Goal: Information Seeking & Learning: Learn about a topic

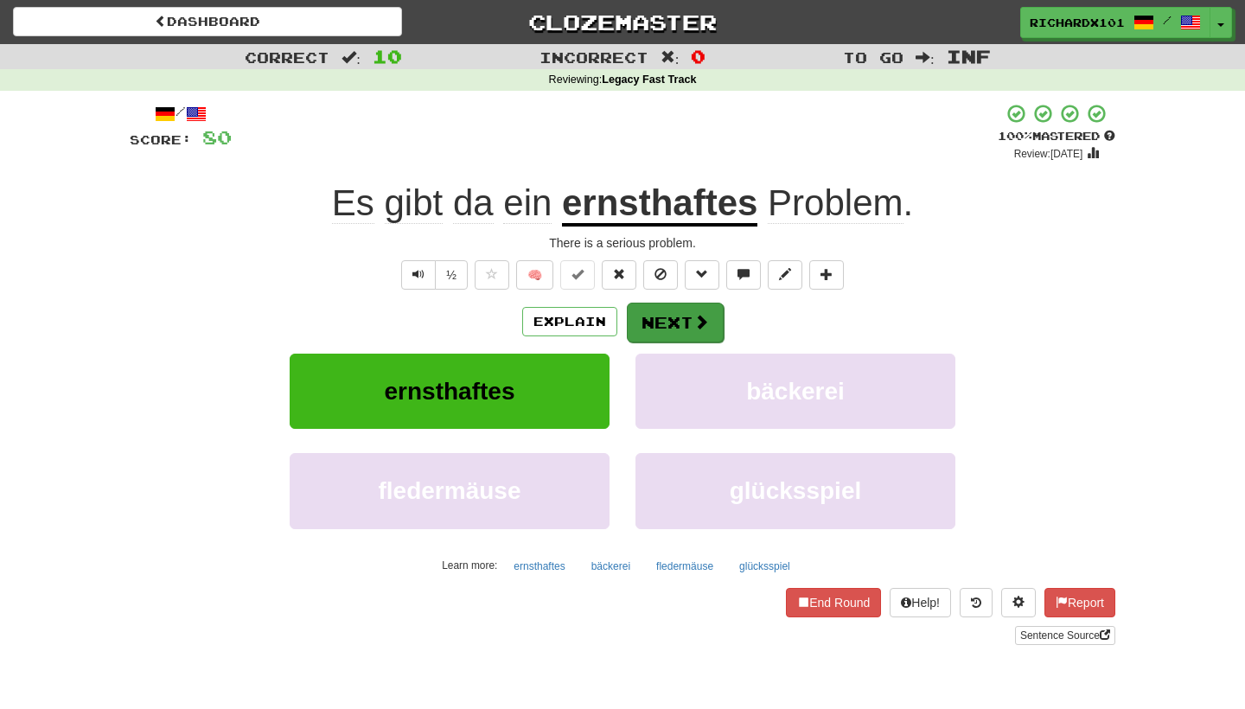
click at [695, 327] on span at bounding box center [701, 322] width 16 height 16
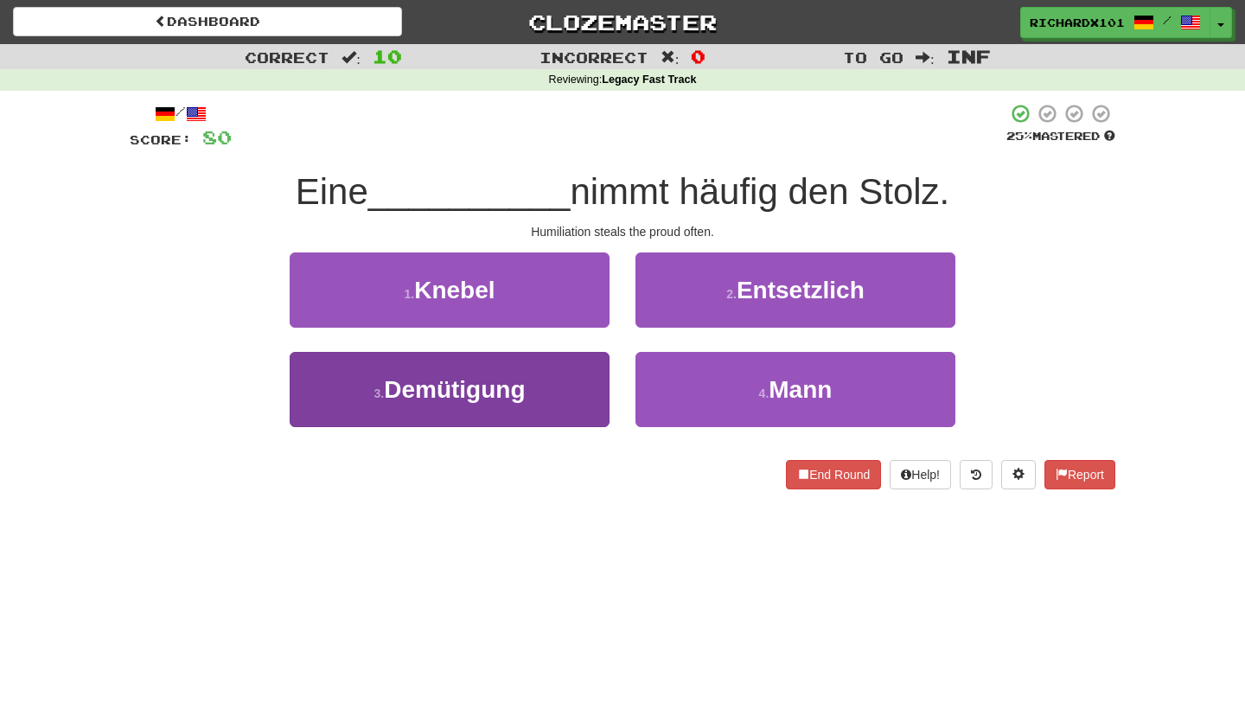
click at [540, 412] on button "3 . Demütigung" at bounding box center [450, 389] width 320 height 75
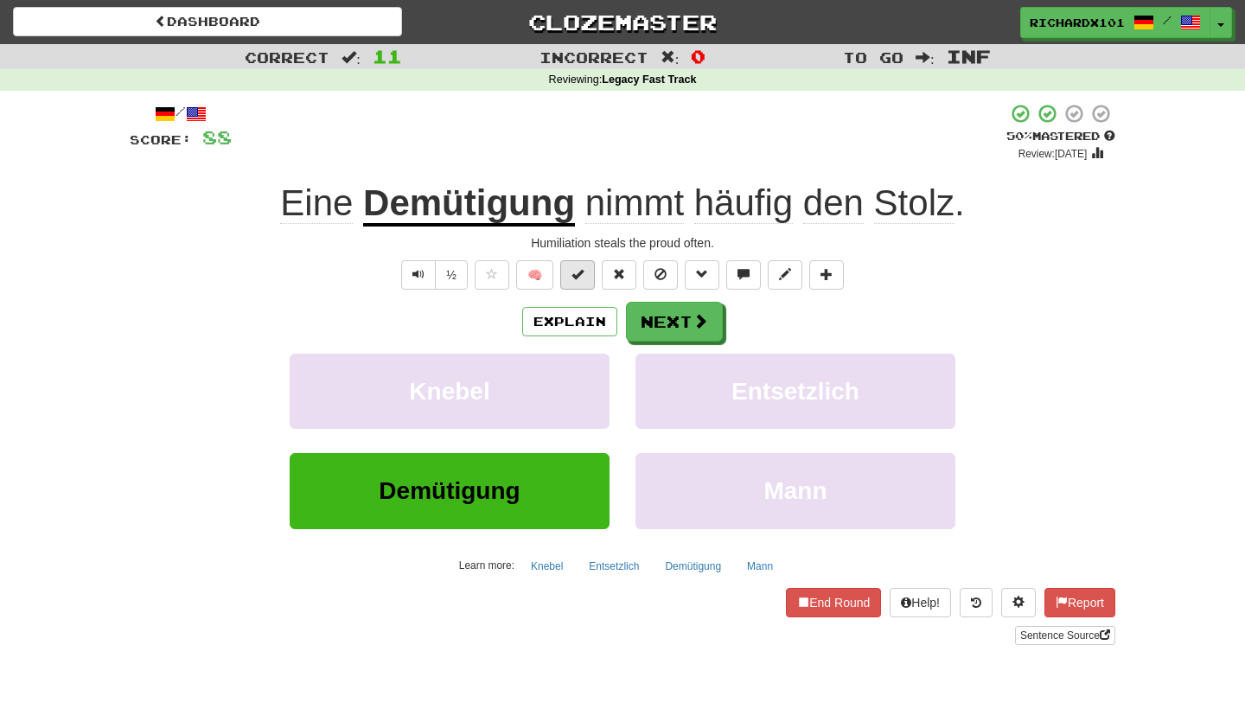
click at [573, 276] on span at bounding box center [577, 274] width 12 height 12
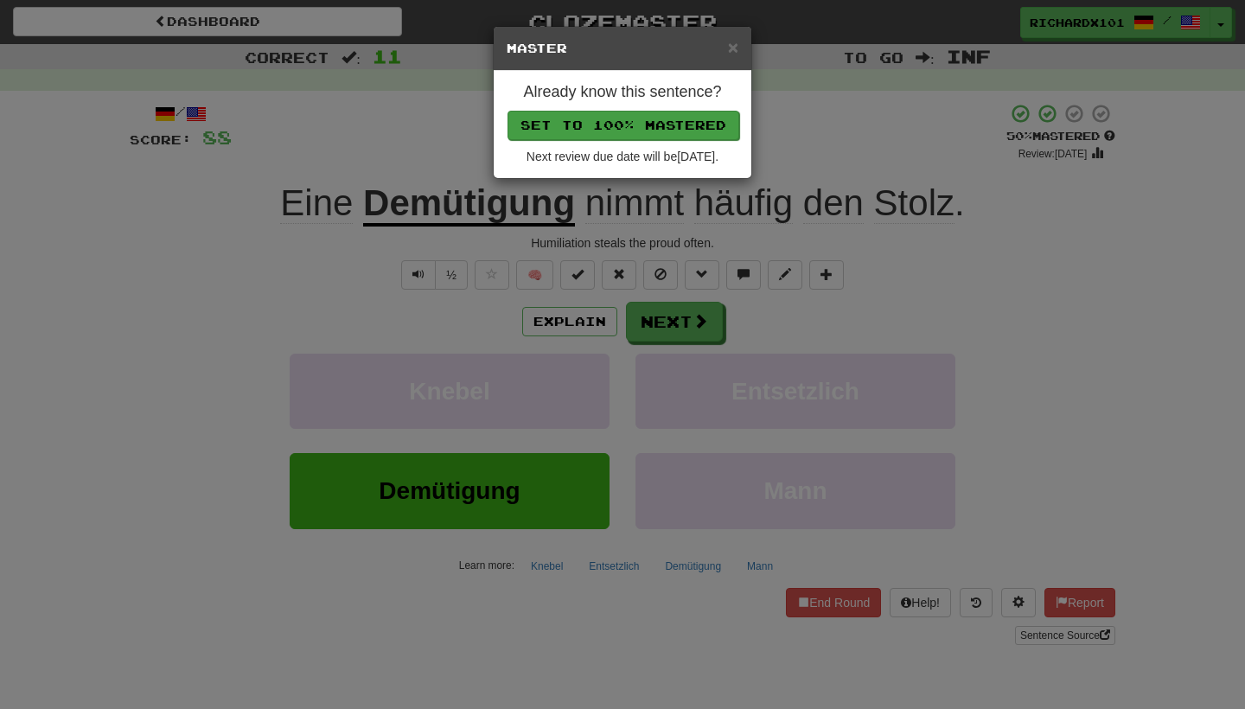
click at [671, 137] on button "Set to 100% Mastered" at bounding box center [624, 125] width 232 height 29
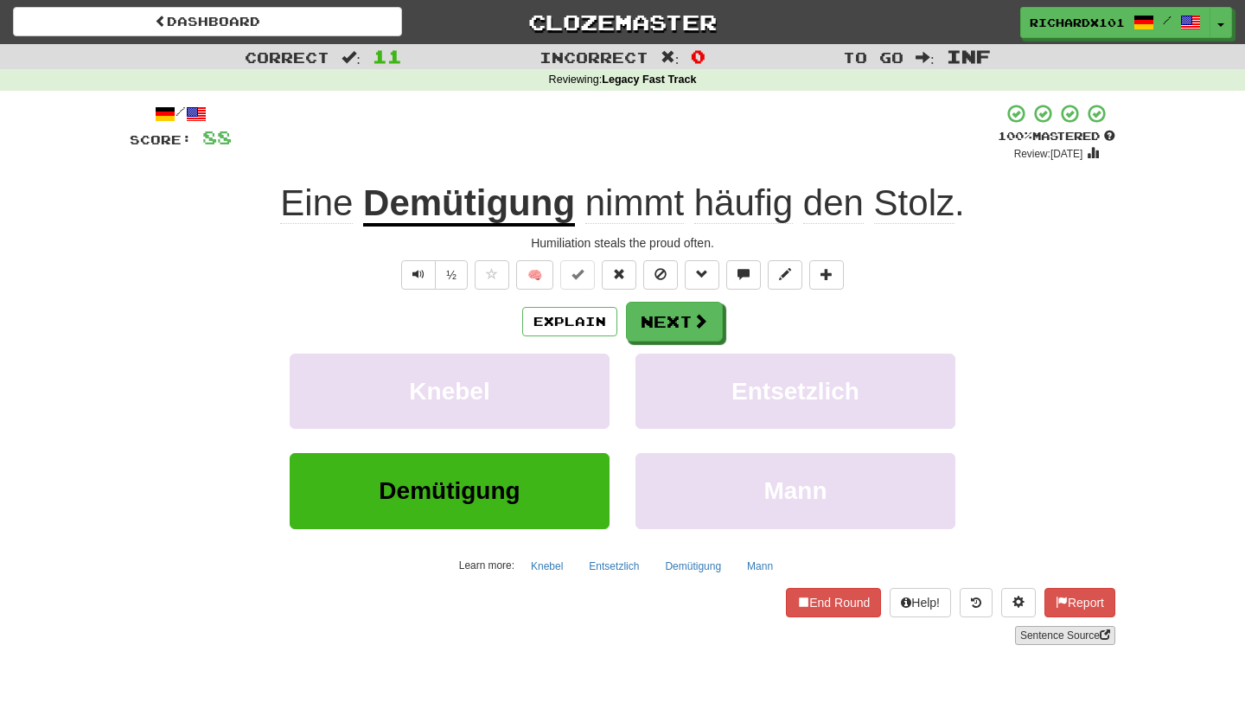
click at [1045, 630] on link "Sentence Source" at bounding box center [1065, 635] width 100 height 19
click at [831, 272] on span at bounding box center [827, 274] width 12 height 12
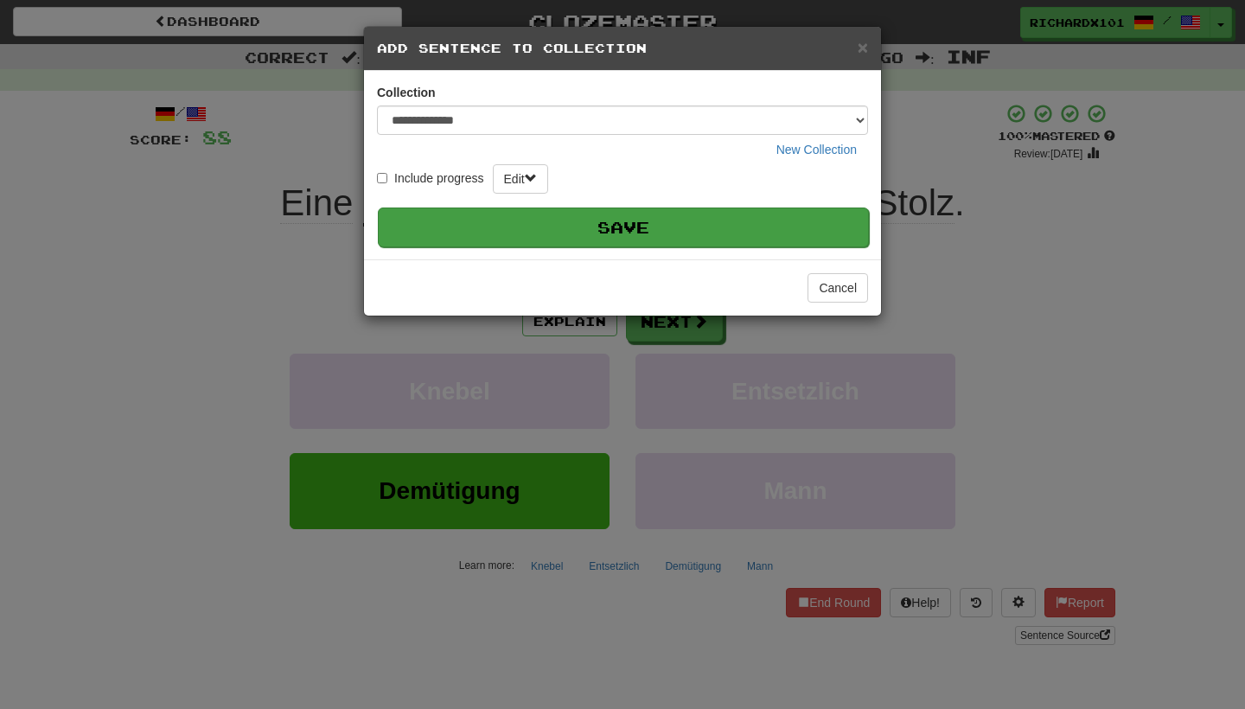
click at [795, 219] on button "Save" at bounding box center [623, 228] width 491 height 40
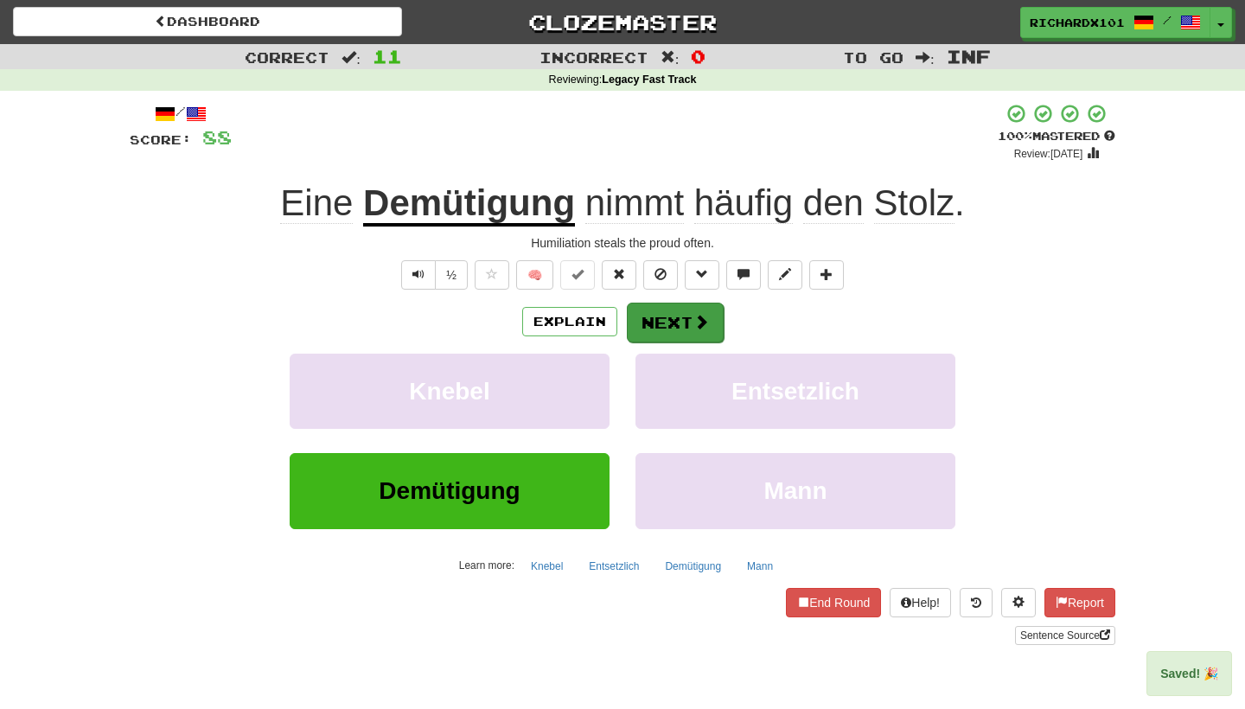
click at [700, 320] on span at bounding box center [701, 322] width 16 height 16
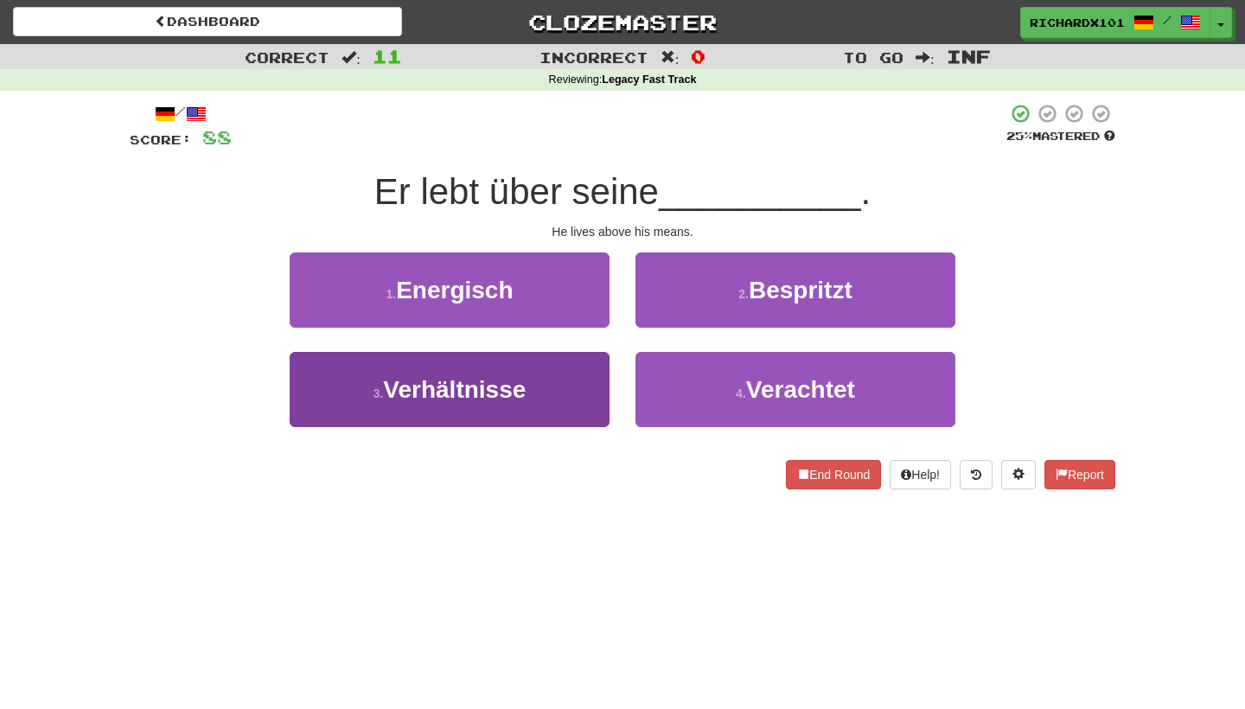
click at [574, 414] on button "3 . Verhältnisse" at bounding box center [450, 389] width 320 height 75
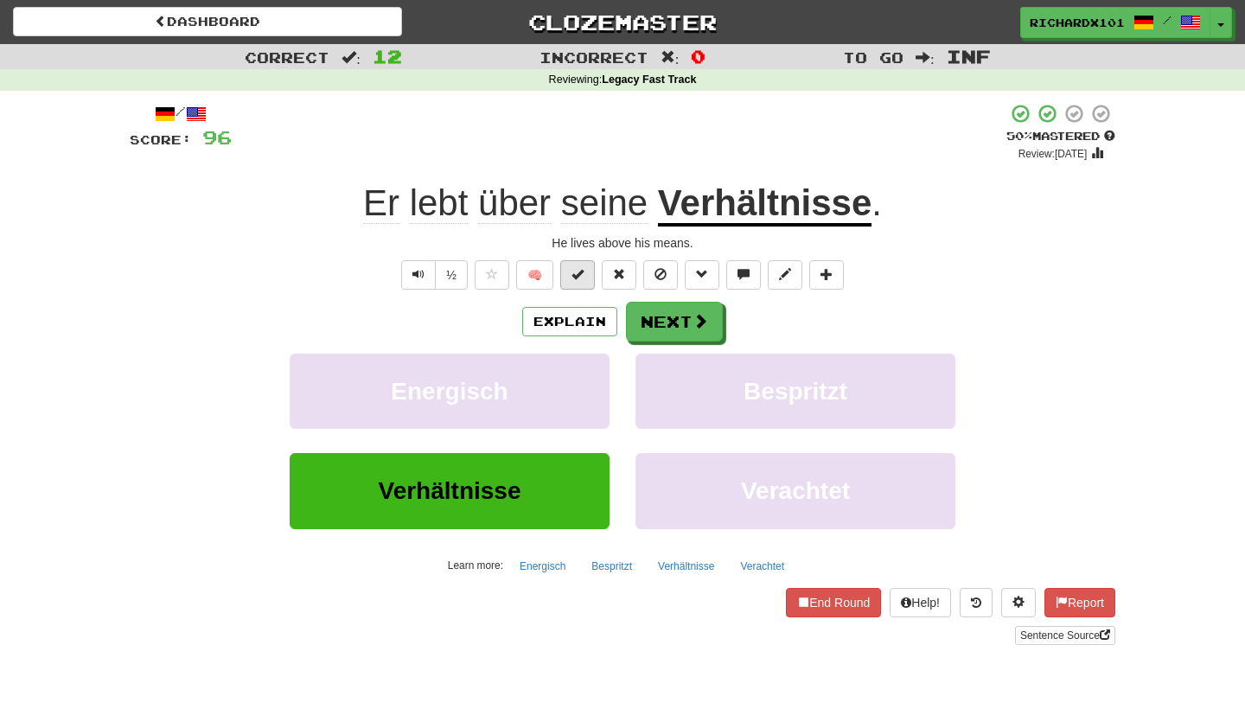
click at [583, 277] on span at bounding box center [577, 274] width 12 height 12
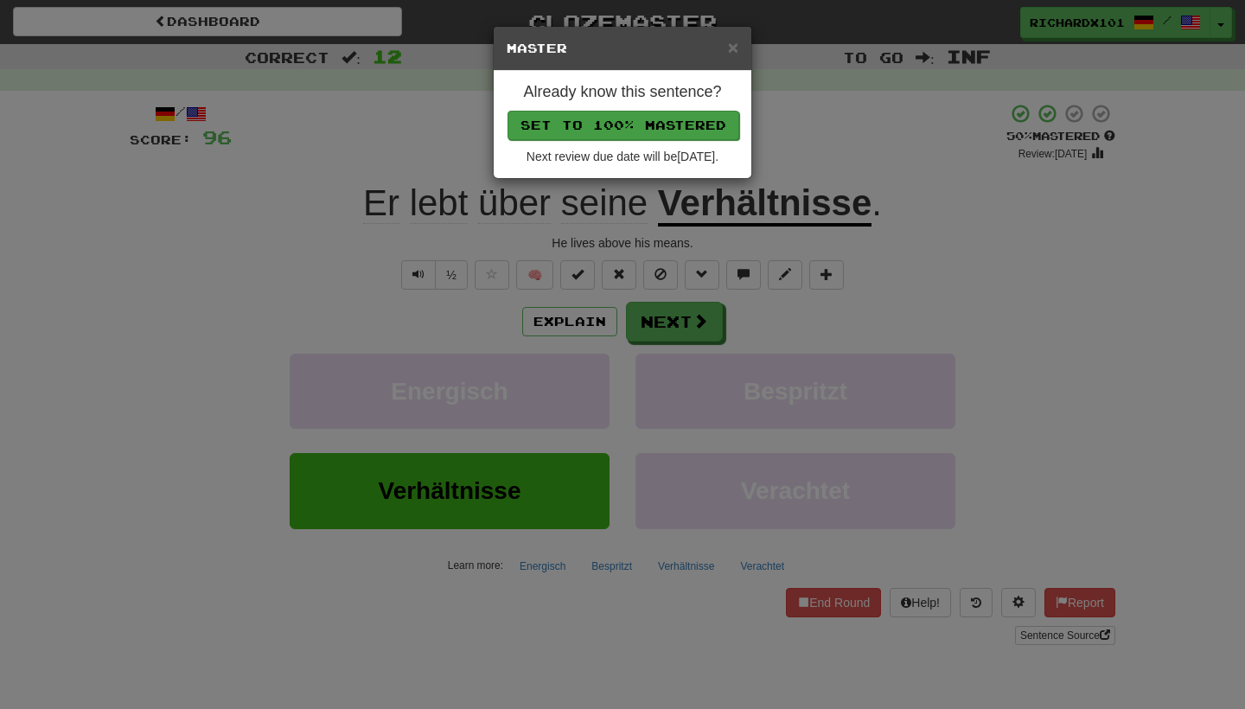
click at [665, 129] on button "Set to 100% Mastered" at bounding box center [624, 125] width 232 height 29
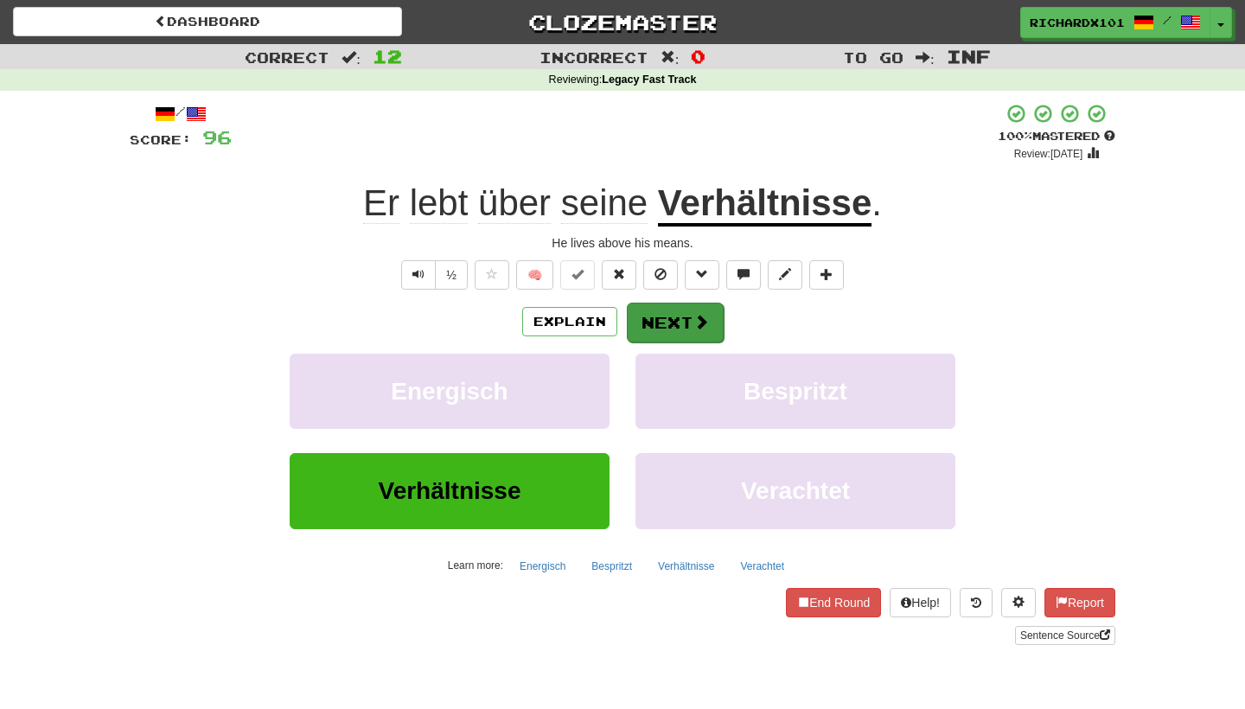
click at [644, 317] on button "Next" at bounding box center [675, 323] width 97 height 40
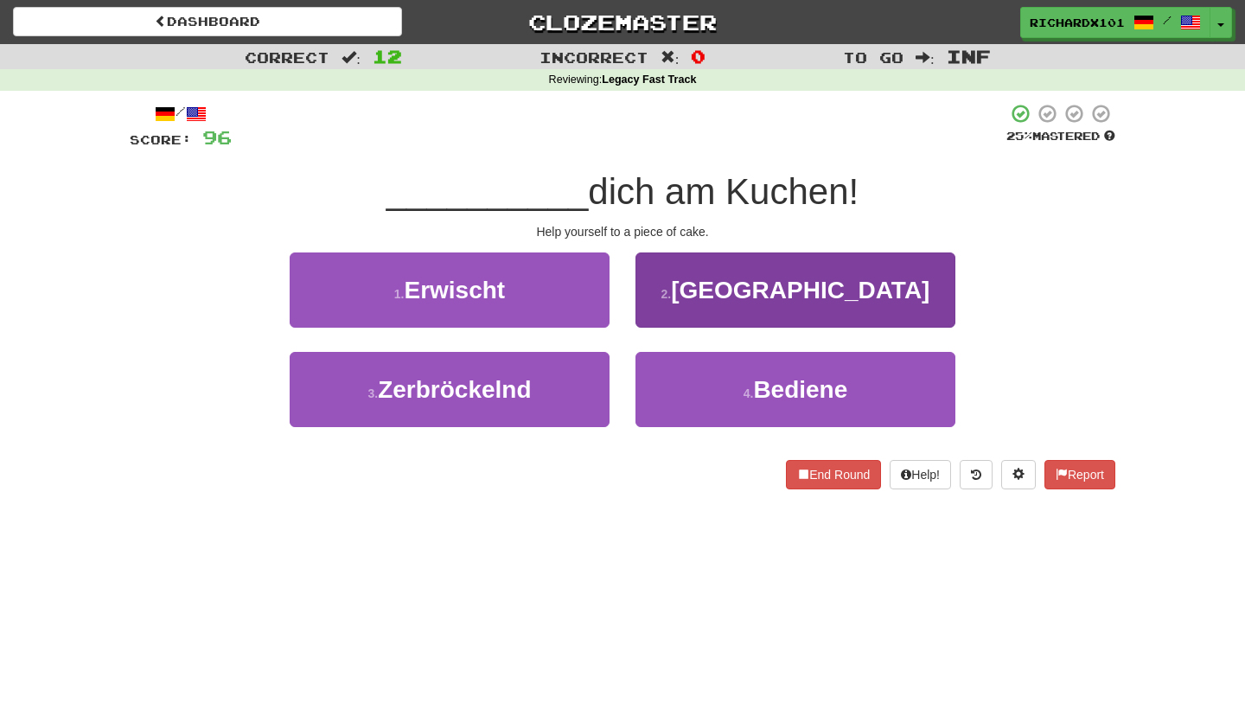
click at [680, 304] on button "2 . [GEOGRAPHIC_DATA]" at bounding box center [795, 289] width 320 height 75
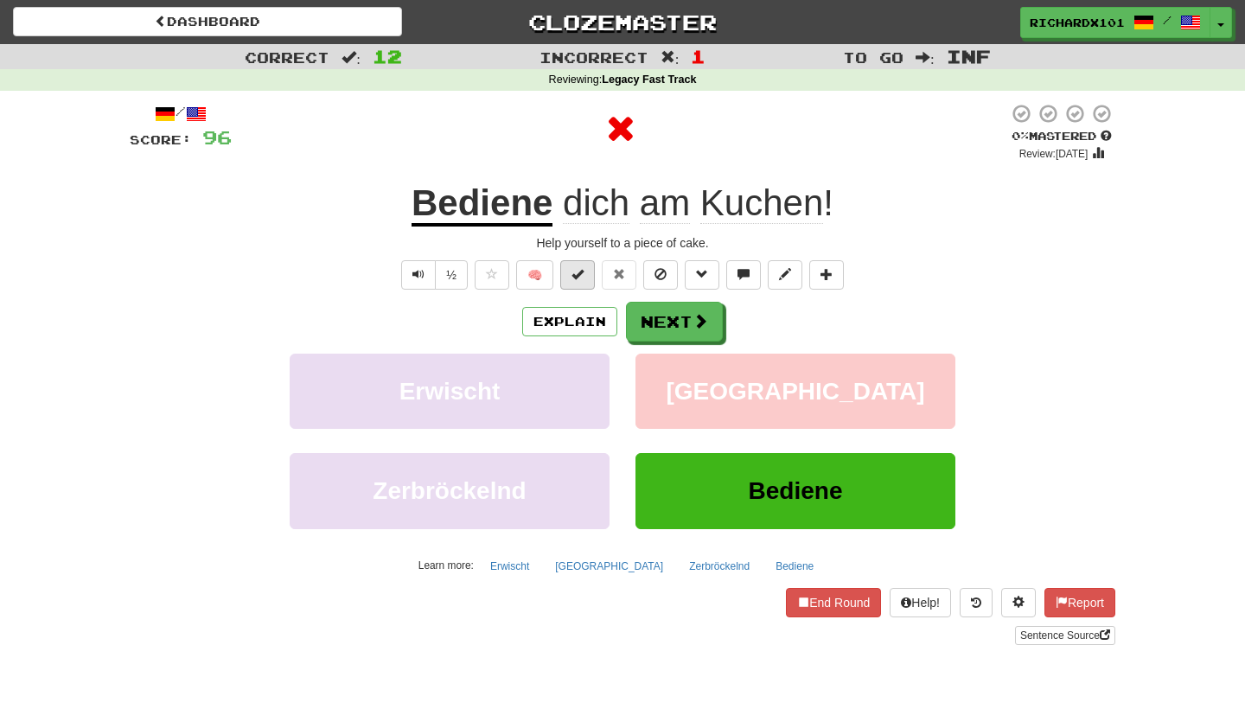
click at [584, 271] on button at bounding box center [577, 274] width 35 height 29
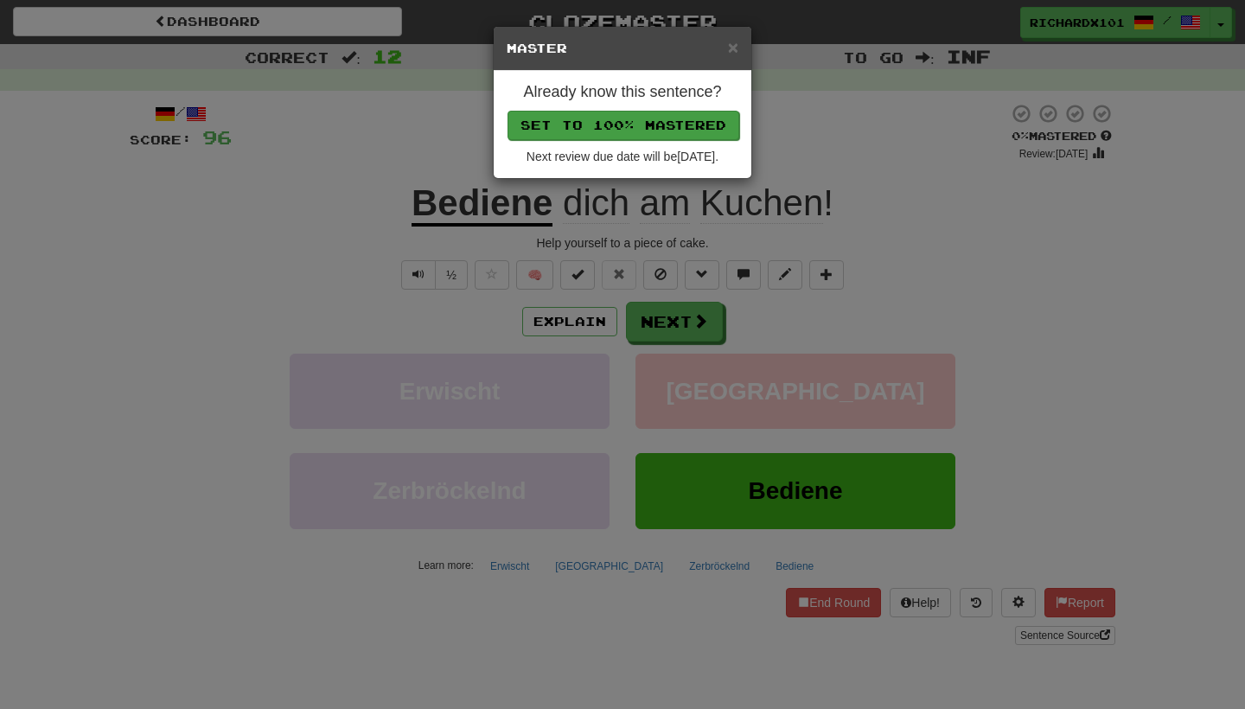
click at [654, 112] on button "Set to 100% Mastered" at bounding box center [624, 125] width 232 height 29
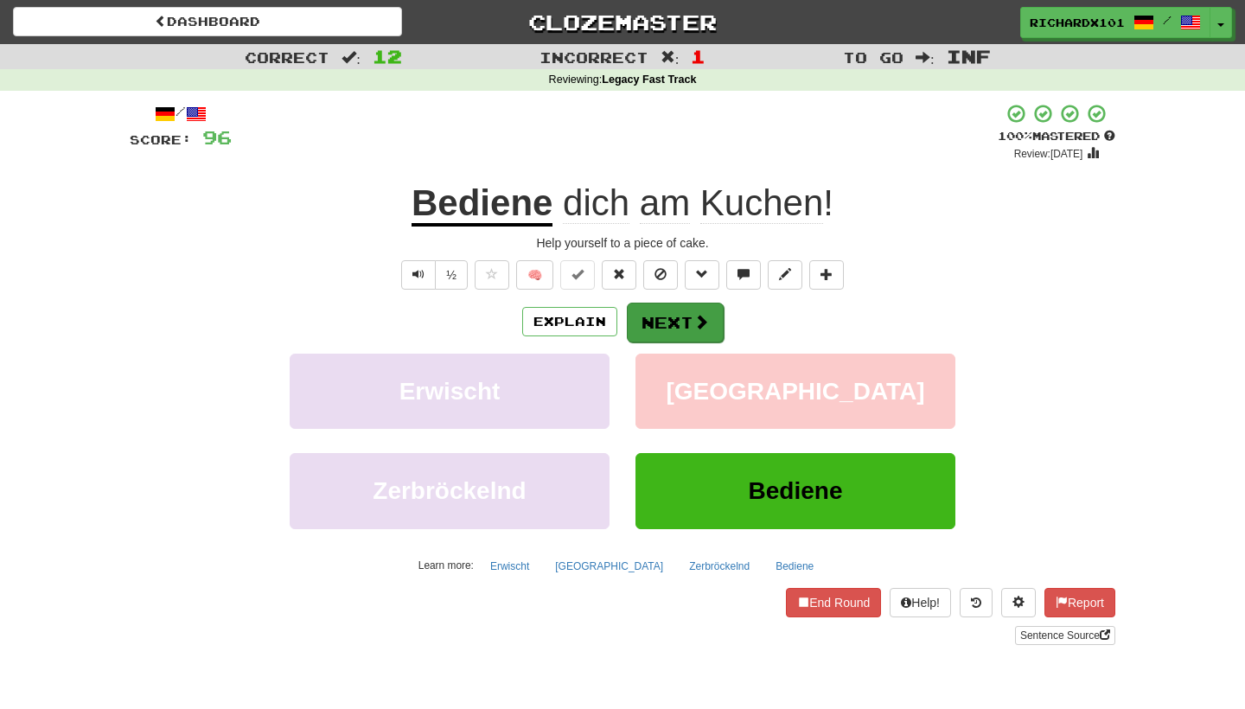
click at [644, 315] on button "Next" at bounding box center [675, 323] width 97 height 40
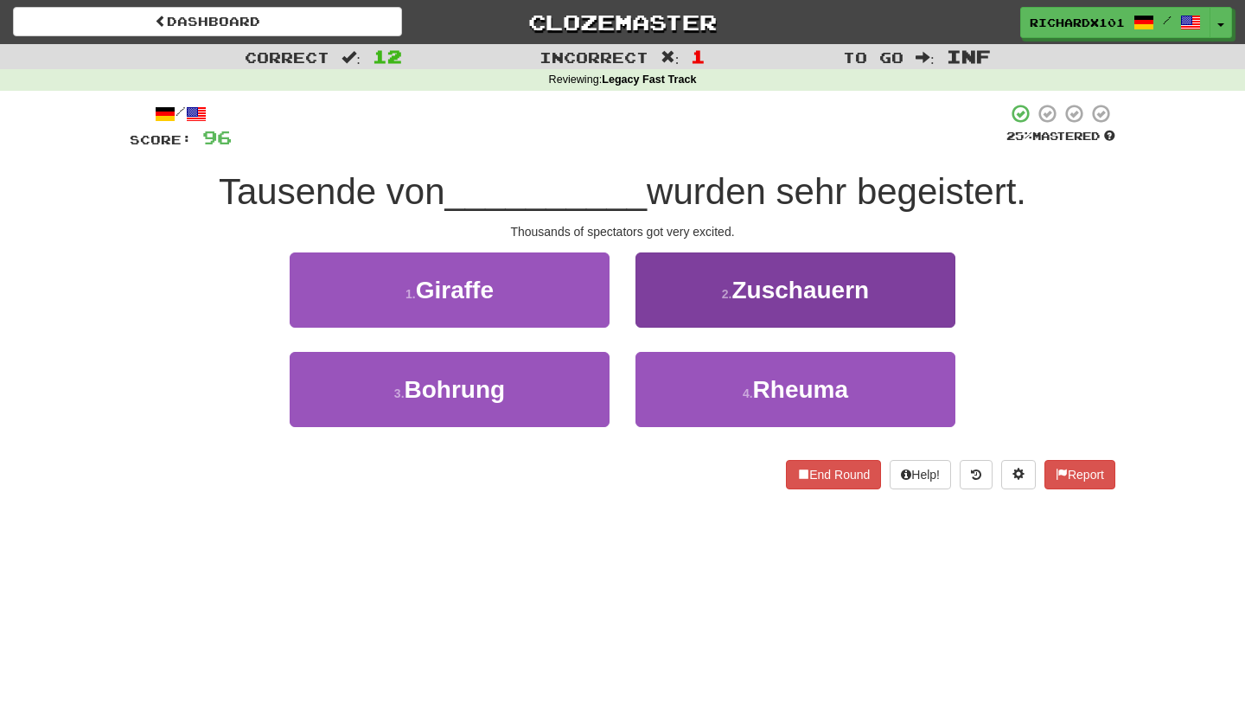
click at [698, 283] on button "2 . Zuschauern" at bounding box center [795, 289] width 320 height 75
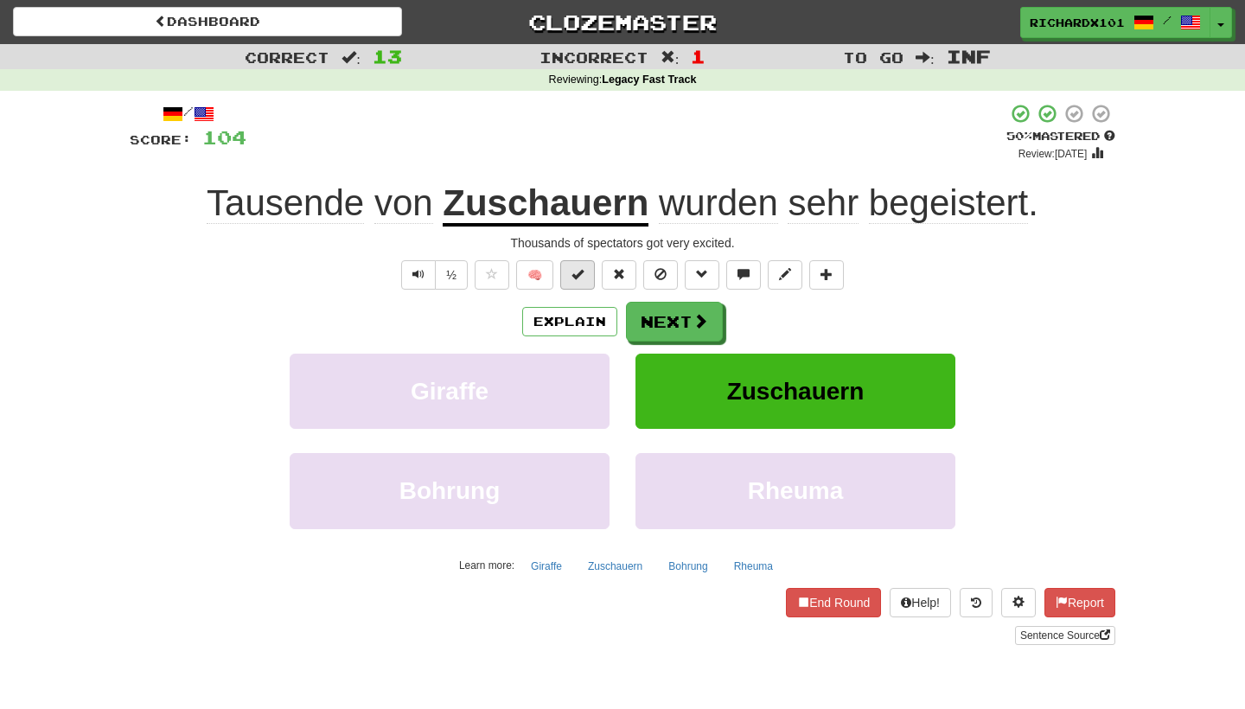
click at [576, 269] on span at bounding box center [577, 274] width 12 height 12
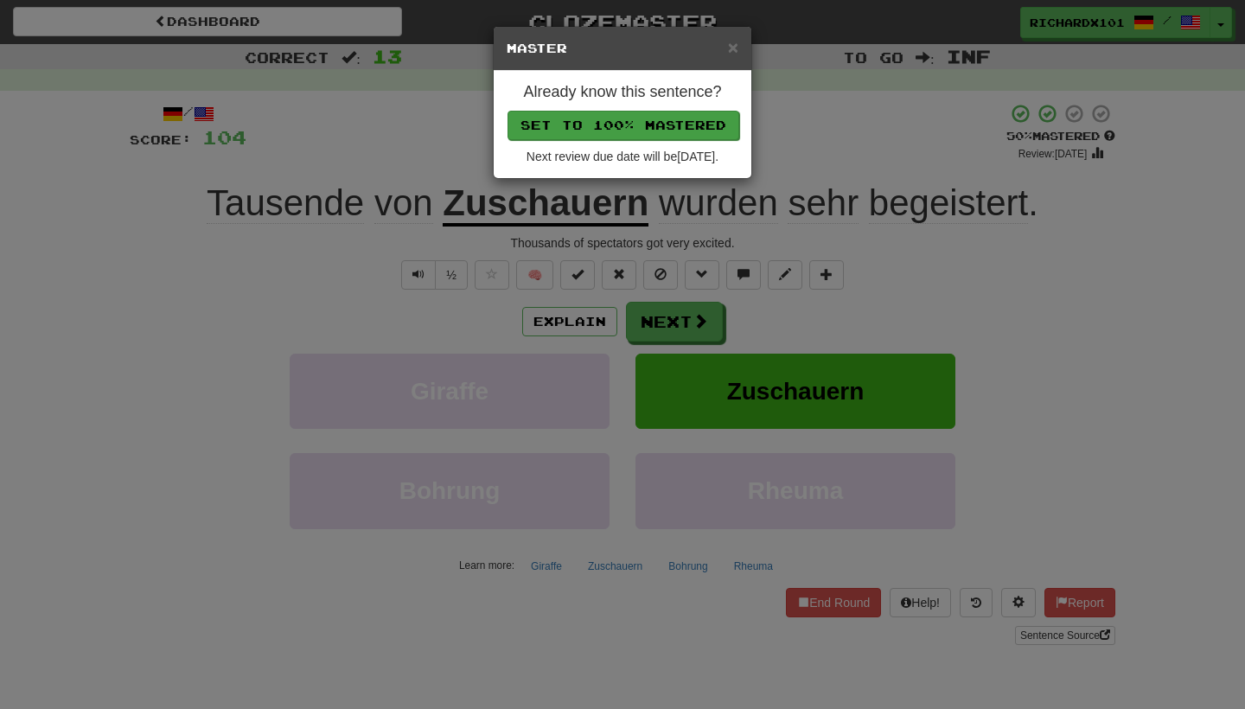
click at [634, 117] on button "Set to 100% Mastered" at bounding box center [624, 125] width 232 height 29
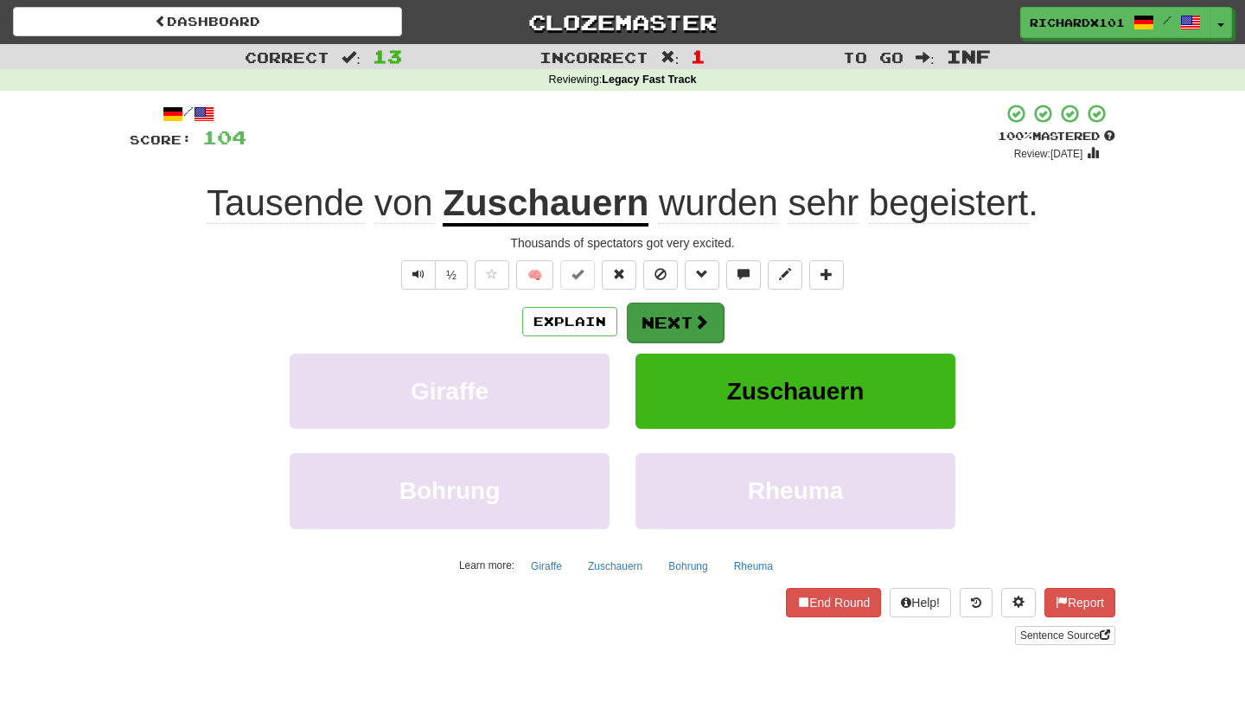
click at [642, 322] on button "Next" at bounding box center [675, 323] width 97 height 40
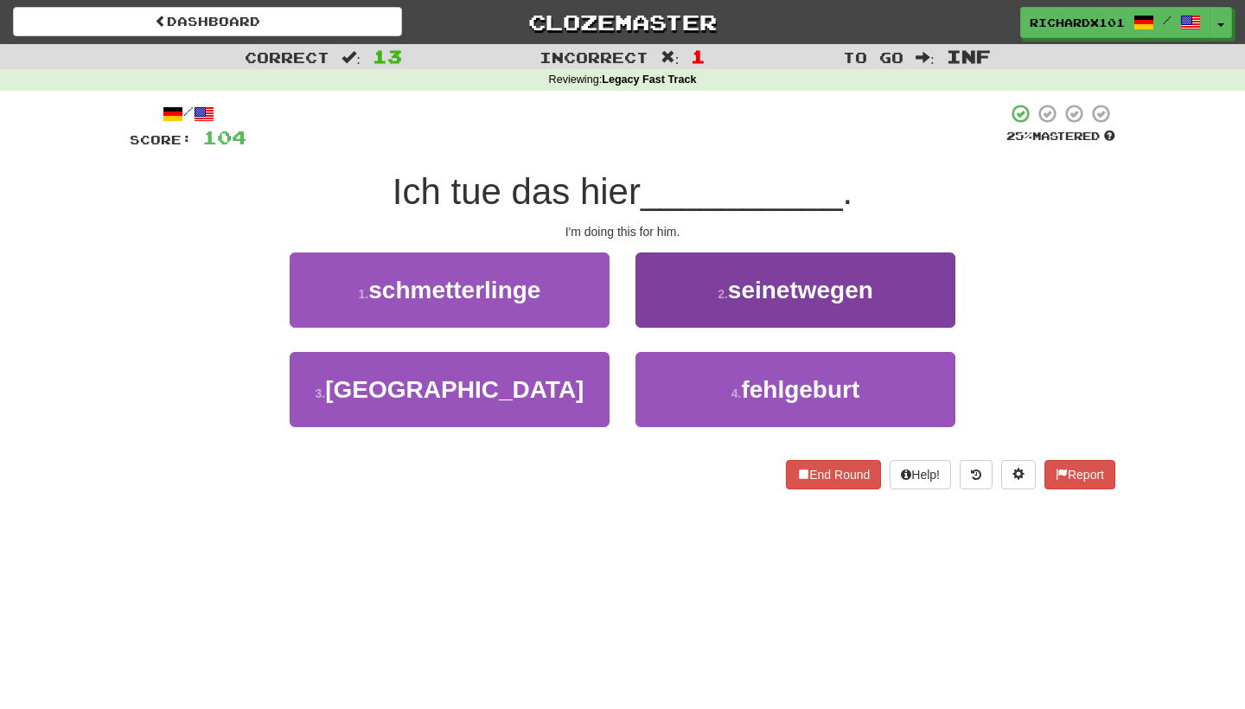
click at [669, 300] on button "2 . seinetwegen" at bounding box center [795, 289] width 320 height 75
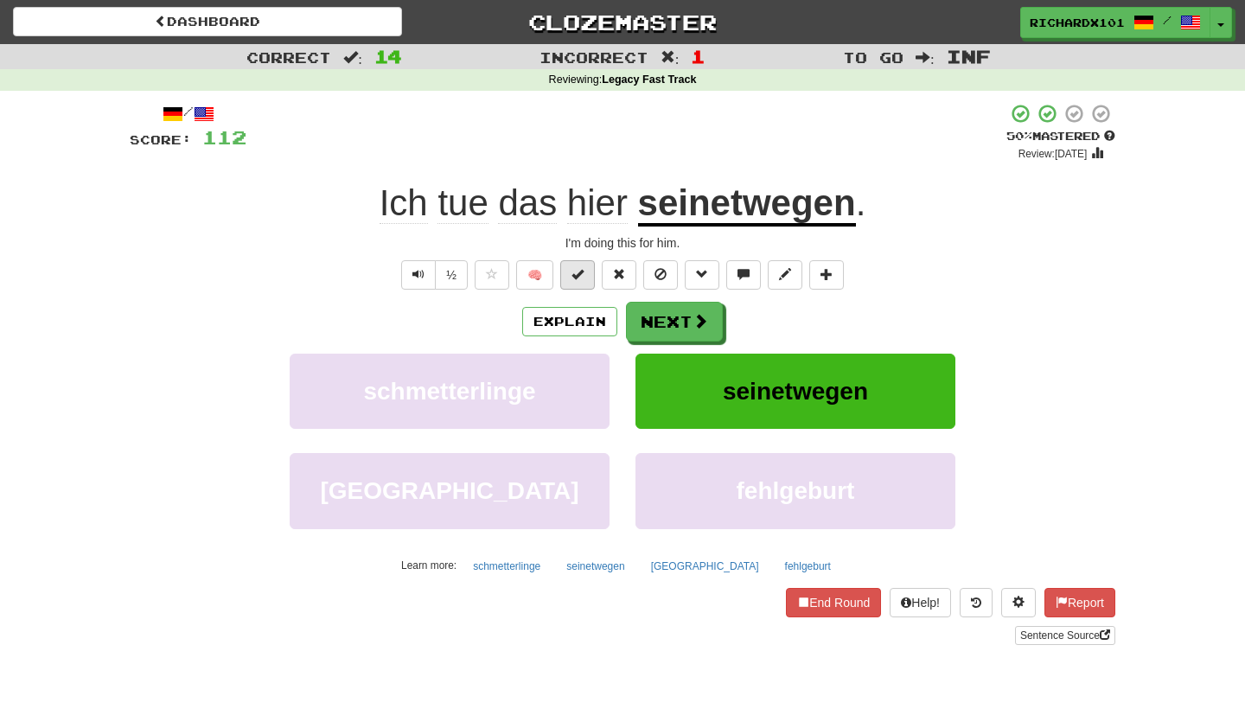
click at [585, 278] on button at bounding box center [577, 274] width 35 height 29
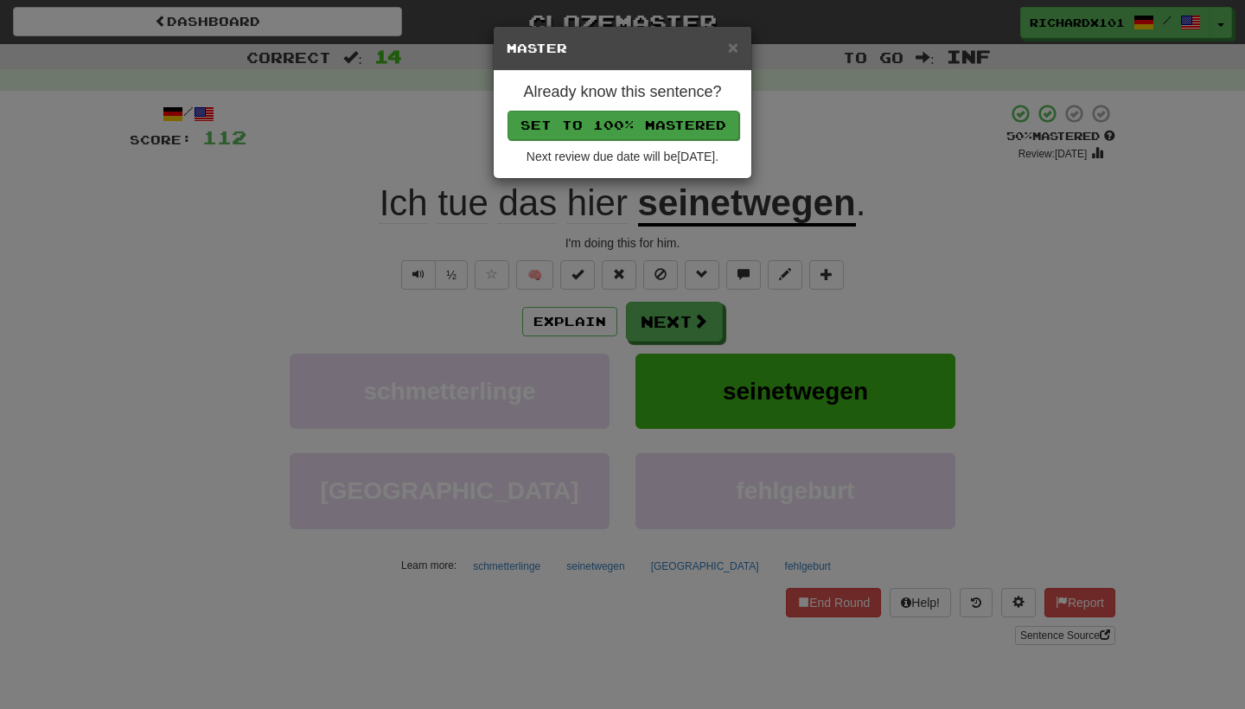
click at [680, 122] on button "Set to 100% Mastered" at bounding box center [624, 125] width 232 height 29
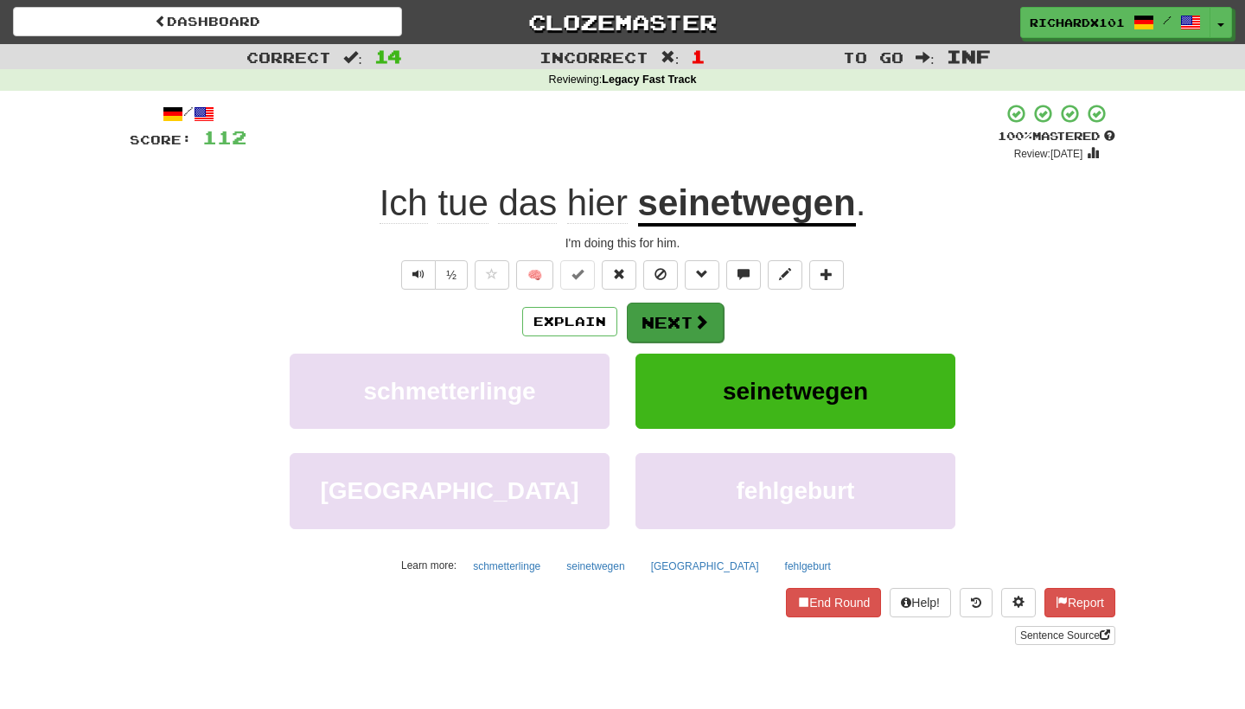
click at [654, 317] on button "Next" at bounding box center [675, 323] width 97 height 40
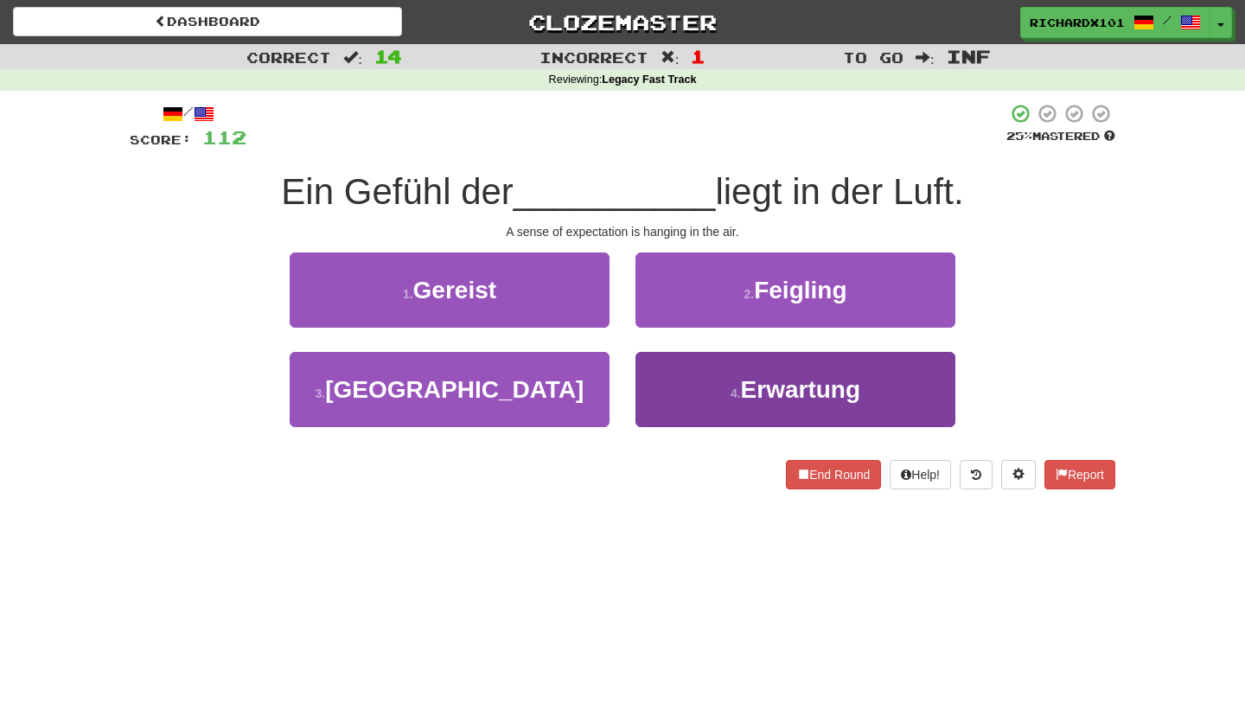
click at [704, 377] on button "4 . Erwartung" at bounding box center [795, 389] width 320 height 75
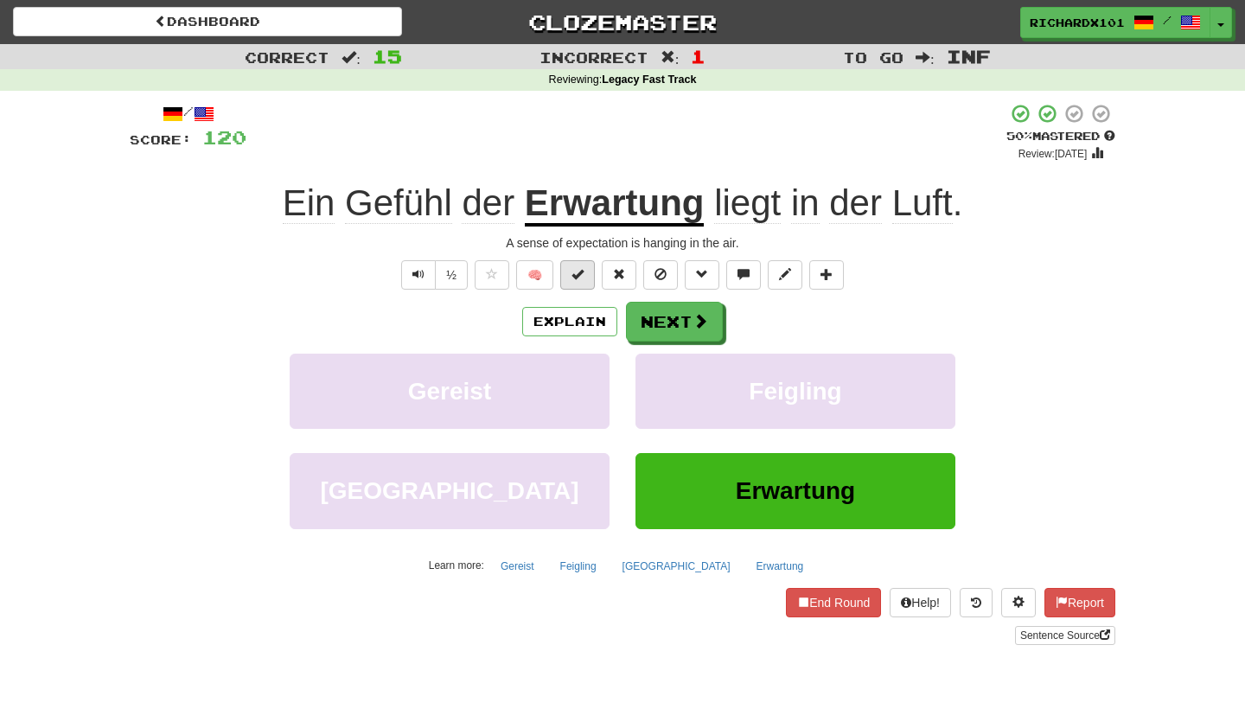
click at [578, 273] on span at bounding box center [577, 274] width 12 height 12
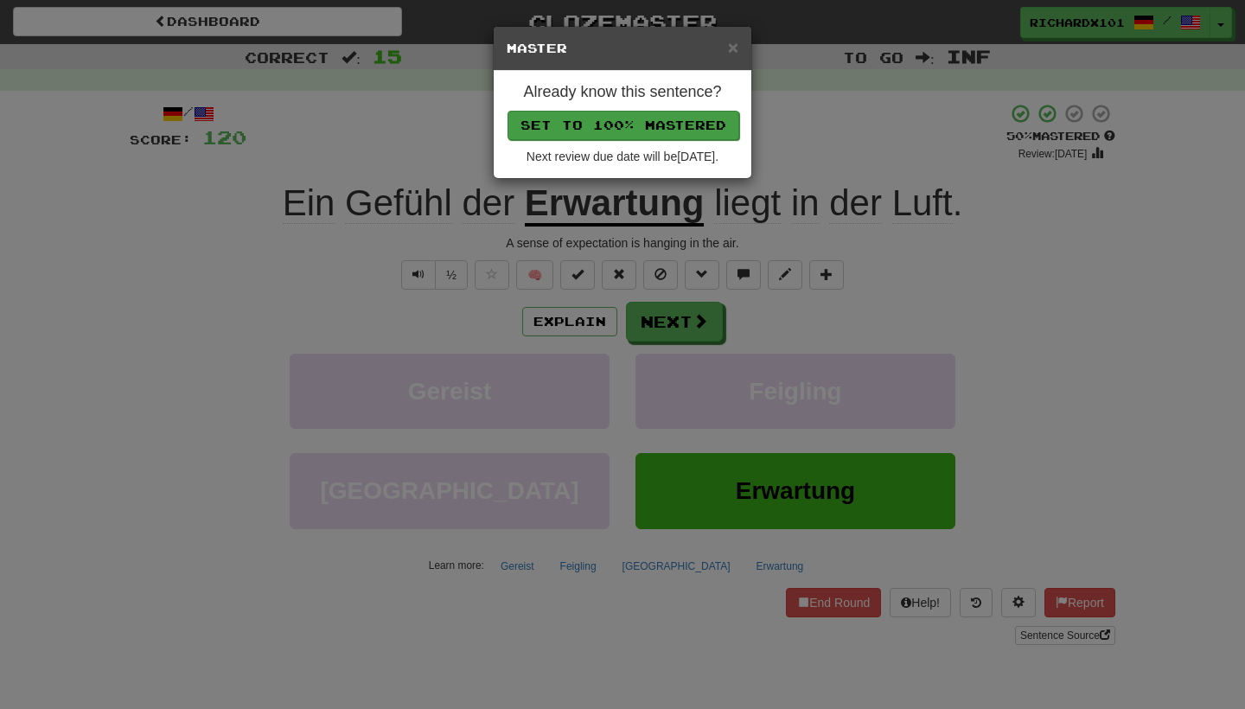
click at [657, 124] on button "Set to 100% Mastered" at bounding box center [624, 125] width 232 height 29
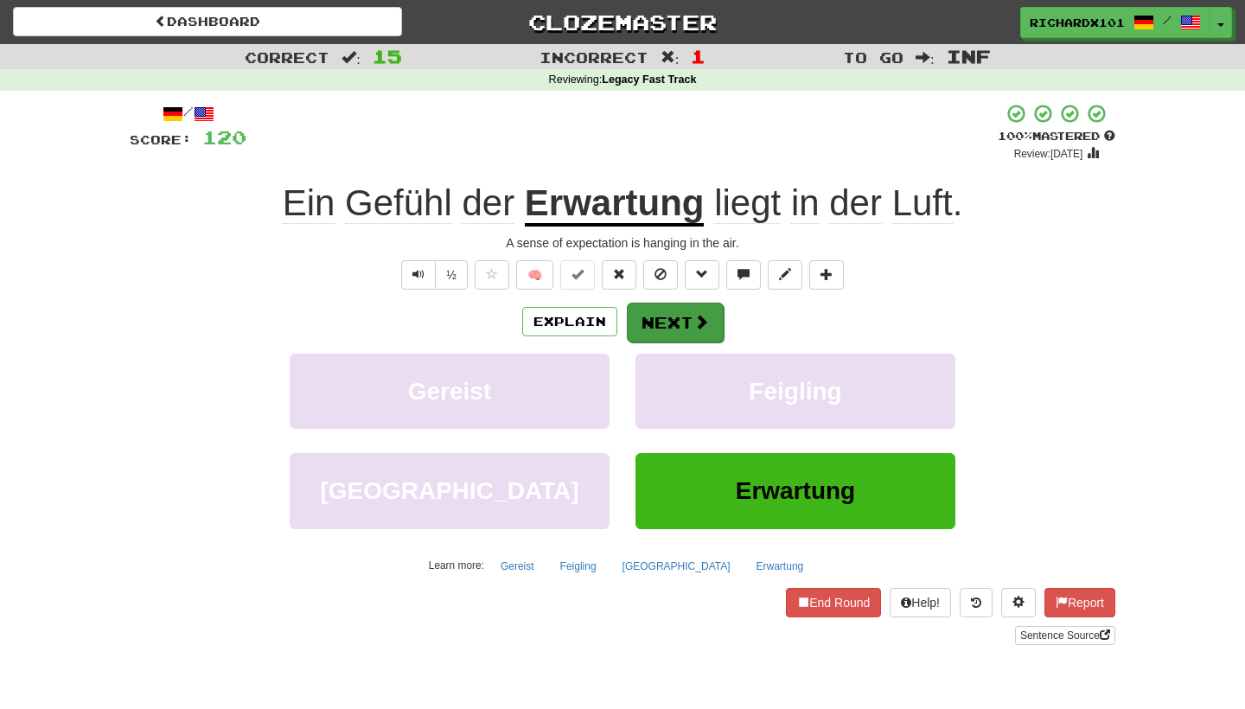
click at [674, 311] on button "Next" at bounding box center [675, 323] width 97 height 40
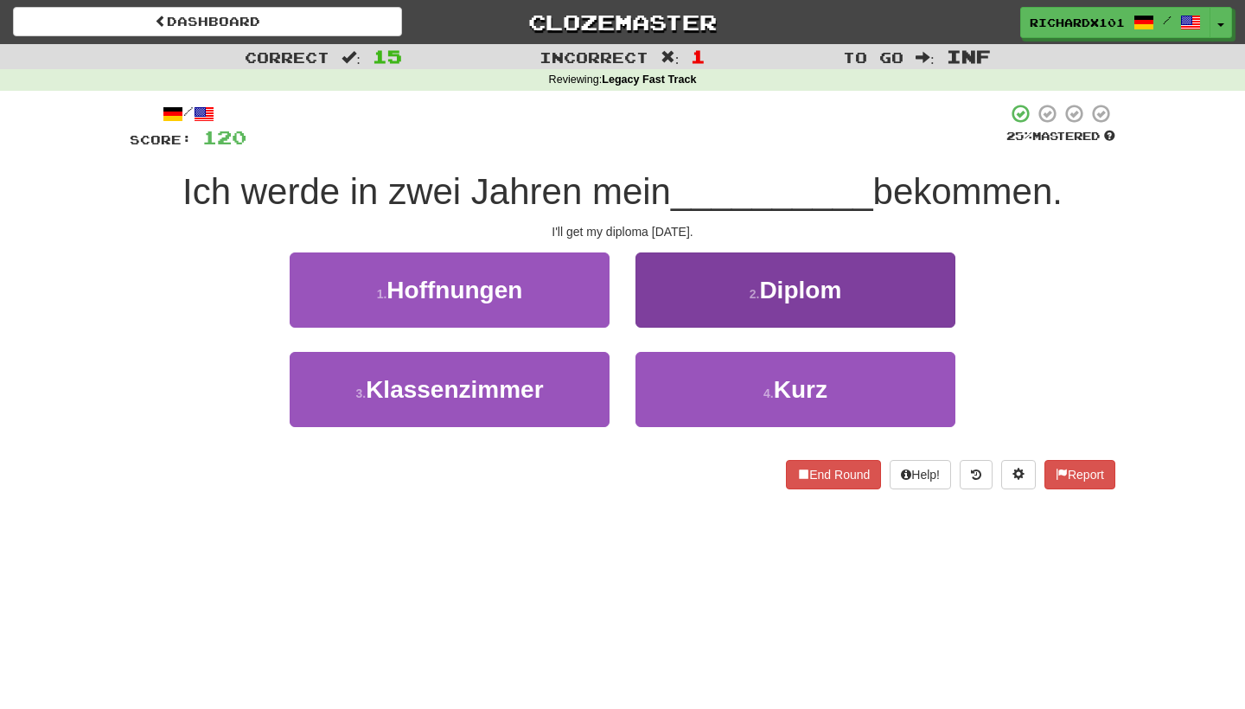
click at [674, 311] on button "2 . Diplom" at bounding box center [795, 289] width 320 height 75
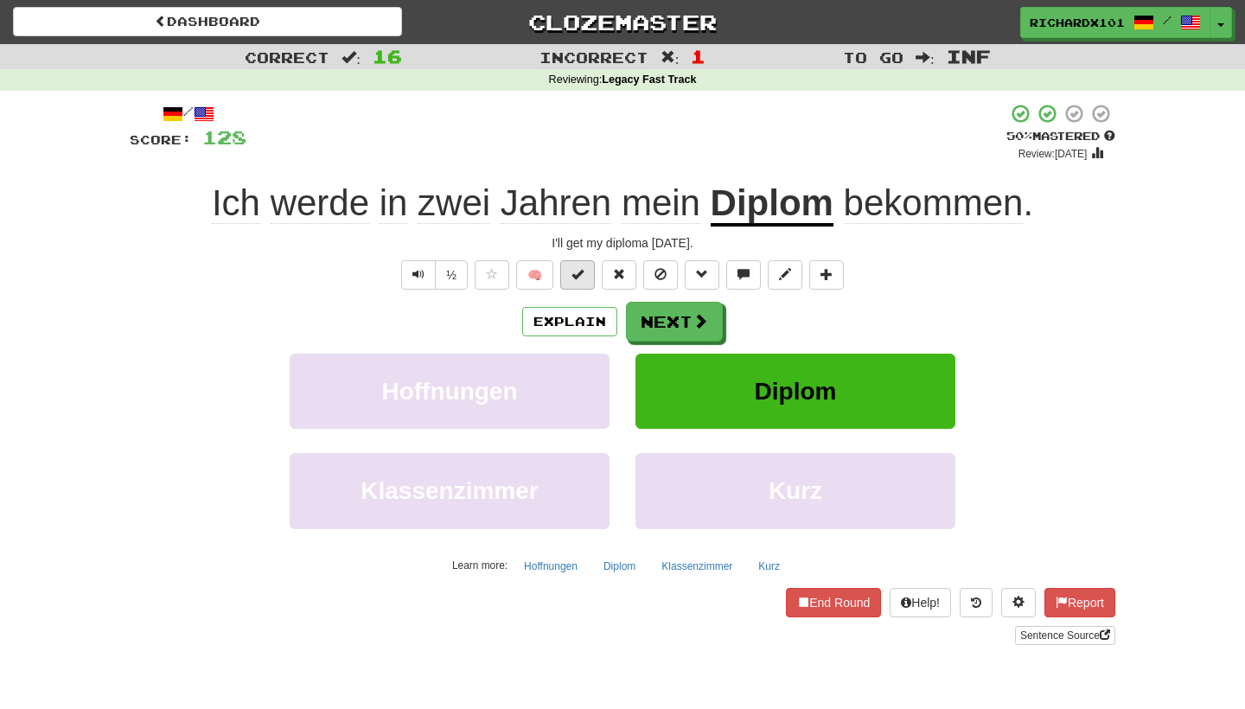
click at [576, 273] on span at bounding box center [577, 274] width 12 height 12
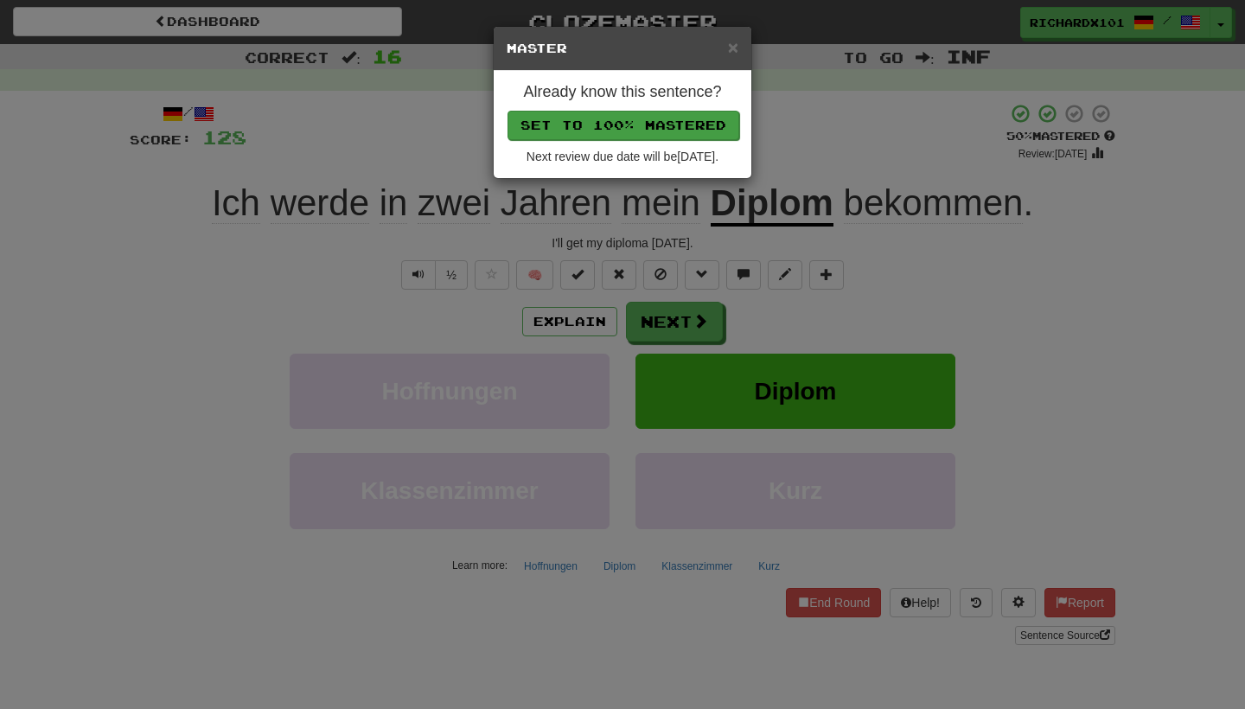
click at [646, 120] on button "Set to 100% Mastered" at bounding box center [624, 125] width 232 height 29
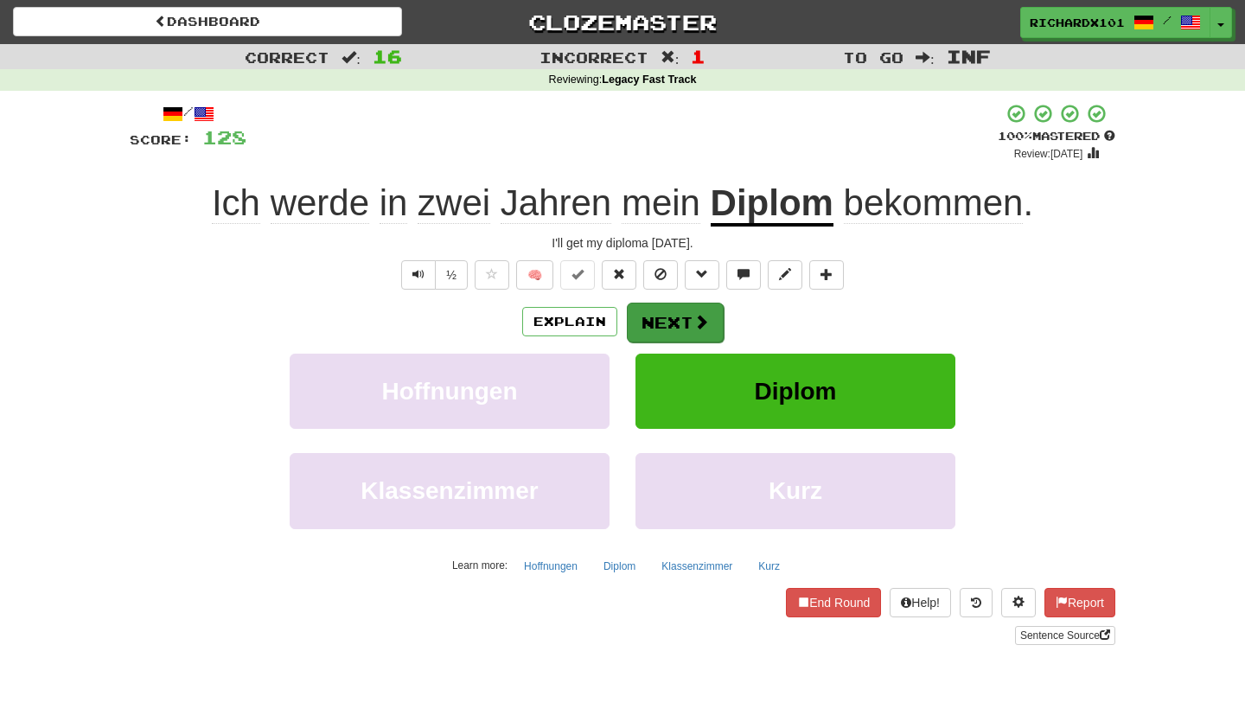
click at [655, 306] on button "Next" at bounding box center [675, 323] width 97 height 40
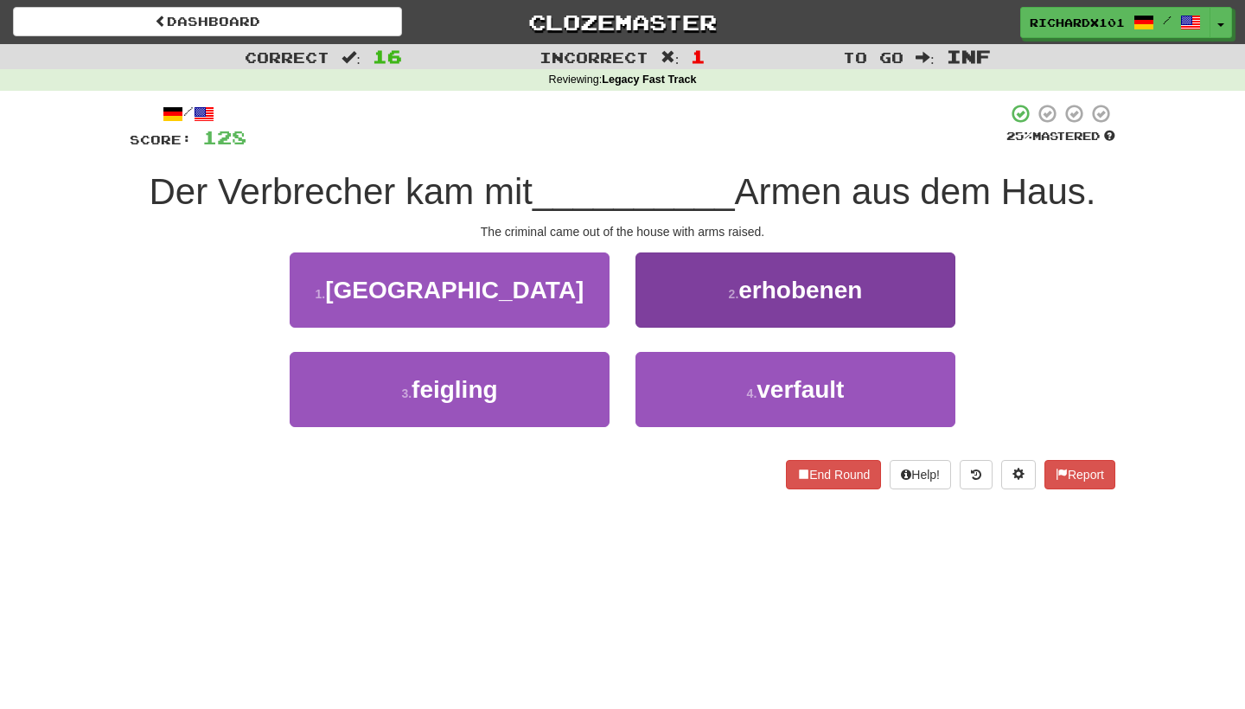
click at [717, 284] on button "2 . erhobenen" at bounding box center [795, 289] width 320 height 75
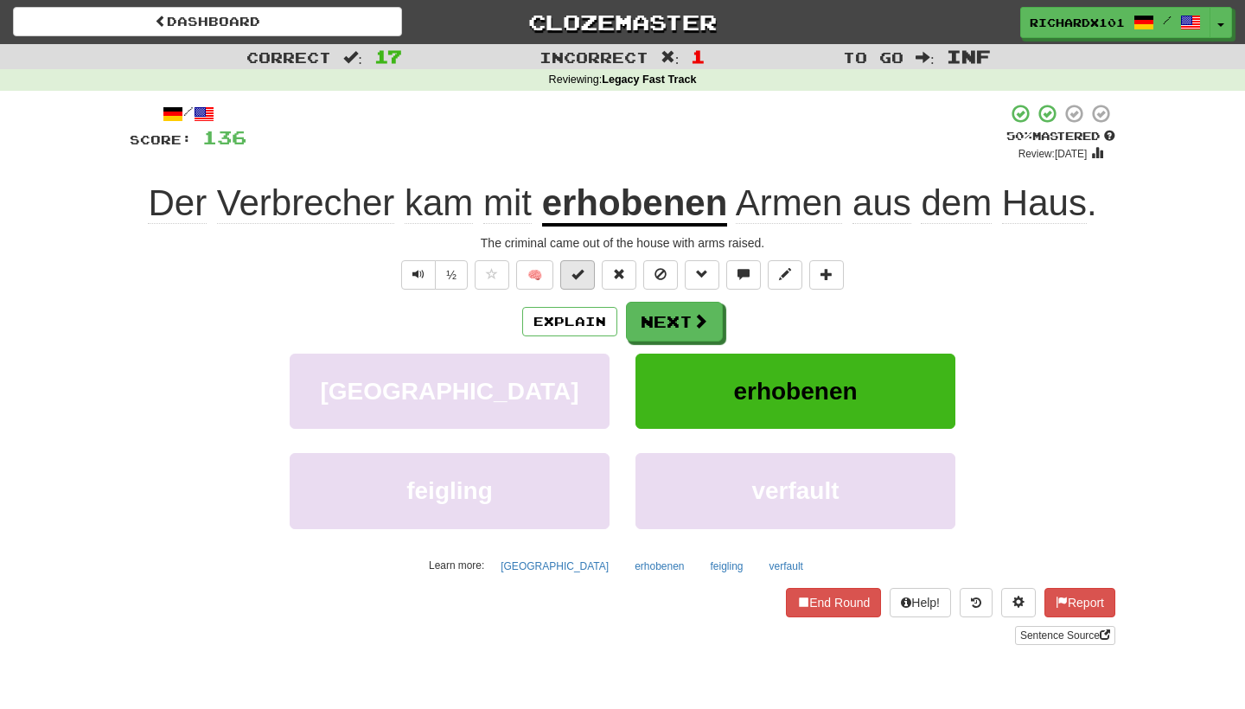
click at [592, 279] on button at bounding box center [577, 274] width 35 height 29
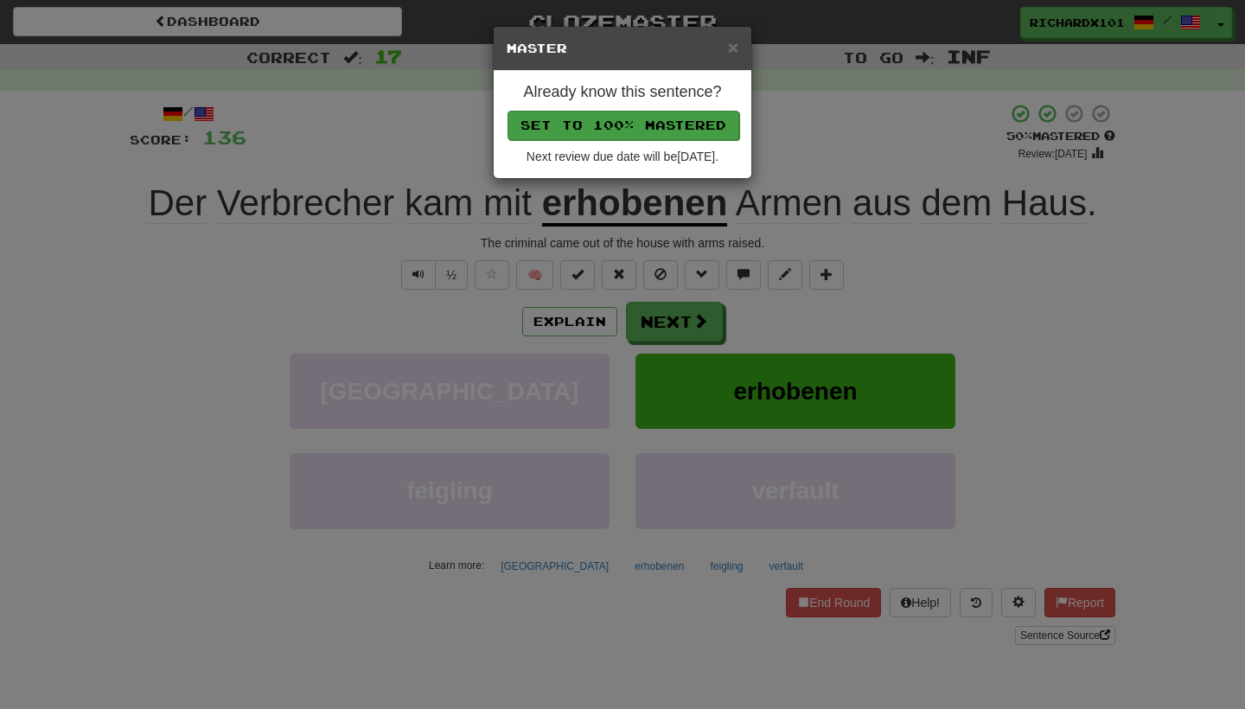
click at [691, 116] on button "Set to 100% Mastered" at bounding box center [624, 125] width 232 height 29
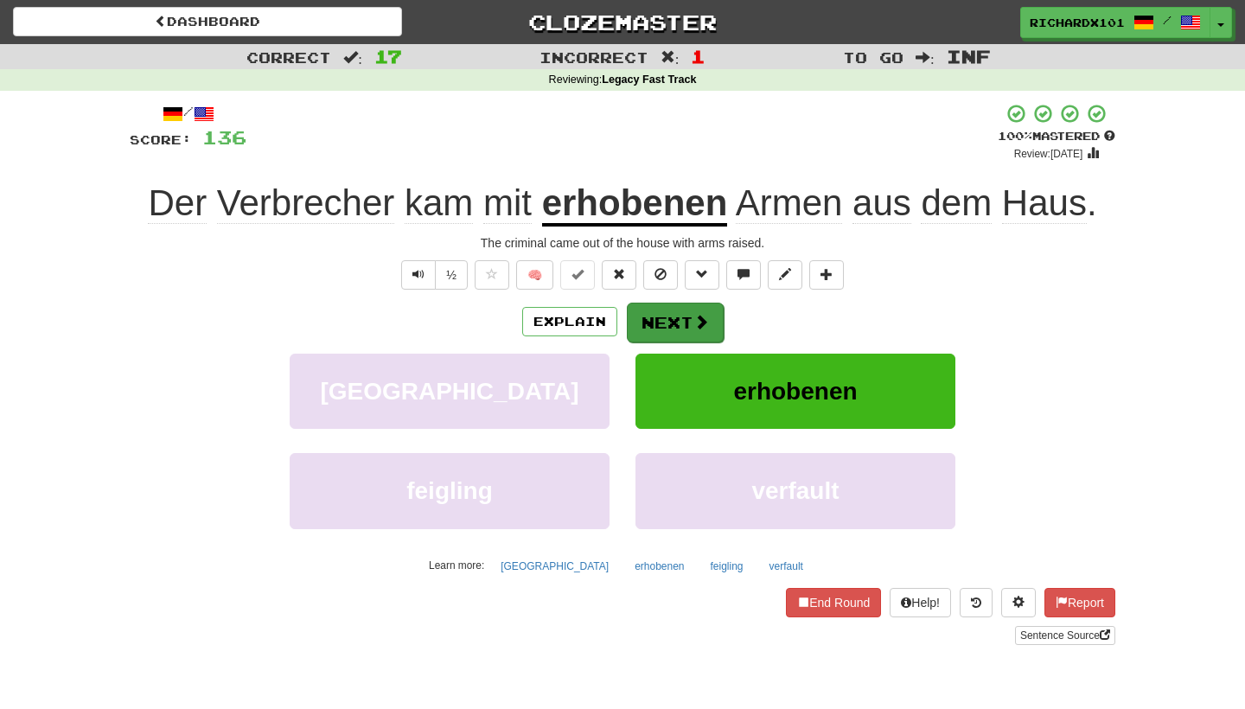
click at [669, 303] on button "Next" at bounding box center [675, 323] width 97 height 40
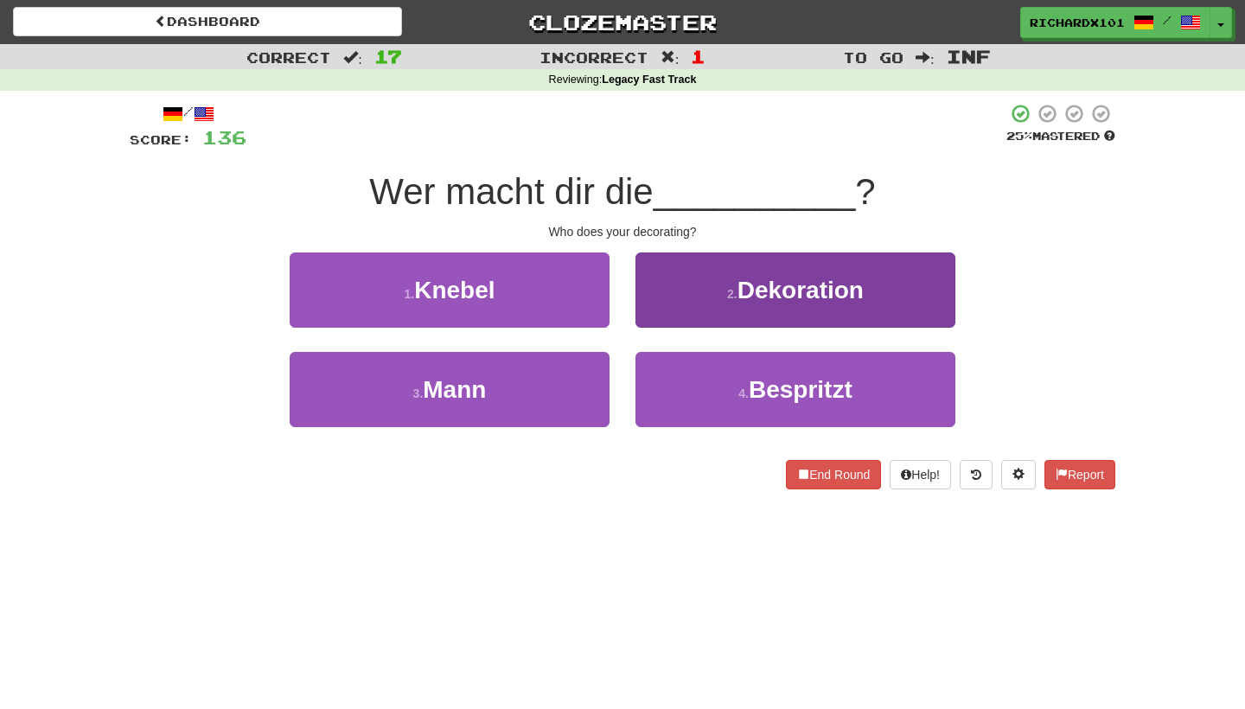
click at [709, 291] on button "2 . Dekoration" at bounding box center [795, 289] width 320 height 75
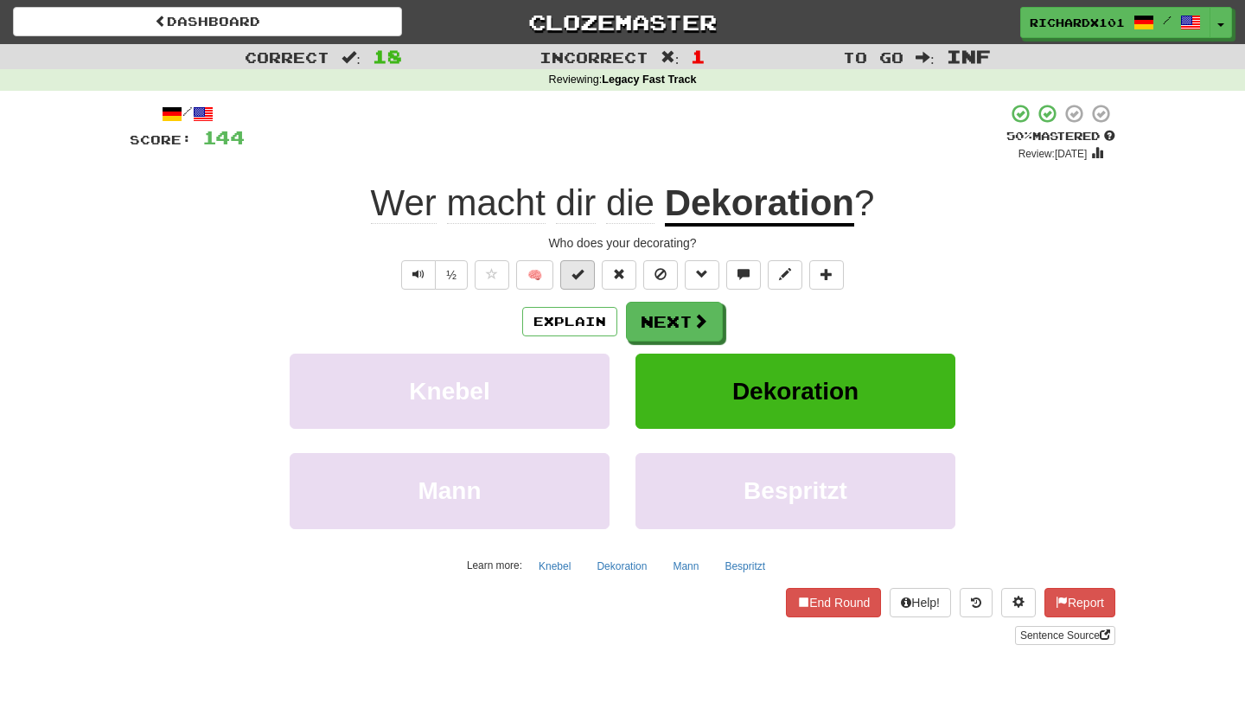
click at [578, 275] on span at bounding box center [577, 274] width 12 height 12
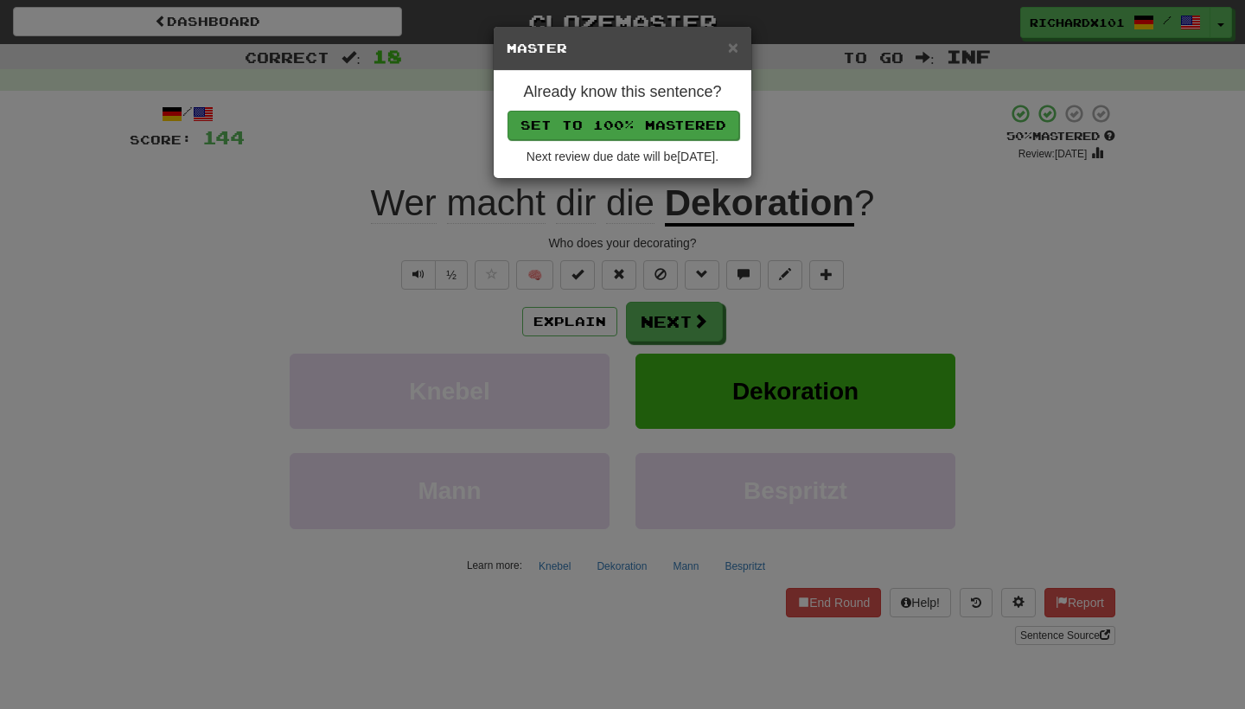
click at [657, 126] on button "Set to 100% Mastered" at bounding box center [624, 125] width 232 height 29
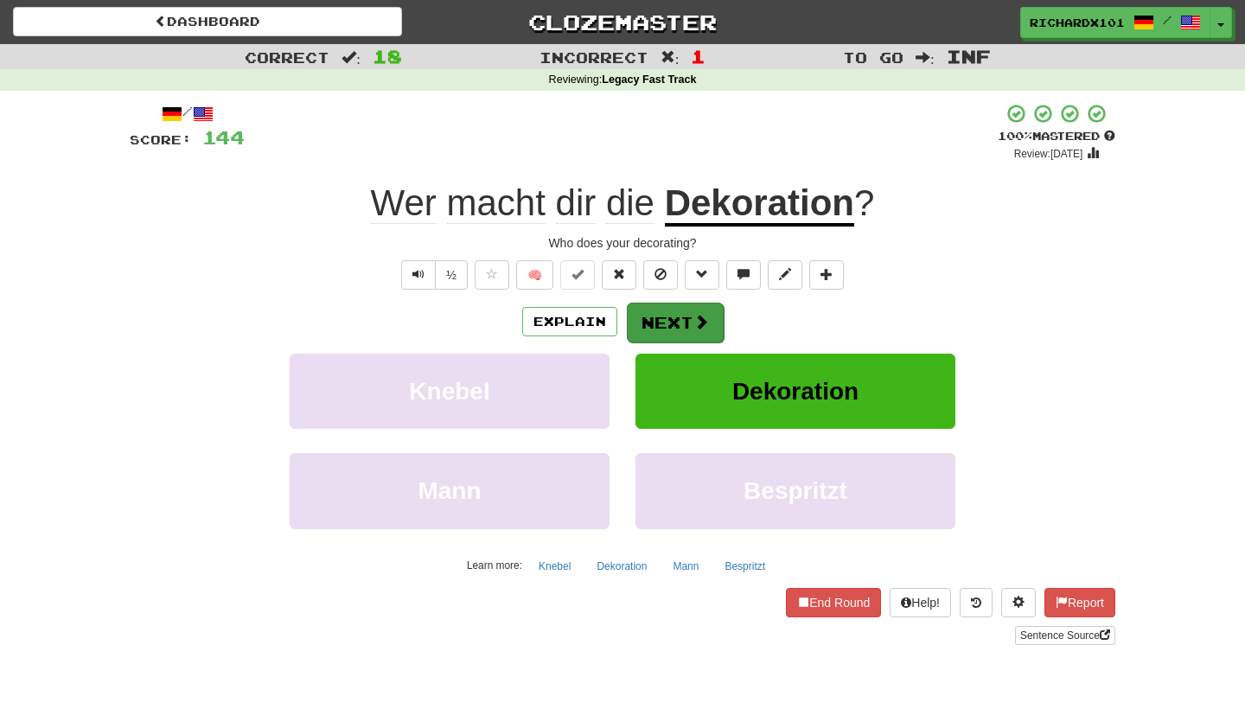
click at [638, 321] on button "Next" at bounding box center [675, 323] width 97 height 40
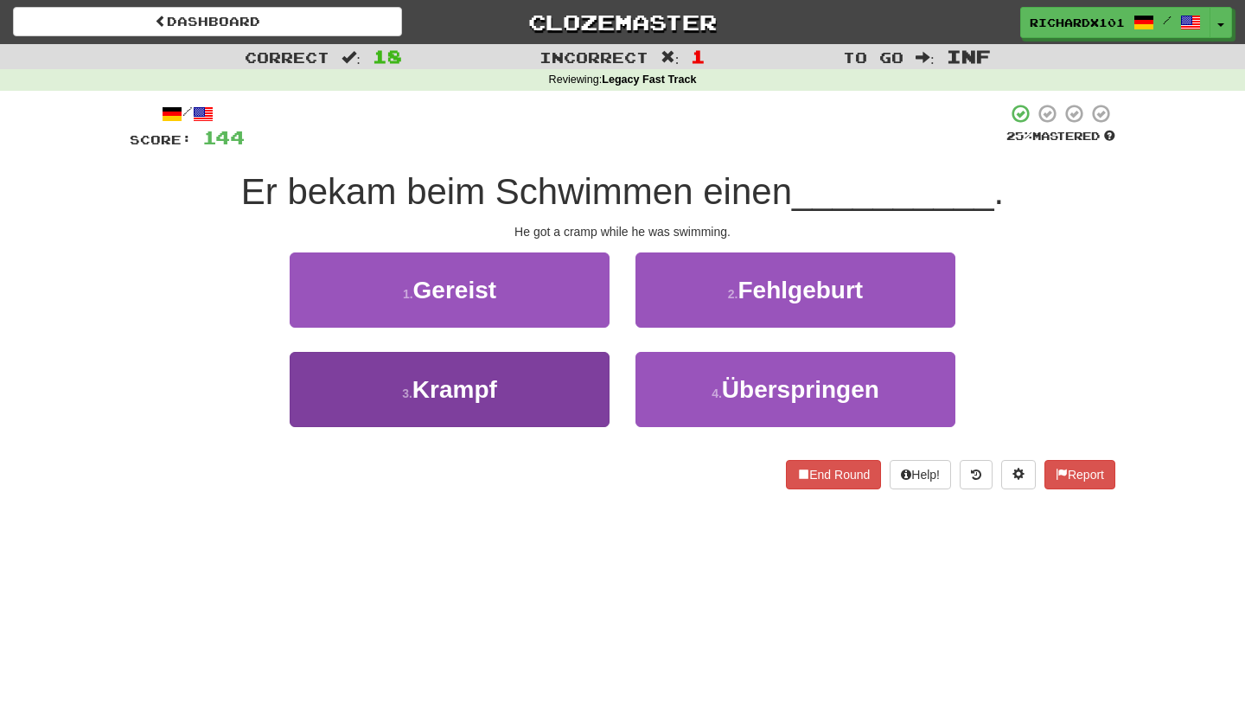
click at [580, 369] on button "3 . Krampf" at bounding box center [450, 389] width 320 height 75
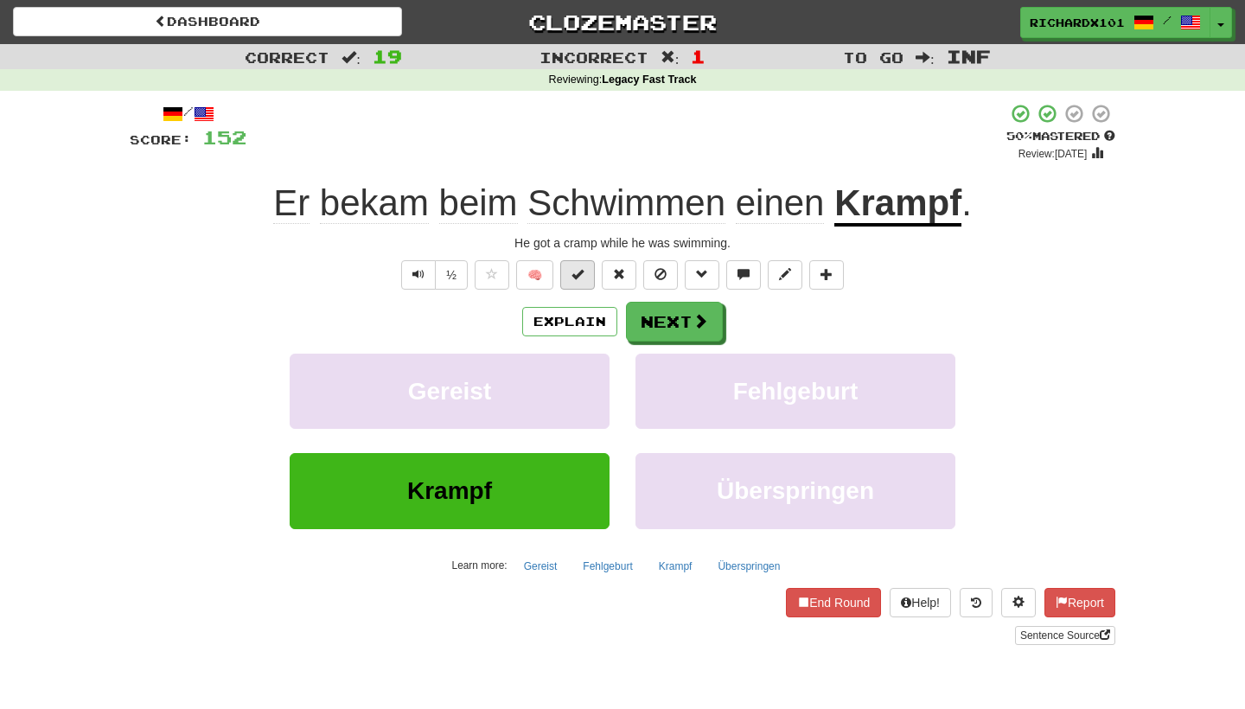
click at [588, 278] on button at bounding box center [577, 274] width 35 height 29
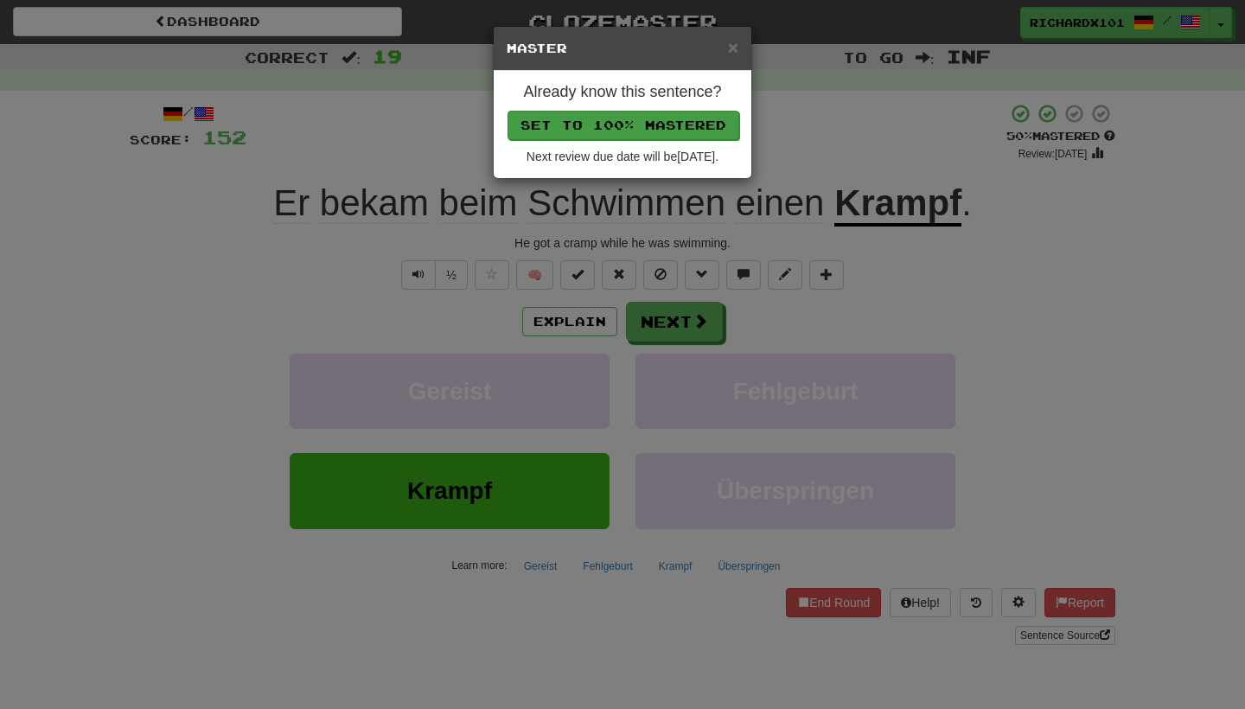
click at [648, 118] on button "Set to 100% Mastered" at bounding box center [624, 125] width 232 height 29
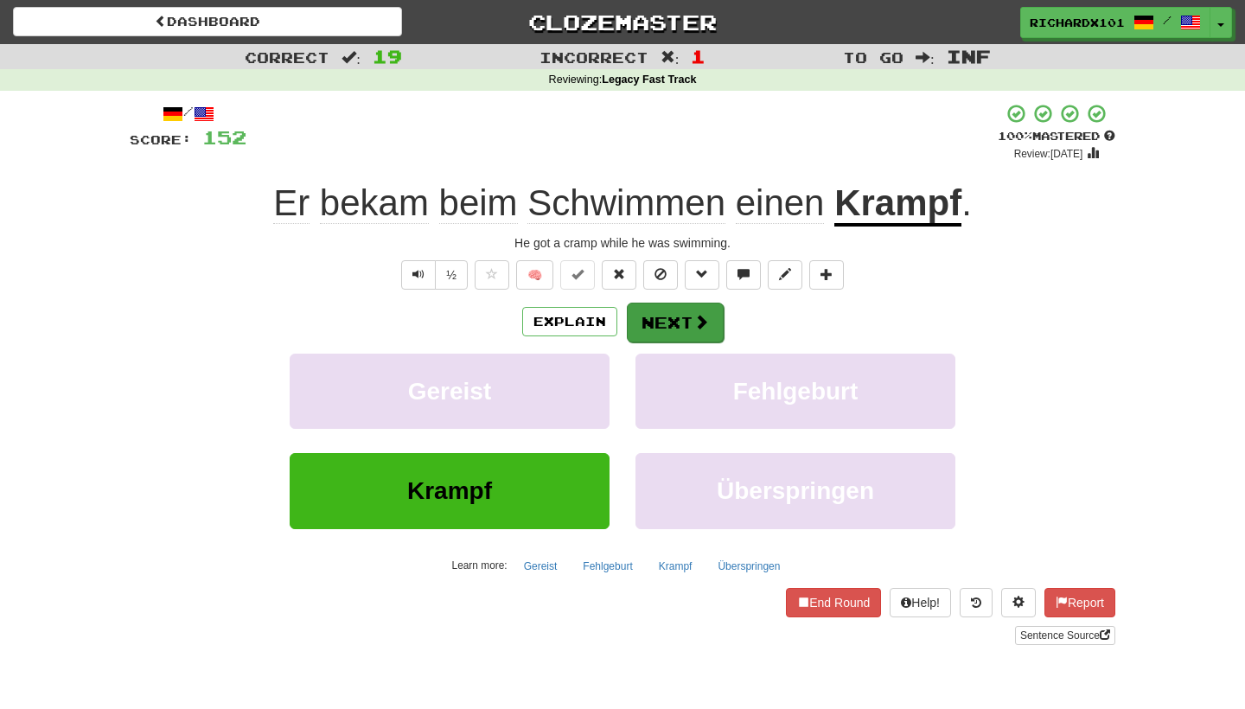
click at [647, 308] on button "Next" at bounding box center [675, 323] width 97 height 40
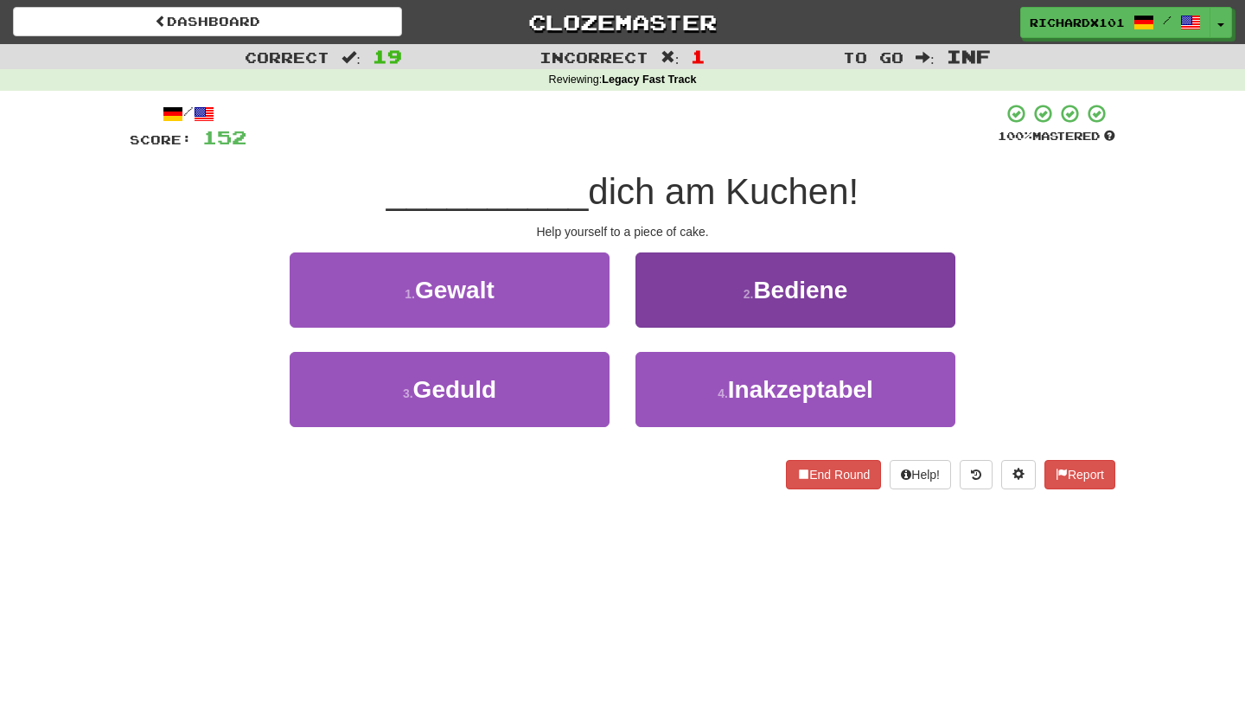
click at [685, 287] on button "2 . Bediene" at bounding box center [795, 289] width 320 height 75
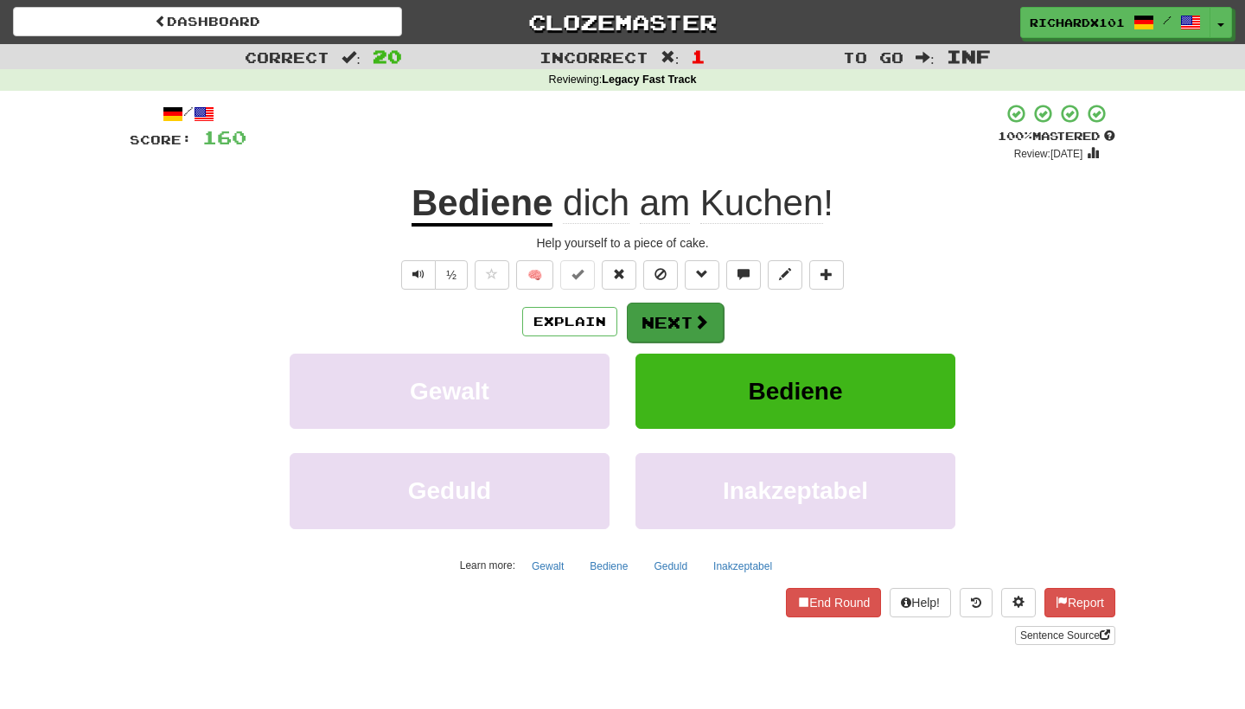
click at [674, 310] on button "Next" at bounding box center [675, 323] width 97 height 40
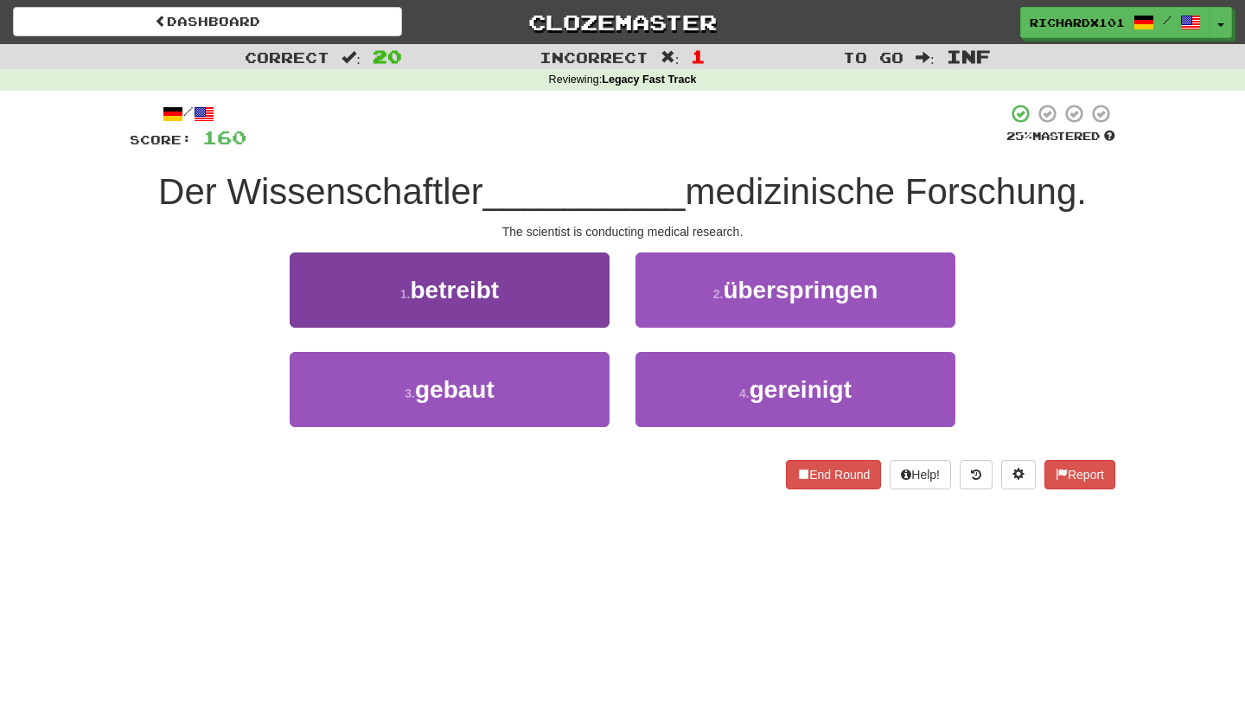
click at [574, 296] on button "1 . betreibt" at bounding box center [450, 289] width 320 height 75
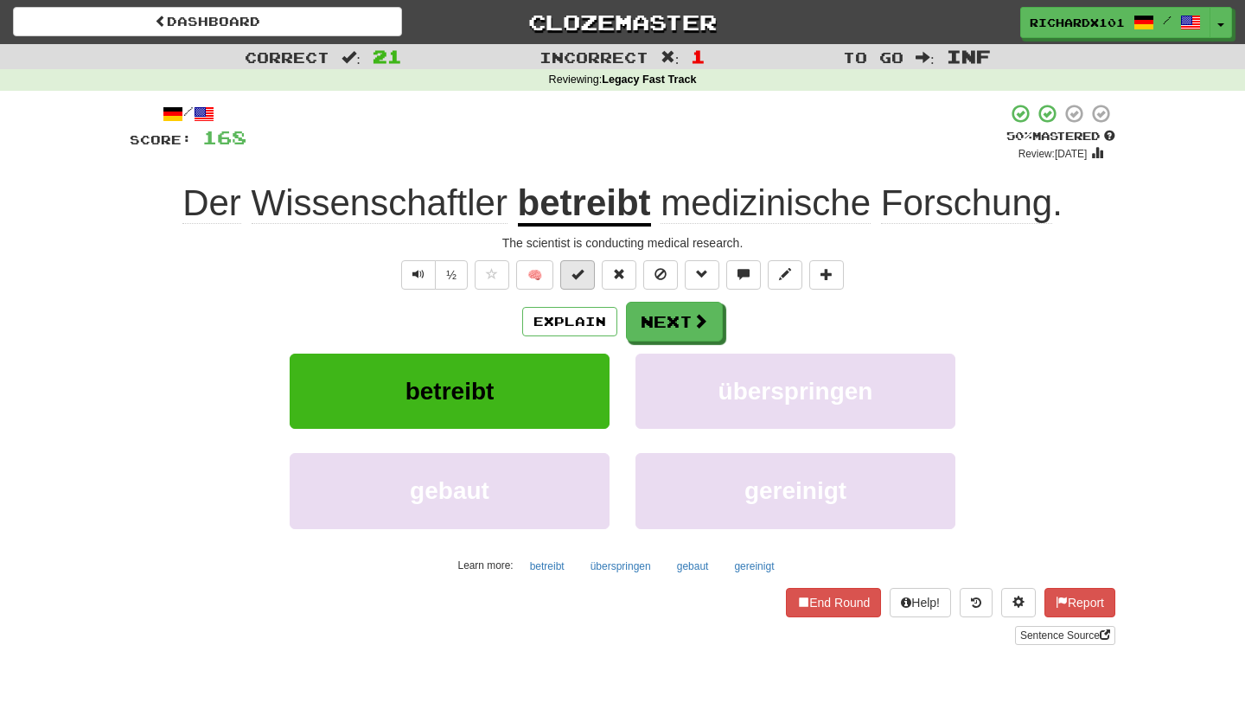
click at [587, 266] on button at bounding box center [577, 274] width 35 height 29
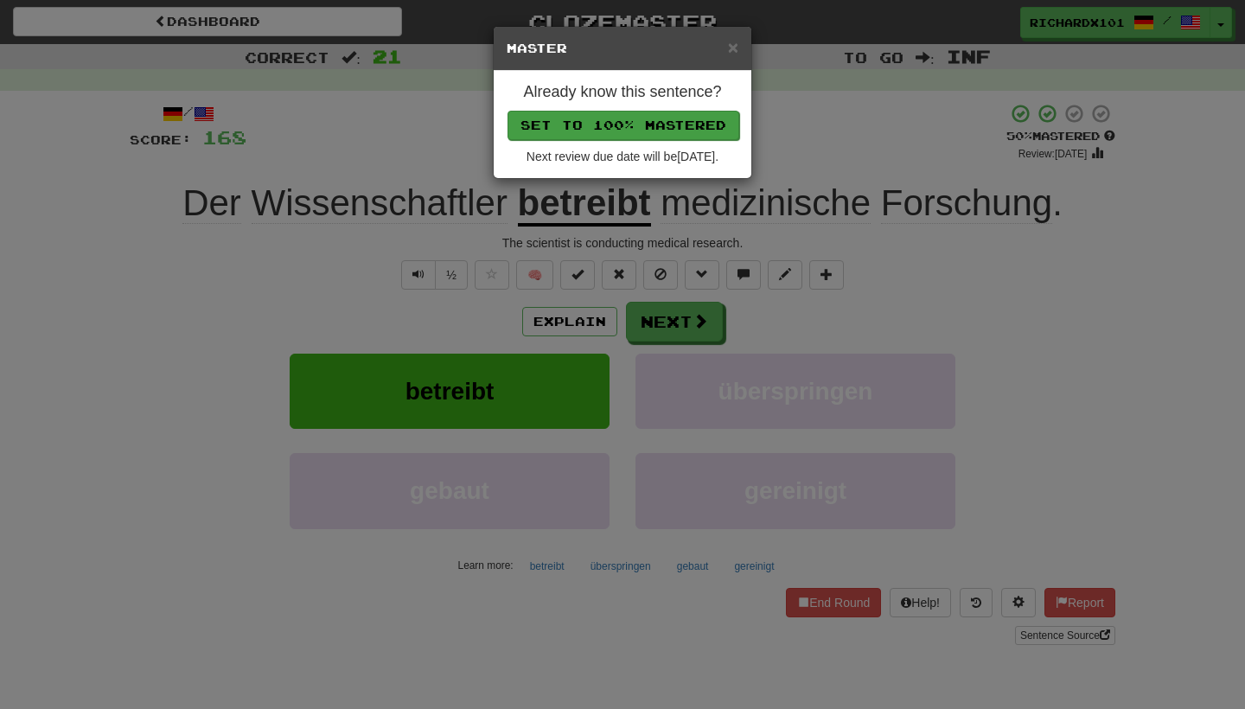
click at [657, 122] on button "Set to 100% Mastered" at bounding box center [624, 125] width 232 height 29
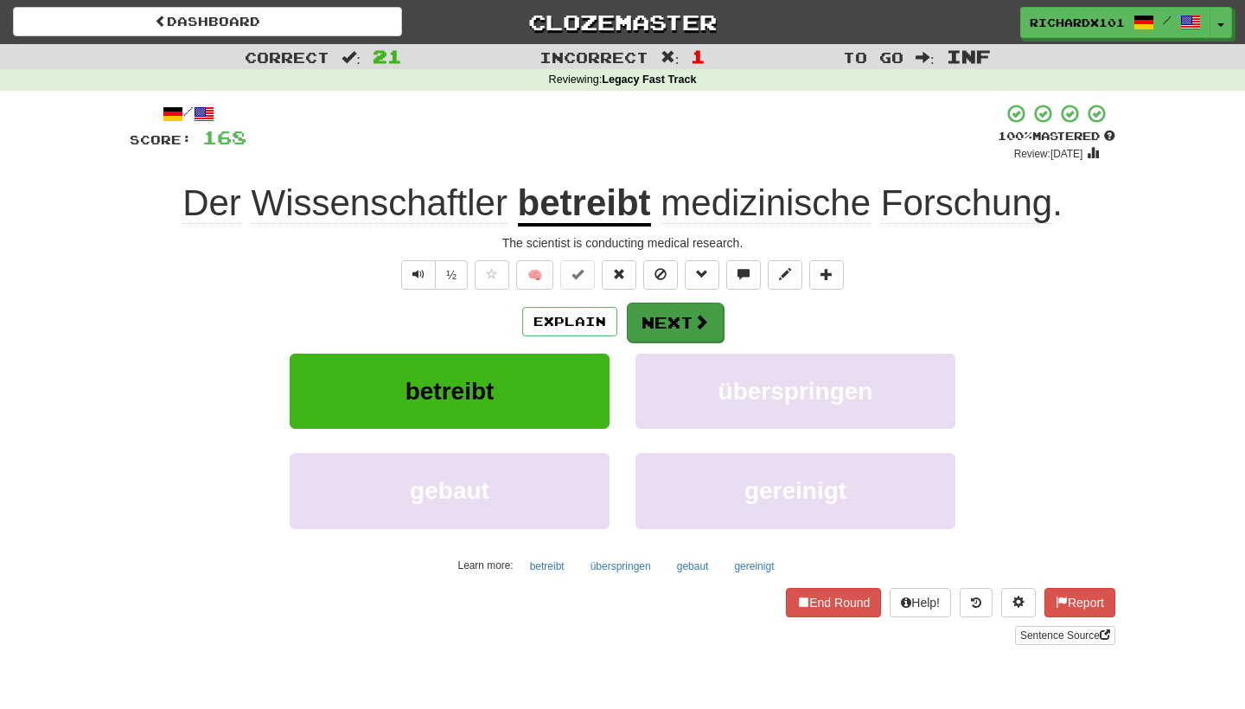
click at [648, 315] on button "Next" at bounding box center [675, 323] width 97 height 40
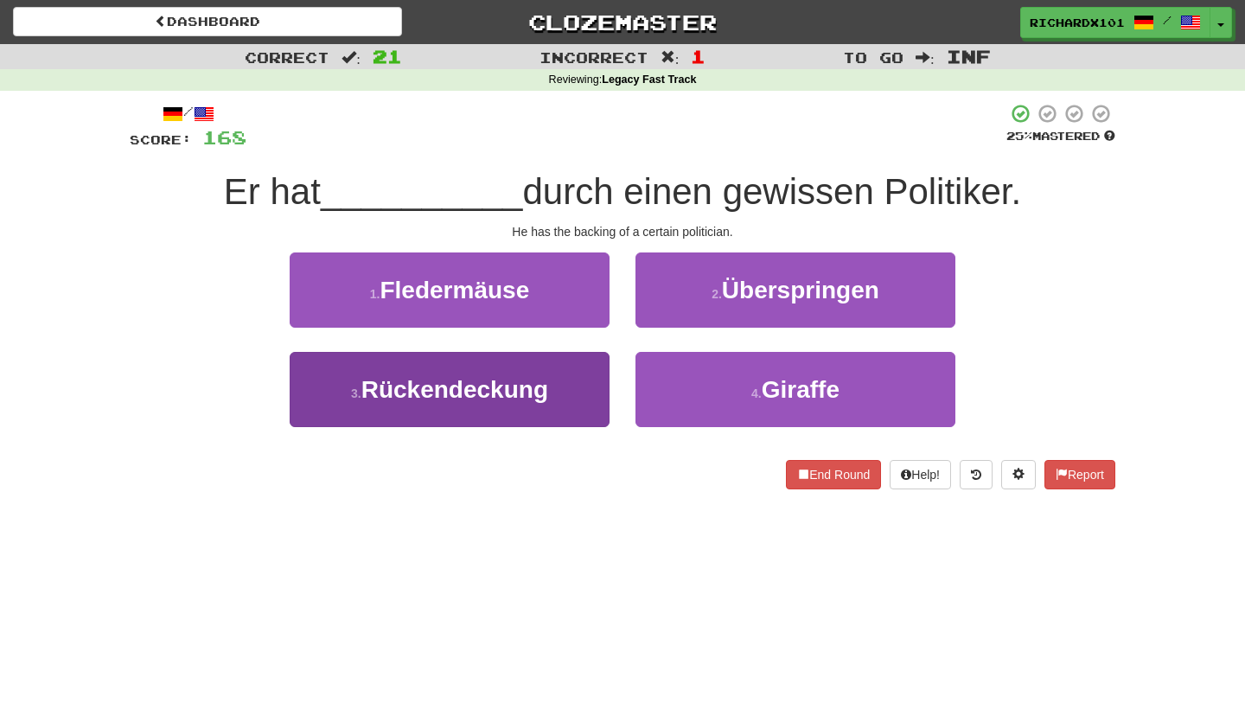
click at [561, 389] on button "3 . Rückendeckung" at bounding box center [450, 389] width 320 height 75
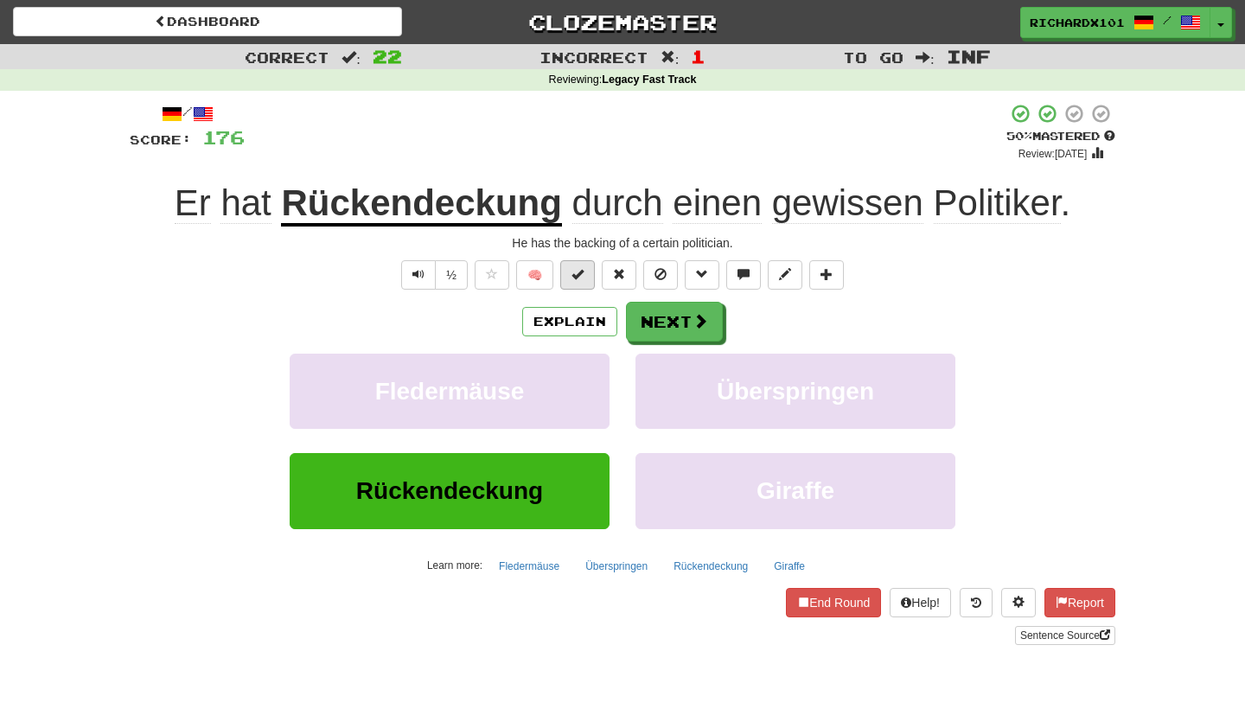
click at [588, 275] on button at bounding box center [577, 274] width 35 height 29
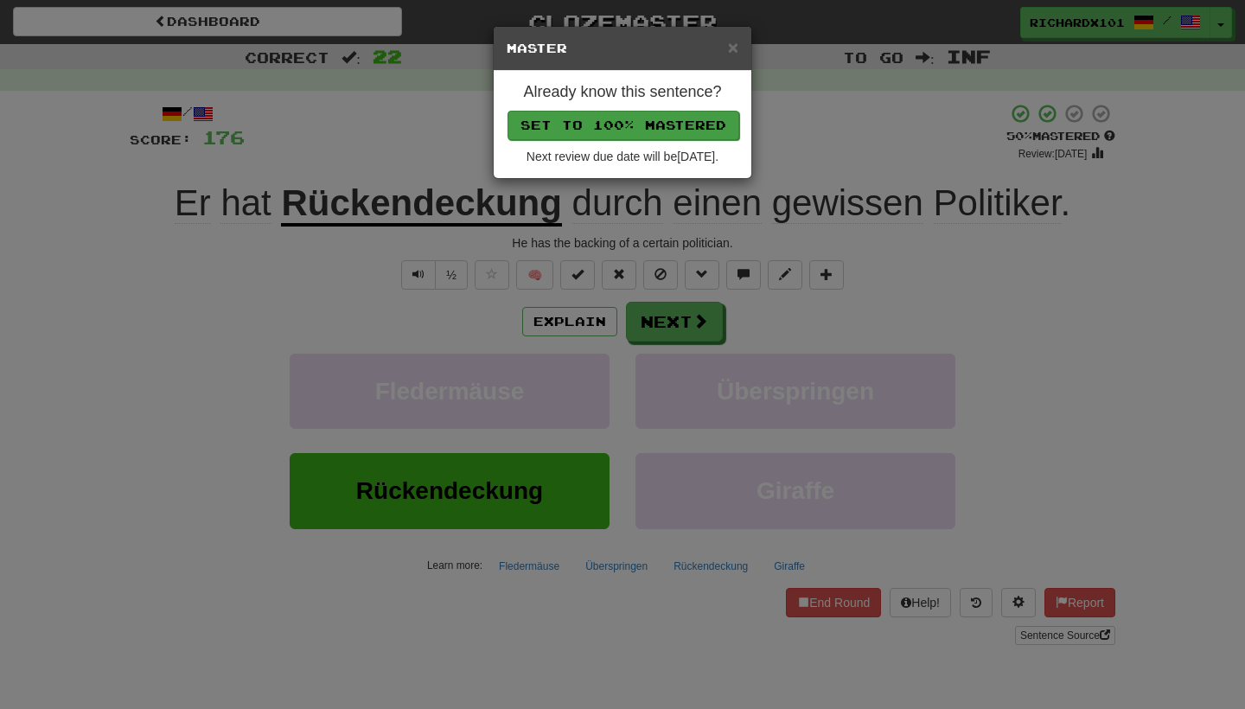
click at [659, 125] on button "Set to 100% Mastered" at bounding box center [624, 125] width 232 height 29
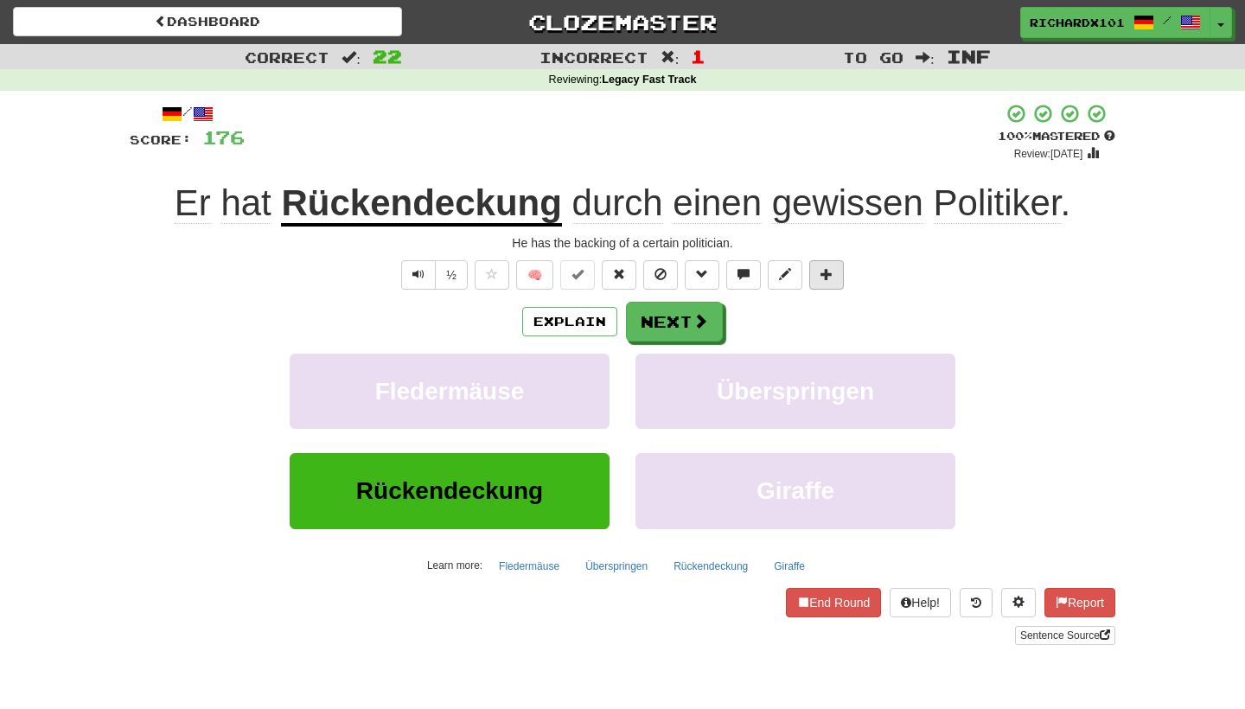
click at [828, 275] on span at bounding box center [827, 274] width 12 height 12
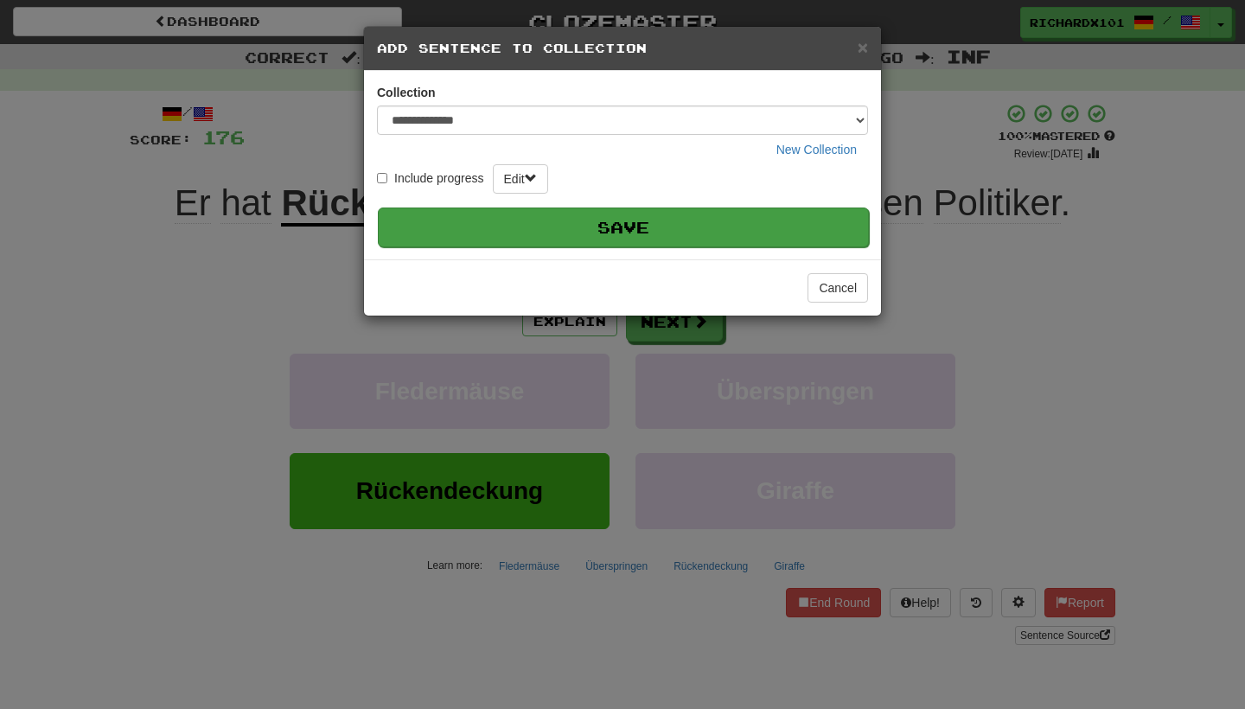
click at [768, 220] on button "Save" at bounding box center [623, 228] width 491 height 40
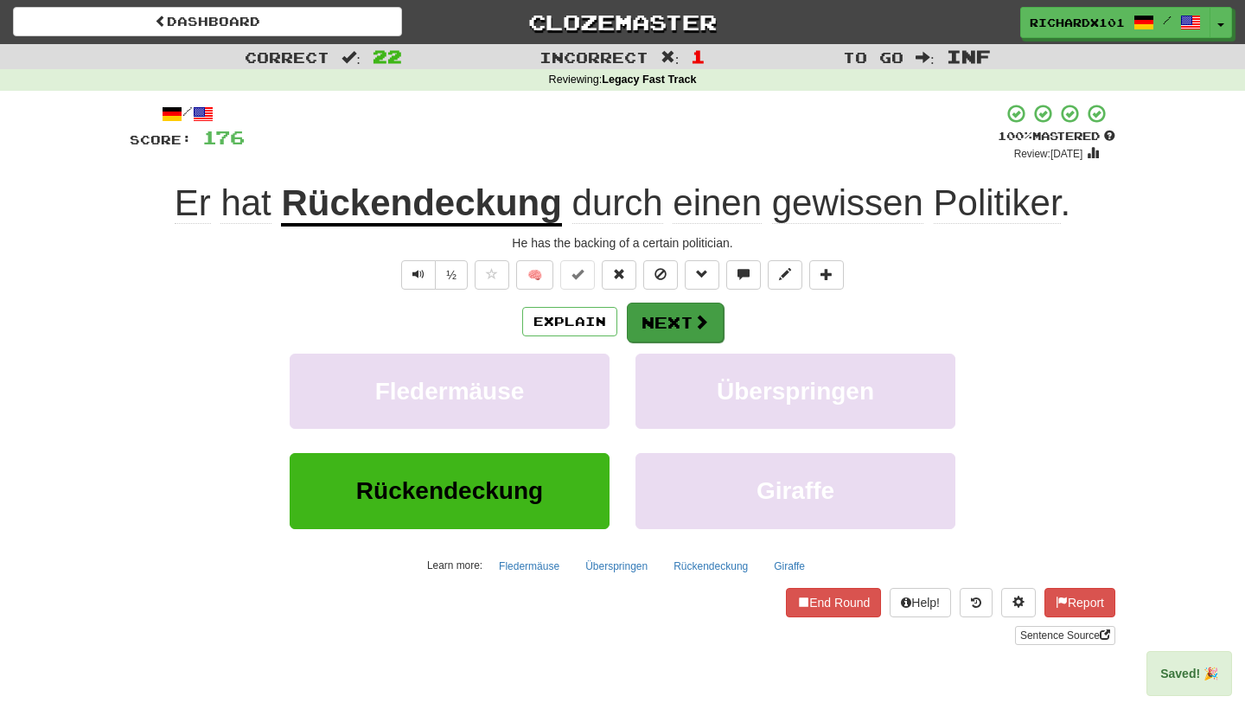
click at [682, 319] on button "Next" at bounding box center [675, 323] width 97 height 40
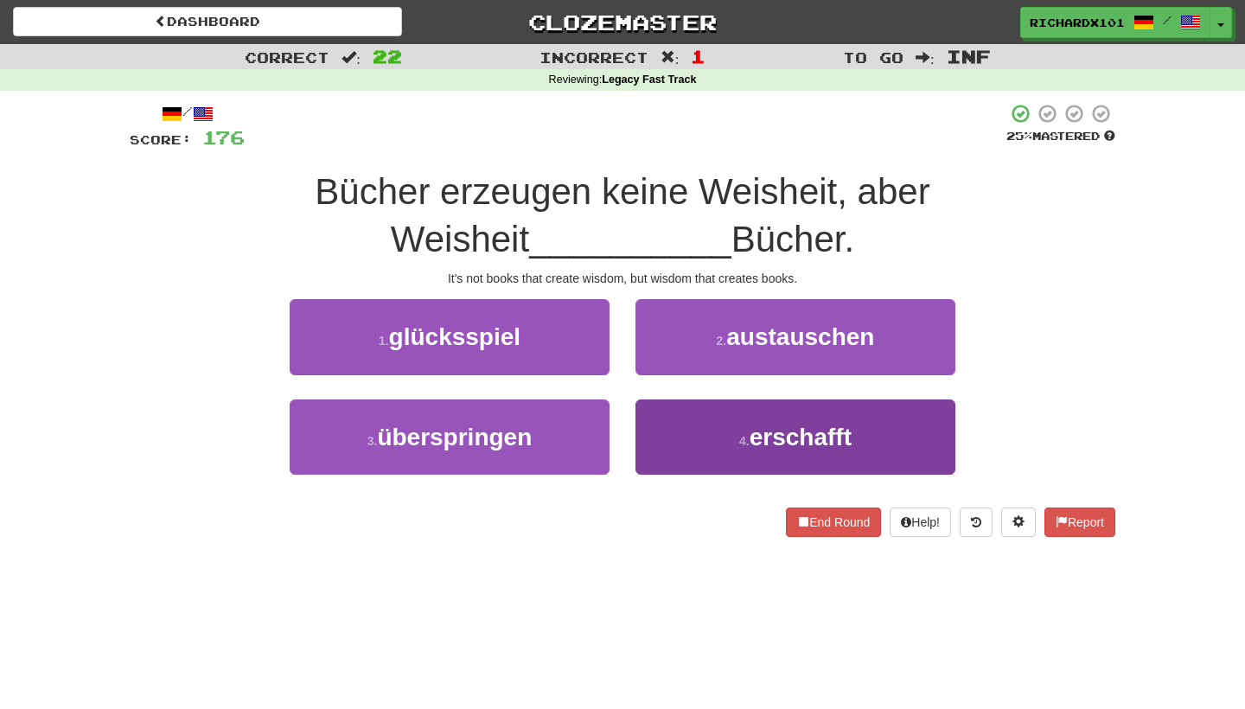
click at [697, 432] on button "4 . erschafft" at bounding box center [795, 436] width 320 height 75
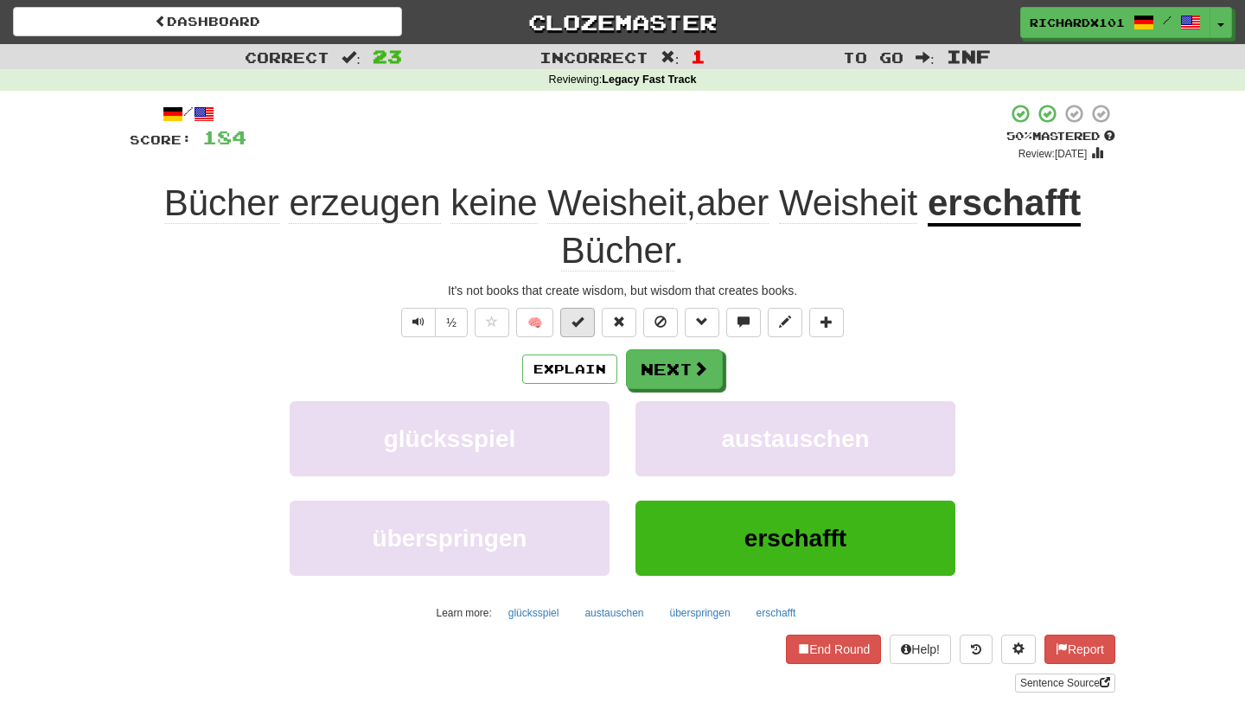
click at [582, 321] on span at bounding box center [577, 322] width 12 height 12
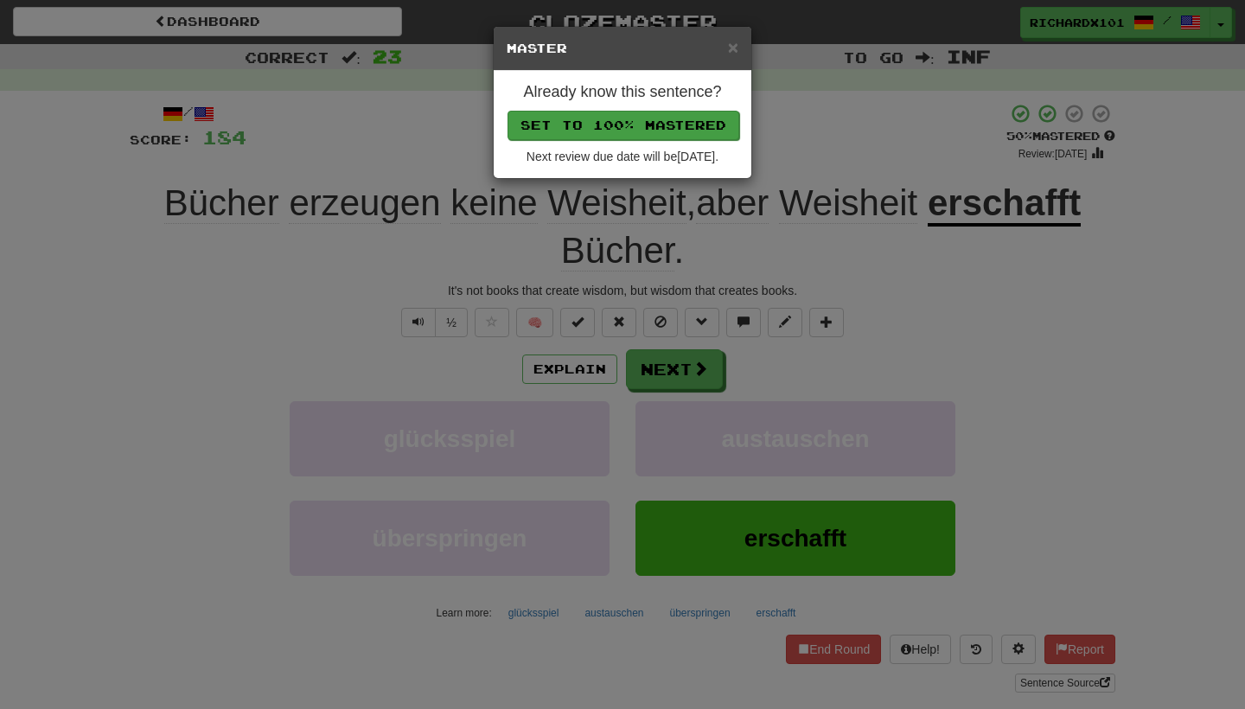
click at [671, 127] on button "Set to 100% Mastered" at bounding box center [624, 125] width 232 height 29
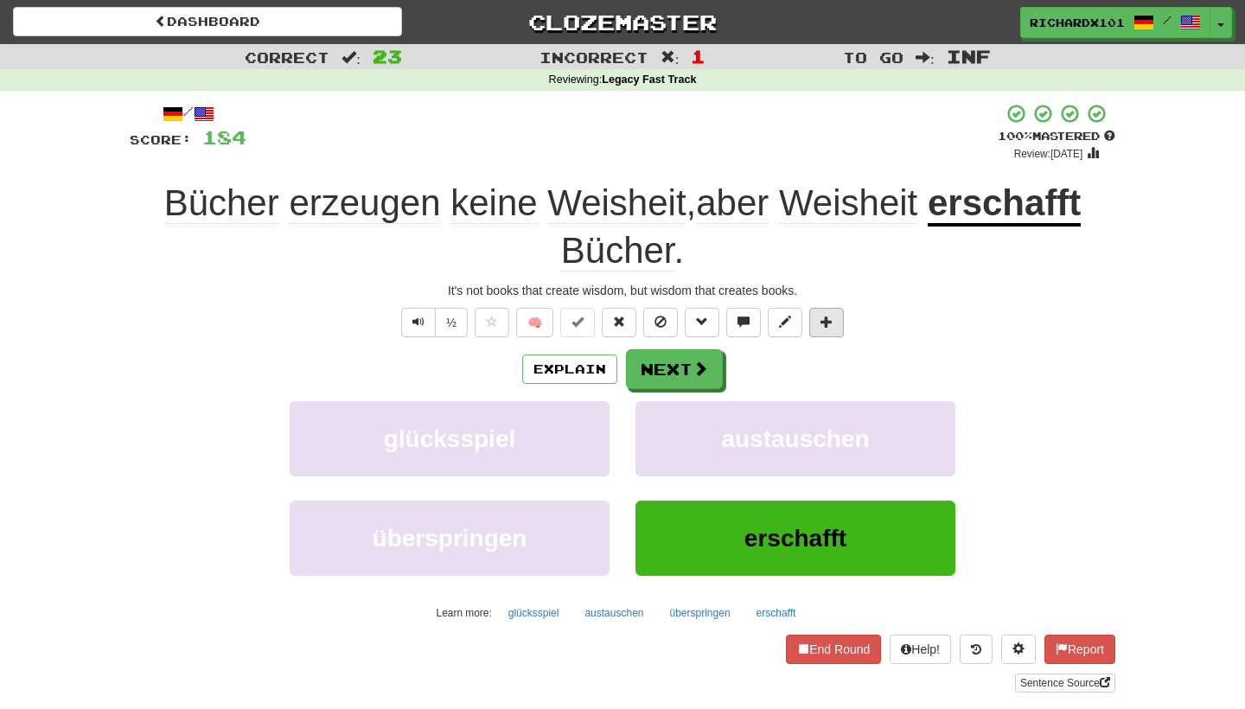
click at [824, 316] on span at bounding box center [827, 322] width 12 height 12
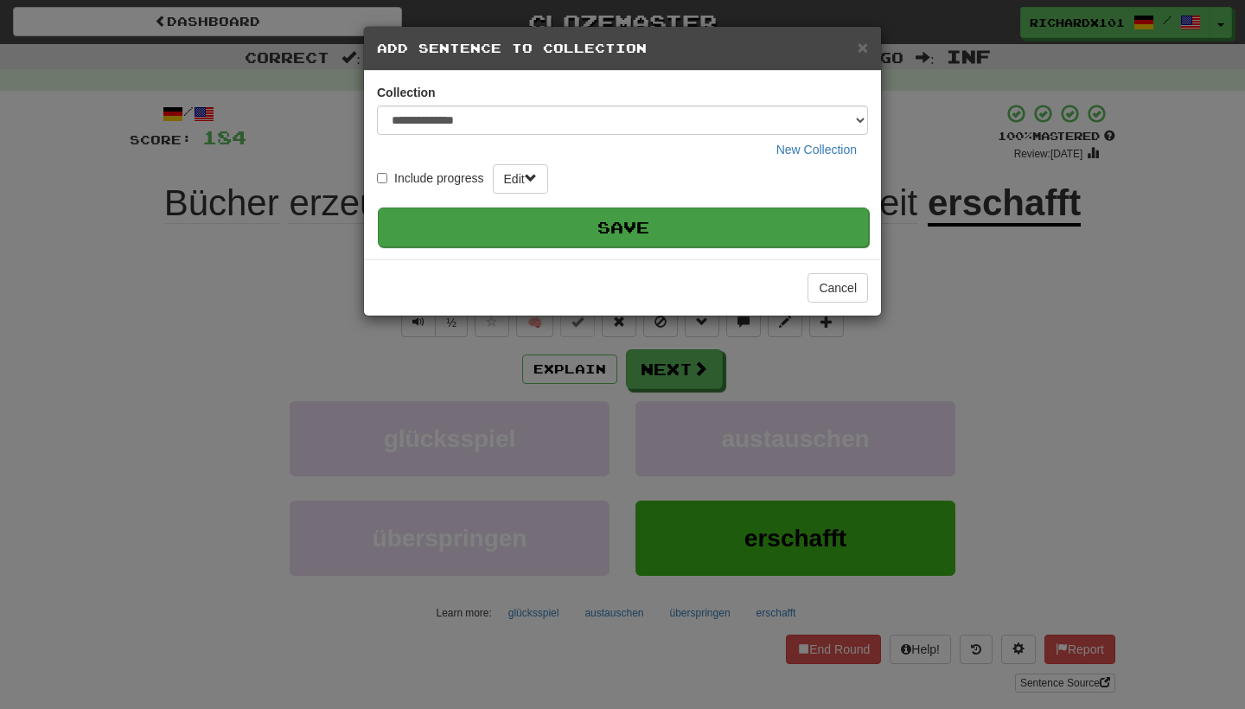
click at [815, 220] on button "Save" at bounding box center [623, 228] width 491 height 40
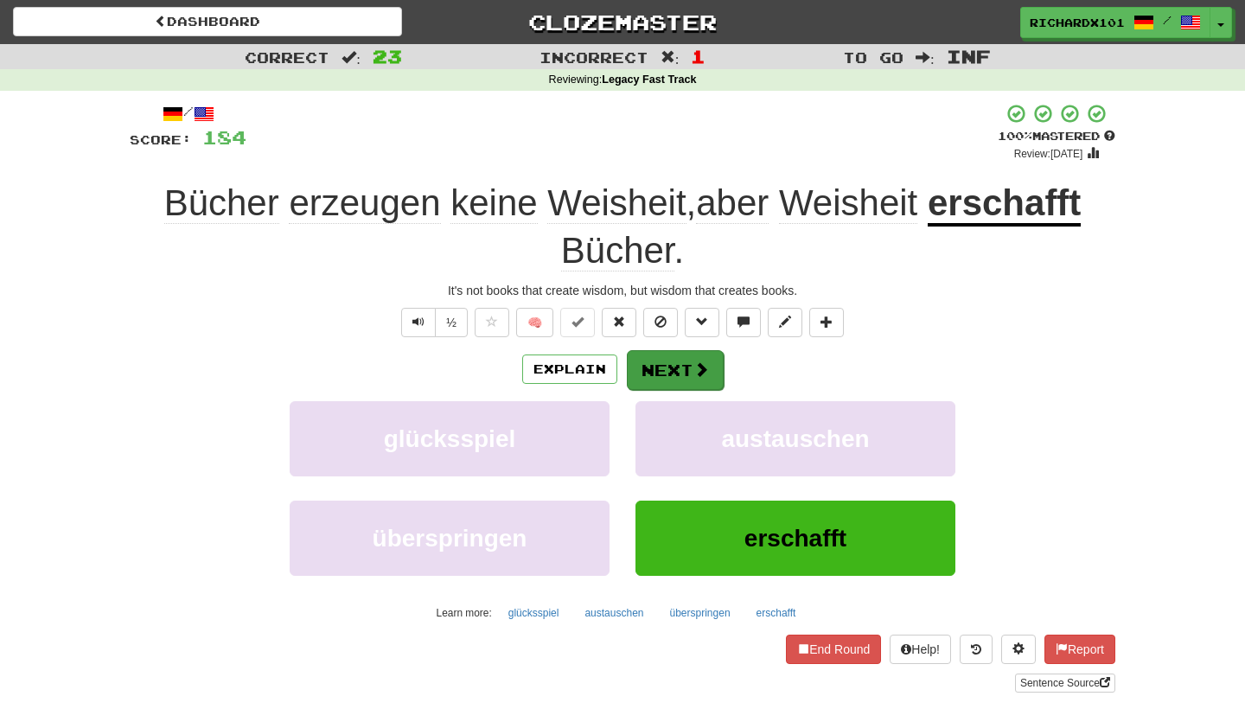
click at [707, 356] on button "Next" at bounding box center [675, 370] width 97 height 40
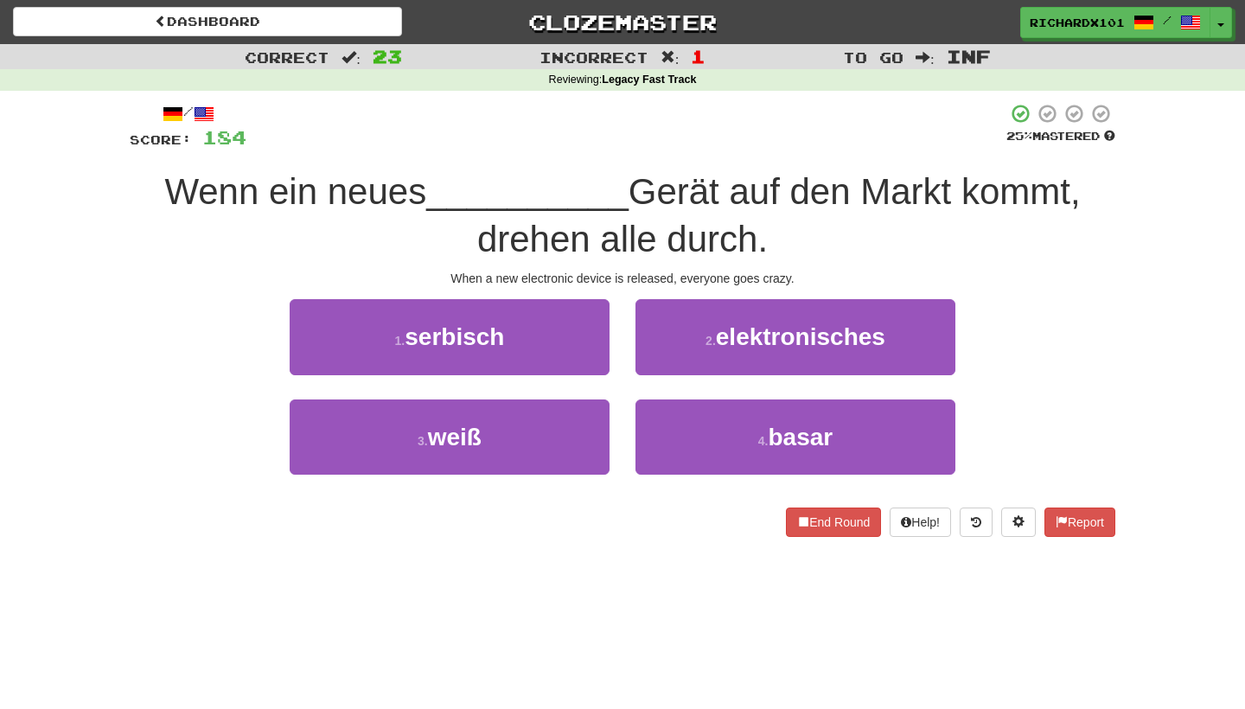
click at [707, 356] on button "2 . elektronisches" at bounding box center [795, 336] width 320 height 75
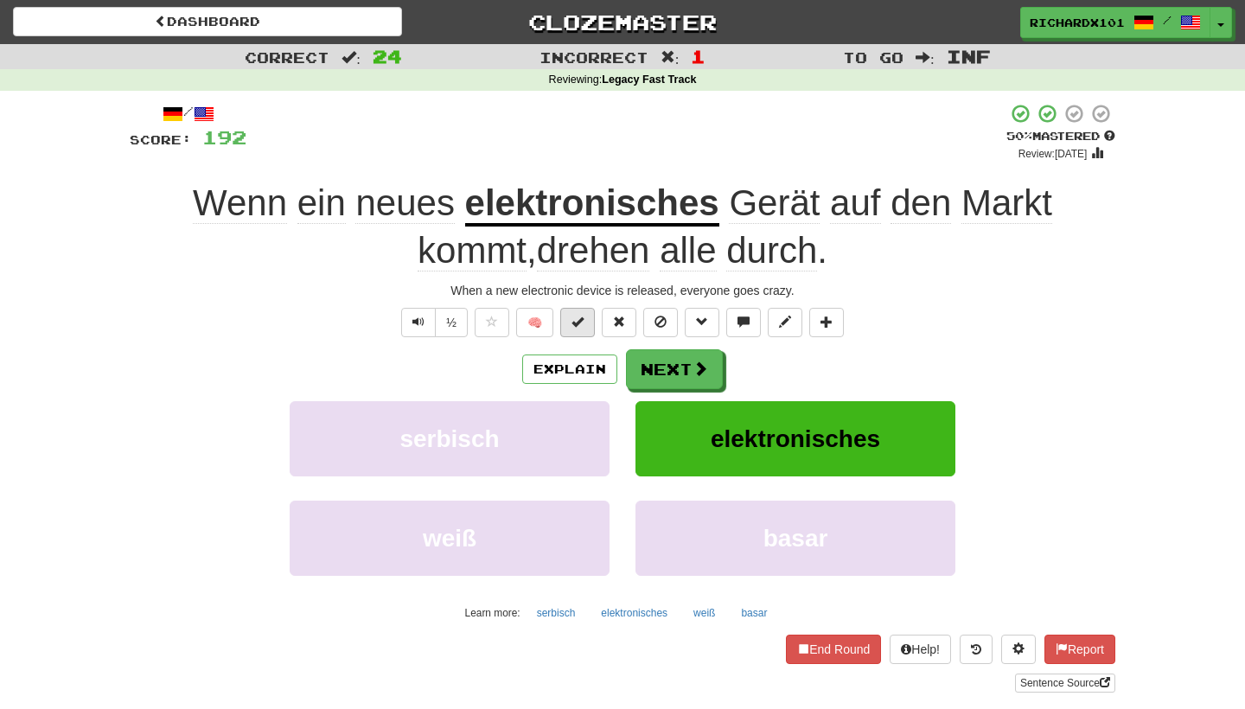
click at [589, 321] on button at bounding box center [577, 322] width 35 height 29
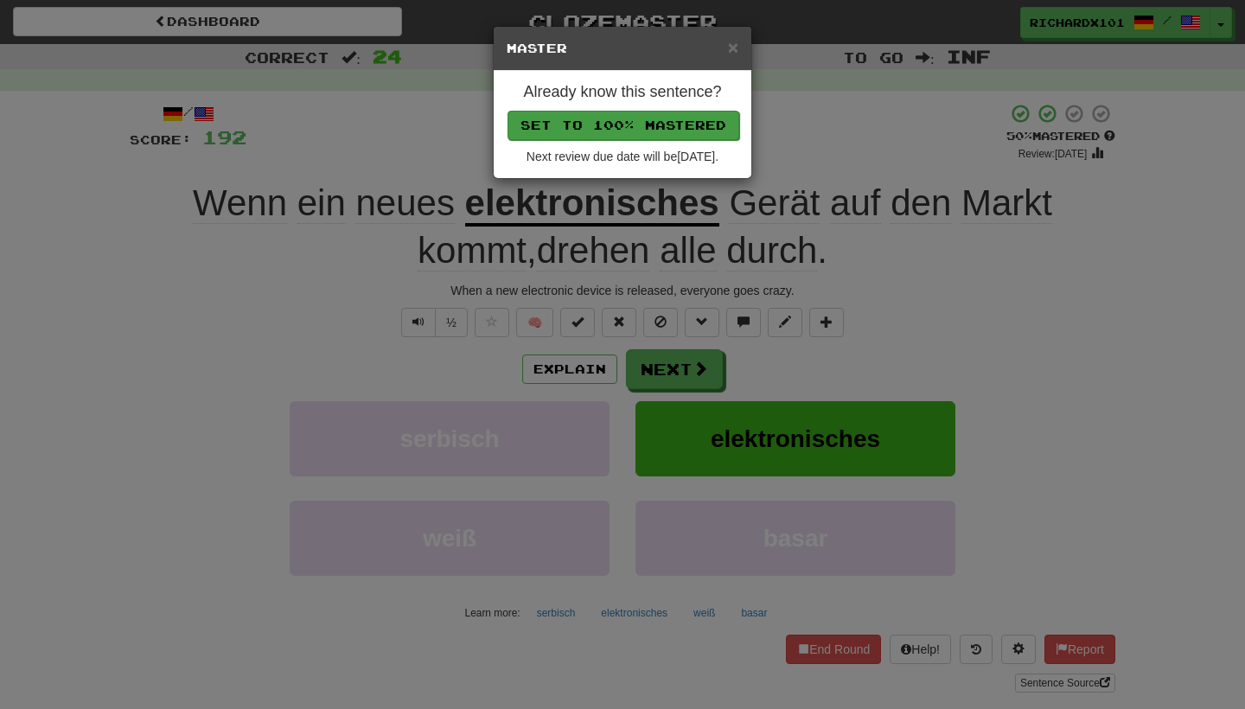
click at [701, 129] on button "Set to 100% Mastered" at bounding box center [624, 125] width 232 height 29
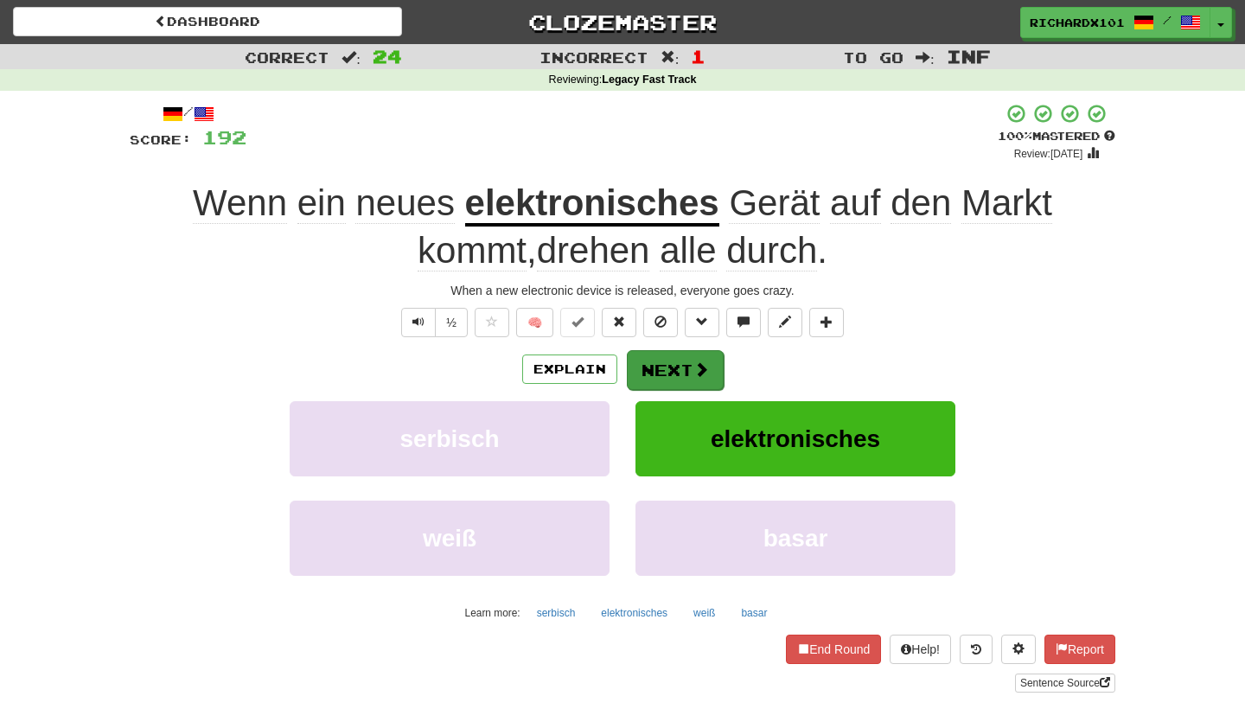
click at [681, 365] on button "Next" at bounding box center [675, 370] width 97 height 40
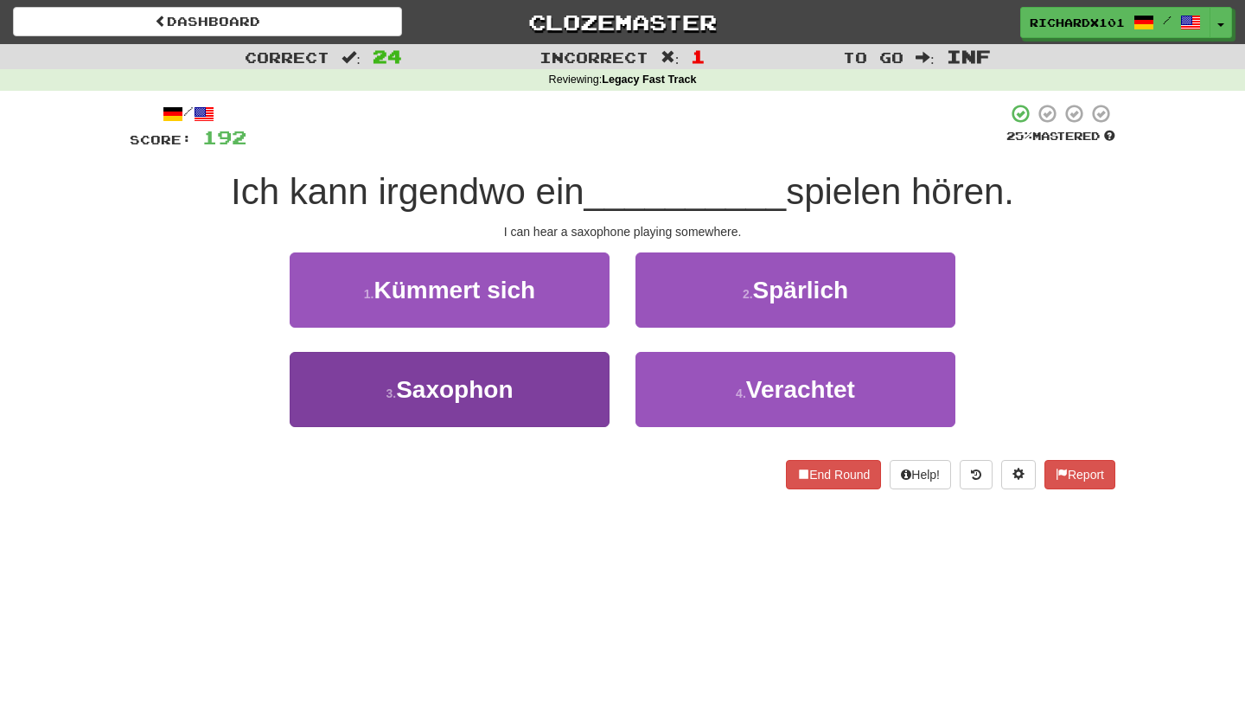
click at [580, 386] on button "3 . Saxophon" at bounding box center [450, 389] width 320 height 75
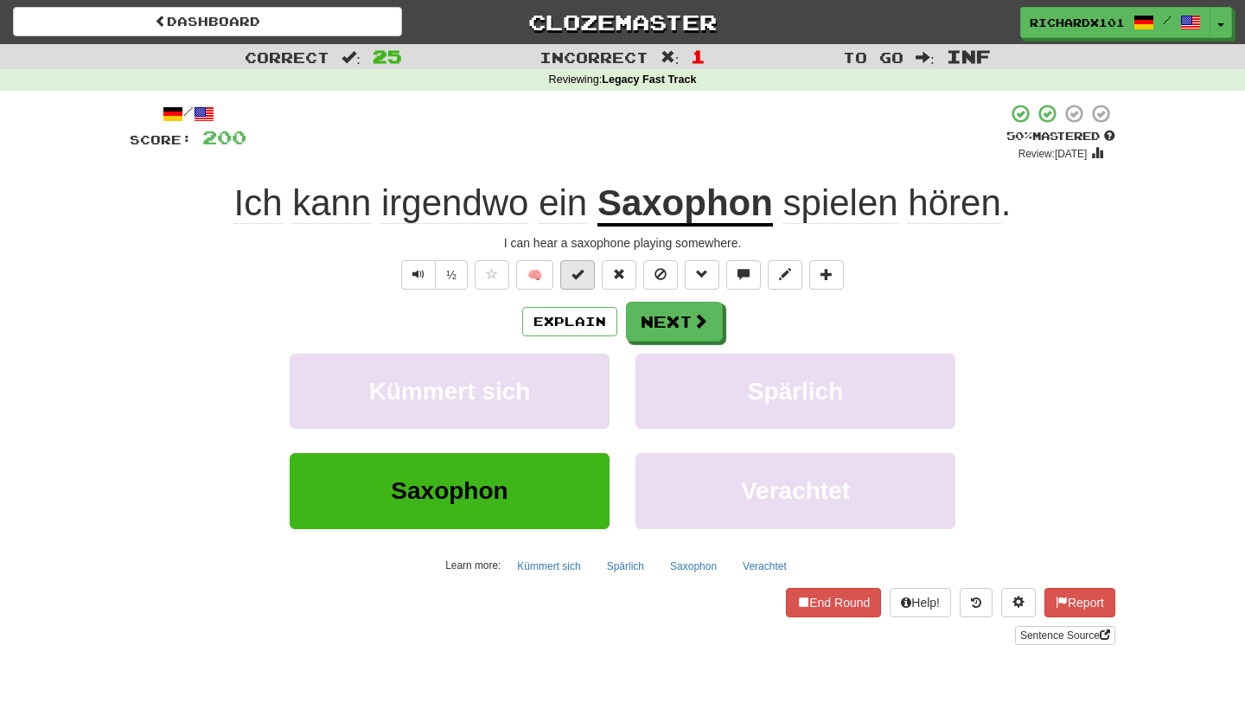
click at [586, 272] on button at bounding box center [577, 274] width 35 height 29
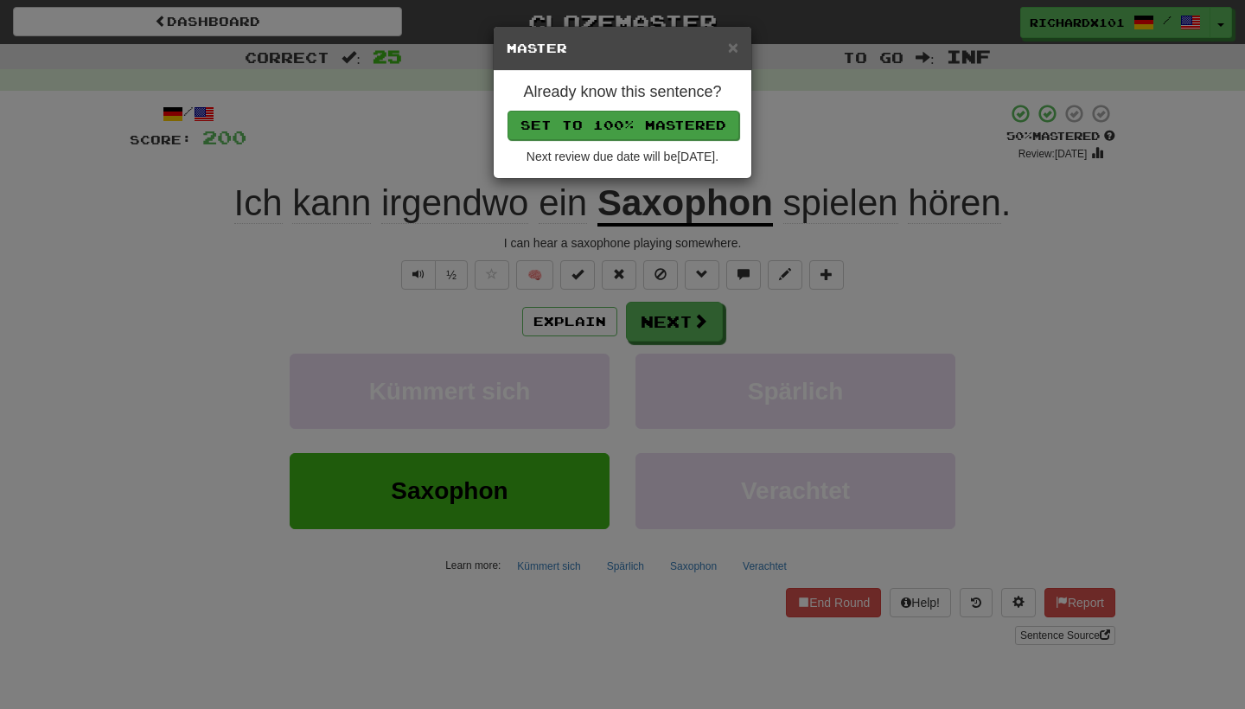
click at [674, 125] on button "Set to 100% Mastered" at bounding box center [624, 125] width 232 height 29
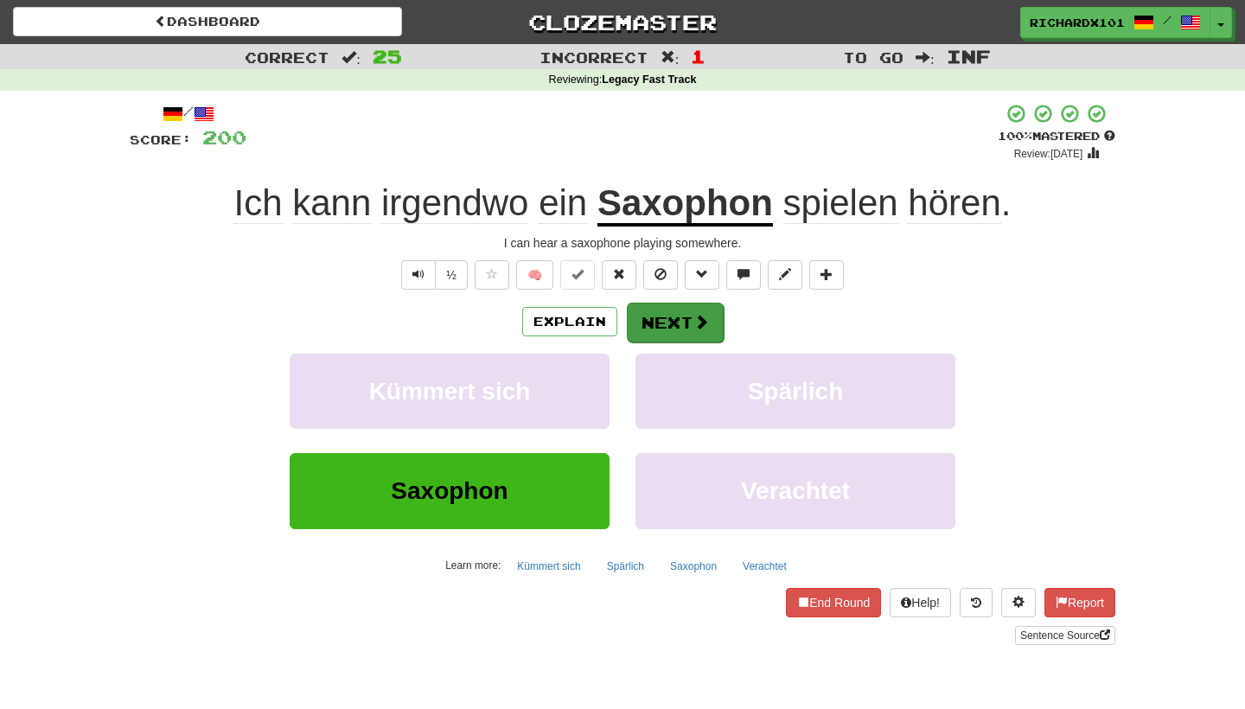
click at [663, 310] on button "Next" at bounding box center [675, 323] width 97 height 40
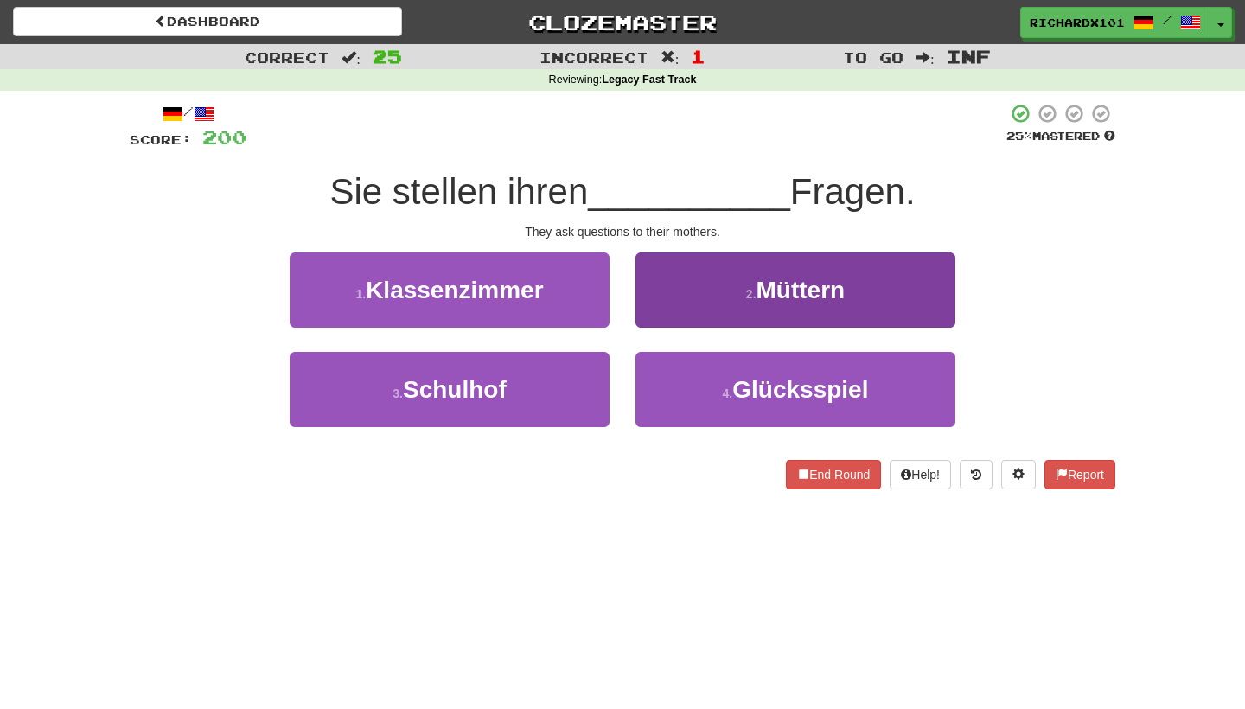
click at [663, 310] on button "2 . Müttern" at bounding box center [795, 289] width 320 height 75
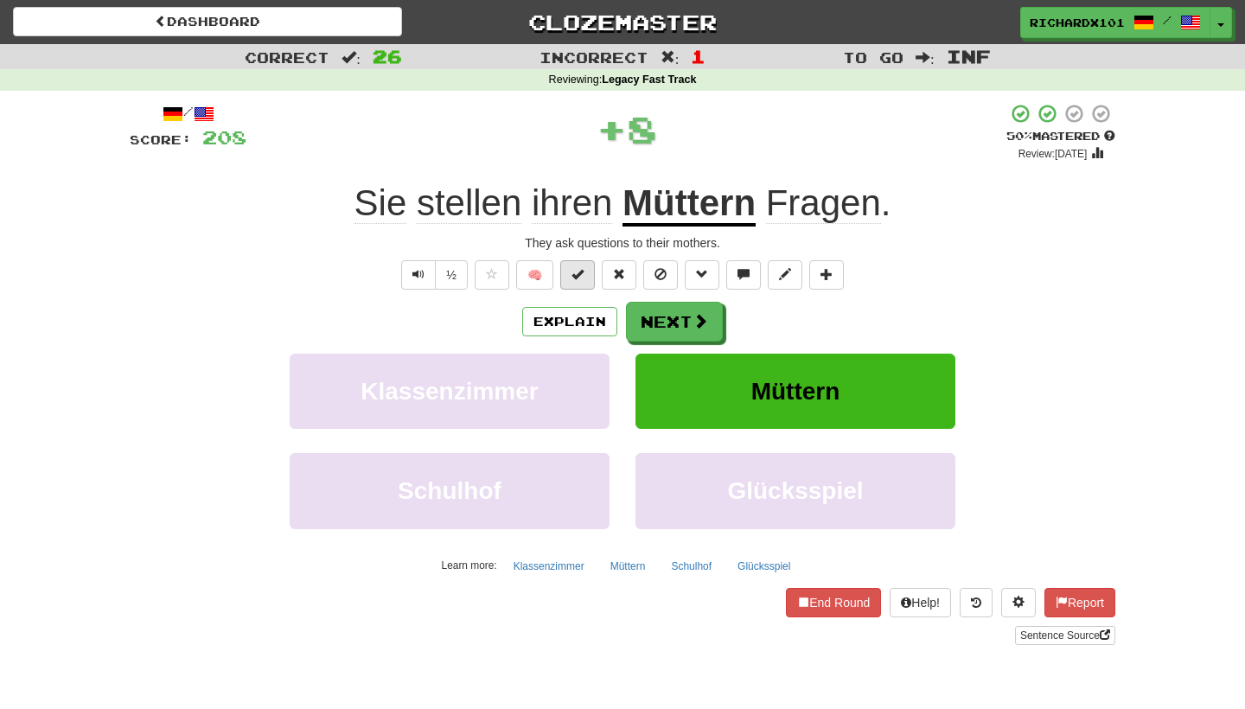
click at [585, 278] on button at bounding box center [577, 274] width 35 height 29
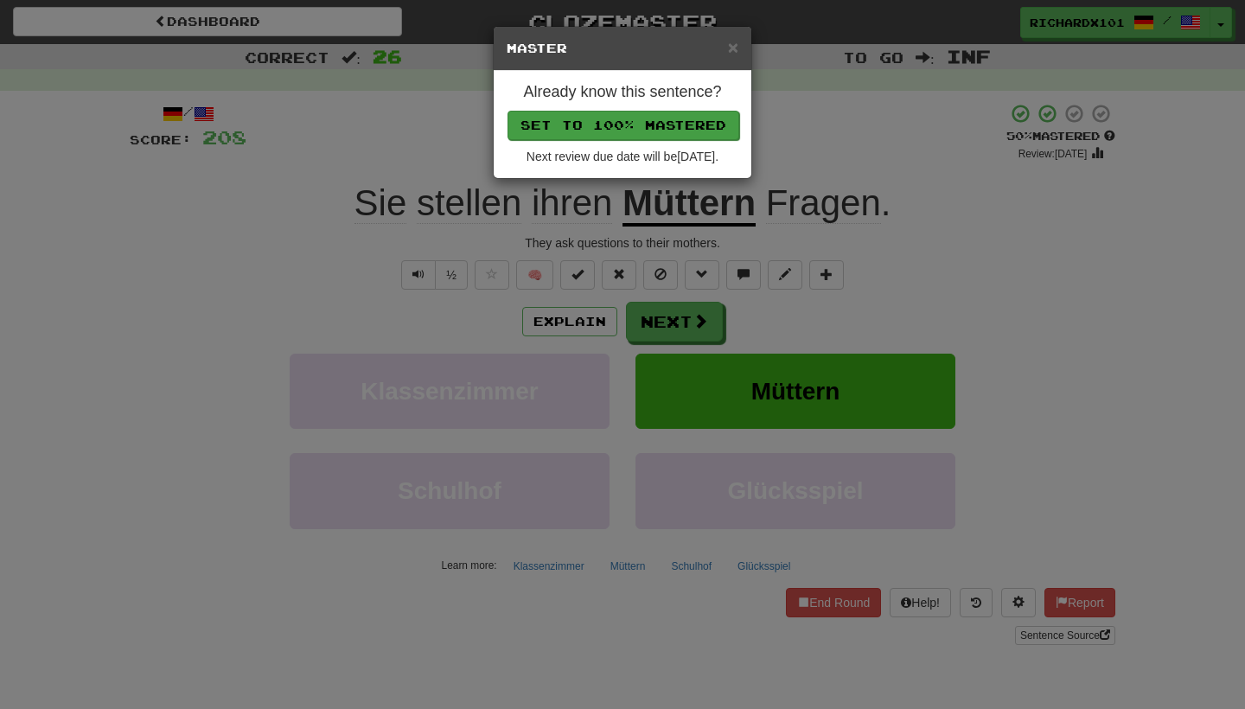
click at [678, 117] on button "Set to 100% Mastered" at bounding box center [624, 125] width 232 height 29
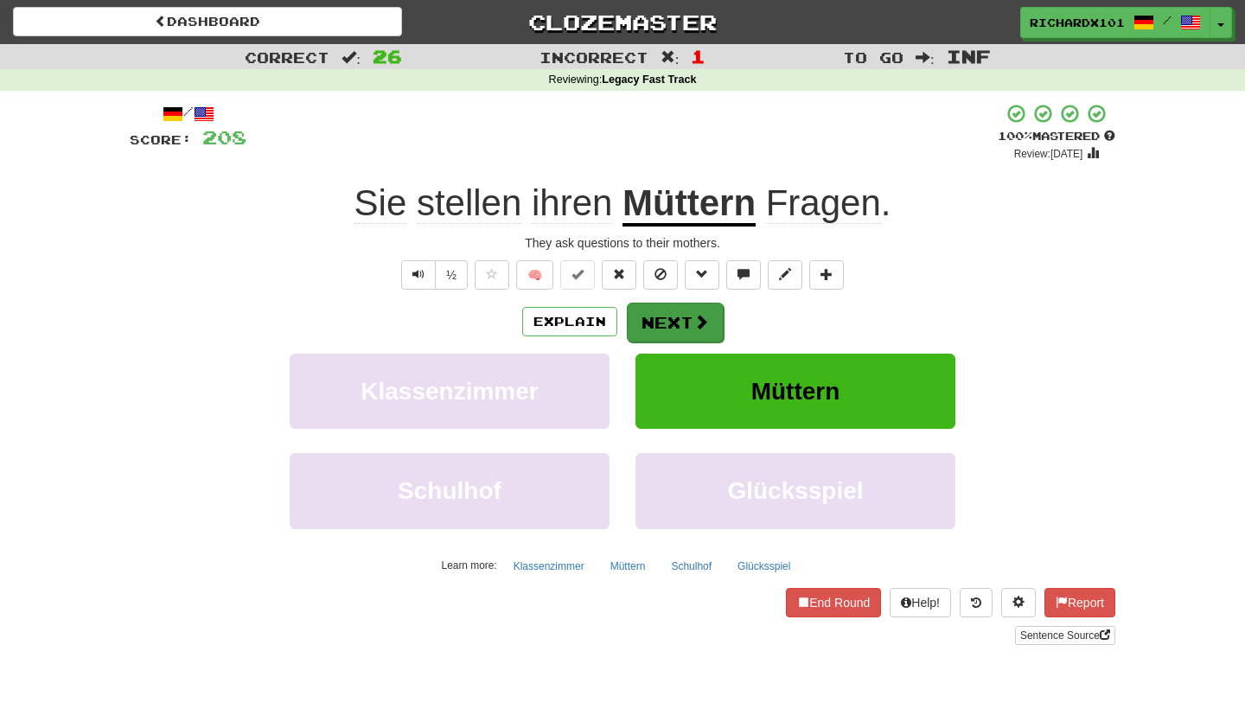
click at [672, 316] on button "Next" at bounding box center [675, 323] width 97 height 40
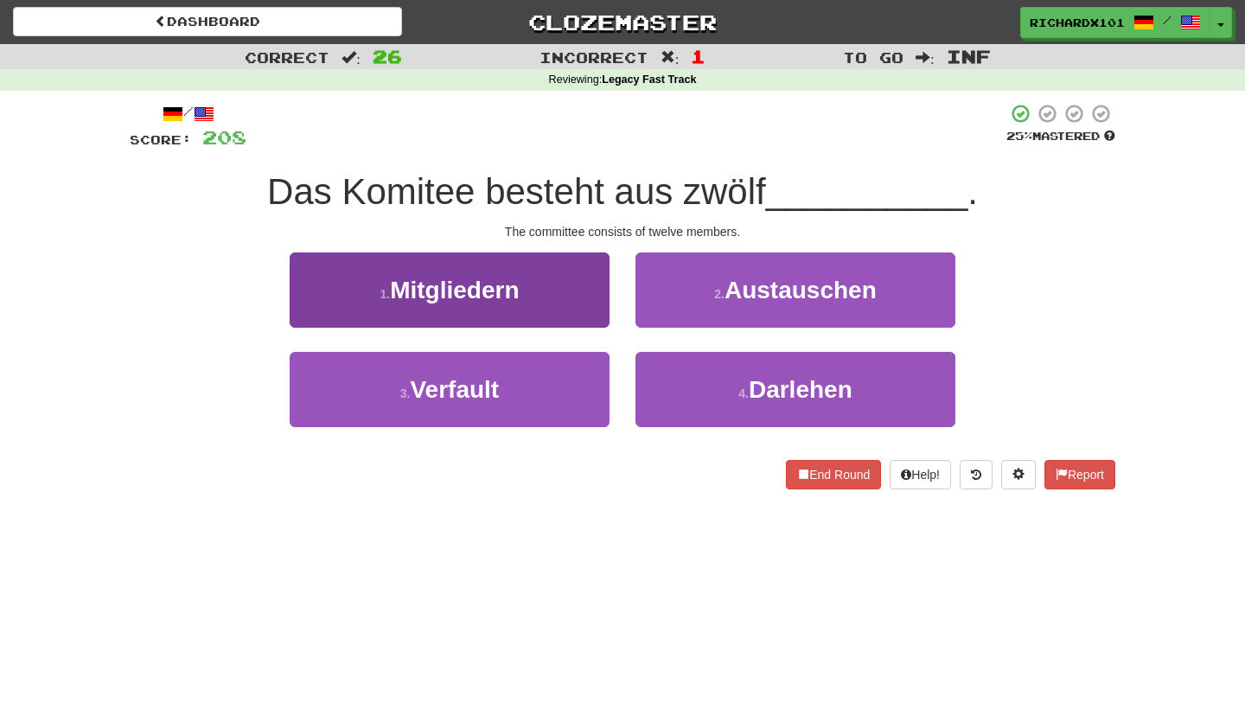
click at [578, 283] on button "1 . Mitgliedern" at bounding box center [450, 289] width 320 height 75
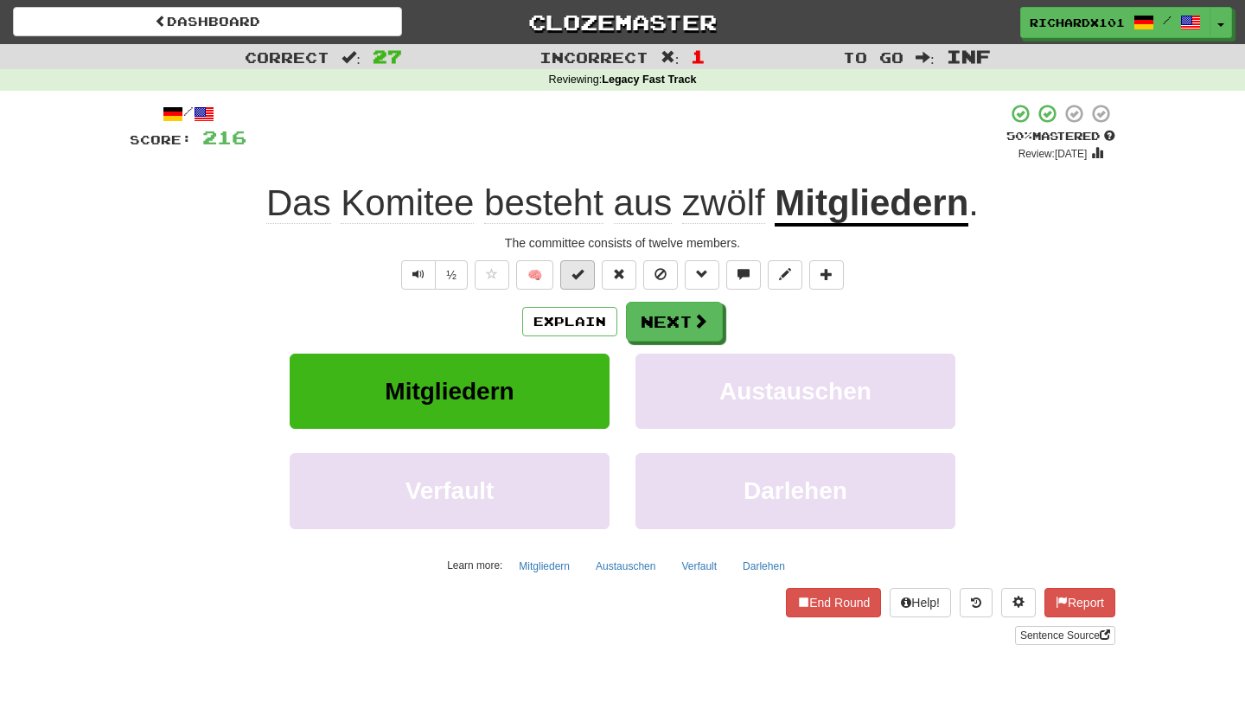
click at [579, 283] on button at bounding box center [577, 274] width 35 height 29
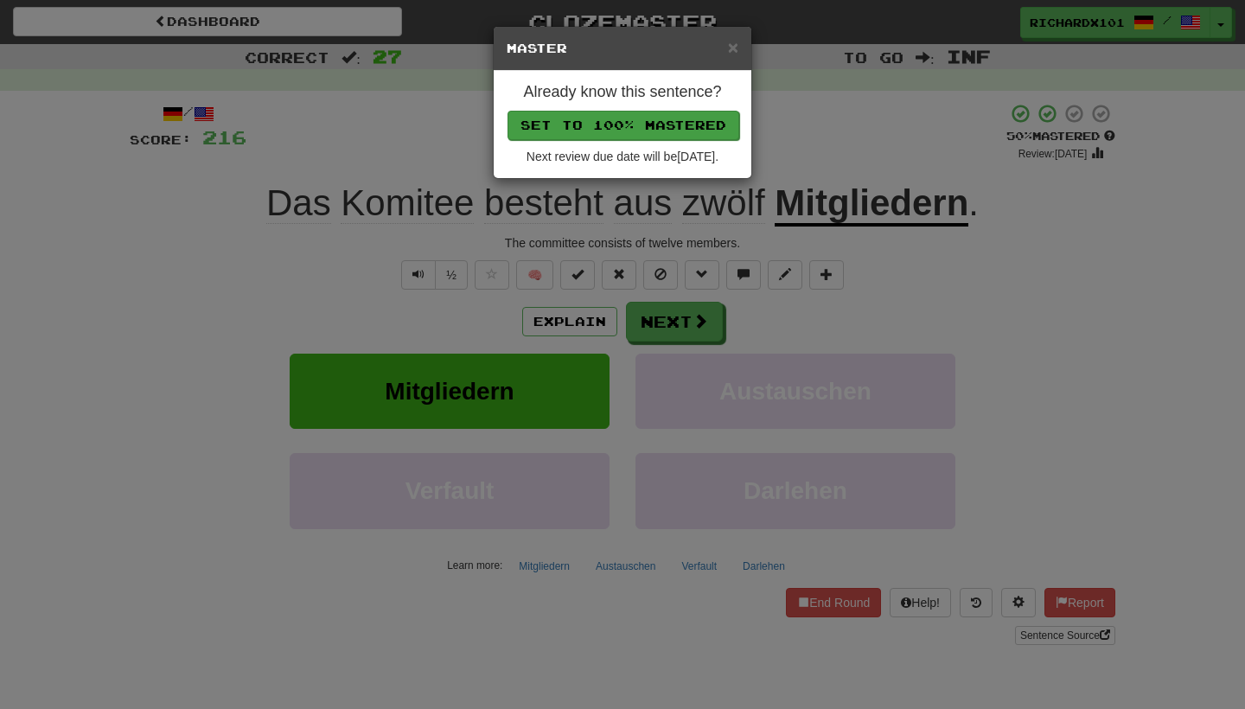
click at [668, 121] on button "Set to 100% Mastered" at bounding box center [624, 125] width 232 height 29
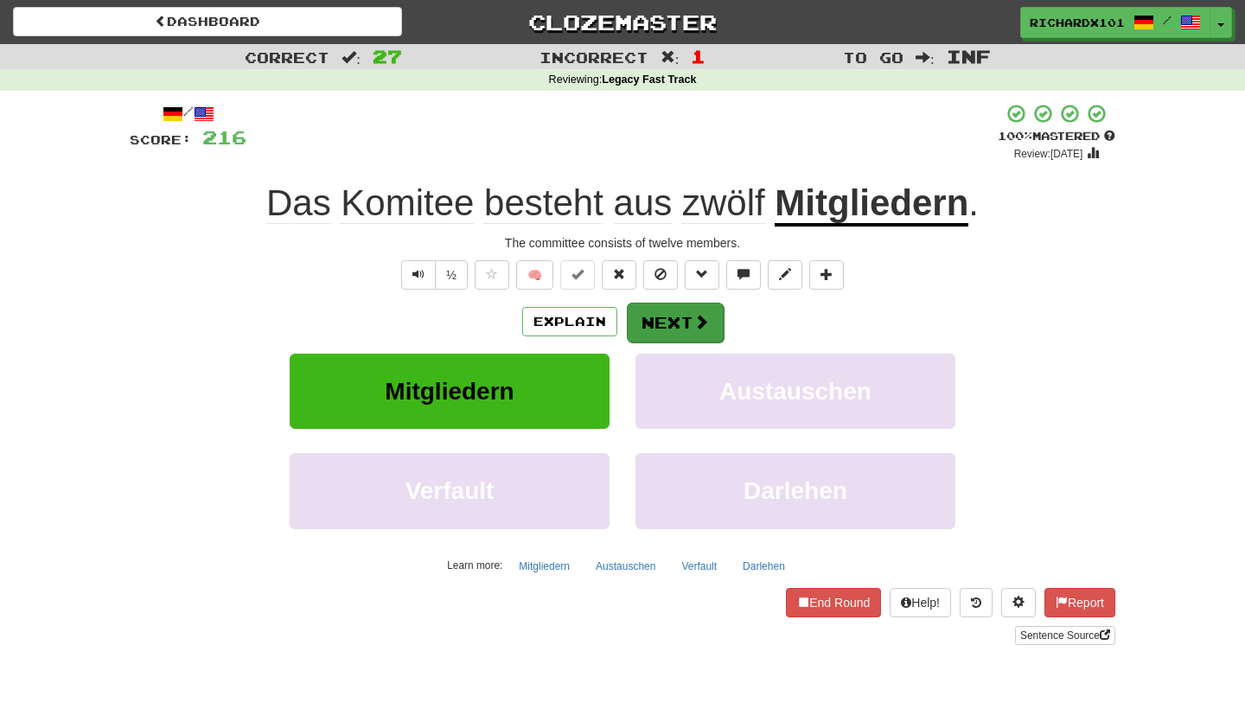
click at [660, 309] on button "Next" at bounding box center [675, 323] width 97 height 40
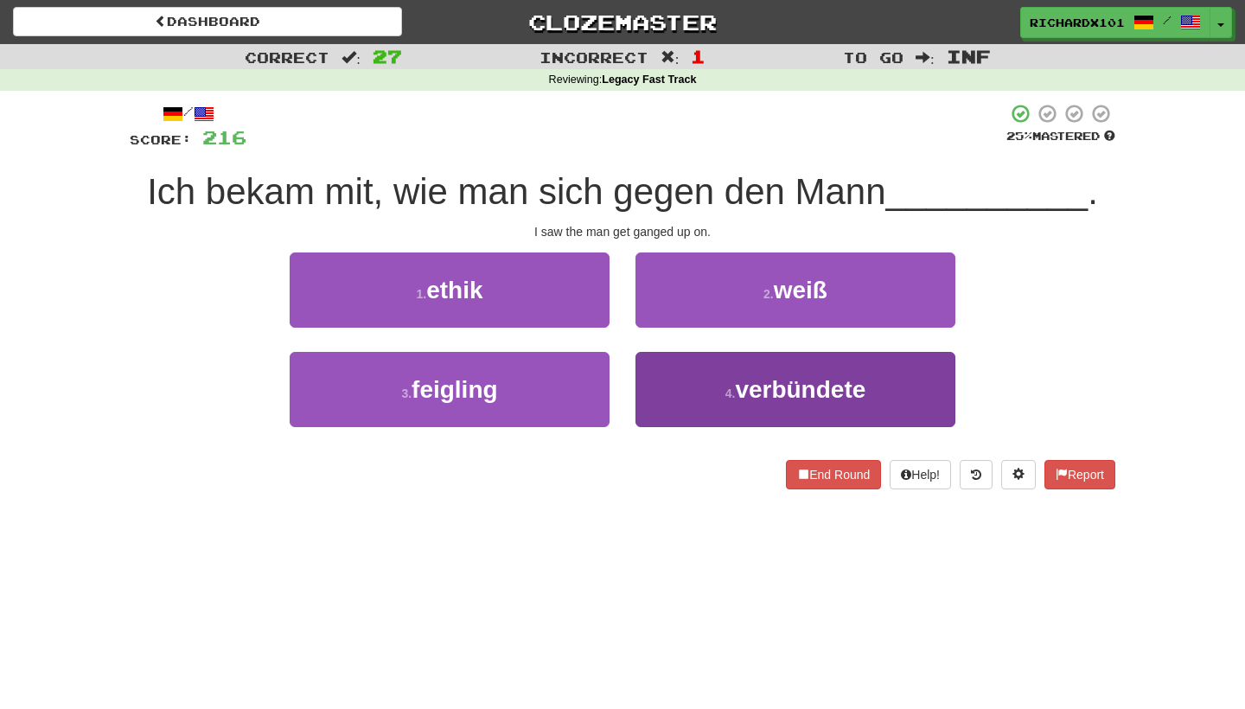
click at [675, 382] on button "4 . verbündete" at bounding box center [795, 389] width 320 height 75
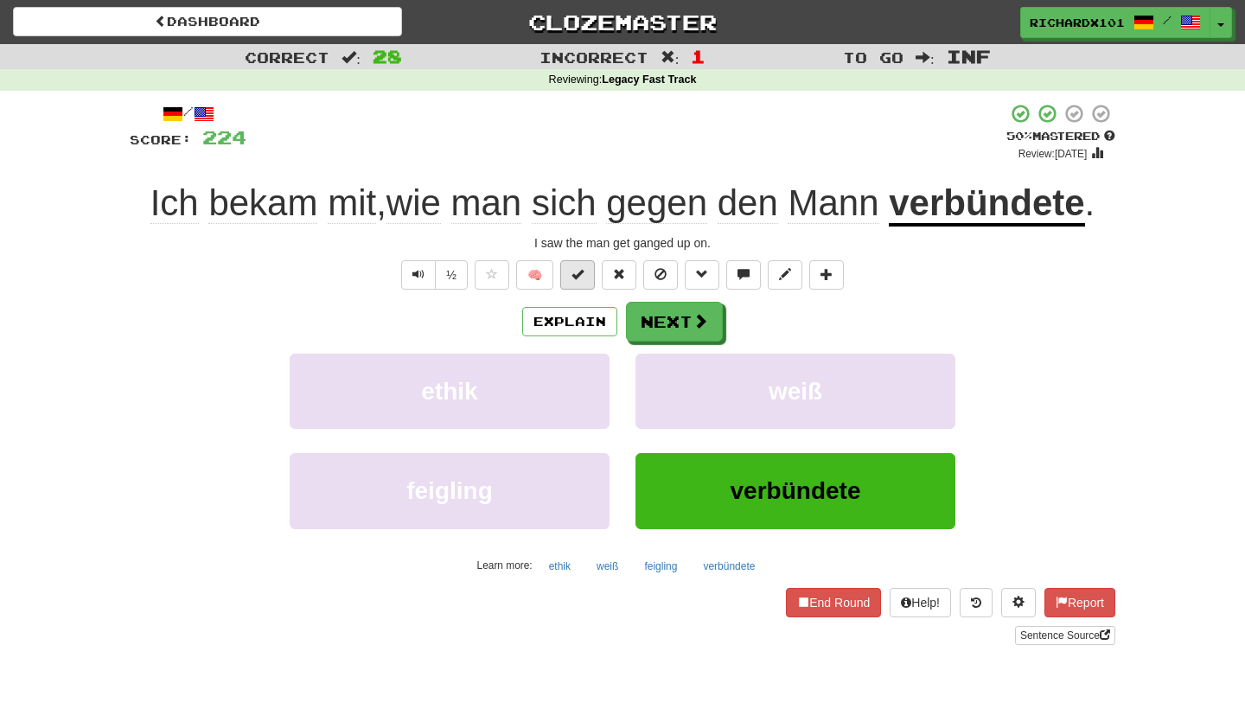
click at [584, 278] on button at bounding box center [577, 274] width 35 height 29
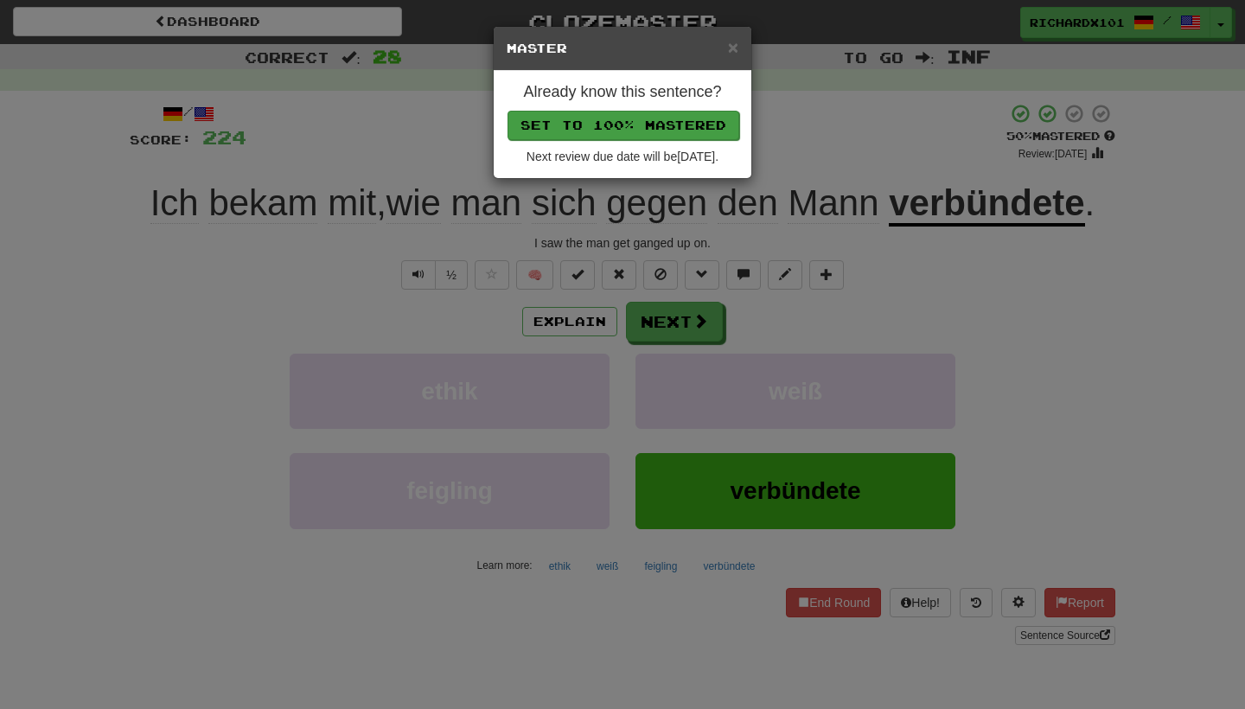
click at [666, 130] on button "Set to 100% Mastered" at bounding box center [624, 125] width 232 height 29
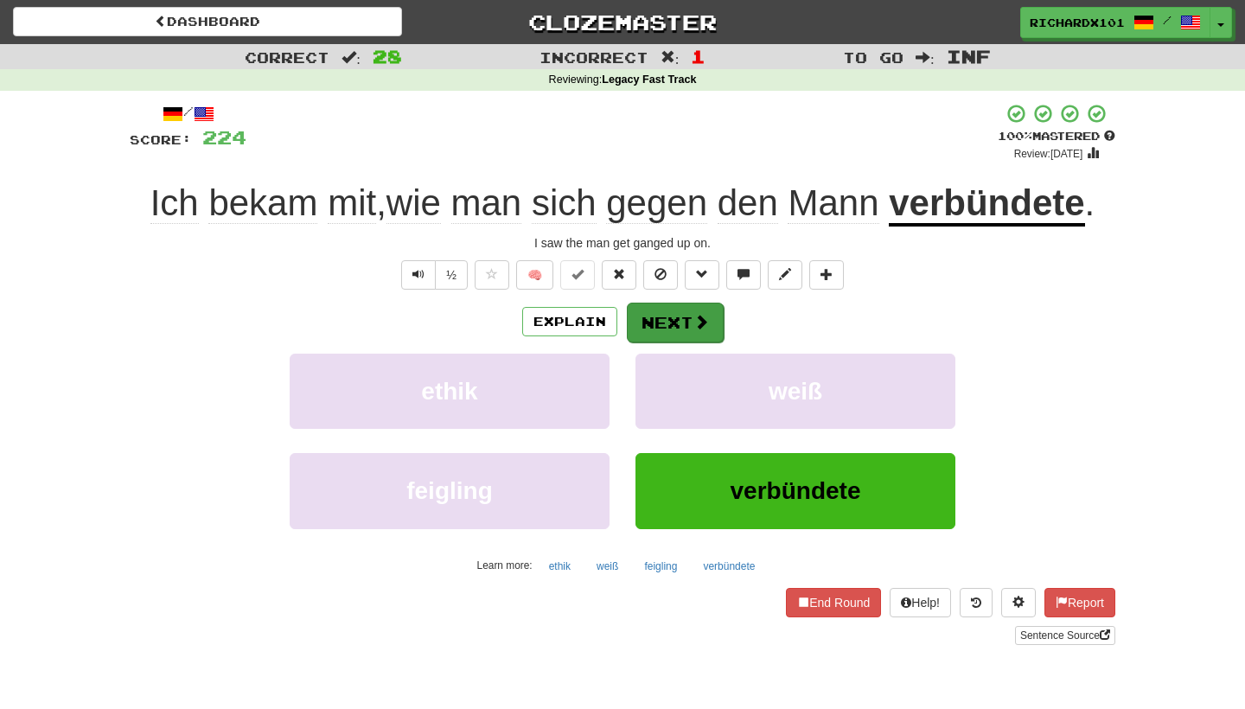
click at [653, 316] on button "Next" at bounding box center [675, 323] width 97 height 40
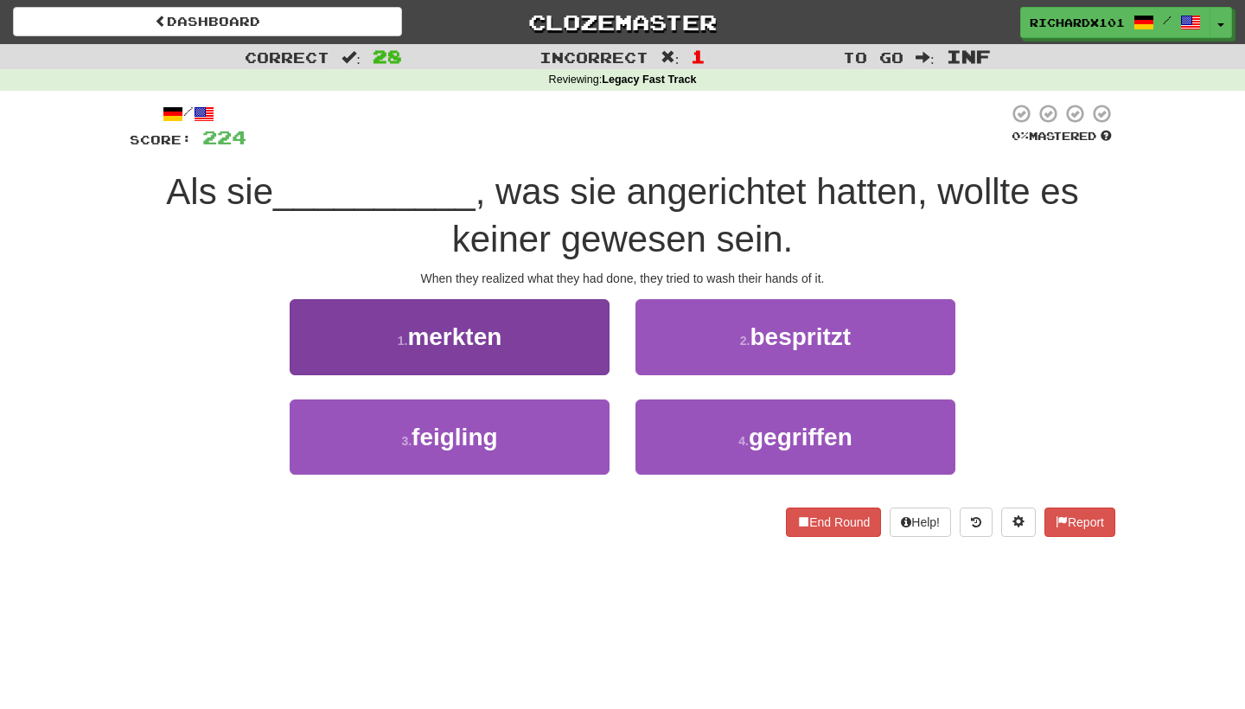
click at [573, 340] on button "1 . merkten" at bounding box center [450, 336] width 320 height 75
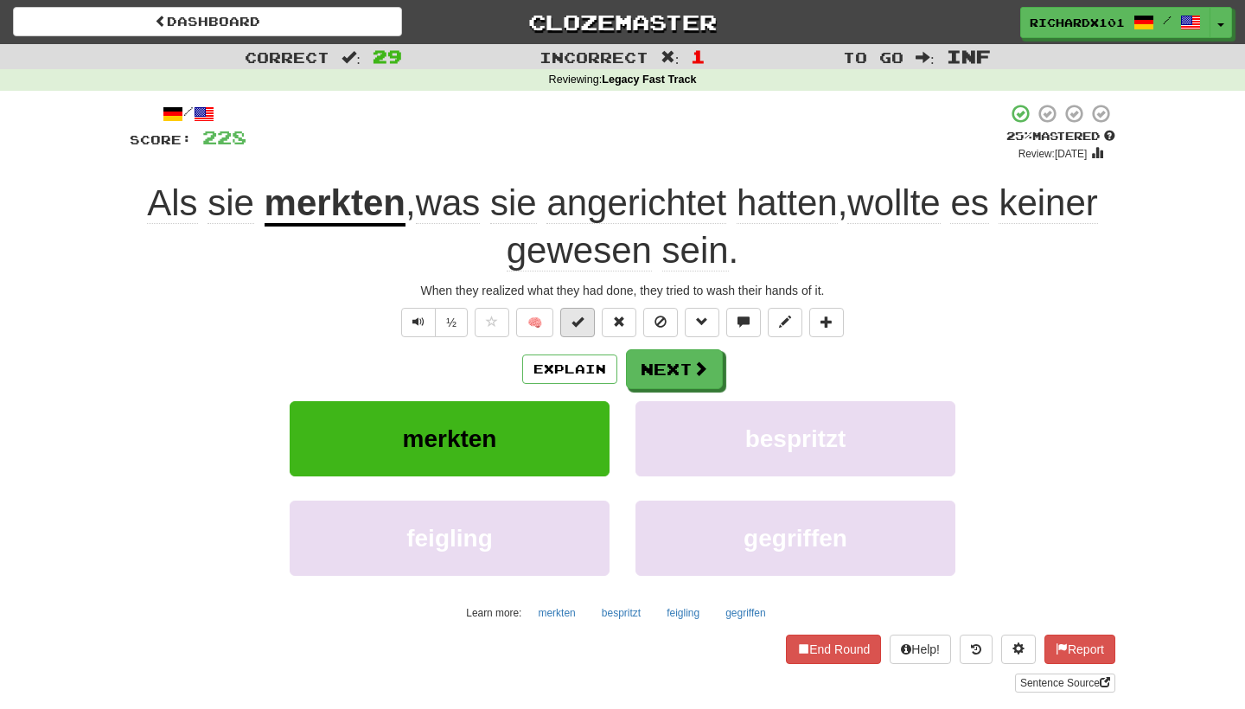
click at [590, 318] on button at bounding box center [577, 322] width 35 height 29
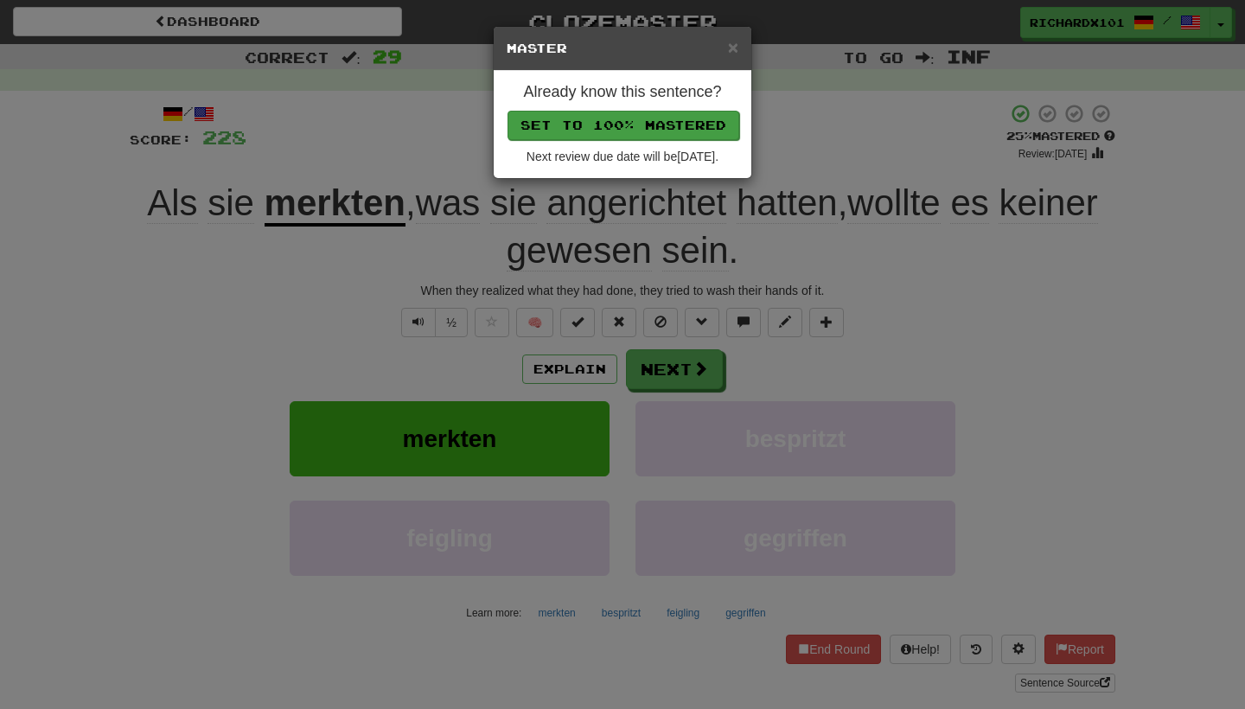
click at [704, 127] on button "Set to 100% Mastered" at bounding box center [624, 125] width 232 height 29
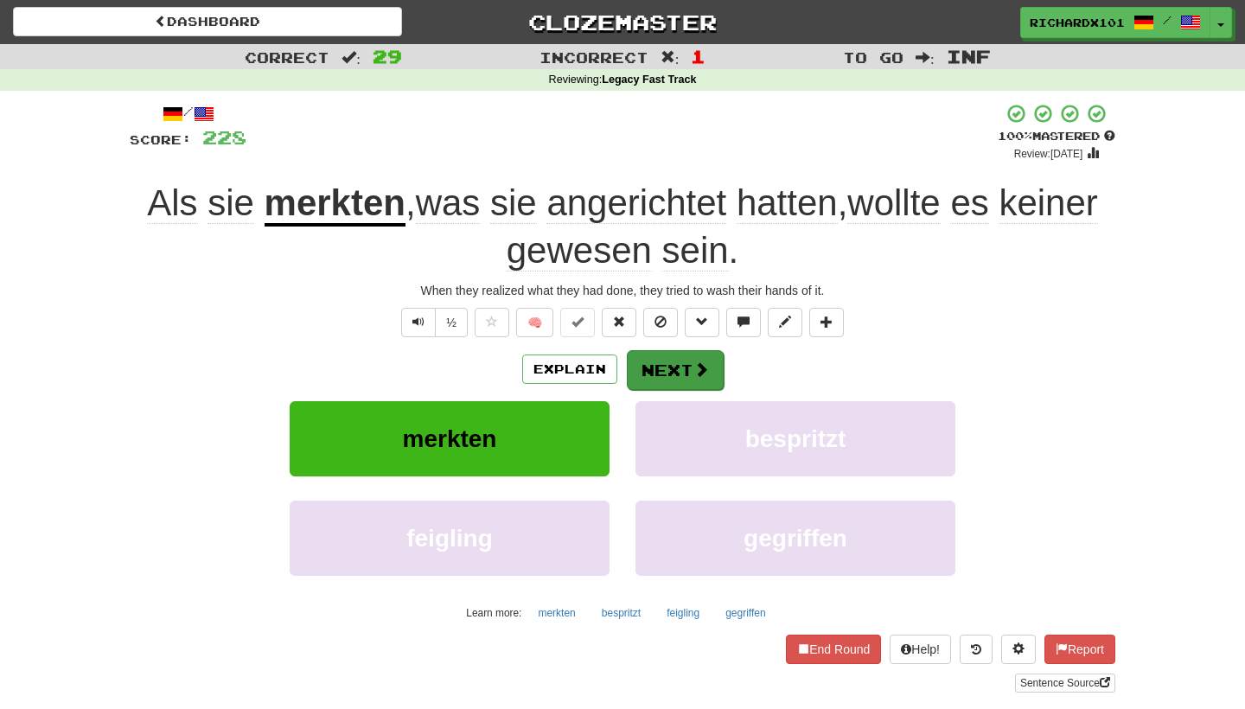
click at [662, 353] on button "Next" at bounding box center [675, 370] width 97 height 40
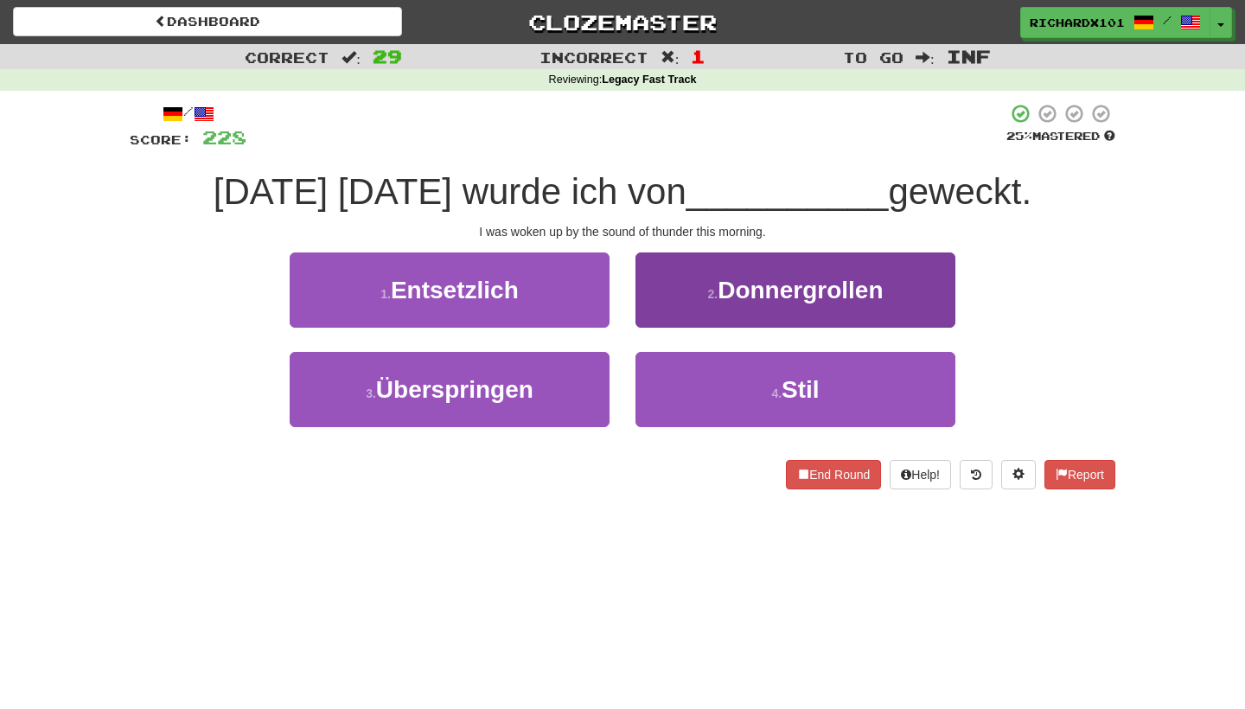
click at [699, 308] on button "2 . Donnergrollen" at bounding box center [795, 289] width 320 height 75
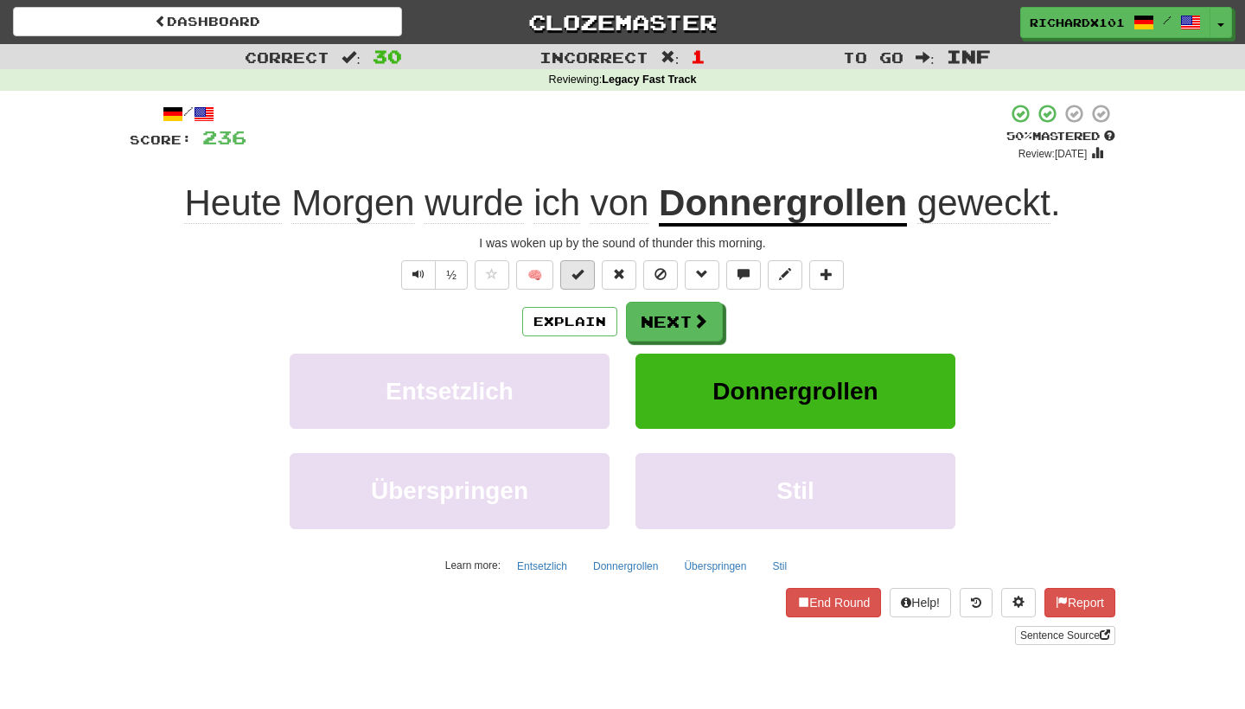
click at [588, 270] on button at bounding box center [577, 274] width 35 height 29
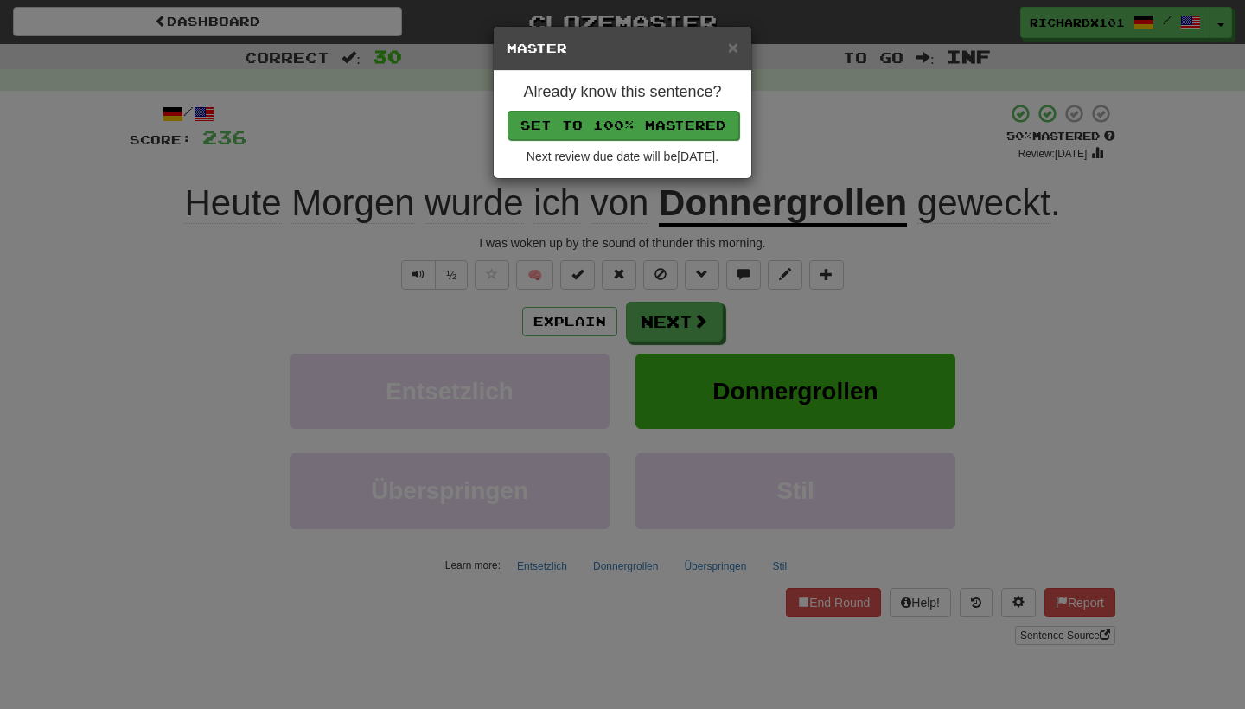
click at [656, 126] on button "Set to 100% Mastered" at bounding box center [624, 125] width 232 height 29
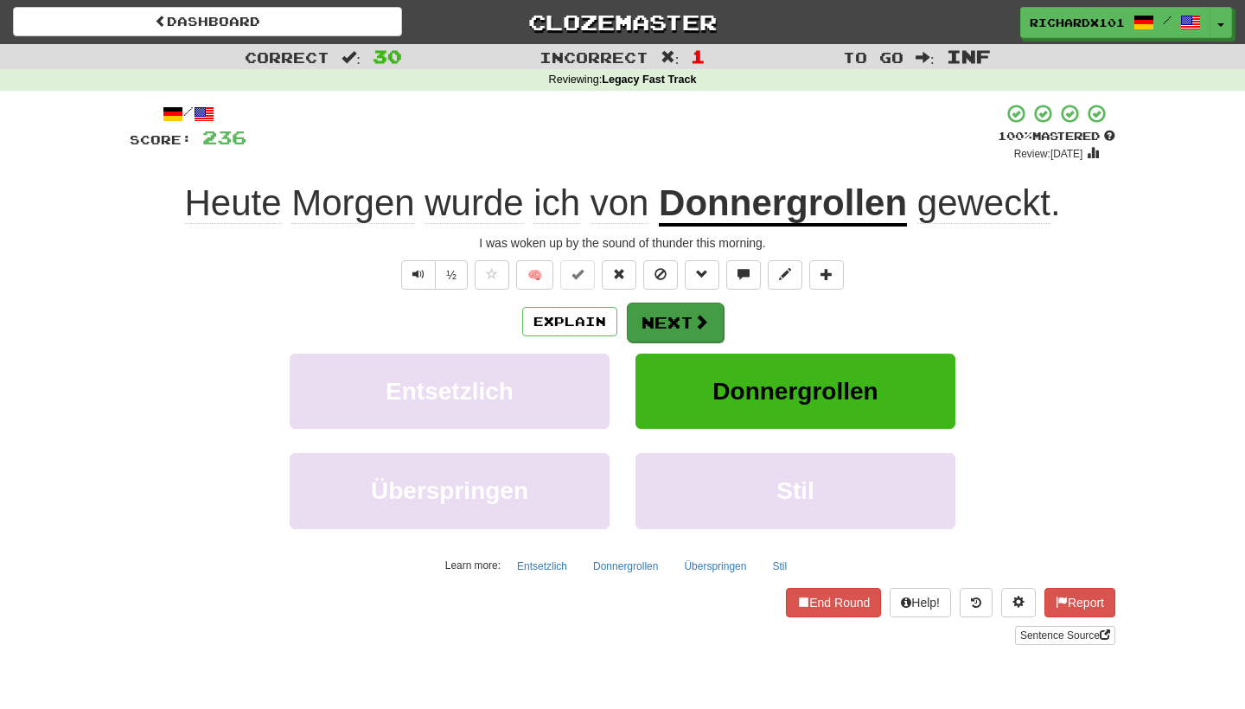
click at [660, 324] on button "Next" at bounding box center [675, 323] width 97 height 40
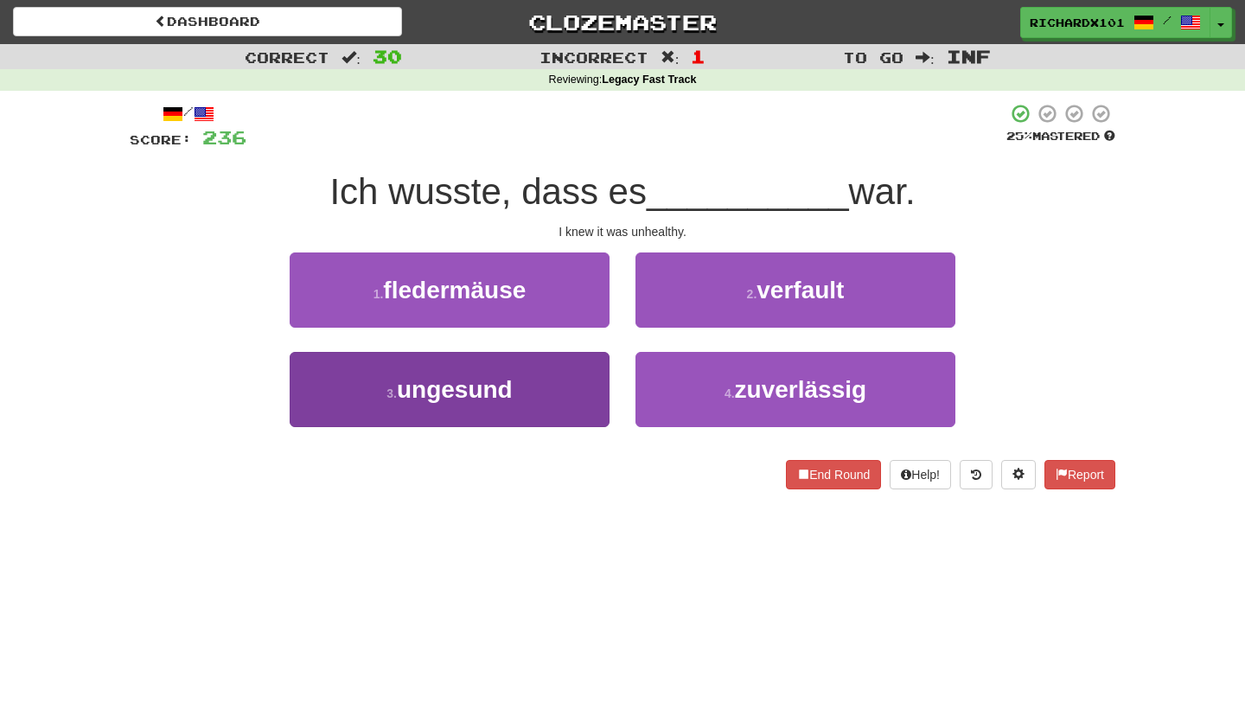
click at [513, 406] on button "3 . ungesund" at bounding box center [450, 389] width 320 height 75
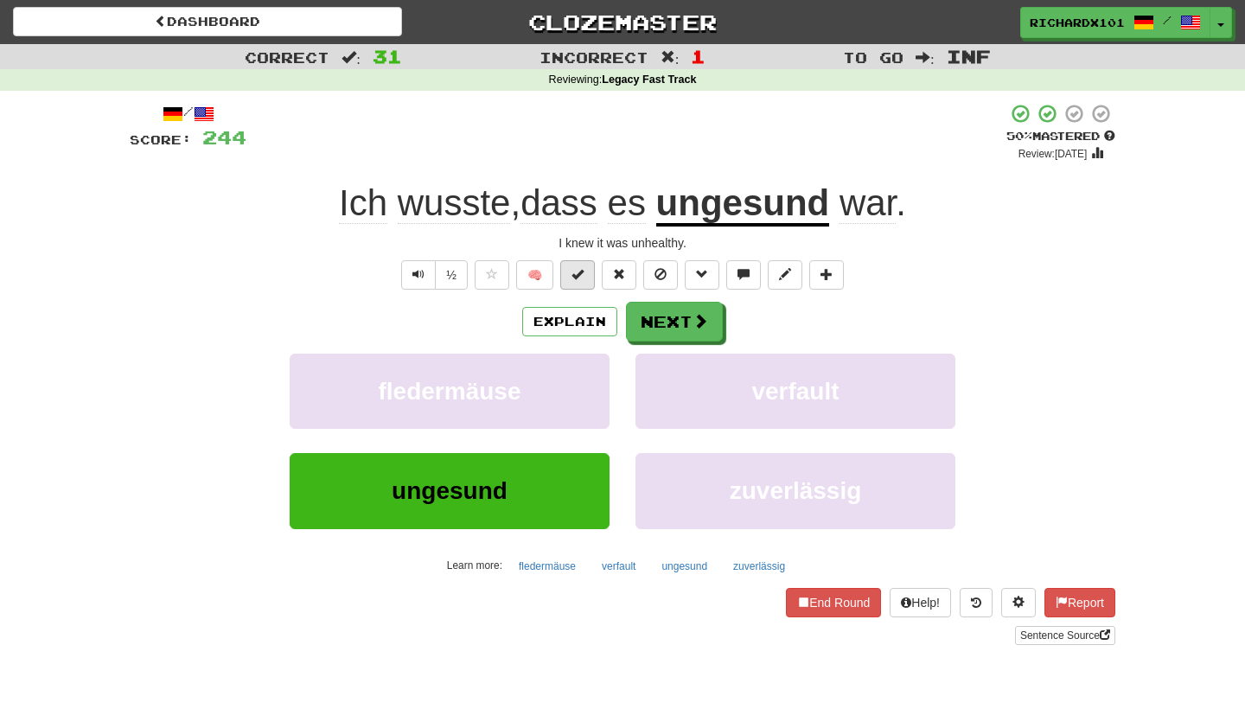
click at [573, 277] on span at bounding box center [577, 274] width 12 height 12
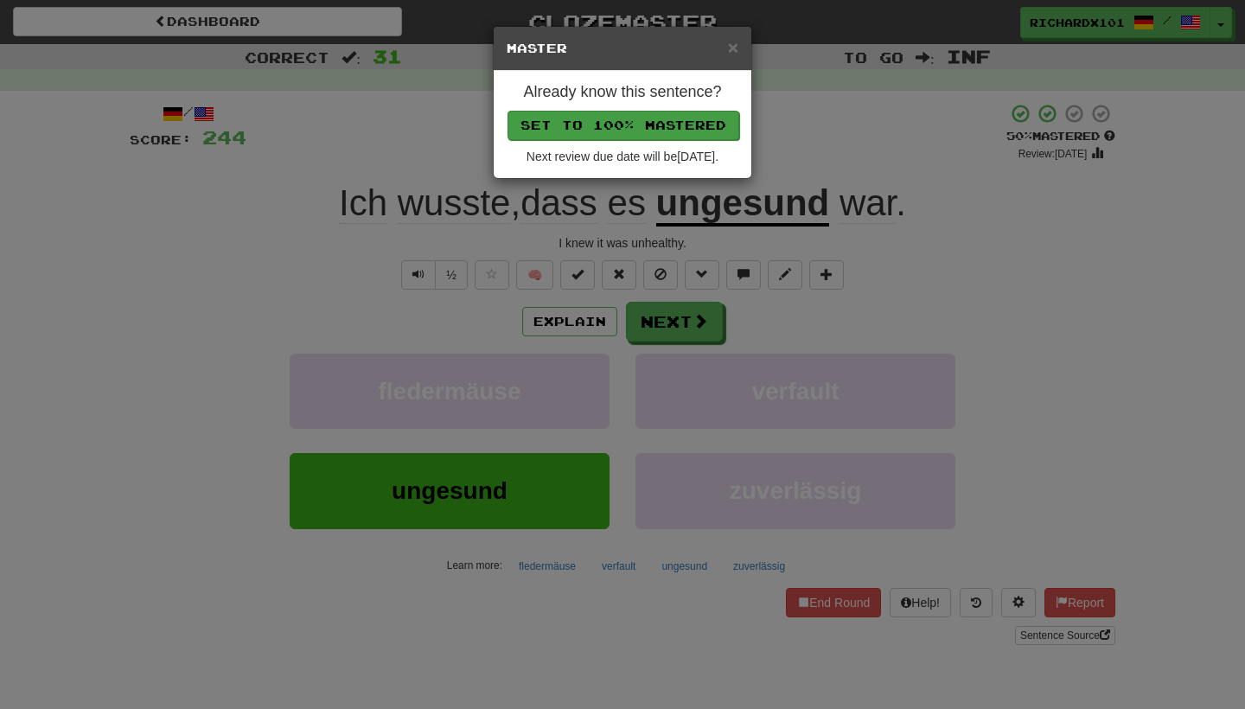
click at [656, 115] on button "Set to 100% Mastered" at bounding box center [624, 125] width 232 height 29
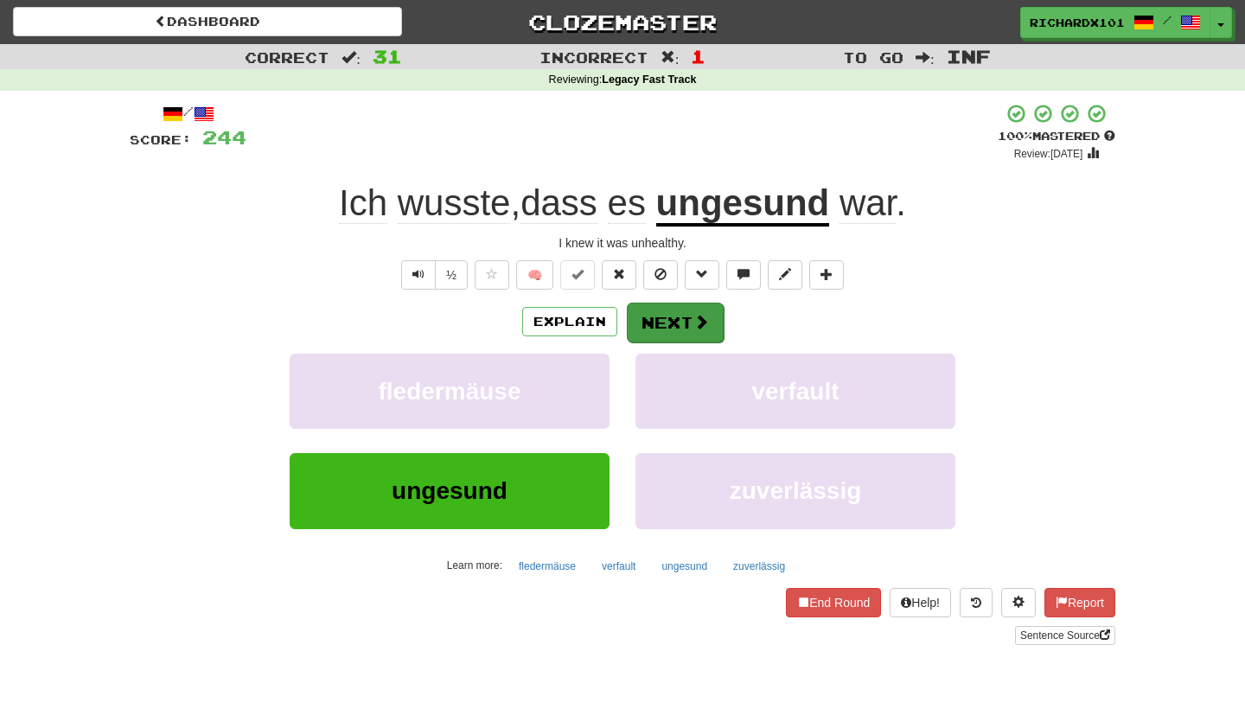
click at [645, 316] on button "Next" at bounding box center [675, 323] width 97 height 40
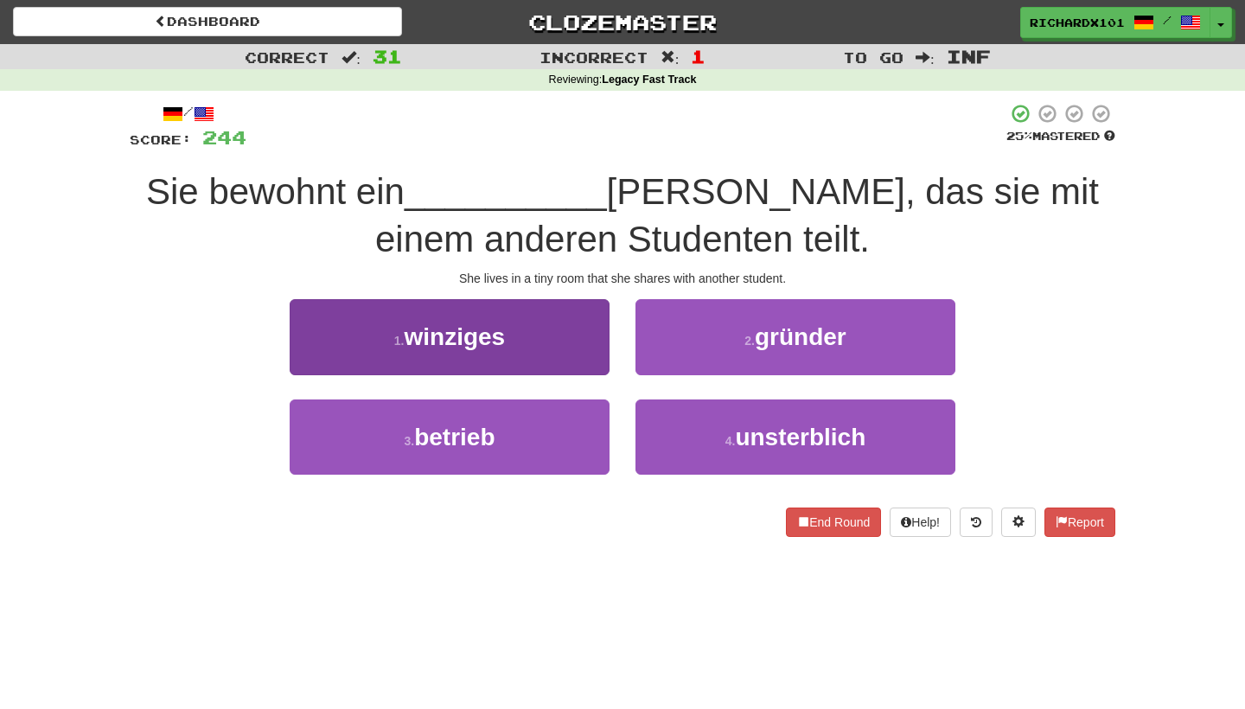
click at [571, 342] on button "1 . winziges" at bounding box center [450, 336] width 320 height 75
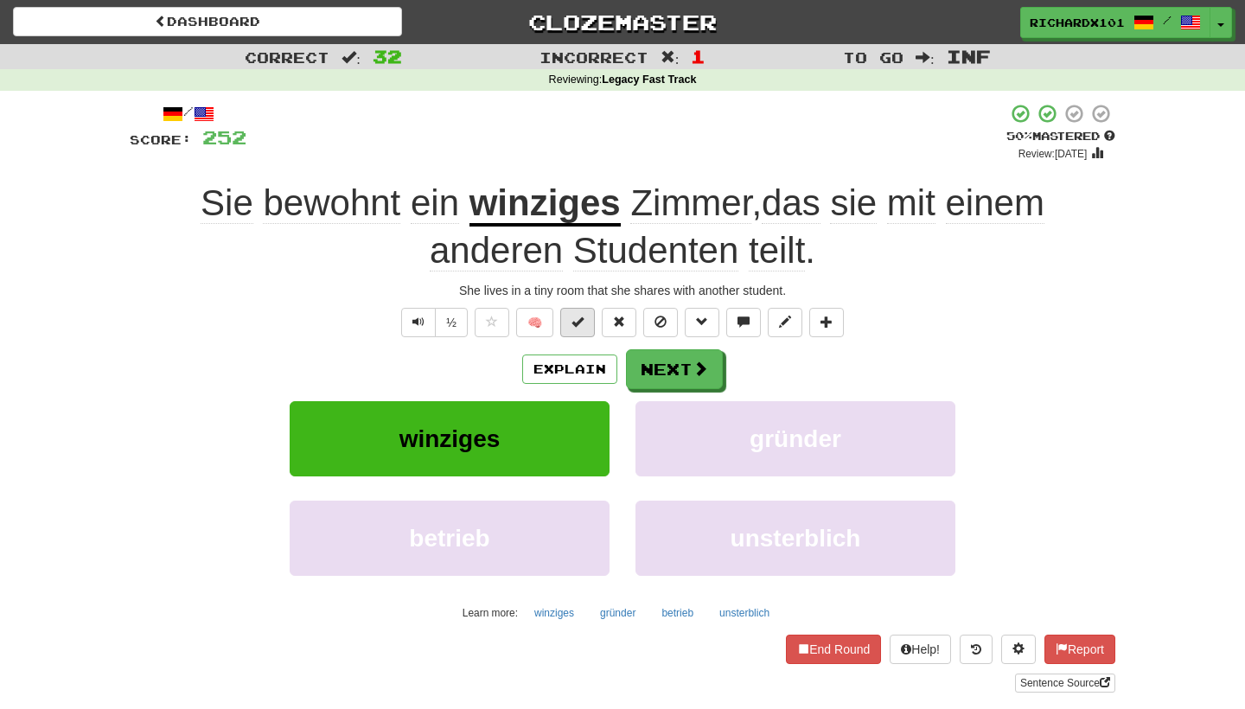
click at [581, 320] on span at bounding box center [577, 322] width 12 height 12
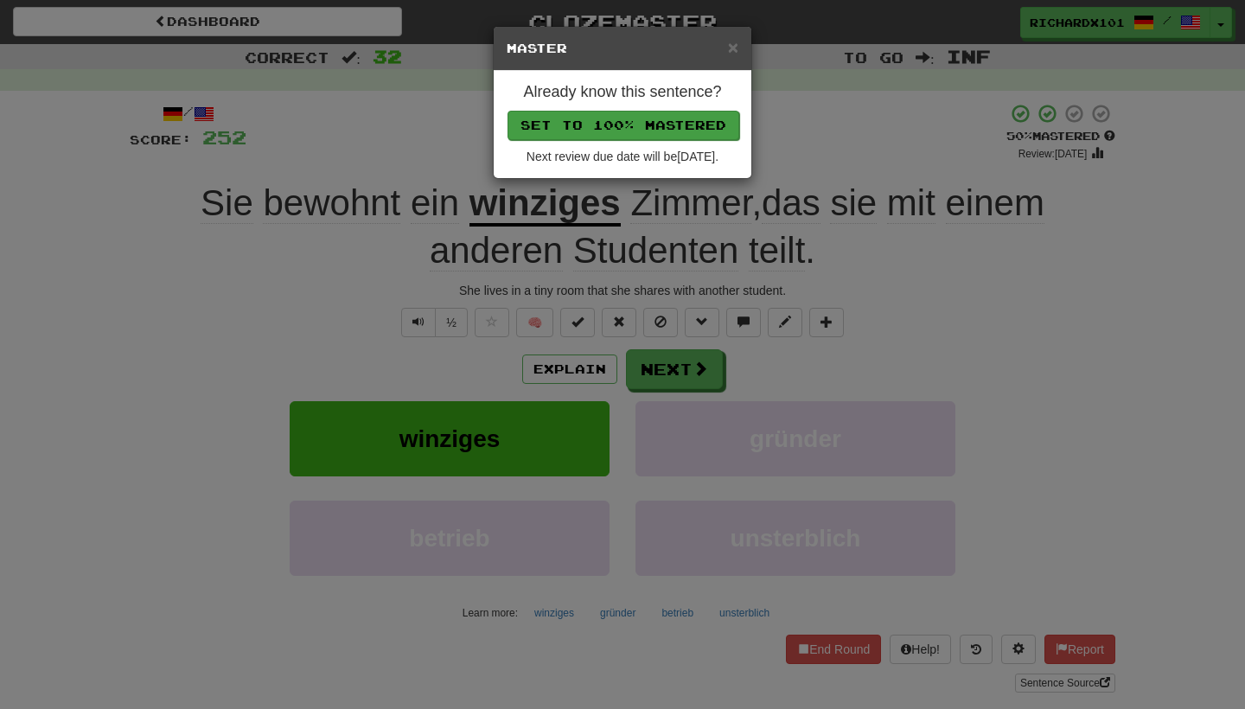
click at [686, 118] on button "Set to 100% Mastered" at bounding box center [624, 125] width 232 height 29
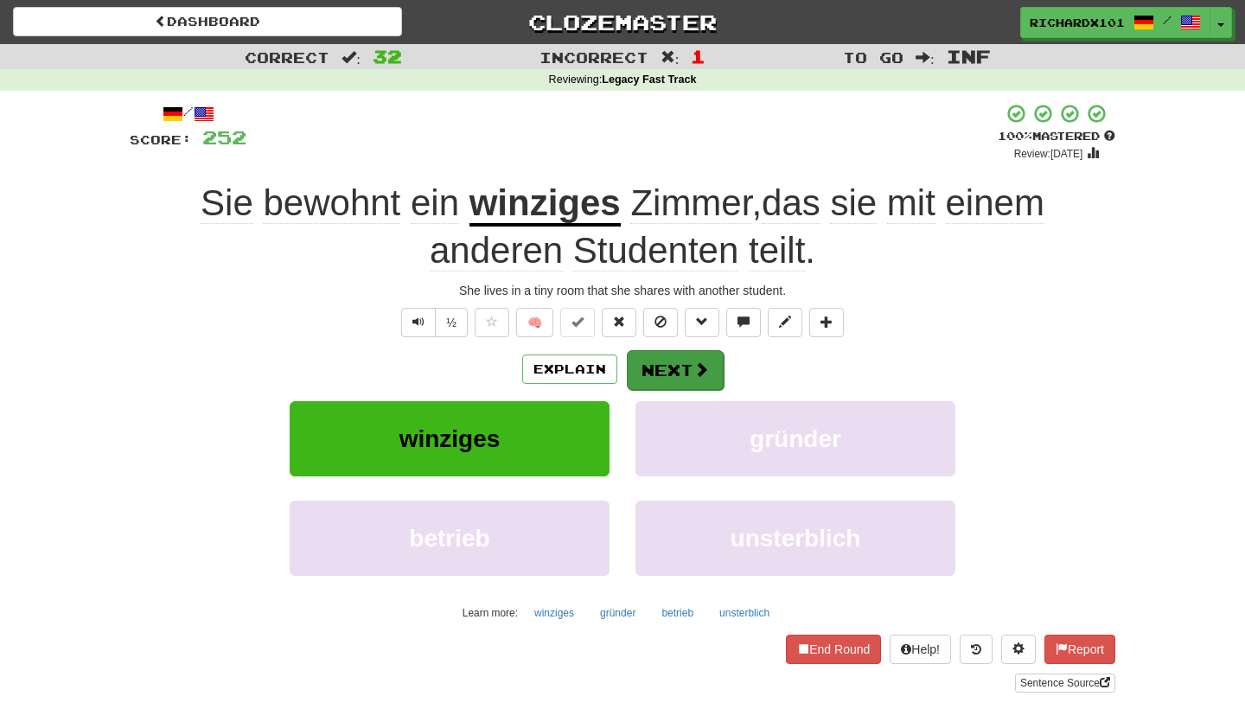
click at [681, 370] on button "Next" at bounding box center [675, 370] width 97 height 40
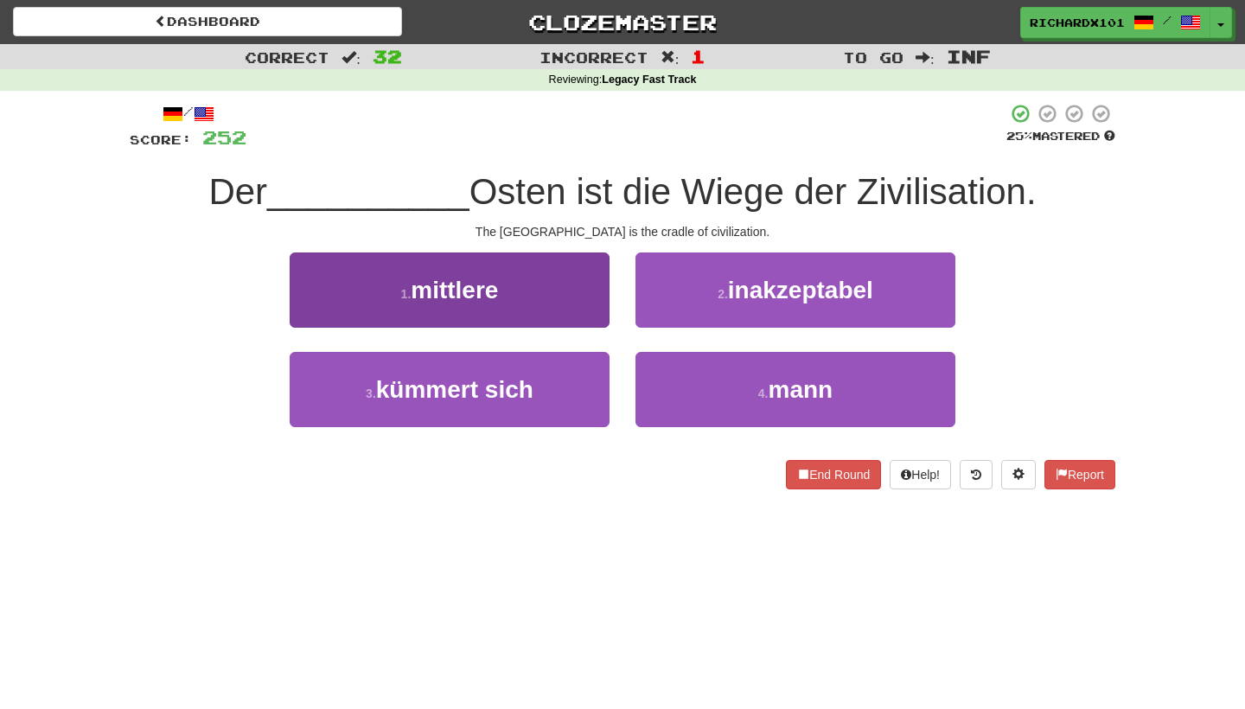
click at [578, 301] on button "1 . mittlere" at bounding box center [450, 289] width 320 height 75
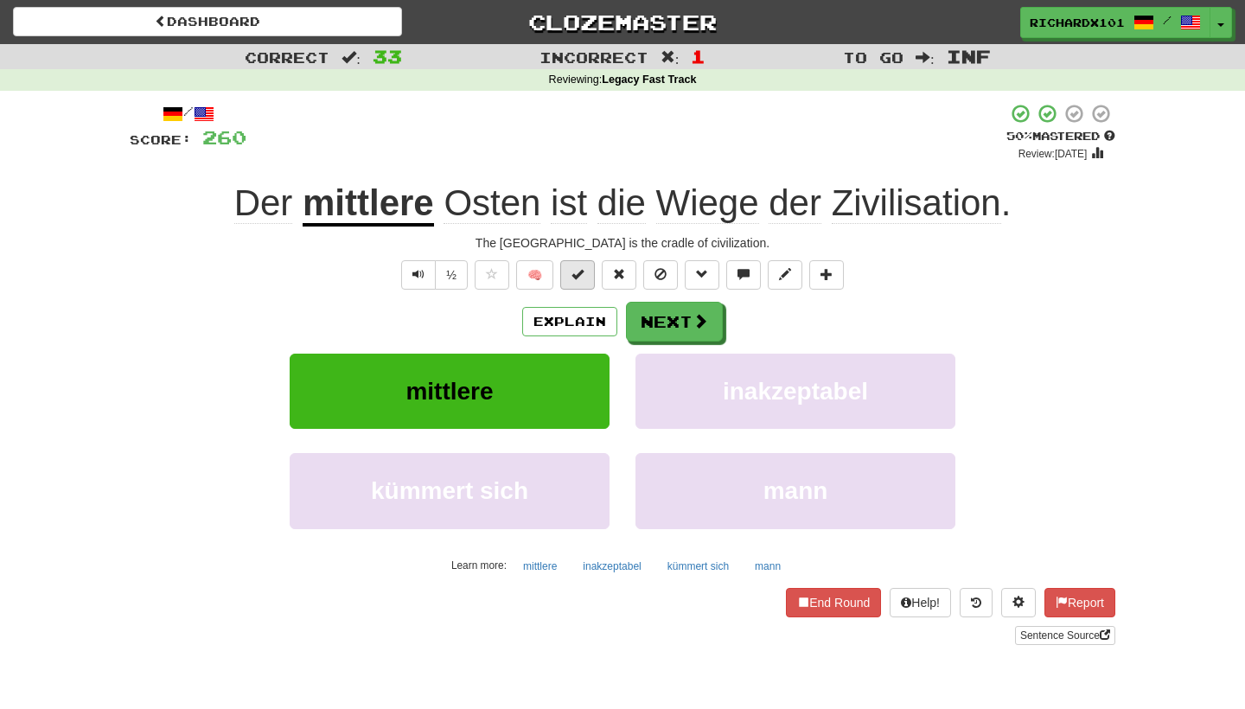
click at [583, 274] on span at bounding box center [577, 274] width 12 height 12
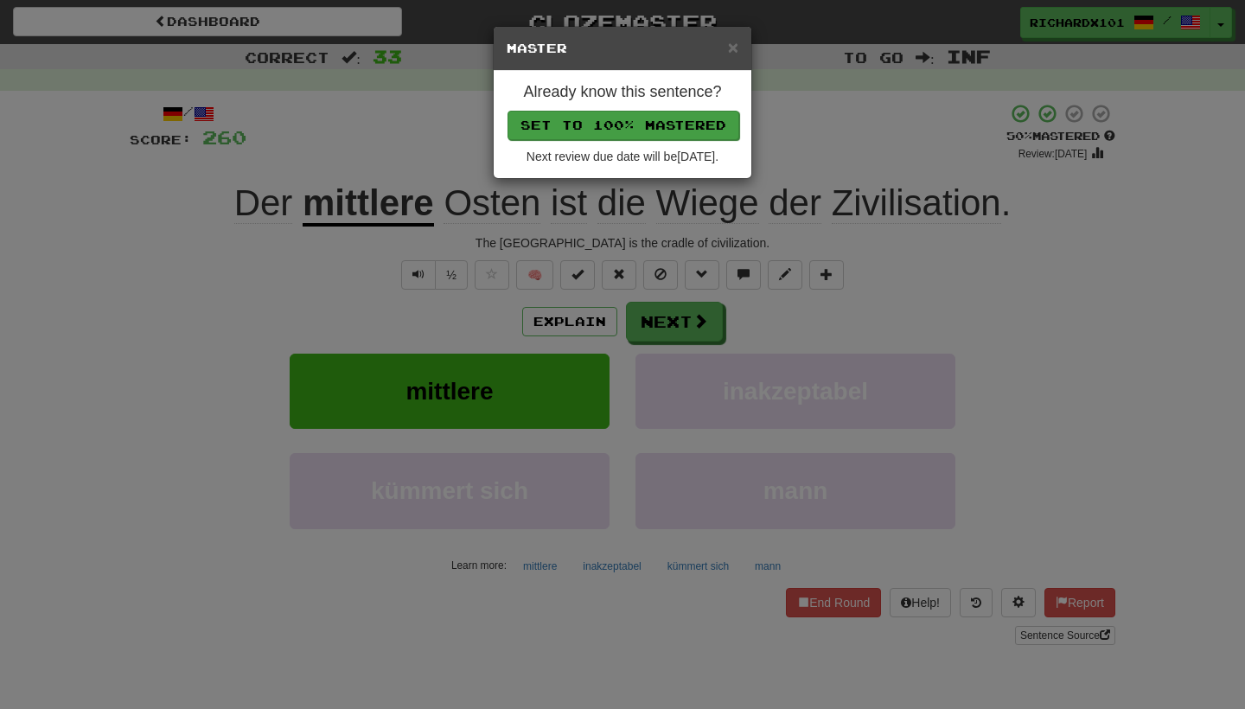
click at [647, 128] on button "Set to 100% Mastered" at bounding box center [624, 125] width 232 height 29
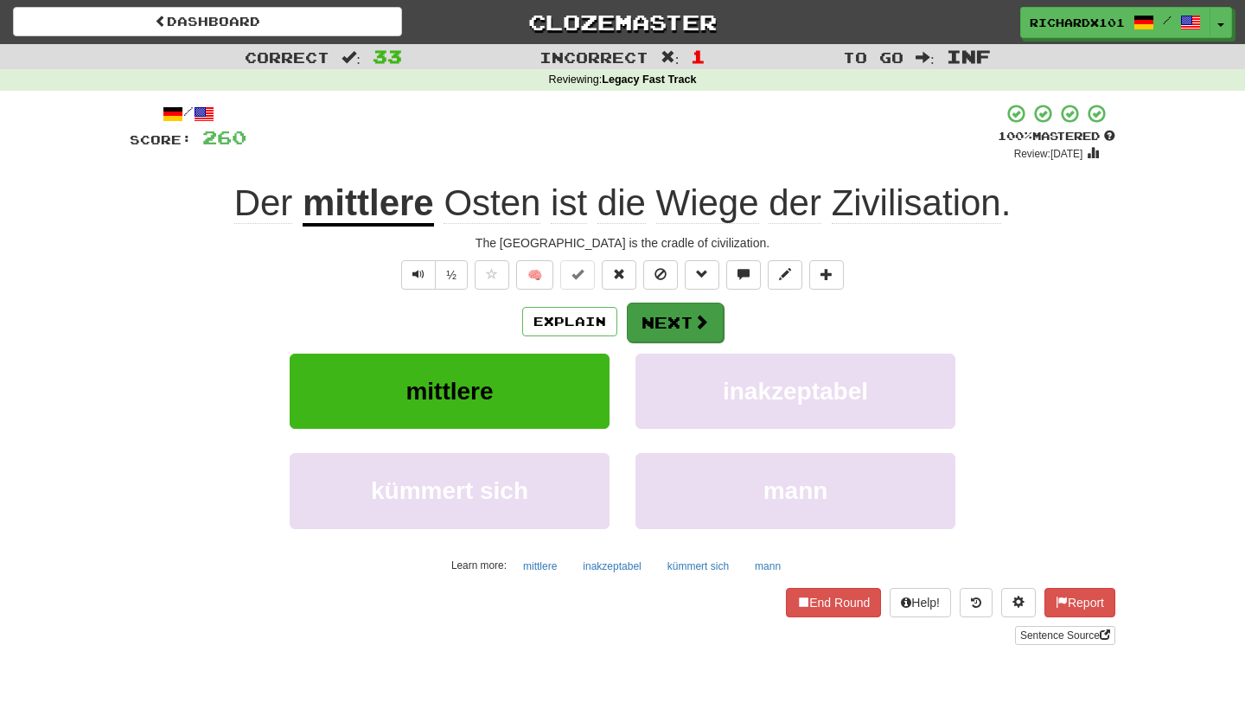
click at [649, 317] on button "Next" at bounding box center [675, 323] width 97 height 40
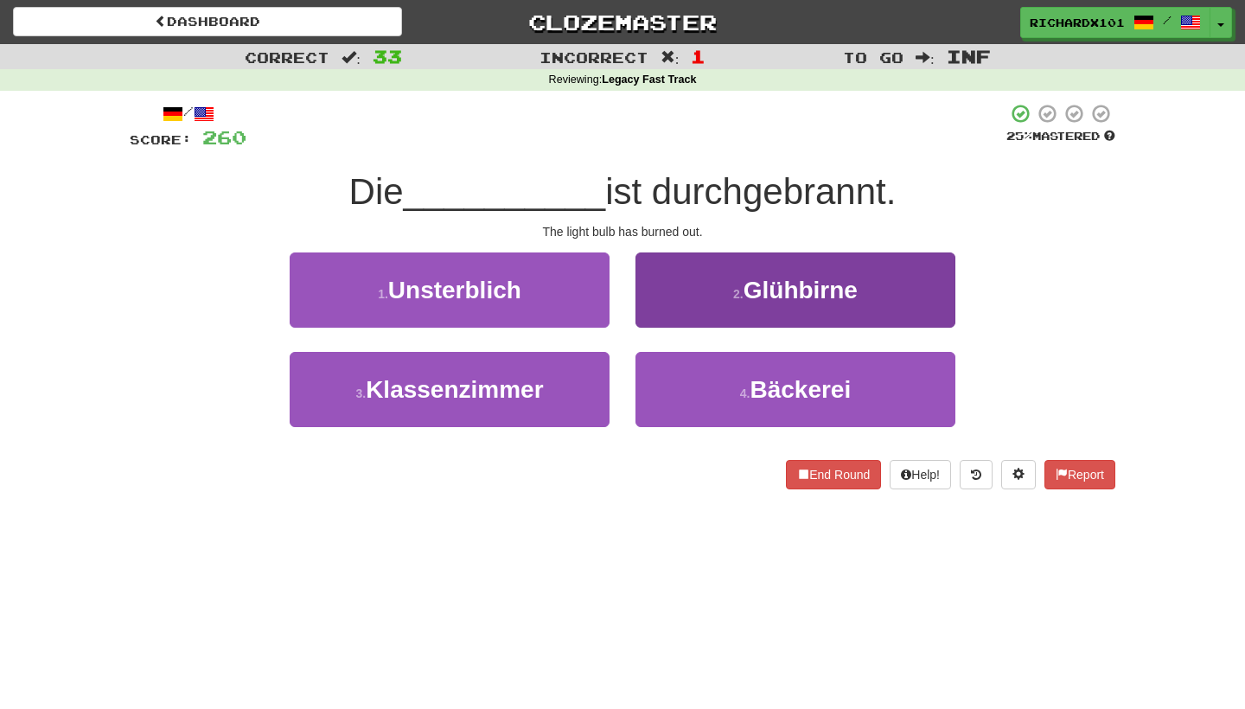
click at [697, 278] on button "2 . Glühbirne" at bounding box center [795, 289] width 320 height 75
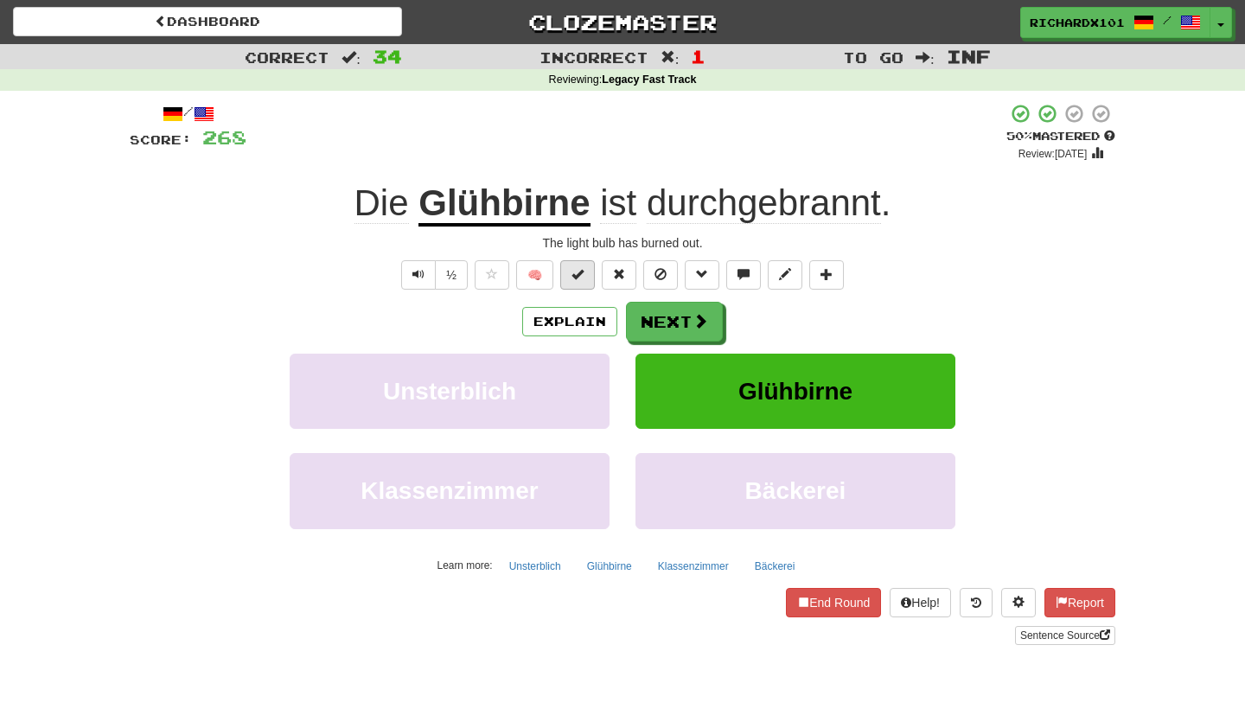
click at [583, 276] on span at bounding box center [577, 274] width 12 height 12
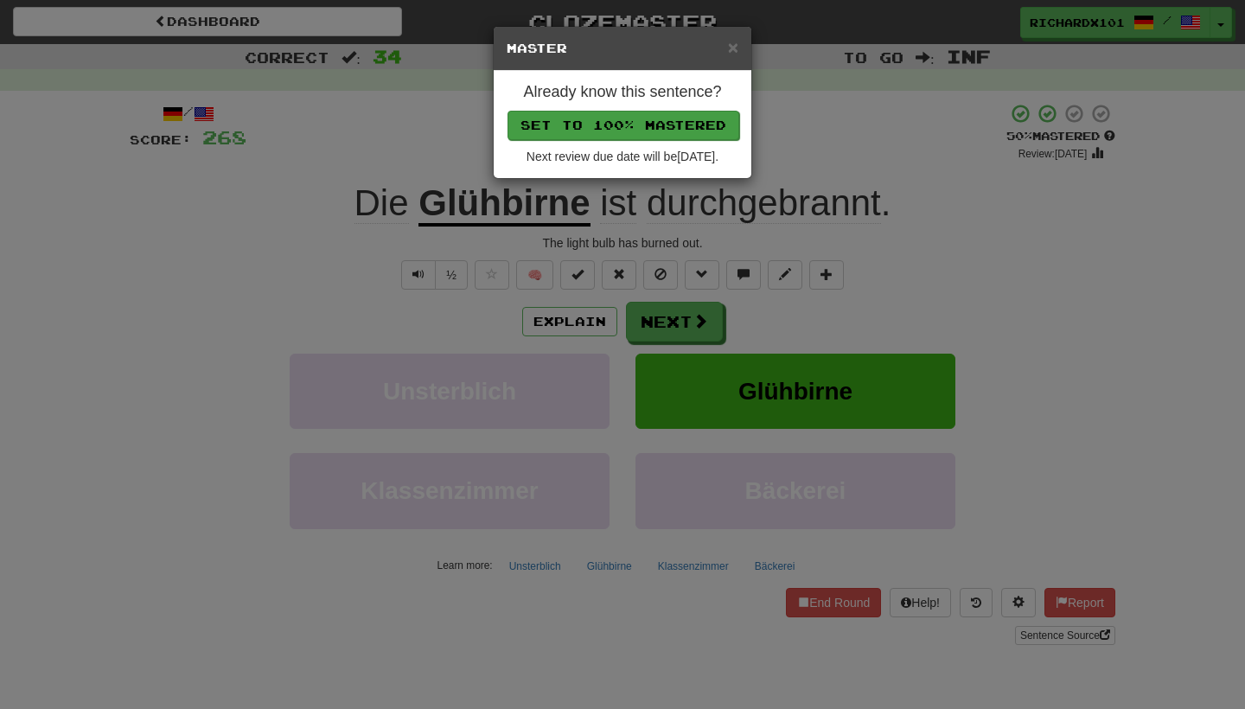
click at [667, 124] on button "Set to 100% Mastered" at bounding box center [624, 125] width 232 height 29
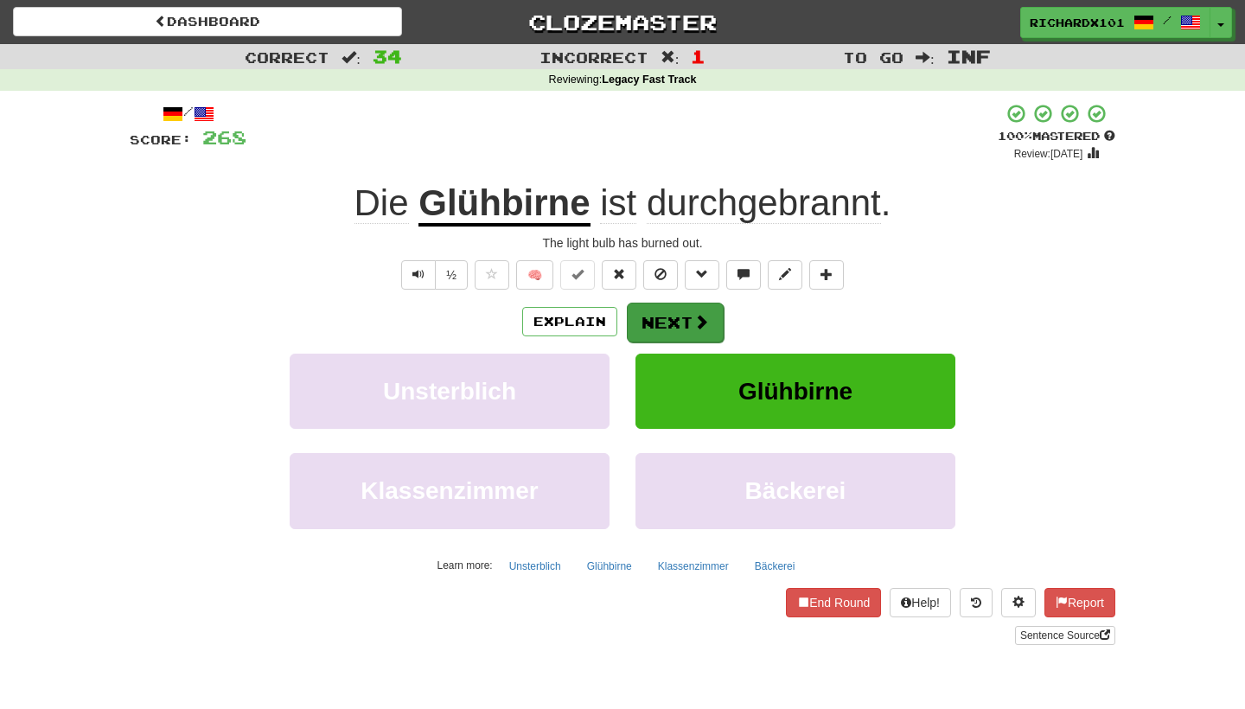
click at [655, 317] on button "Next" at bounding box center [675, 323] width 97 height 40
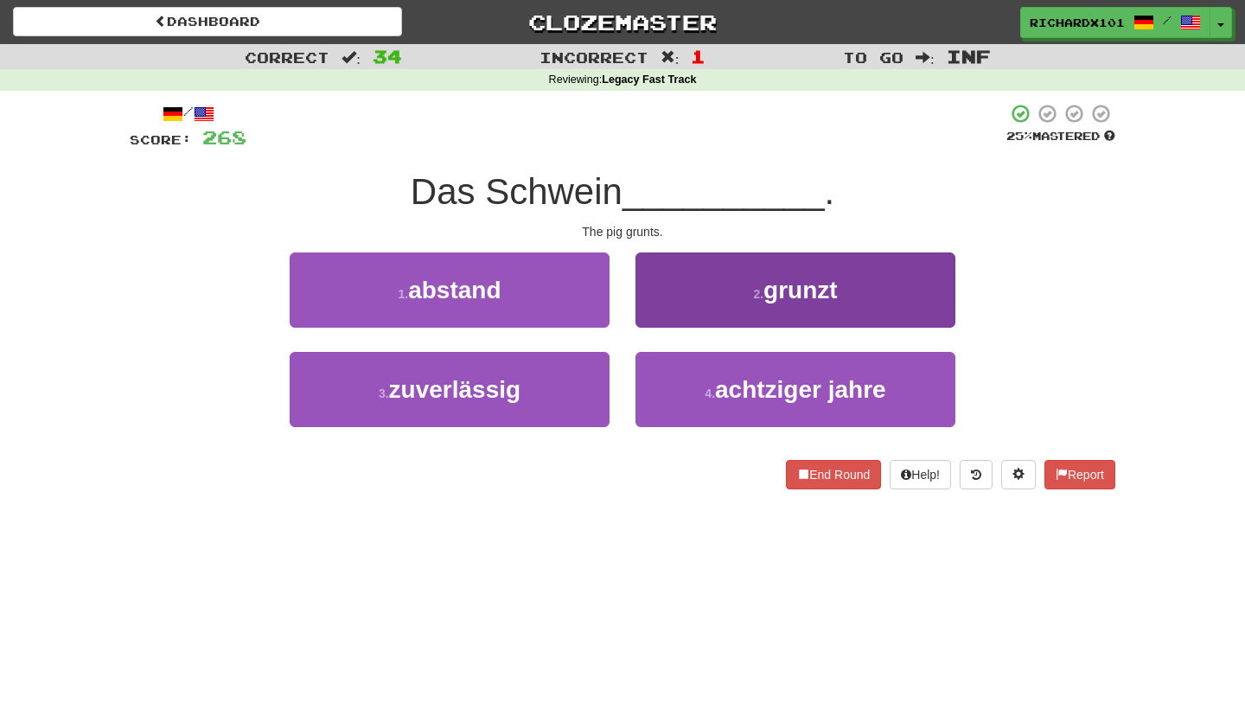
click at [713, 299] on button "2 . grunzt" at bounding box center [795, 289] width 320 height 75
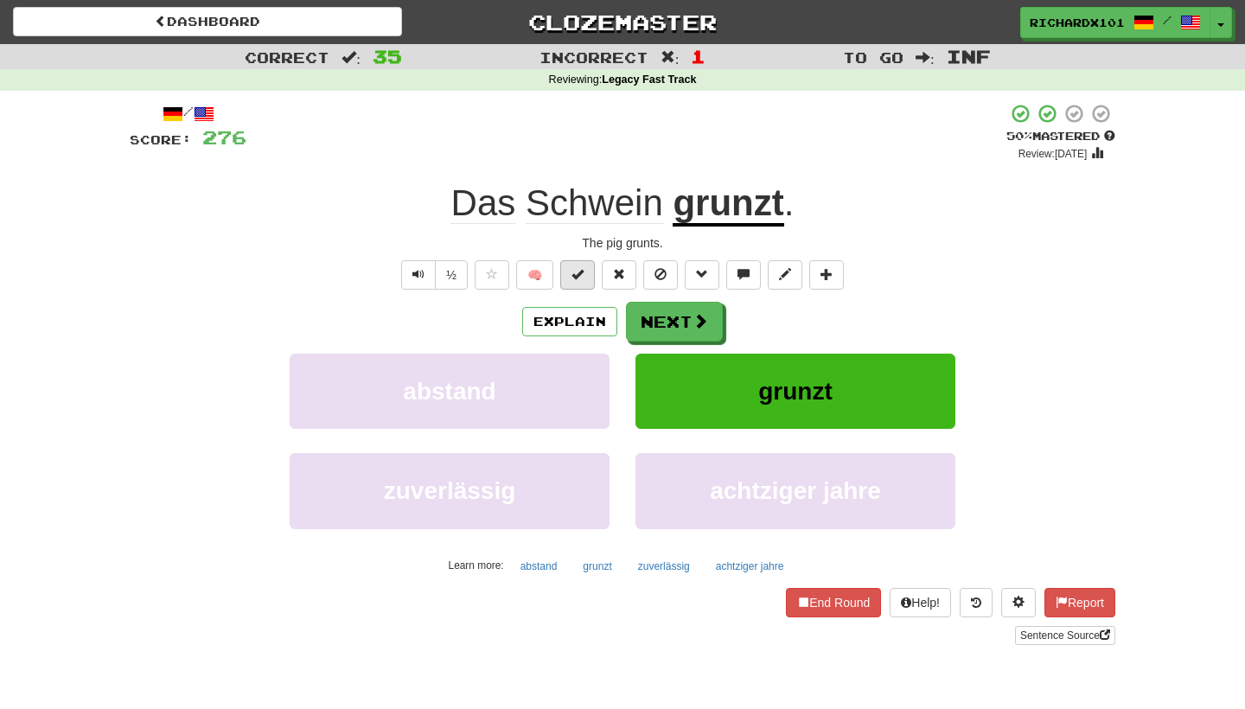
click at [589, 281] on button at bounding box center [577, 274] width 35 height 29
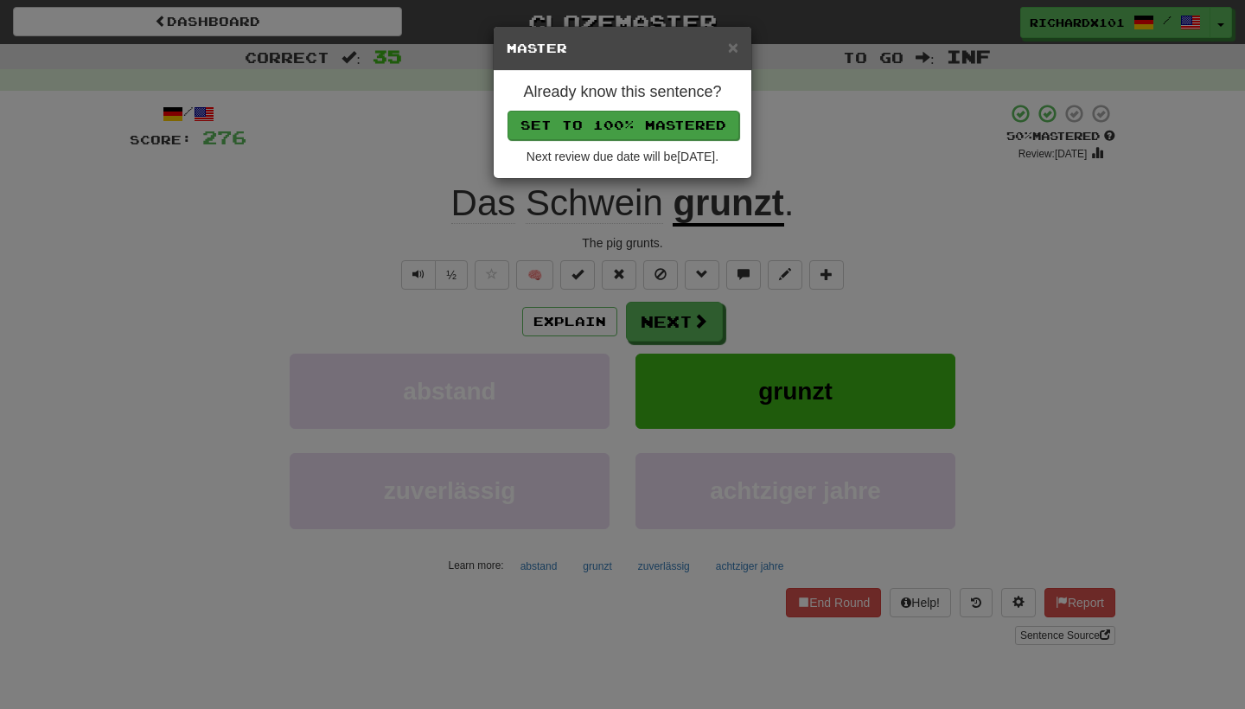
click at [679, 121] on button "Set to 100% Mastered" at bounding box center [624, 125] width 232 height 29
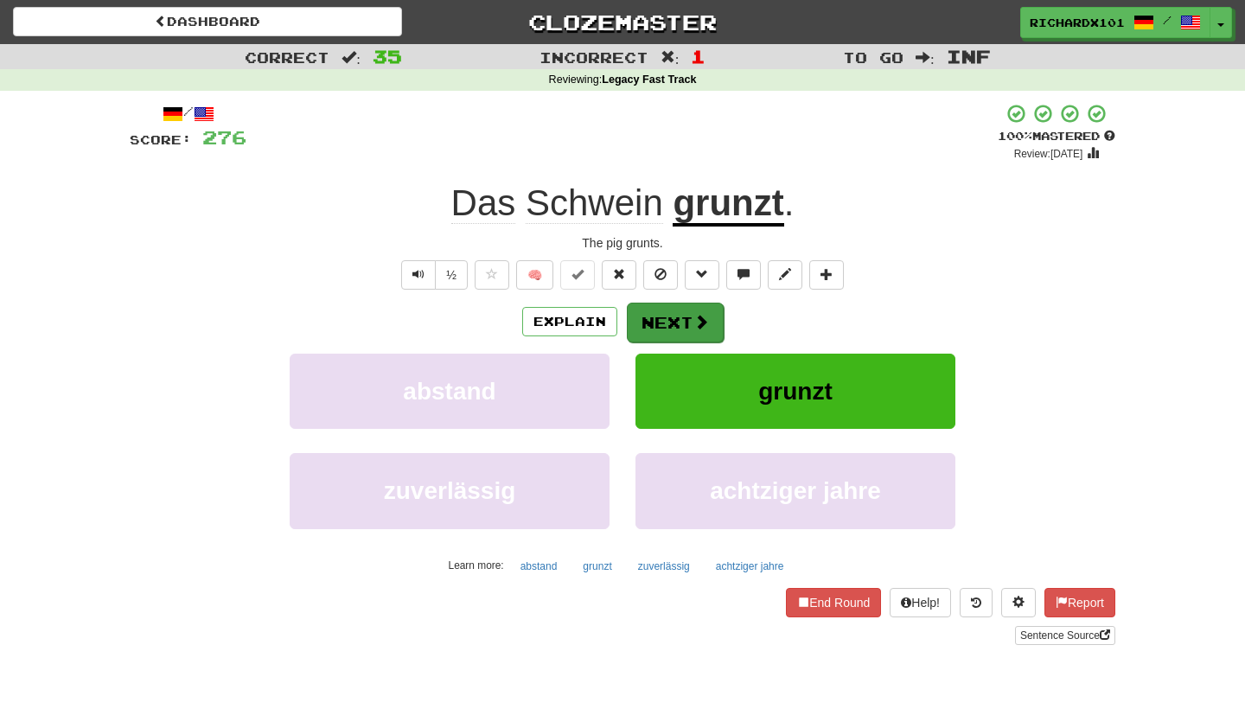
click at [661, 322] on button "Next" at bounding box center [675, 323] width 97 height 40
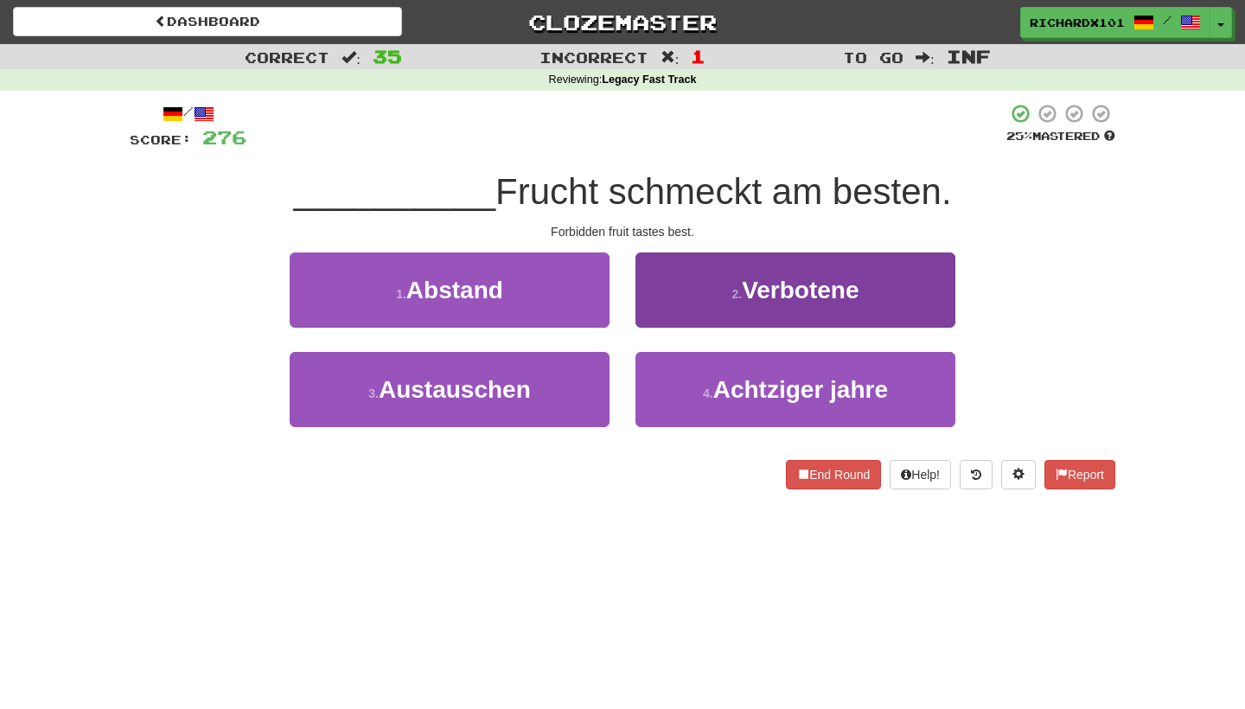
click at [684, 302] on button "2 . Verbotene" at bounding box center [795, 289] width 320 height 75
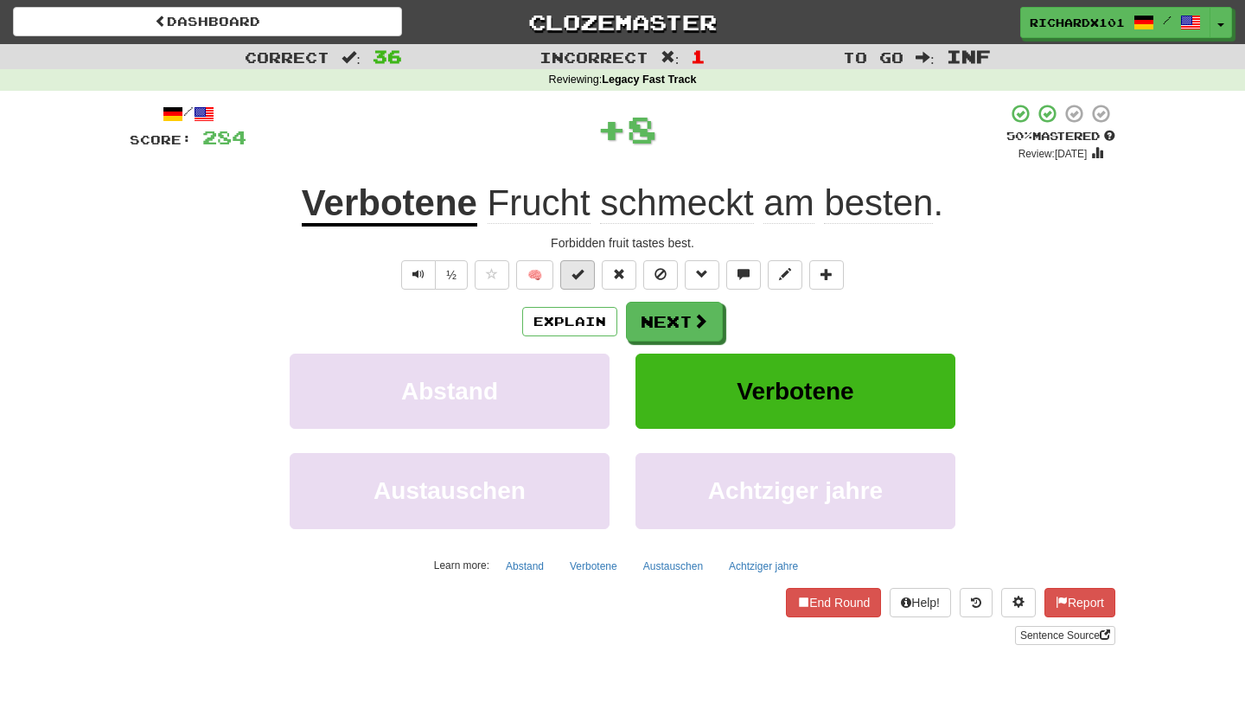
click at [592, 276] on button at bounding box center [577, 274] width 35 height 29
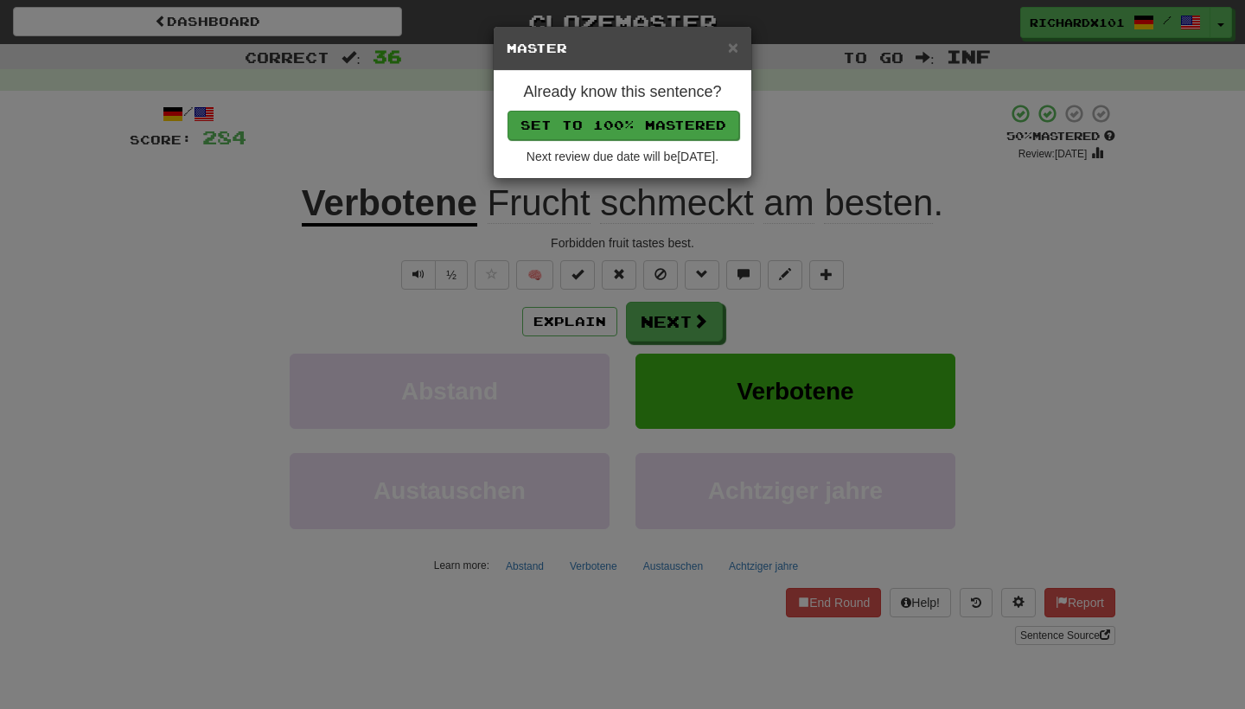
click at [670, 118] on button "Set to 100% Mastered" at bounding box center [624, 125] width 232 height 29
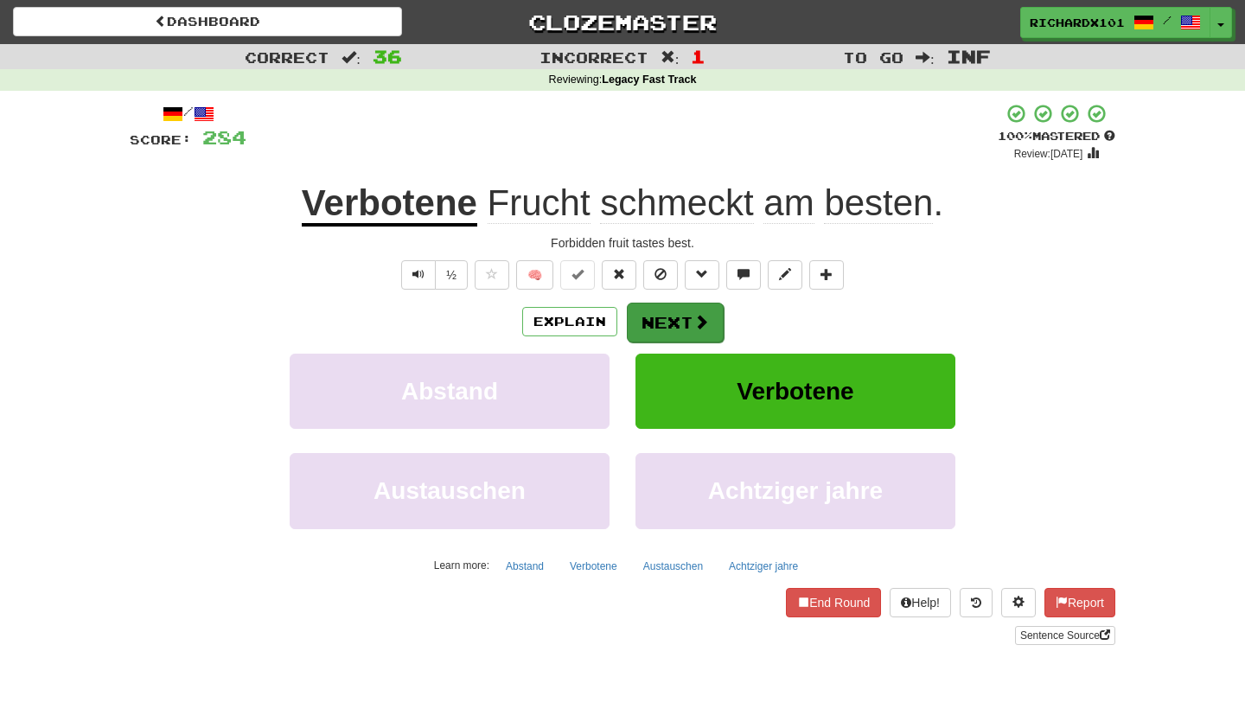
click at [665, 310] on button "Next" at bounding box center [675, 323] width 97 height 40
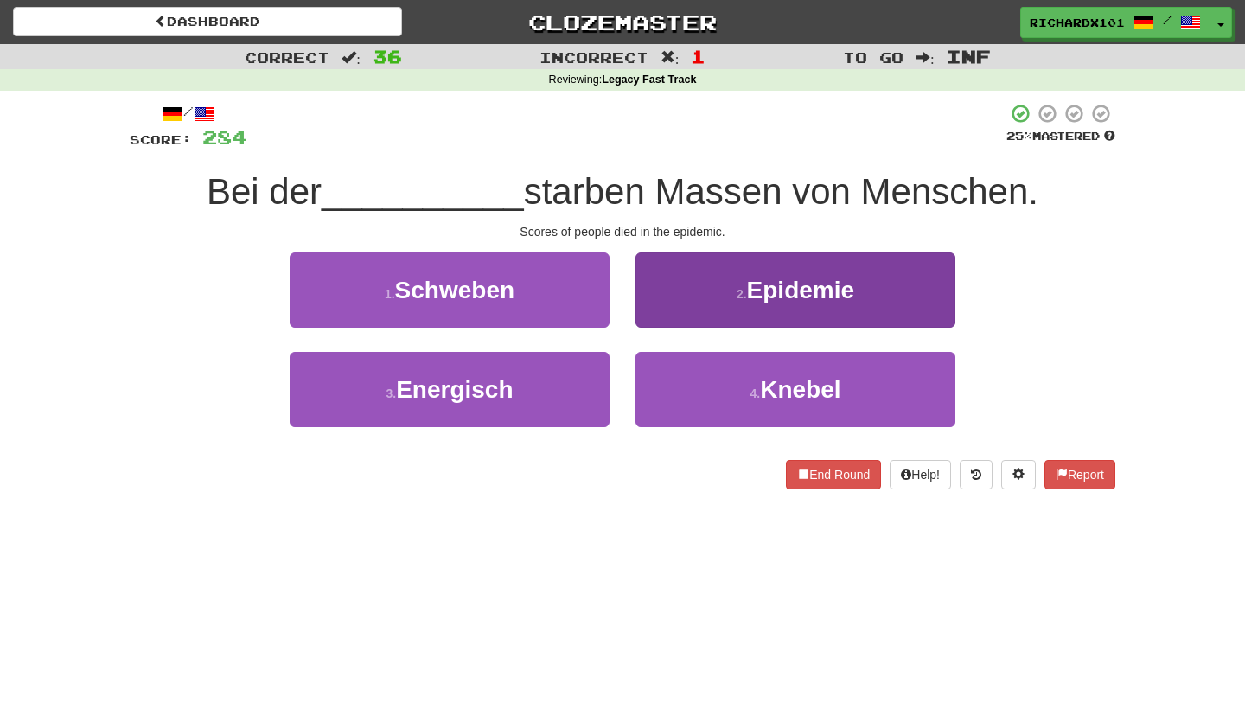
click at [665, 308] on button "2 . Epidemie" at bounding box center [795, 289] width 320 height 75
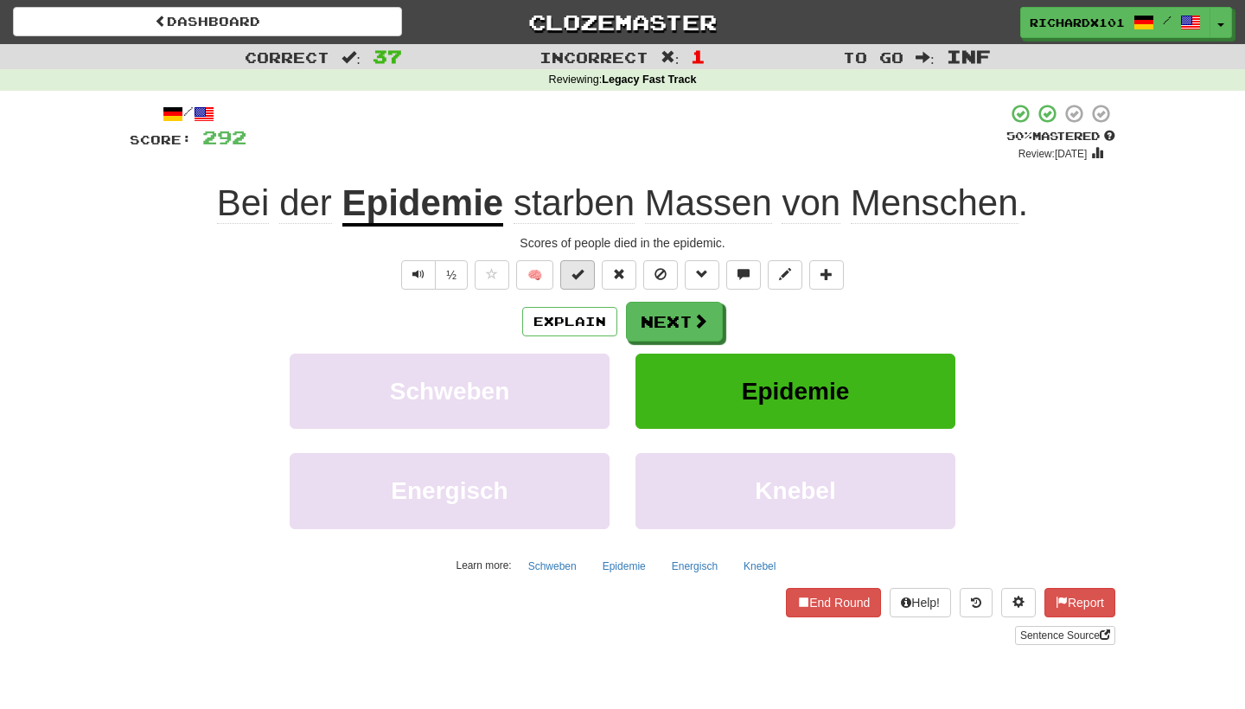
click at [589, 272] on button at bounding box center [577, 274] width 35 height 29
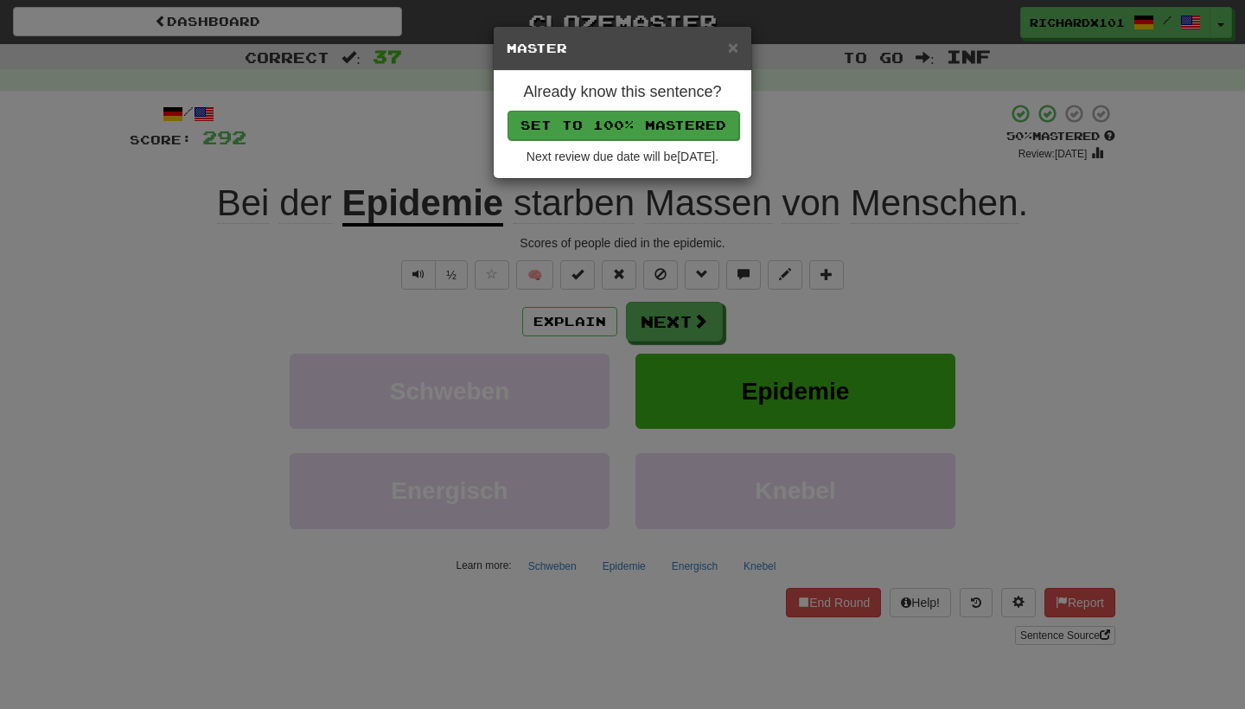
click at [666, 129] on button "Set to 100% Mastered" at bounding box center [624, 125] width 232 height 29
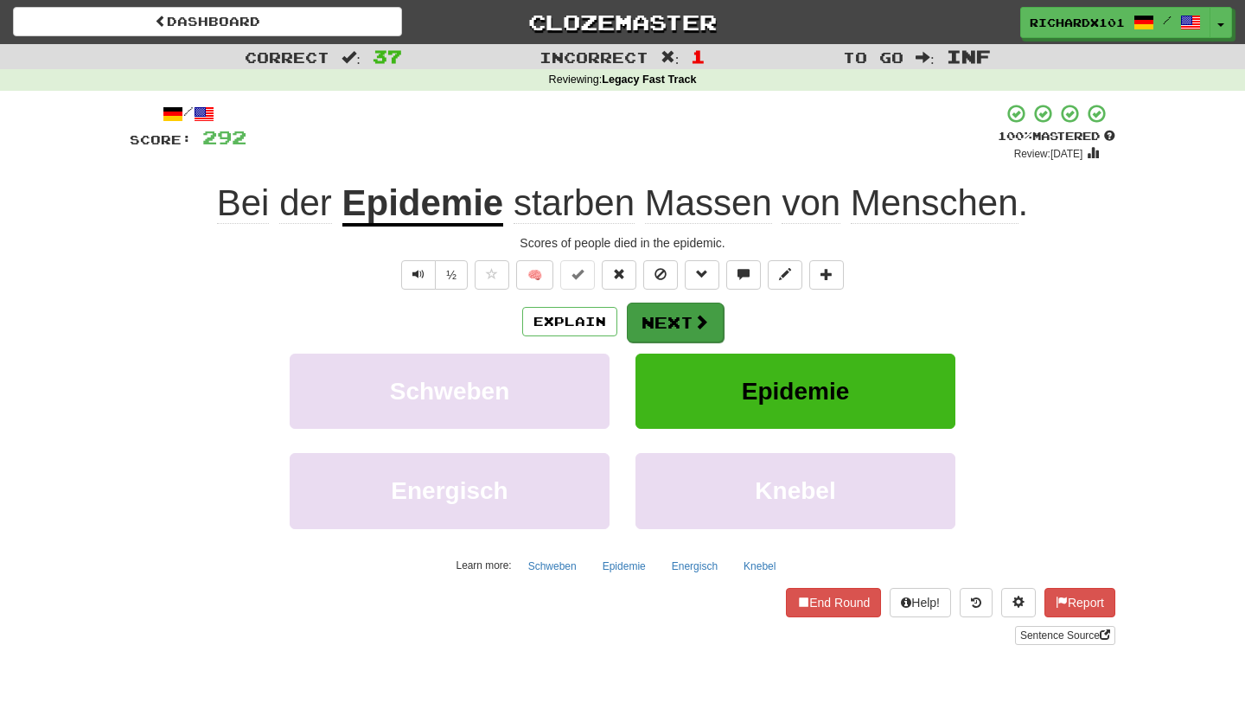
click at [671, 312] on button "Next" at bounding box center [675, 323] width 97 height 40
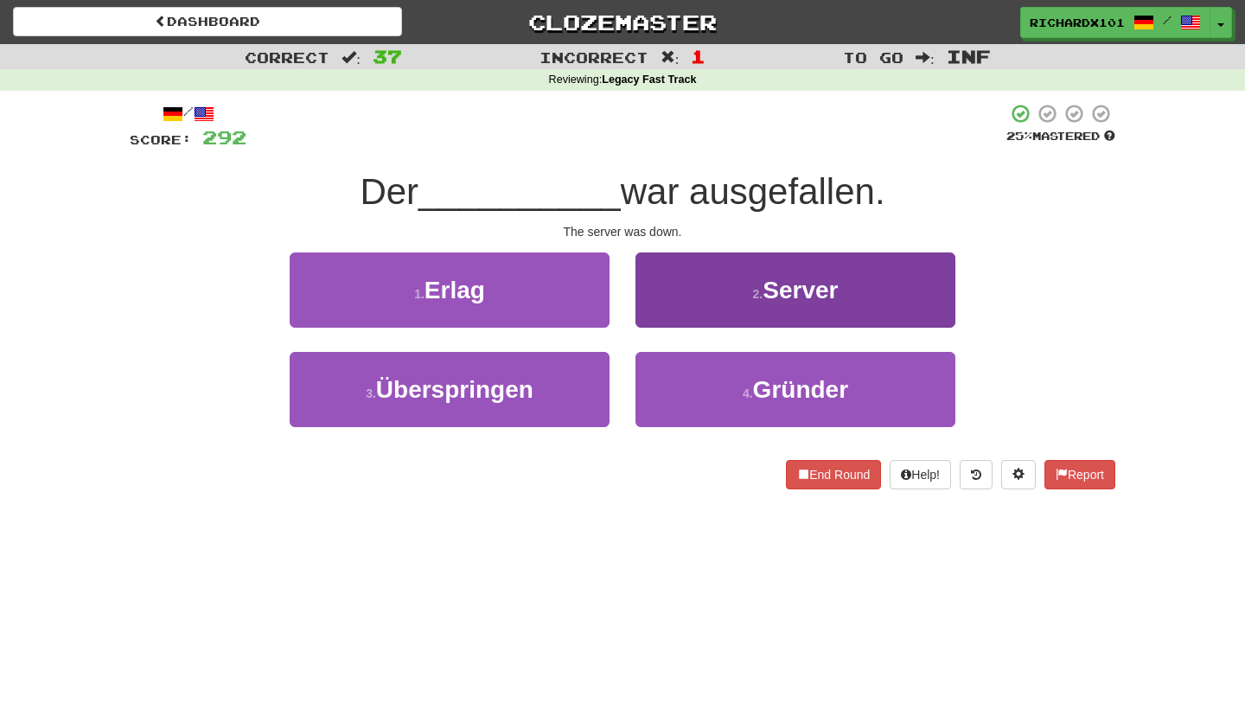
click at [697, 284] on button "2 . Server" at bounding box center [795, 289] width 320 height 75
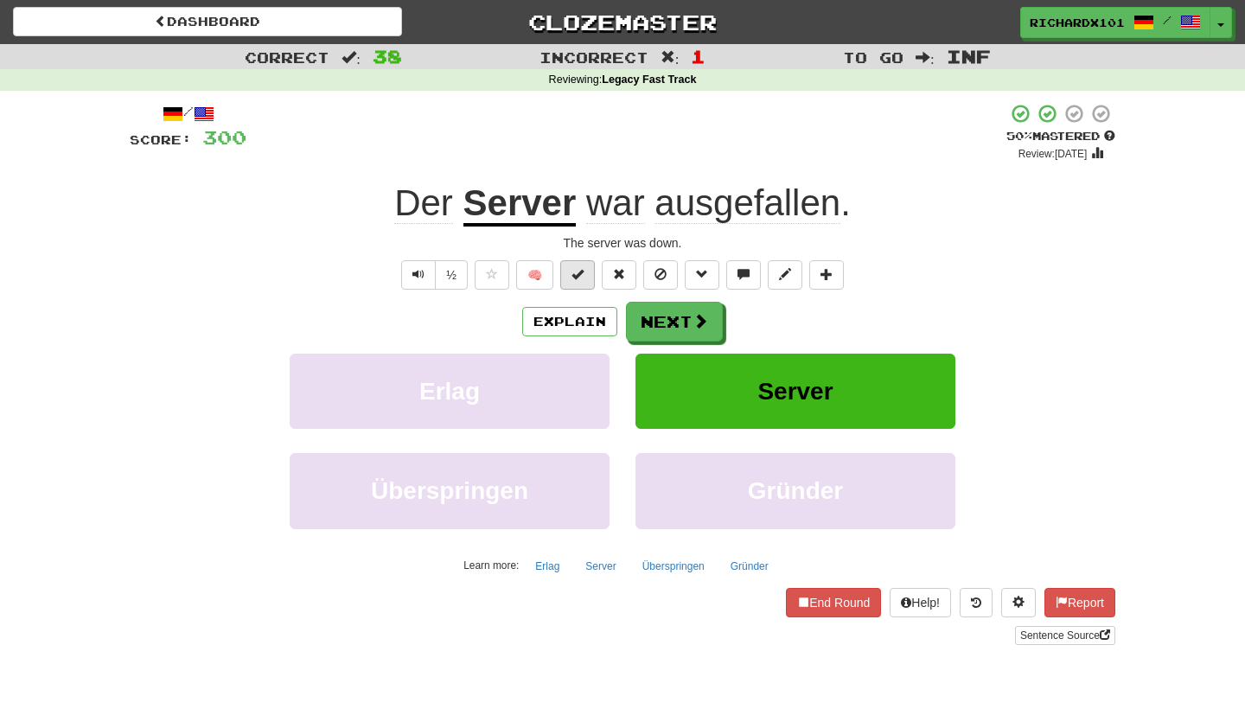
click at [587, 274] on button at bounding box center [577, 274] width 35 height 29
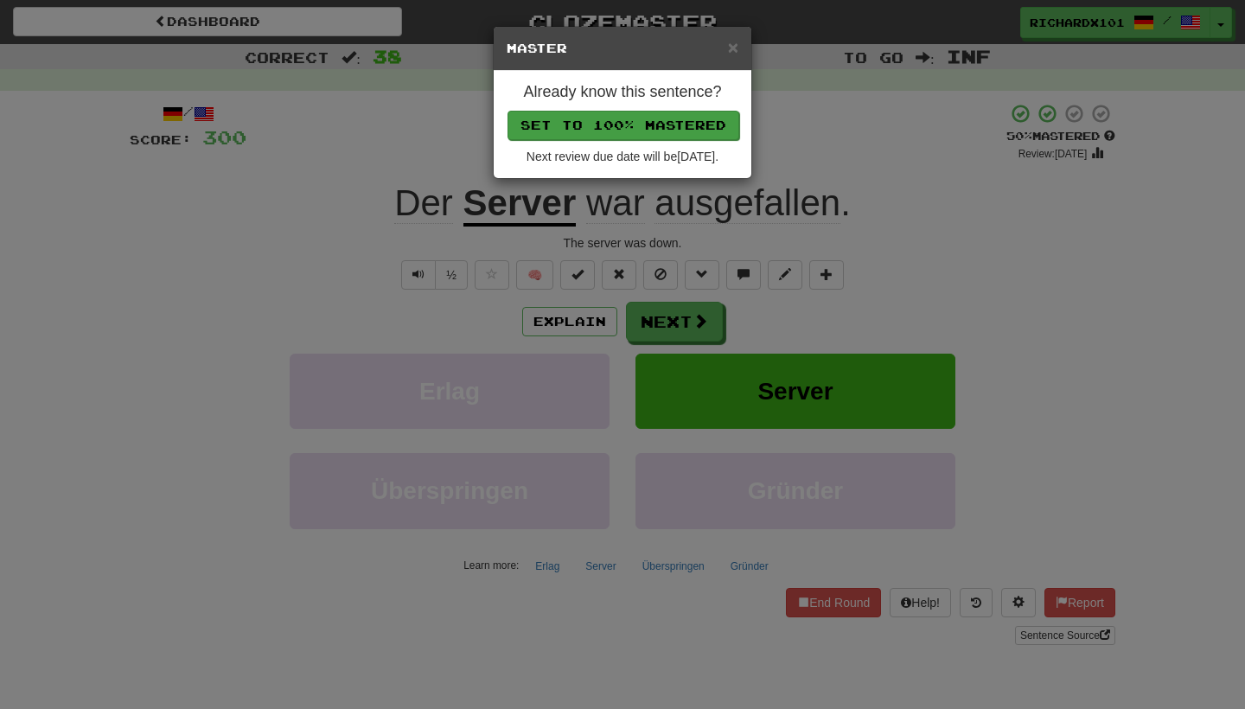
click at [652, 125] on button "Set to 100% Mastered" at bounding box center [624, 125] width 232 height 29
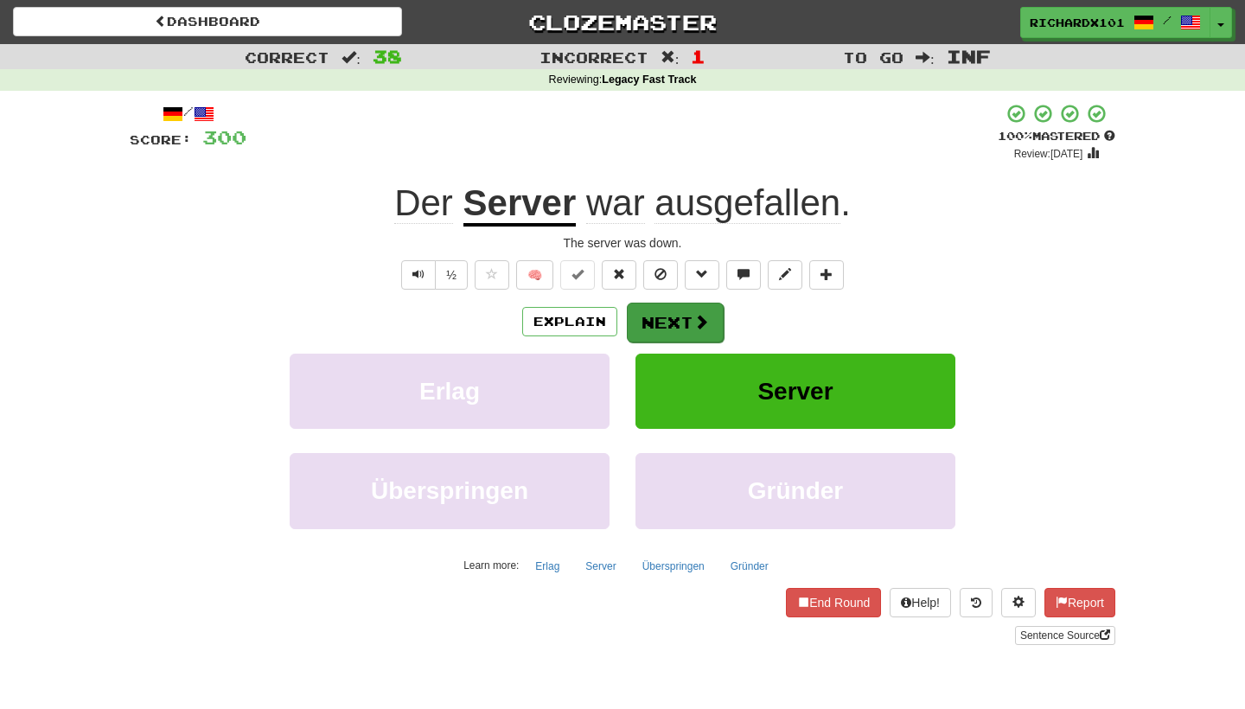
click at [652, 322] on button "Next" at bounding box center [675, 323] width 97 height 40
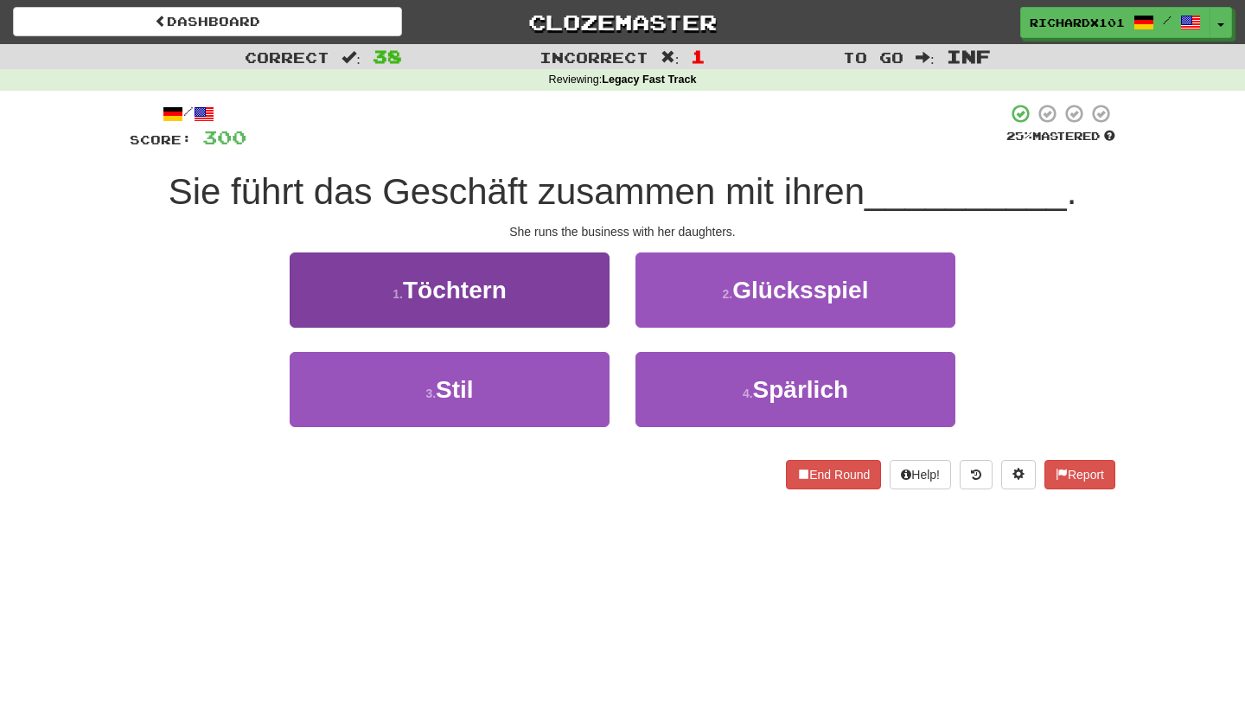
click at [574, 291] on button "1 . Töchtern" at bounding box center [450, 289] width 320 height 75
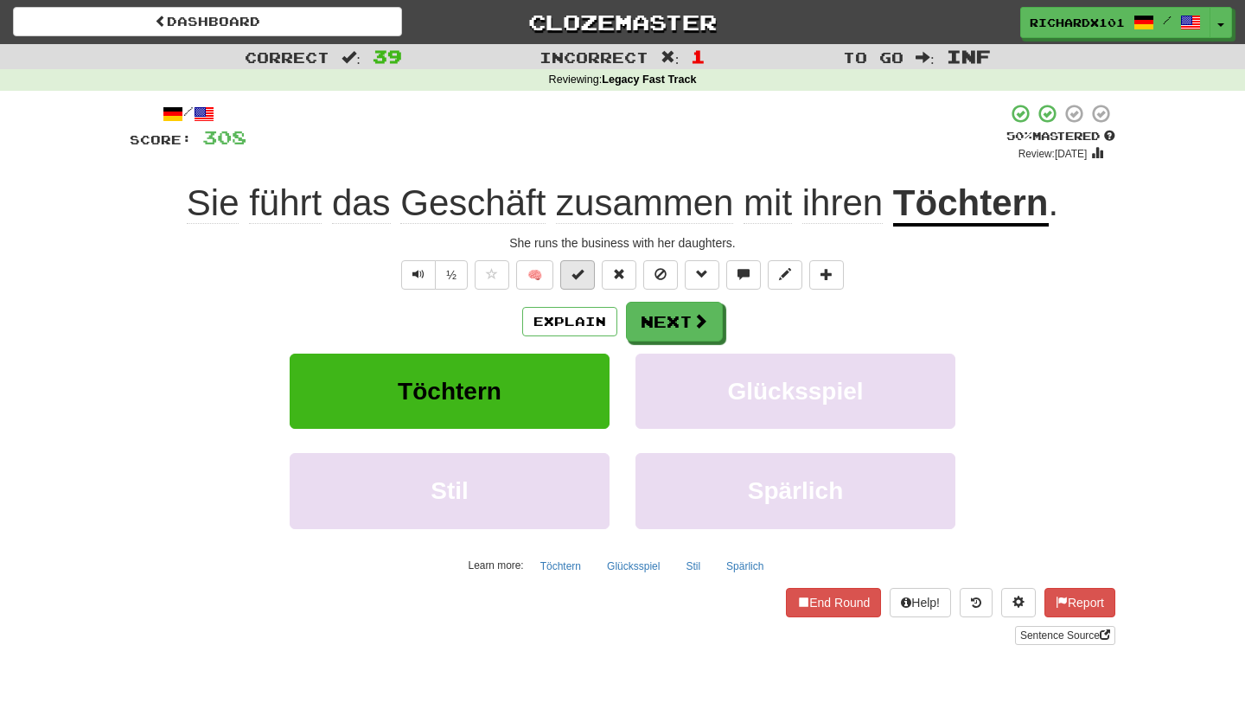
click at [582, 277] on span at bounding box center [577, 274] width 12 height 12
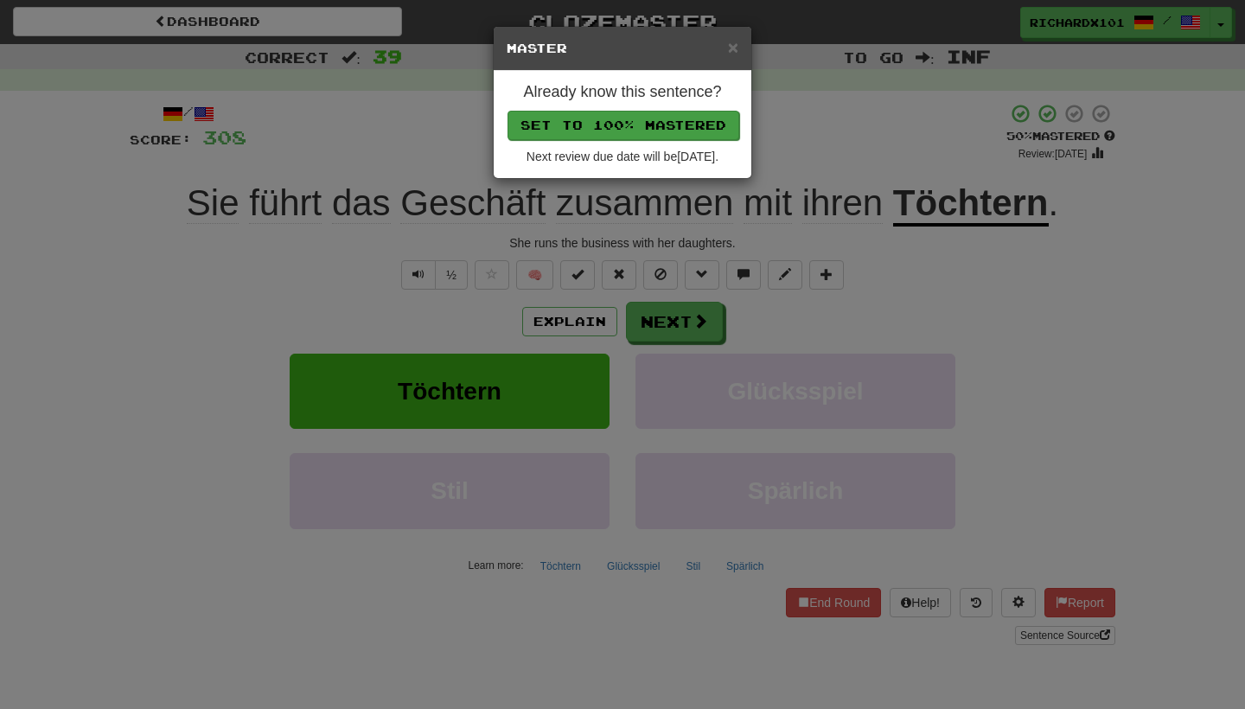
click at [663, 126] on button "Set to 100% Mastered" at bounding box center [624, 125] width 232 height 29
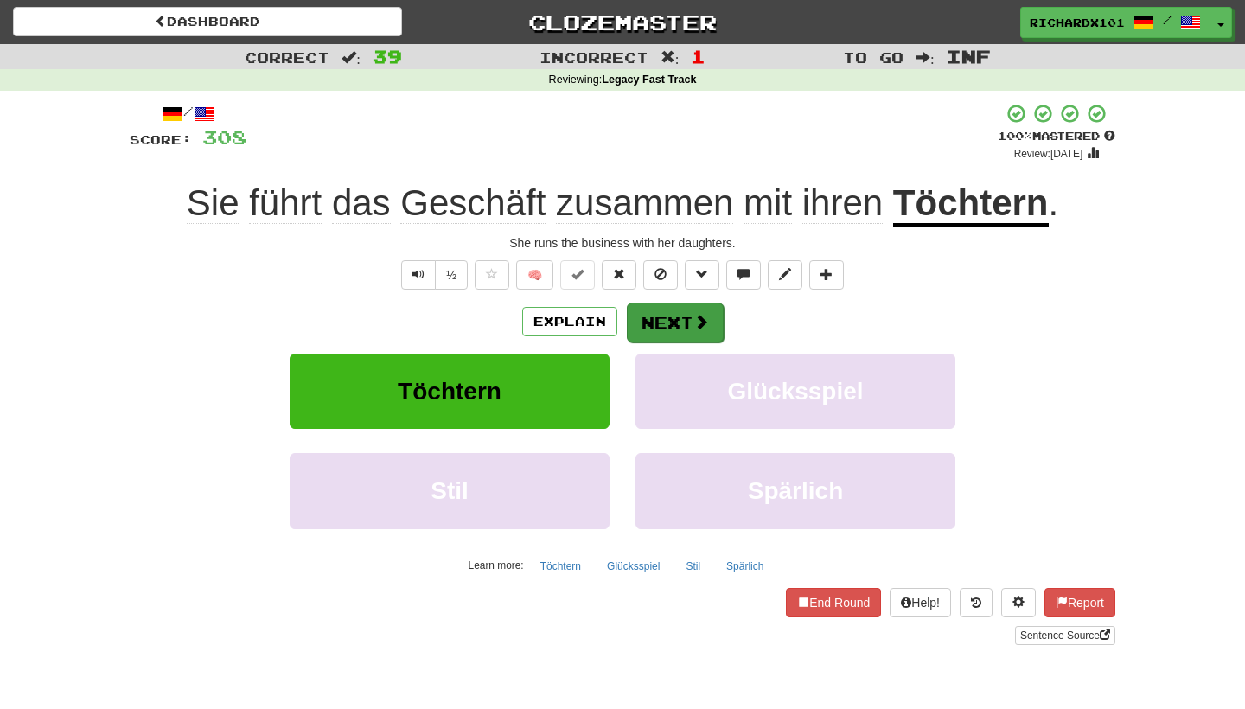
click at [655, 306] on button "Next" at bounding box center [675, 323] width 97 height 40
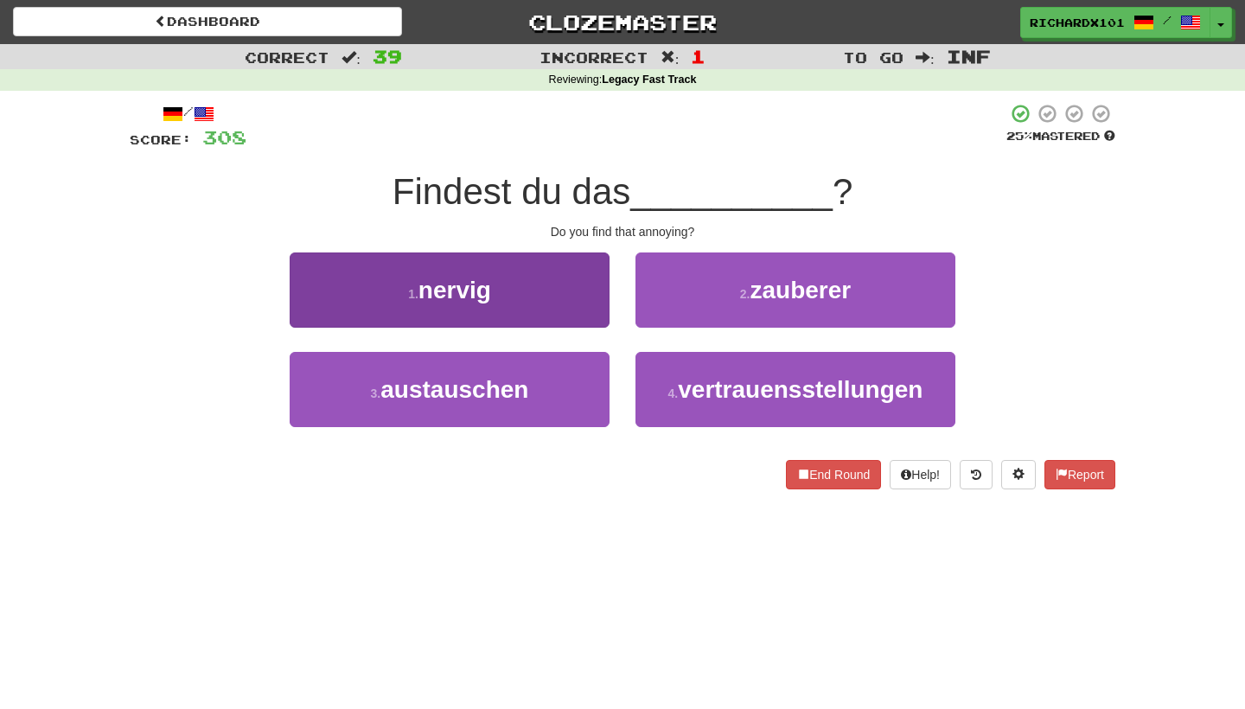
click at [597, 291] on button "1 . nervig" at bounding box center [450, 289] width 320 height 75
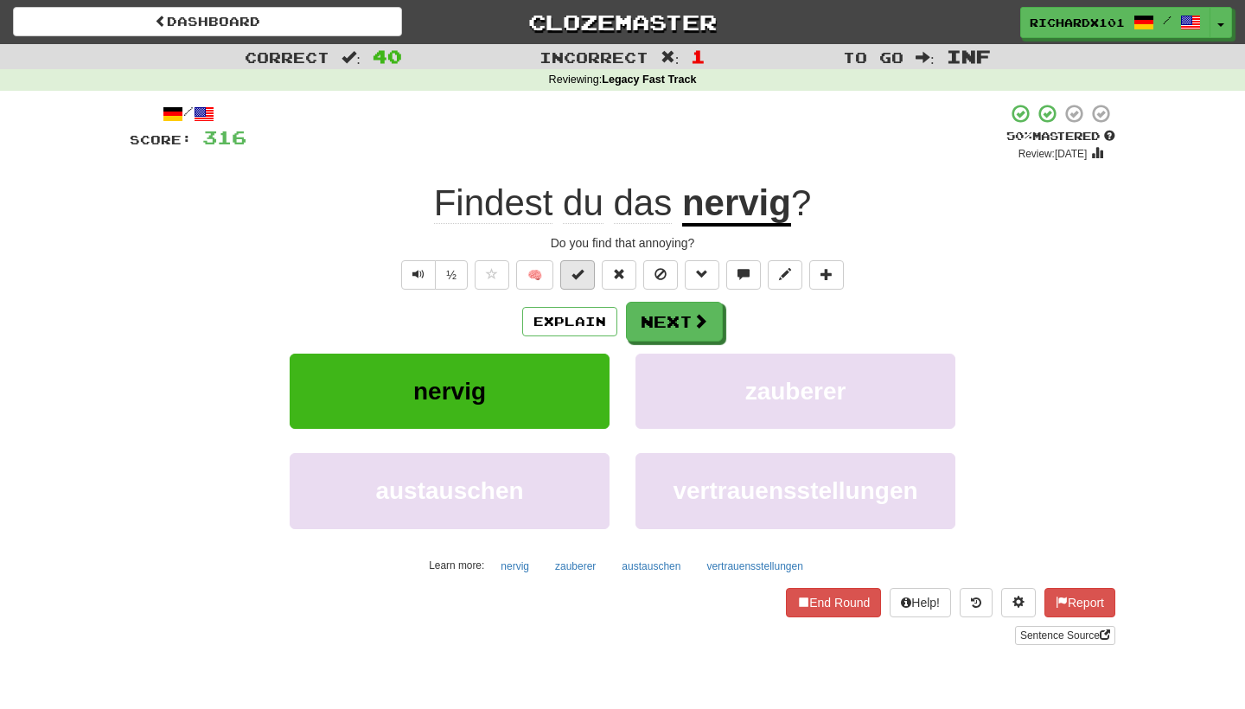
click at [584, 272] on span at bounding box center [577, 274] width 12 height 12
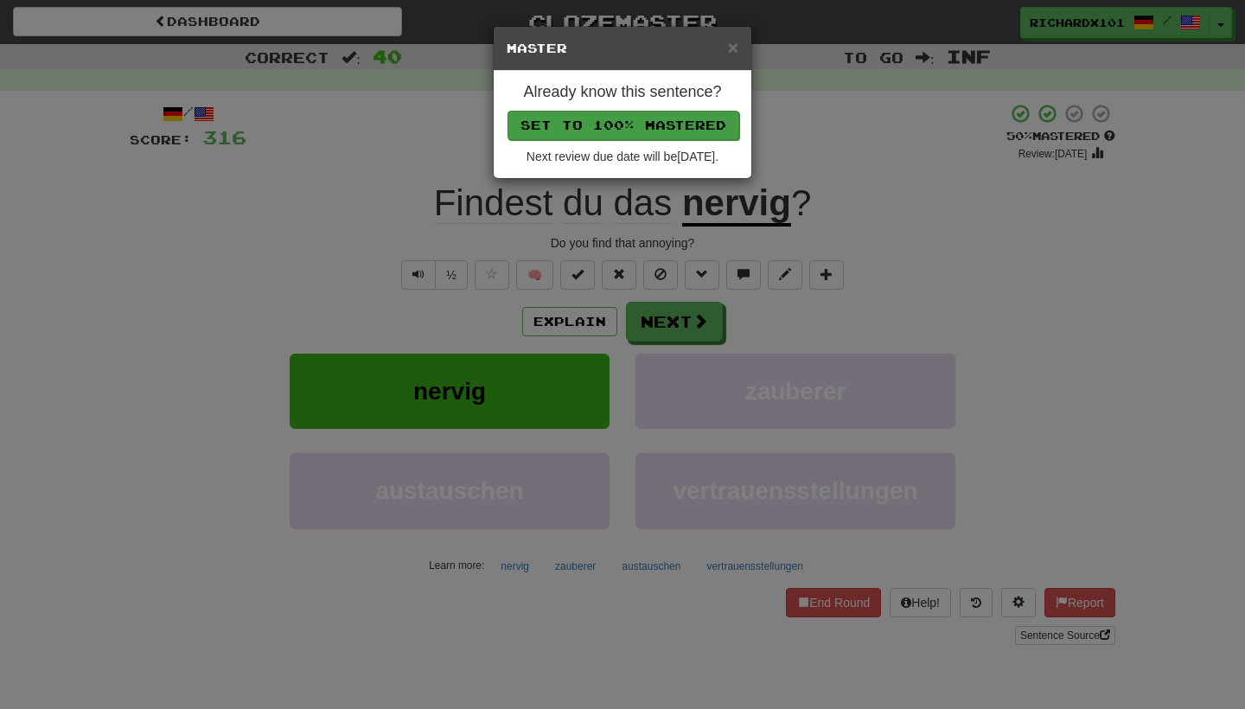
click at [658, 125] on button "Set to 100% Mastered" at bounding box center [624, 125] width 232 height 29
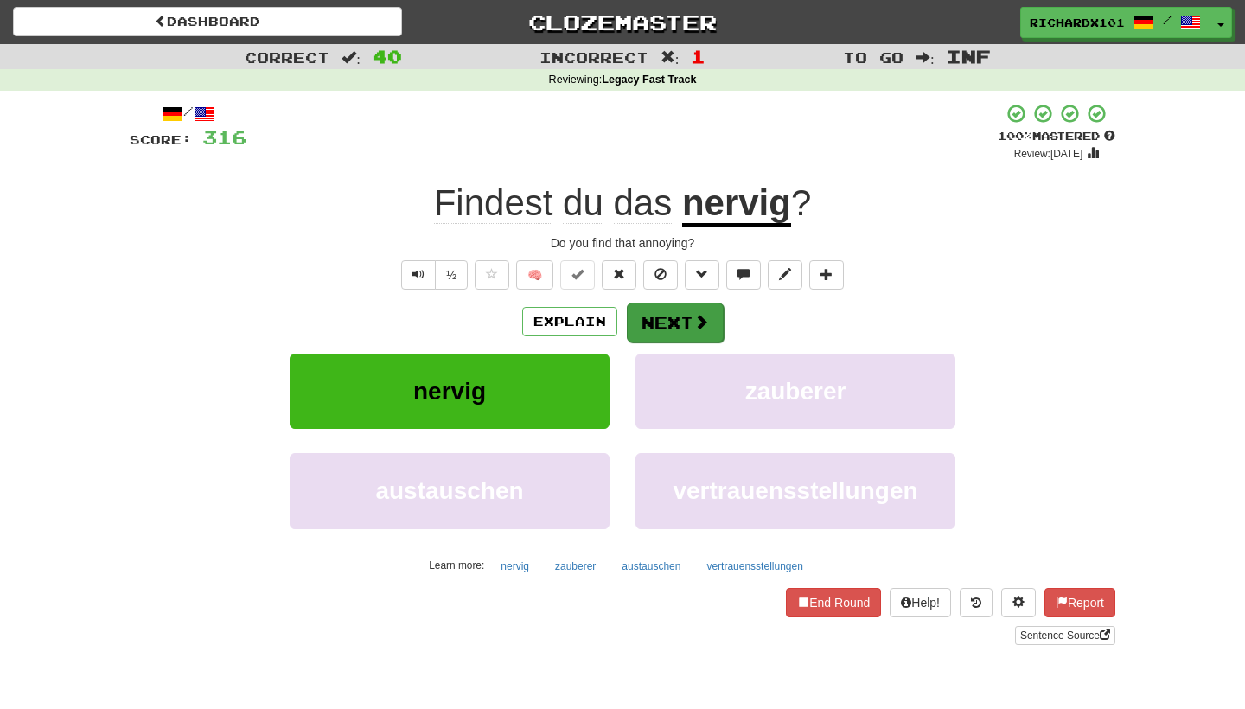
click at [653, 308] on button "Next" at bounding box center [675, 323] width 97 height 40
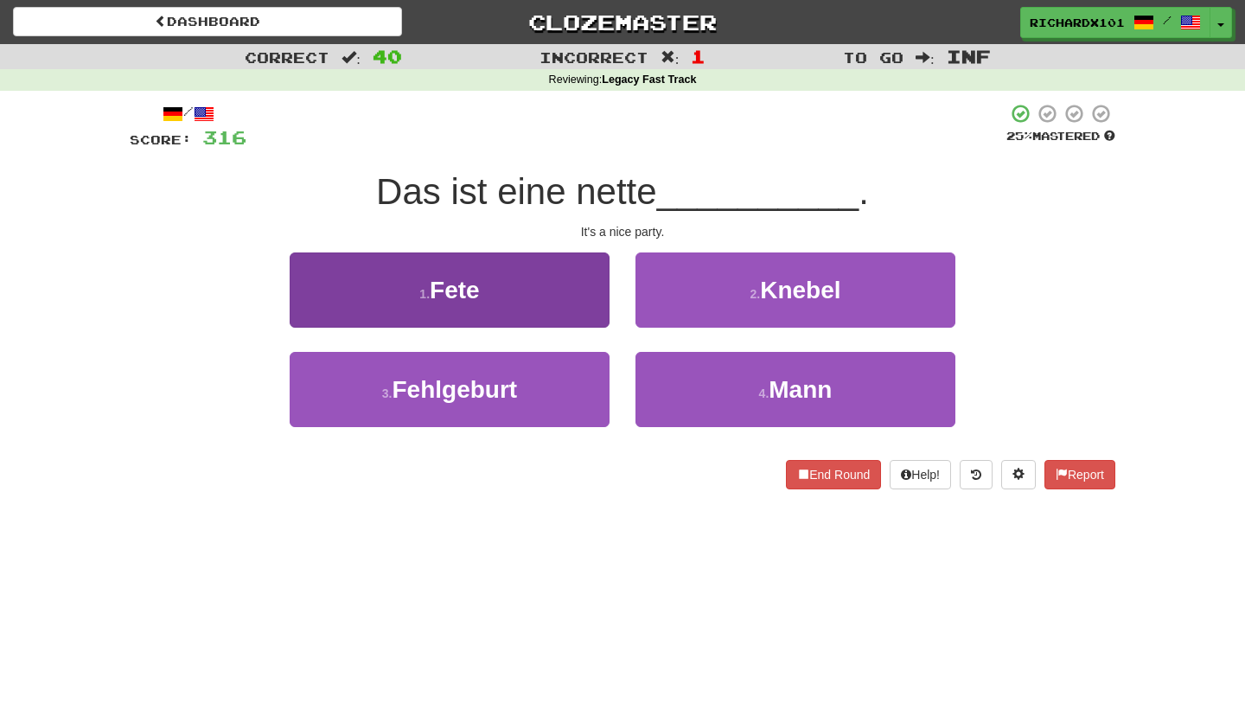
click at [565, 292] on button "1 . Fete" at bounding box center [450, 289] width 320 height 75
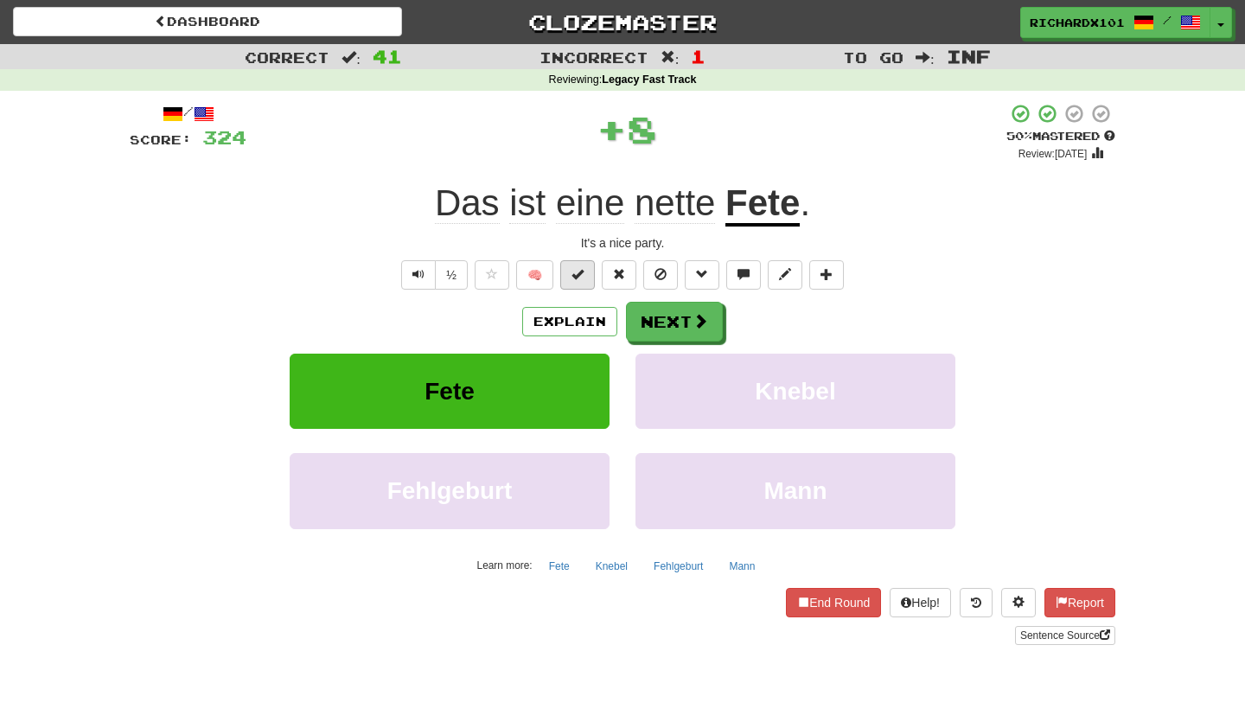
click at [581, 274] on span at bounding box center [577, 274] width 12 height 12
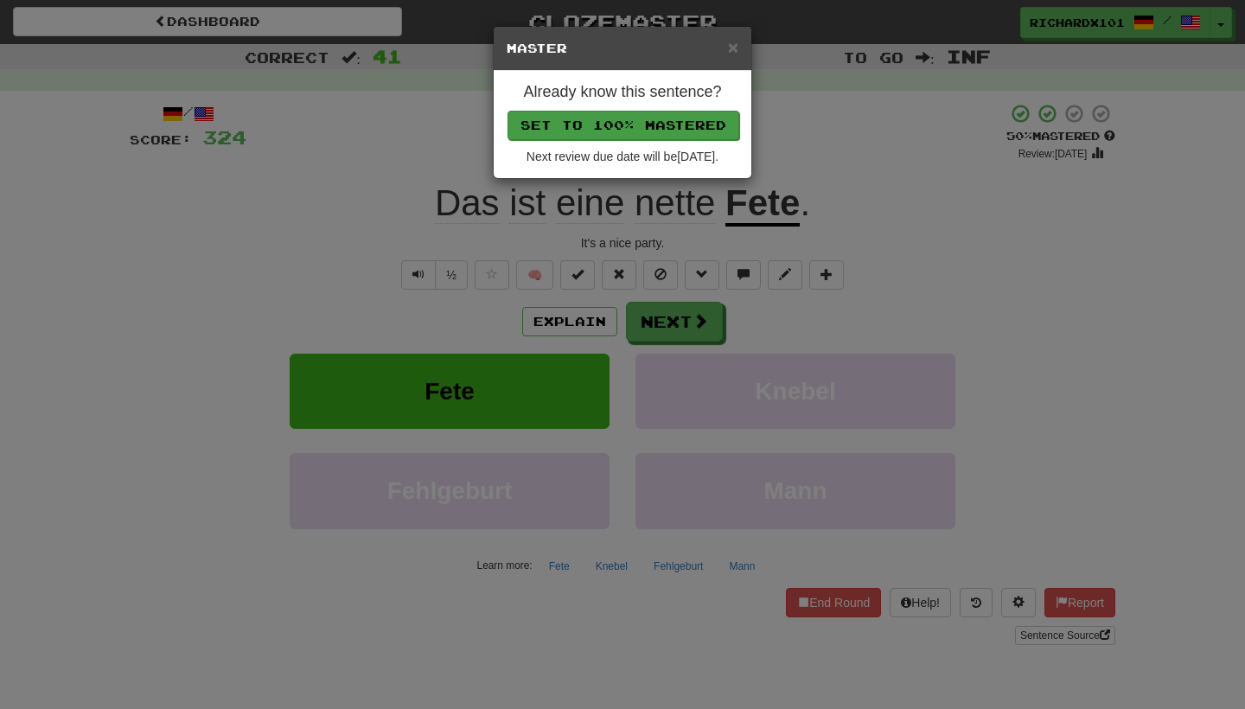
click at [650, 125] on button "Set to 100% Mastered" at bounding box center [624, 125] width 232 height 29
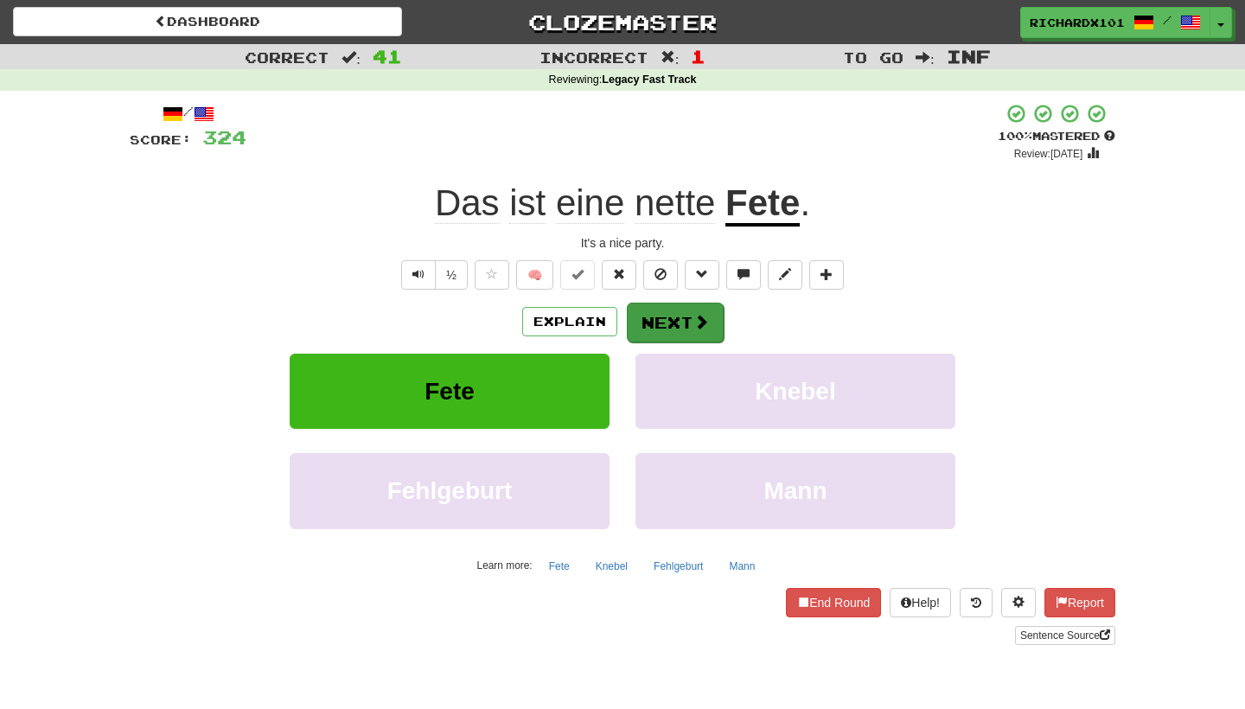
click at [658, 323] on button "Next" at bounding box center [675, 323] width 97 height 40
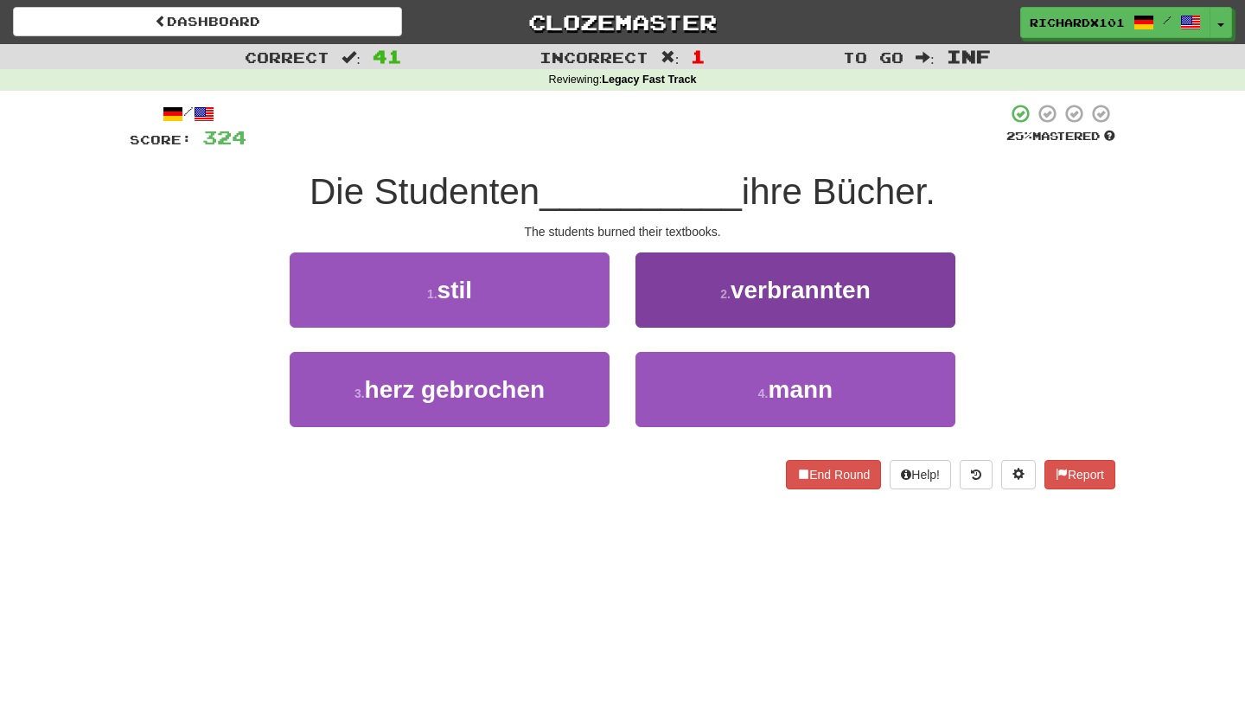
click at [686, 291] on button "2 . verbrannten" at bounding box center [795, 289] width 320 height 75
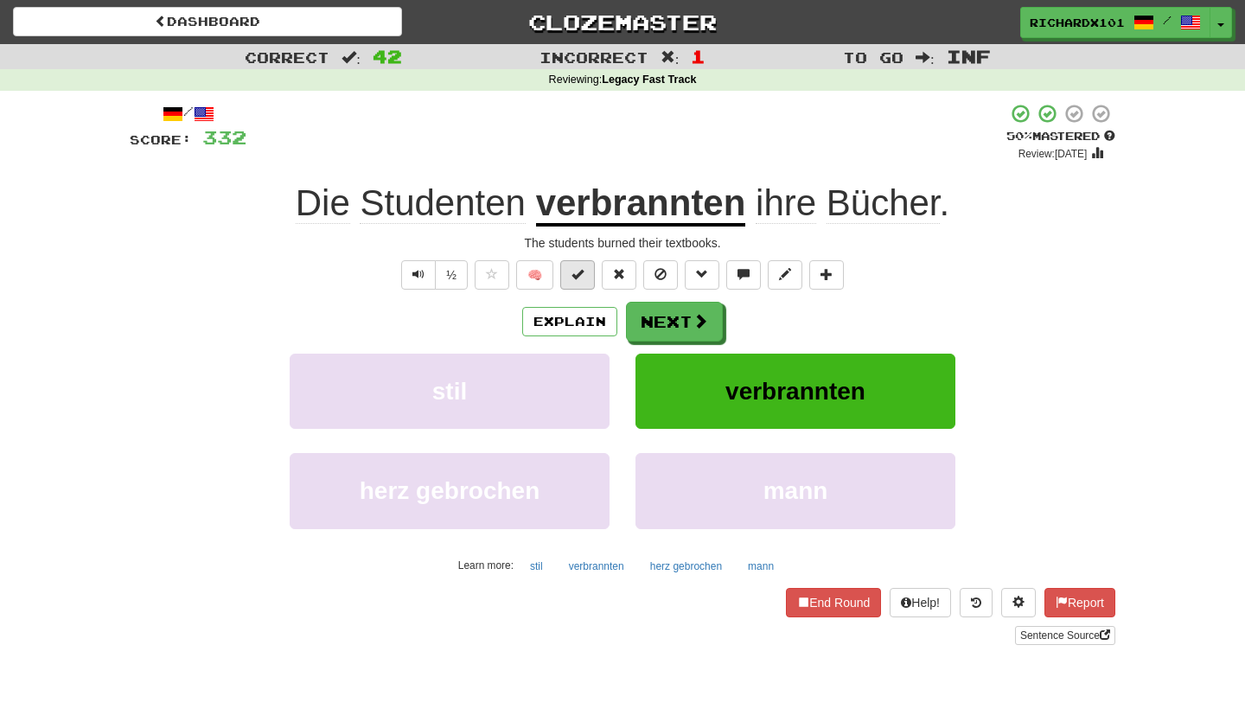
click at [583, 274] on span at bounding box center [577, 274] width 12 height 12
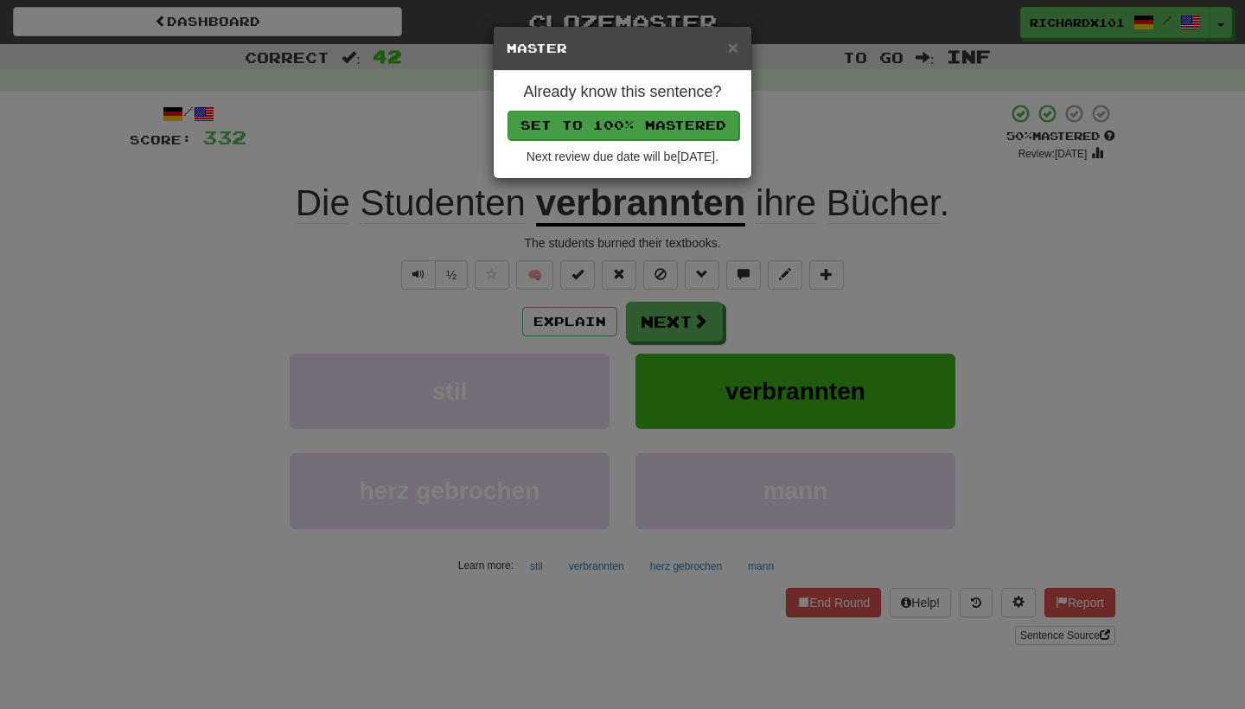
click at [648, 113] on button "Set to 100% Mastered" at bounding box center [624, 125] width 232 height 29
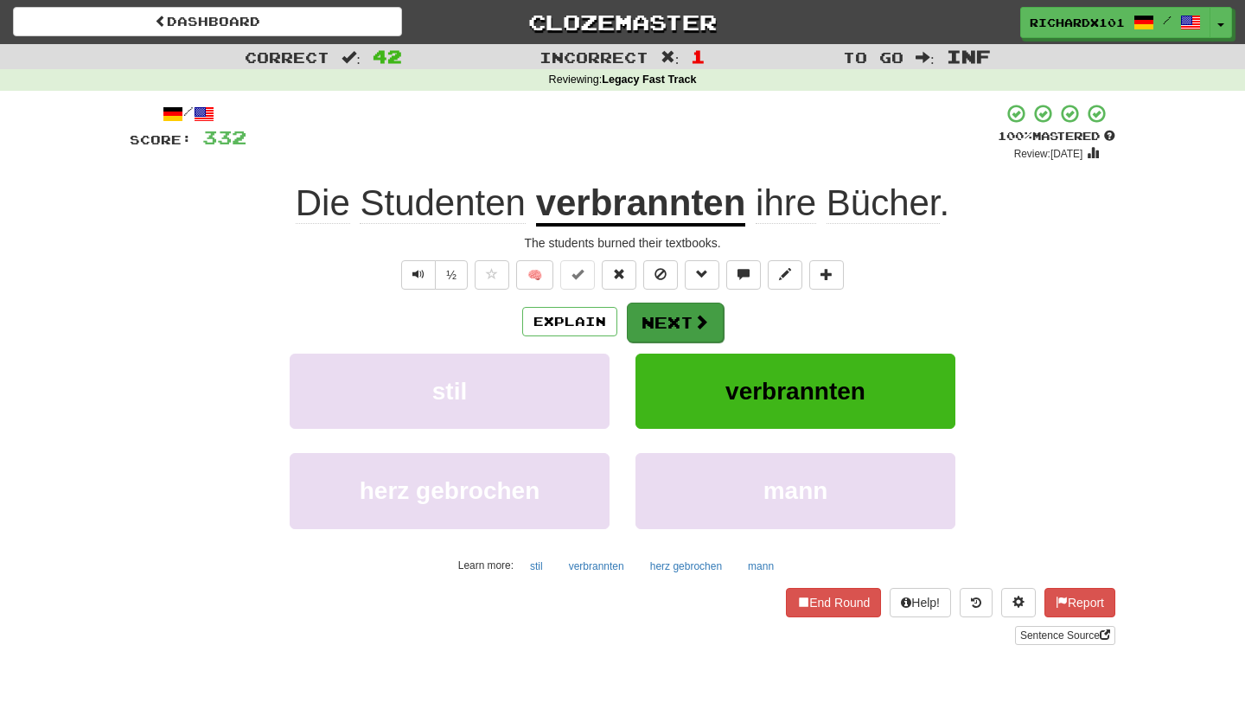
click at [666, 322] on button "Next" at bounding box center [675, 323] width 97 height 40
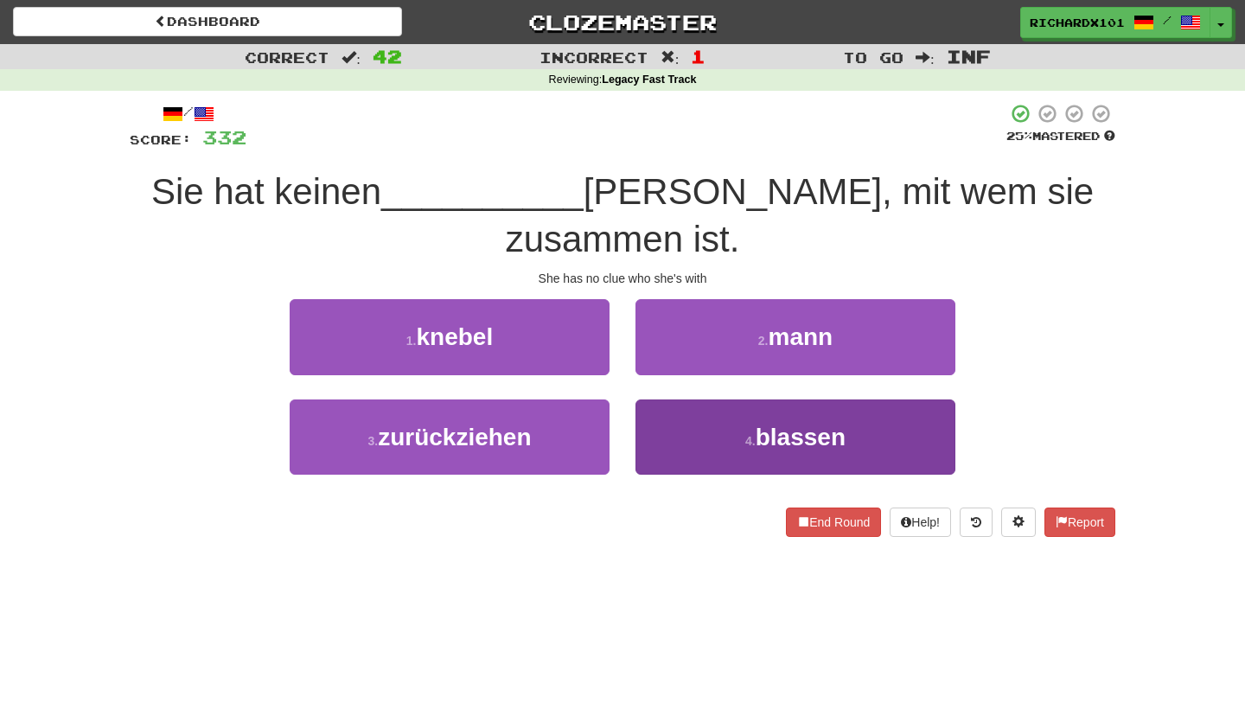
click at [693, 423] on button "4 . blassen" at bounding box center [795, 436] width 320 height 75
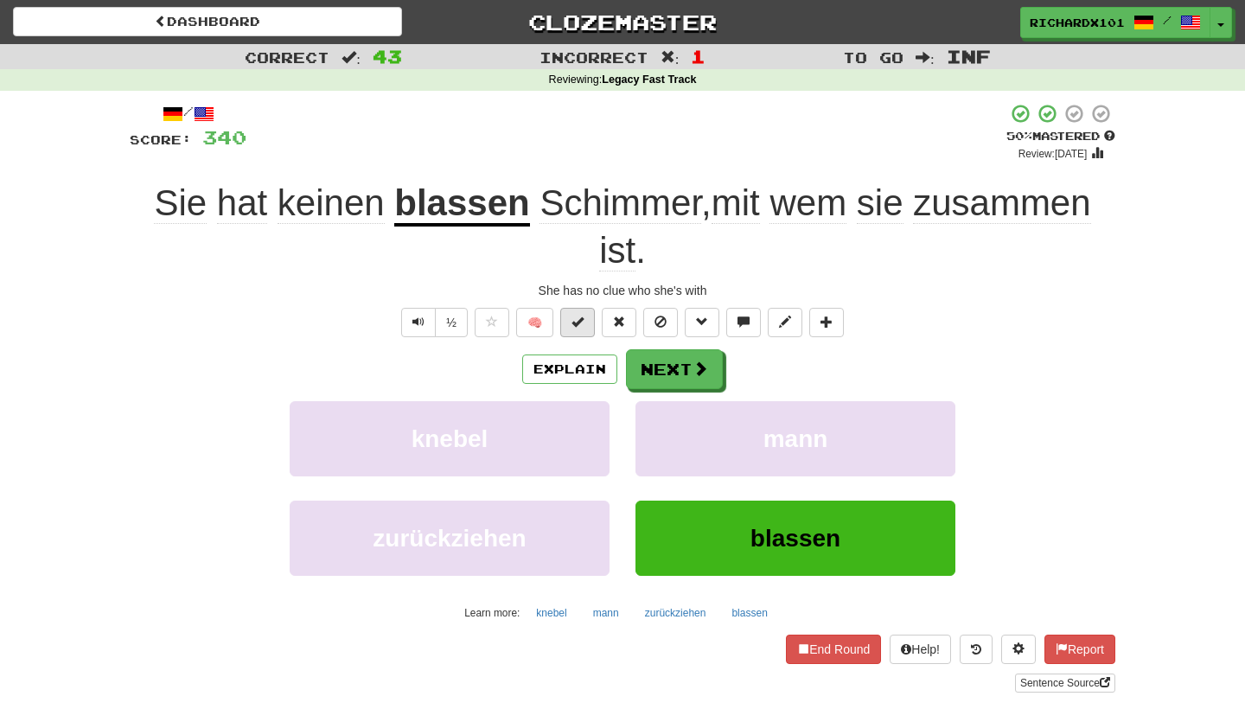
click at [586, 317] on button at bounding box center [577, 322] width 35 height 29
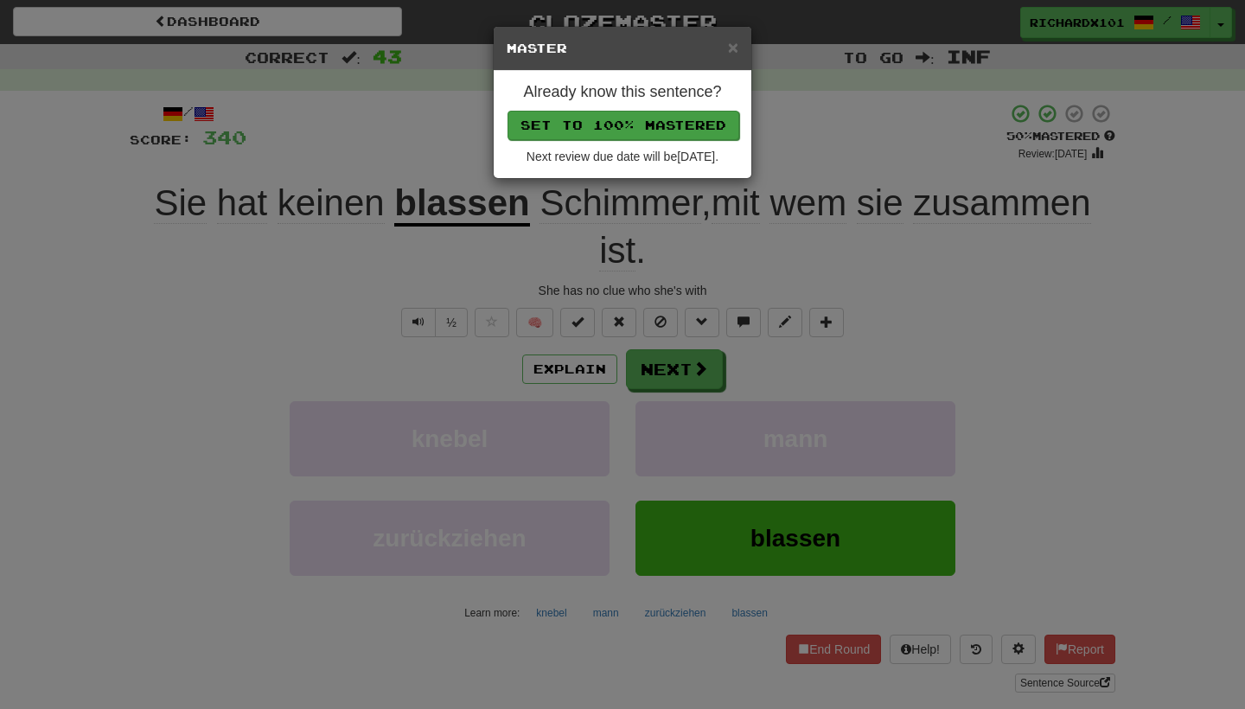
click at [669, 125] on button "Set to 100% Mastered" at bounding box center [624, 125] width 232 height 29
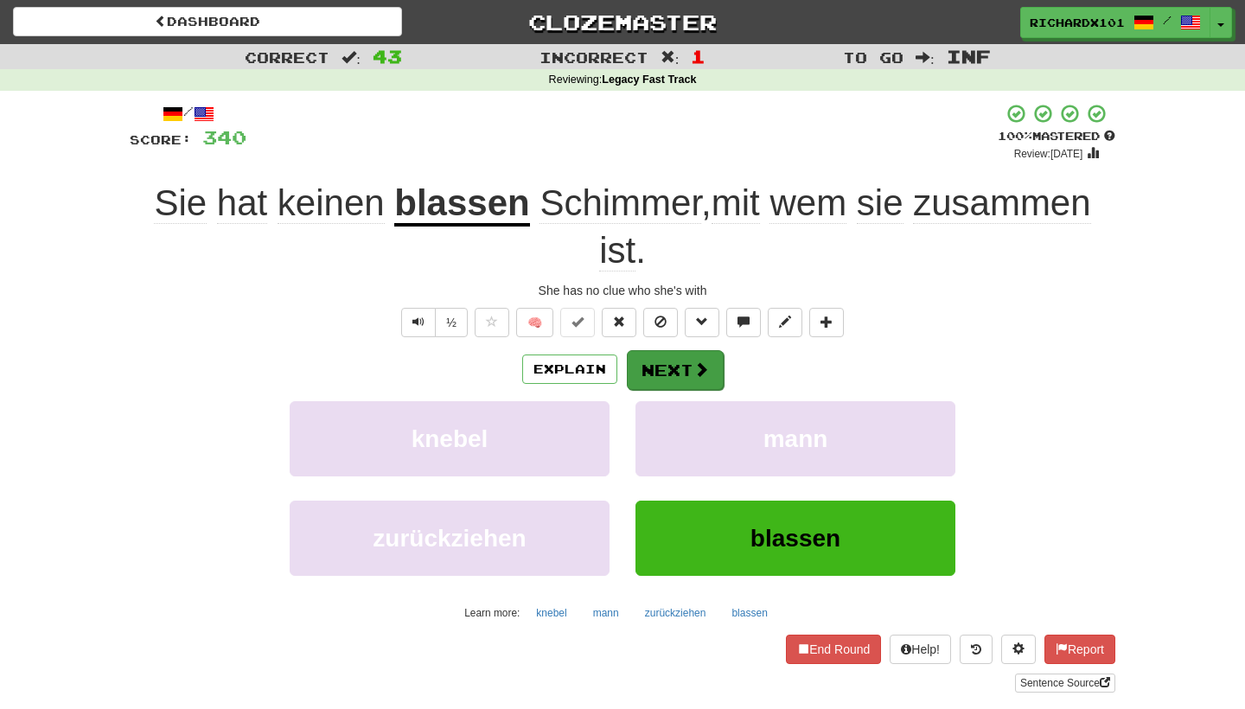
click at [661, 352] on button "Next" at bounding box center [675, 370] width 97 height 40
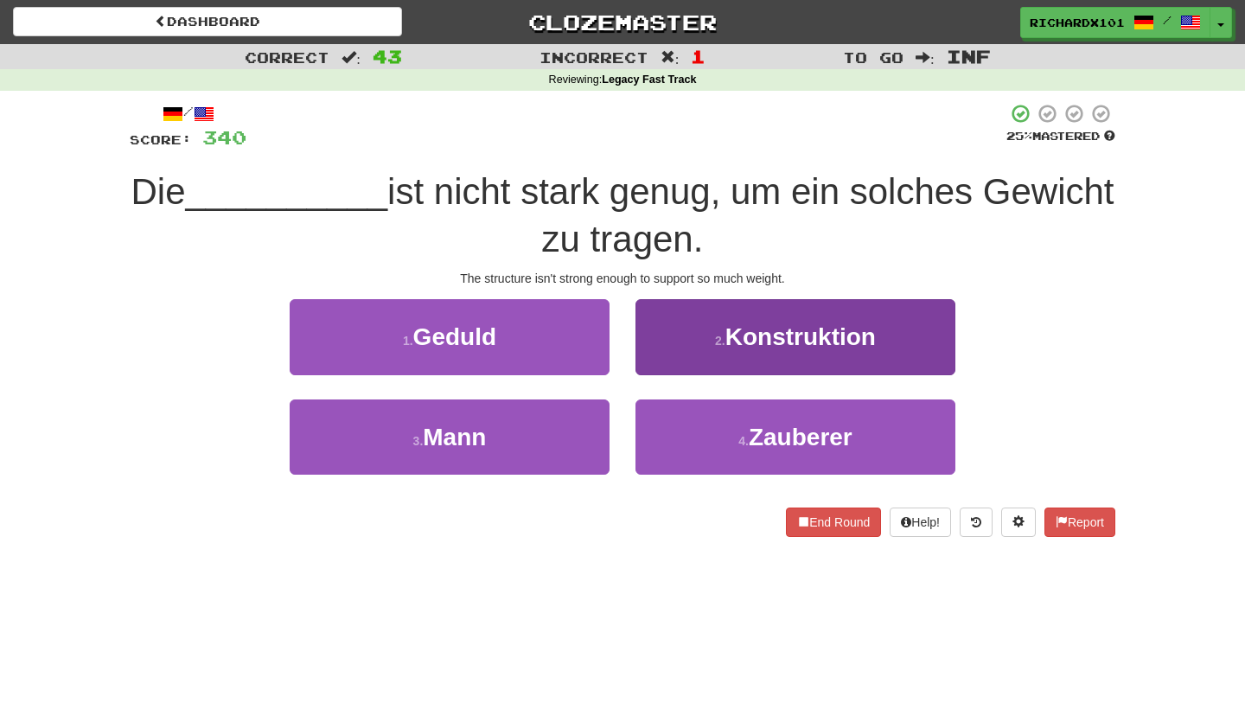
click at [680, 316] on button "2 . Konstruktion" at bounding box center [795, 336] width 320 height 75
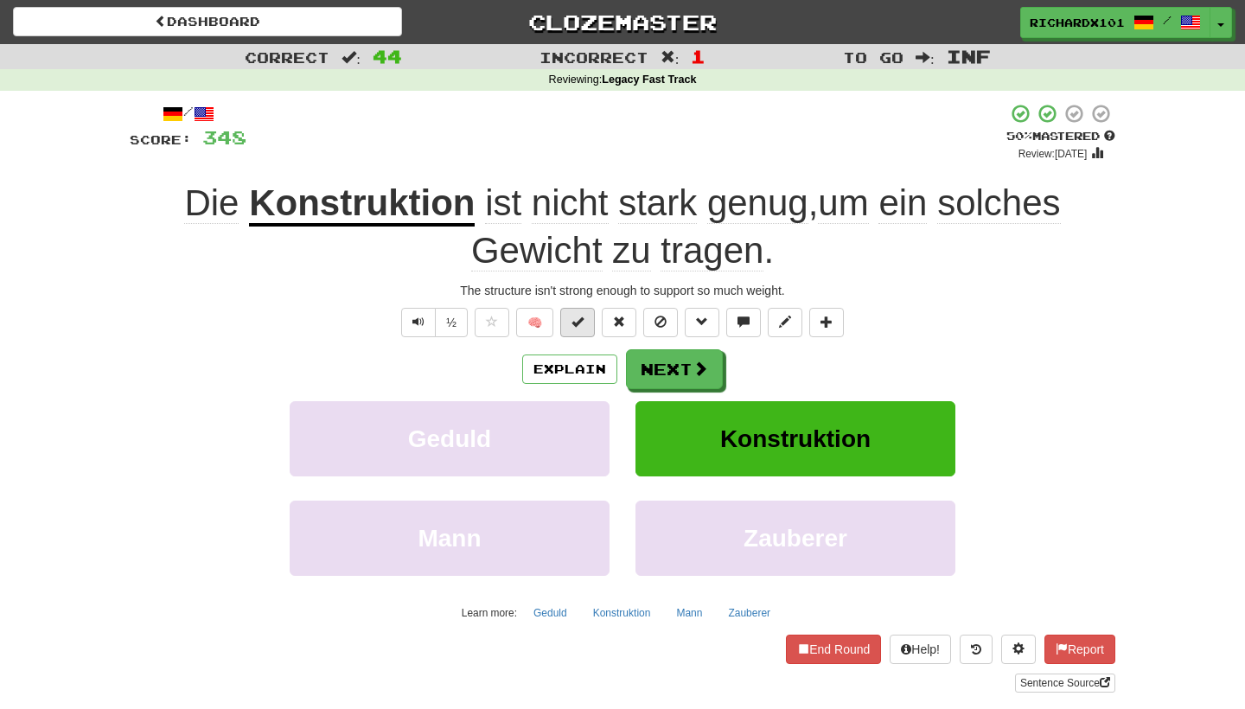
click at [584, 312] on button at bounding box center [577, 322] width 35 height 29
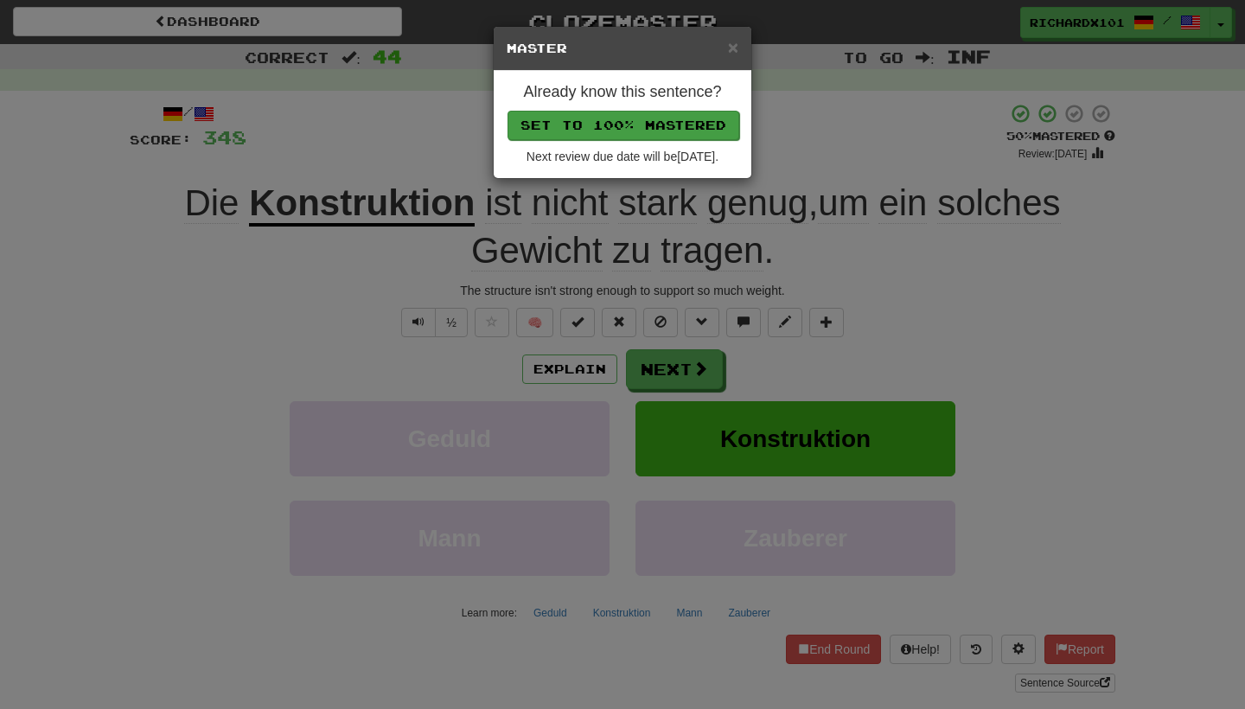
click at [662, 123] on button "Set to 100% Mastered" at bounding box center [624, 125] width 232 height 29
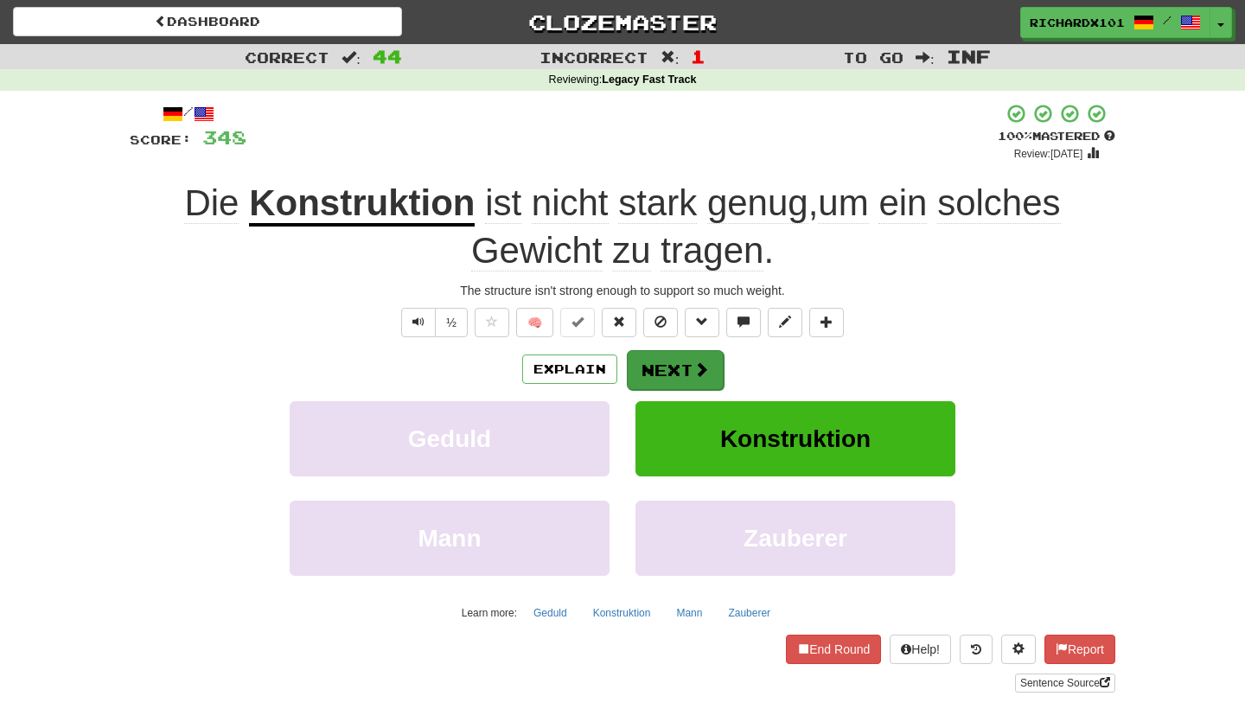
click at [658, 354] on button "Next" at bounding box center [675, 370] width 97 height 40
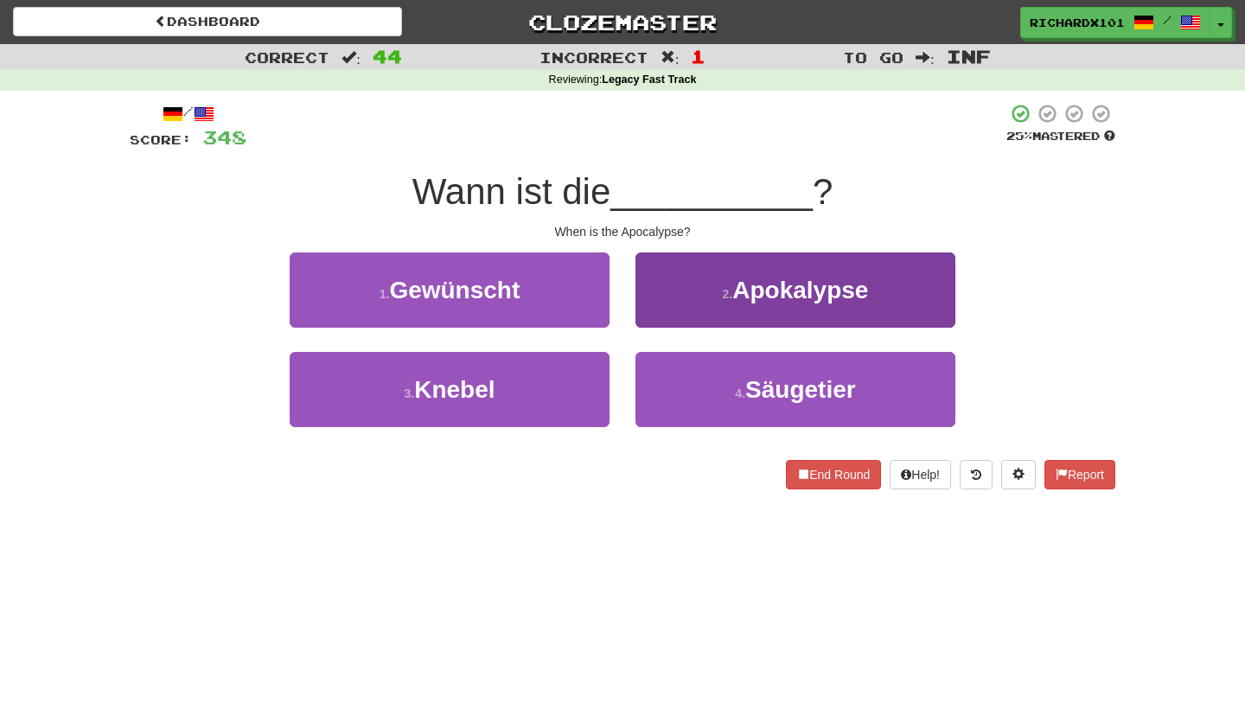
click at [697, 297] on button "2 . Apokalypse" at bounding box center [795, 289] width 320 height 75
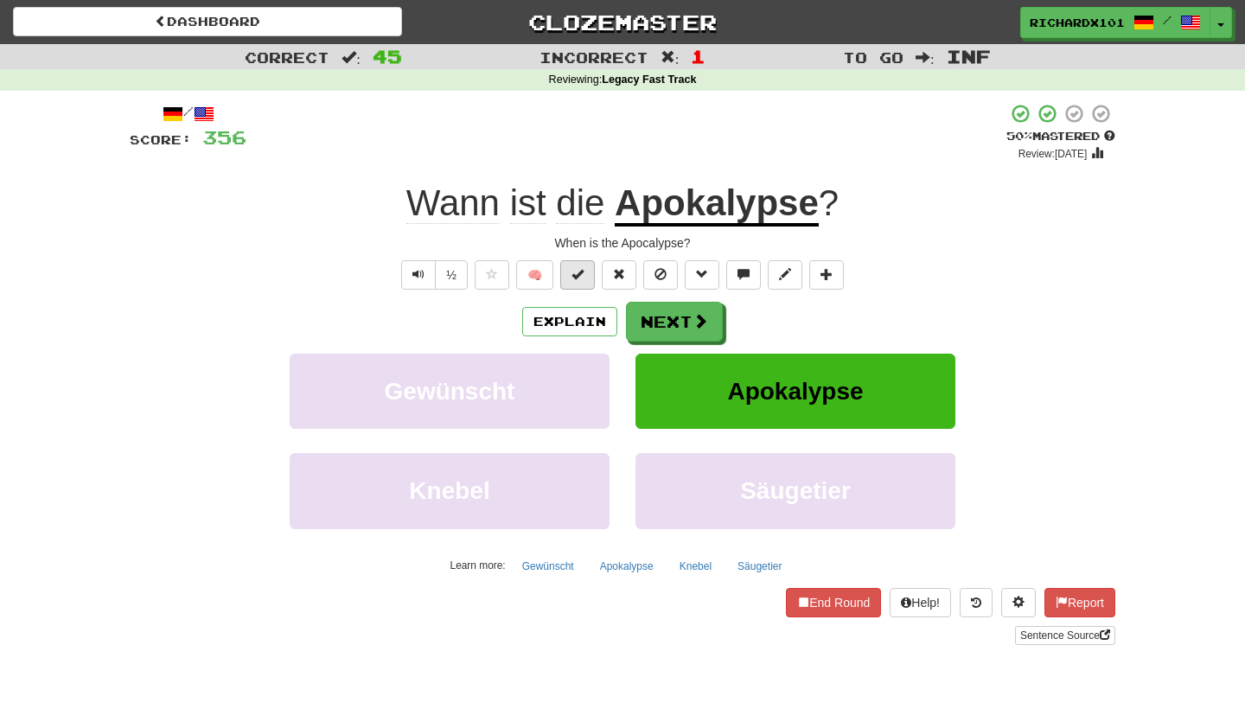
click at [584, 273] on button at bounding box center [577, 274] width 35 height 29
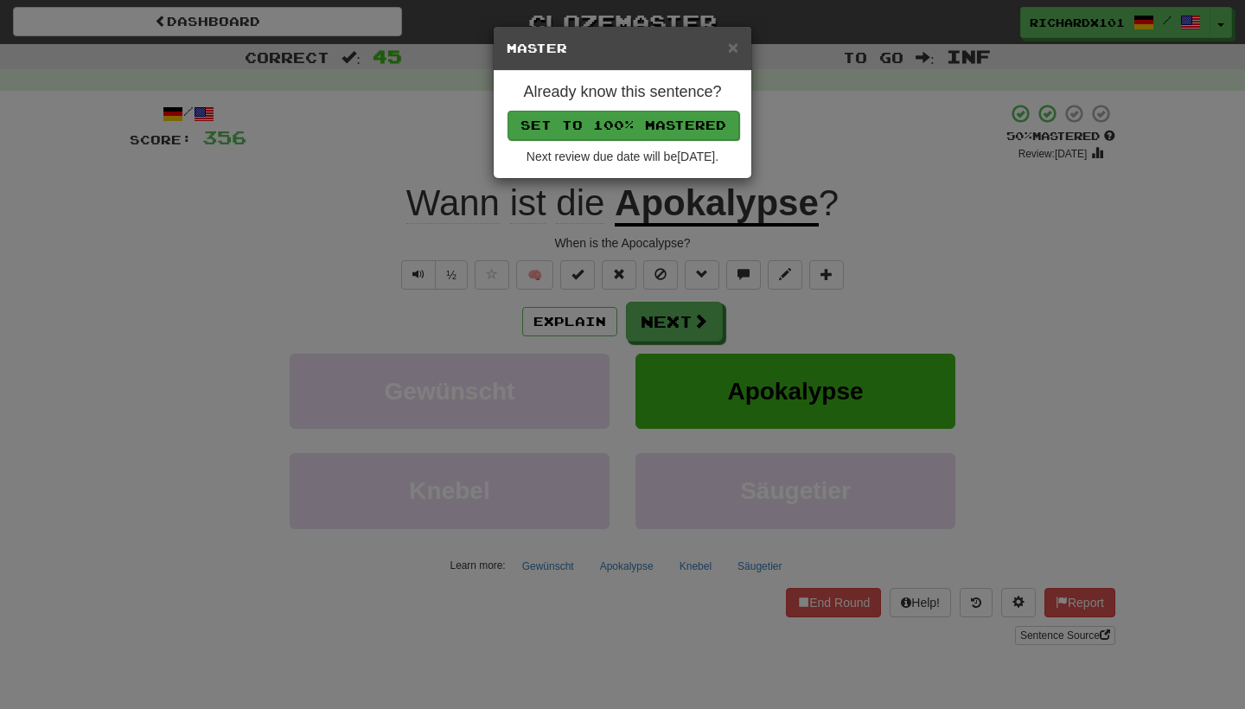
click at [651, 125] on button "Set to 100% Mastered" at bounding box center [624, 125] width 232 height 29
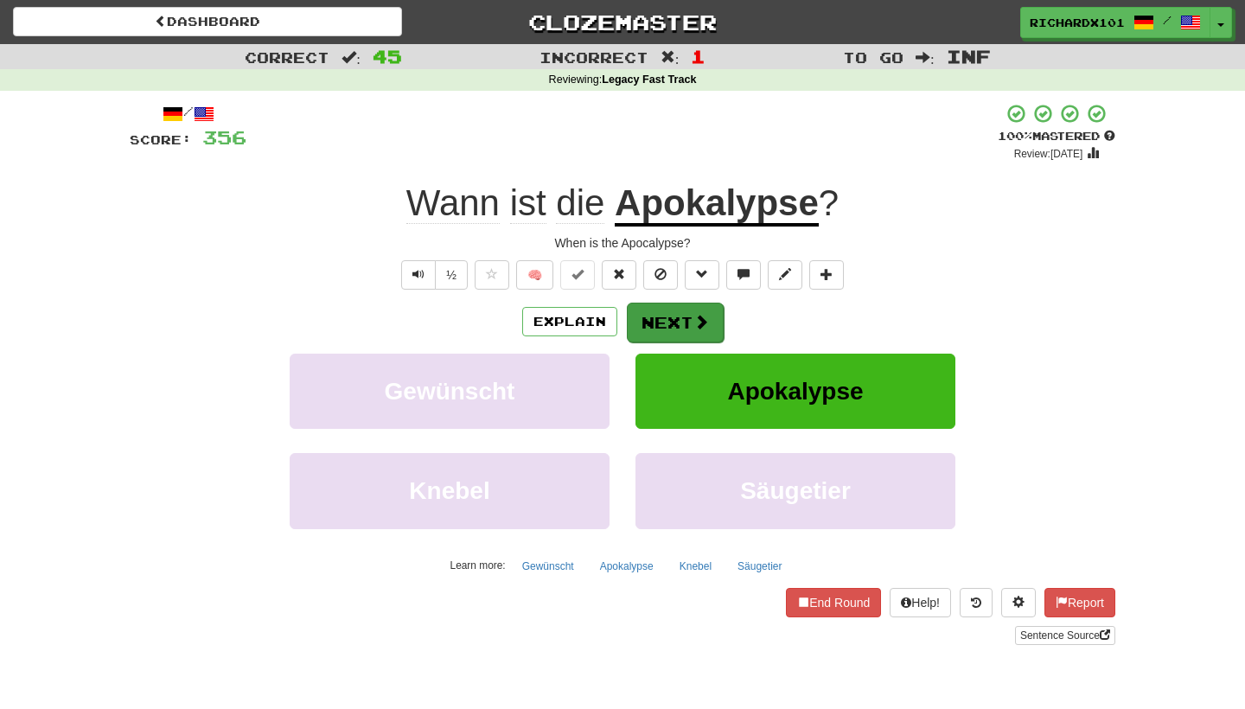
click at [645, 317] on button "Next" at bounding box center [675, 323] width 97 height 40
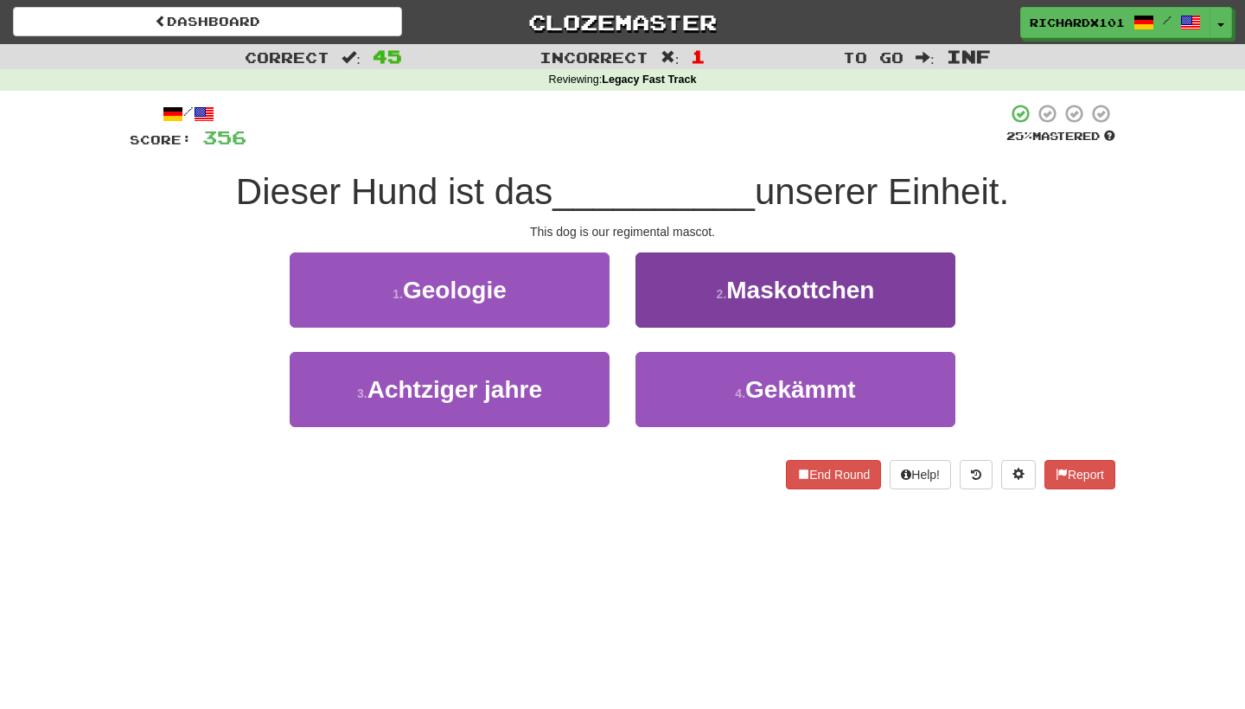
click at [667, 291] on button "2 . Maskottchen" at bounding box center [795, 289] width 320 height 75
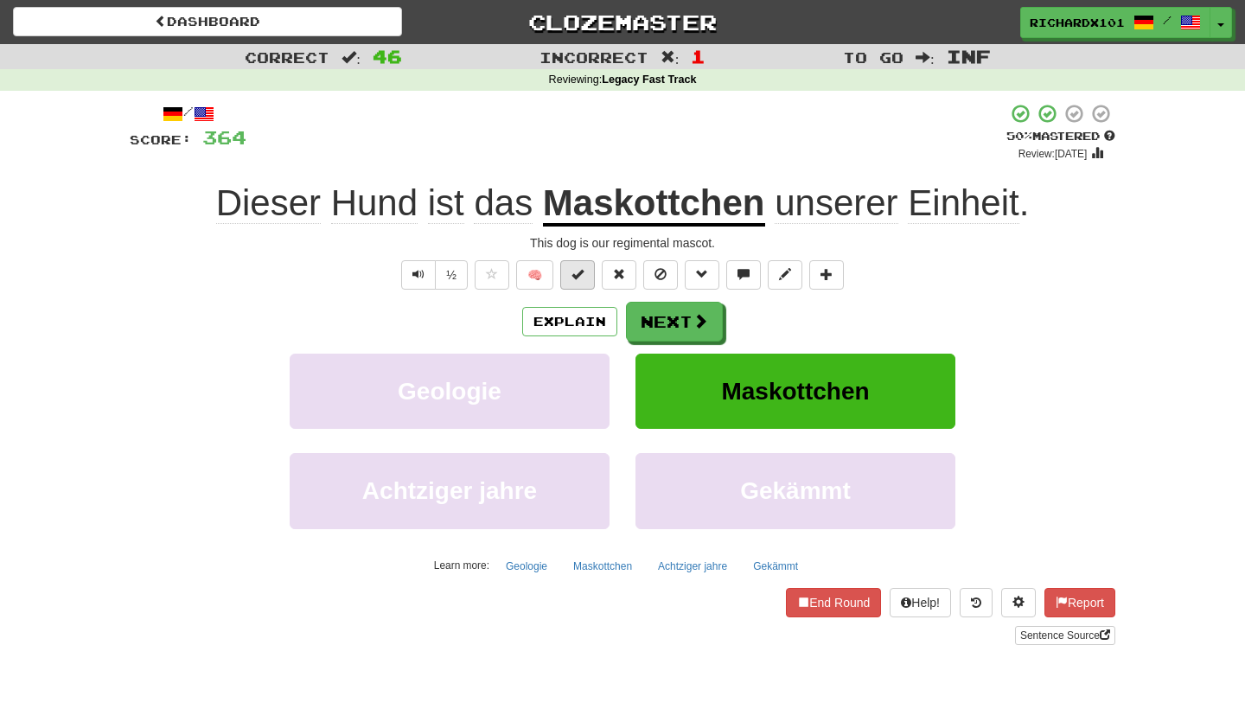
click at [589, 277] on button at bounding box center [577, 274] width 35 height 29
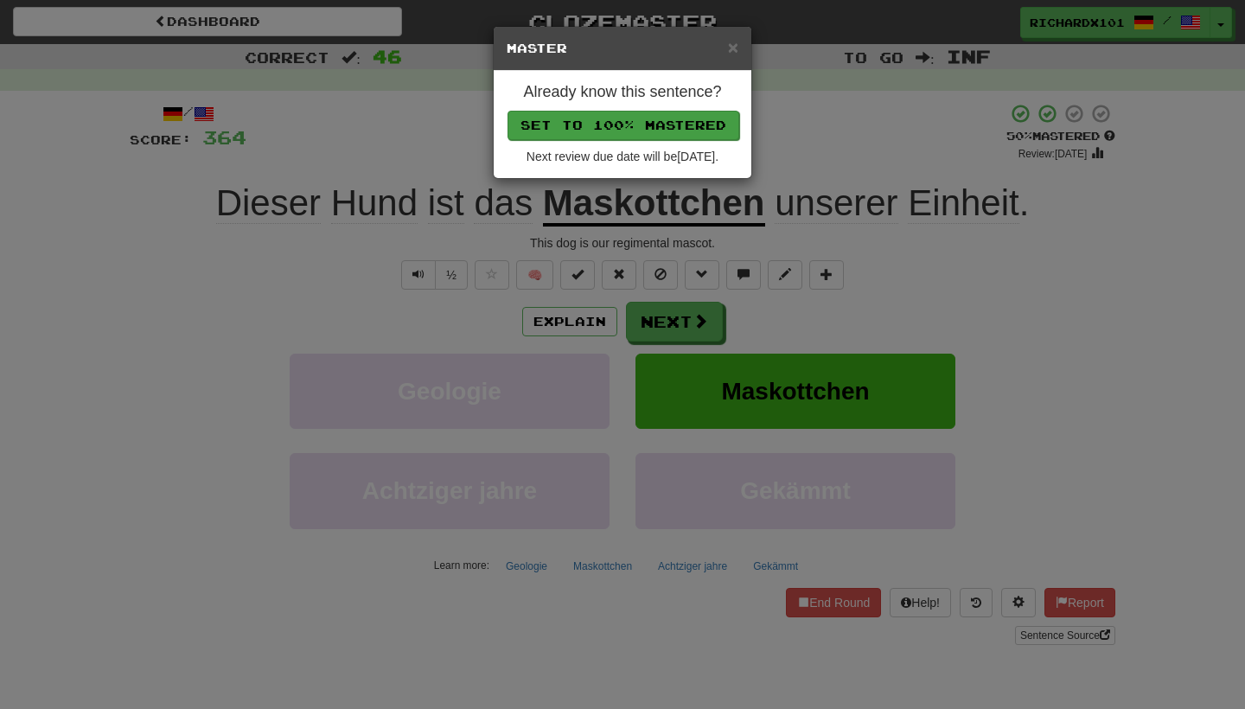
click at [663, 121] on button "Set to 100% Mastered" at bounding box center [624, 125] width 232 height 29
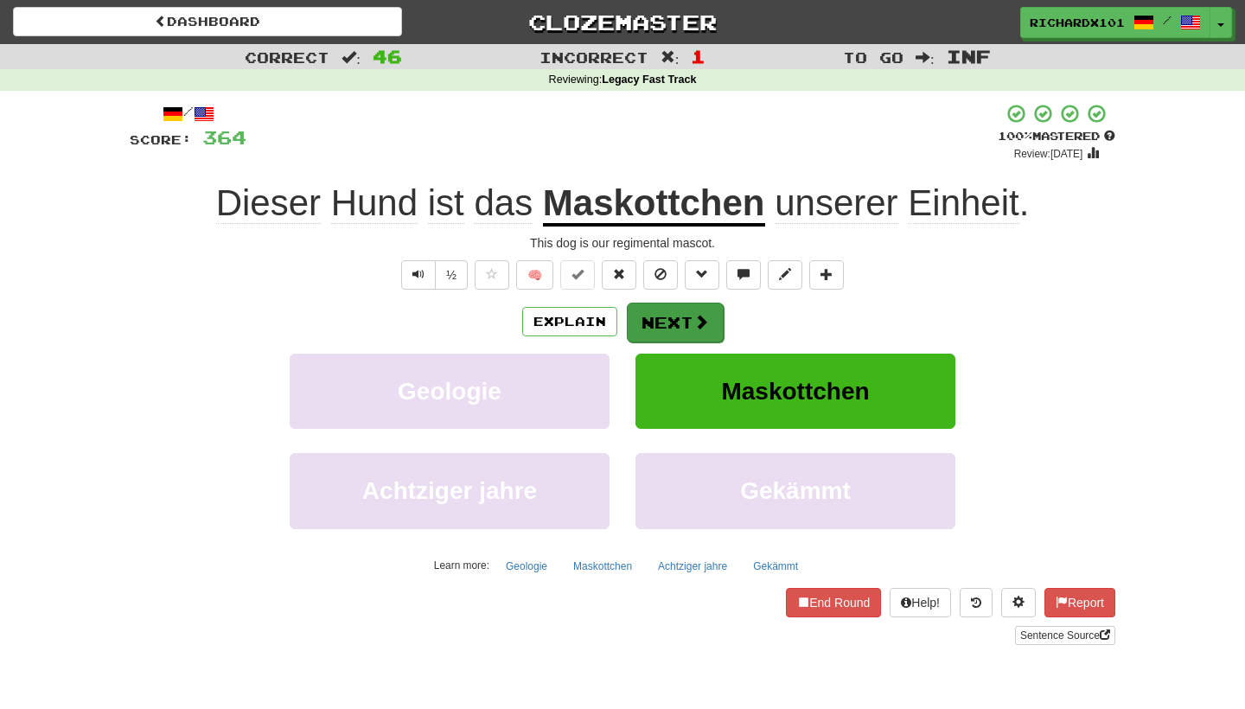
click at [655, 310] on button "Next" at bounding box center [675, 323] width 97 height 40
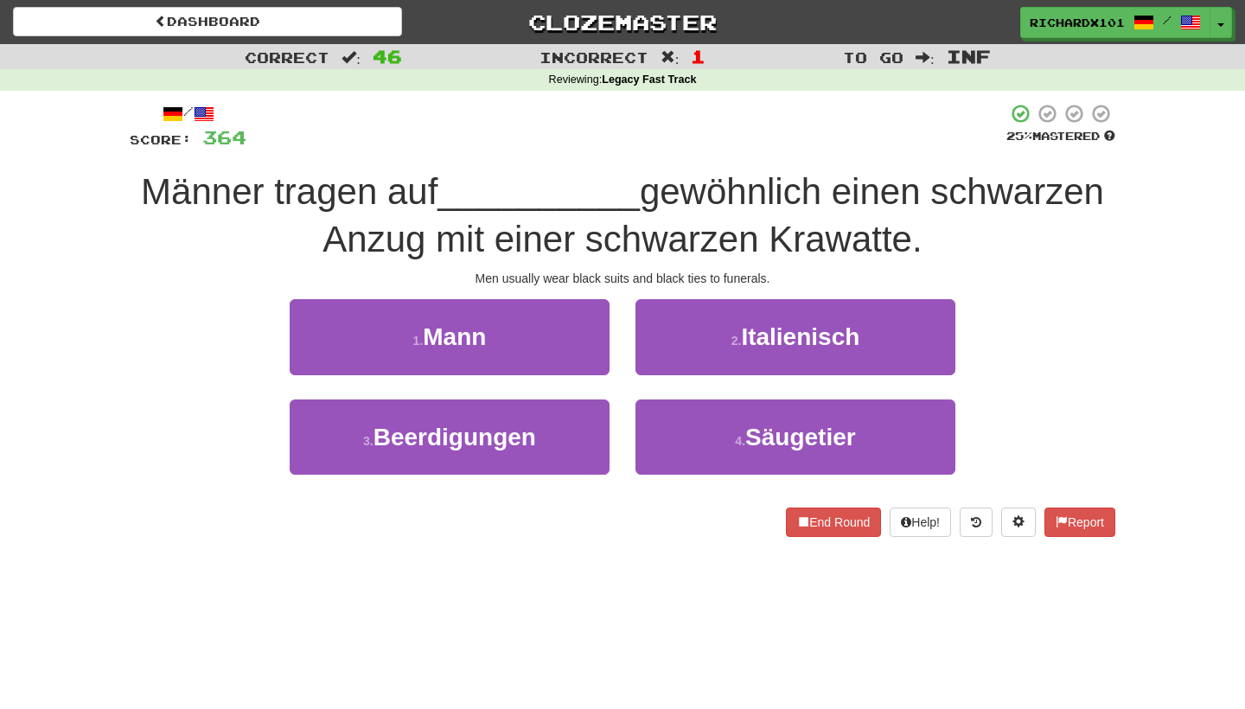
drag, startPoint x: 578, startPoint y: 335, endPoint x: 668, endPoint y: 559, distance: 241.3
click at [669, 559] on div "Dashboard Clozemaster RichardX101 / Toggle Dropdown Dashboard Leaderboard Activ…" at bounding box center [622, 354] width 1245 height 709
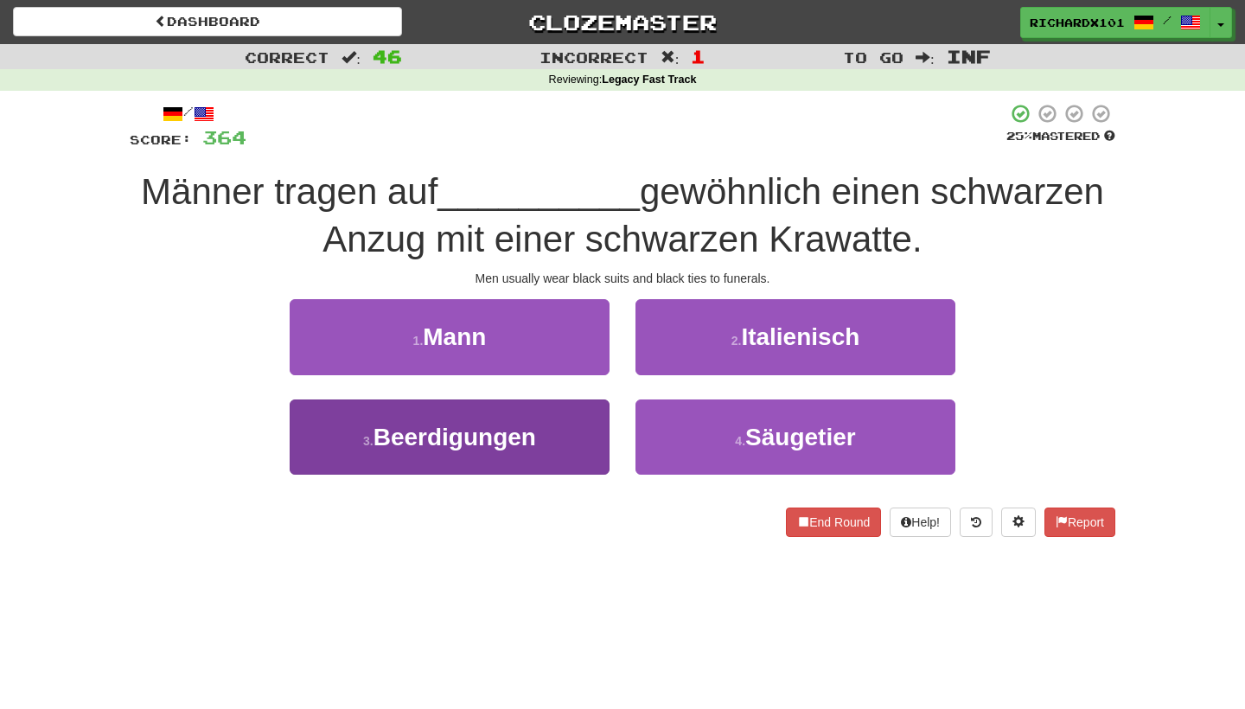
click at [560, 432] on button "3 . Beerdigungen" at bounding box center [450, 436] width 320 height 75
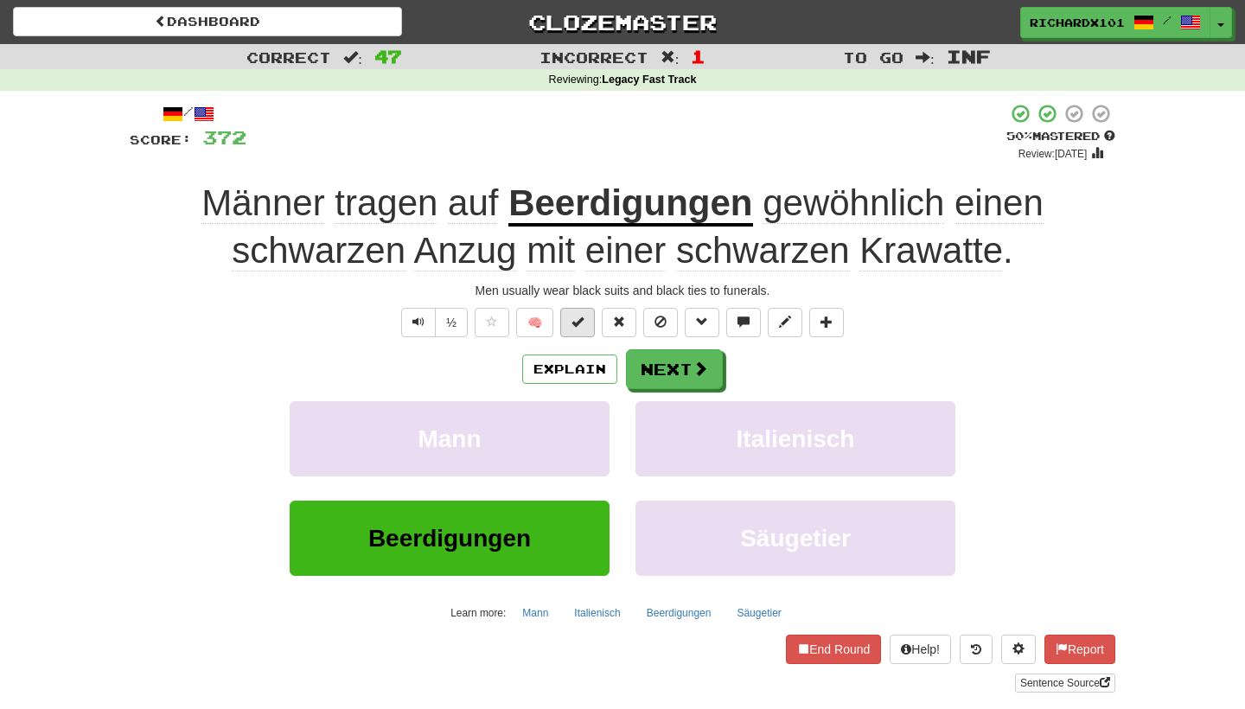
click at [584, 324] on button at bounding box center [577, 322] width 35 height 29
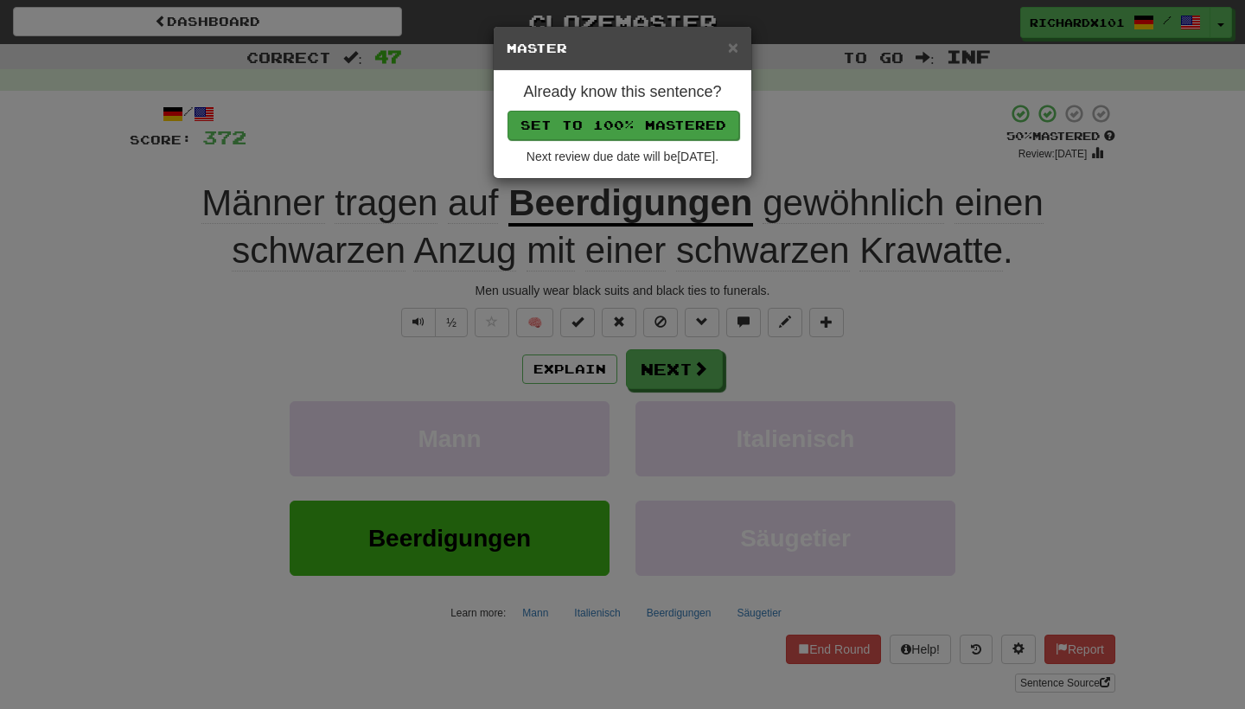
click at [661, 115] on button "Set to 100% Mastered" at bounding box center [624, 125] width 232 height 29
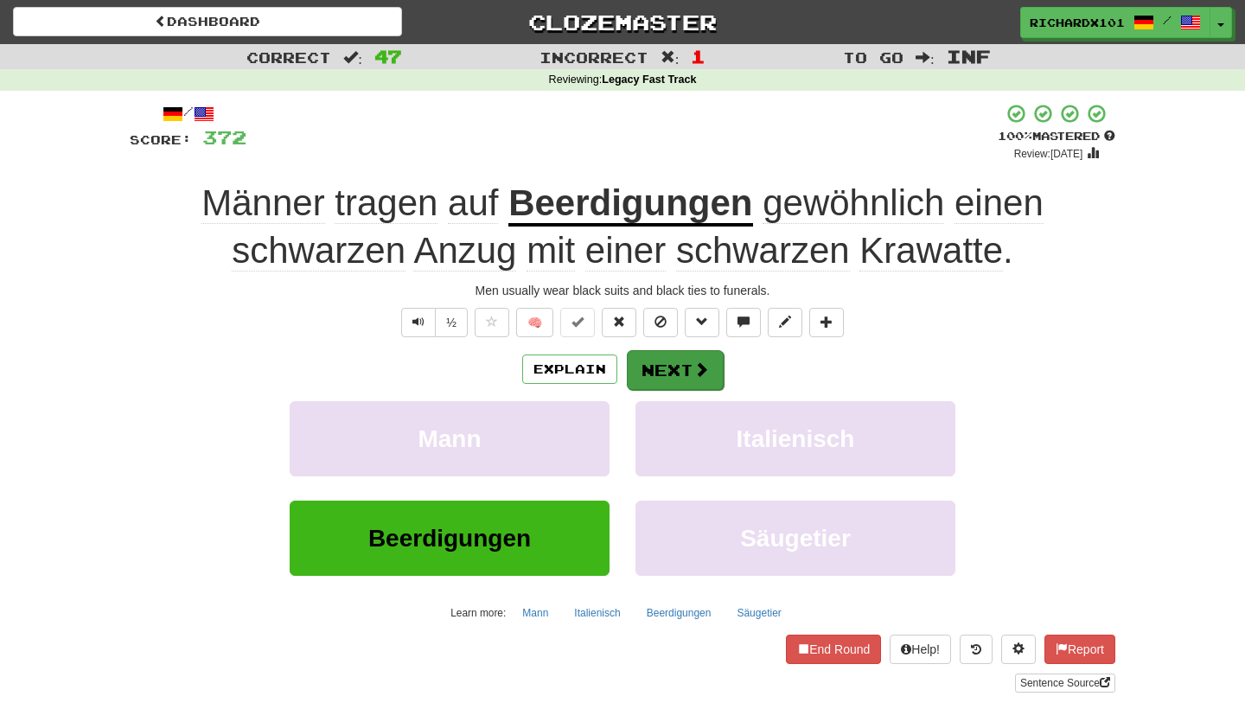
click at [645, 361] on button "Next" at bounding box center [675, 370] width 97 height 40
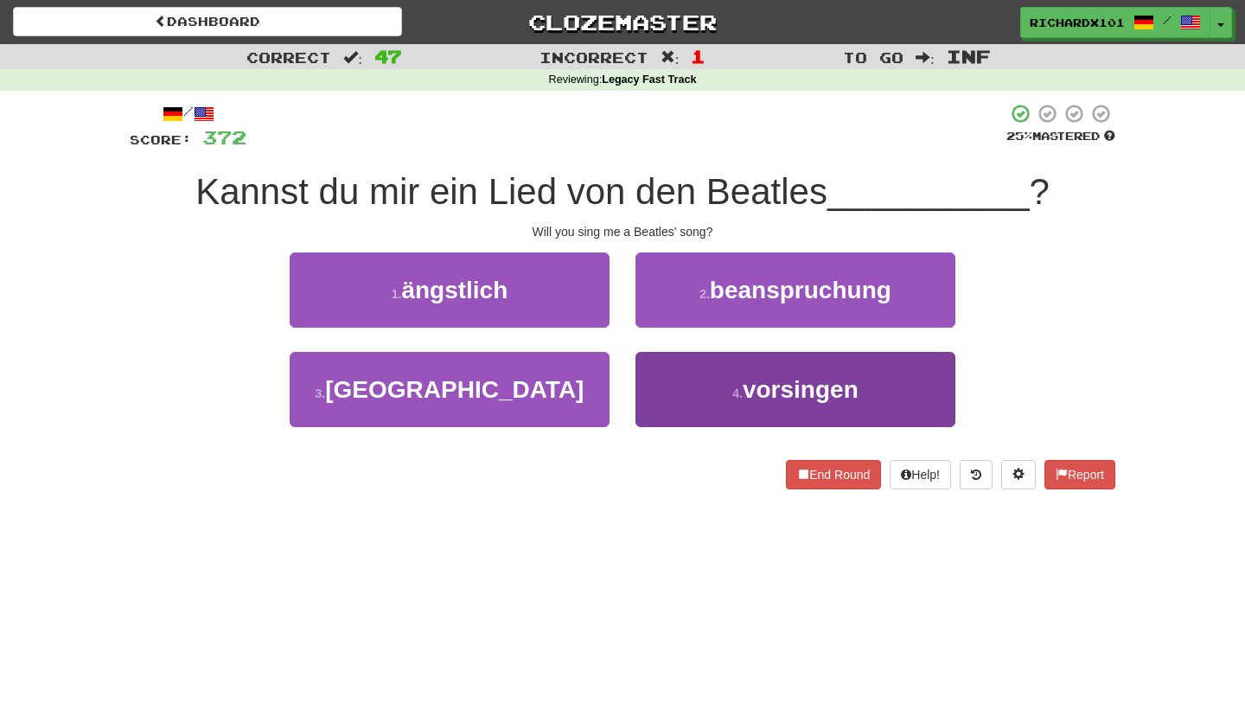
click at [670, 379] on button "4 . vorsingen" at bounding box center [795, 389] width 320 height 75
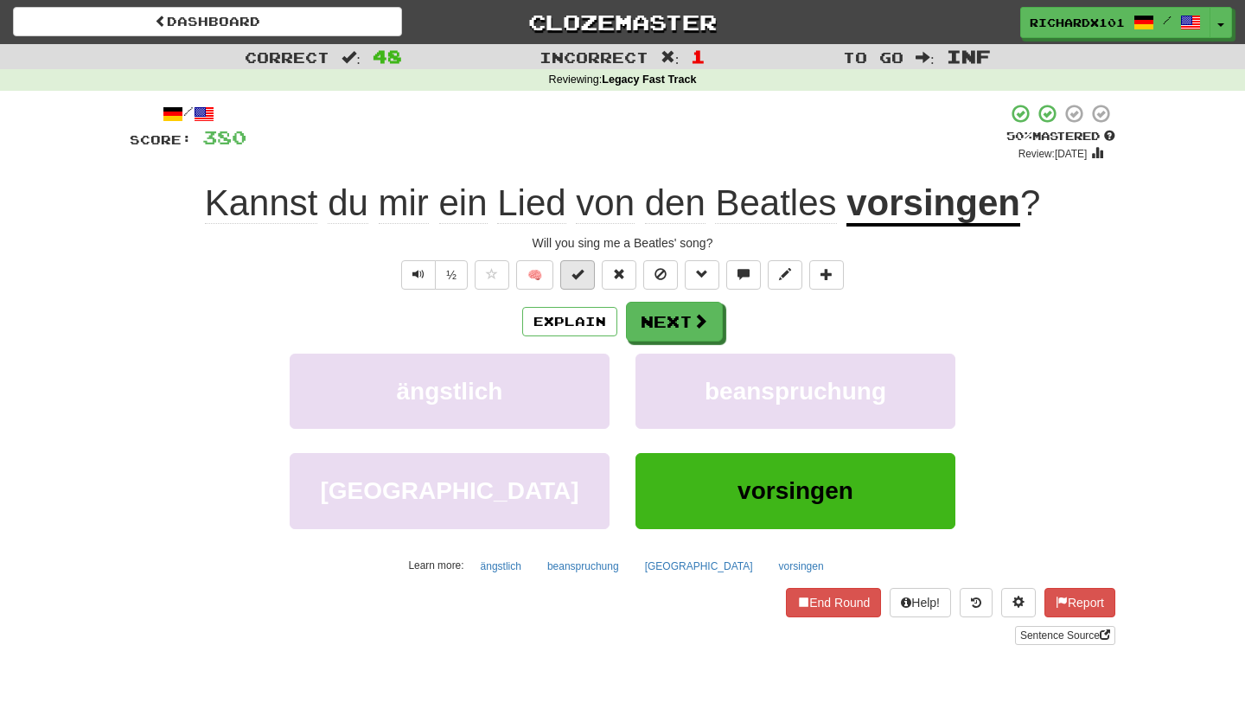
click at [590, 271] on button at bounding box center [577, 274] width 35 height 29
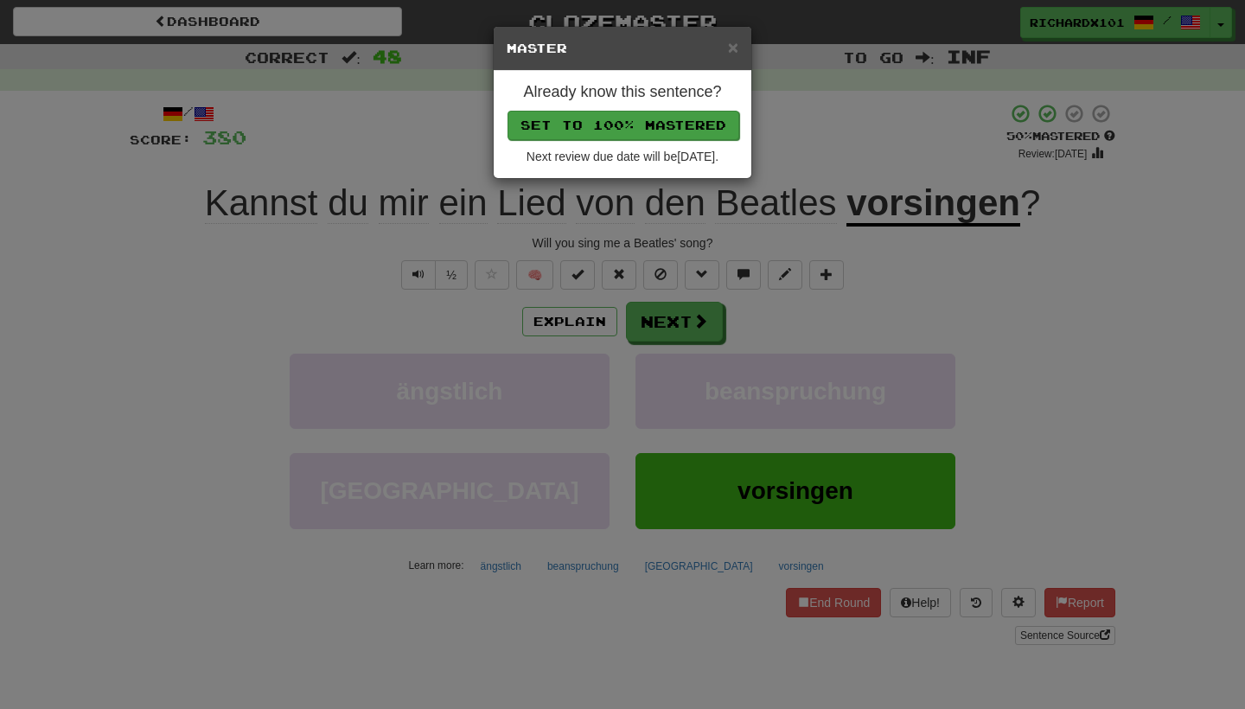
click at [645, 115] on button "Set to 100% Mastered" at bounding box center [624, 125] width 232 height 29
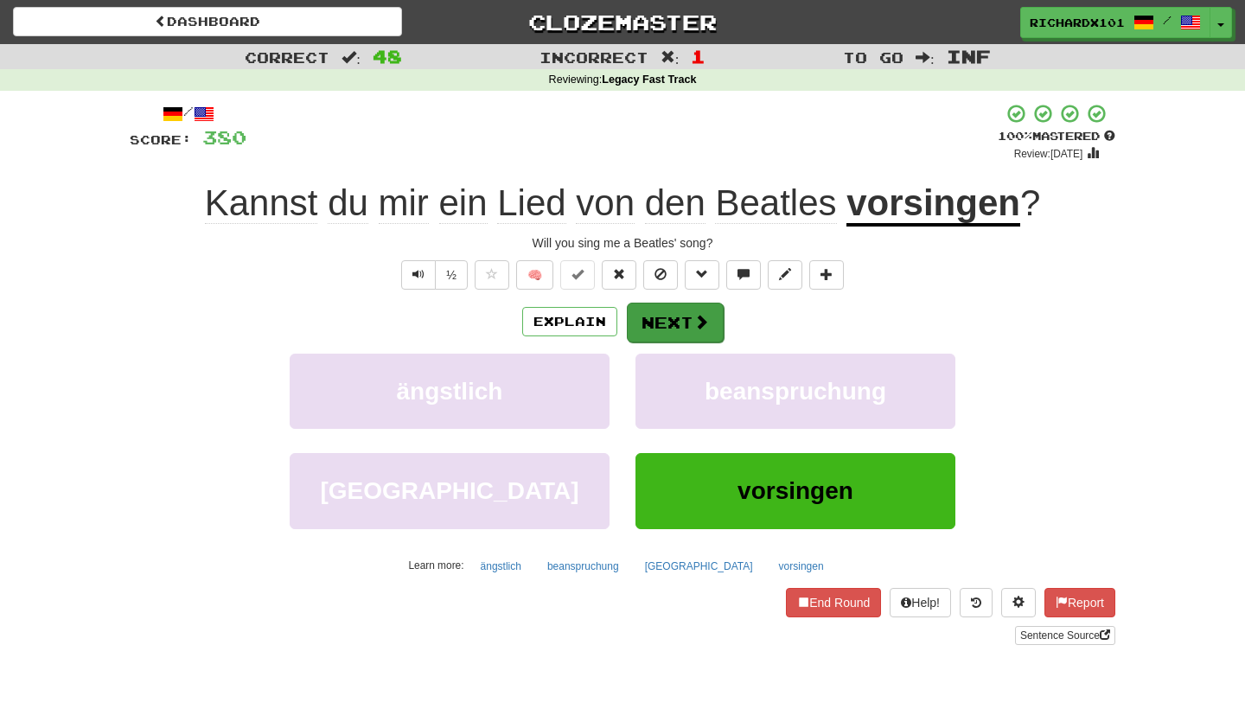
click at [658, 307] on button "Next" at bounding box center [675, 323] width 97 height 40
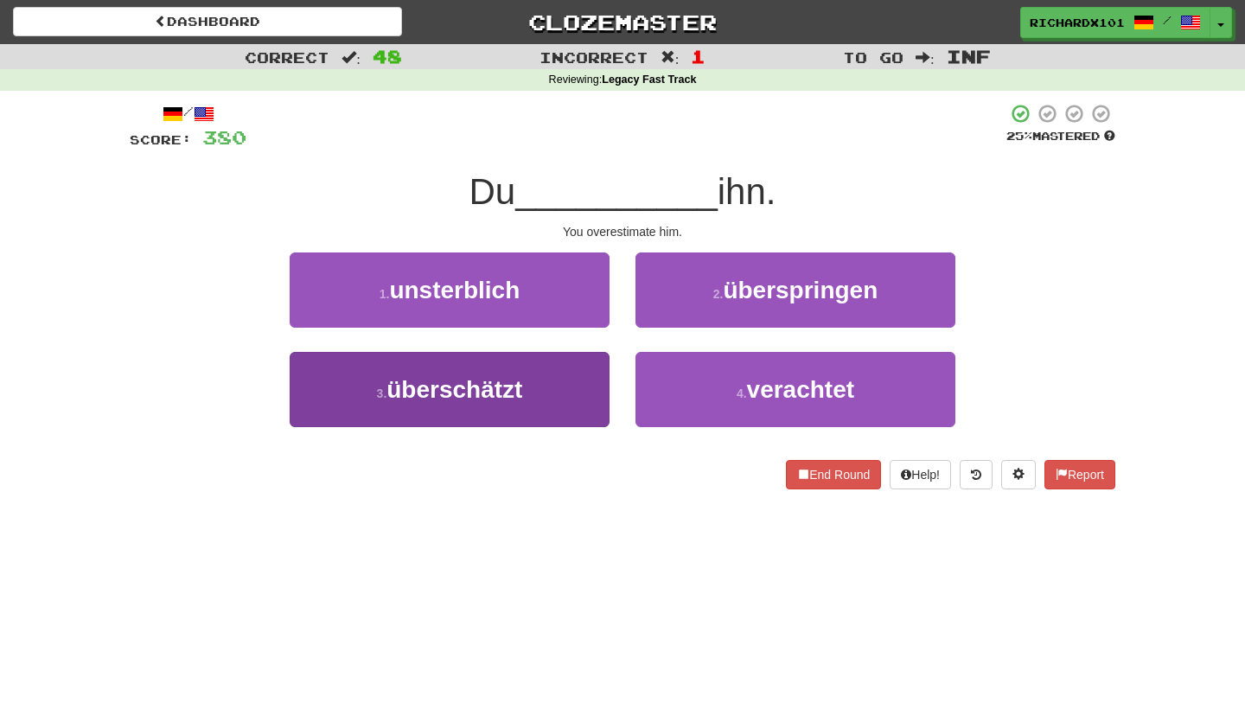
click at [559, 392] on button "3 . überschätzt" at bounding box center [450, 389] width 320 height 75
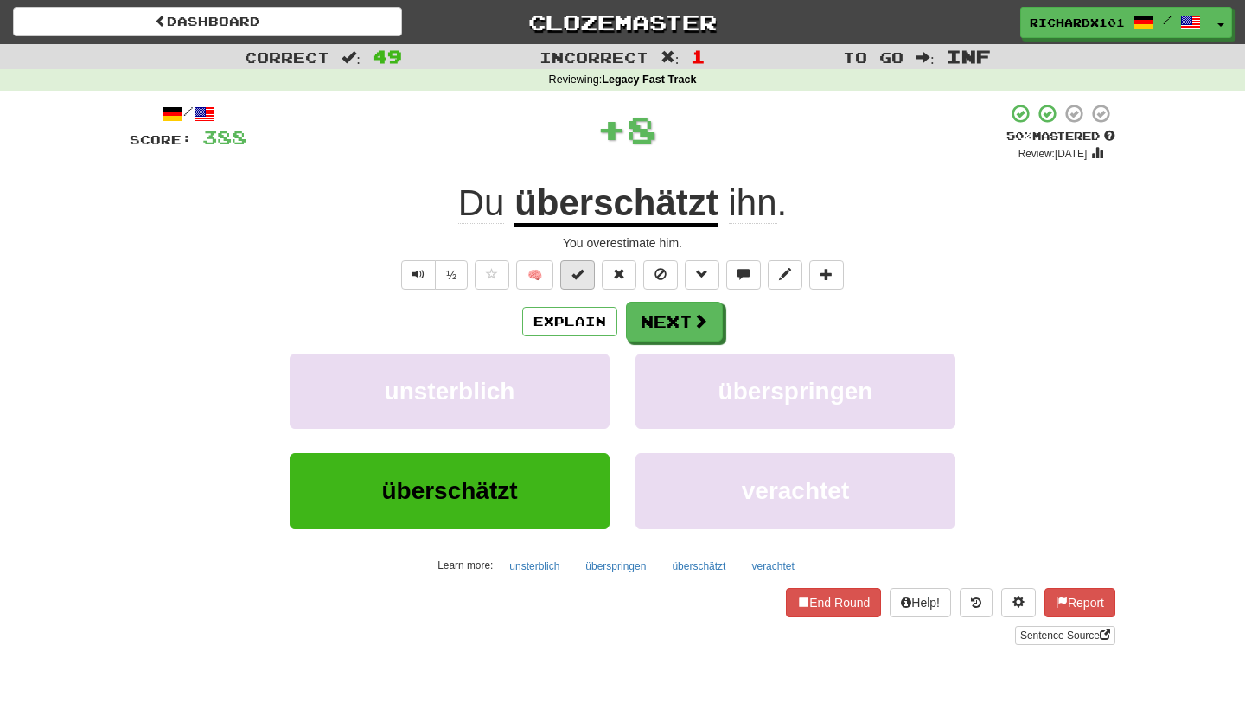
click at [581, 271] on span at bounding box center [577, 274] width 12 height 12
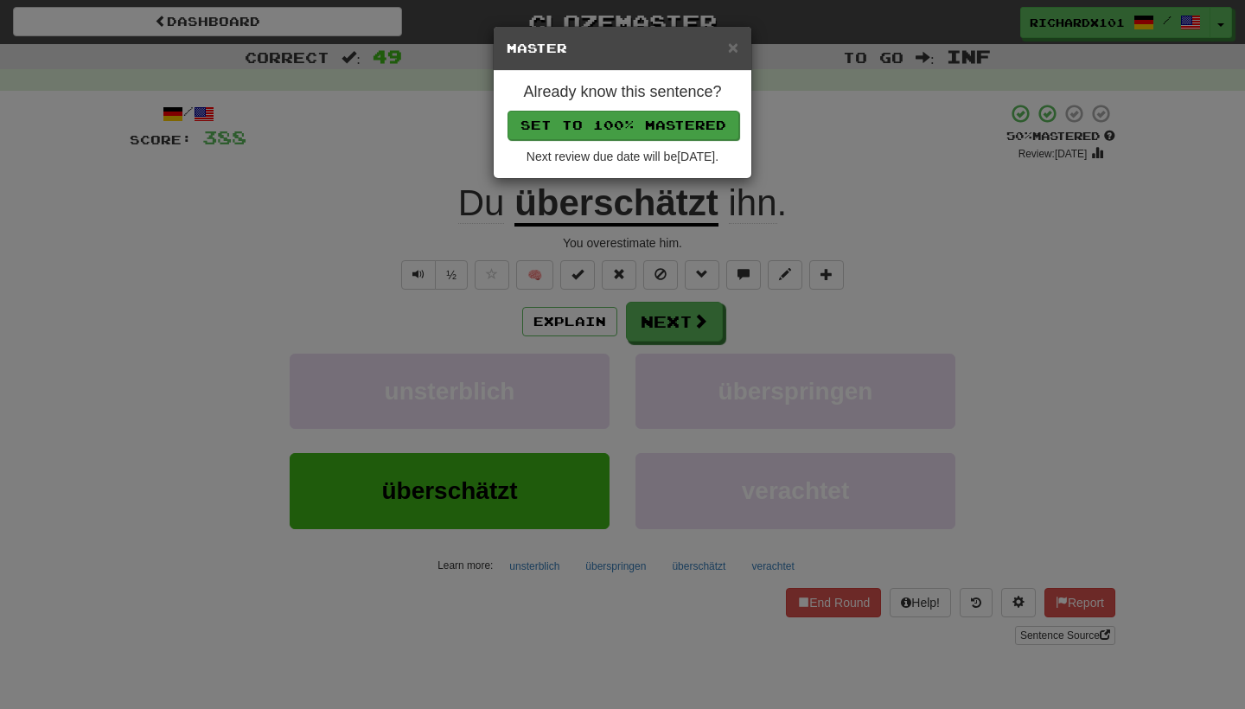
click at [633, 125] on button "Set to 100% Mastered" at bounding box center [624, 125] width 232 height 29
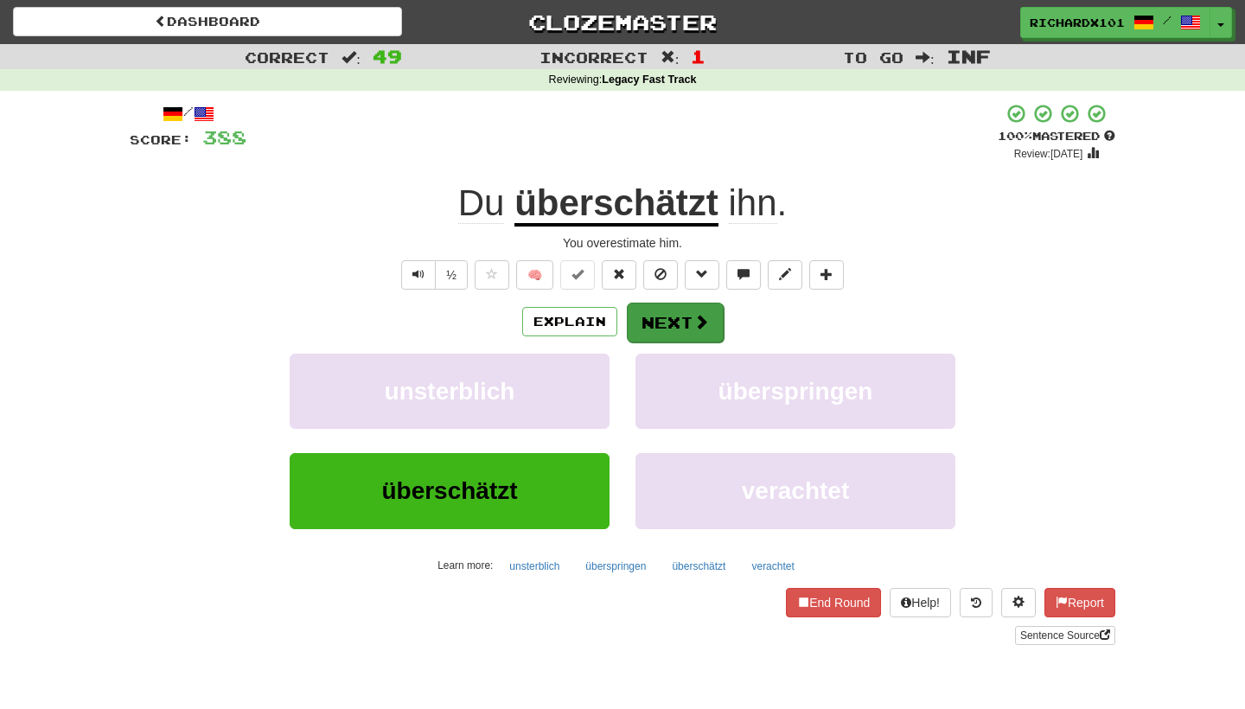
click at [642, 305] on button "Next" at bounding box center [675, 323] width 97 height 40
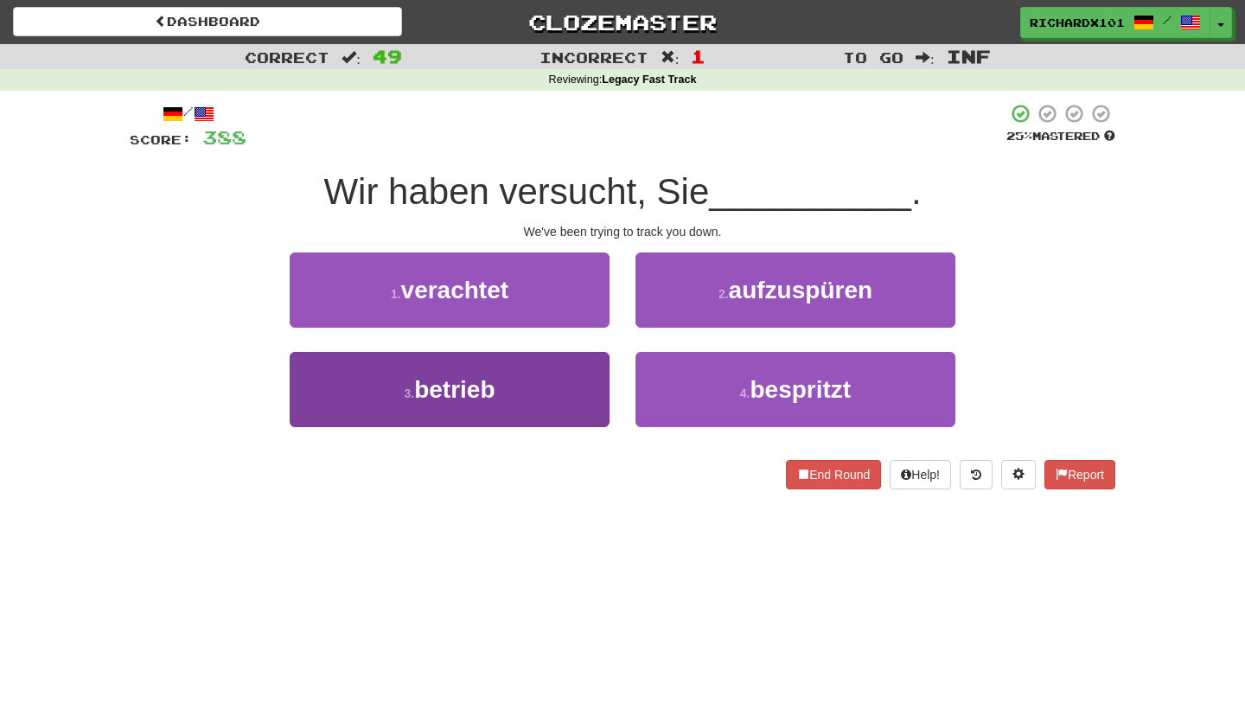
click at [558, 388] on button "3 . betrieb" at bounding box center [450, 389] width 320 height 75
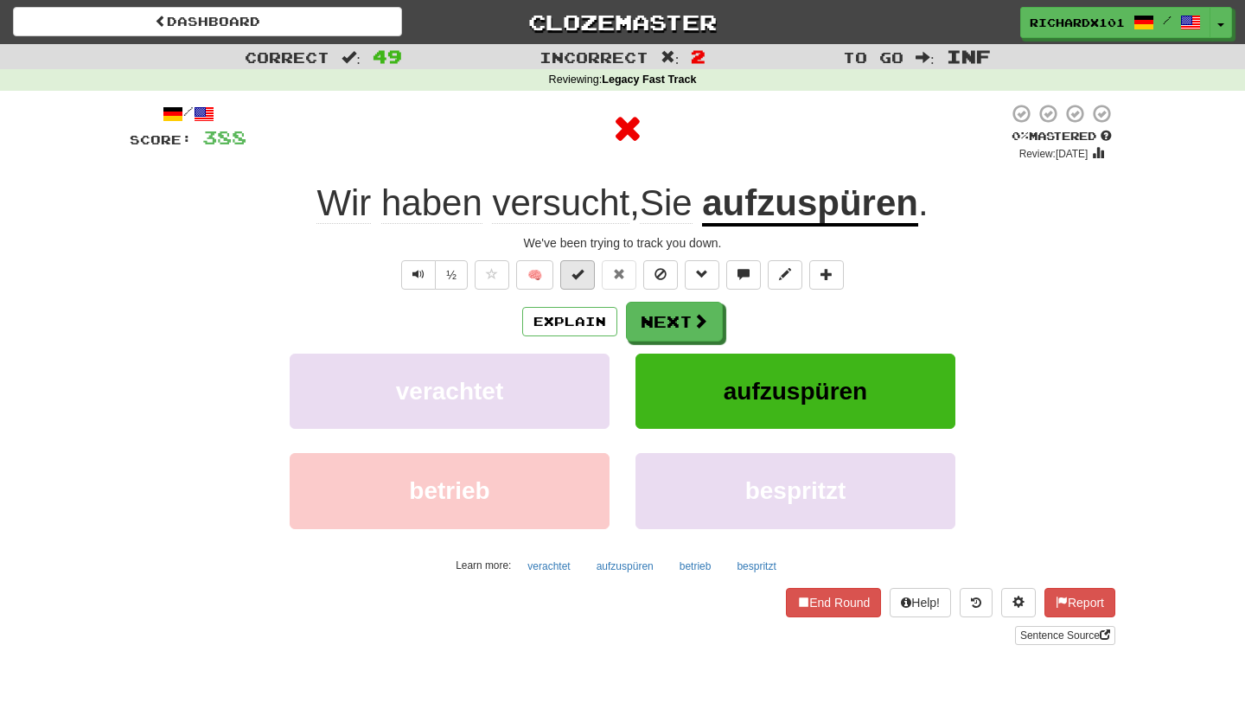
click at [582, 278] on span at bounding box center [577, 274] width 12 height 12
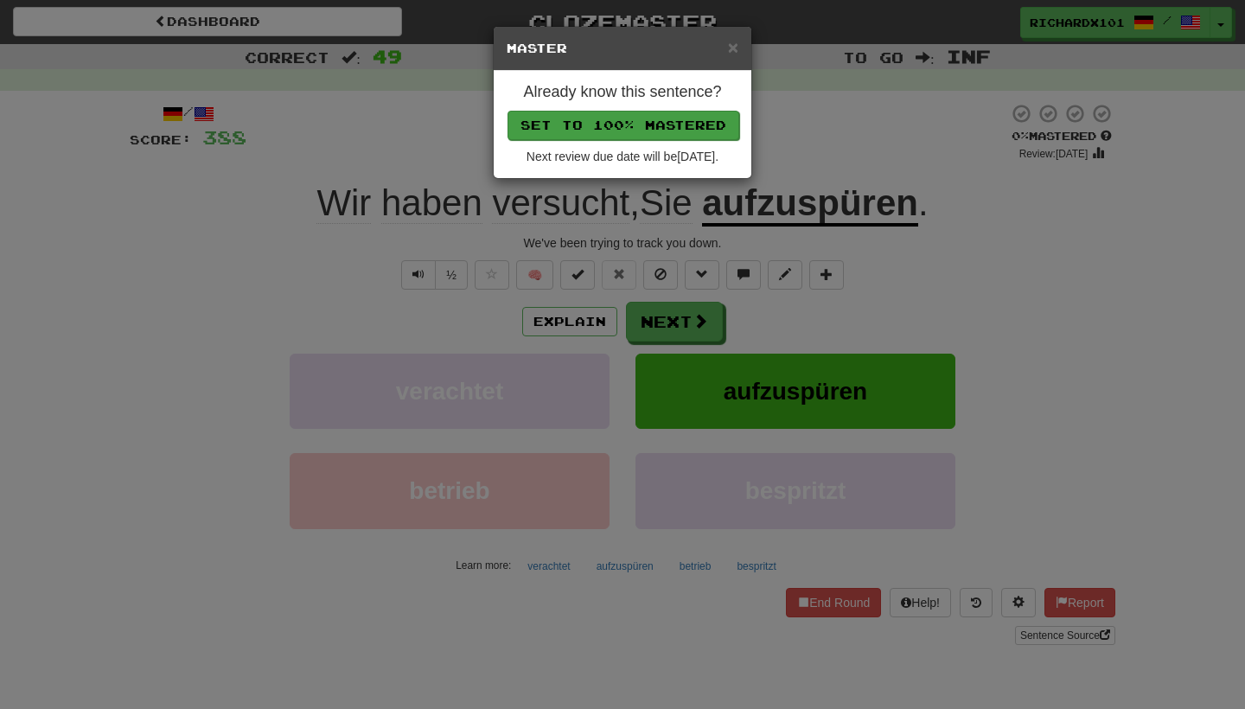
click at [648, 114] on button "Set to 100% Mastered" at bounding box center [624, 125] width 232 height 29
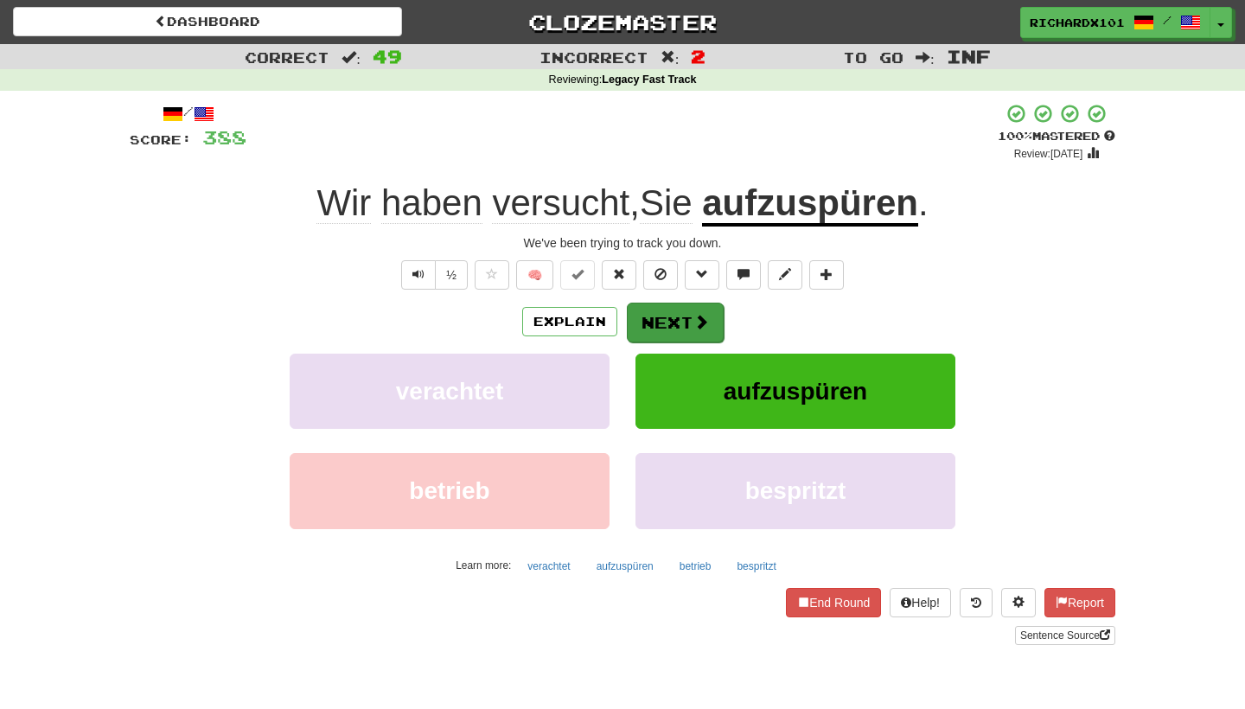
click at [646, 323] on button "Next" at bounding box center [675, 323] width 97 height 40
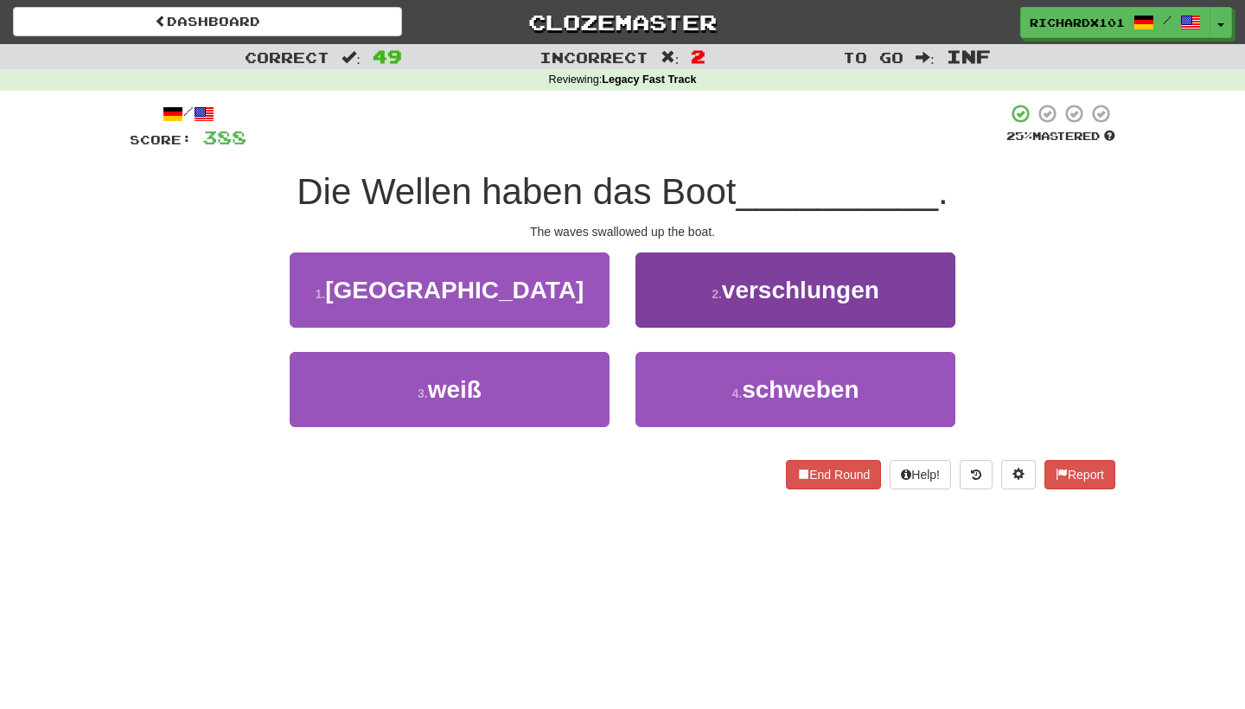
click at [681, 291] on button "2 . verschlungen" at bounding box center [795, 289] width 320 height 75
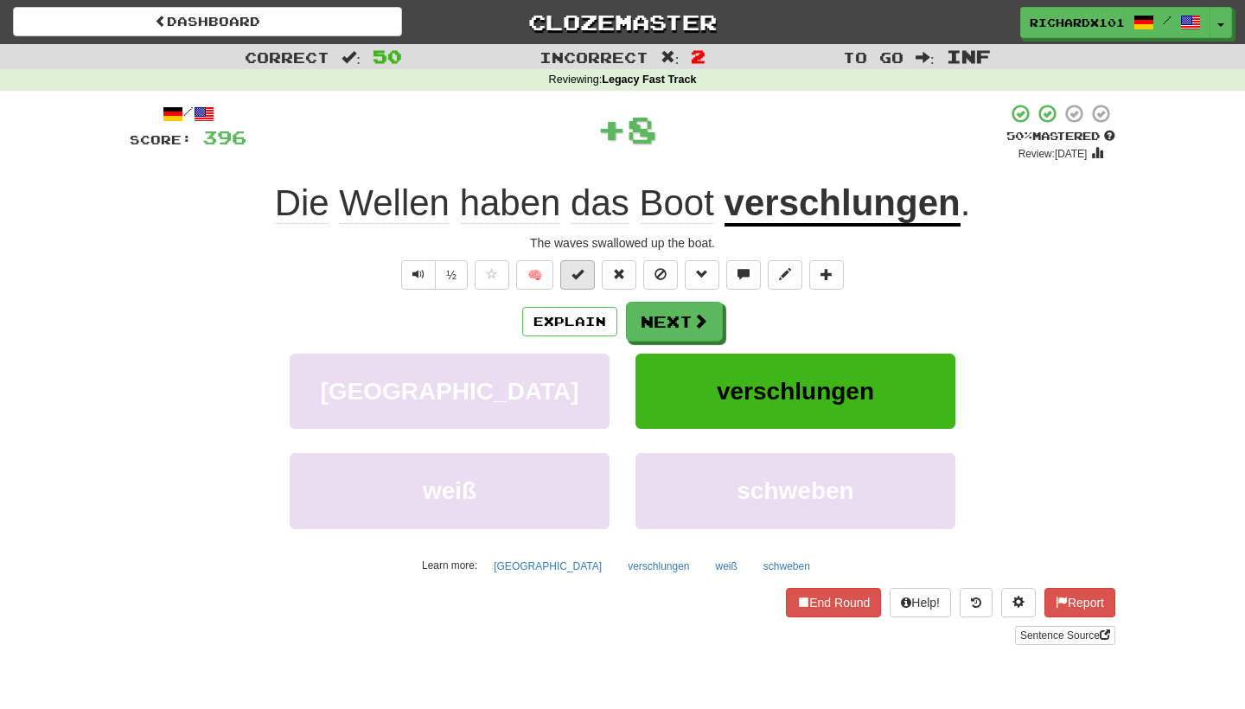
click at [585, 280] on button at bounding box center [577, 274] width 35 height 29
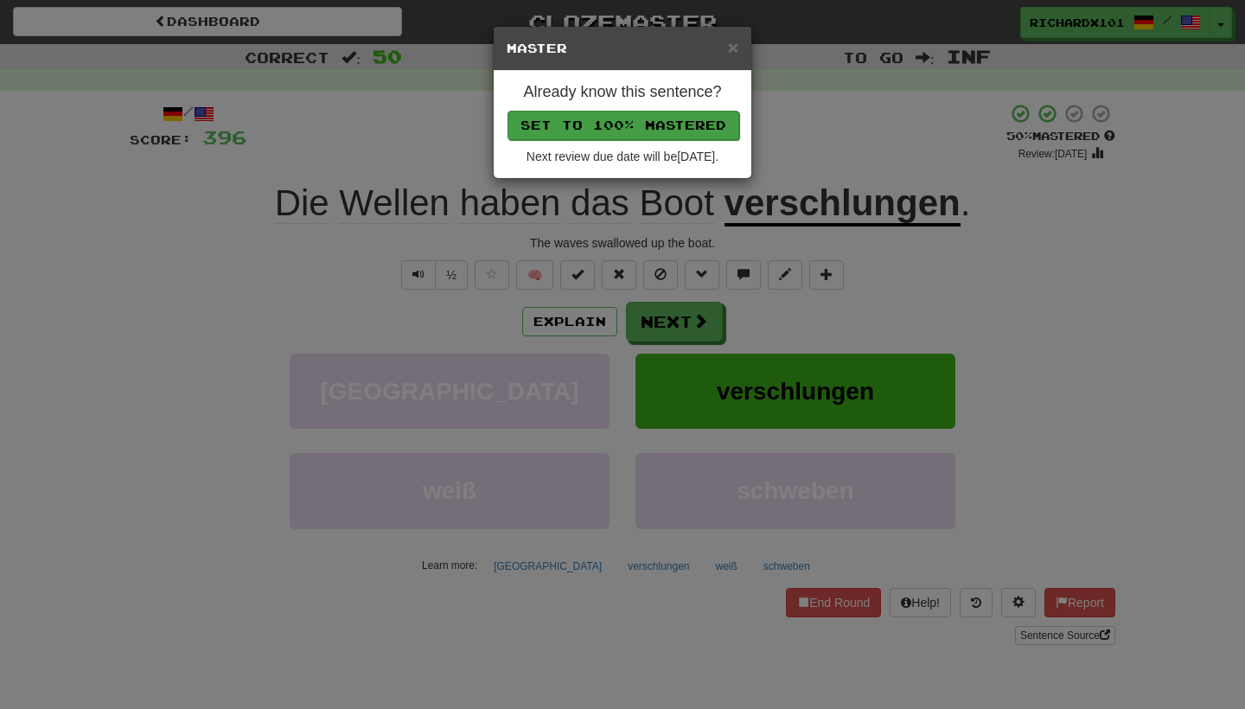
click at [627, 129] on button "Set to 100% Mastered" at bounding box center [624, 125] width 232 height 29
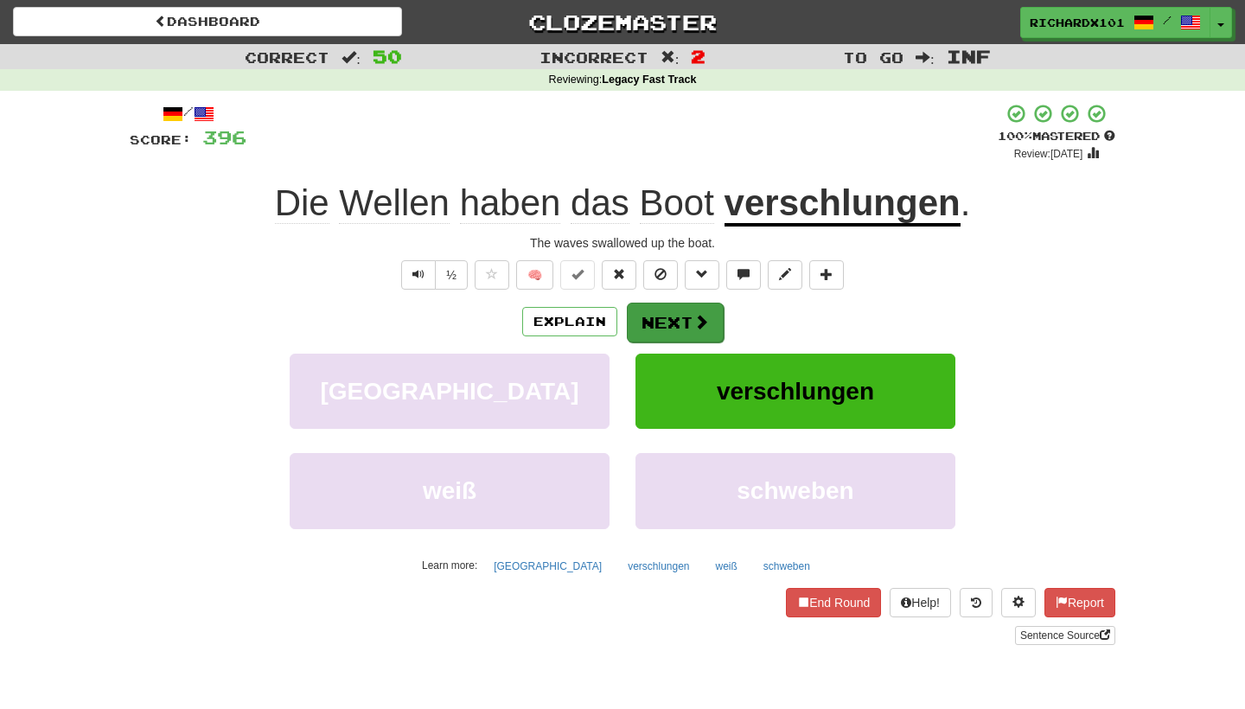
click at [653, 322] on button "Next" at bounding box center [675, 323] width 97 height 40
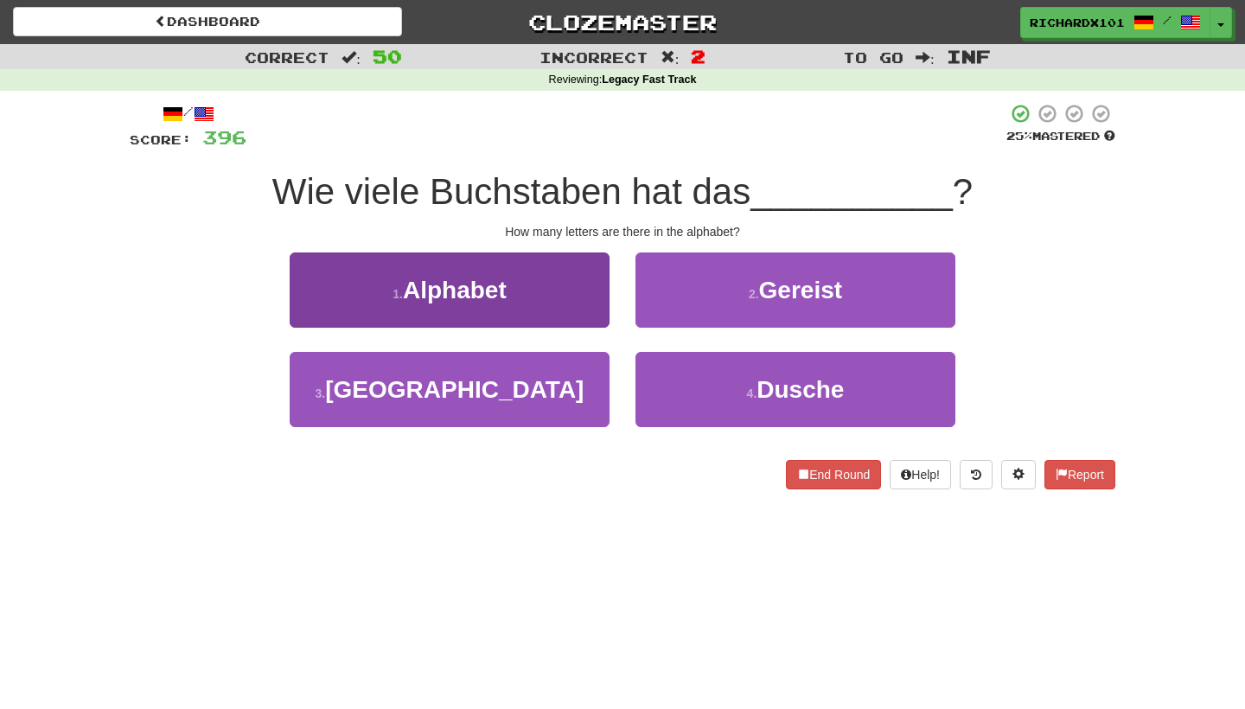
click at [561, 292] on button "1 . Alphabet" at bounding box center [450, 289] width 320 height 75
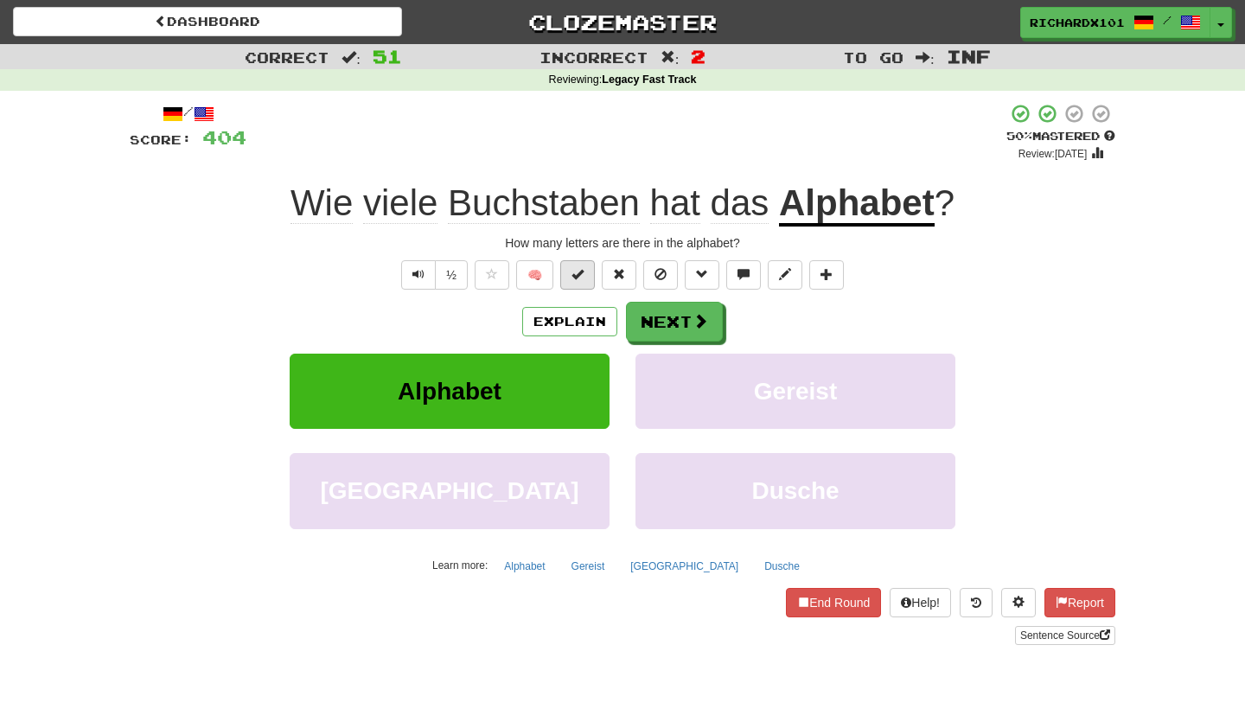
drag, startPoint x: 689, startPoint y: 322, endPoint x: 567, endPoint y: 277, distance: 130.2
click at [567, 278] on div "/ Score: 404 + 8 50 % Mastered Review: [DATE] Wie viele Buchstaben hat das Alph…" at bounding box center [623, 374] width 986 height 542
click at [578, 276] on span at bounding box center [577, 274] width 12 height 12
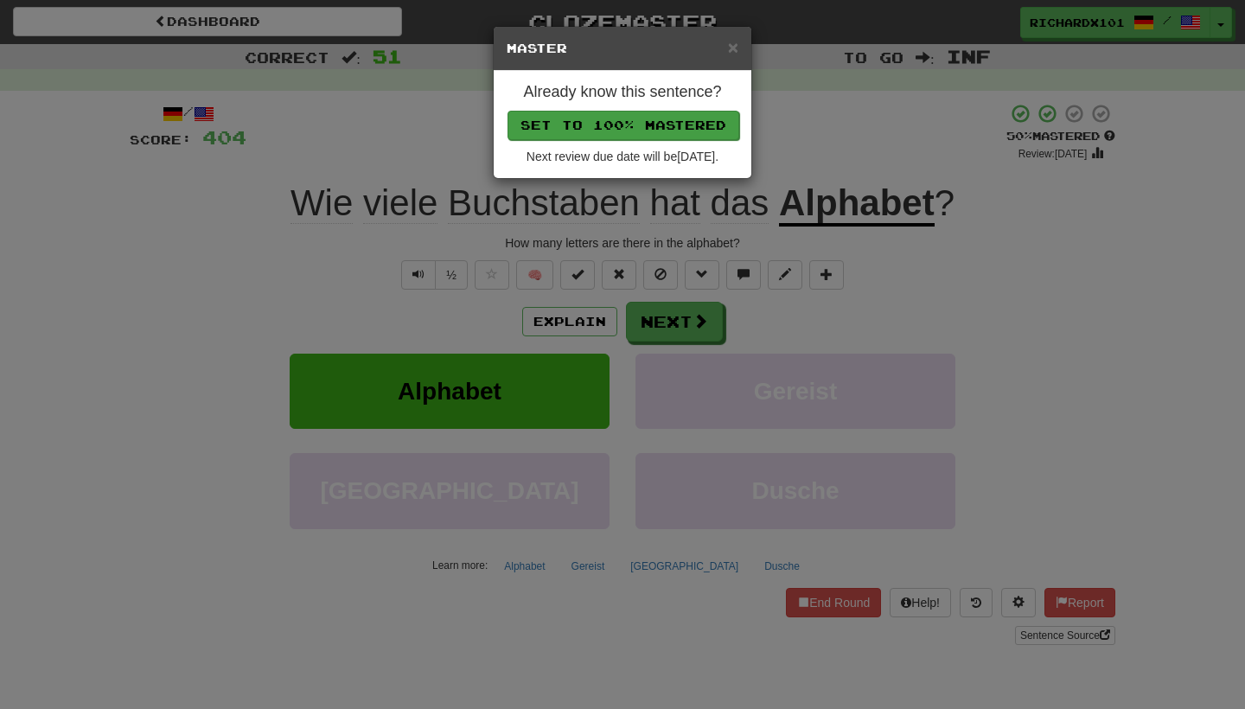
click at [633, 125] on button "Set to 100% Mastered" at bounding box center [624, 125] width 232 height 29
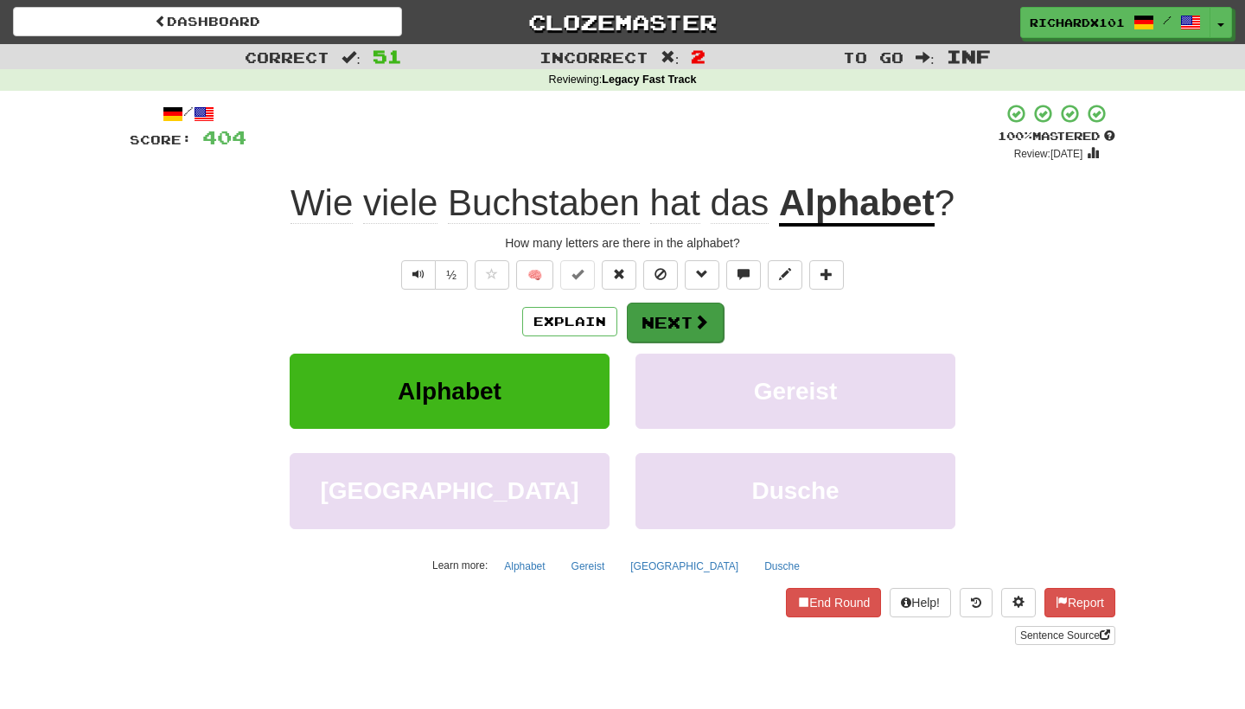
click at [661, 305] on button "Next" at bounding box center [675, 323] width 97 height 40
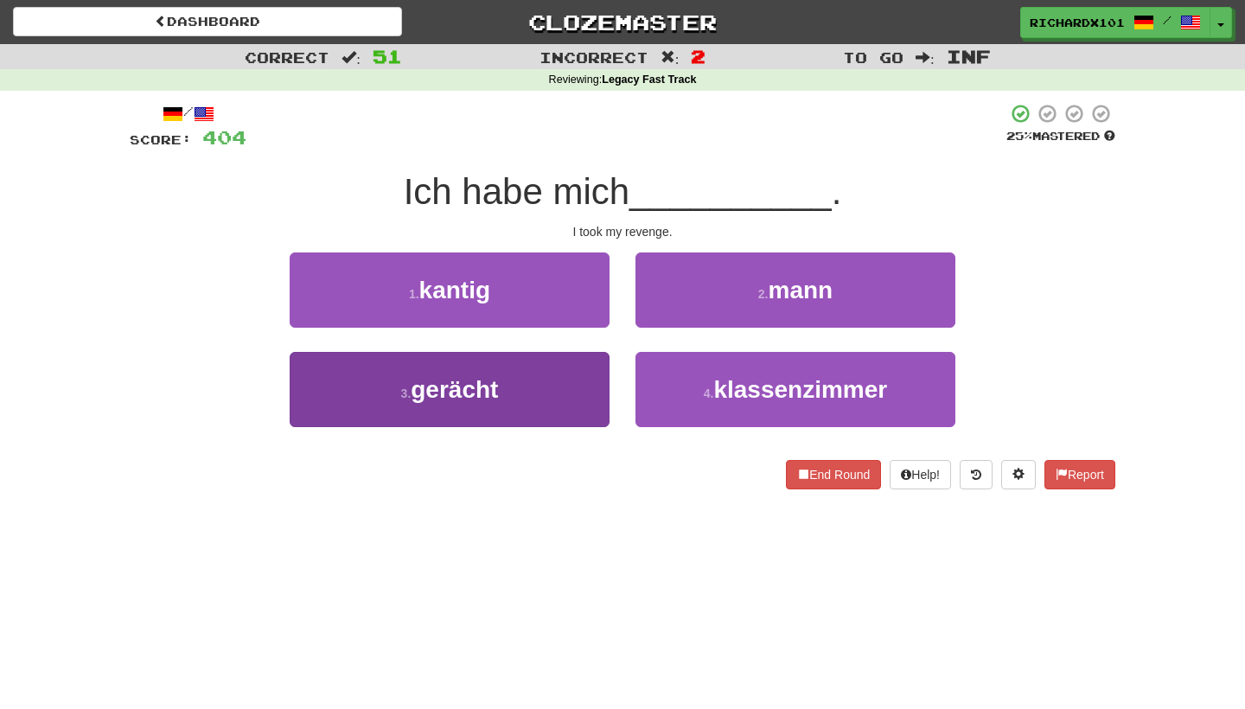
click at [567, 378] on button "3 . gerächt" at bounding box center [450, 389] width 320 height 75
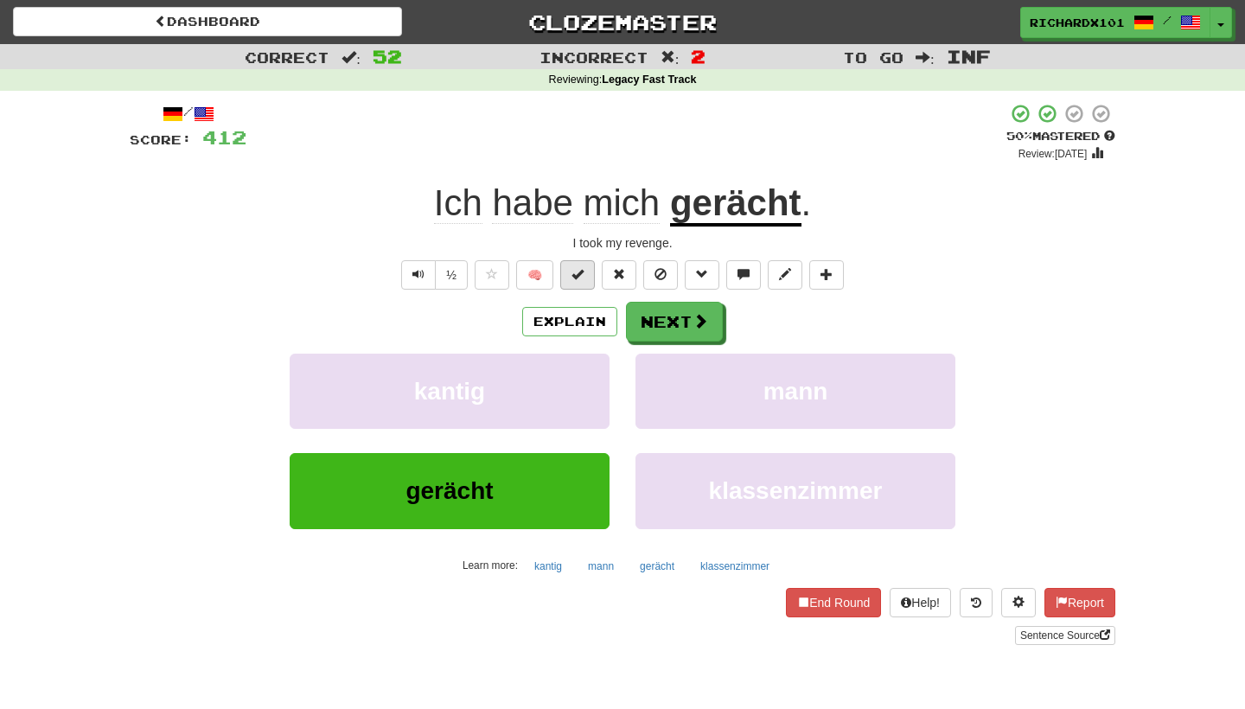
click at [589, 279] on button at bounding box center [577, 274] width 35 height 29
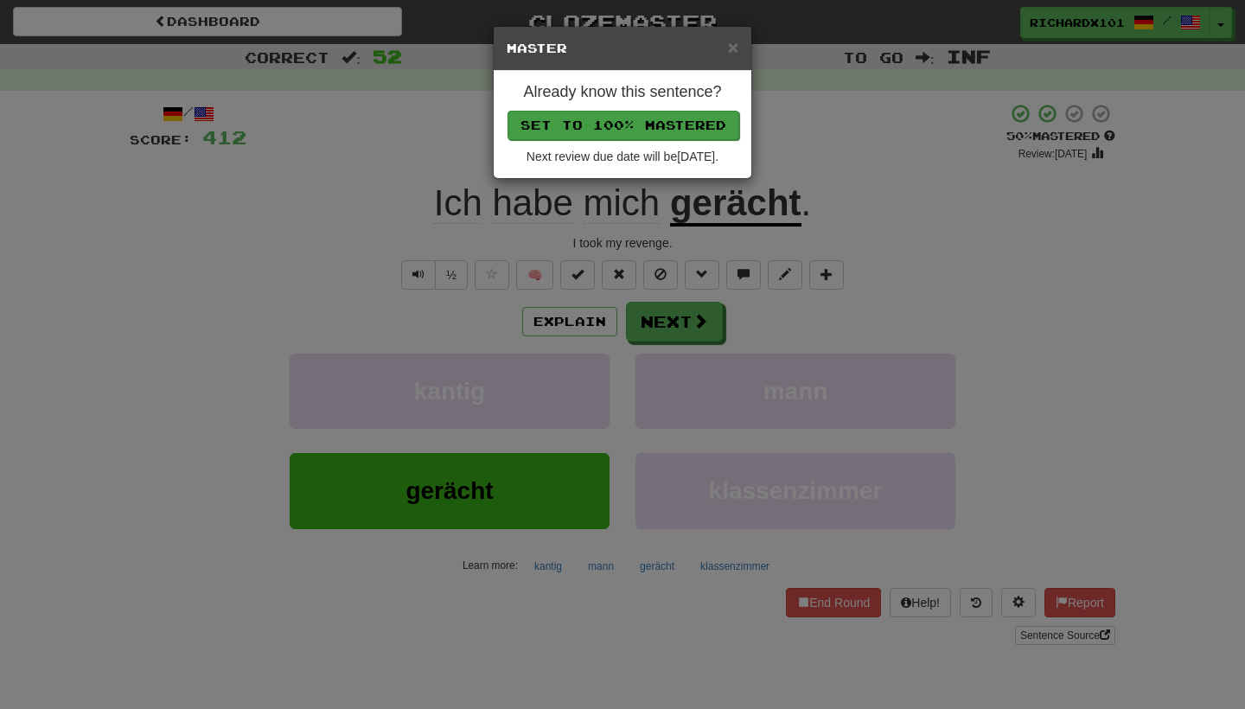
click at [663, 121] on button "Set to 100% Mastered" at bounding box center [624, 125] width 232 height 29
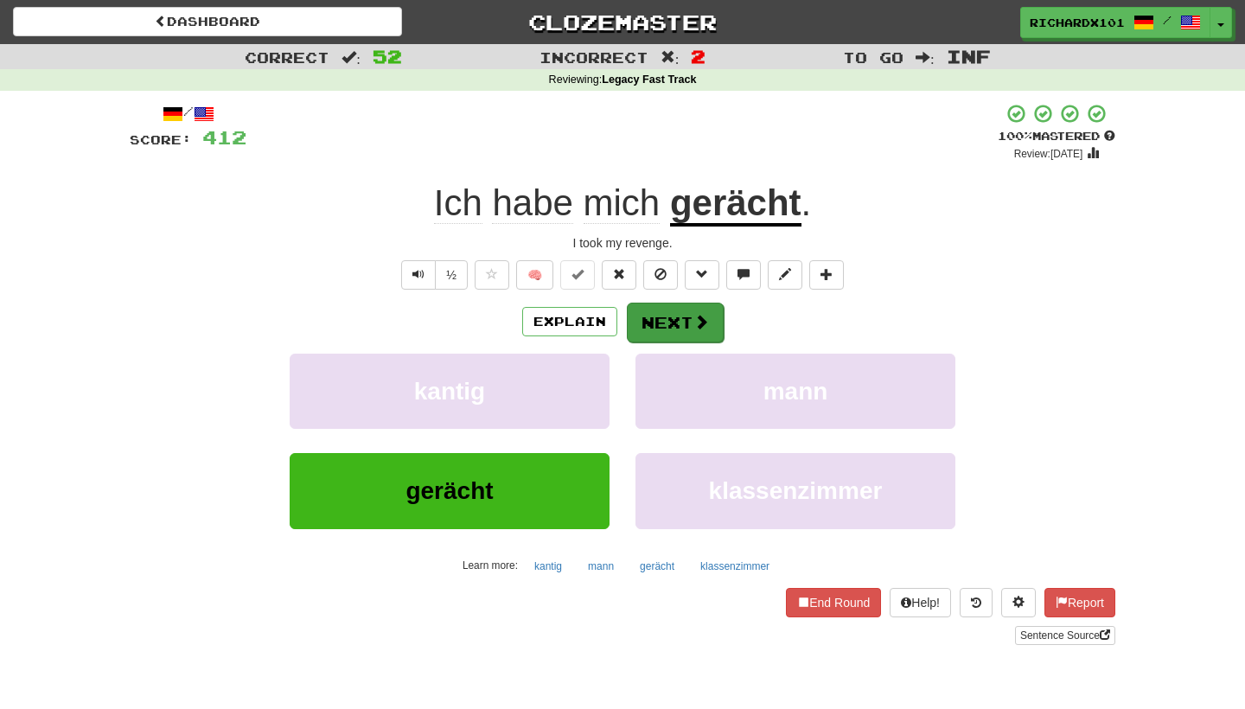
click at [665, 316] on button "Next" at bounding box center [675, 323] width 97 height 40
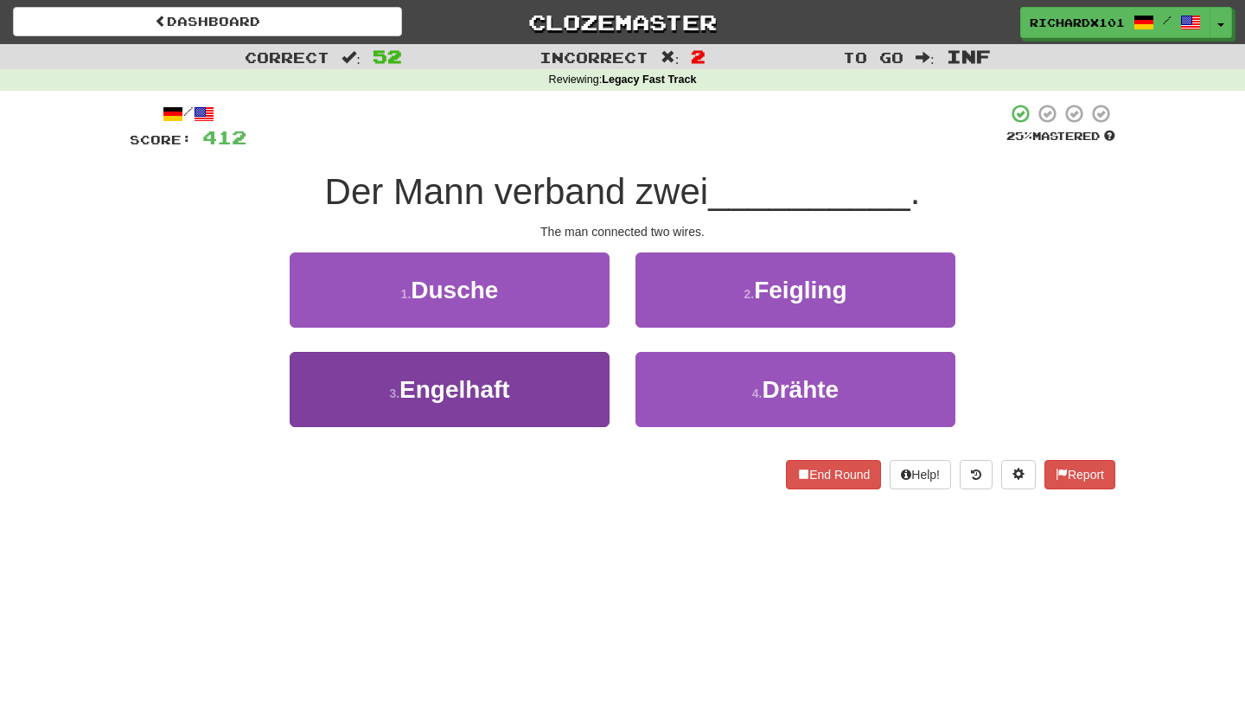
click at [587, 385] on button "3 . Engelhaft" at bounding box center [450, 389] width 320 height 75
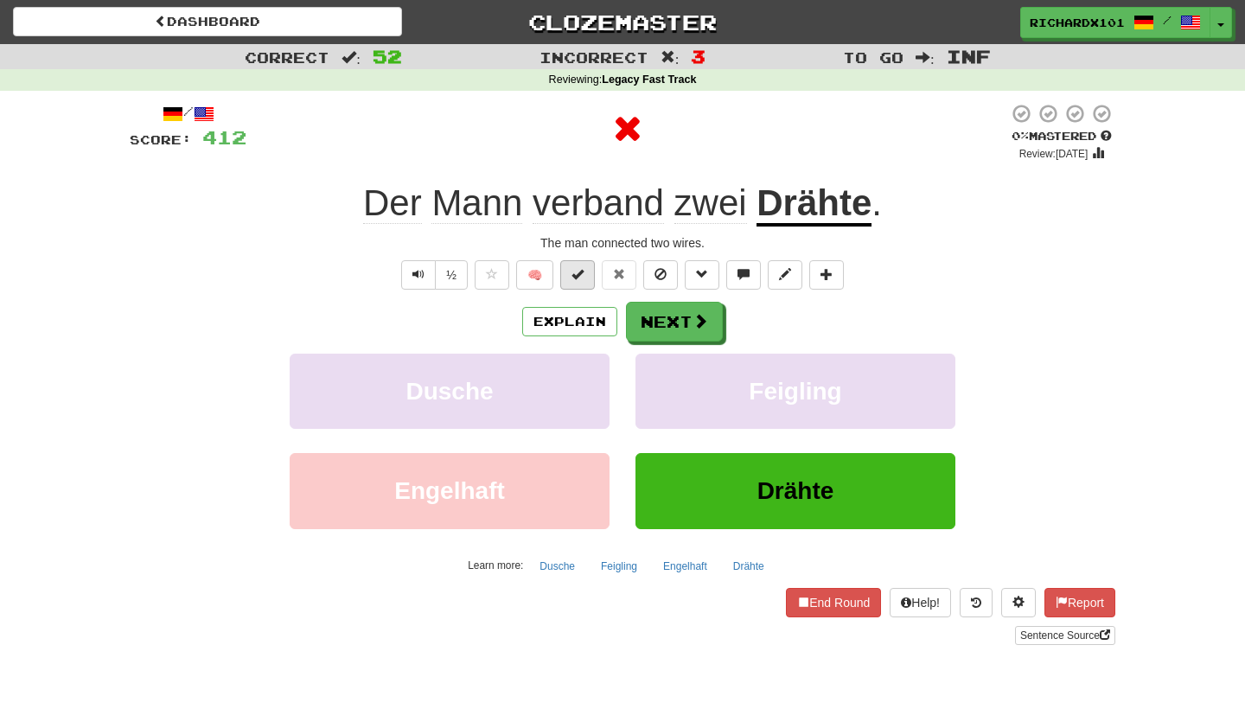
click at [578, 278] on span at bounding box center [577, 274] width 12 height 12
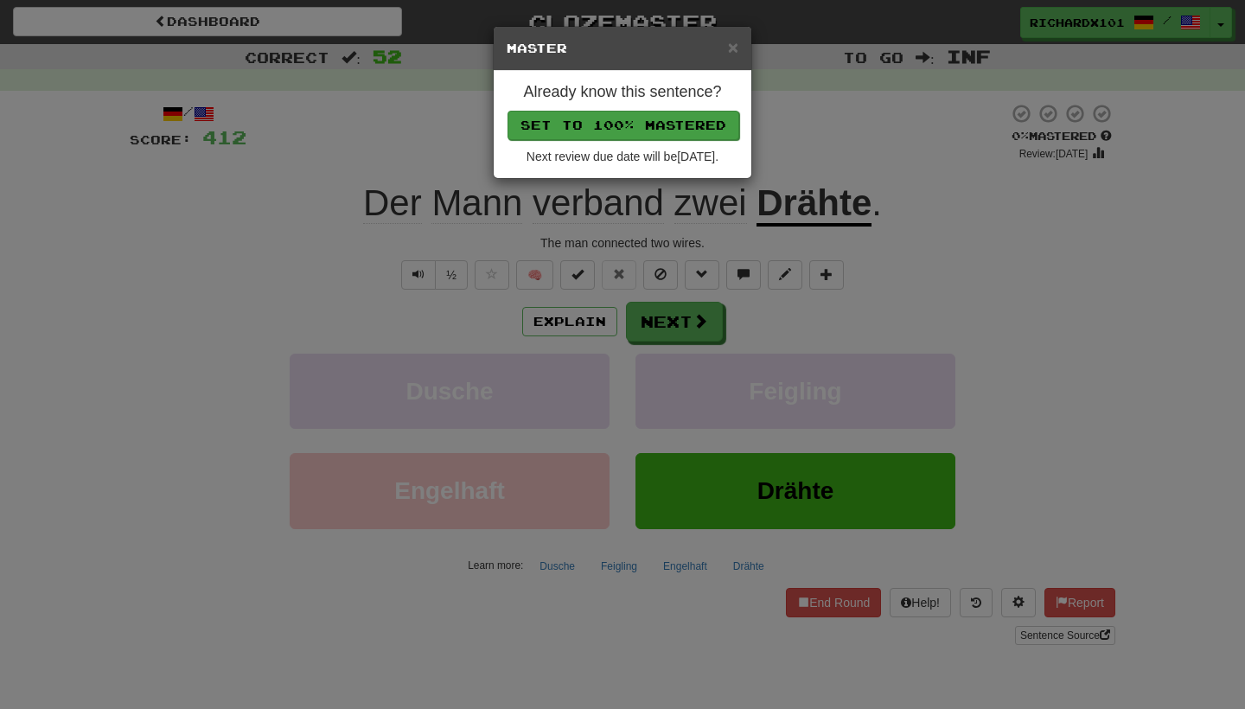
click at [641, 126] on button "Set to 100% Mastered" at bounding box center [624, 125] width 232 height 29
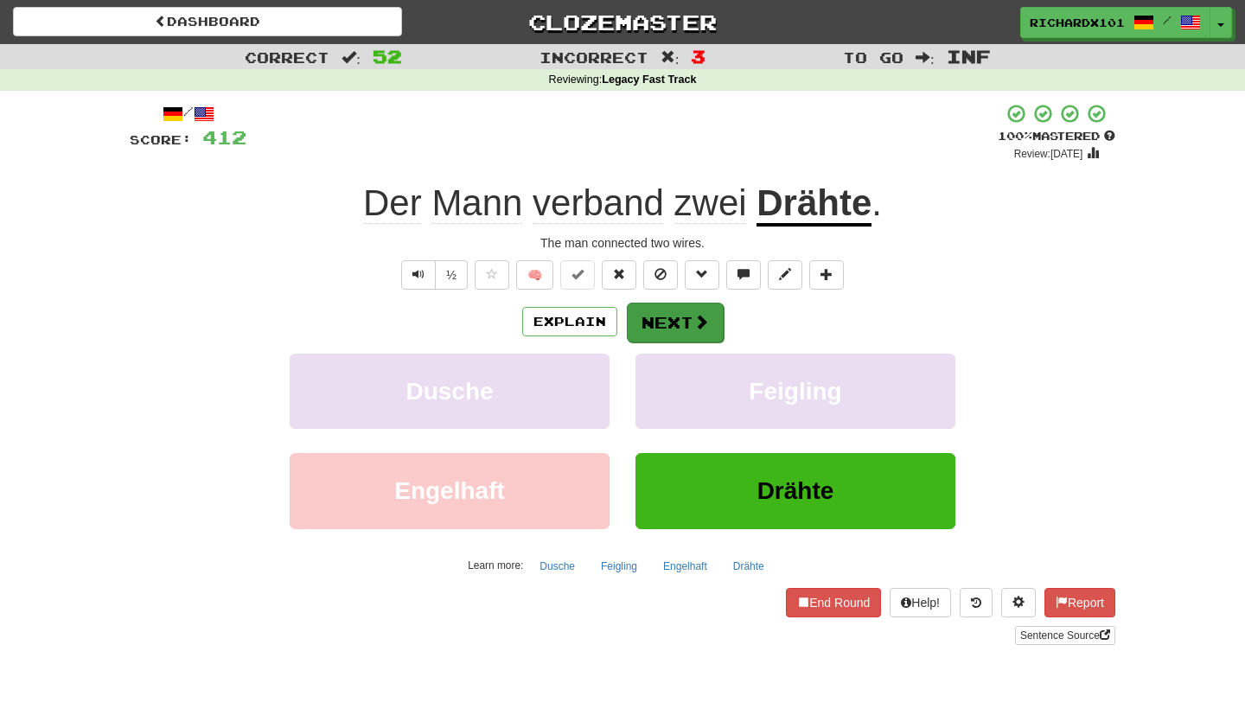
click at [650, 326] on button "Next" at bounding box center [675, 323] width 97 height 40
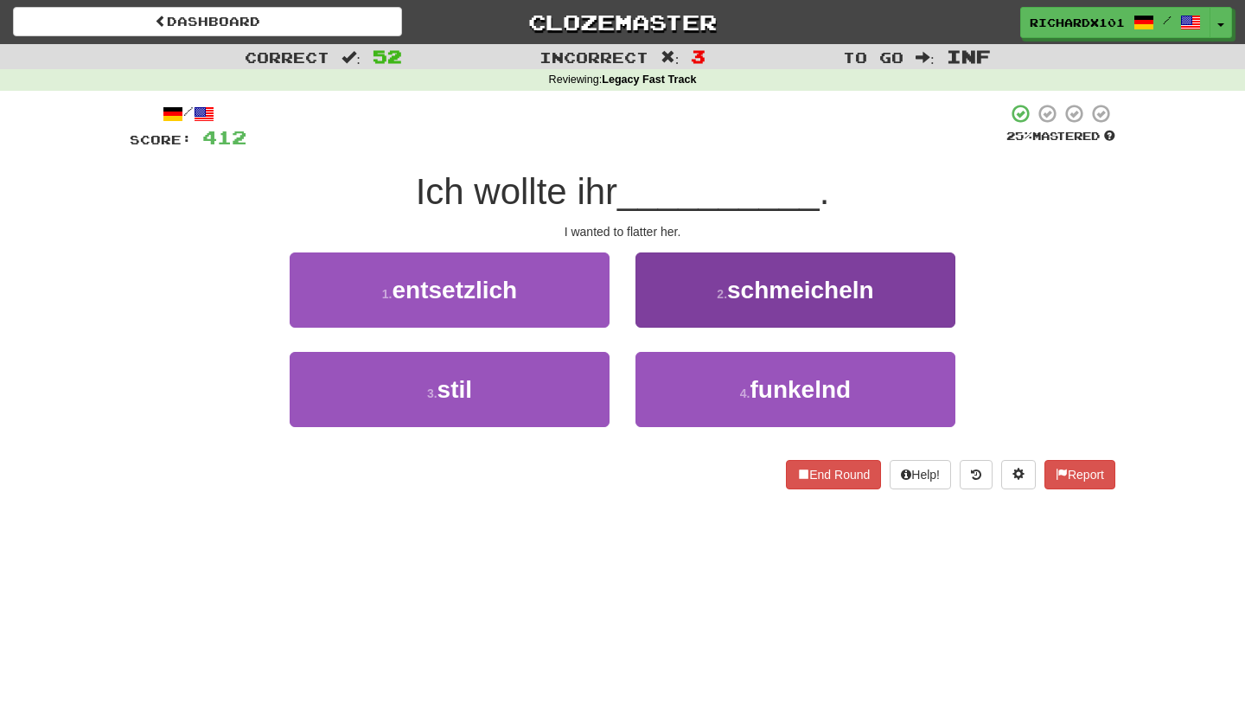
click at [699, 274] on button "2 . schmeicheln" at bounding box center [795, 289] width 320 height 75
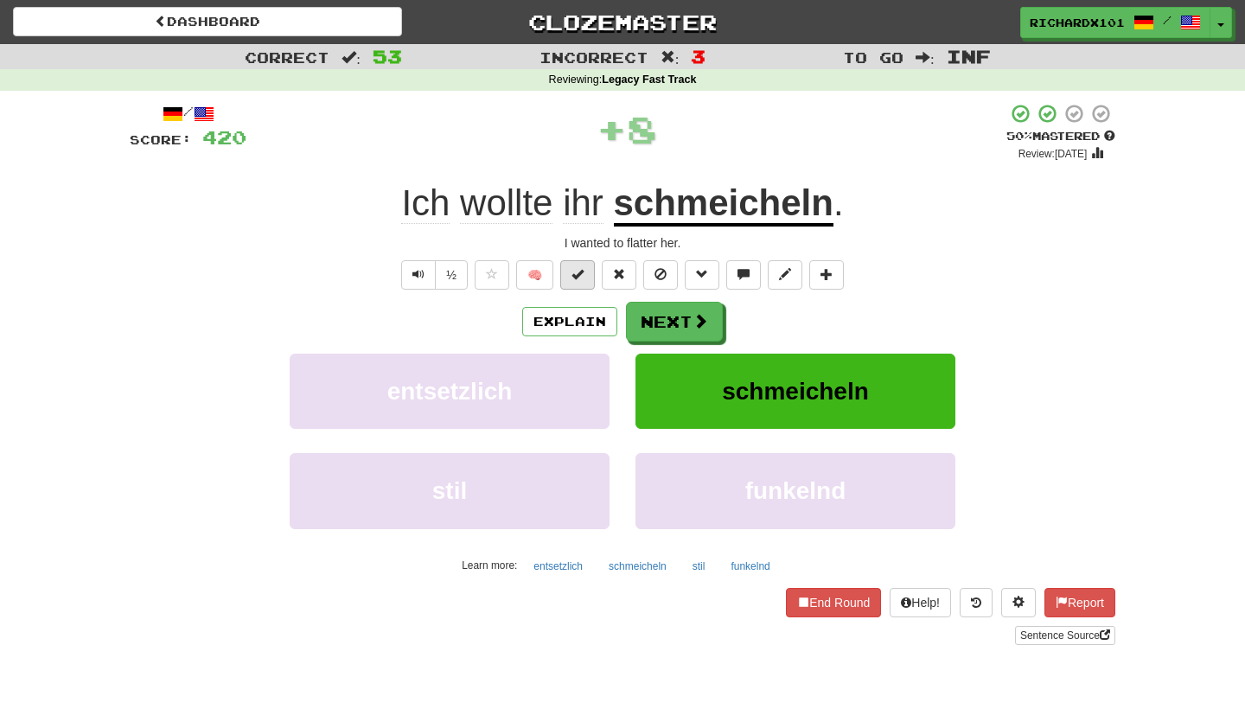
click at [589, 265] on button at bounding box center [577, 274] width 35 height 29
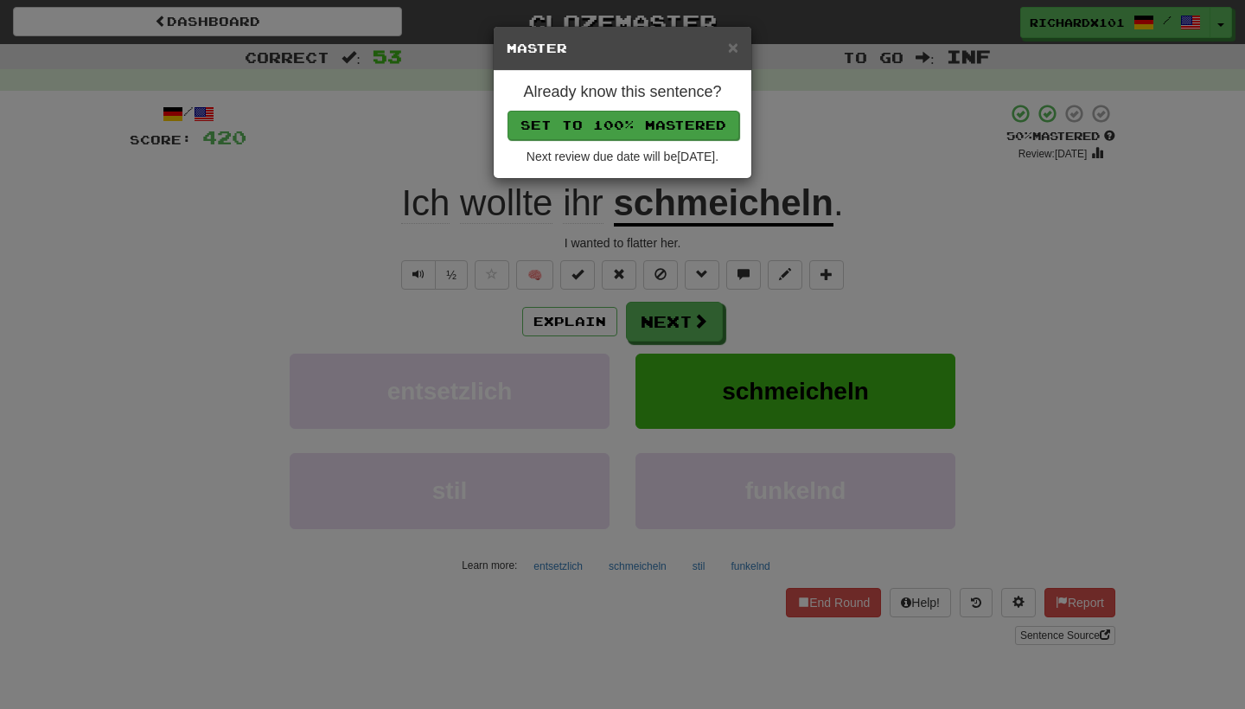
click at [645, 125] on button "Set to 100% Mastered" at bounding box center [624, 125] width 232 height 29
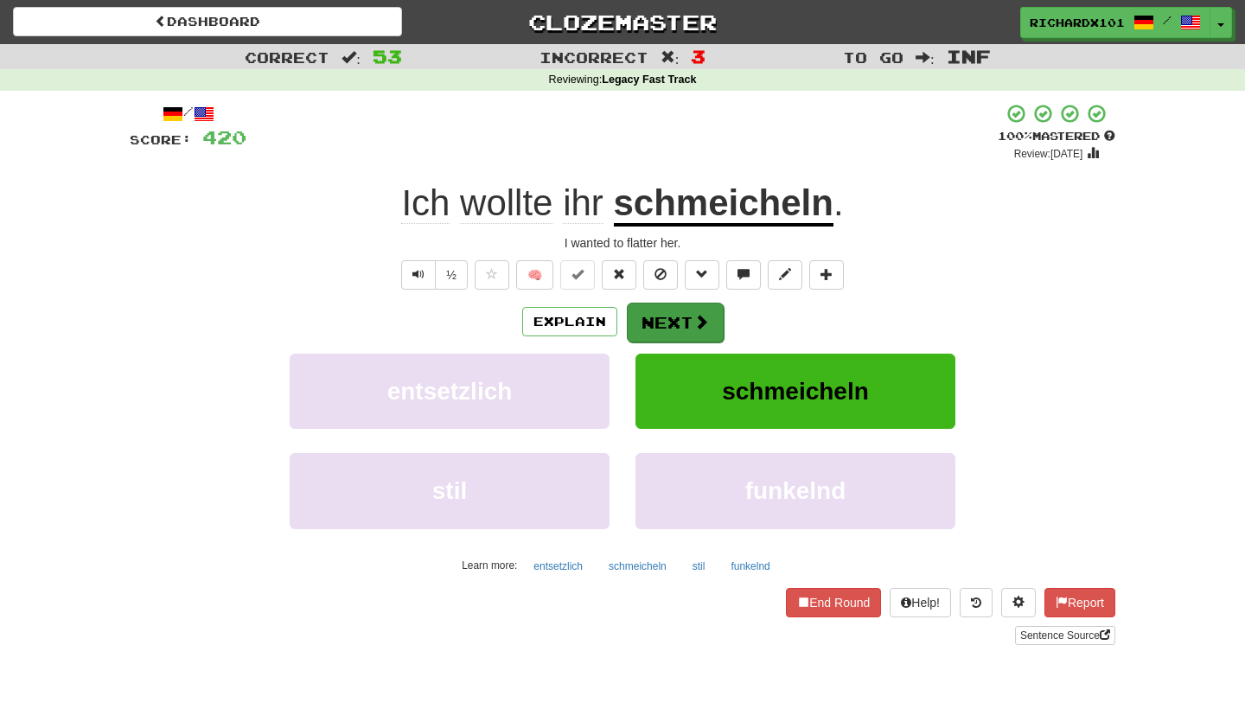
click at [656, 324] on button "Next" at bounding box center [675, 323] width 97 height 40
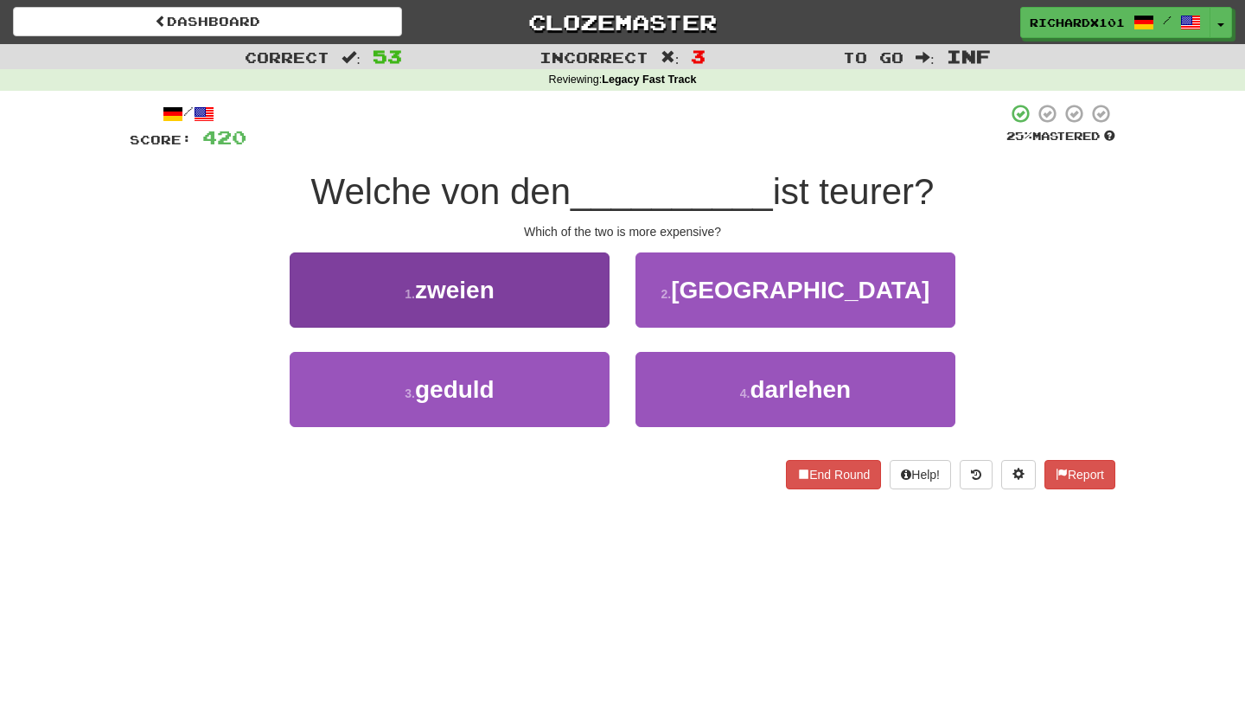
click at [587, 302] on button "1 . zweien" at bounding box center [450, 289] width 320 height 75
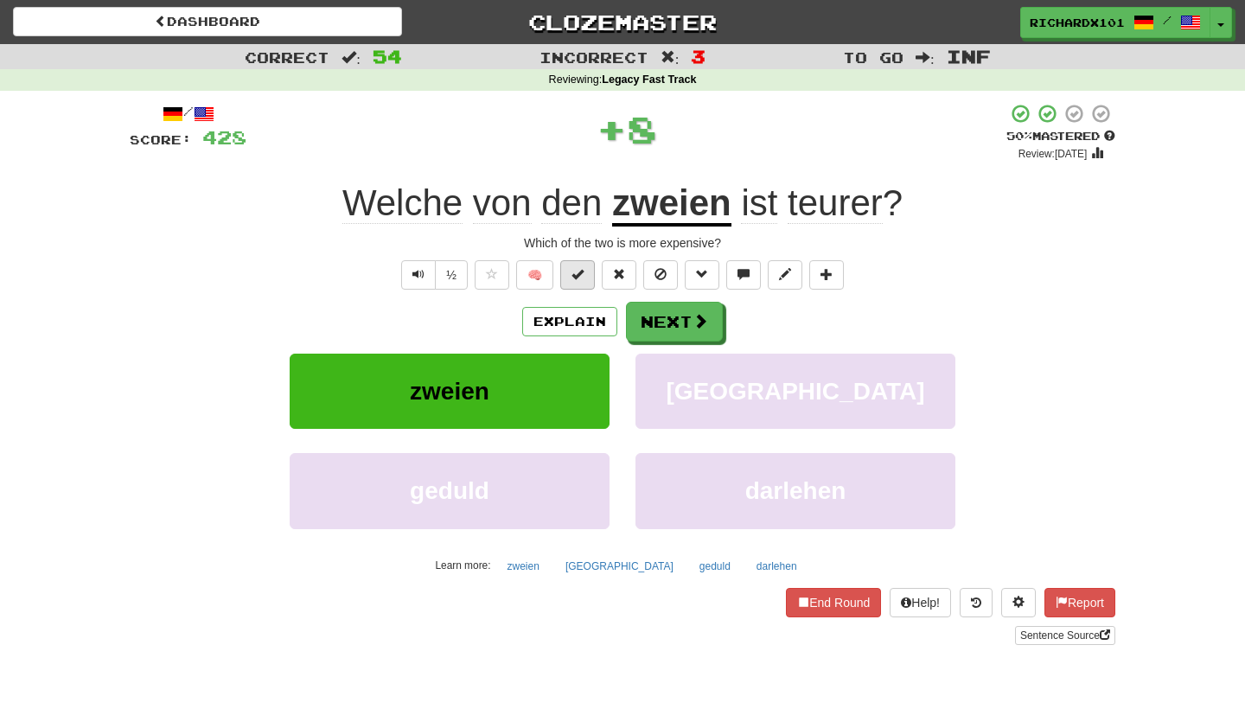
click at [584, 276] on button at bounding box center [577, 274] width 35 height 29
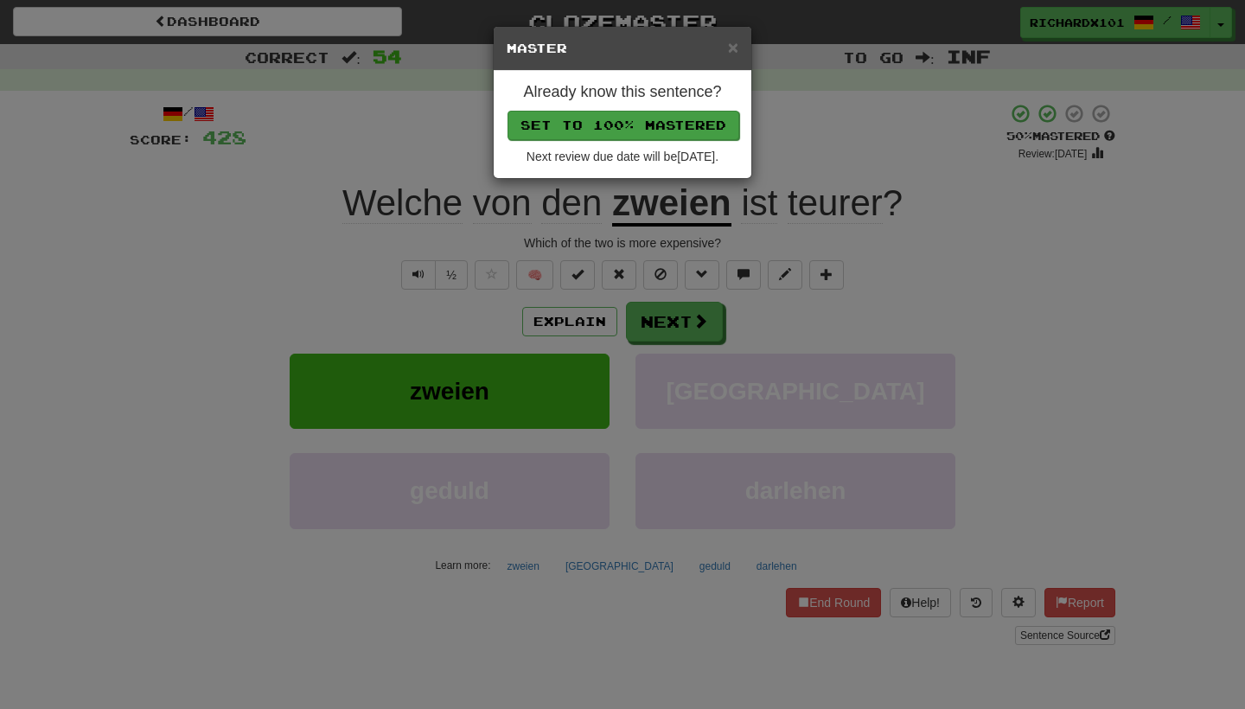
click at [637, 131] on button "Set to 100% Mastered" at bounding box center [624, 125] width 232 height 29
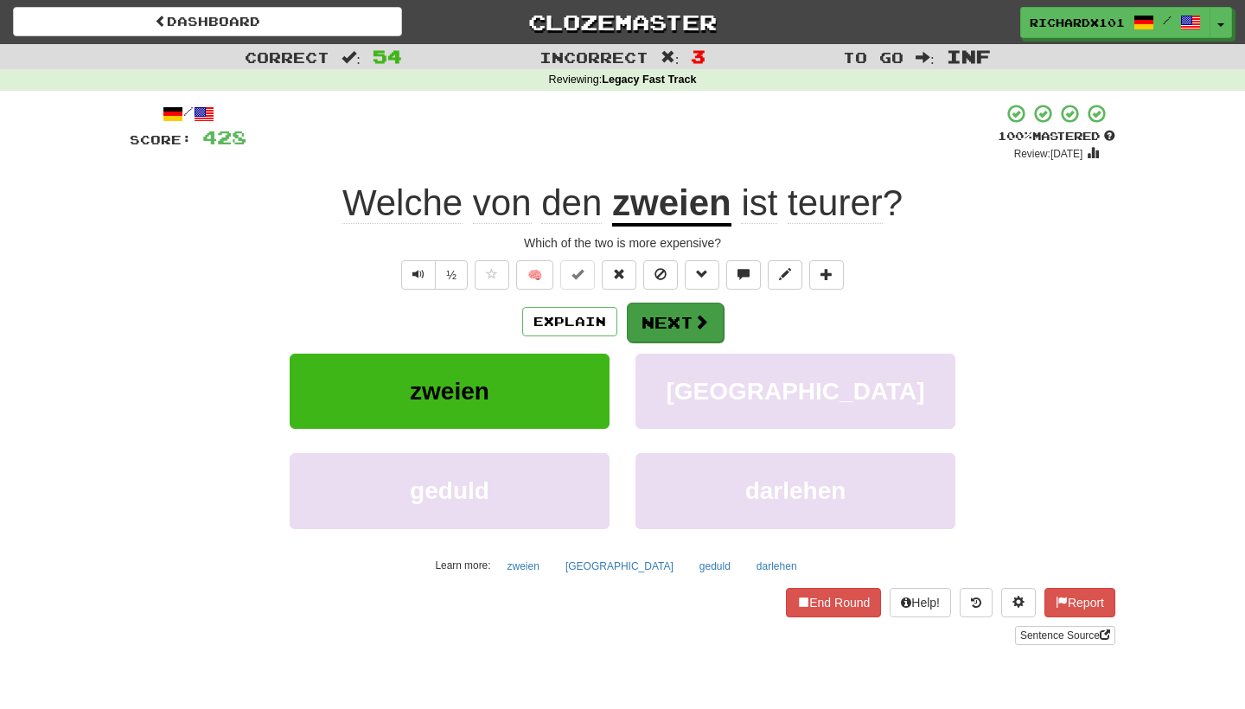
click at [655, 312] on button "Next" at bounding box center [675, 323] width 97 height 40
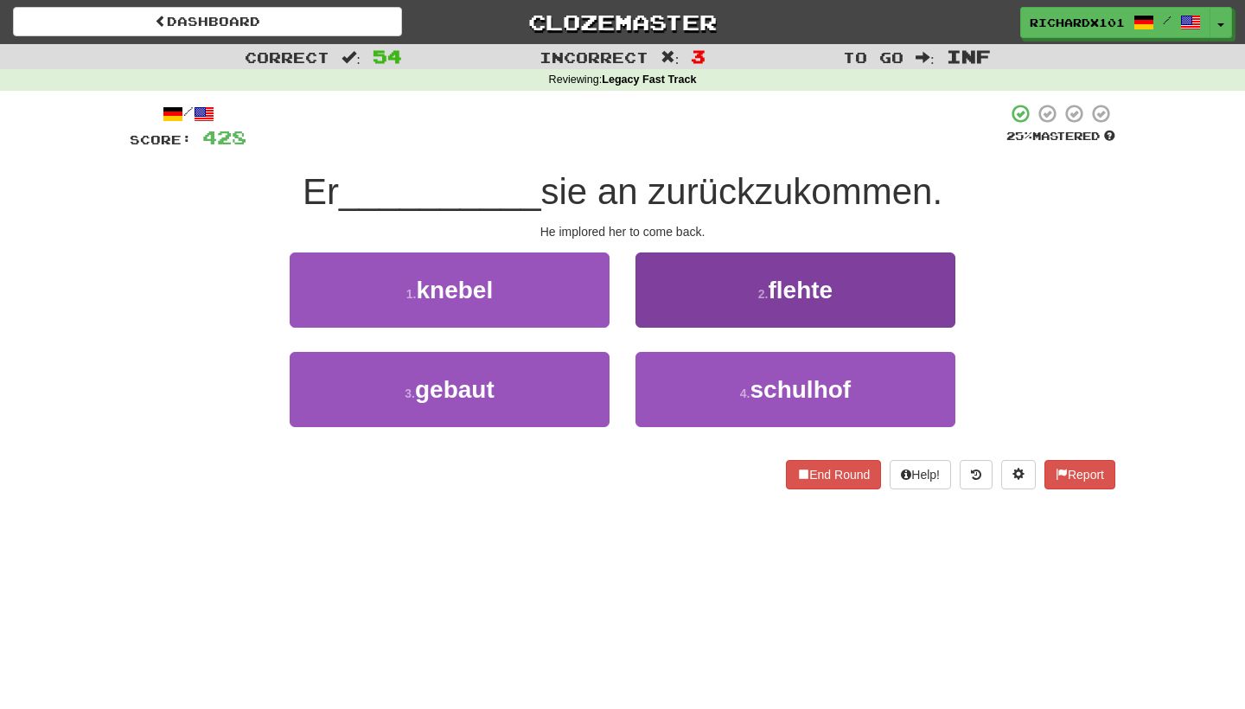
click at [667, 299] on button "2 . flehte" at bounding box center [795, 289] width 320 height 75
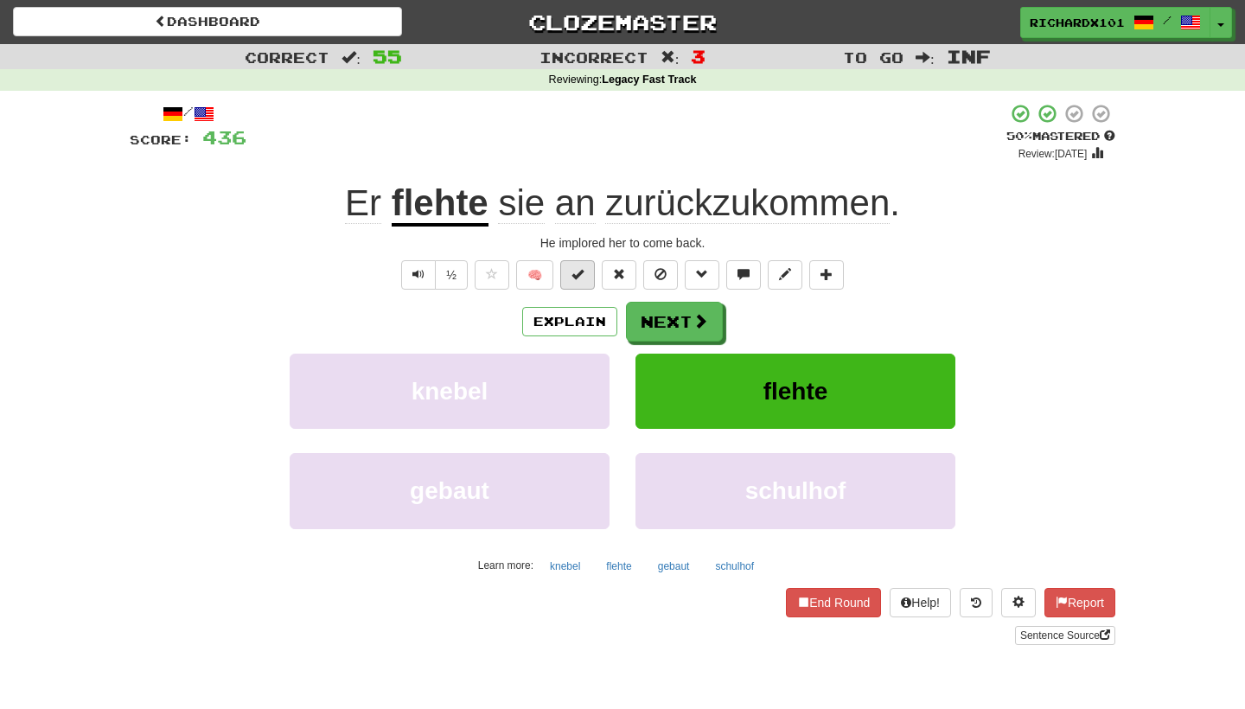
click at [582, 276] on span at bounding box center [577, 274] width 12 height 12
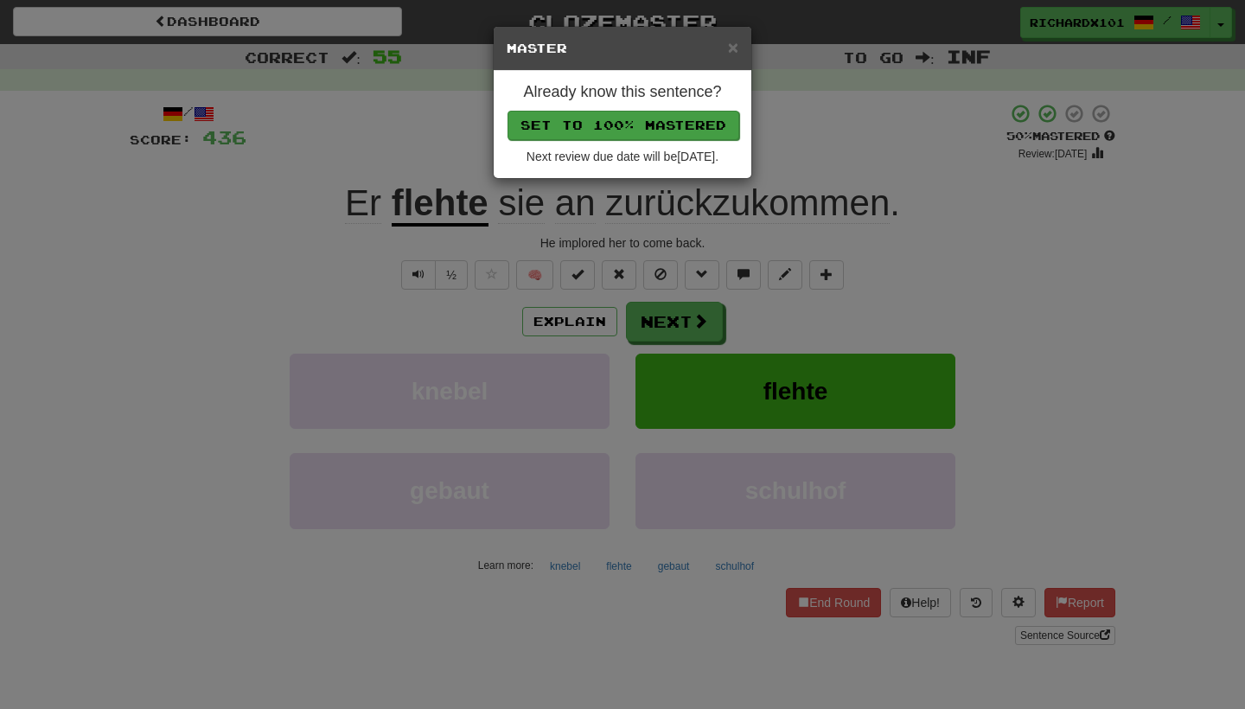
click at [632, 126] on button "Set to 100% Mastered" at bounding box center [624, 125] width 232 height 29
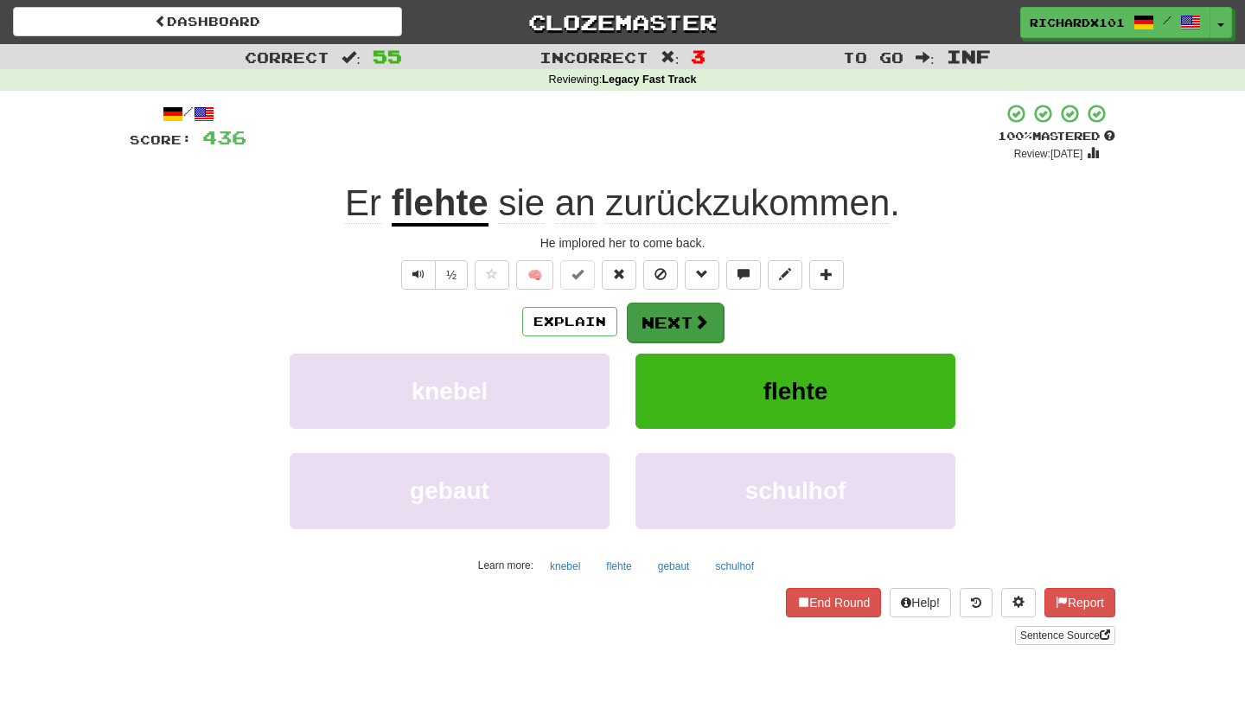
click at [647, 311] on button "Next" at bounding box center [675, 323] width 97 height 40
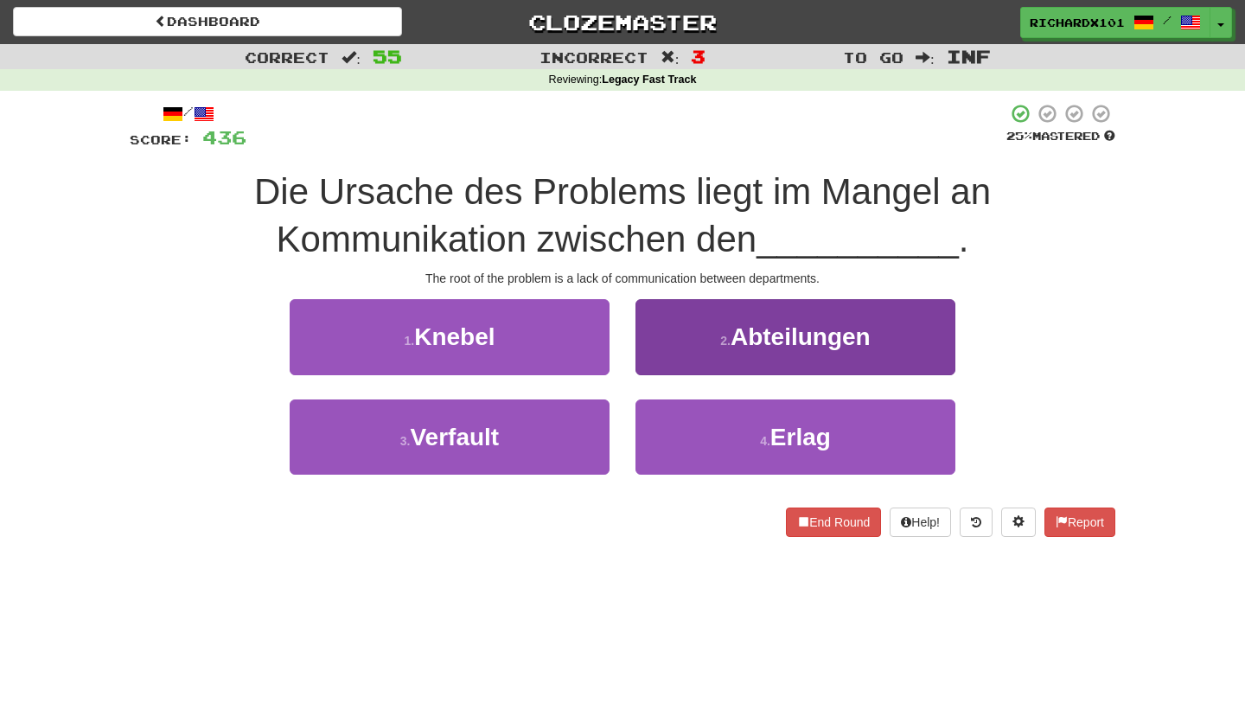
click at [660, 326] on button "2 . Abteilungen" at bounding box center [795, 336] width 320 height 75
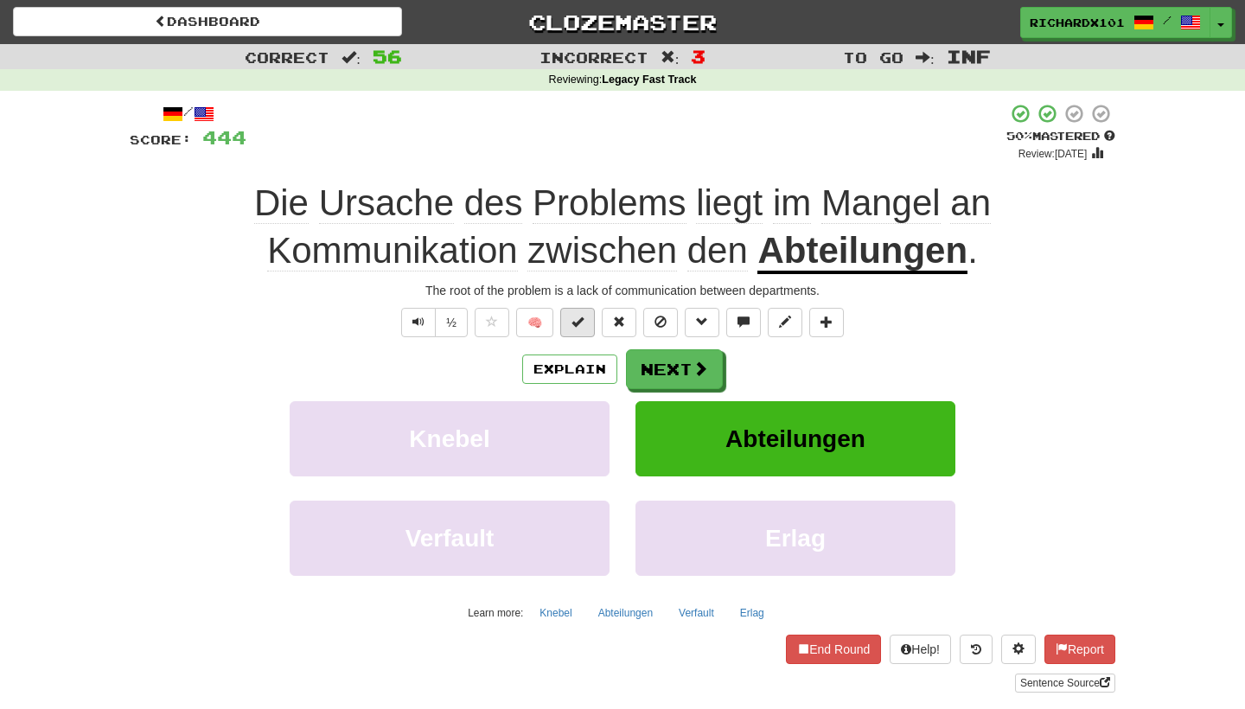
click at [587, 324] on button at bounding box center [577, 322] width 35 height 29
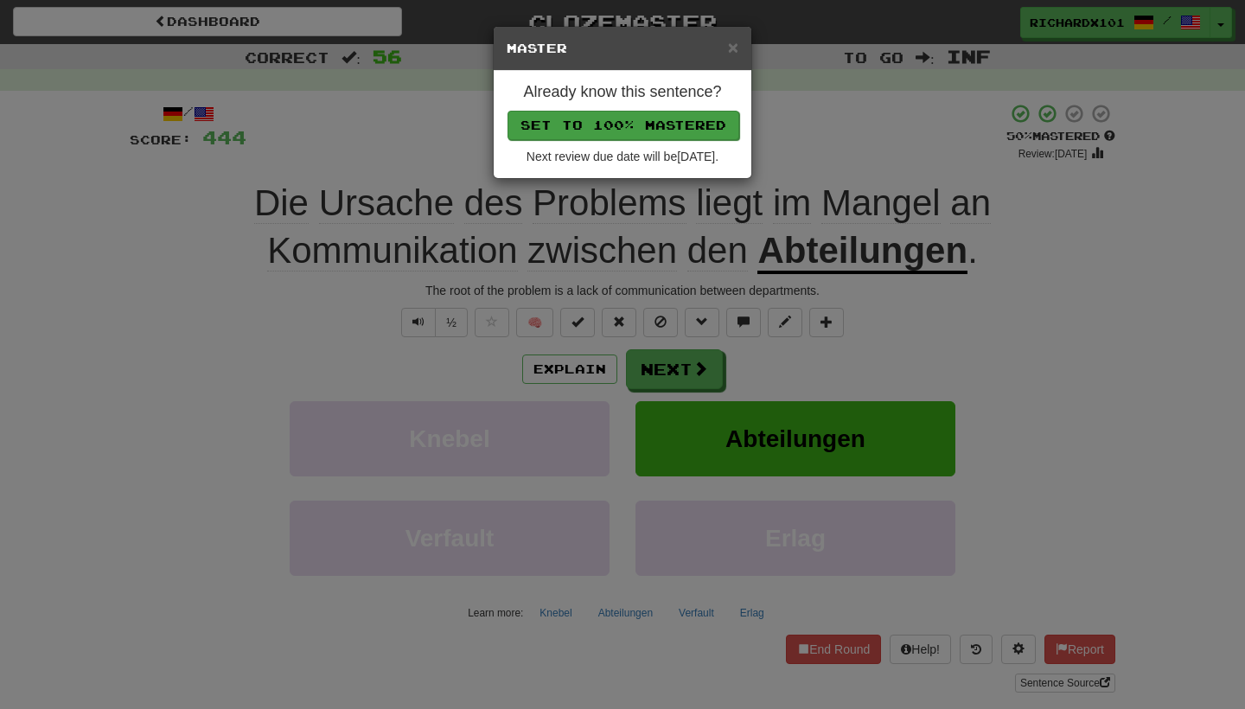
click at [650, 121] on button "Set to 100% Mastered" at bounding box center [624, 125] width 232 height 29
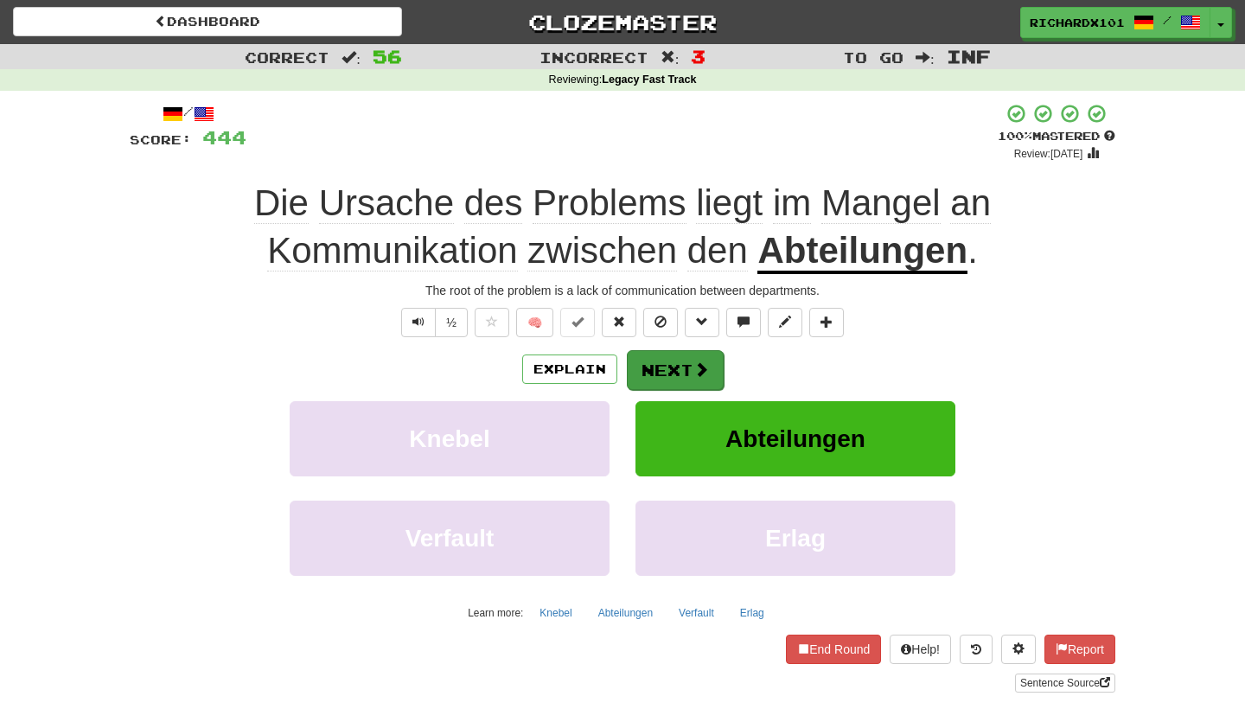
click at [670, 365] on button "Next" at bounding box center [675, 370] width 97 height 40
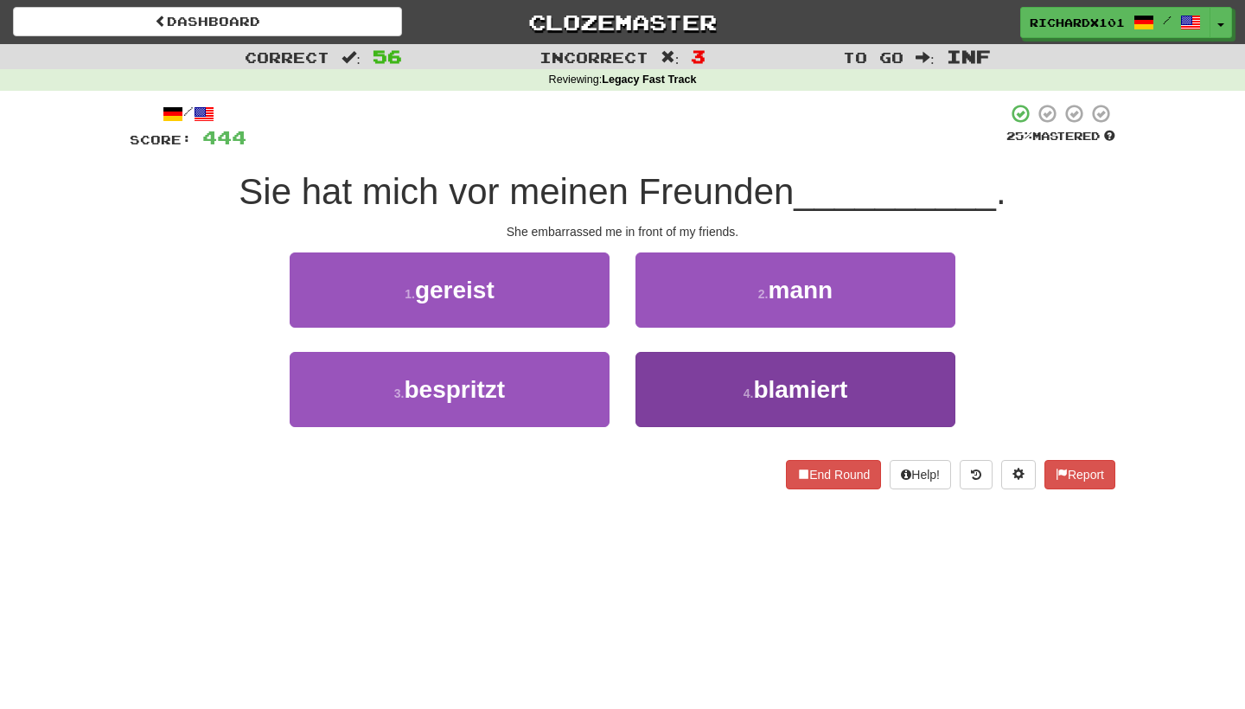
click at [668, 363] on button "4 . blamiert" at bounding box center [795, 389] width 320 height 75
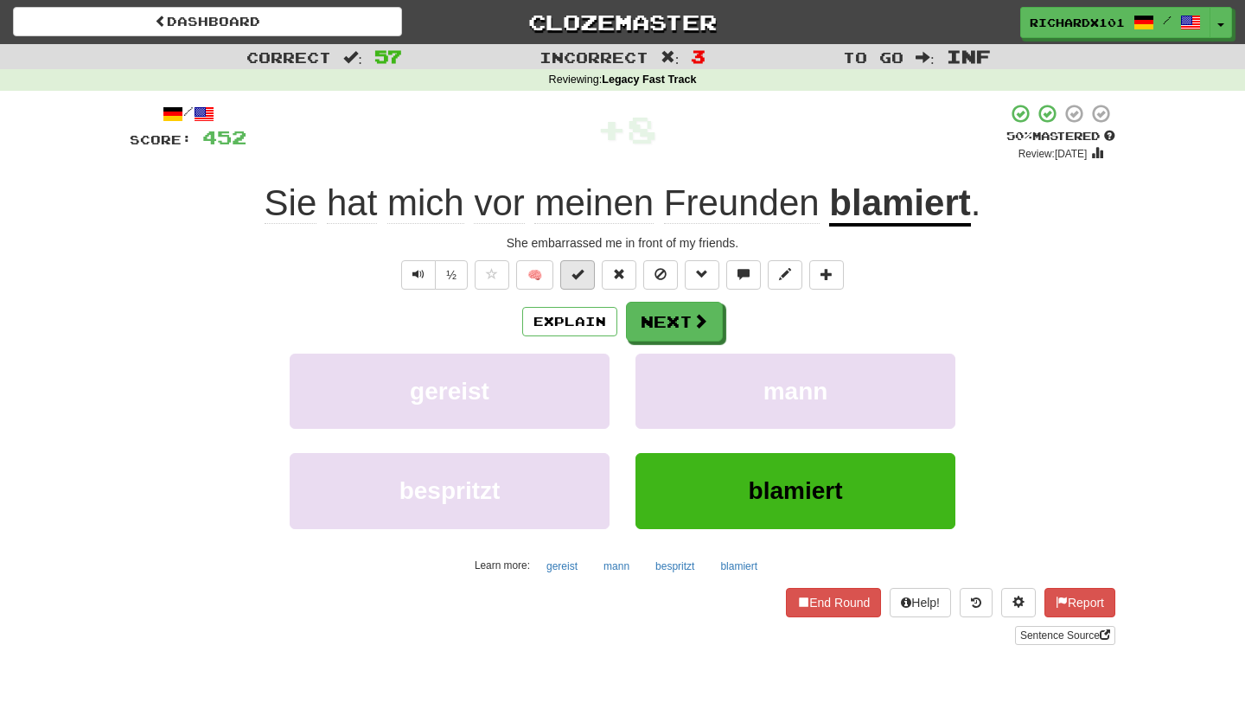
click at [583, 280] on button at bounding box center [577, 274] width 35 height 29
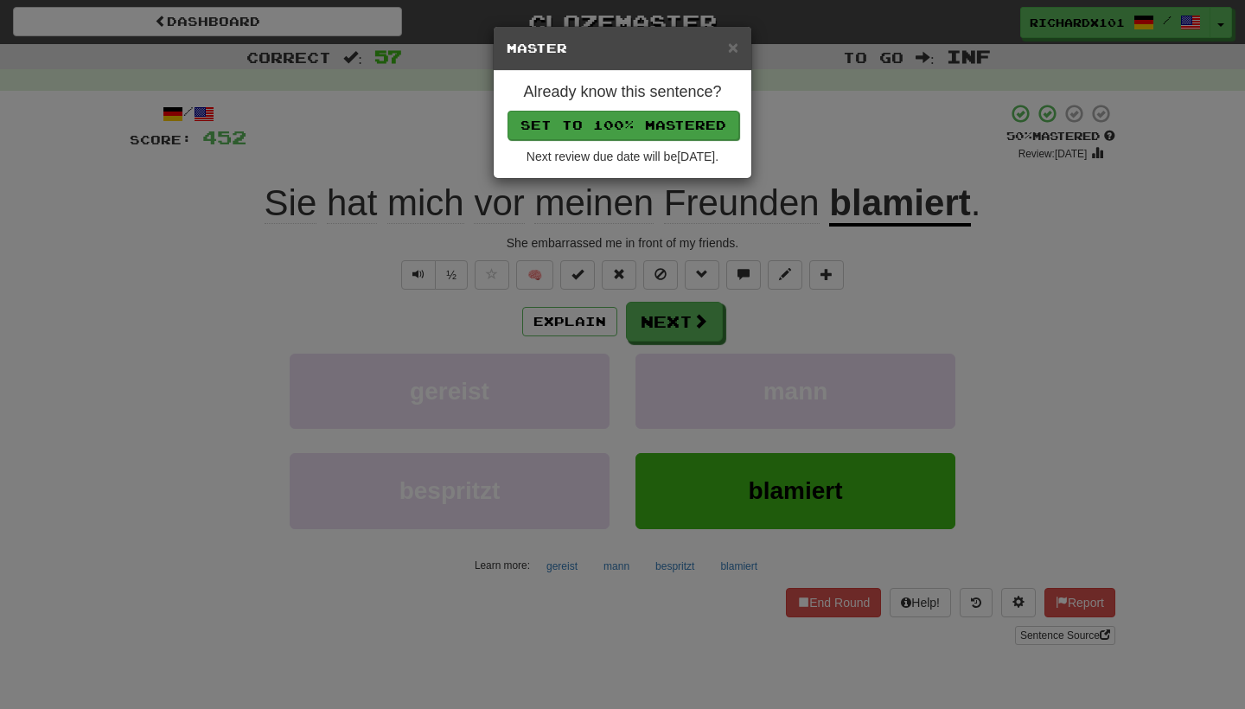
click at [640, 117] on button "Set to 100% Mastered" at bounding box center [624, 125] width 232 height 29
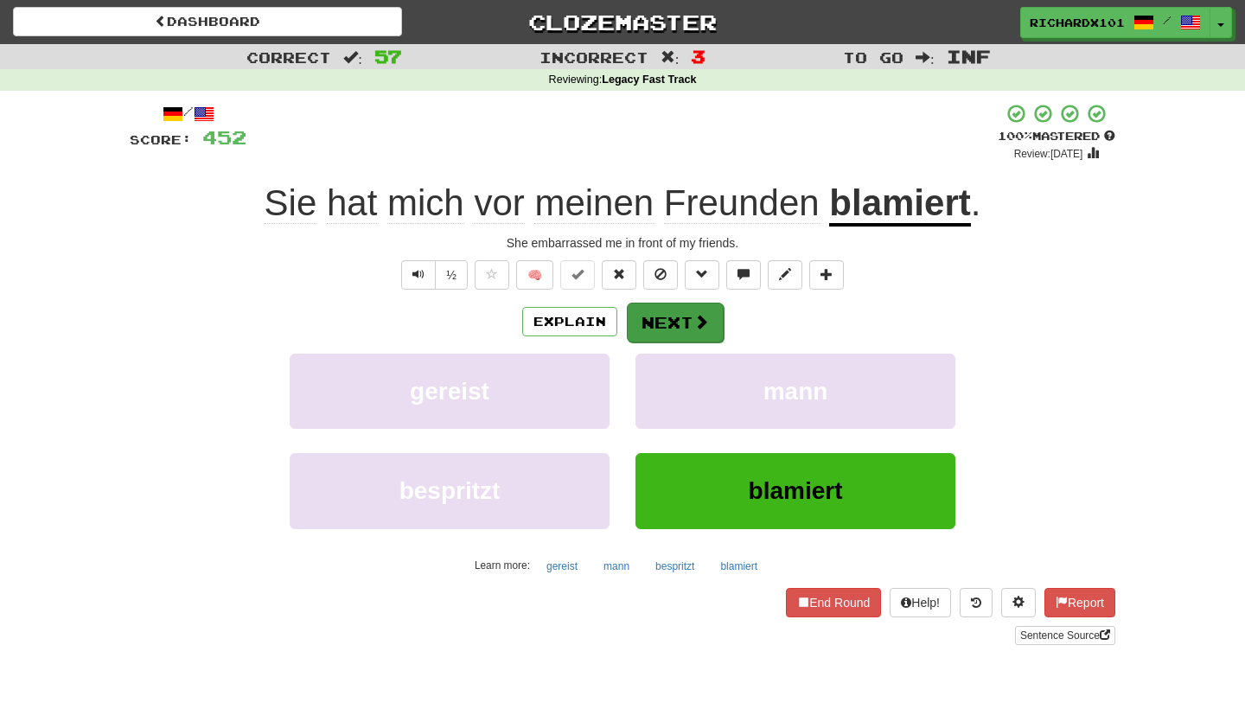
click at [650, 316] on button "Next" at bounding box center [675, 323] width 97 height 40
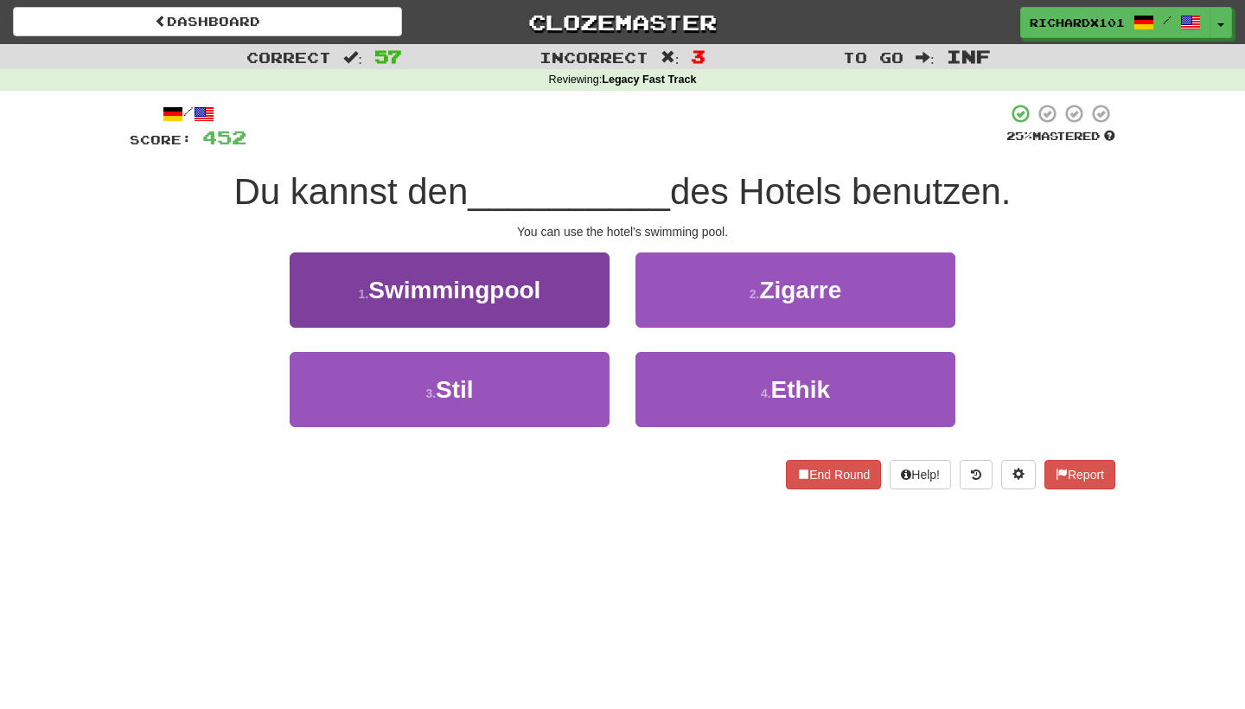
click at [591, 293] on button "1 . Swimmingpool" at bounding box center [450, 289] width 320 height 75
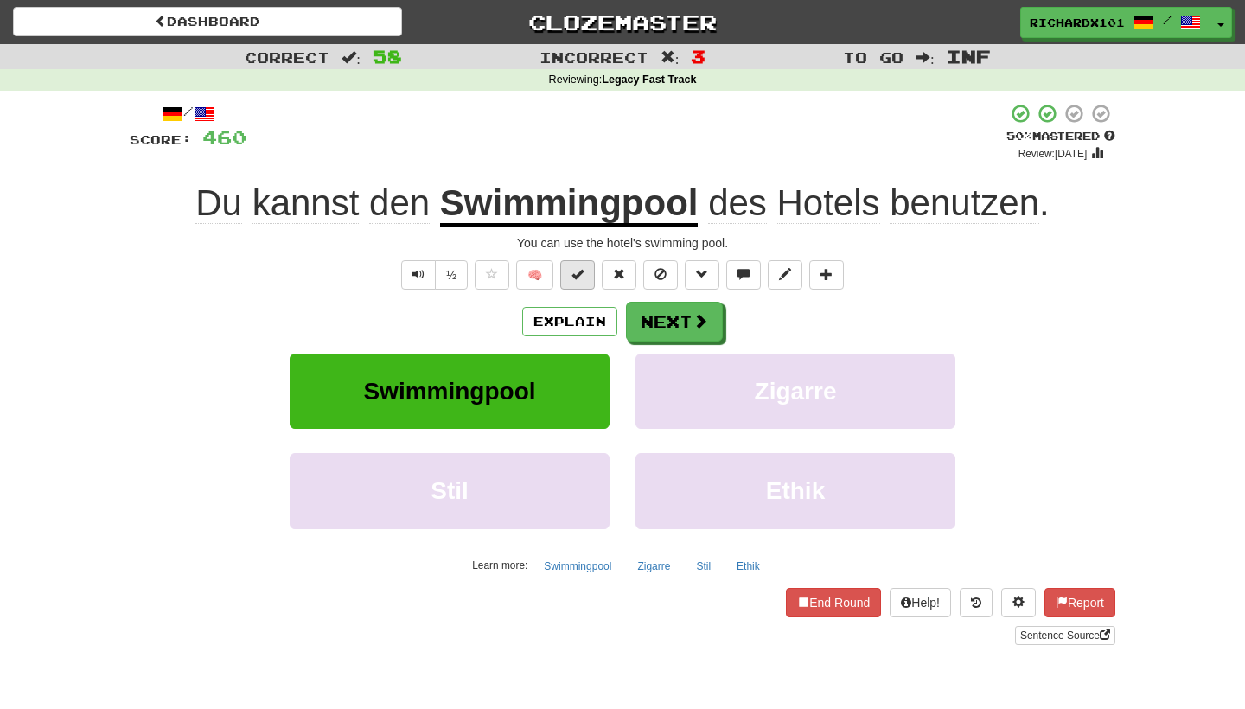
drag, startPoint x: 644, startPoint y: 317, endPoint x: 579, endPoint y: 281, distance: 74.3
click at [579, 281] on div "/ Score: 460 + 8 50 % Mastered Review: [DATE] Du kannst den Swimmingpool des Ho…" at bounding box center [623, 374] width 986 height 542
click at [579, 281] on button at bounding box center [577, 274] width 35 height 29
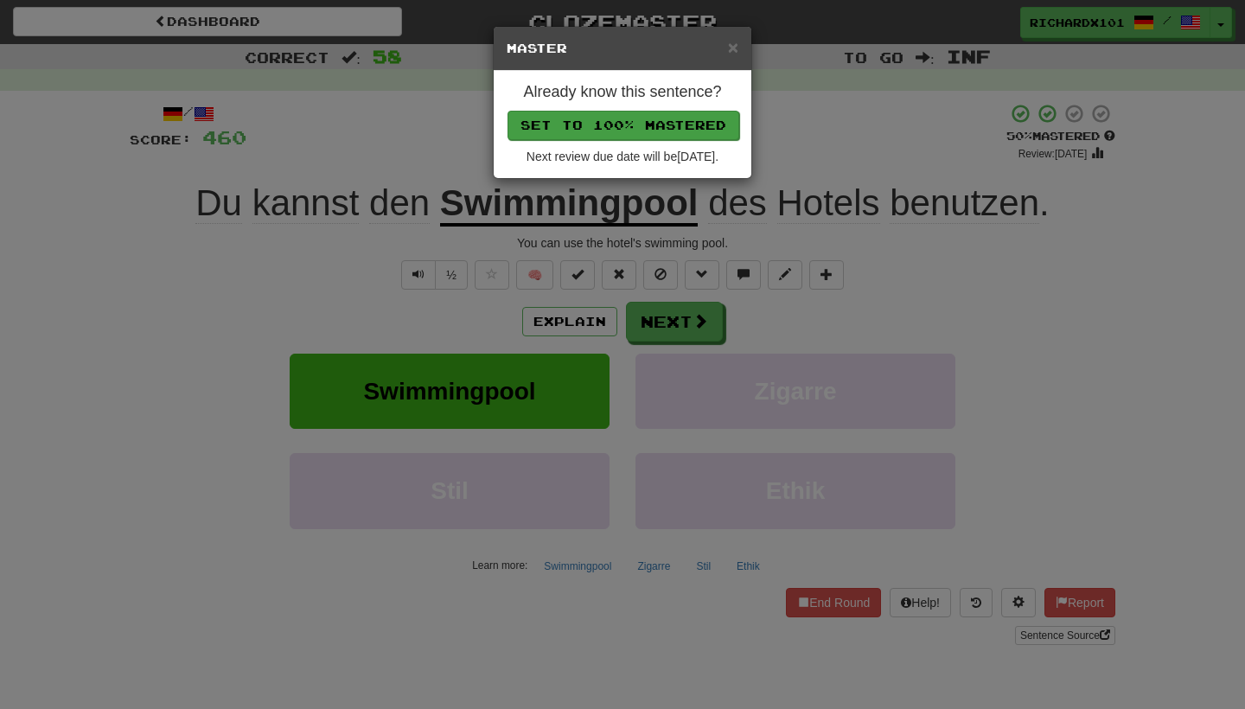
click at [626, 121] on button "Set to 100% Mastered" at bounding box center [624, 125] width 232 height 29
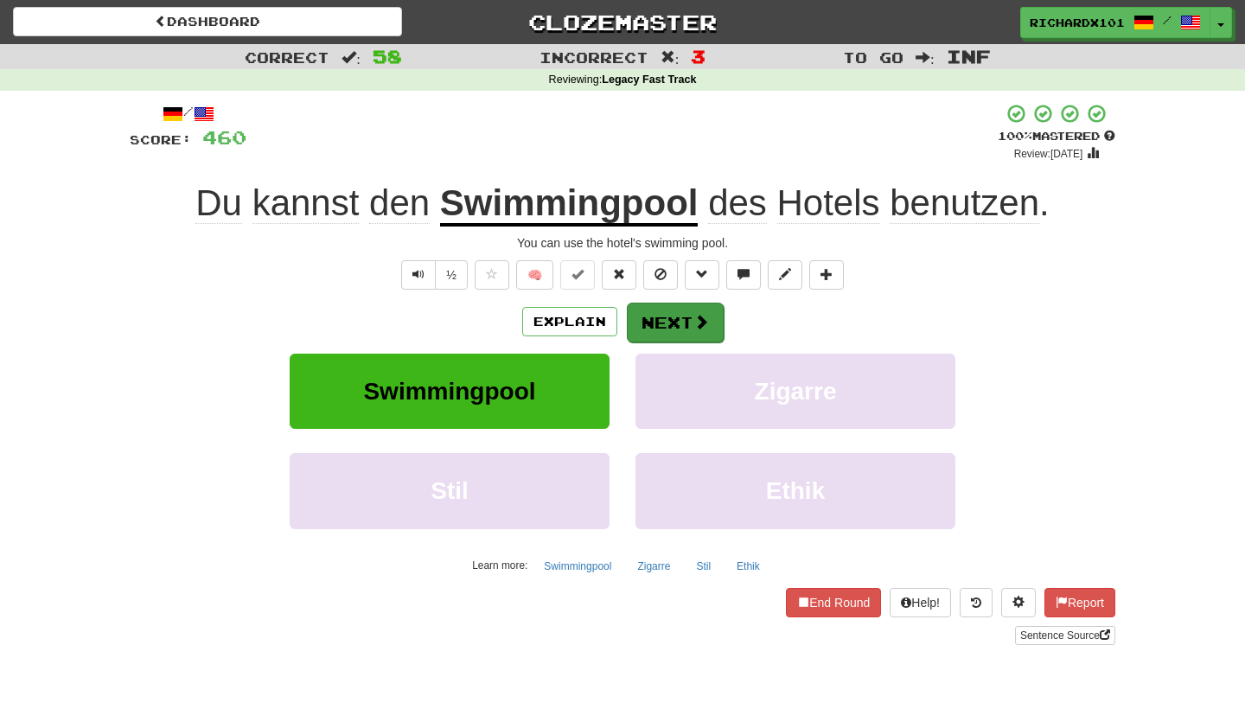
click at [670, 317] on button "Next" at bounding box center [675, 323] width 97 height 40
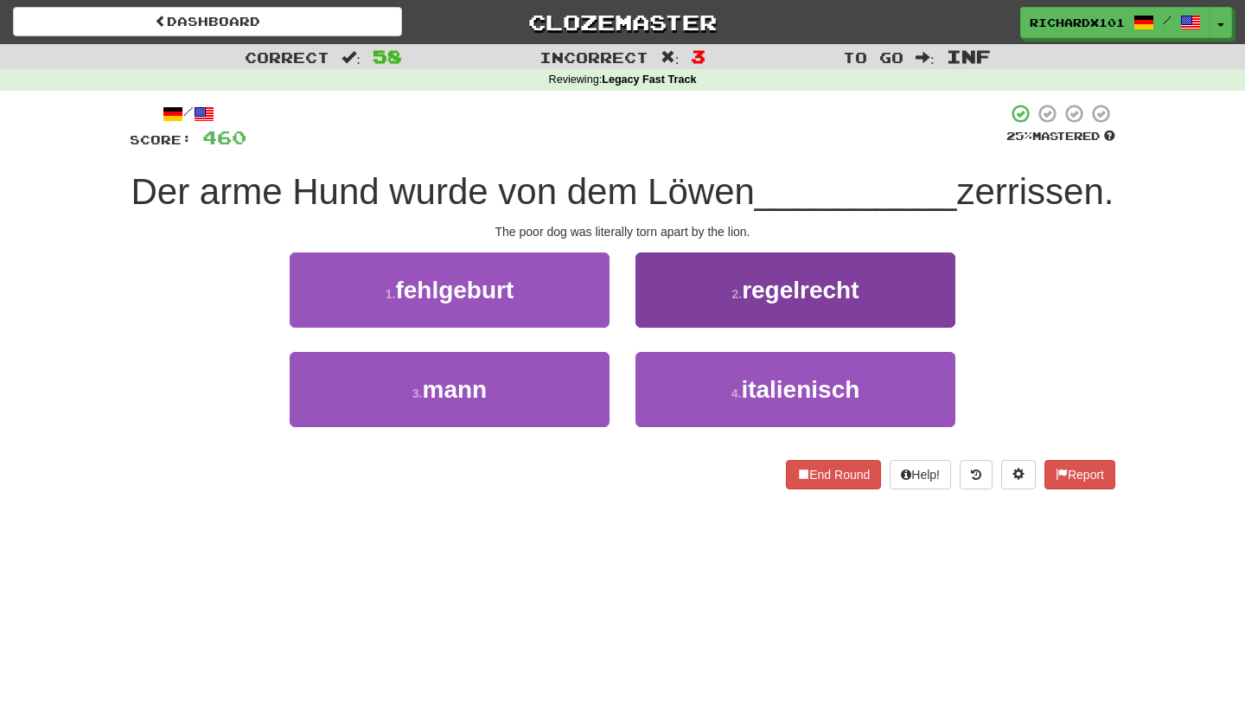
click at [686, 298] on button "2 . regelrecht" at bounding box center [795, 289] width 320 height 75
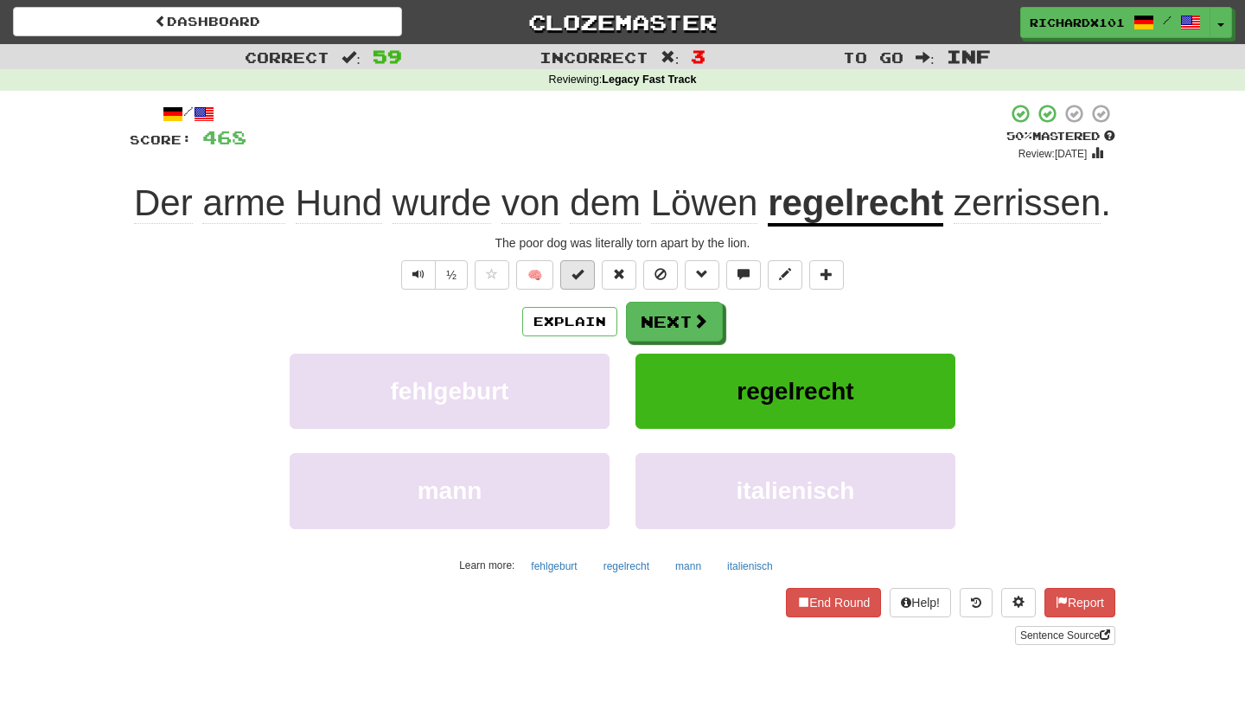
click at [583, 272] on span at bounding box center [577, 274] width 12 height 12
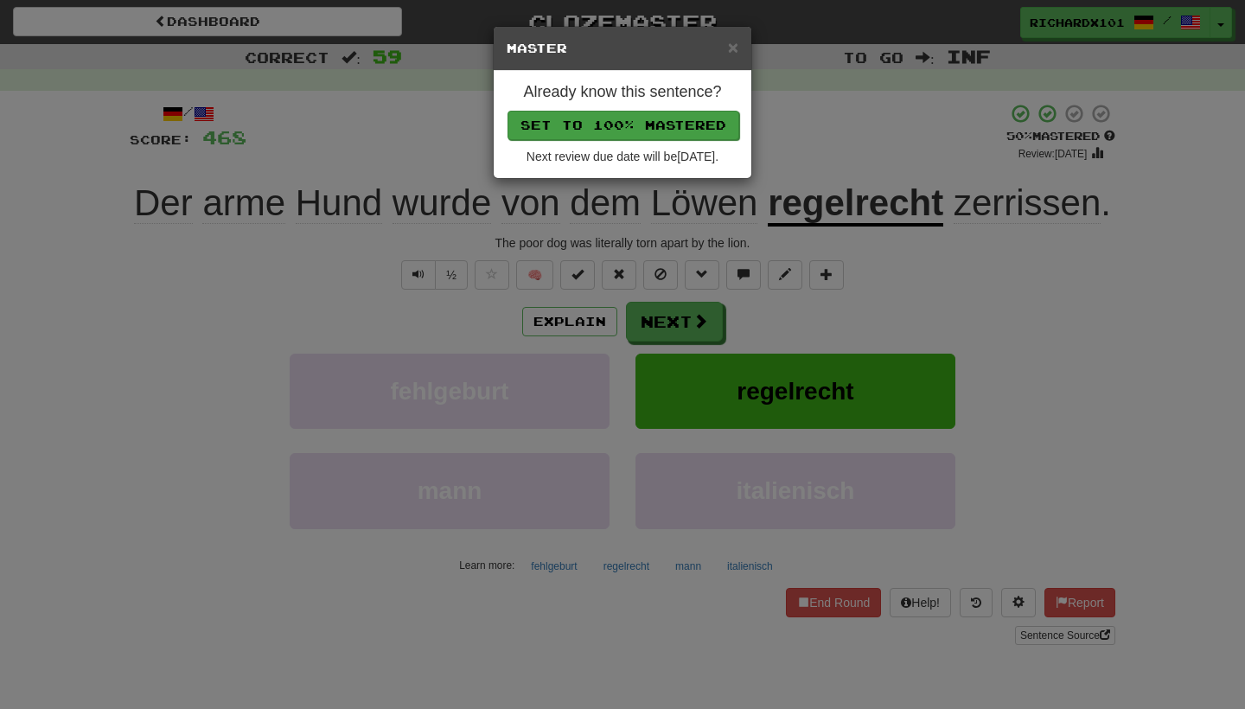
click at [639, 125] on button "Set to 100% Mastered" at bounding box center [624, 125] width 232 height 29
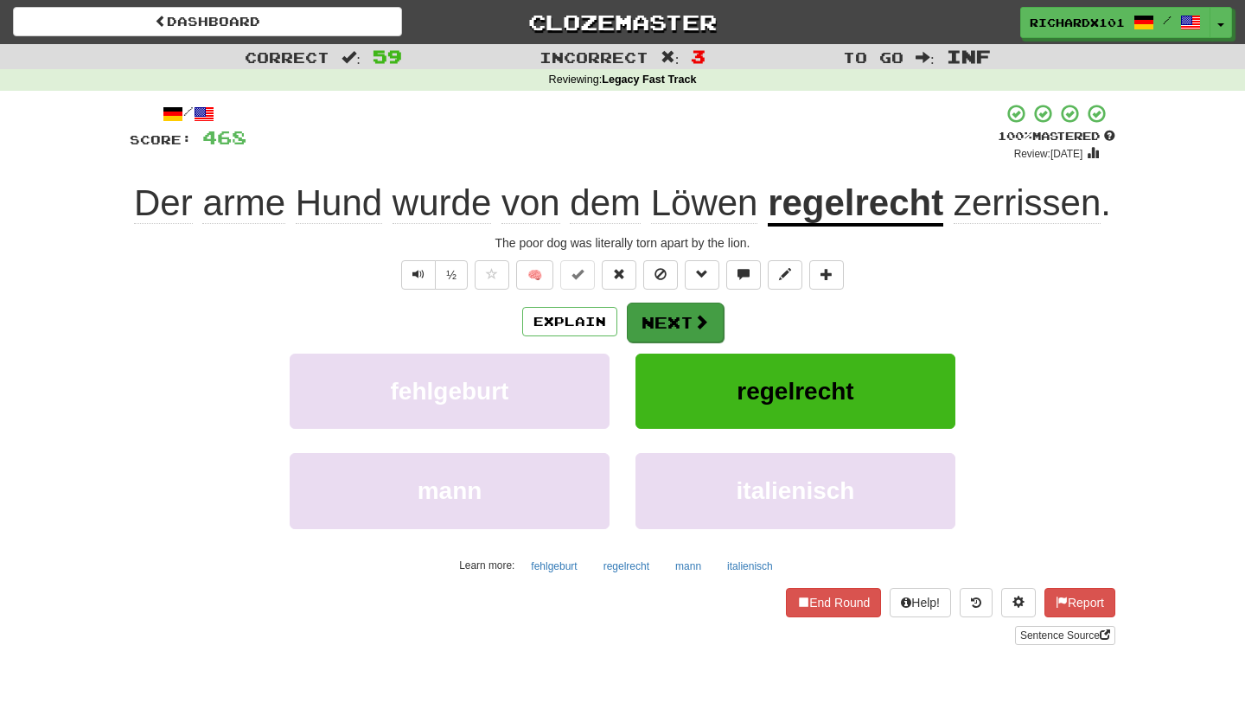
click at [667, 310] on button "Next" at bounding box center [675, 323] width 97 height 40
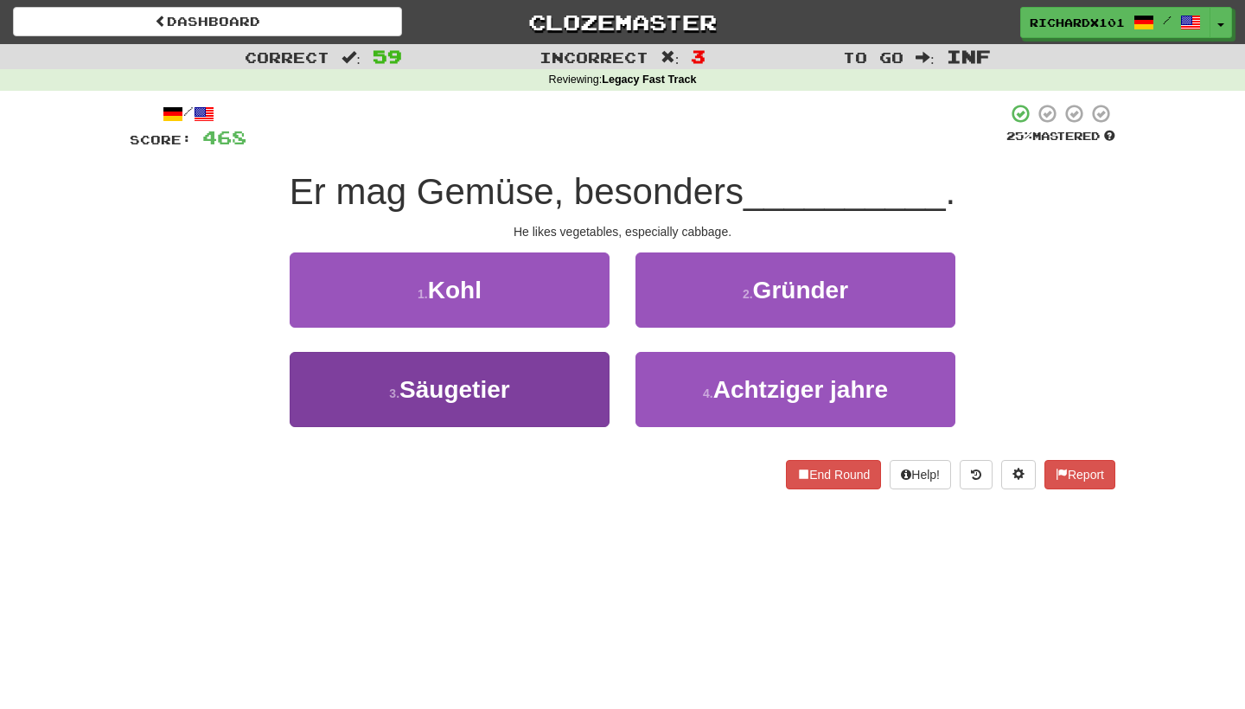
click at [595, 389] on button "3 . Säugetier" at bounding box center [450, 389] width 320 height 75
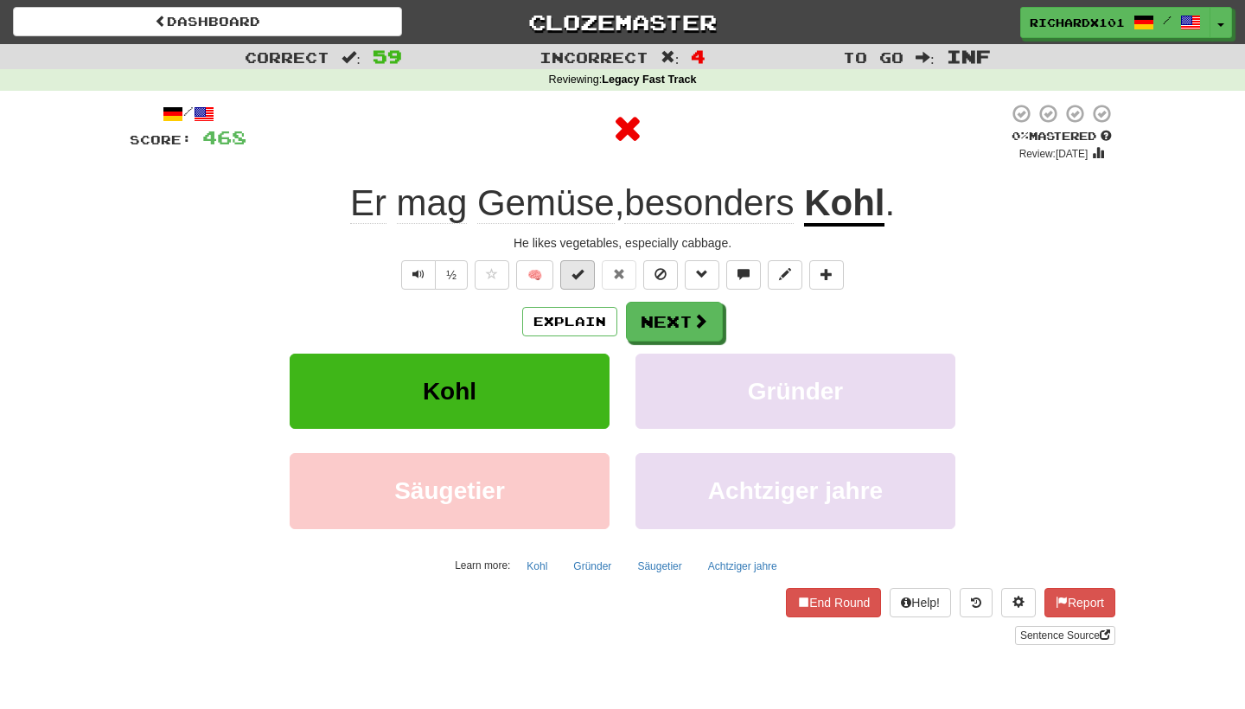
click at [583, 277] on span at bounding box center [577, 274] width 12 height 12
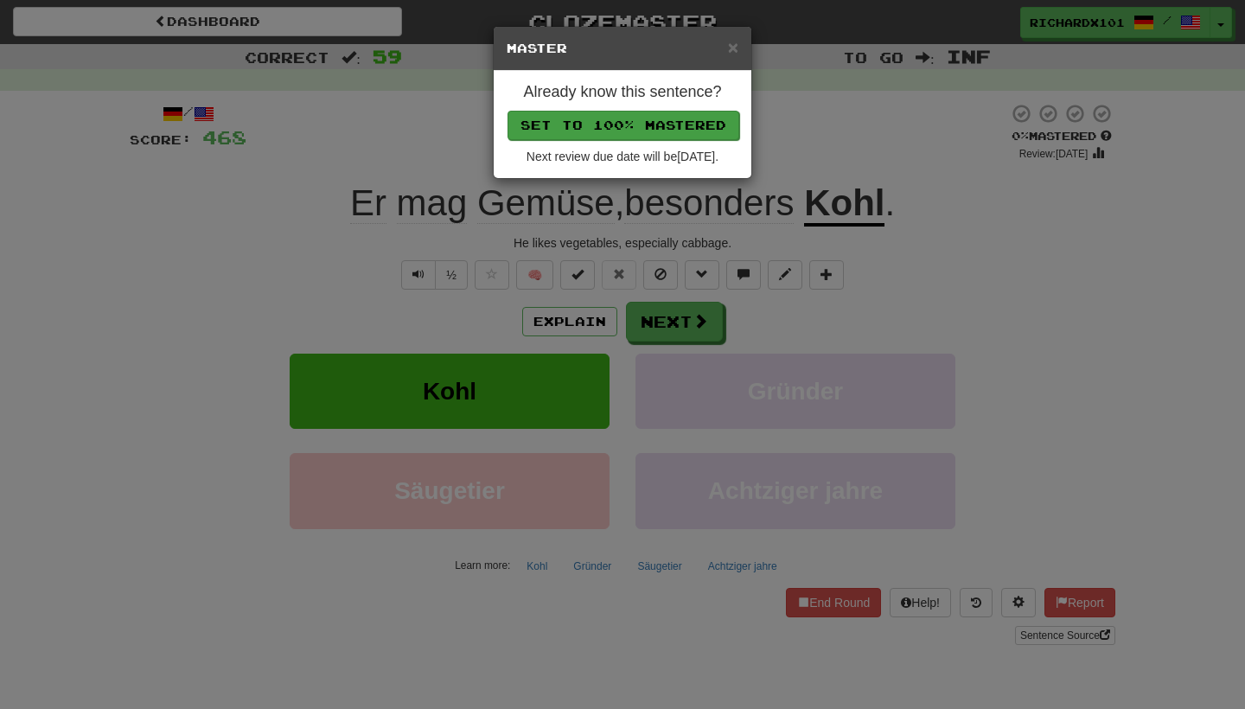
click at [620, 113] on button "Set to 100% Mastered" at bounding box center [624, 125] width 232 height 29
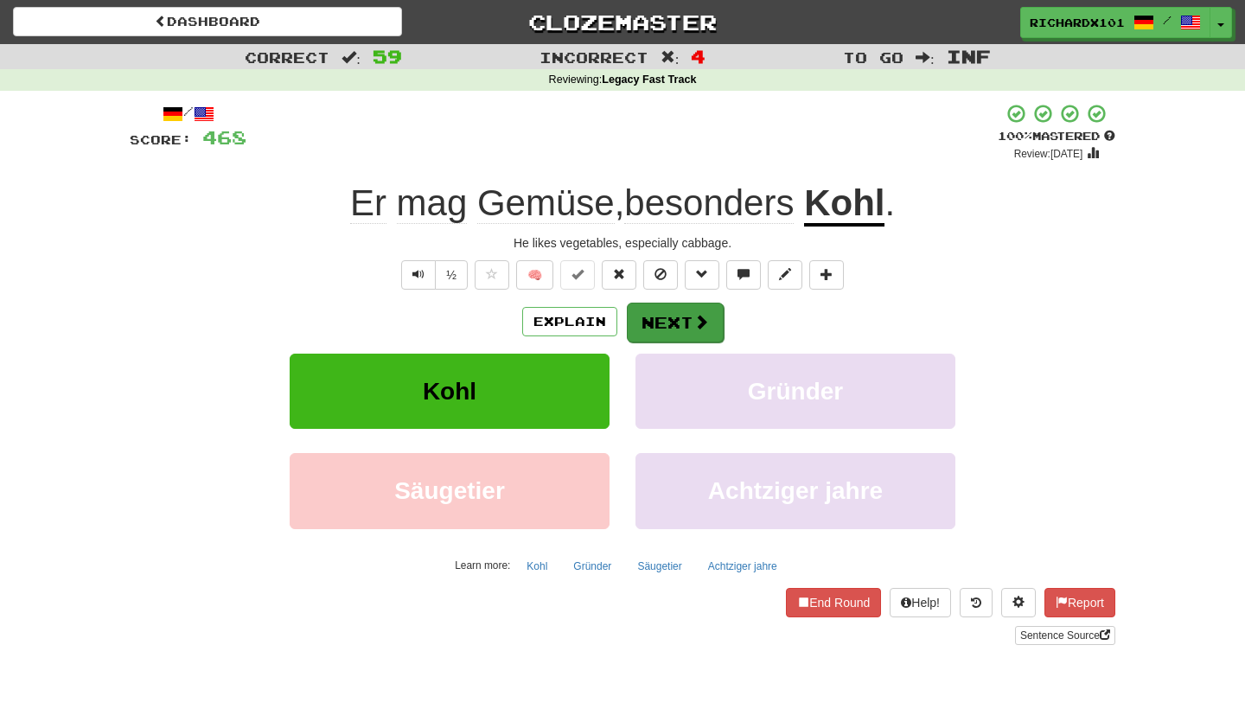
click at [655, 321] on button "Next" at bounding box center [675, 323] width 97 height 40
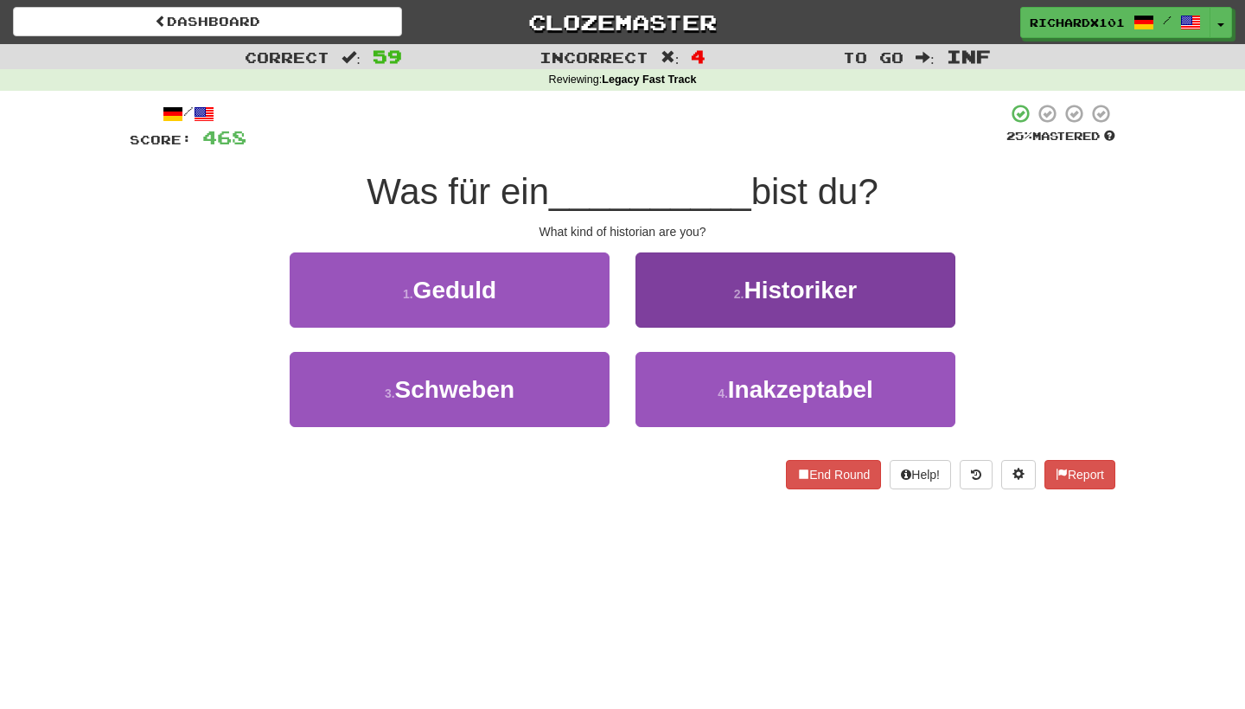
click at [667, 301] on button "2 . Historiker" at bounding box center [795, 289] width 320 height 75
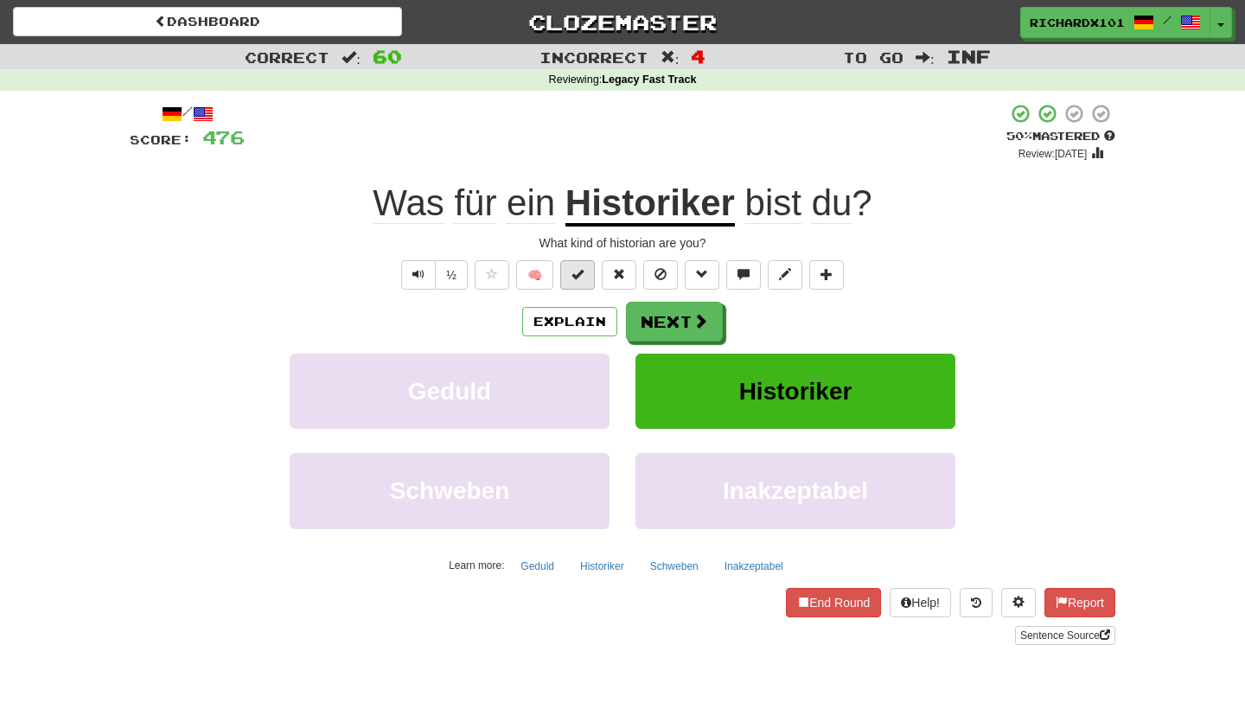
click at [581, 276] on span at bounding box center [577, 274] width 12 height 12
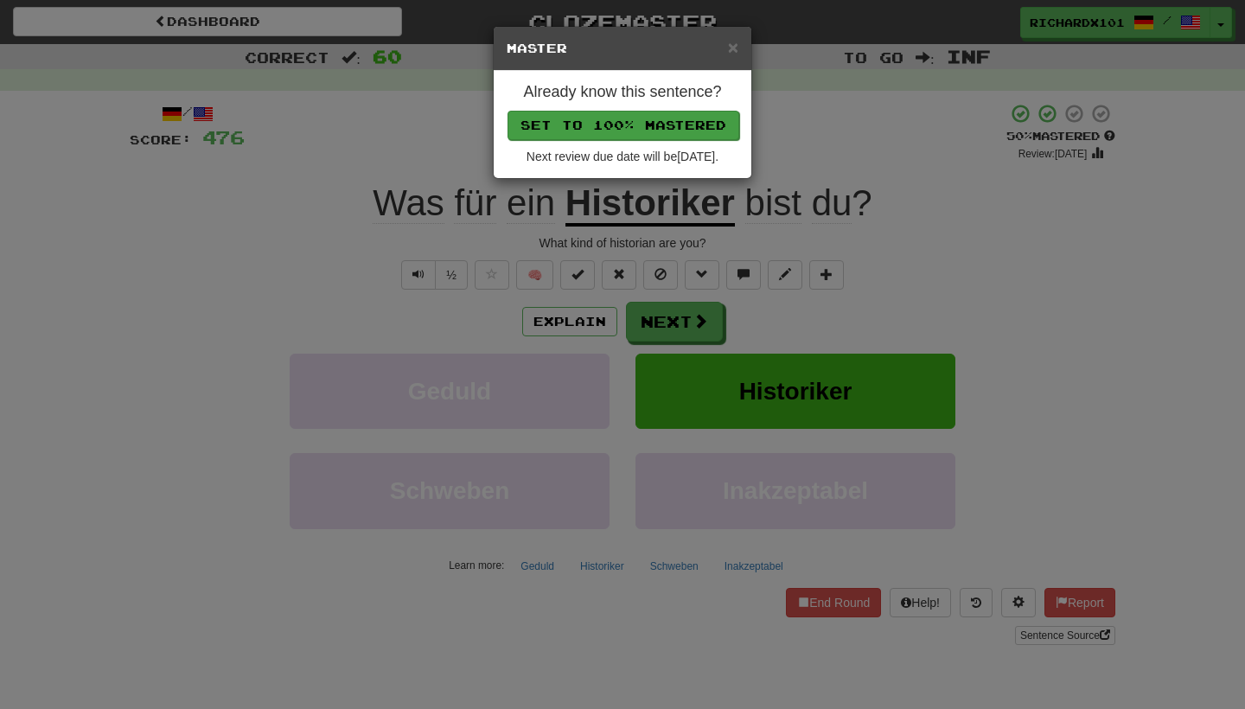
click at [623, 119] on button "Set to 100% Mastered" at bounding box center [624, 125] width 232 height 29
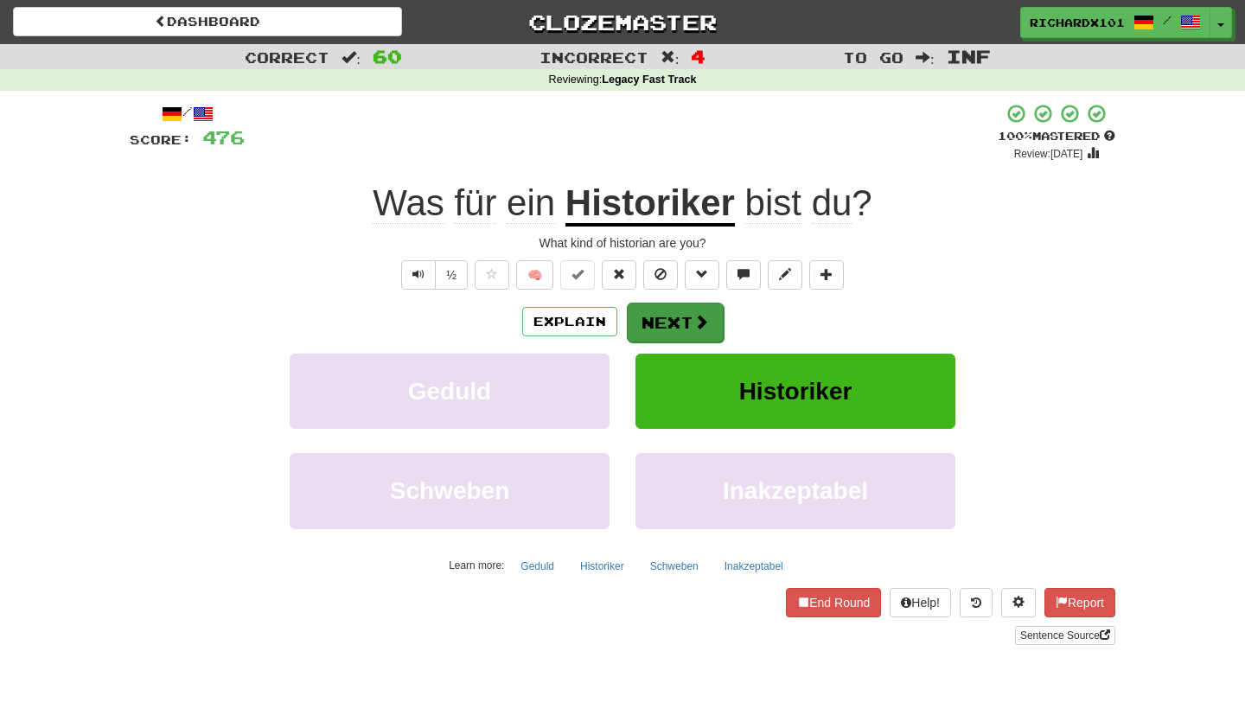
click at [660, 315] on button "Next" at bounding box center [675, 323] width 97 height 40
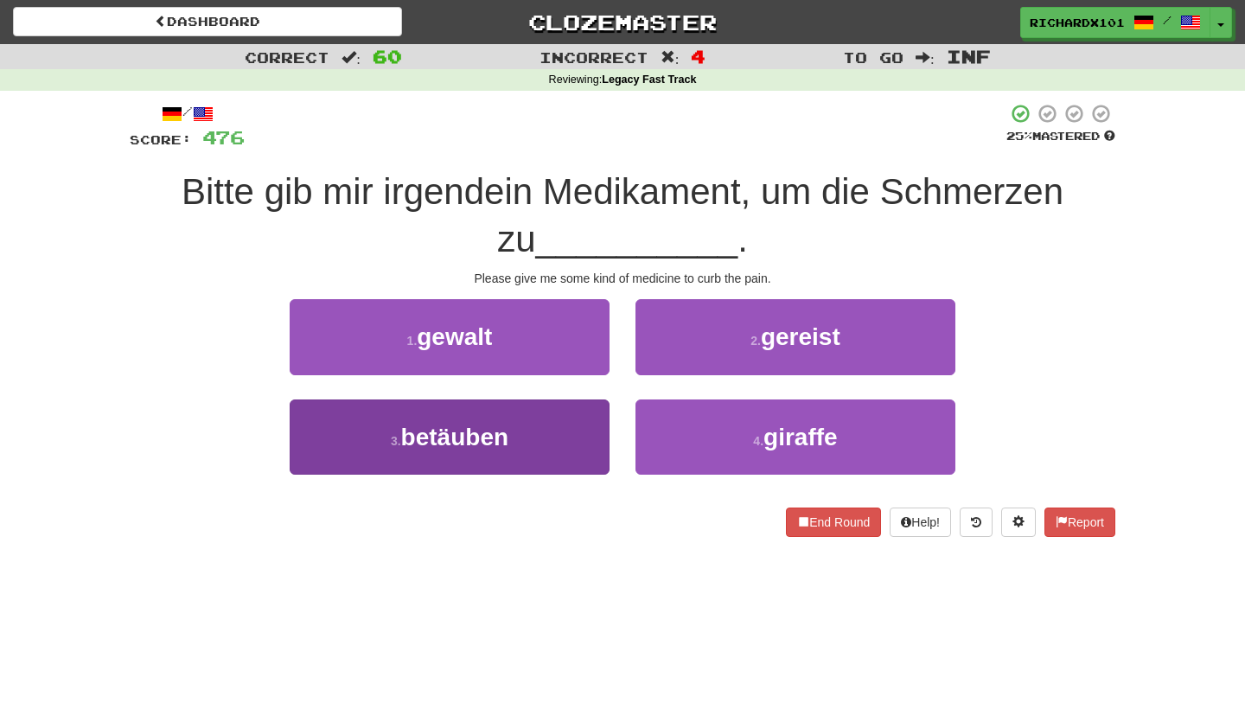
click at [591, 431] on button "3 . betäuben" at bounding box center [450, 436] width 320 height 75
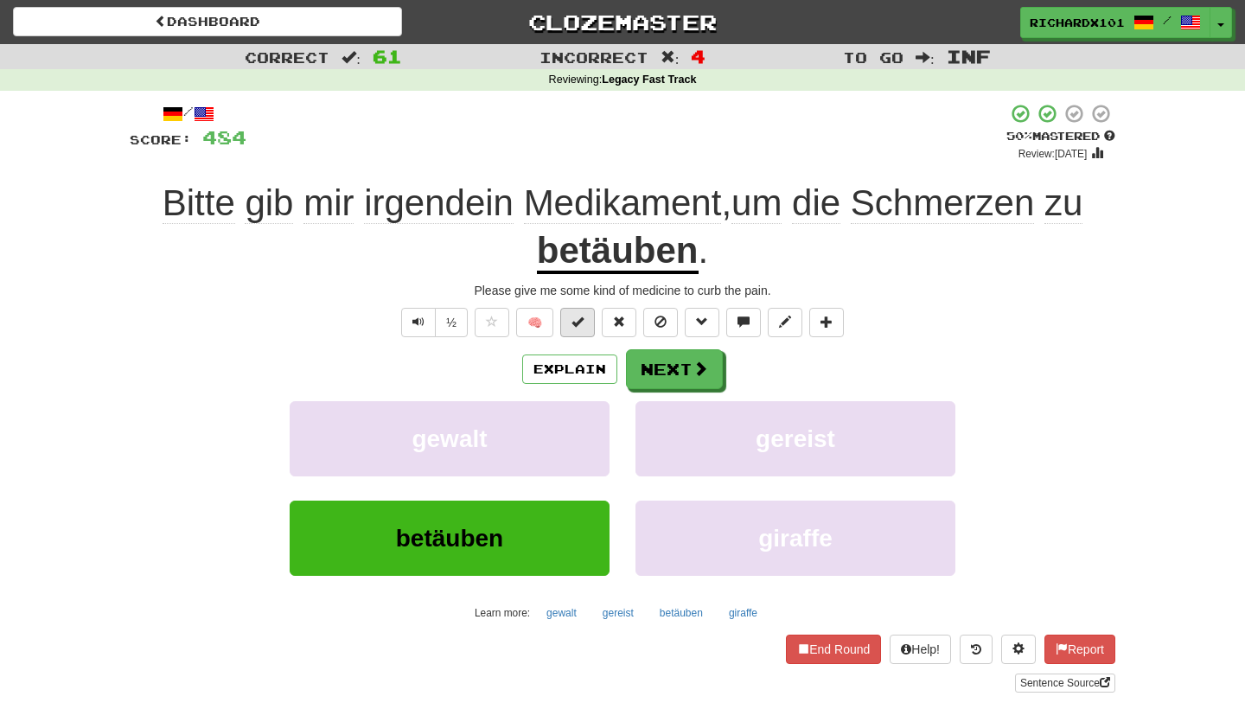
click at [586, 331] on button at bounding box center [577, 322] width 35 height 29
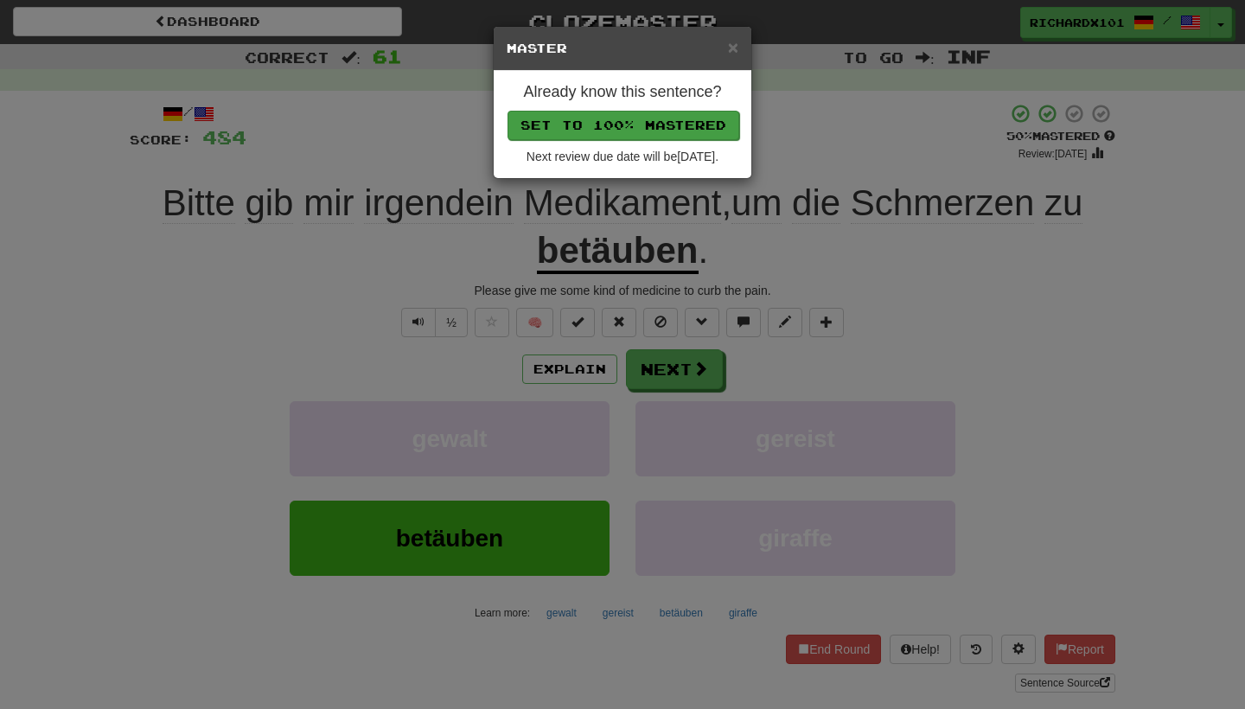
click at [643, 132] on button "Set to 100% Mastered" at bounding box center [624, 125] width 232 height 29
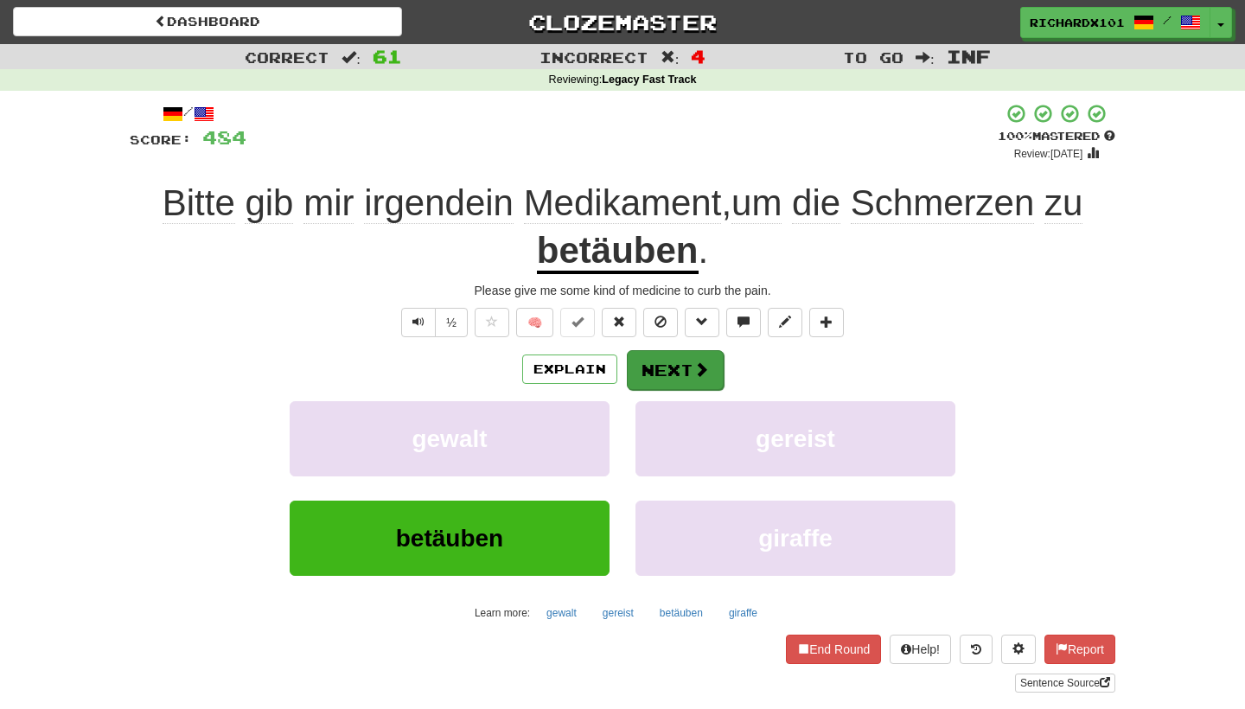
click at [664, 356] on button "Next" at bounding box center [675, 370] width 97 height 40
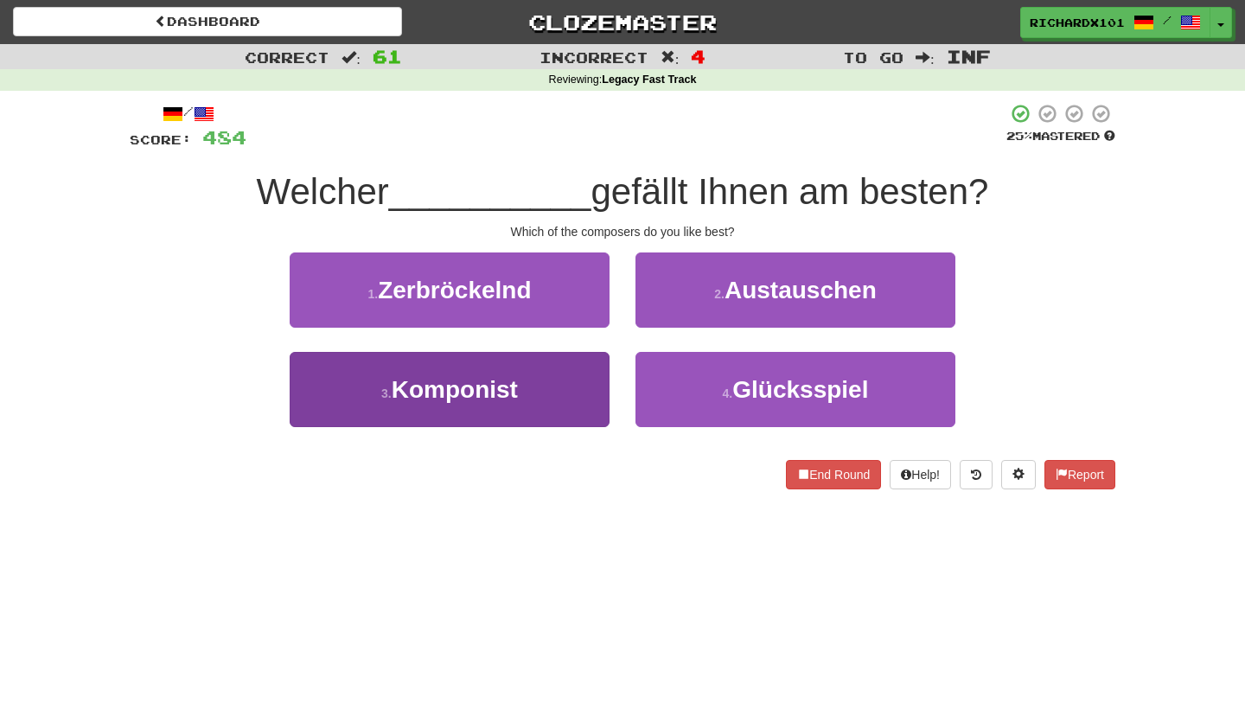
click at [581, 412] on button "3 . Komponist" at bounding box center [450, 389] width 320 height 75
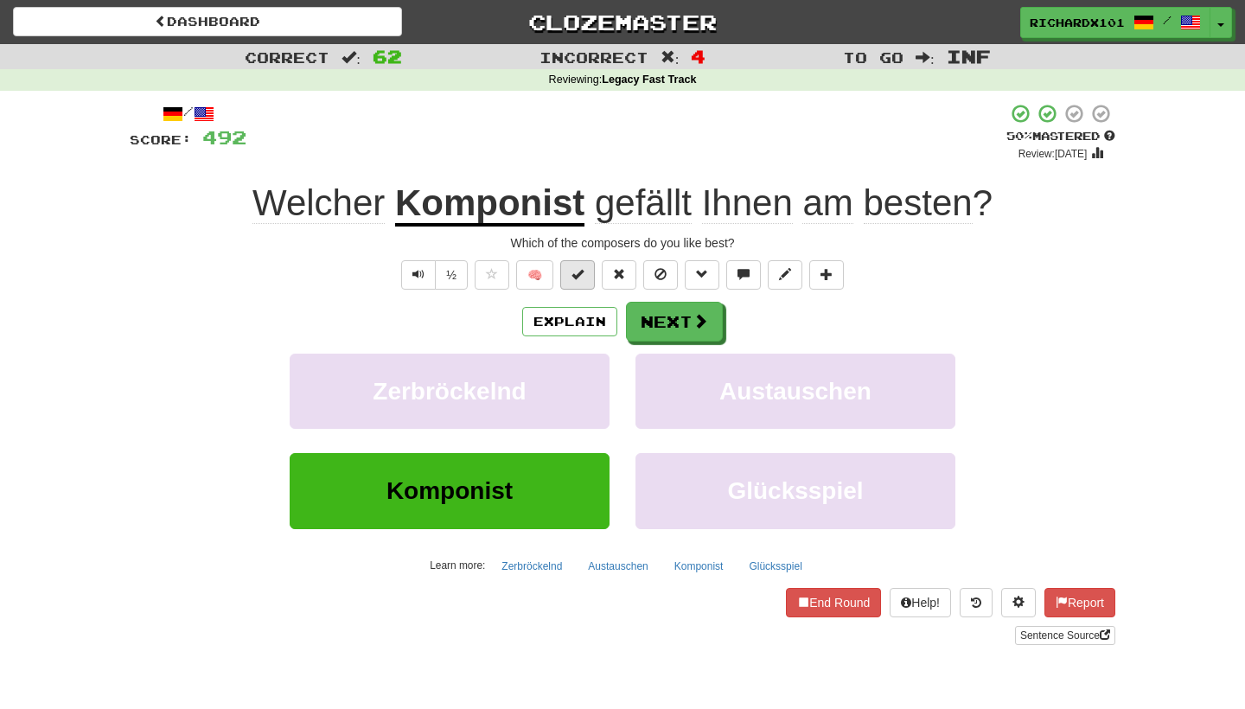
click at [582, 275] on span at bounding box center [577, 274] width 12 height 12
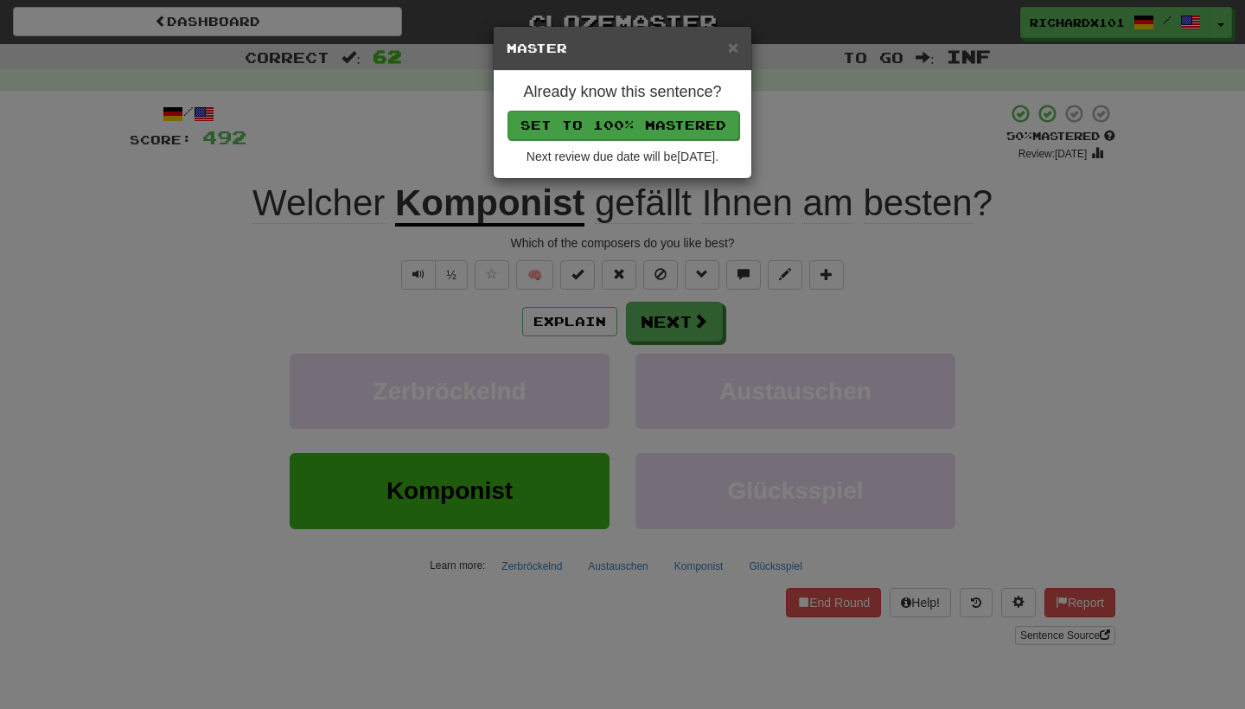
click at [623, 117] on button "Set to 100% Mastered" at bounding box center [624, 125] width 232 height 29
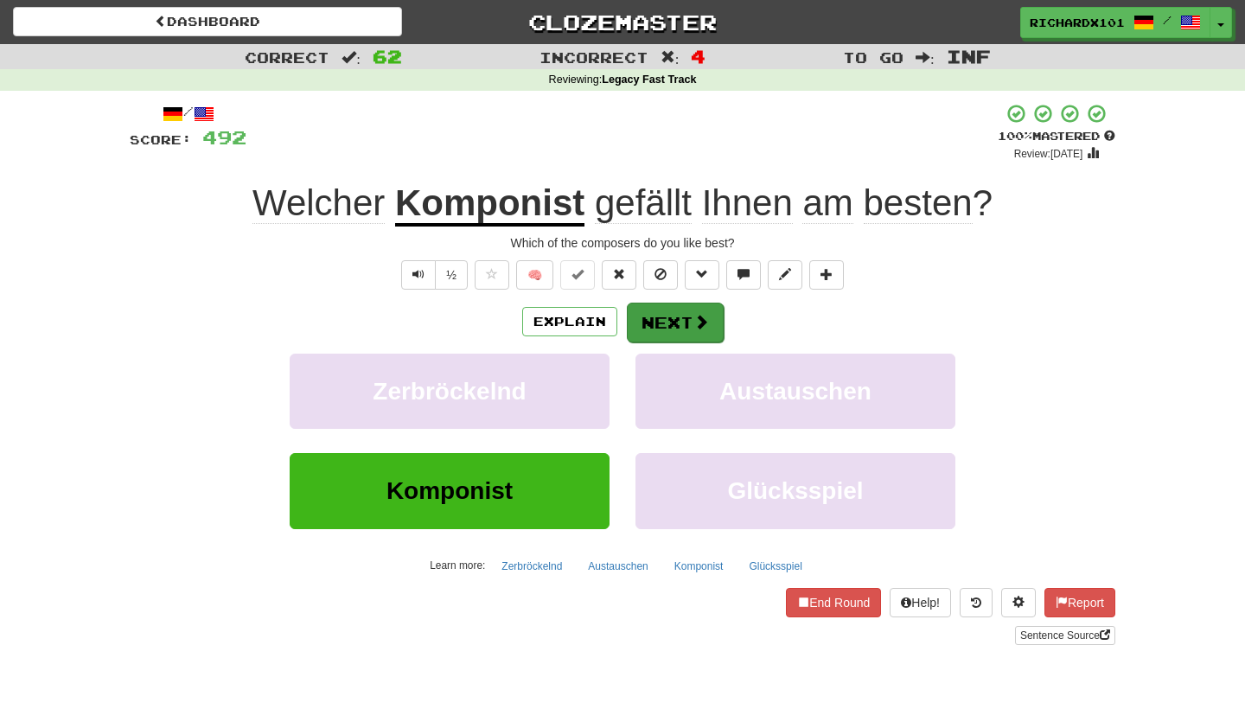
click at [648, 323] on button "Next" at bounding box center [675, 323] width 97 height 40
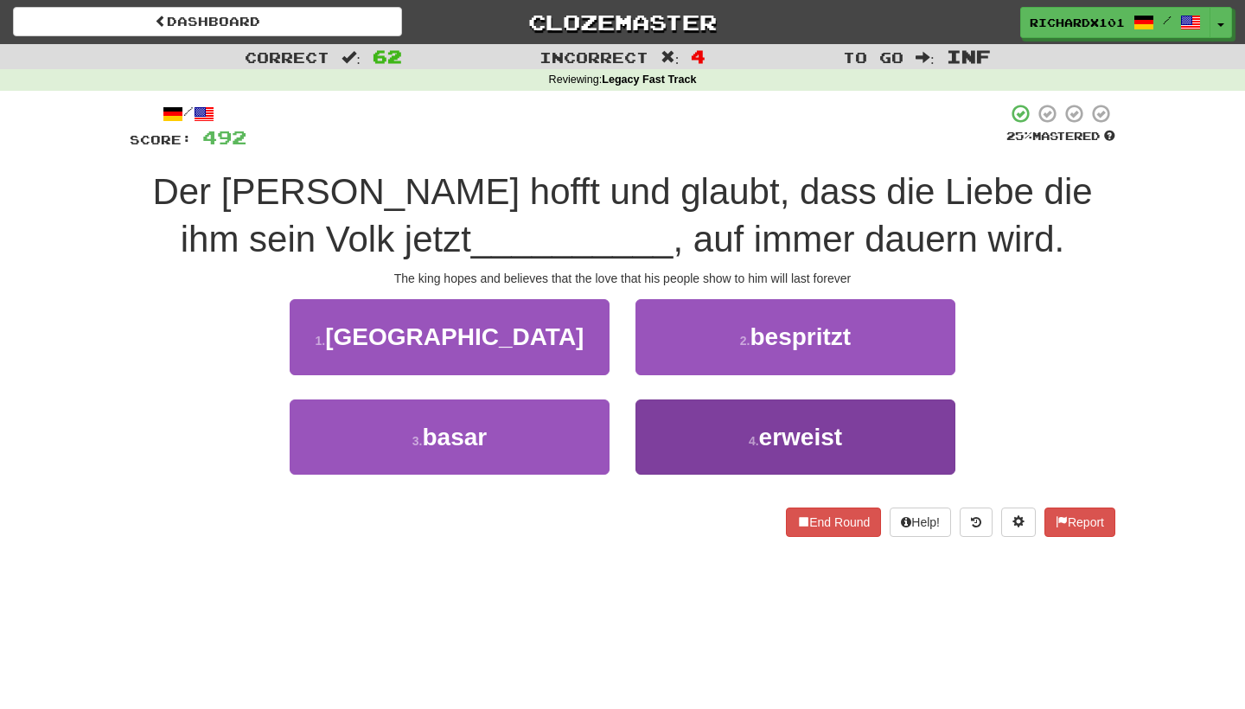
click at [678, 409] on button "4 . erweist" at bounding box center [795, 436] width 320 height 75
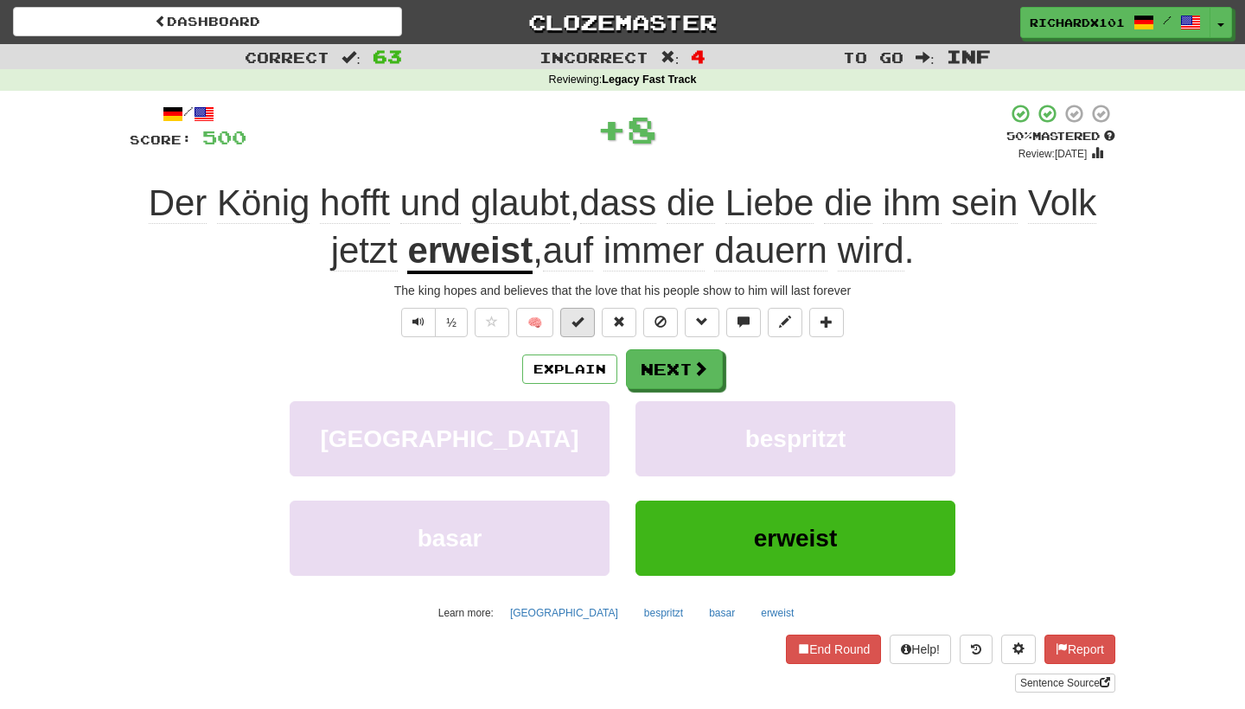
click at [583, 317] on span at bounding box center [577, 322] width 12 height 12
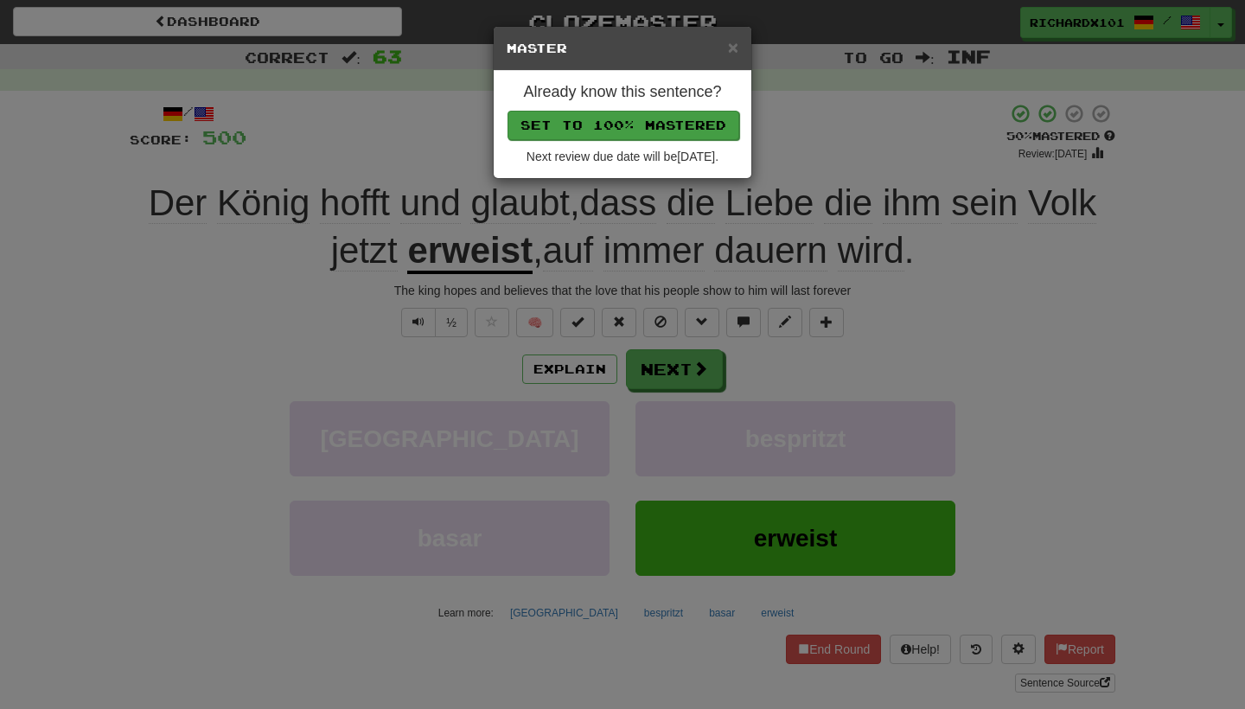
click at [614, 126] on button "Set to 100% Mastered" at bounding box center [624, 125] width 232 height 29
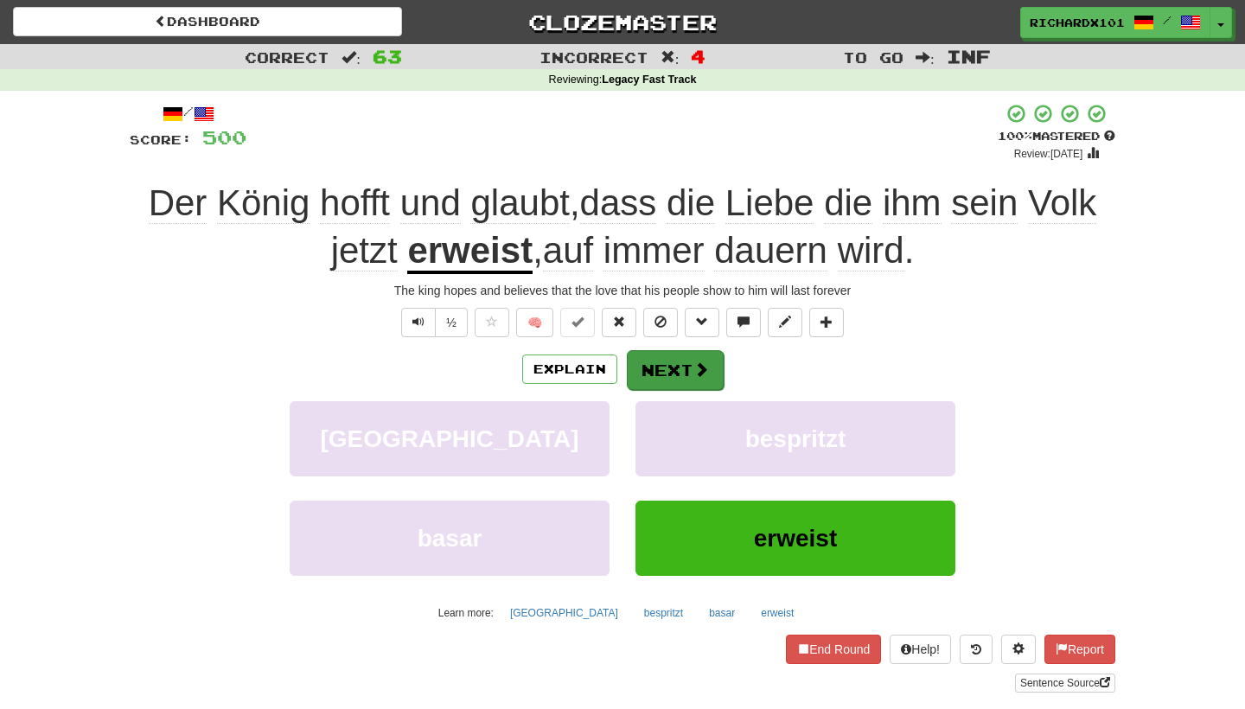
click at [663, 365] on button "Next" at bounding box center [675, 370] width 97 height 40
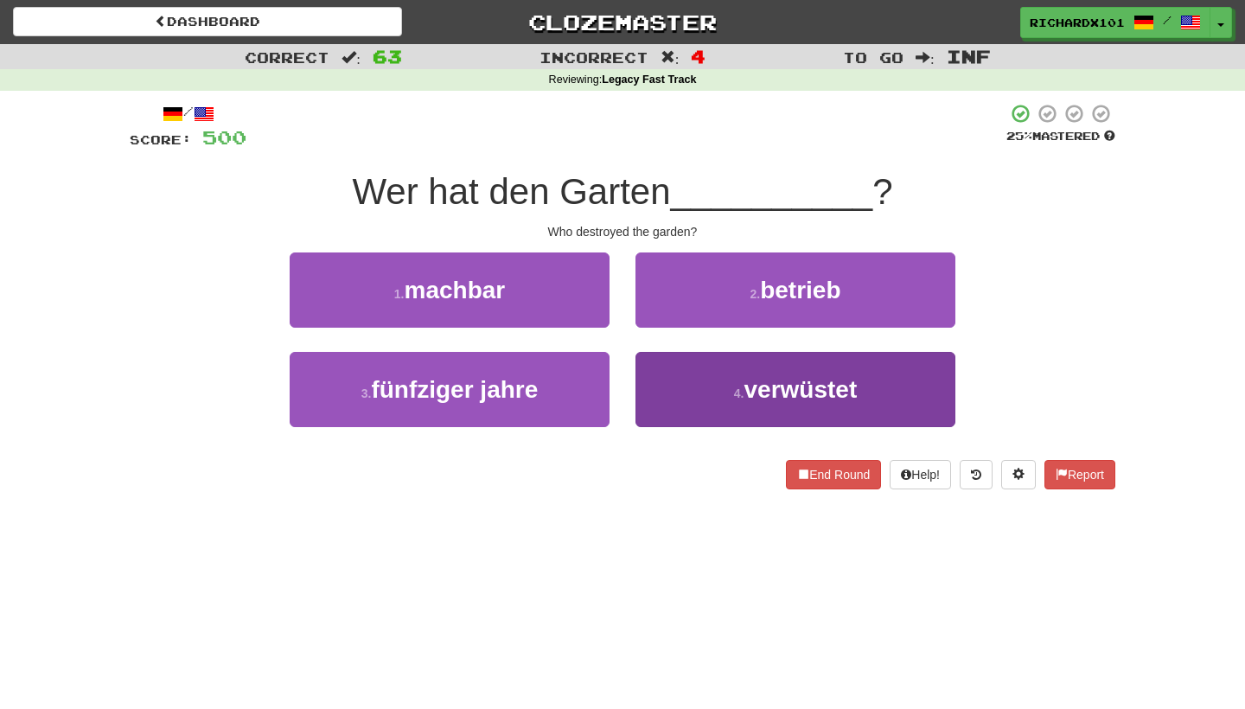
click at [667, 372] on button "4 . verwüstet" at bounding box center [795, 389] width 320 height 75
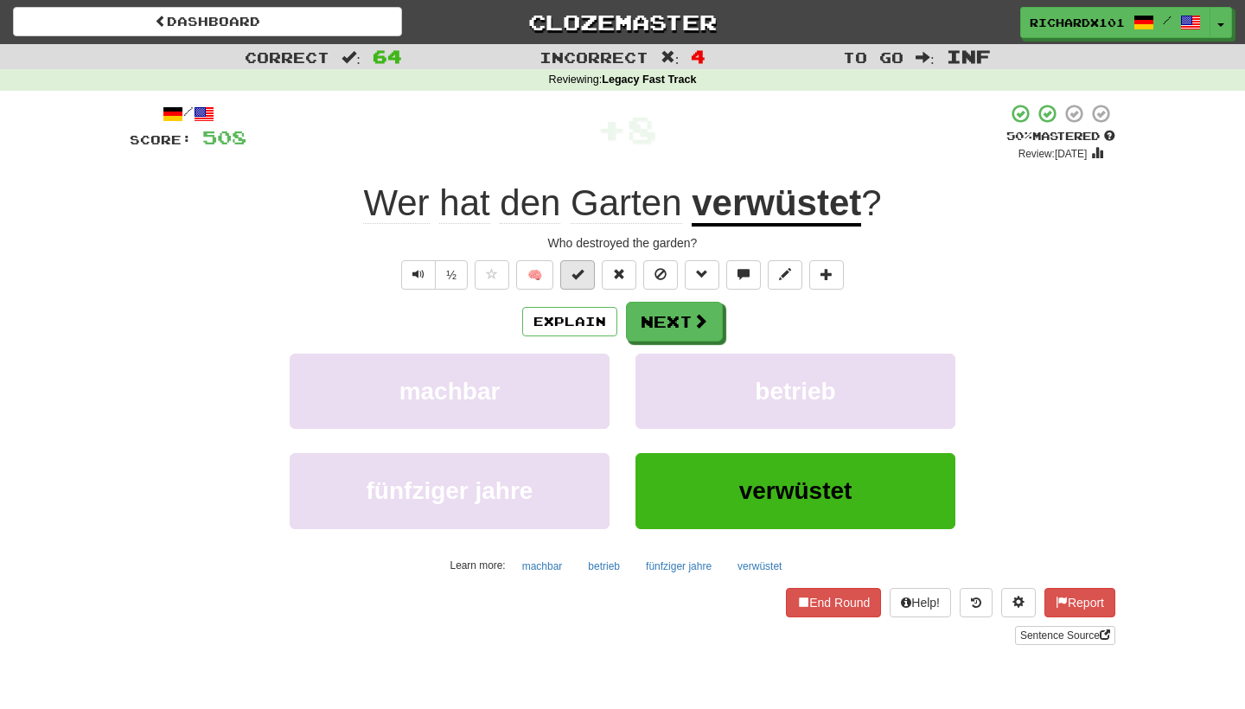
click at [586, 271] on button at bounding box center [577, 274] width 35 height 29
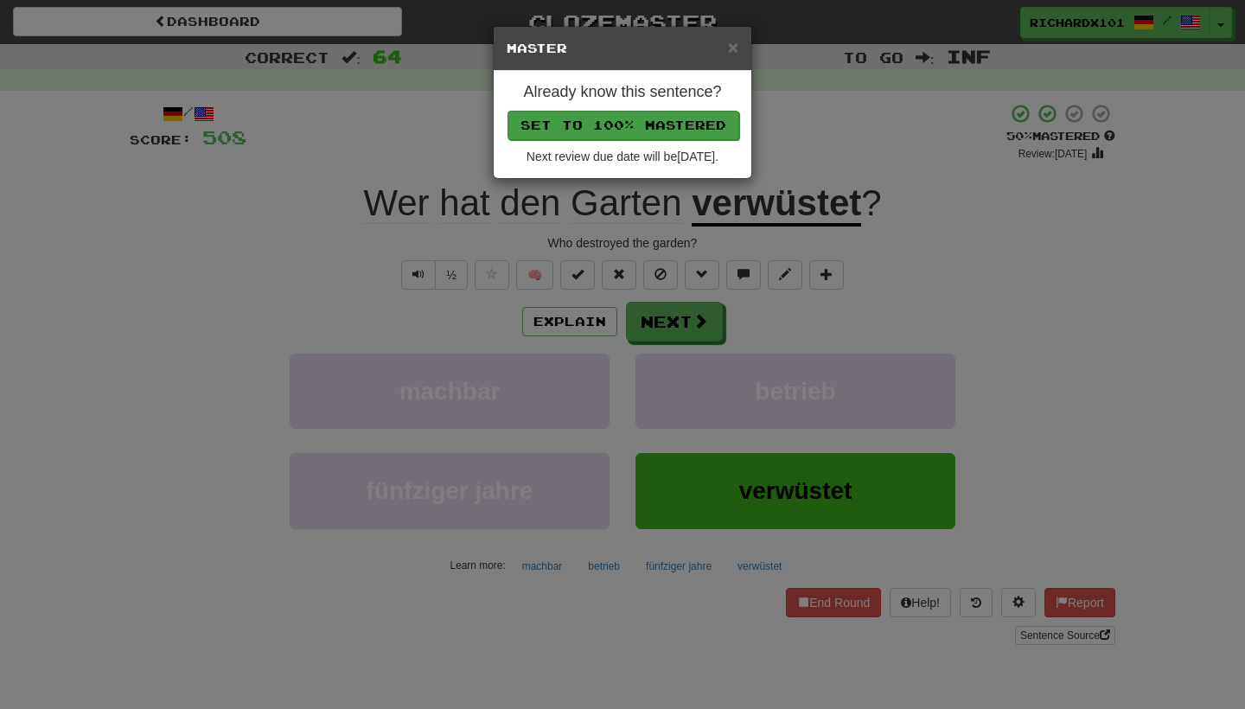
click at [620, 122] on button "Set to 100% Mastered" at bounding box center [624, 125] width 232 height 29
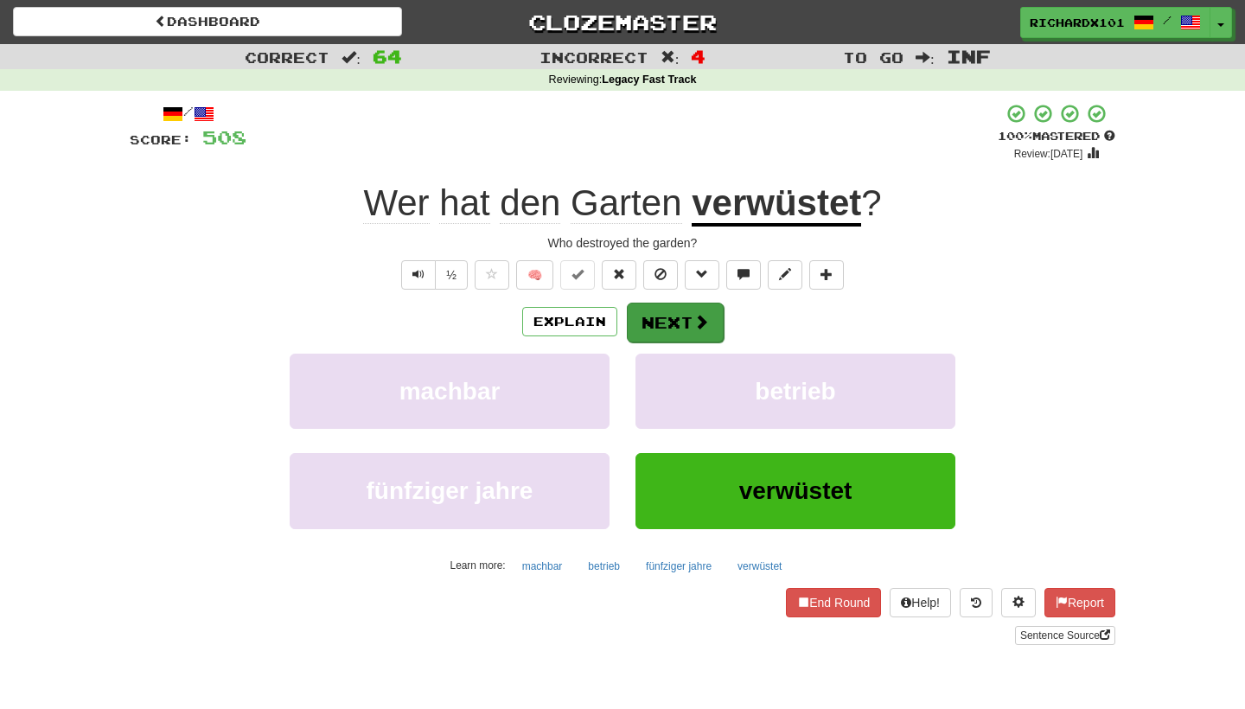
click at [648, 318] on button "Next" at bounding box center [675, 323] width 97 height 40
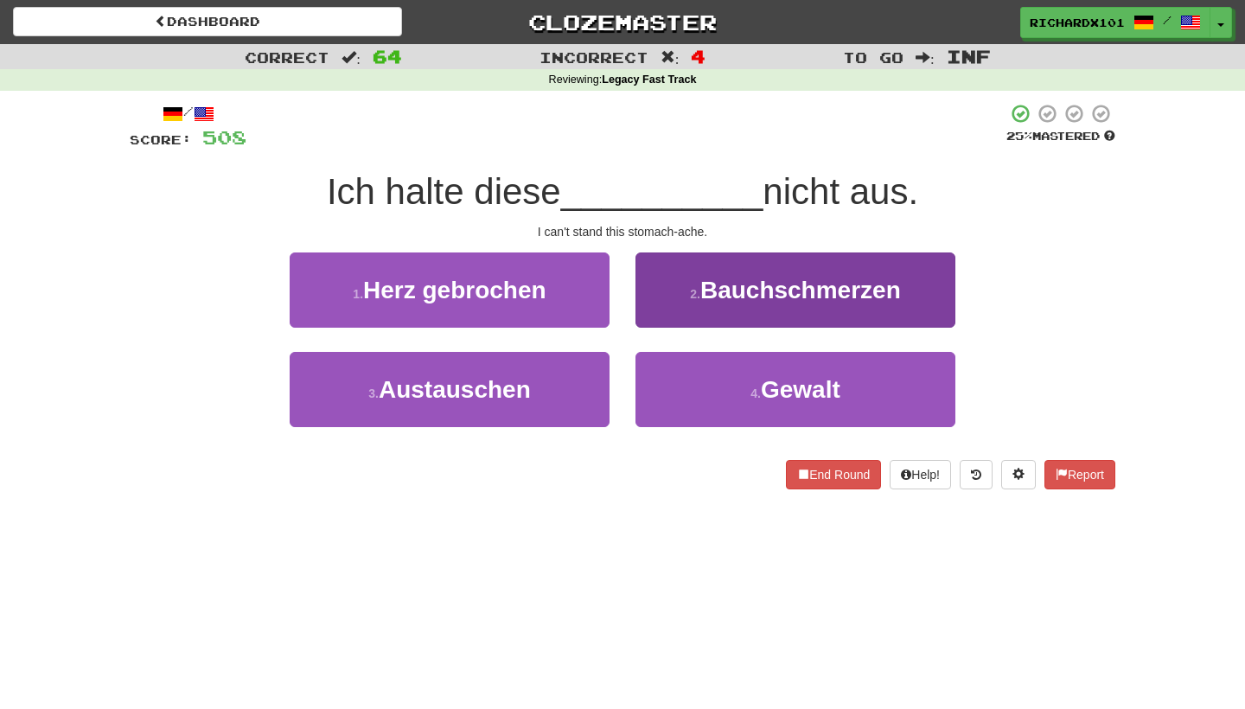
click at [666, 300] on button "2 . Bauchschmerzen" at bounding box center [795, 289] width 320 height 75
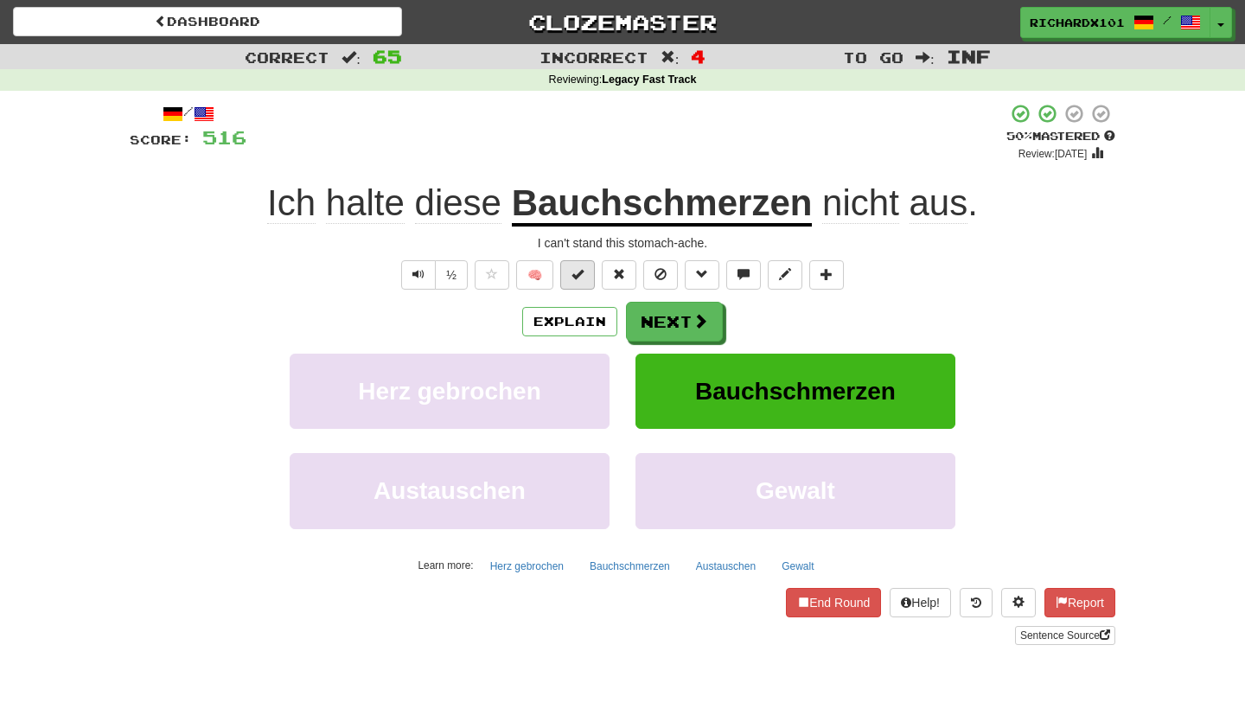
click at [578, 276] on span at bounding box center [577, 274] width 12 height 12
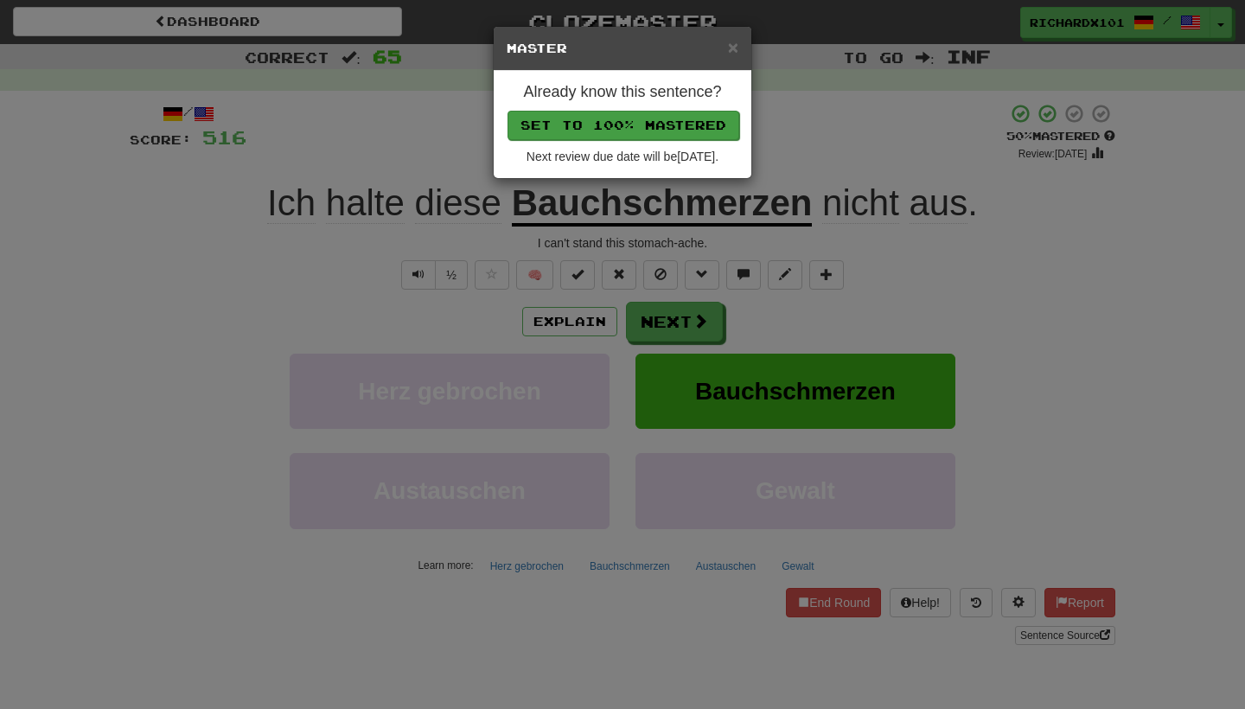
click at [617, 123] on button "Set to 100% Mastered" at bounding box center [624, 125] width 232 height 29
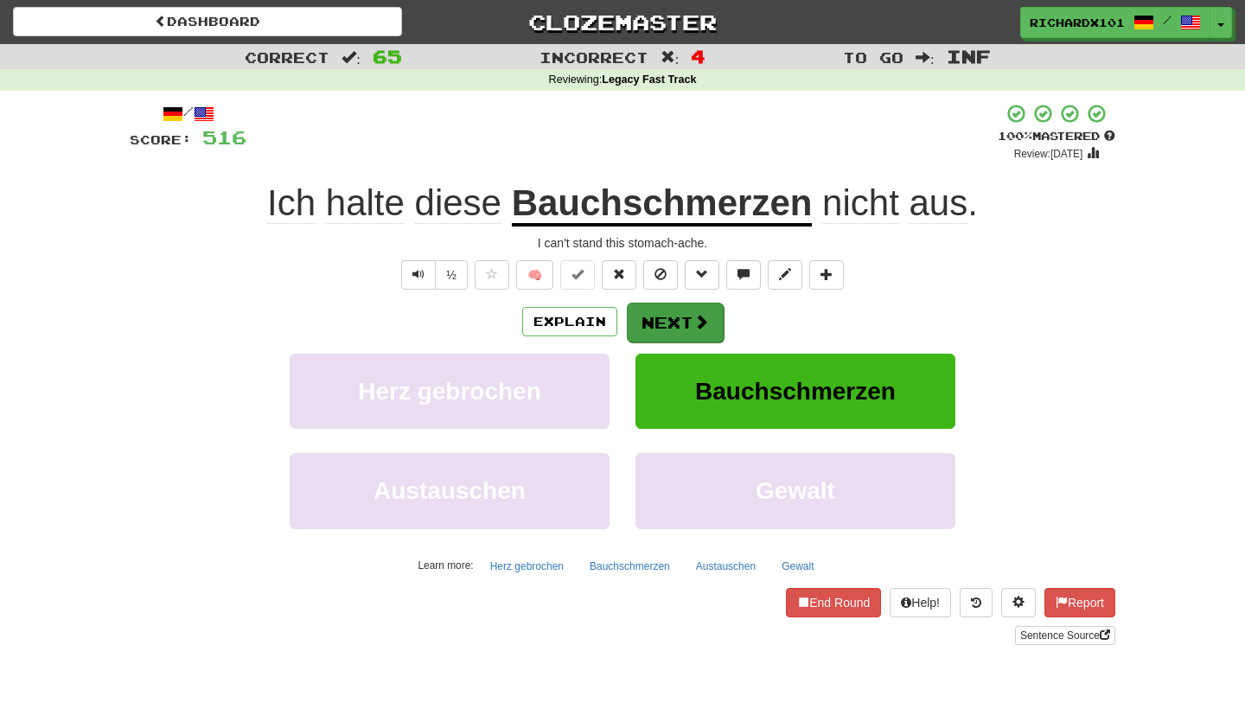
click at [646, 330] on button "Next" at bounding box center [675, 323] width 97 height 40
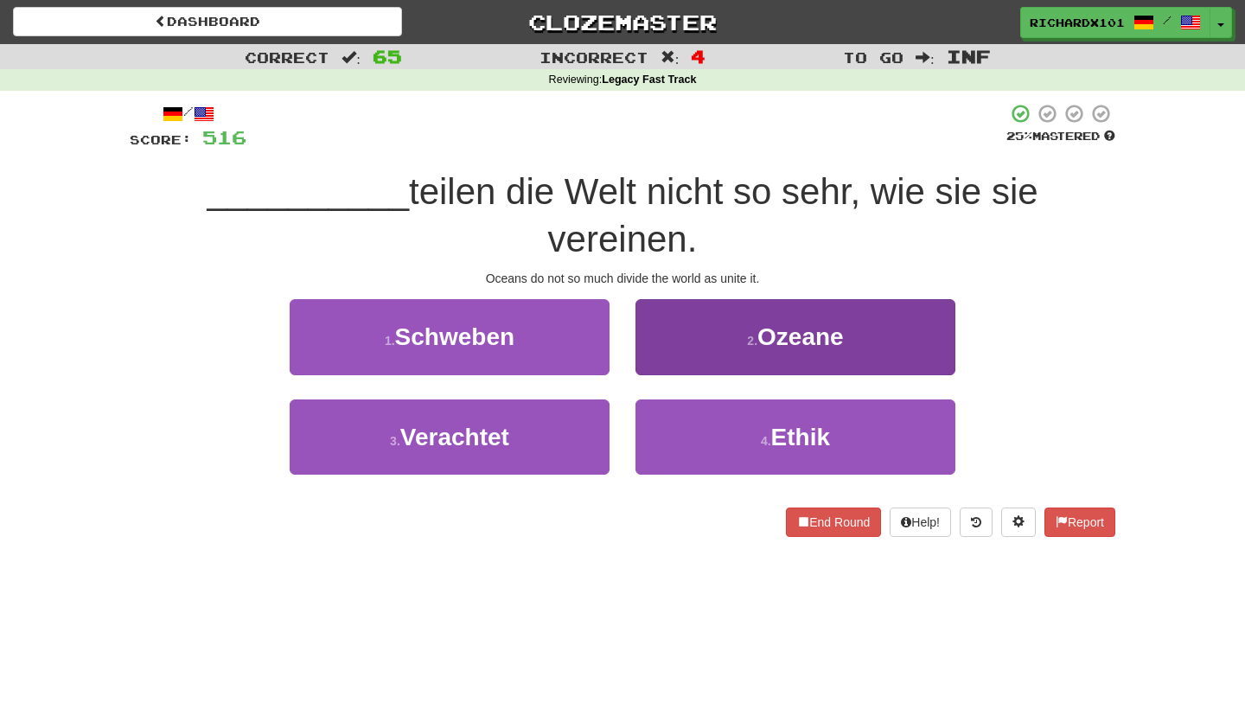
click at [693, 299] on button "2 . Ozeane" at bounding box center [795, 336] width 320 height 75
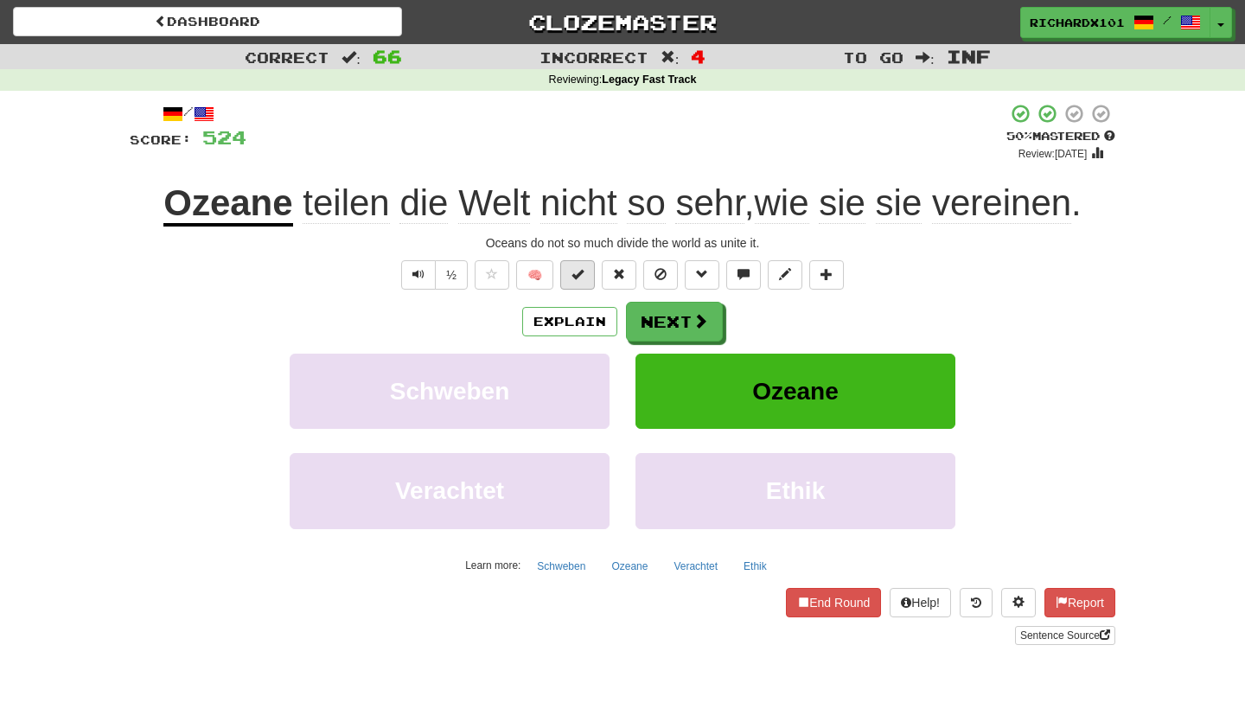
click at [581, 271] on span at bounding box center [577, 274] width 12 height 12
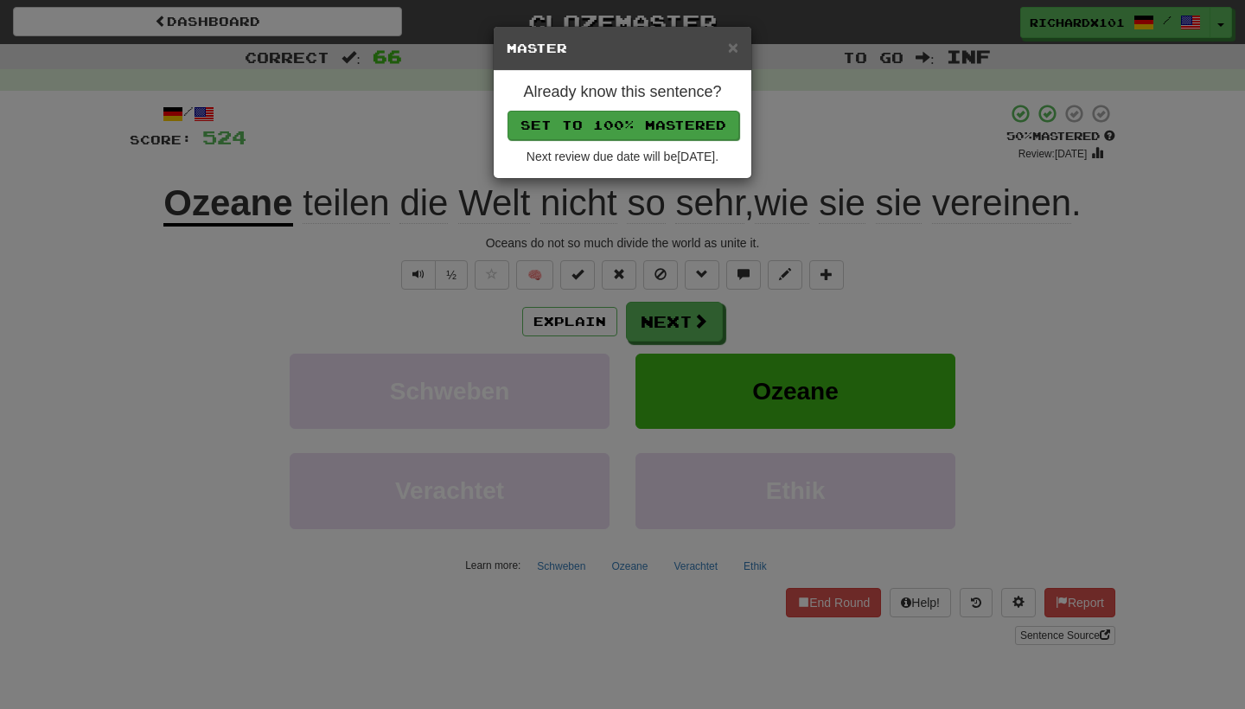
click at [620, 124] on button "Set to 100% Mastered" at bounding box center [624, 125] width 232 height 29
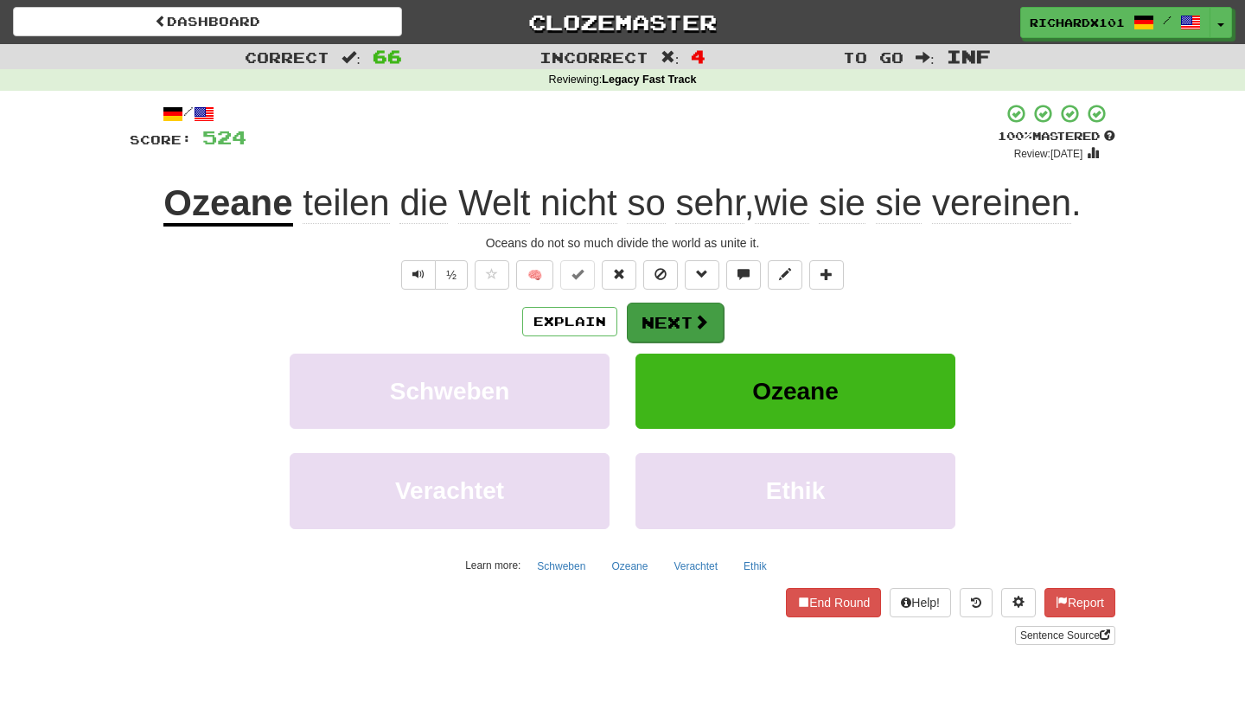
click at [658, 314] on button "Next" at bounding box center [675, 323] width 97 height 40
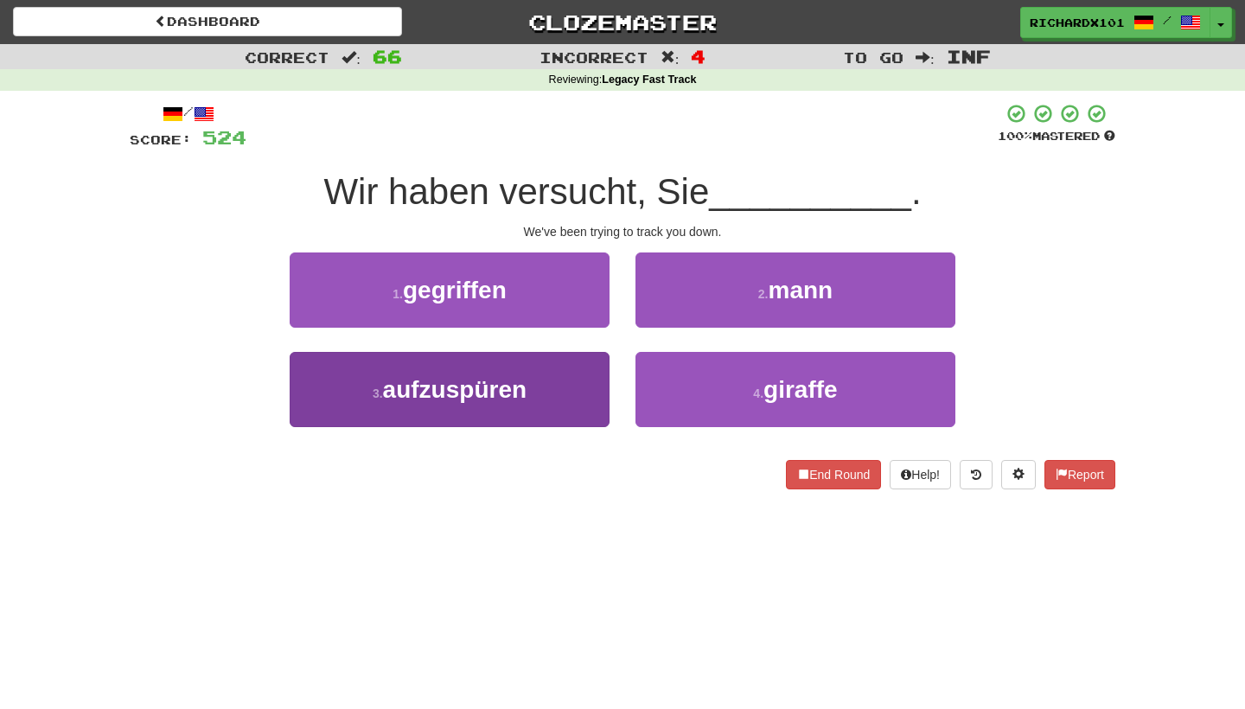
click at [561, 393] on button "3 . aufzuspüren" at bounding box center [450, 389] width 320 height 75
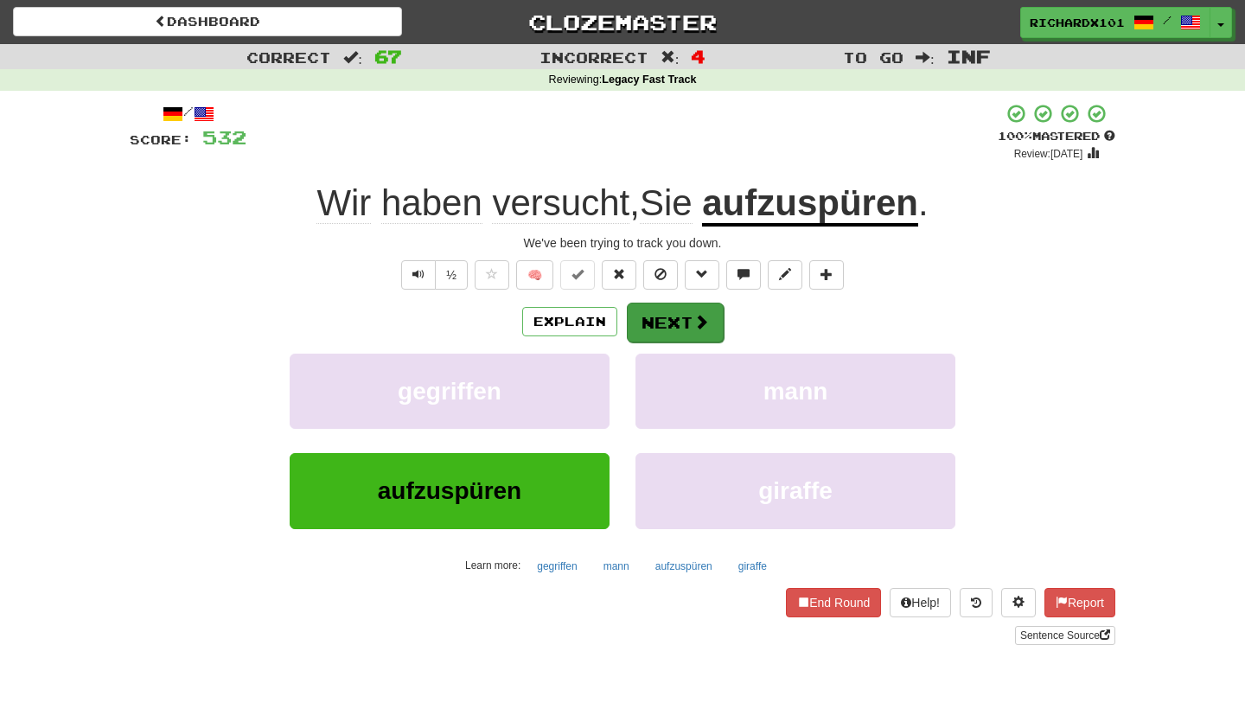
click at [644, 315] on button "Next" at bounding box center [675, 323] width 97 height 40
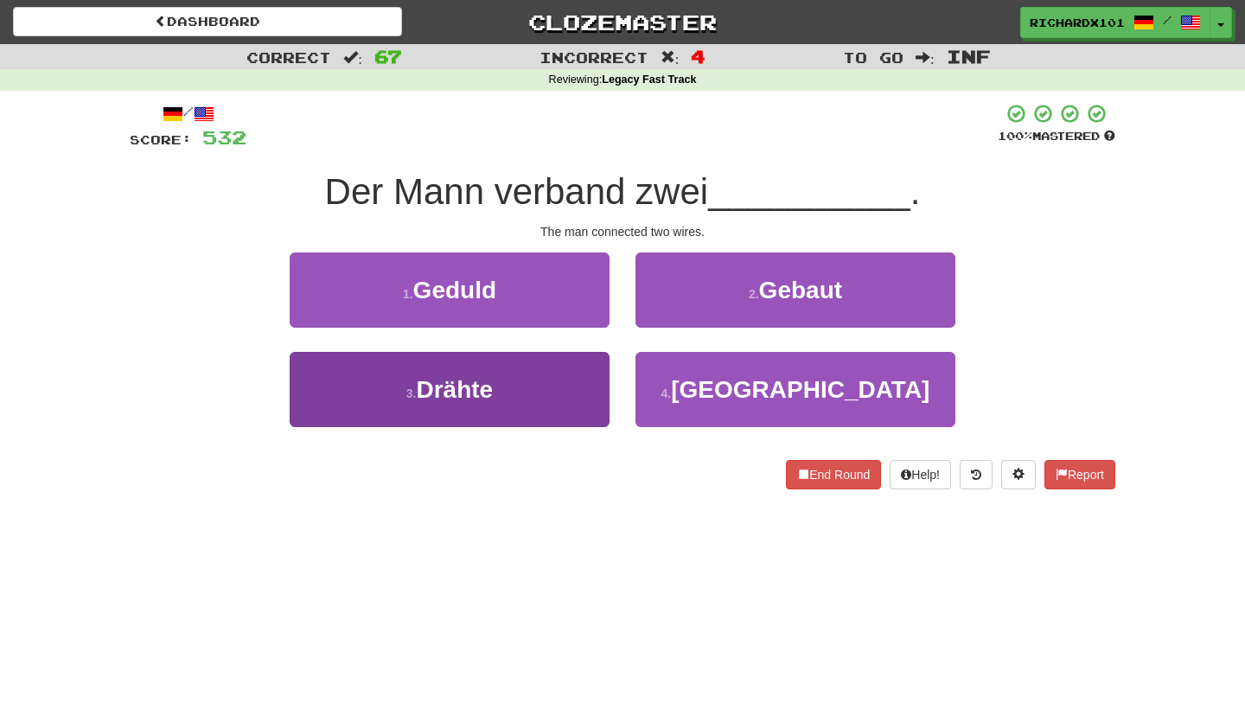
click at [571, 394] on button "3 . Drähte" at bounding box center [450, 389] width 320 height 75
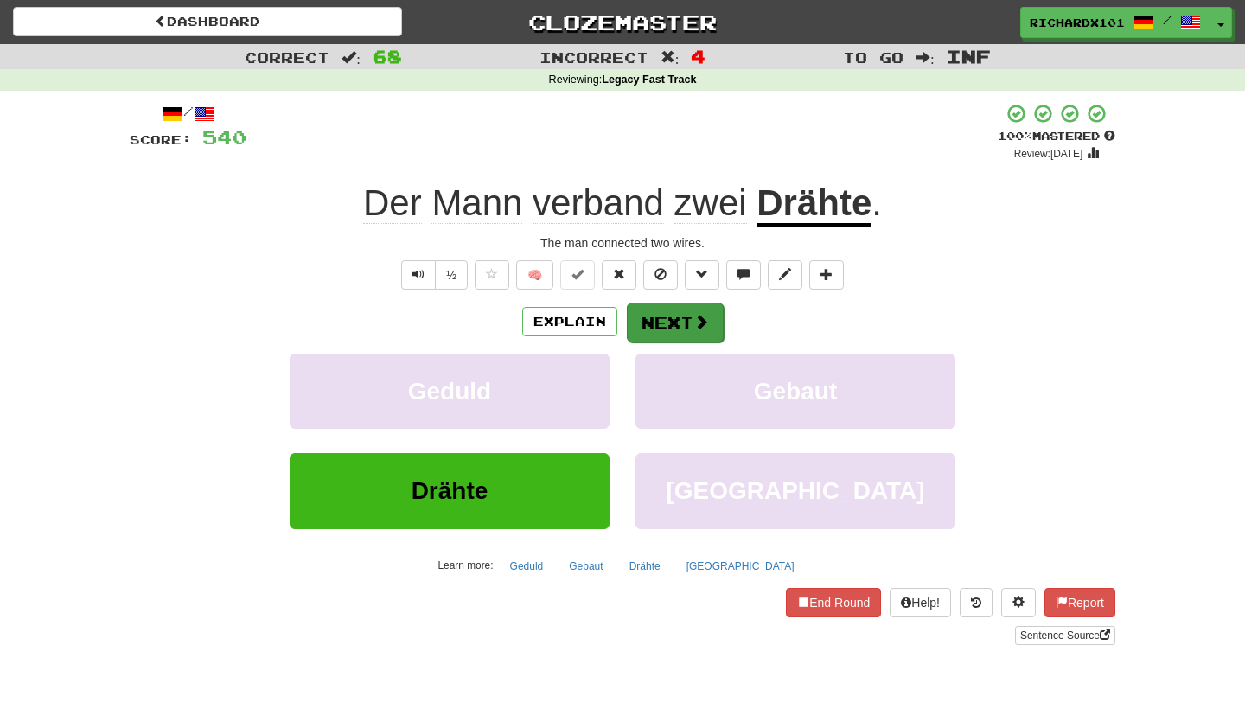
click at [672, 309] on button "Next" at bounding box center [675, 323] width 97 height 40
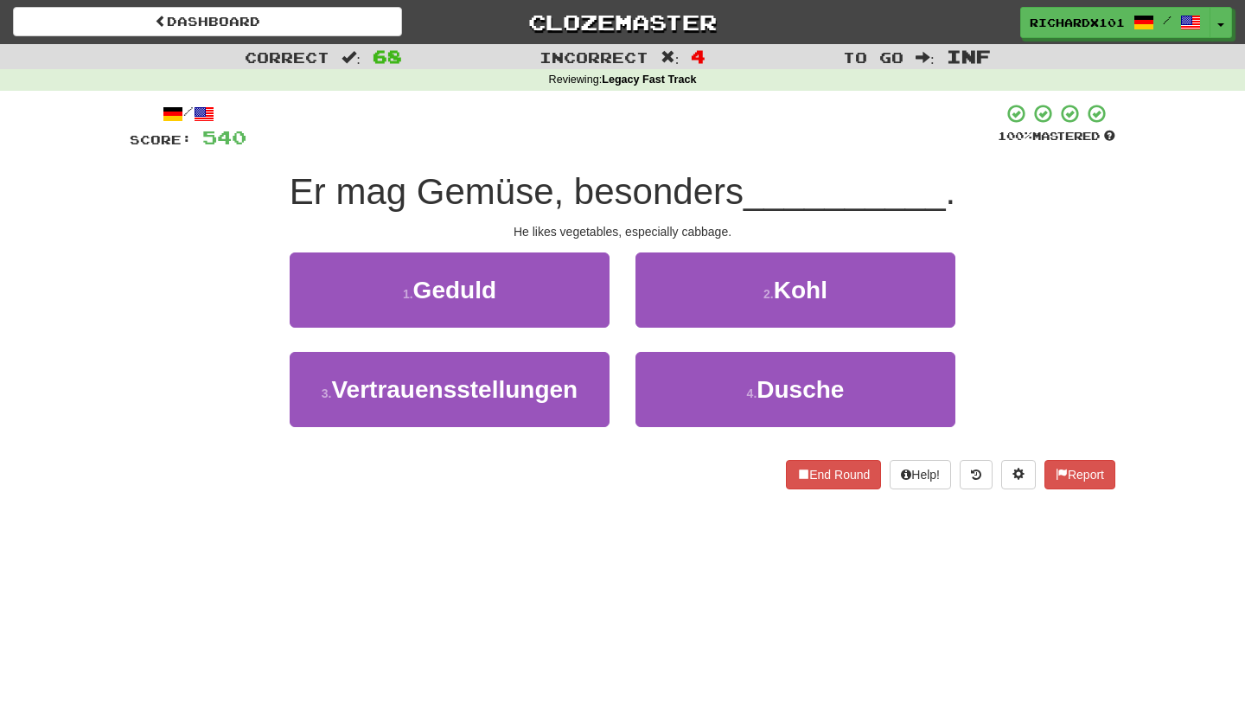
click at [672, 309] on button "2 . Kohl" at bounding box center [795, 289] width 320 height 75
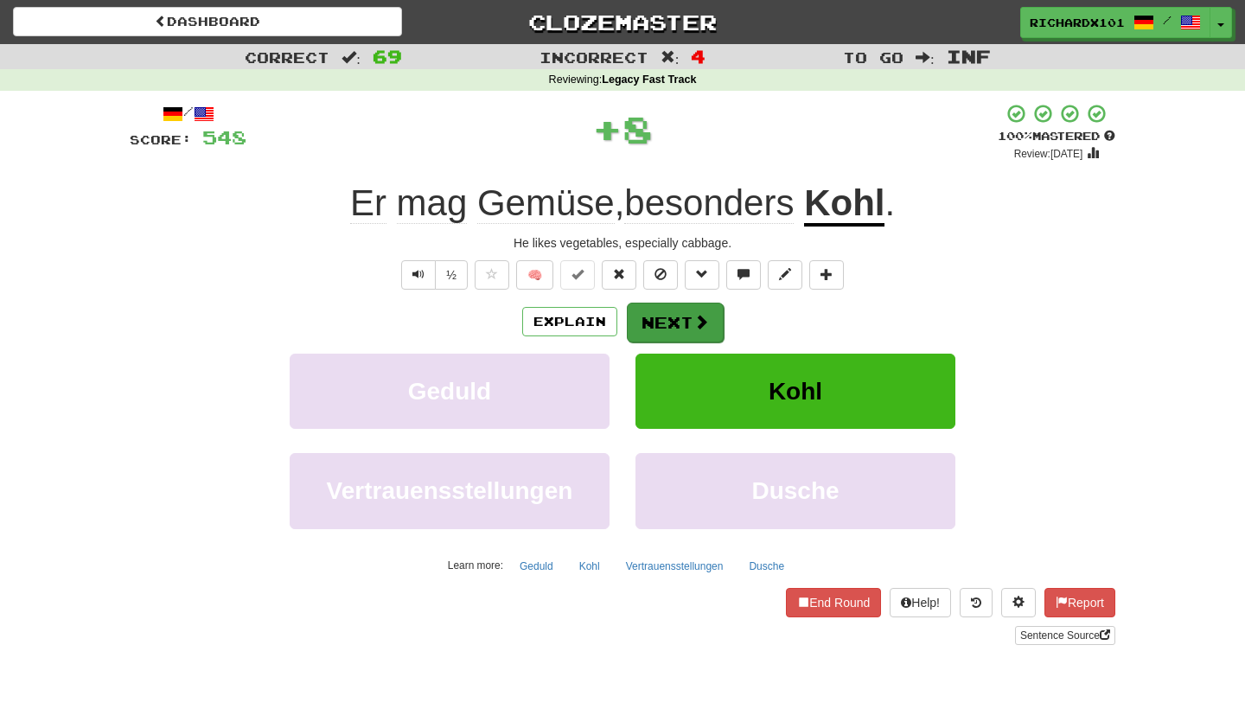
click at [670, 316] on button "Next" at bounding box center [675, 323] width 97 height 40
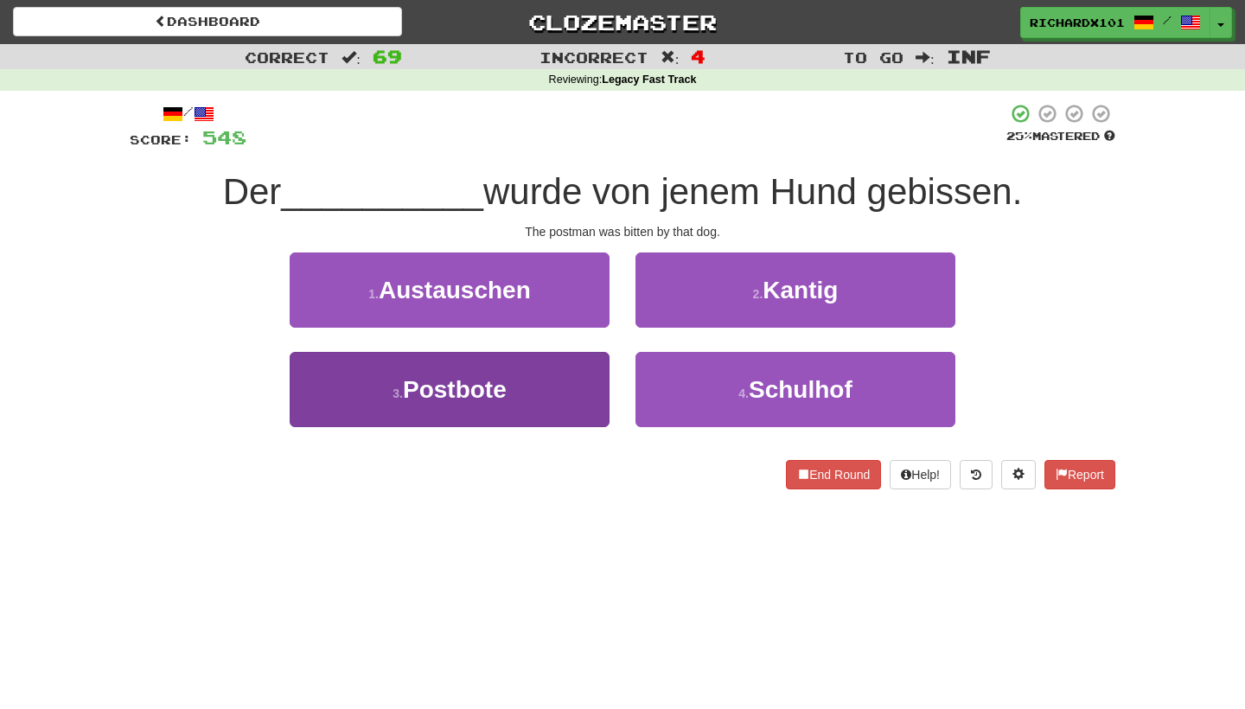
click at [580, 396] on button "3 . Postbote" at bounding box center [450, 389] width 320 height 75
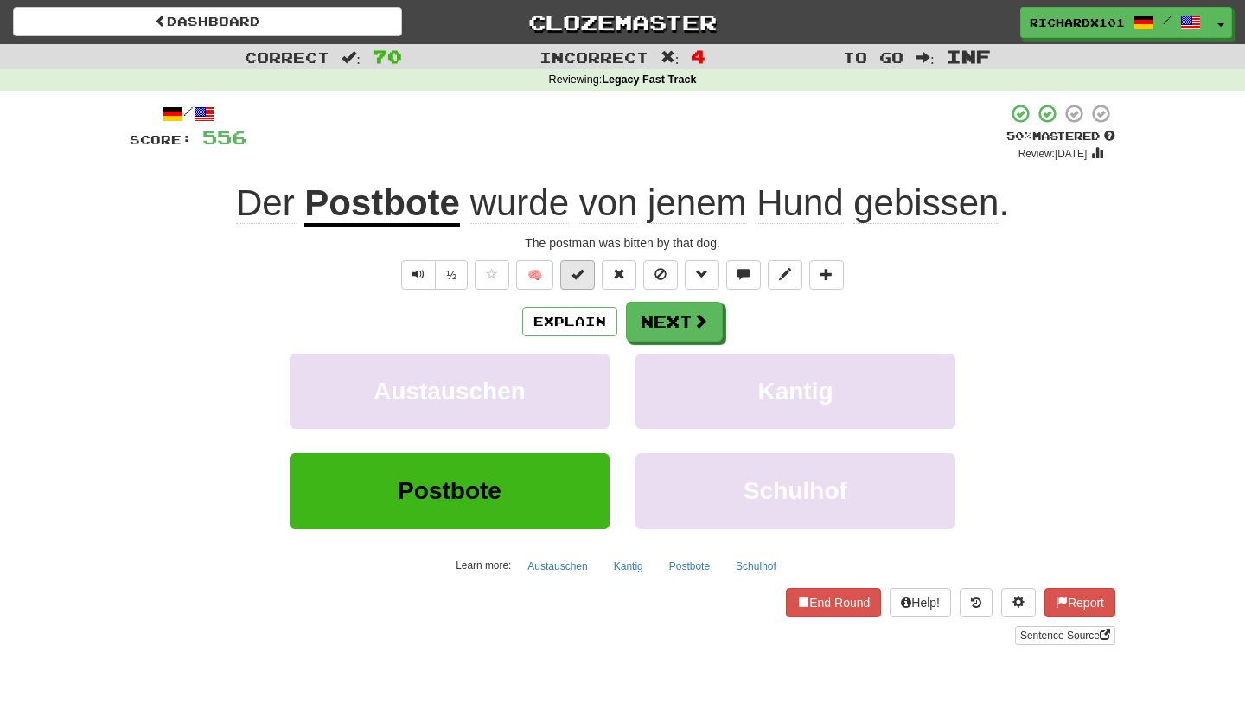
click at [583, 276] on span at bounding box center [577, 274] width 12 height 12
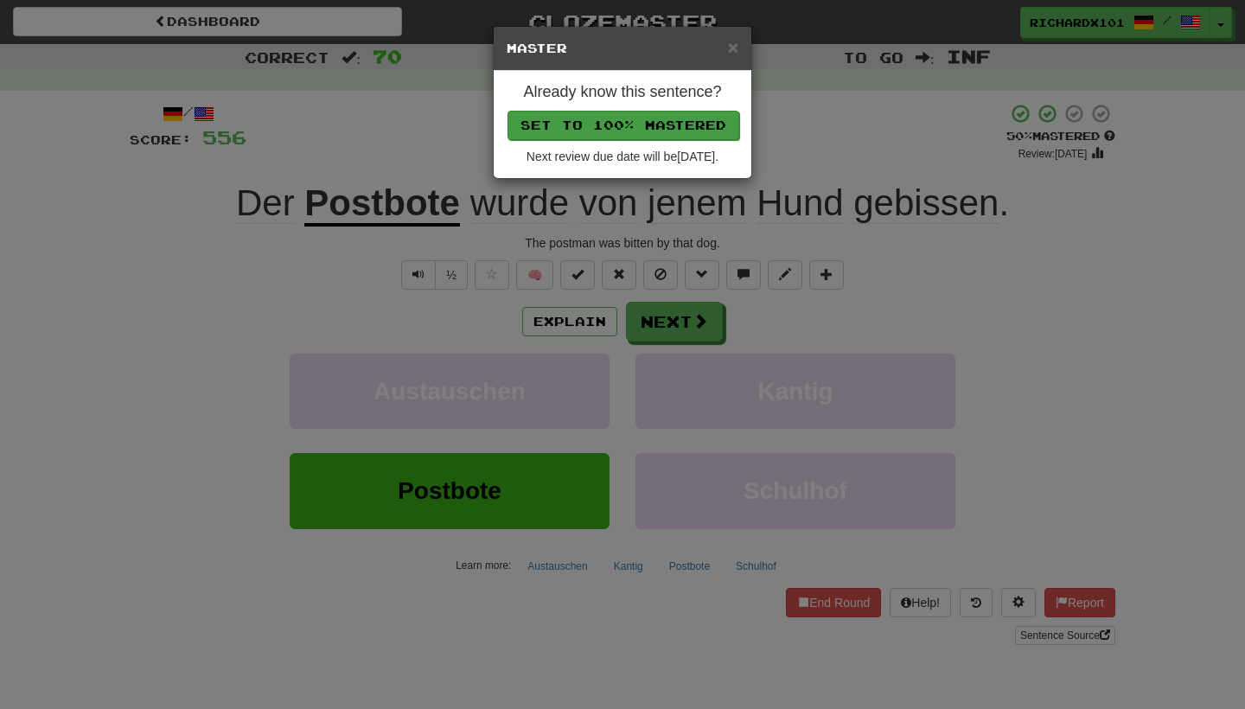
click at [629, 121] on button "Set to 100% Mastered" at bounding box center [624, 125] width 232 height 29
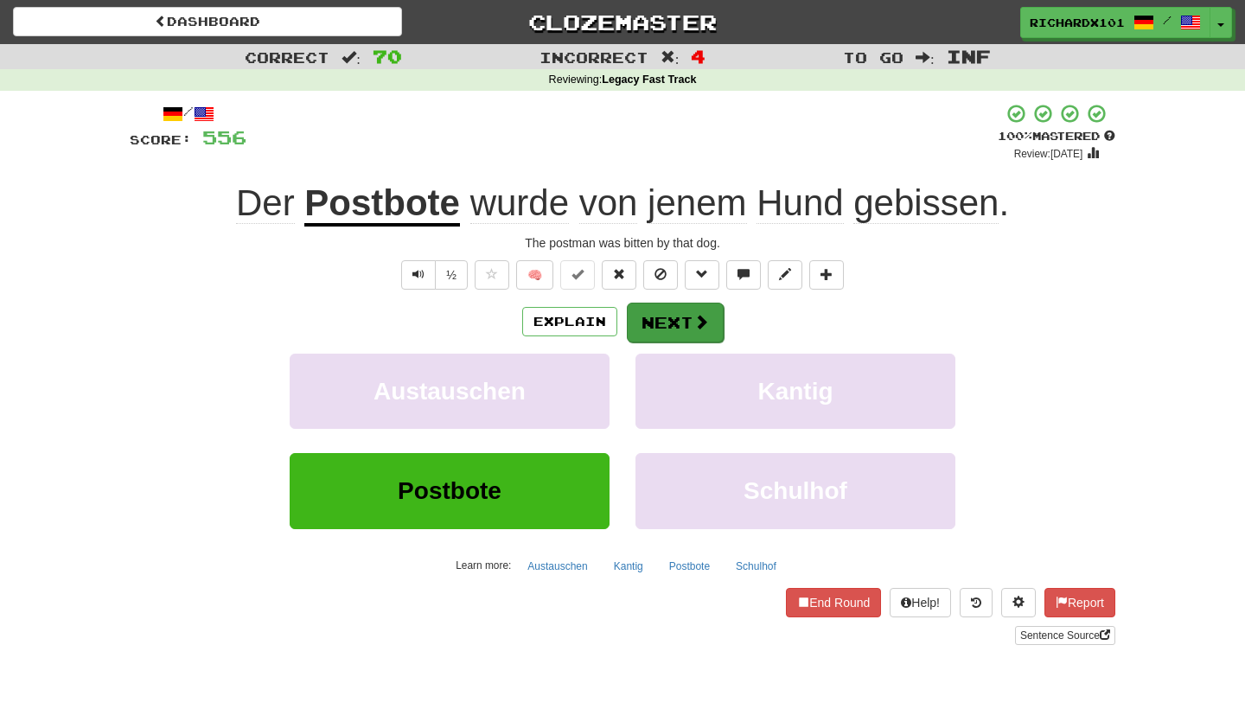
click at [652, 304] on button "Next" at bounding box center [675, 323] width 97 height 40
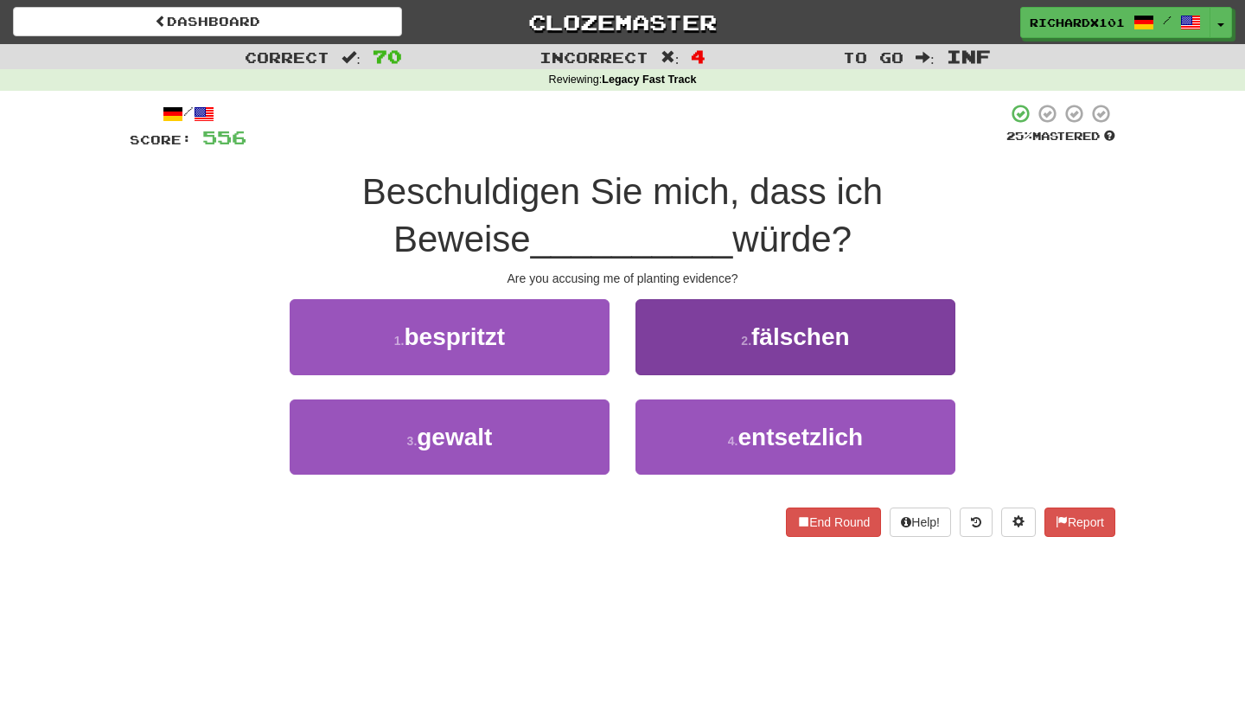
click at [674, 335] on button "2 . fälschen" at bounding box center [795, 336] width 320 height 75
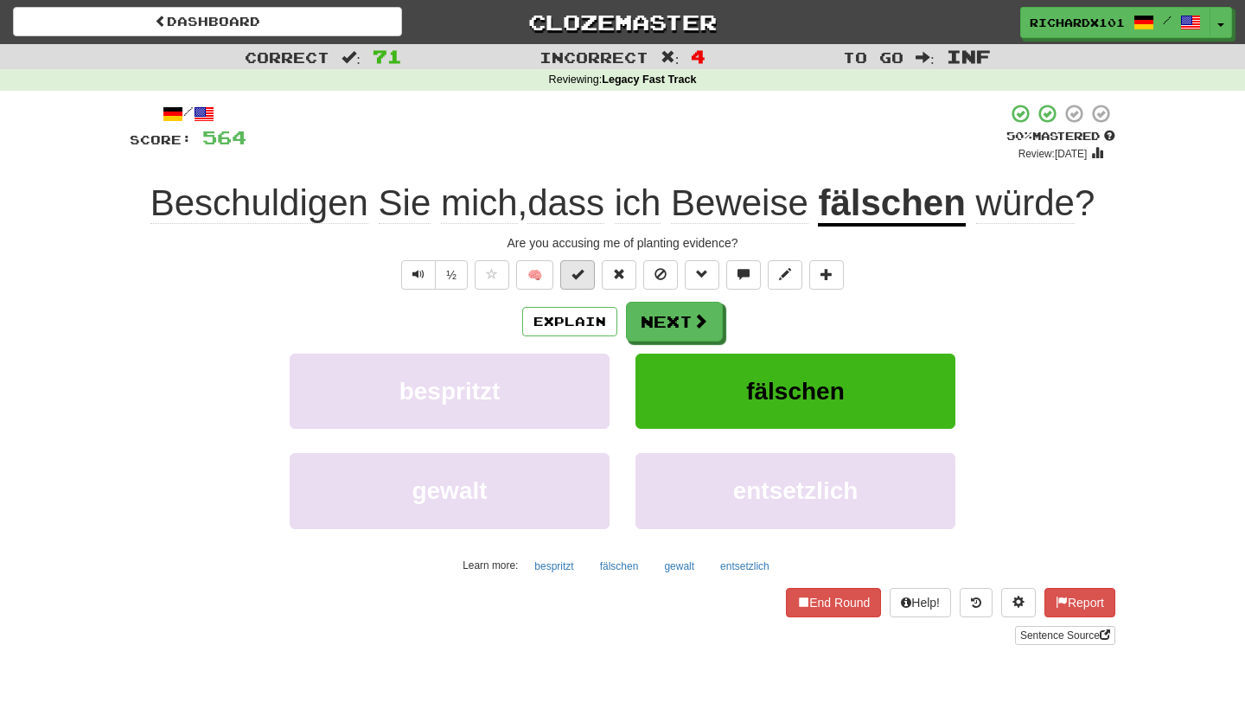
click at [589, 272] on button at bounding box center [577, 274] width 35 height 29
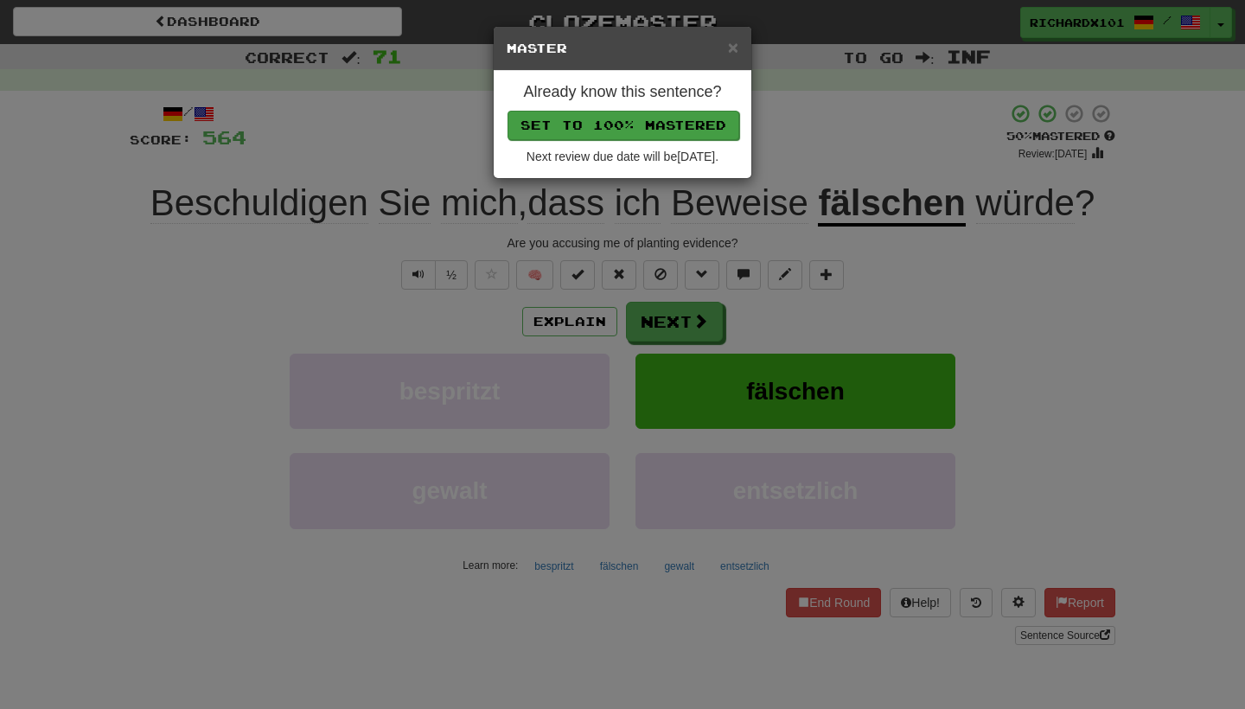
click at [630, 128] on button "Set to 100% Mastered" at bounding box center [624, 125] width 232 height 29
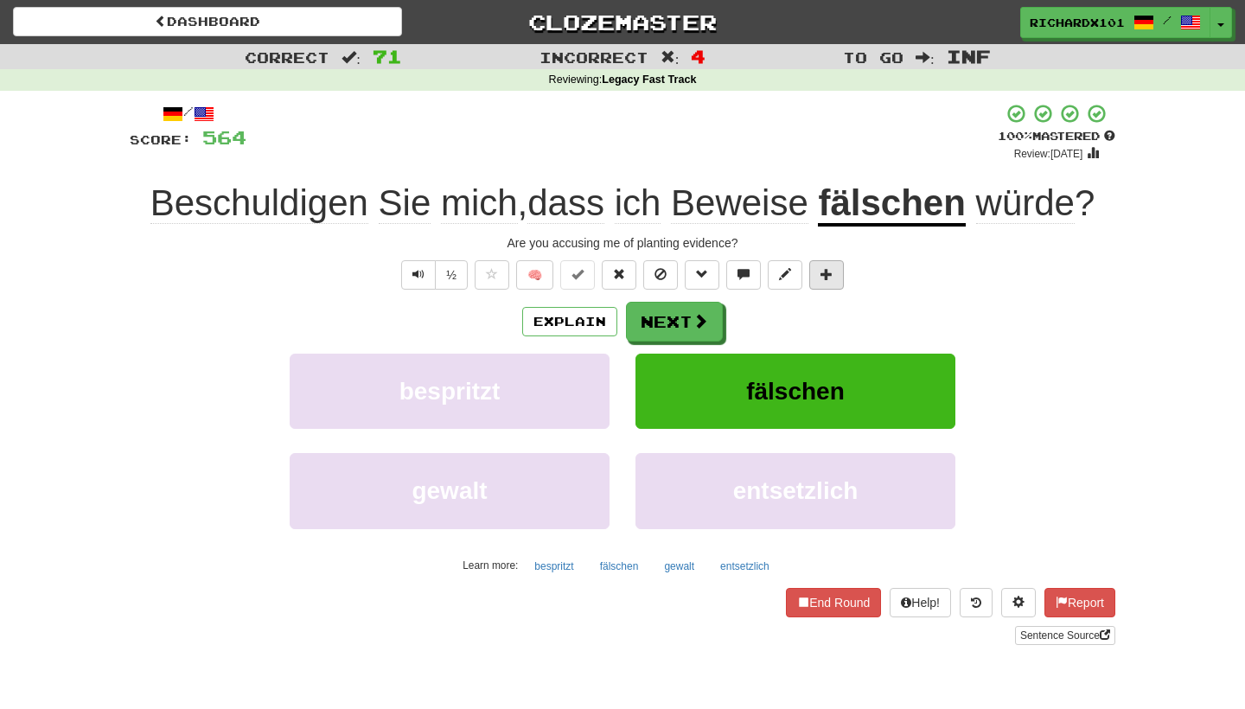
click at [826, 272] on span at bounding box center [827, 274] width 12 height 12
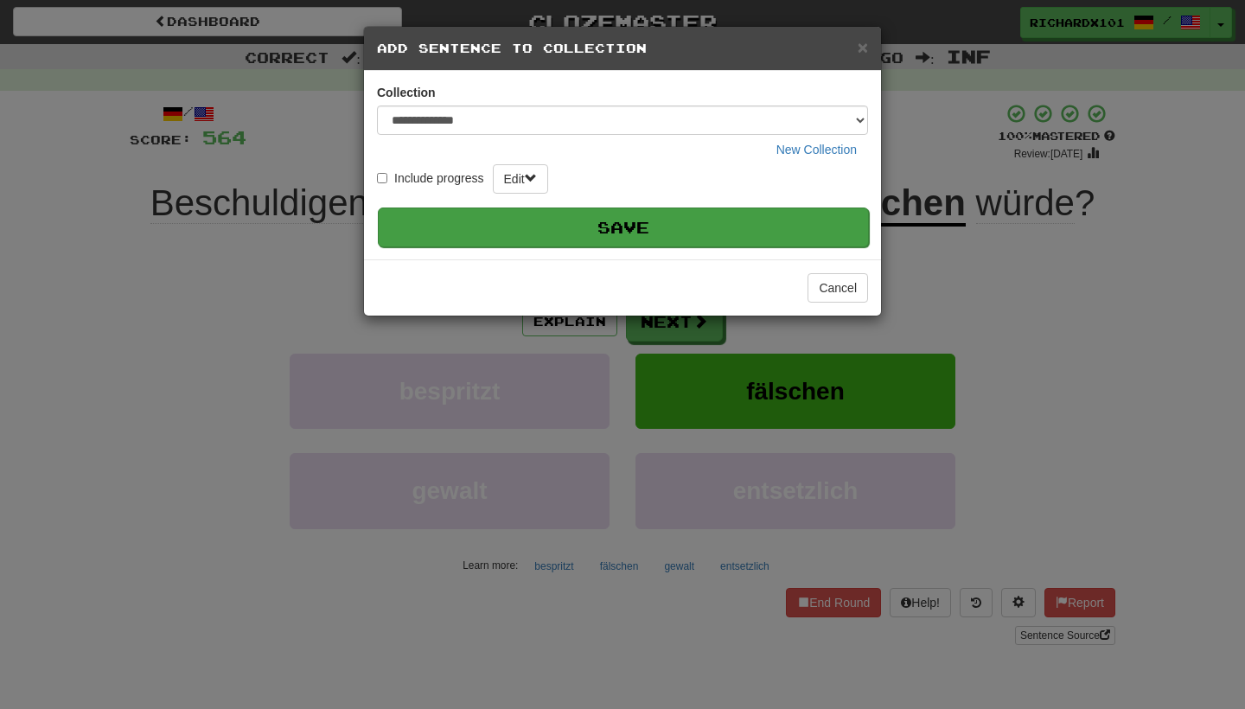
click at [802, 214] on button "Save" at bounding box center [623, 228] width 491 height 40
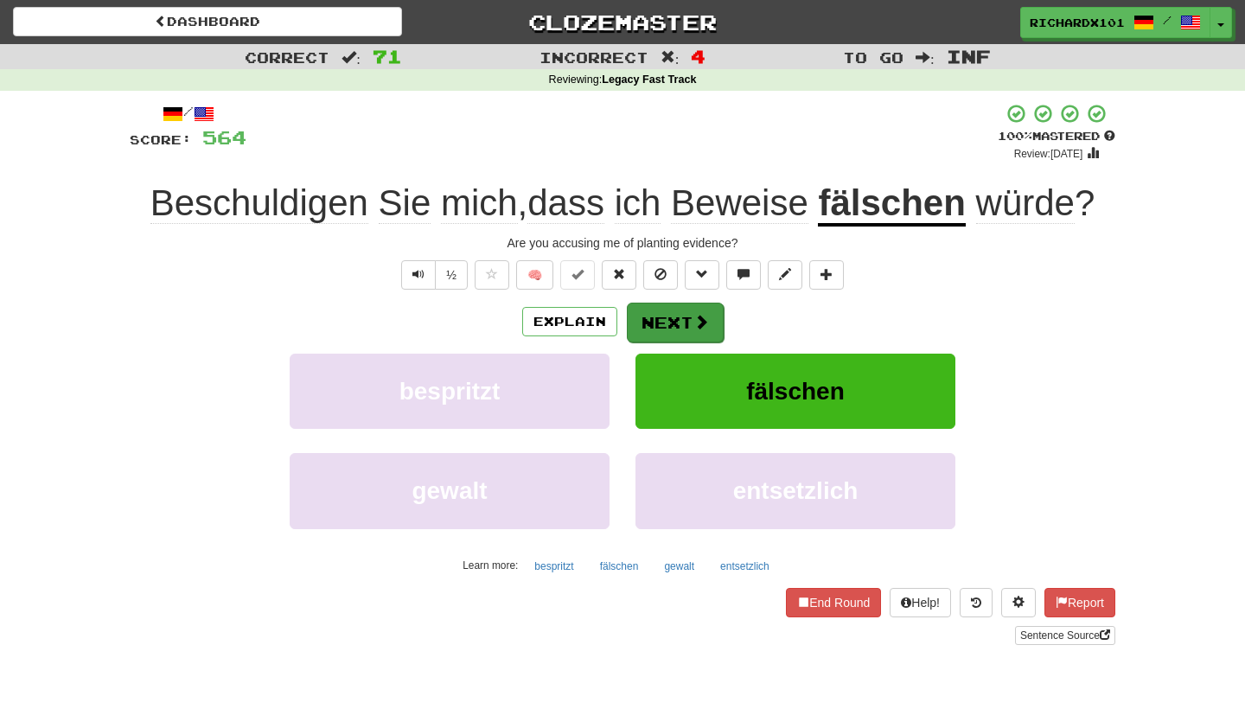
click at [708, 322] on button "Next" at bounding box center [675, 323] width 97 height 40
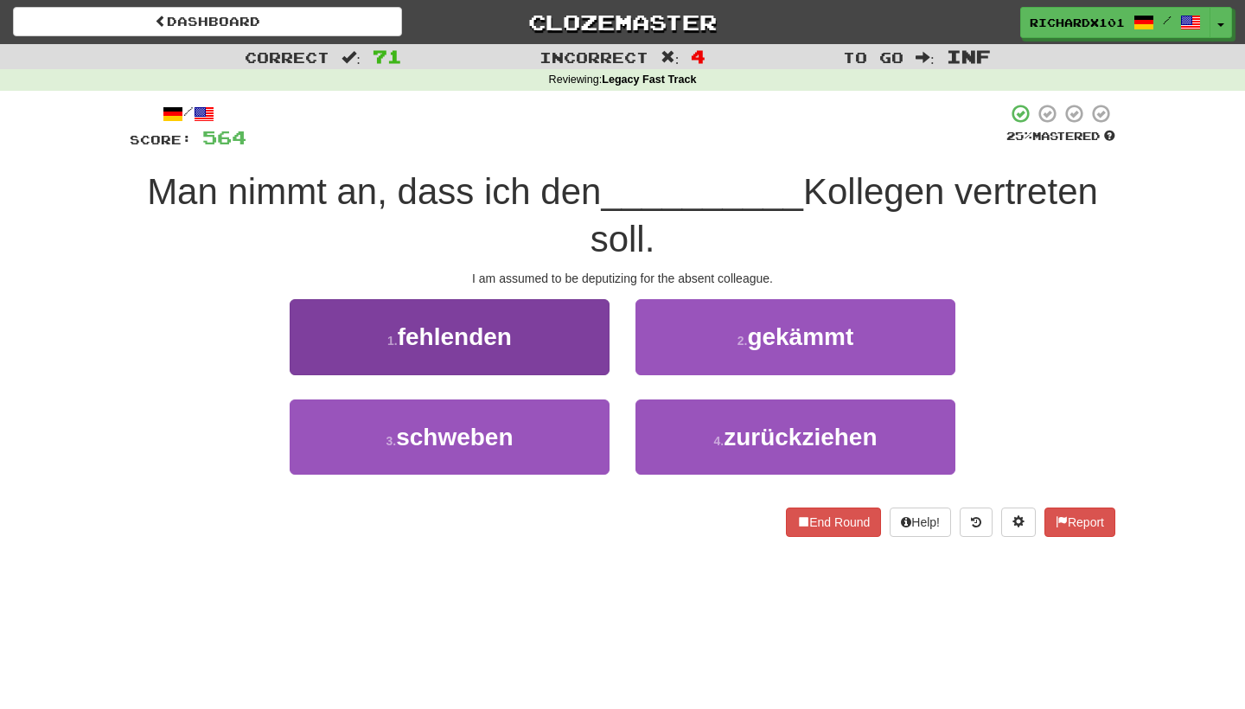
click at [591, 331] on button "1 . fehlenden" at bounding box center [450, 336] width 320 height 75
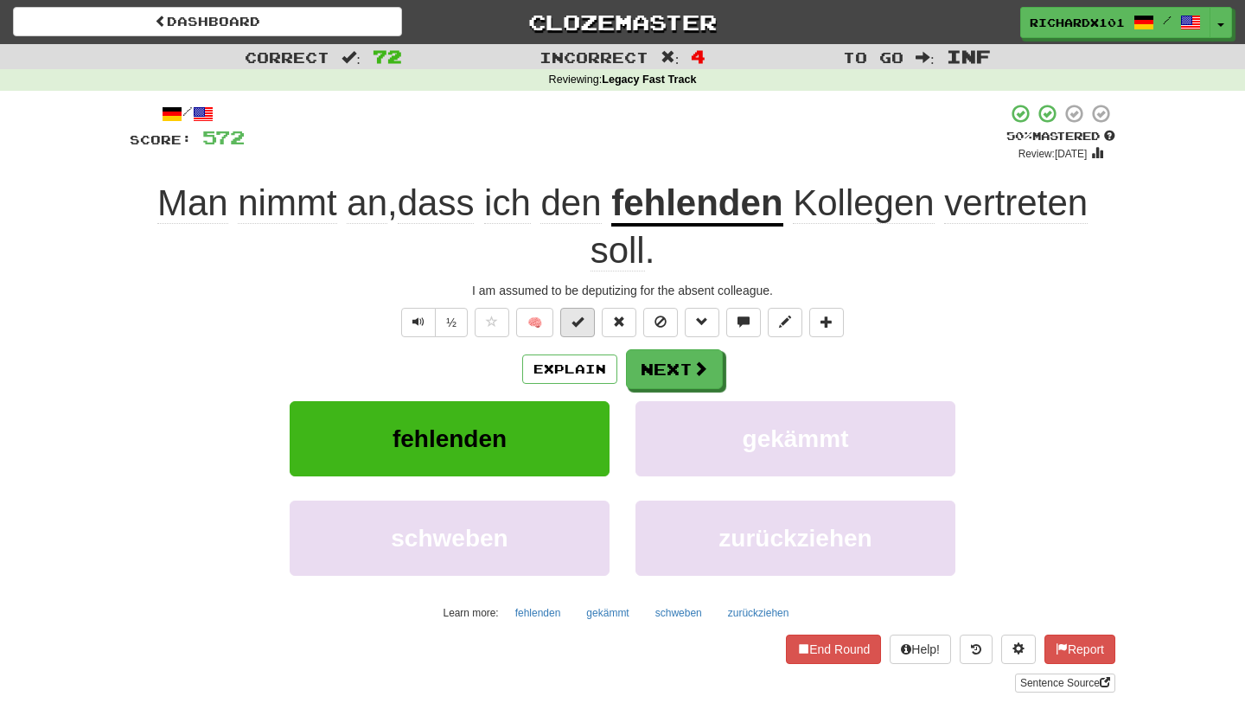
click at [589, 321] on button at bounding box center [577, 322] width 35 height 29
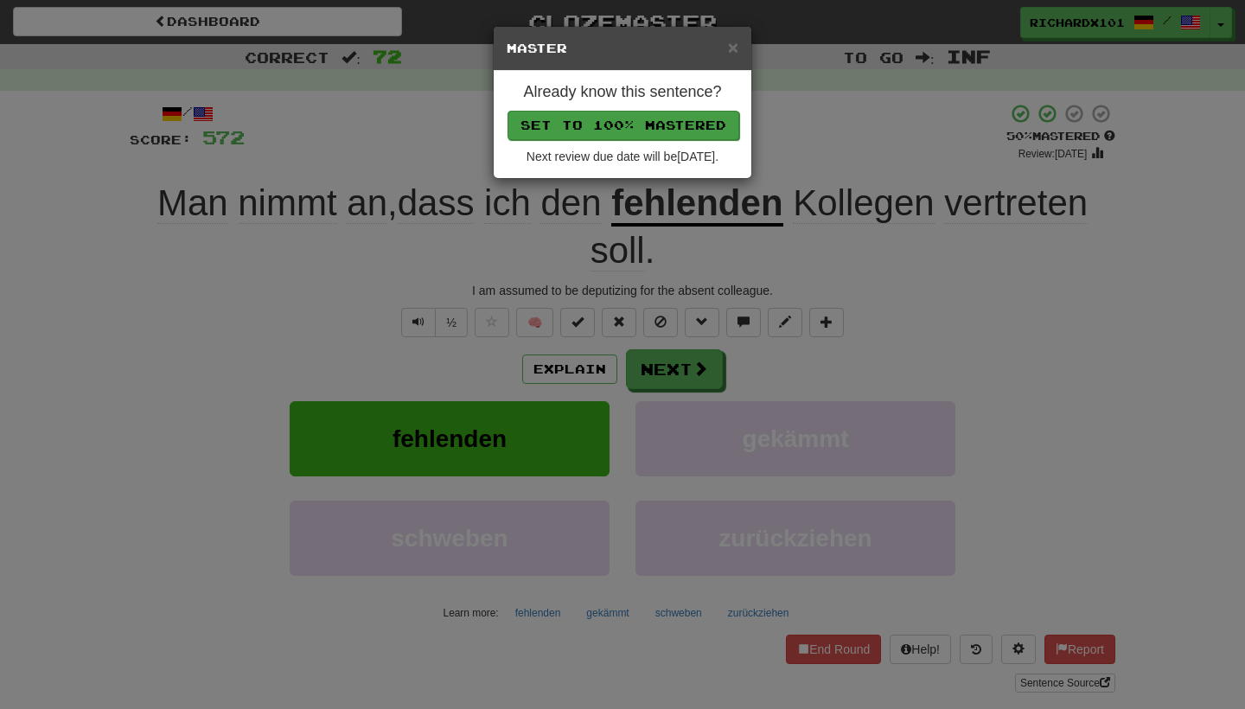
click at [660, 115] on button "Set to 100% Mastered" at bounding box center [624, 125] width 232 height 29
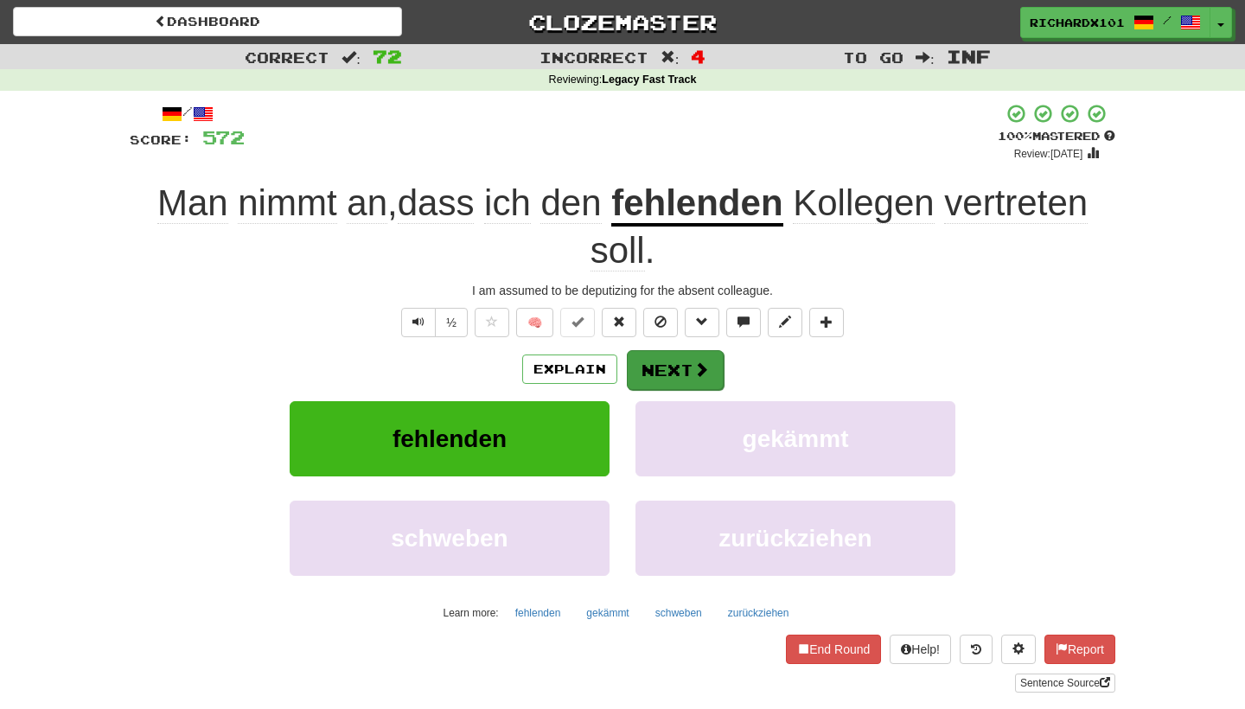
click at [678, 358] on button "Next" at bounding box center [675, 370] width 97 height 40
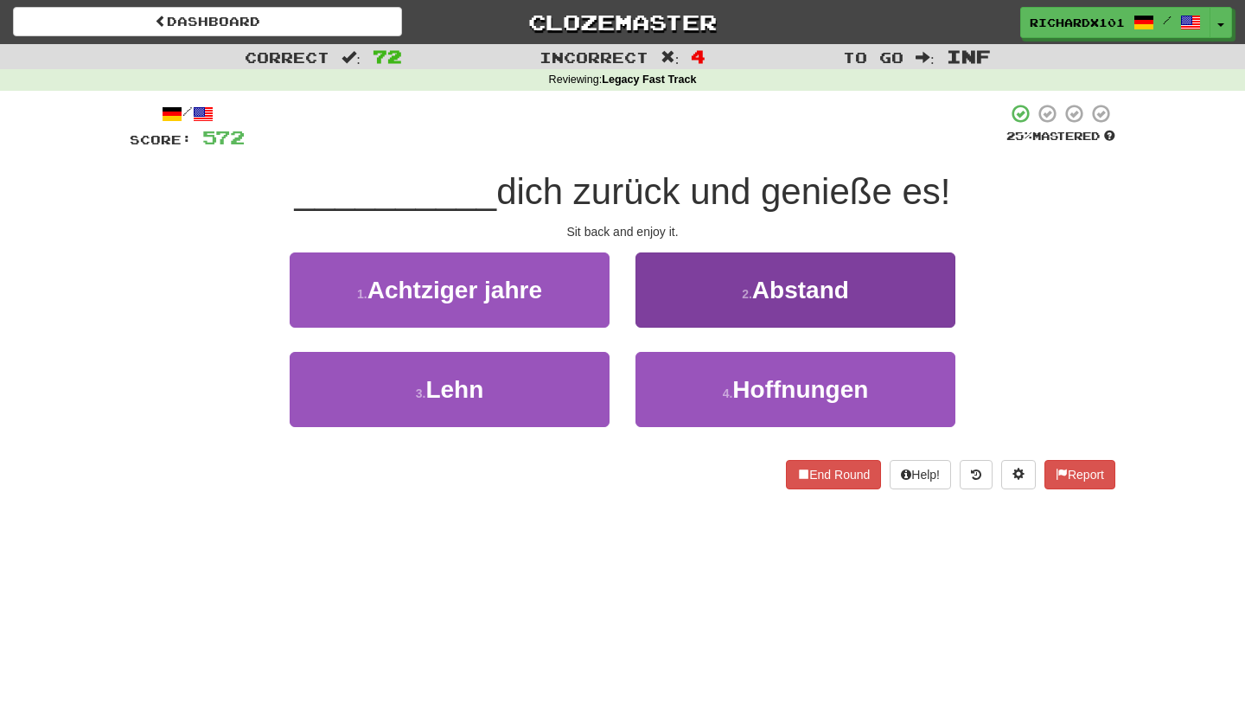
click at [717, 309] on button "2 . Abstand" at bounding box center [795, 289] width 320 height 75
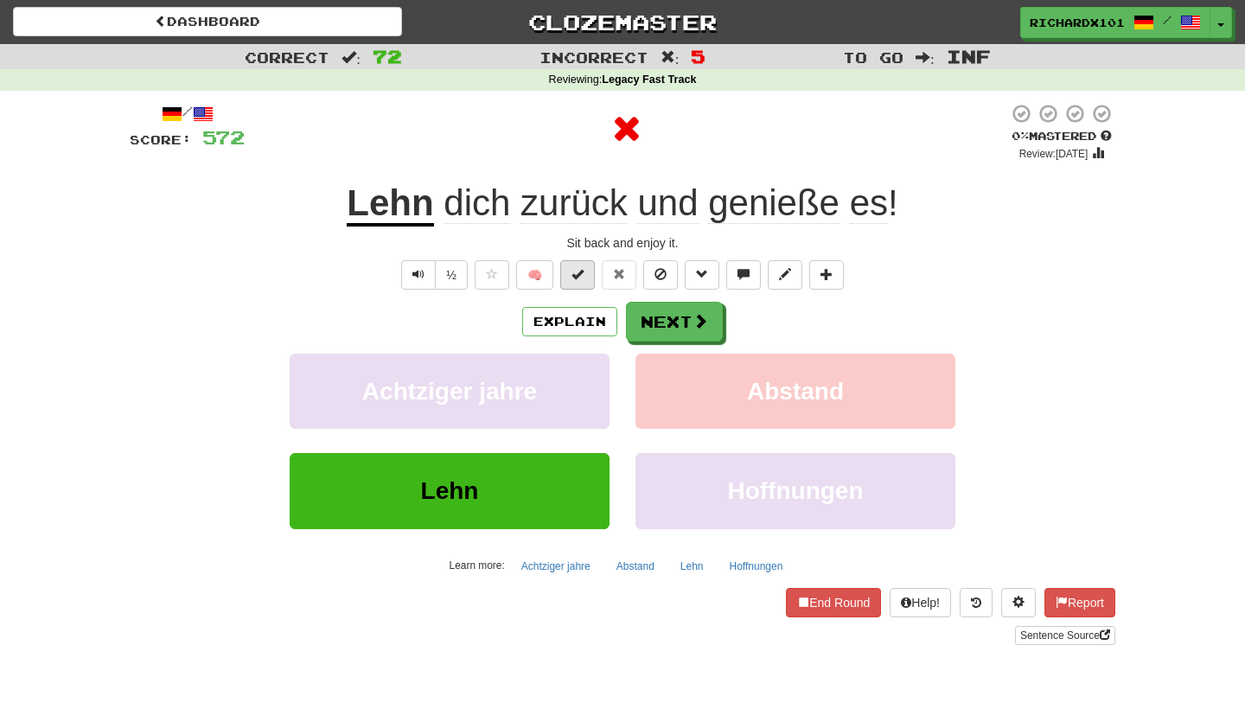
click at [584, 269] on button at bounding box center [577, 274] width 35 height 29
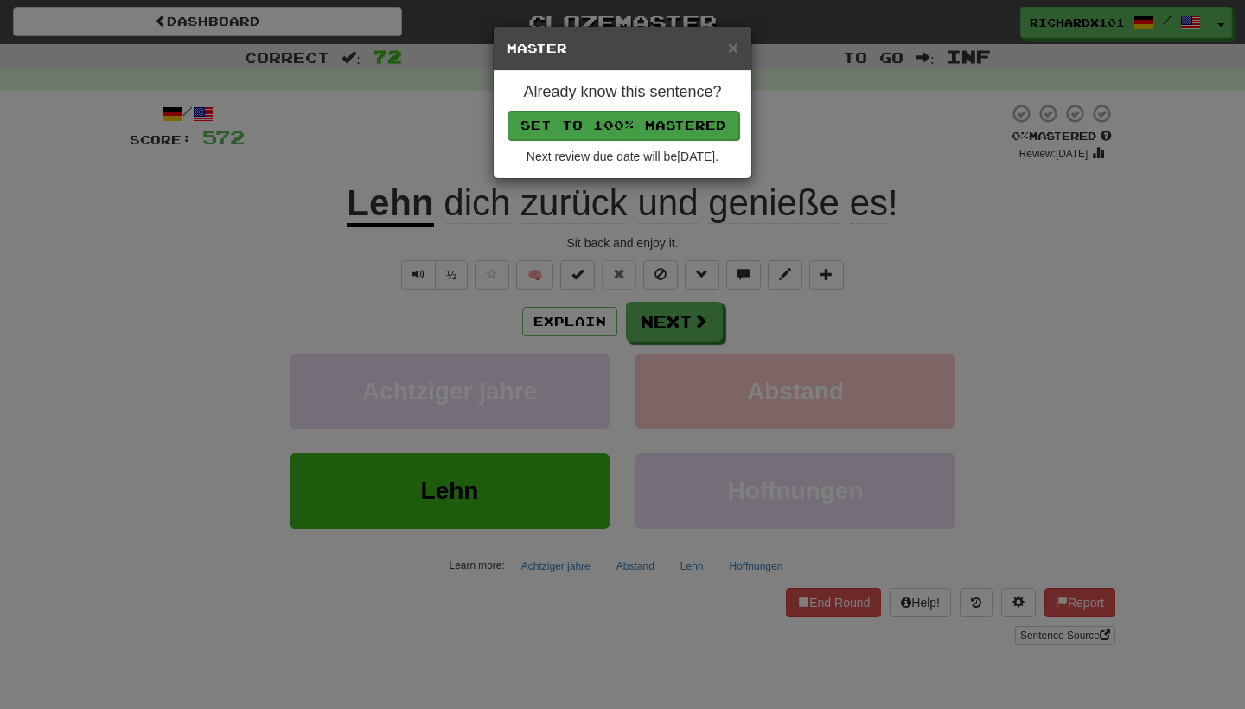
click at [627, 118] on button "Set to 100% Mastered" at bounding box center [624, 125] width 232 height 29
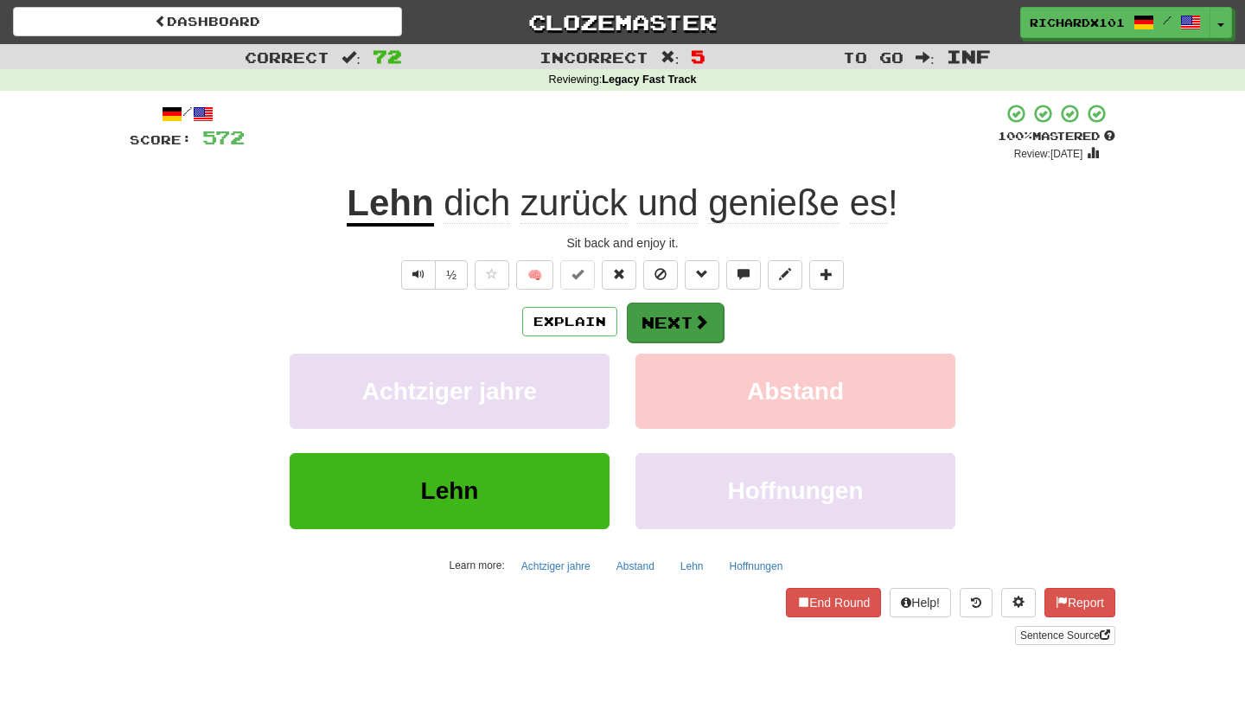
click at [657, 324] on button "Next" at bounding box center [675, 323] width 97 height 40
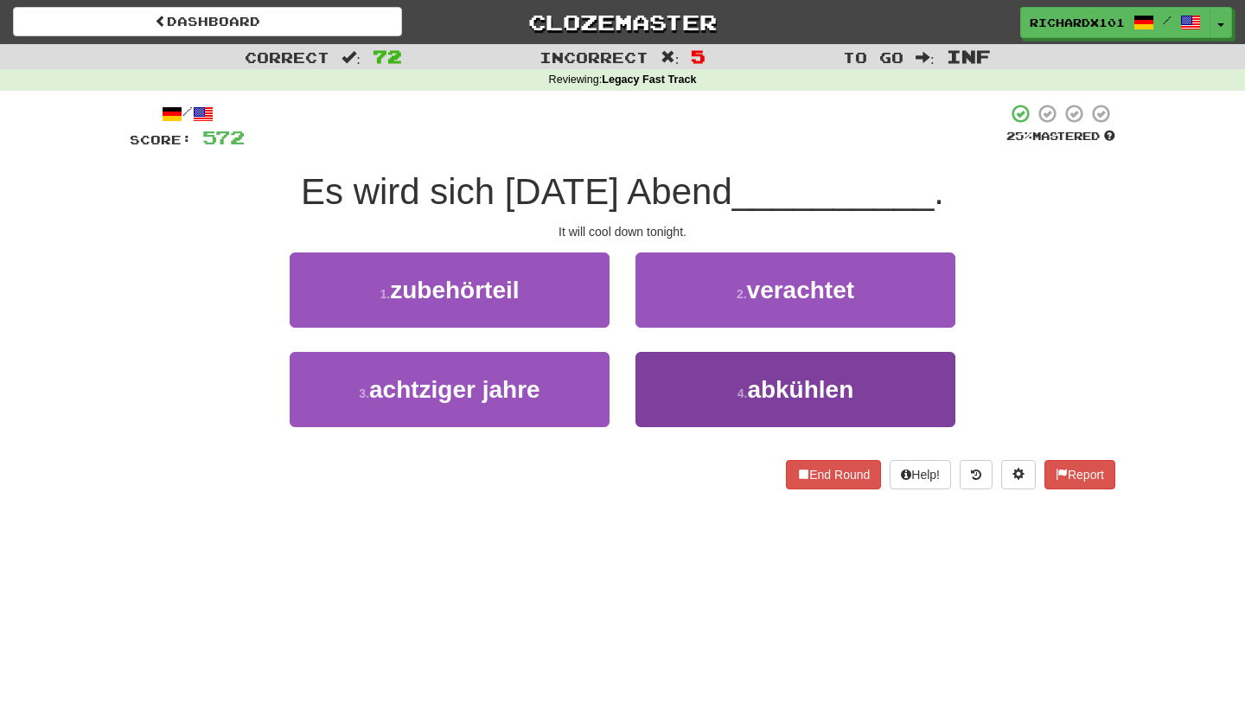
click at [677, 381] on button "4 . abkühlen" at bounding box center [795, 389] width 320 height 75
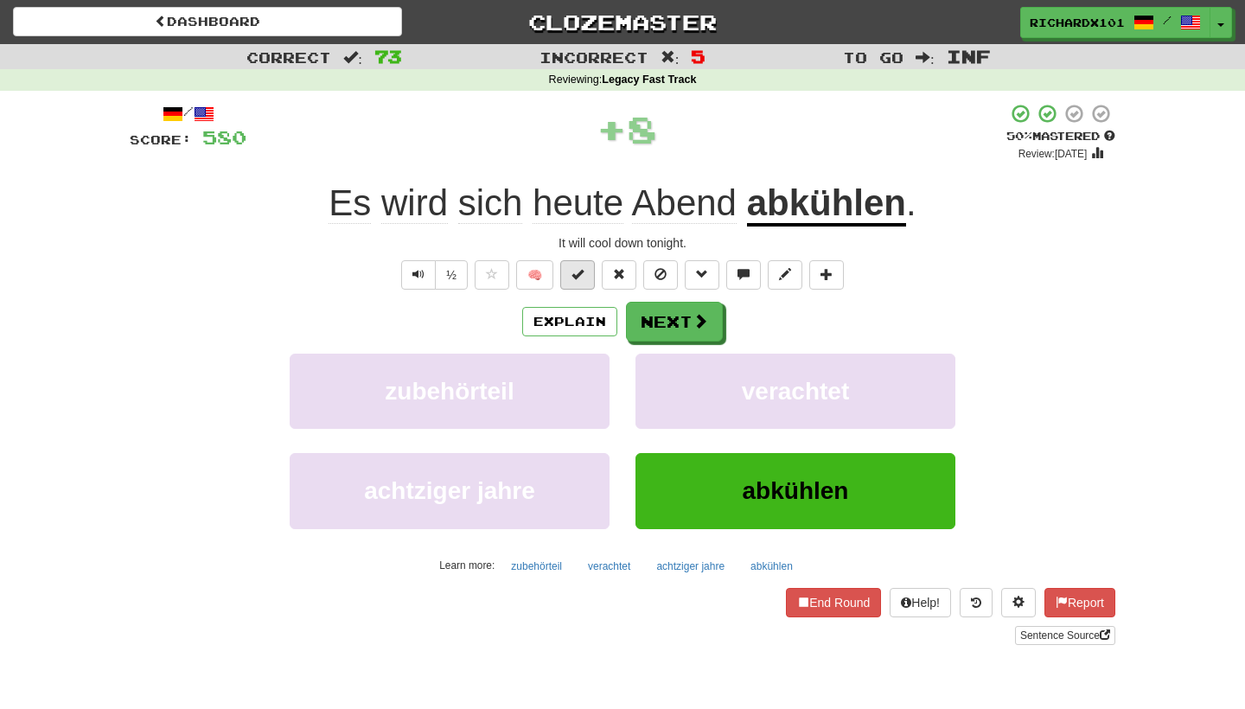
click at [583, 271] on span at bounding box center [577, 274] width 12 height 12
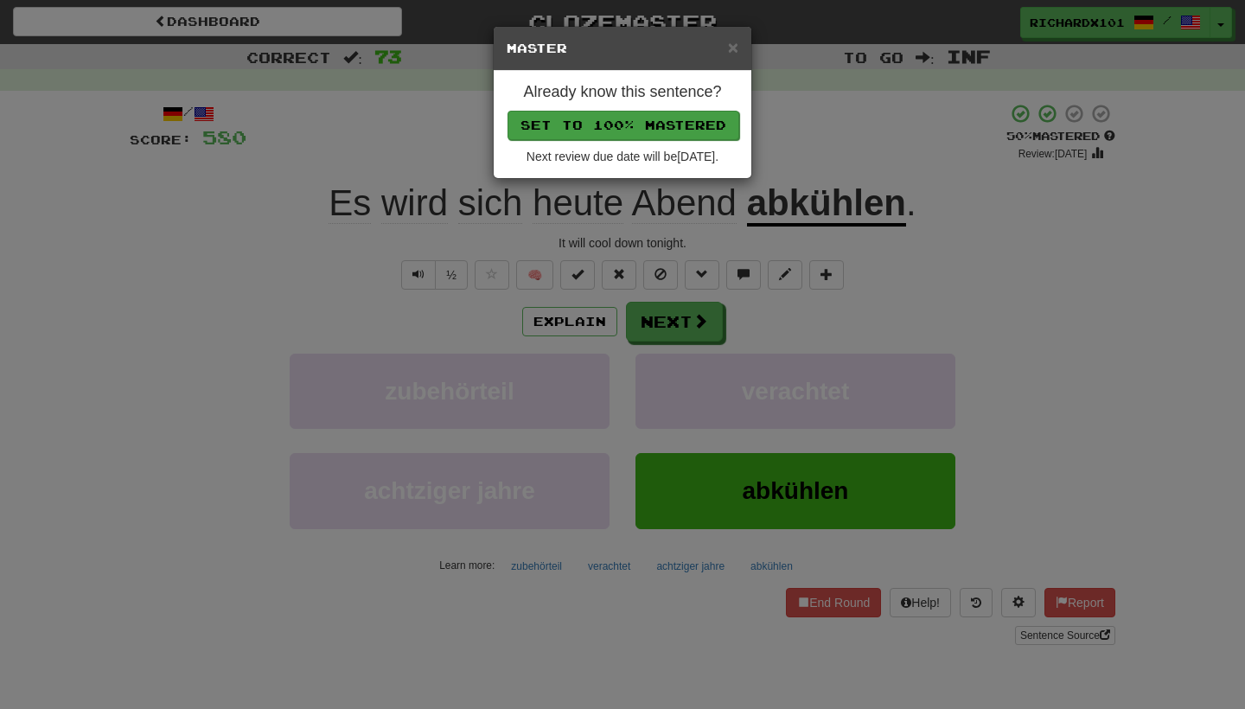
click at [635, 118] on button "Set to 100% Mastered" at bounding box center [624, 125] width 232 height 29
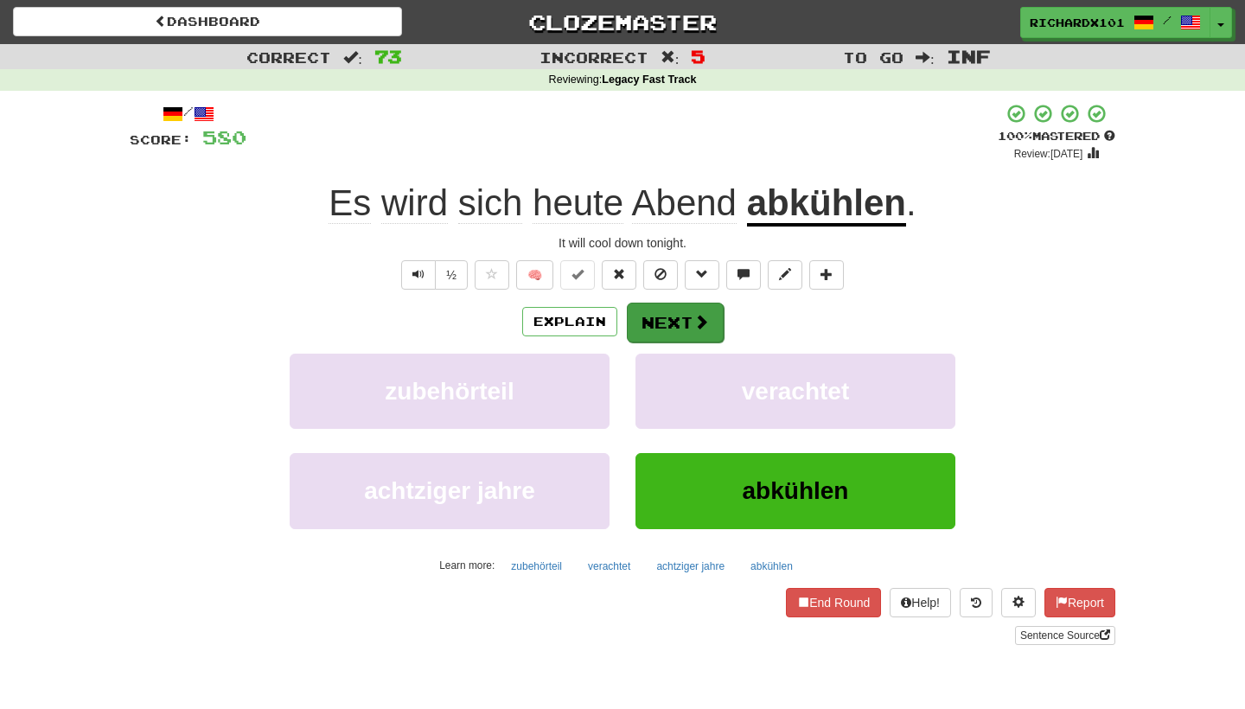
click at [667, 312] on button "Next" at bounding box center [675, 323] width 97 height 40
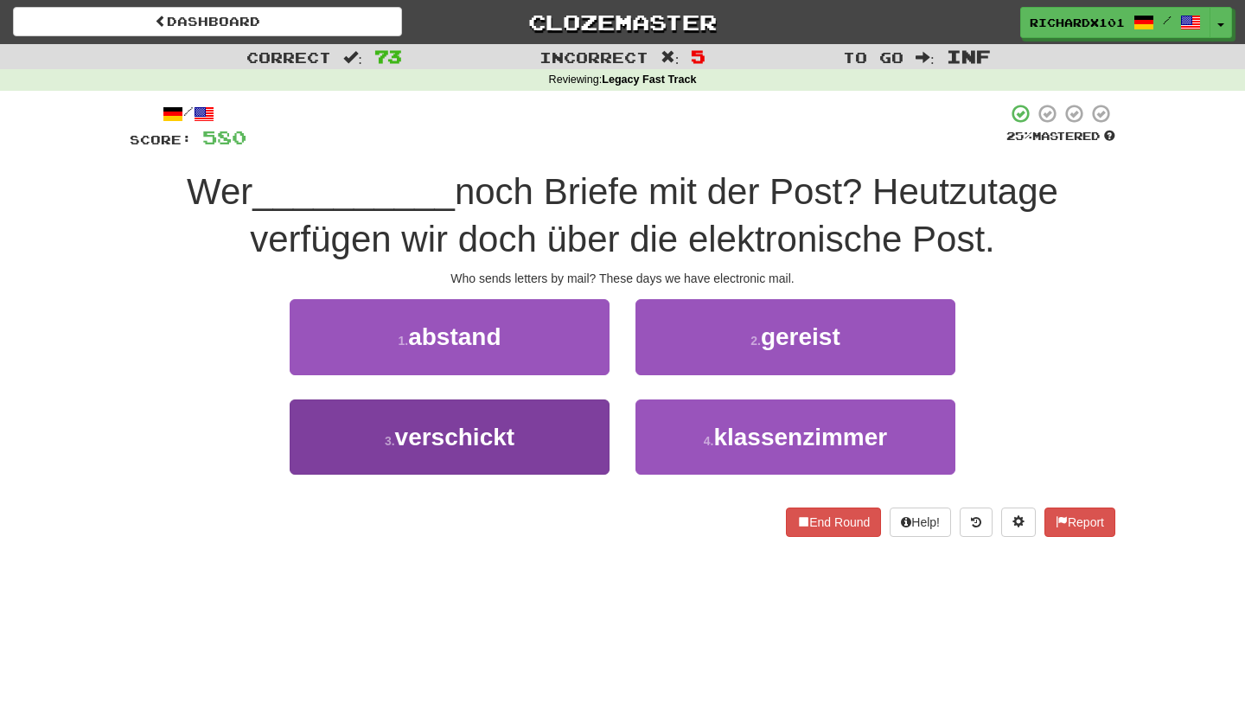
click at [588, 429] on button "3 . verschickt" at bounding box center [450, 436] width 320 height 75
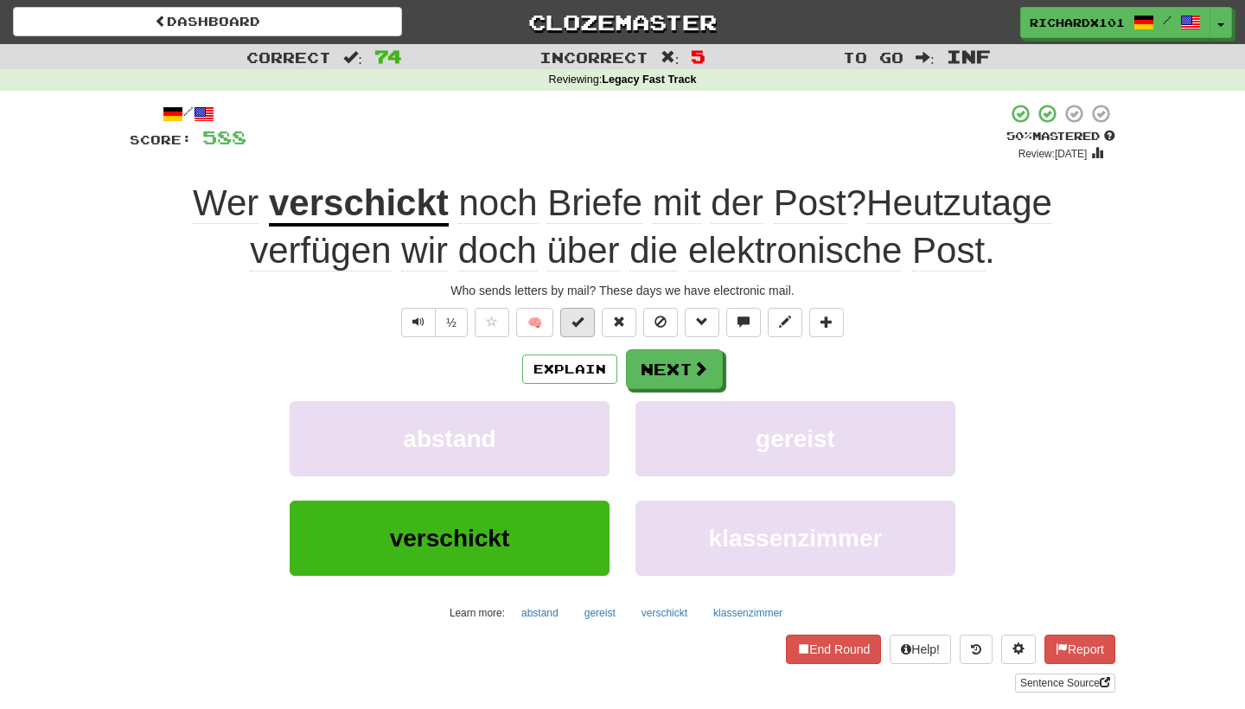
click at [581, 326] on button at bounding box center [577, 322] width 35 height 29
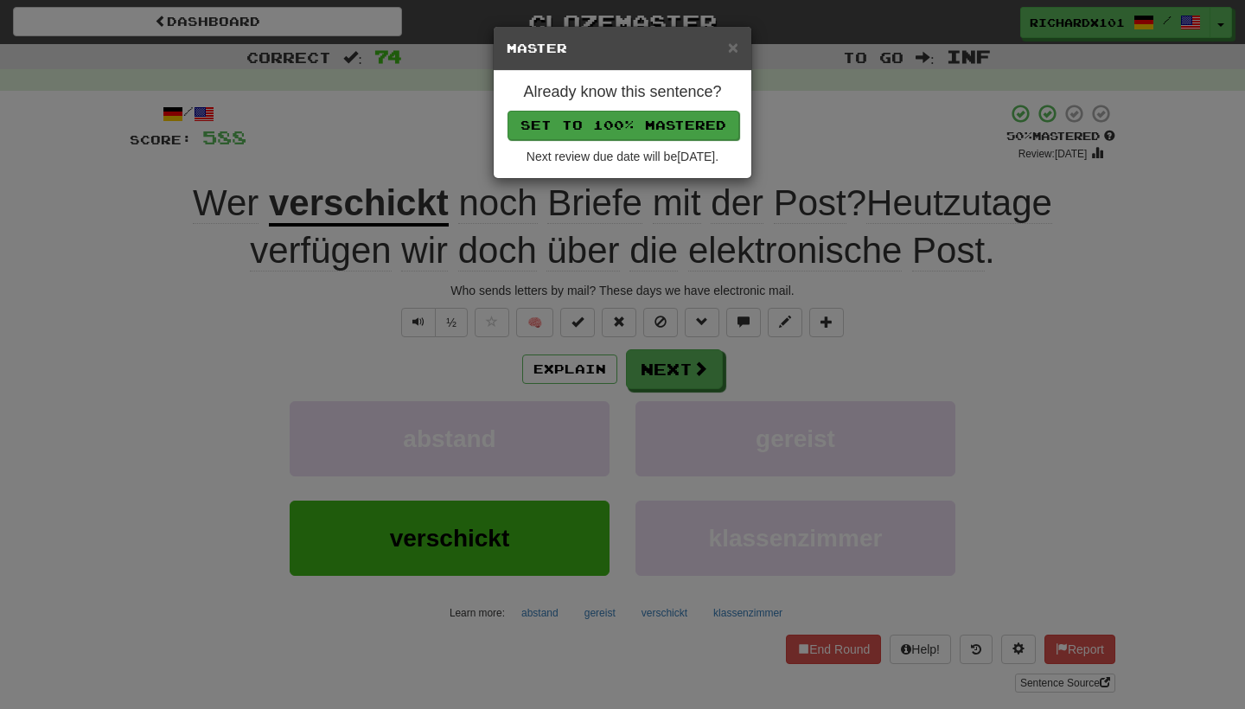
click at [627, 121] on button "Set to 100% Mastered" at bounding box center [624, 125] width 232 height 29
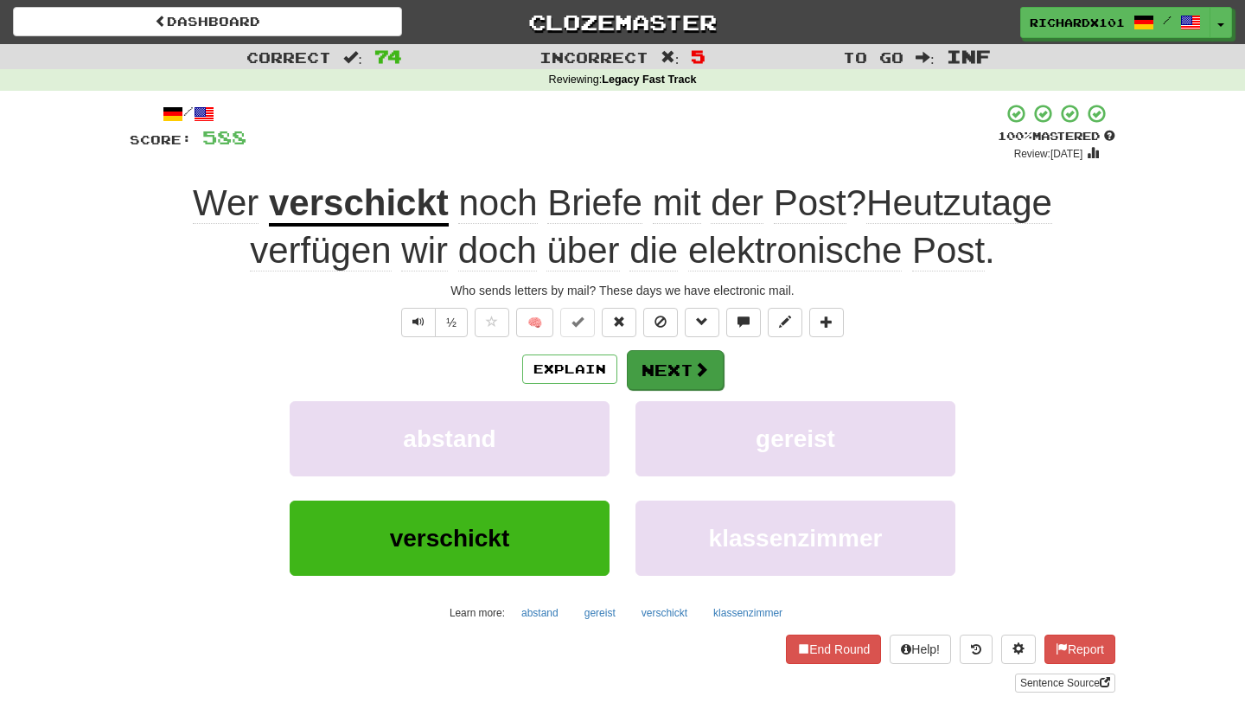
click at [650, 360] on button "Next" at bounding box center [675, 370] width 97 height 40
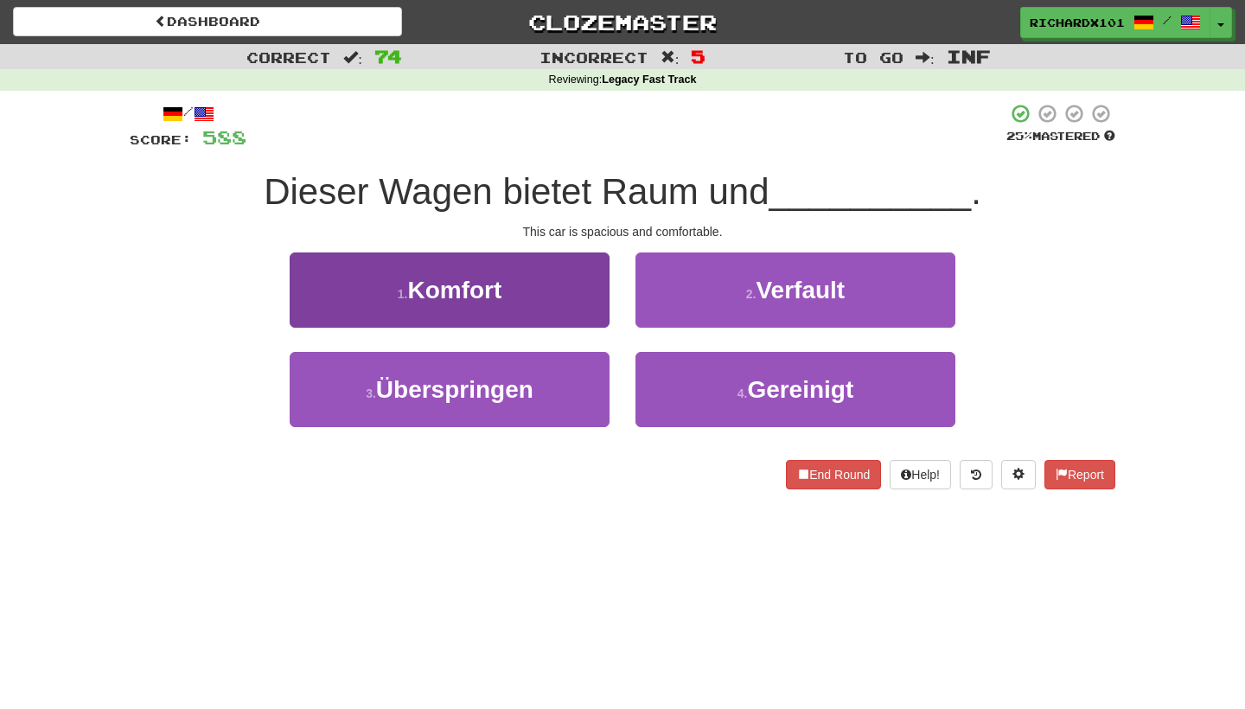
click at [578, 300] on button "1 . Komfort" at bounding box center [450, 289] width 320 height 75
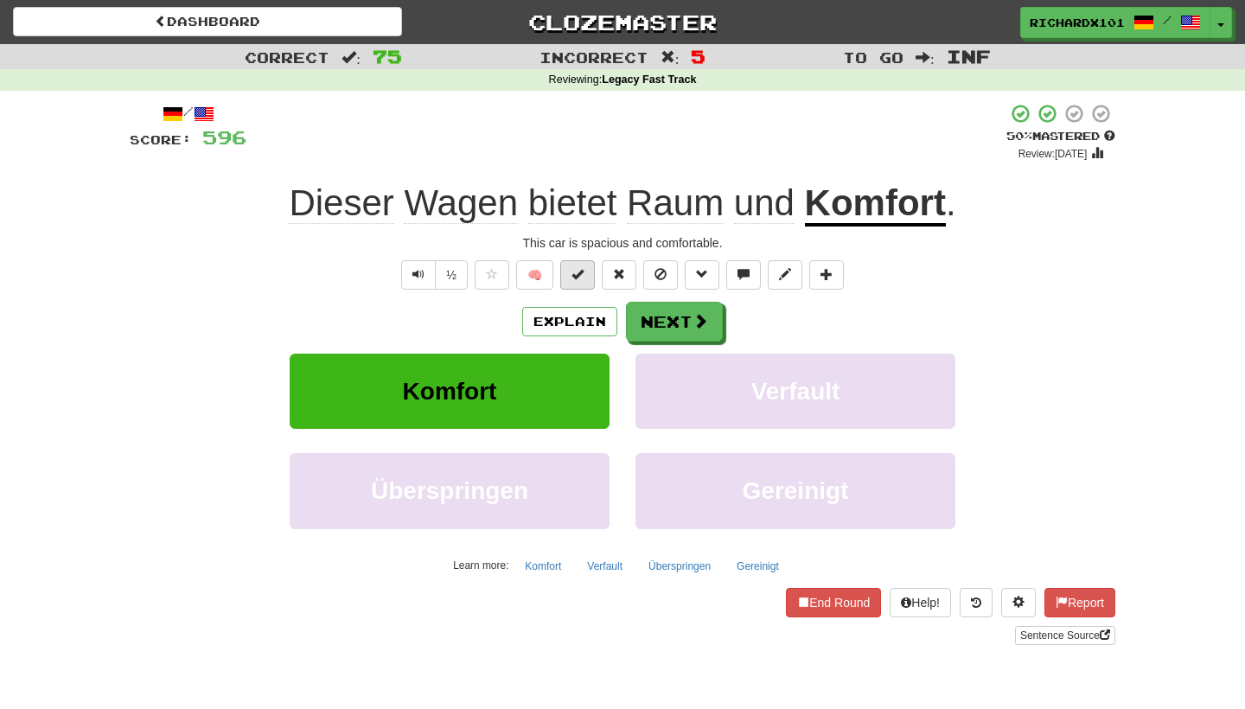
click at [581, 274] on span at bounding box center [577, 274] width 12 height 12
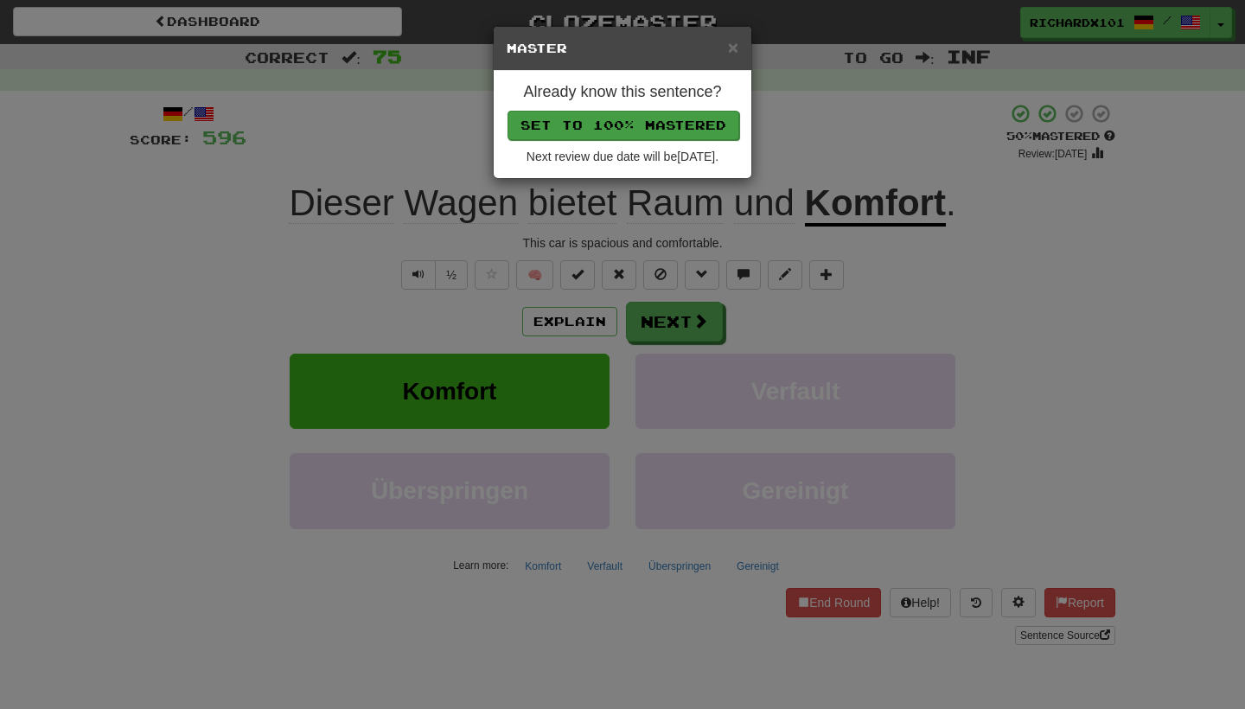
click at [629, 119] on button "Set to 100% Mastered" at bounding box center [624, 125] width 232 height 29
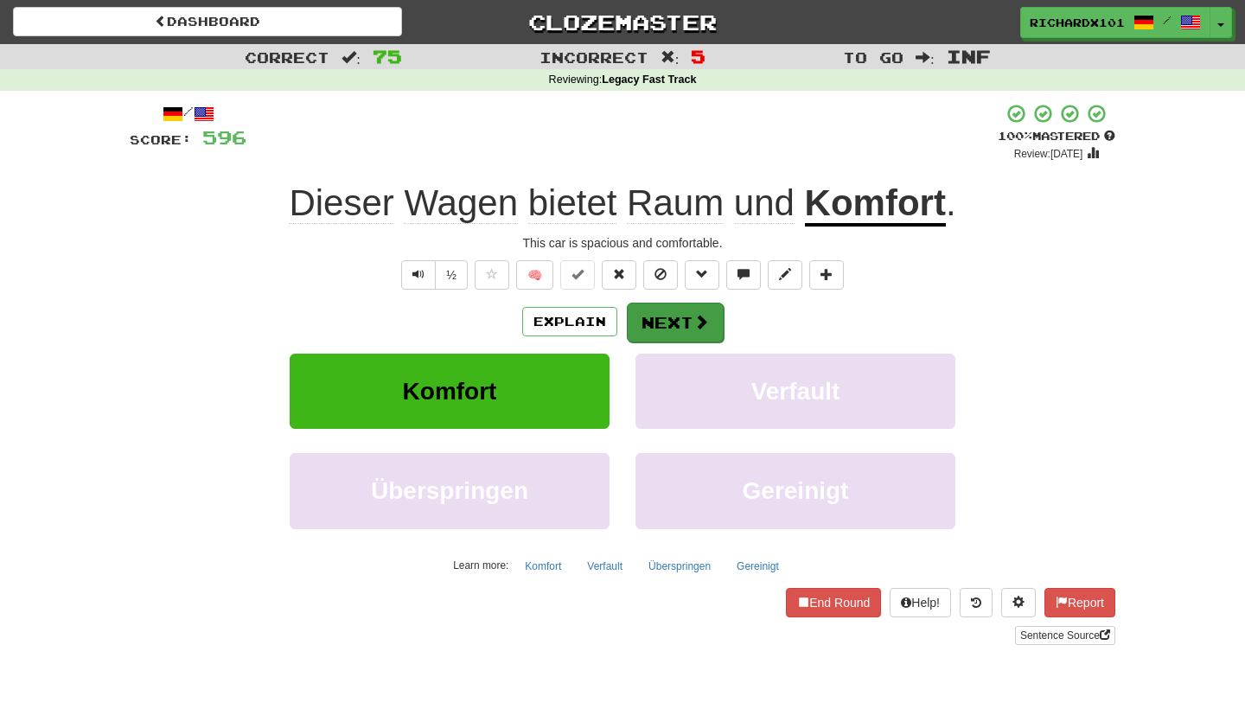
click at [661, 316] on button "Next" at bounding box center [675, 323] width 97 height 40
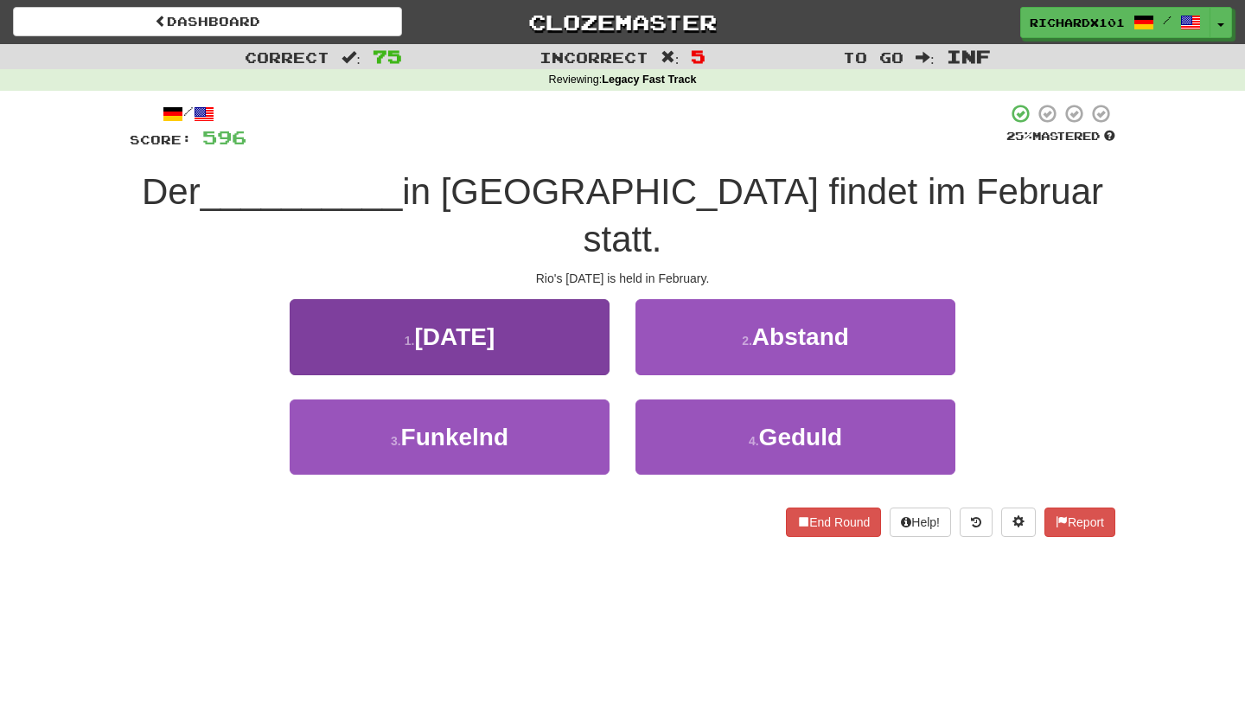
click at [579, 299] on button "1 . [DATE]" at bounding box center [450, 336] width 320 height 75
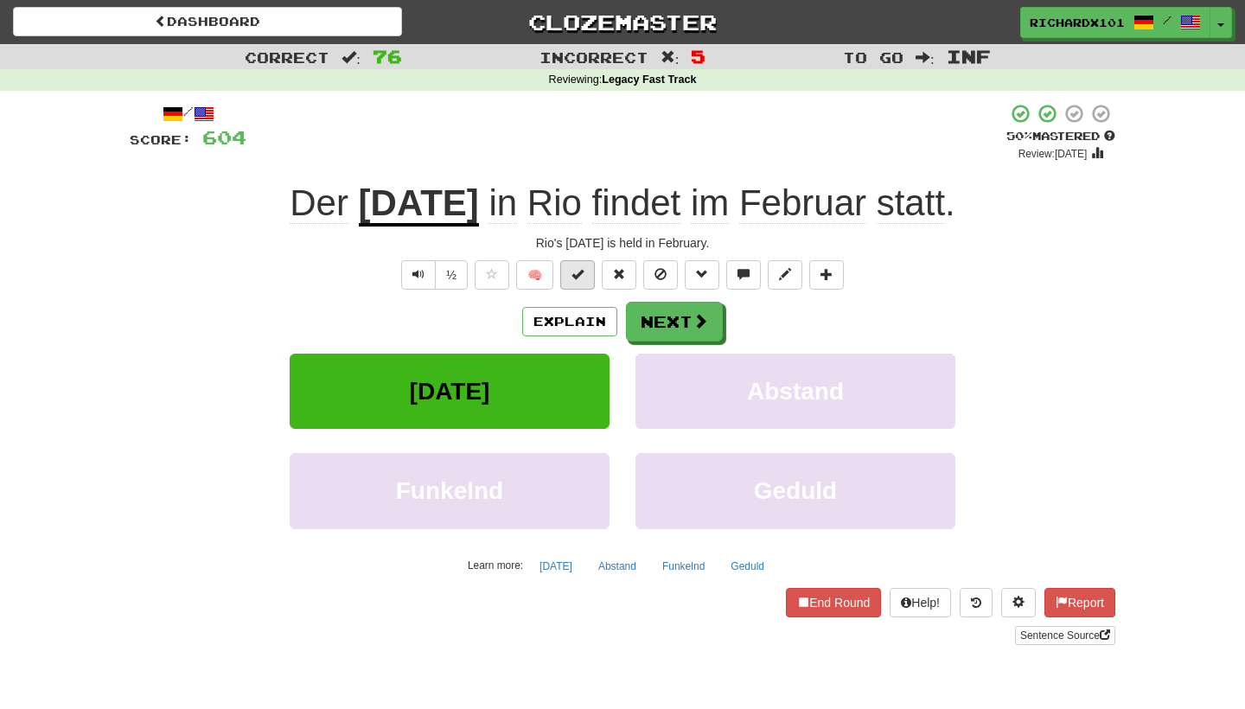
click at [586, 271] on button at bounding box center [577, 274] width 35 height 29
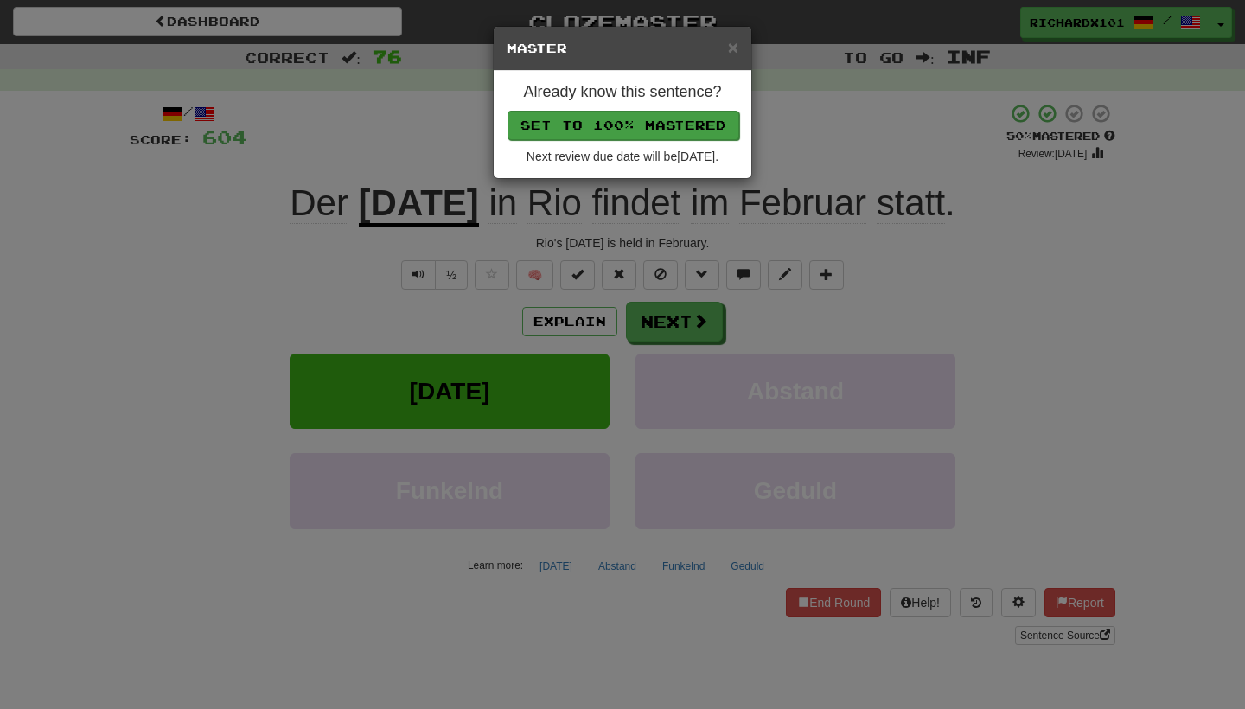
click at [626, 126] on button "Set to 100% Mastered" at bounding box center [624, 125] width 232 height 29
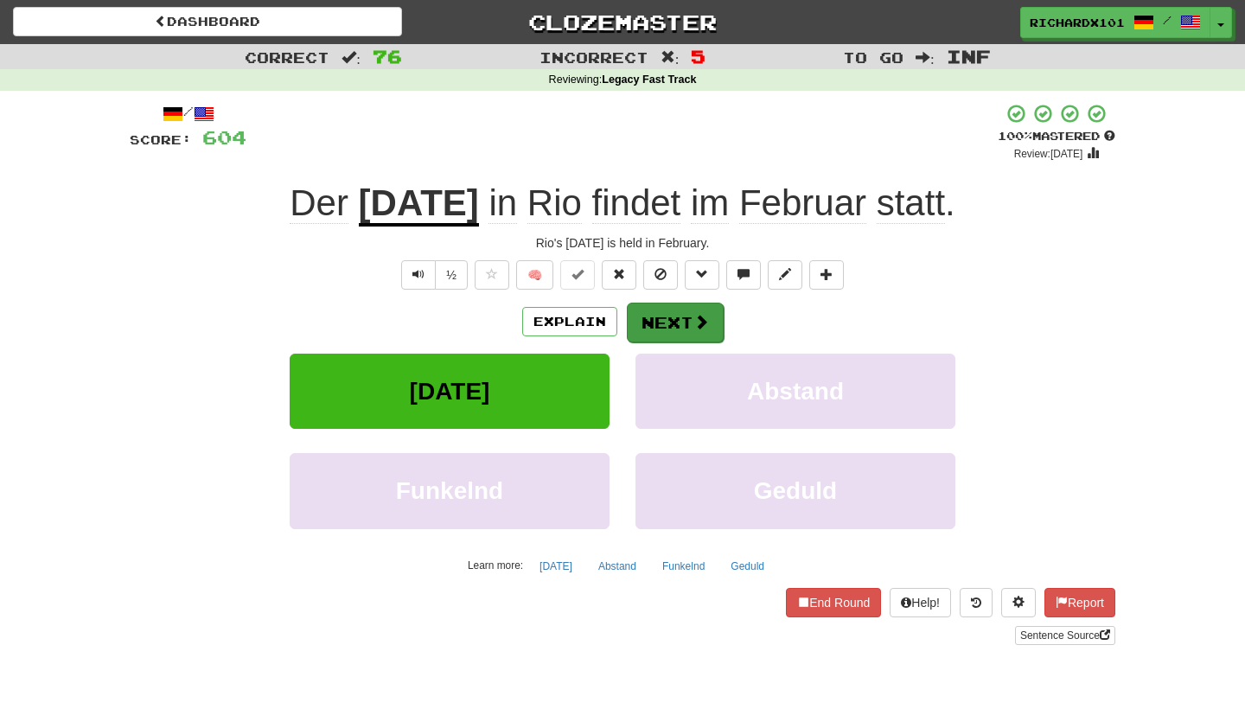
click at [655, 315] on button "Next" at bounding box center [675, 323] width 97 height 40
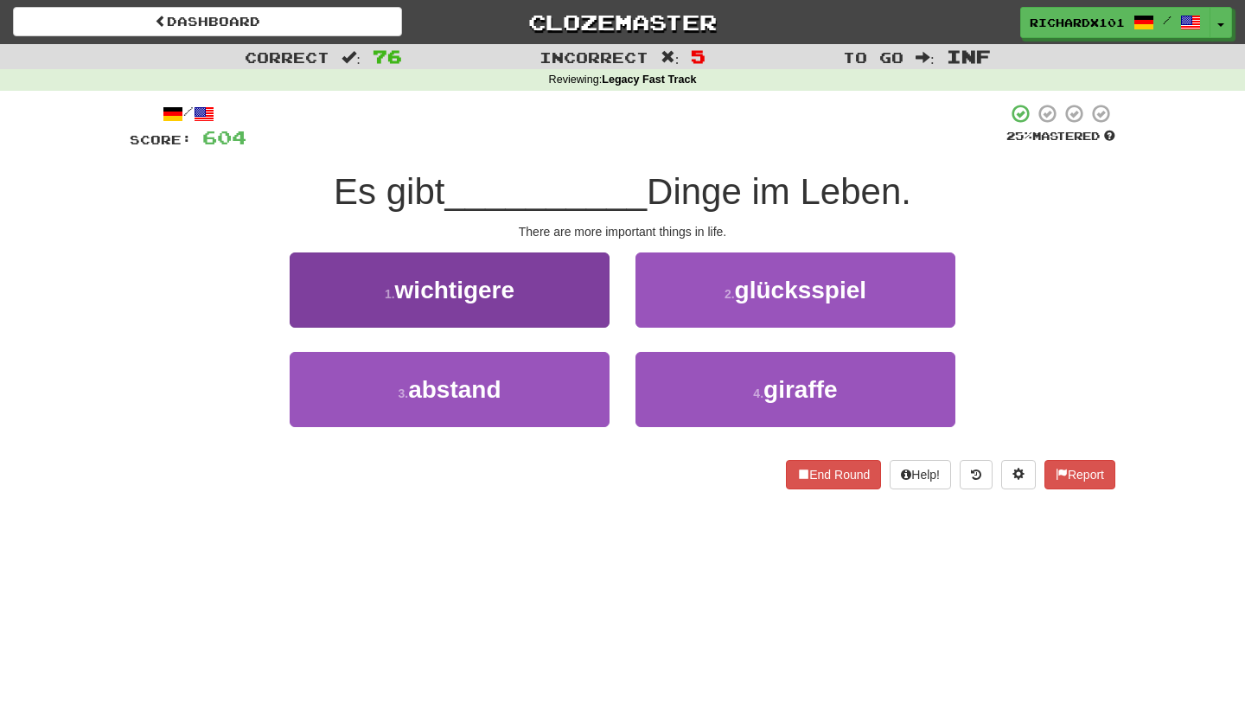
click at [579, 288] on button "1 . wichtigere" at bounding box center [450, 289] width 320 height 75
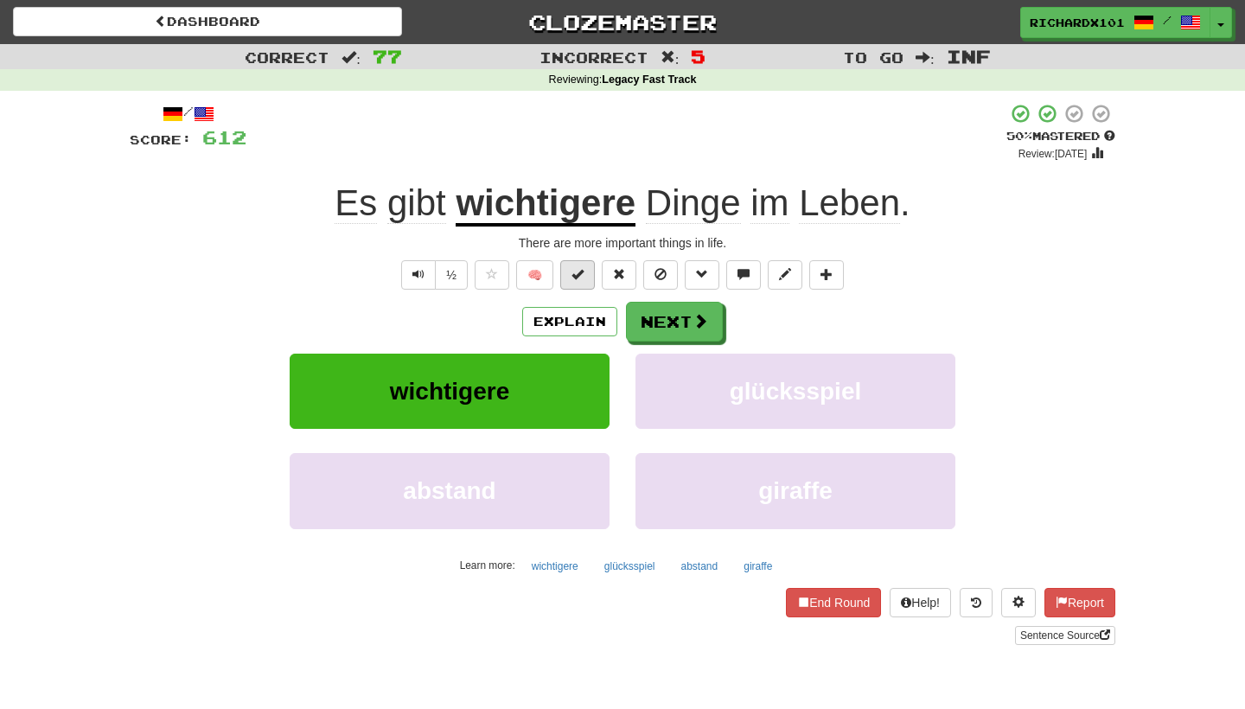
click at [584, 273] on button at bounding box center [577, 274] width 35 height 29
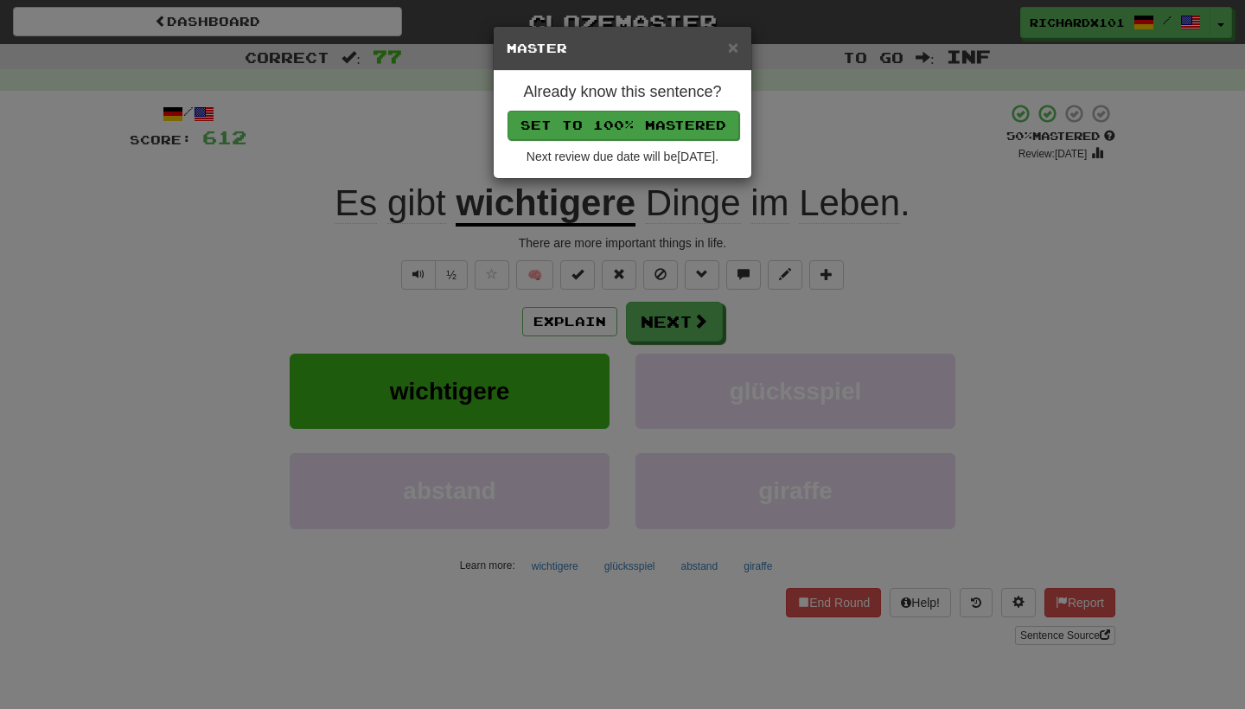
click at [621, 115] on button "Set to 100% Mastered" at bounding box center [624, 125] width 232 height 29
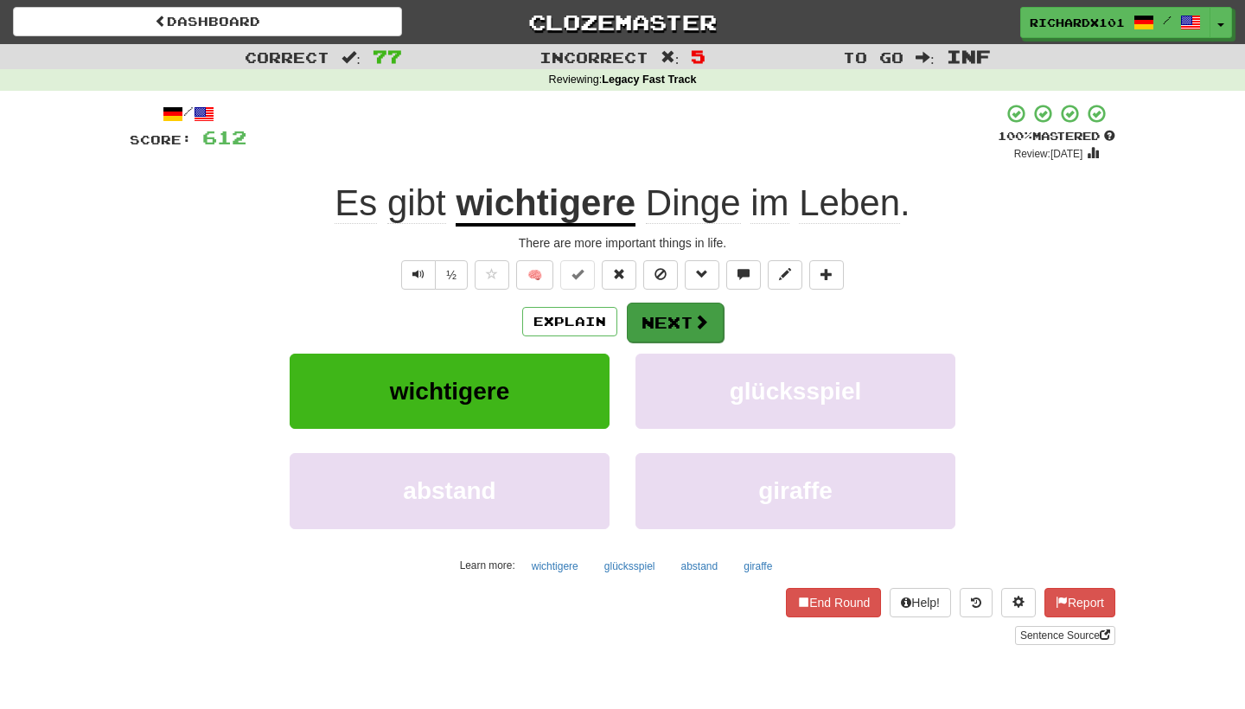
click at [657, 309] on button "Next" at bounding box center [675, 323] width 97 height 40
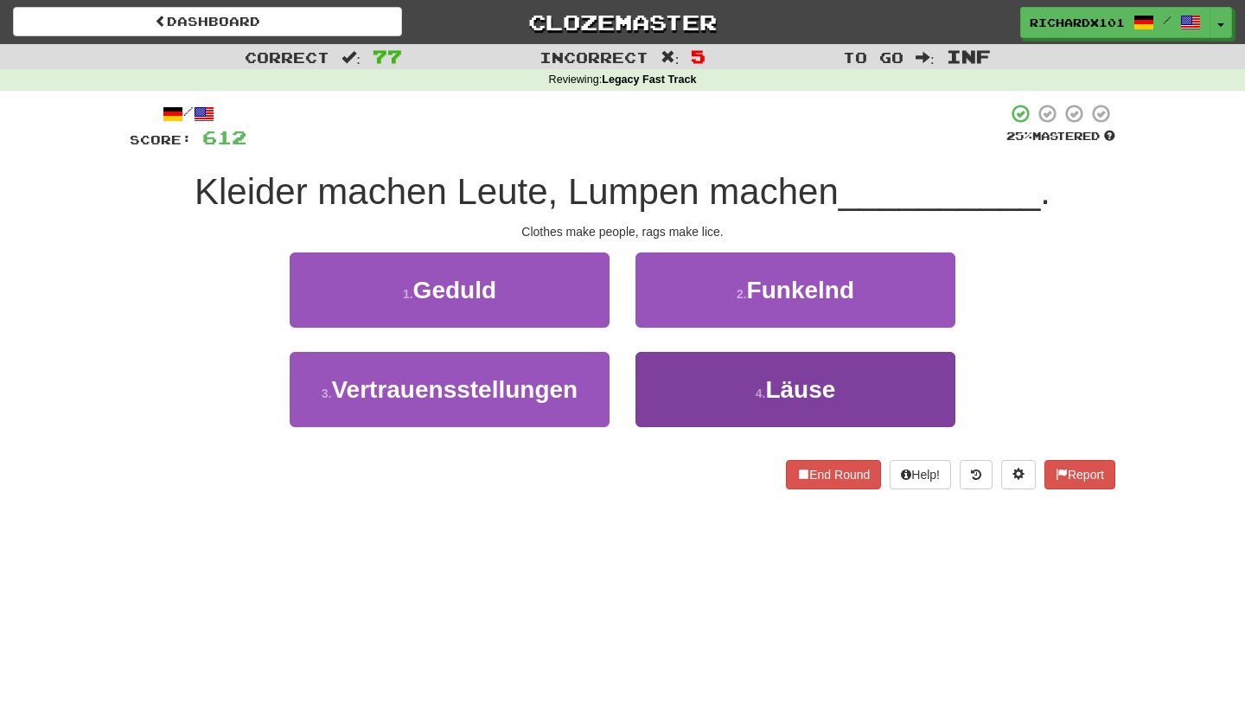
click at [670, 379] on button "4 . Läuse" at bounding box center [795, 389] width 320 height 75
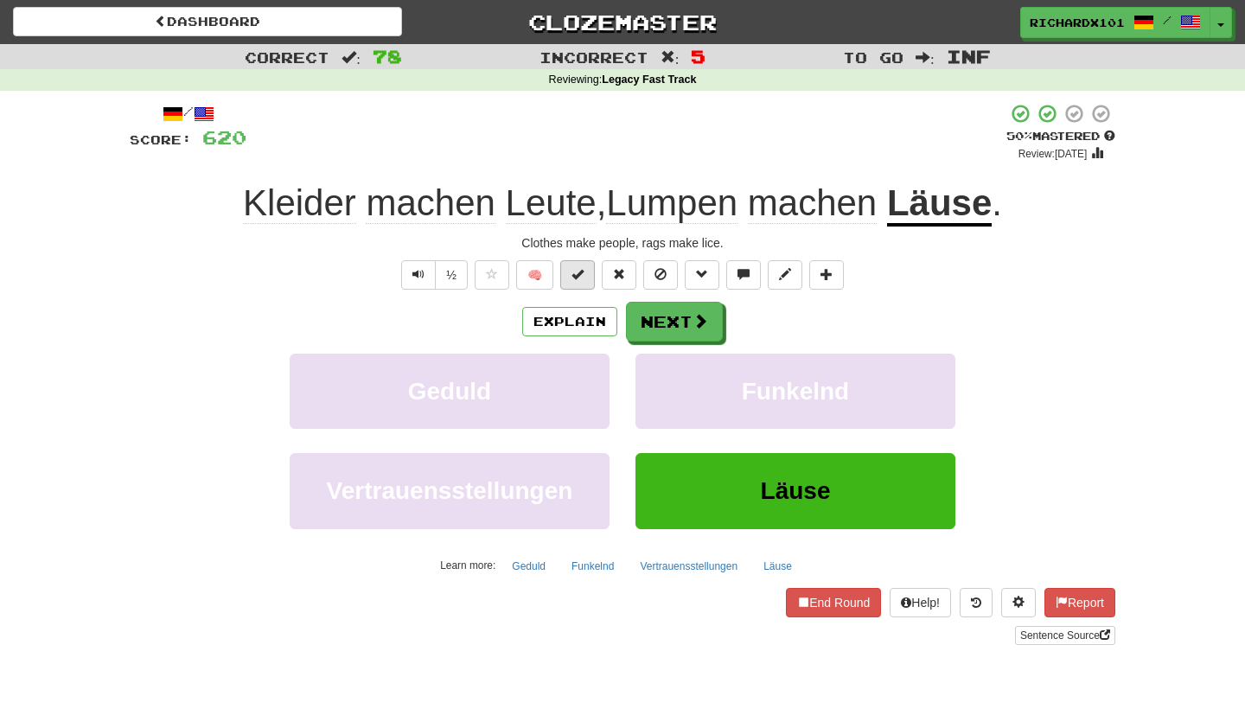
click at [586, 277] on button at bounding box center [577, 274] width 35 height 29
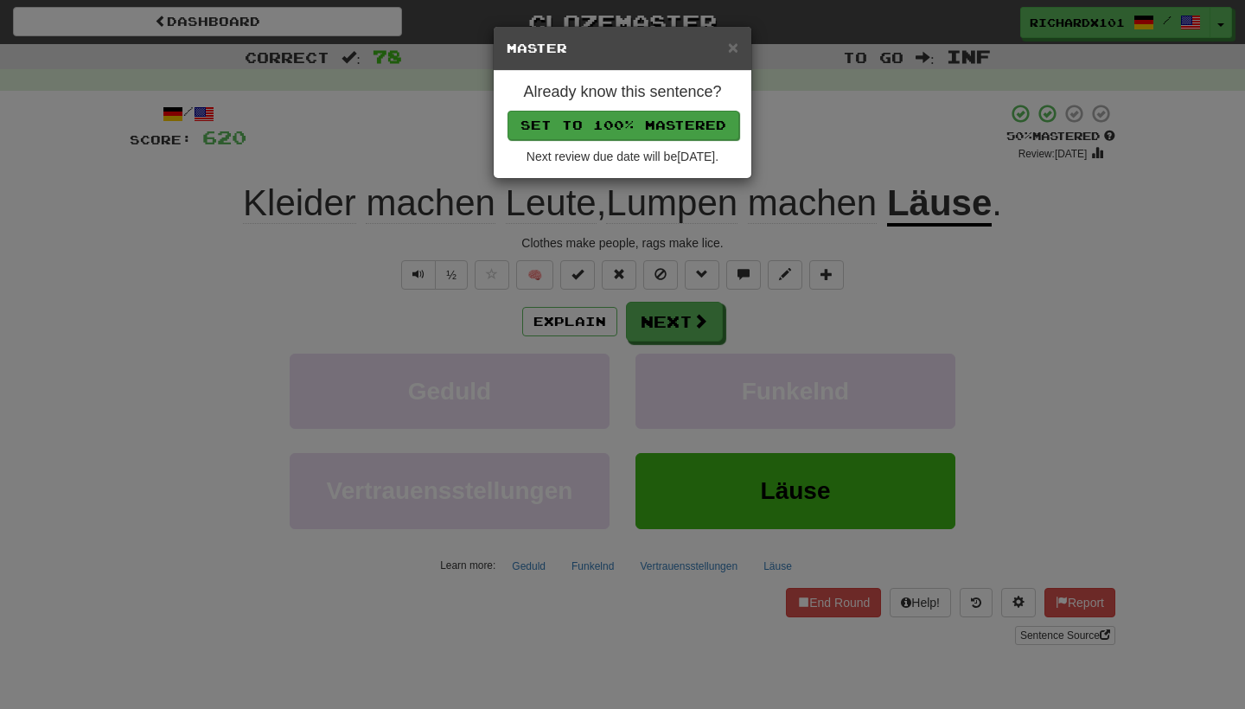
click at [629, 127] on button "Set to 100% Mastered" at bounding box center [624, 125] width 232 height 29
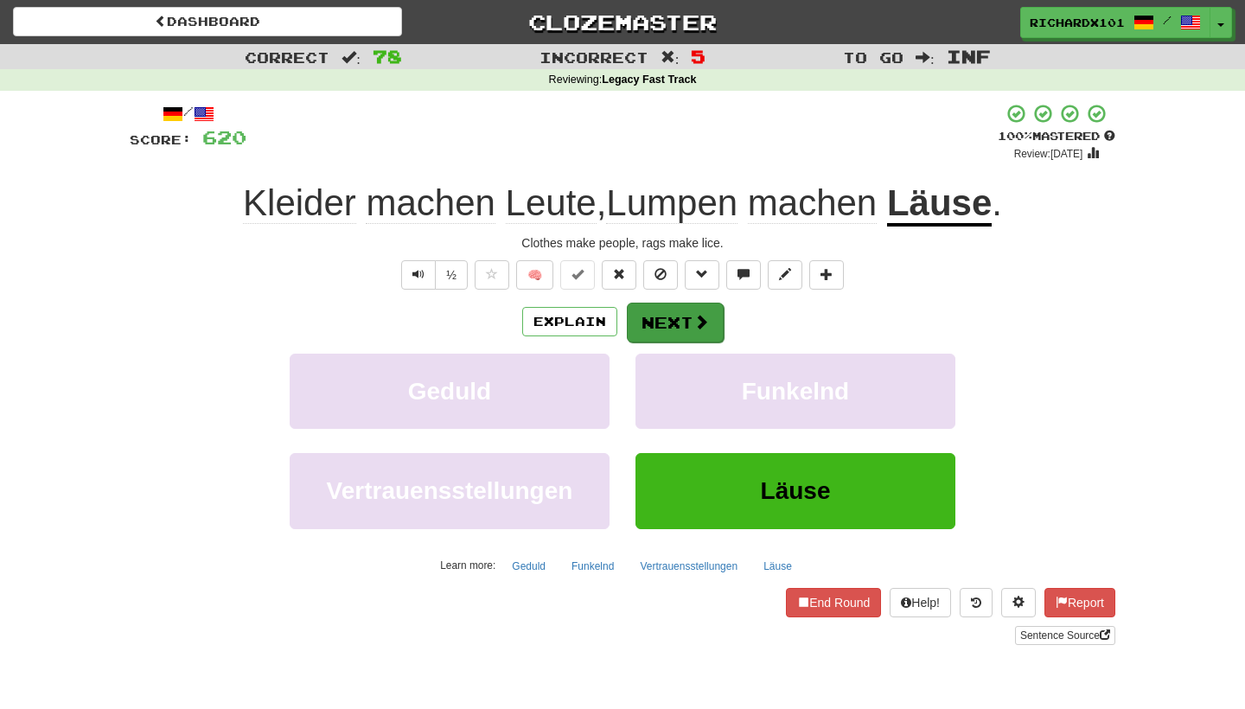
click at [655, 318] on button "Next" at bounding box center [675, 323] width 97 height 40
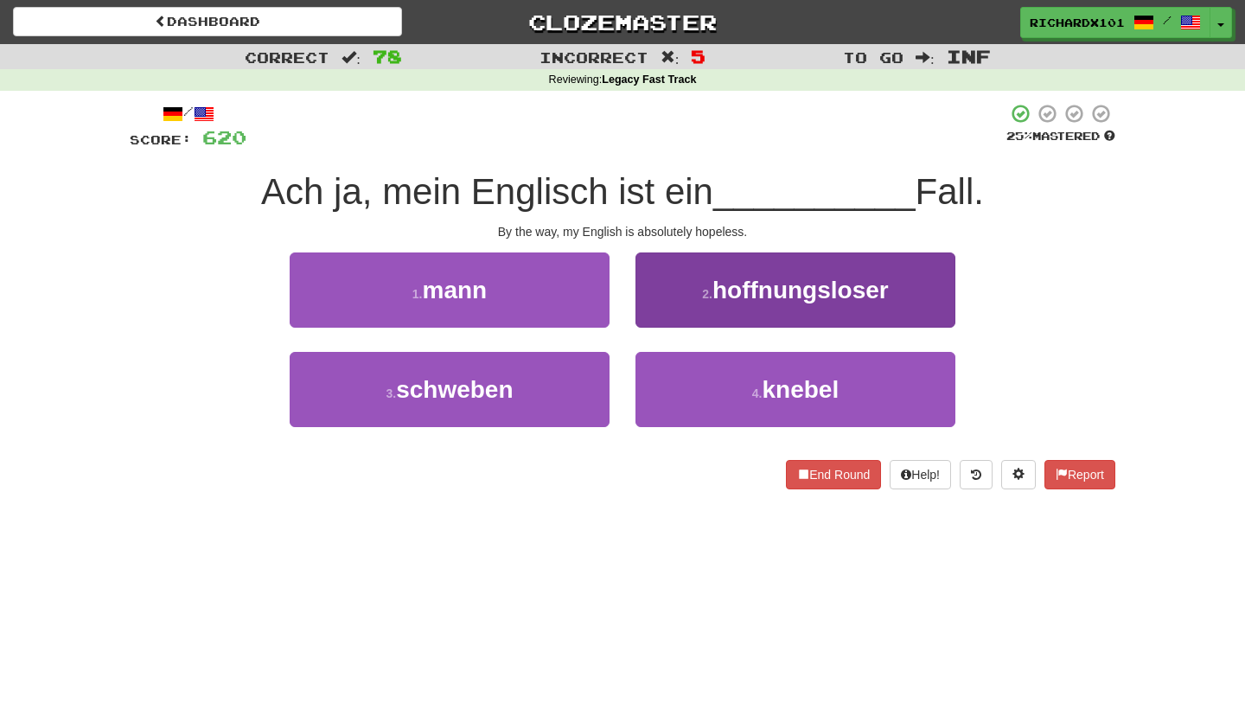
click at [673, 294] on button "2 . hoffnungsloser" at bounding box center [795, 289] width 320 height 75
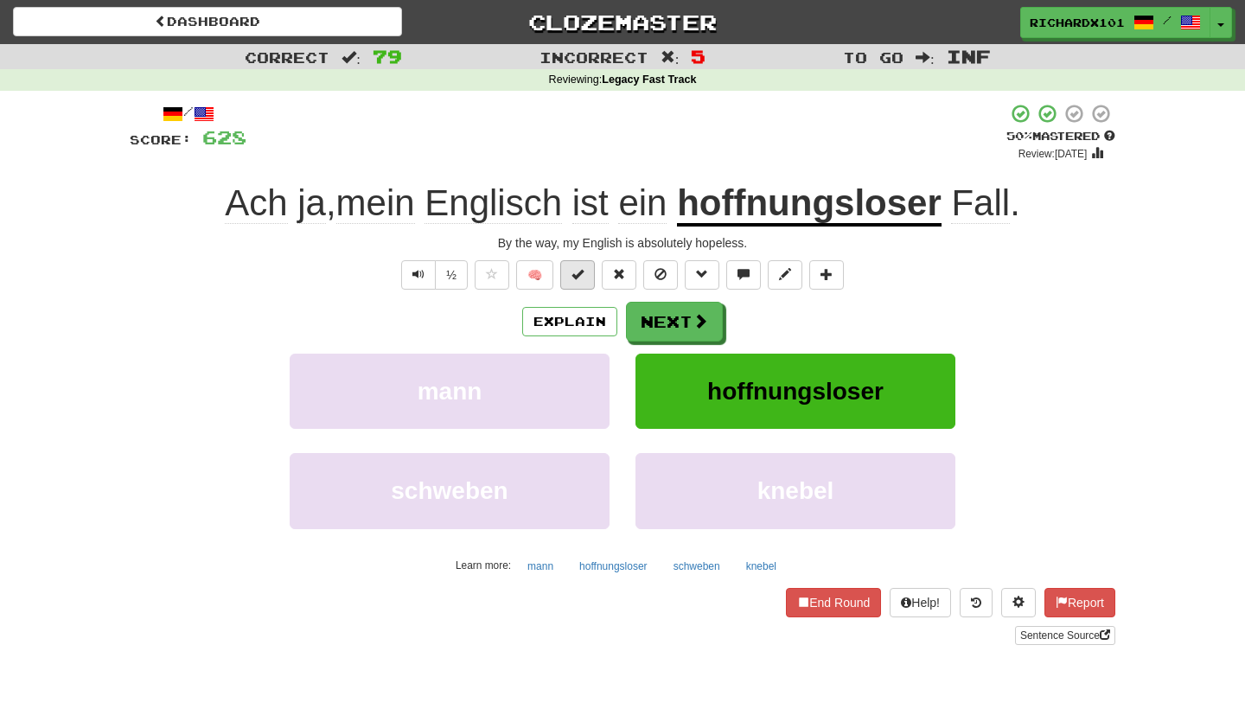
click at [584, 274] on button at bounding box center [577, 274] width 35 height 29
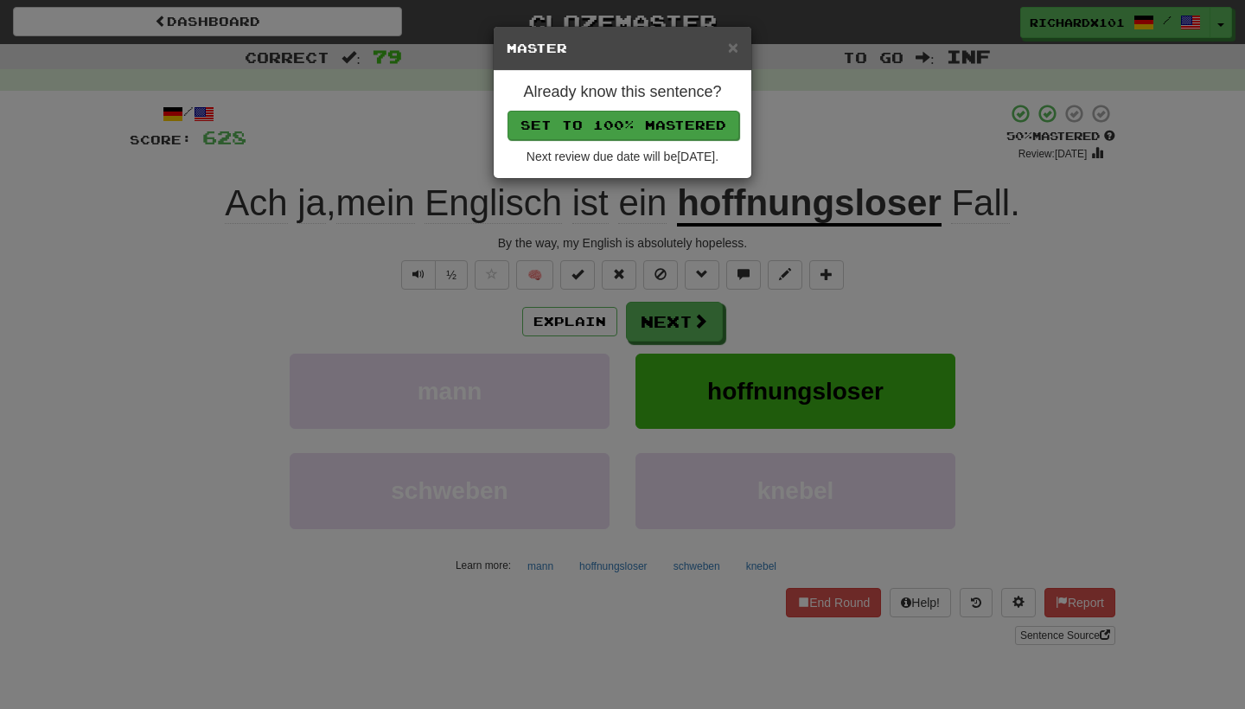
click at [607, 124] on button "Set to 100% Mastered" at bounding box center [624, 125] width 232 height 29
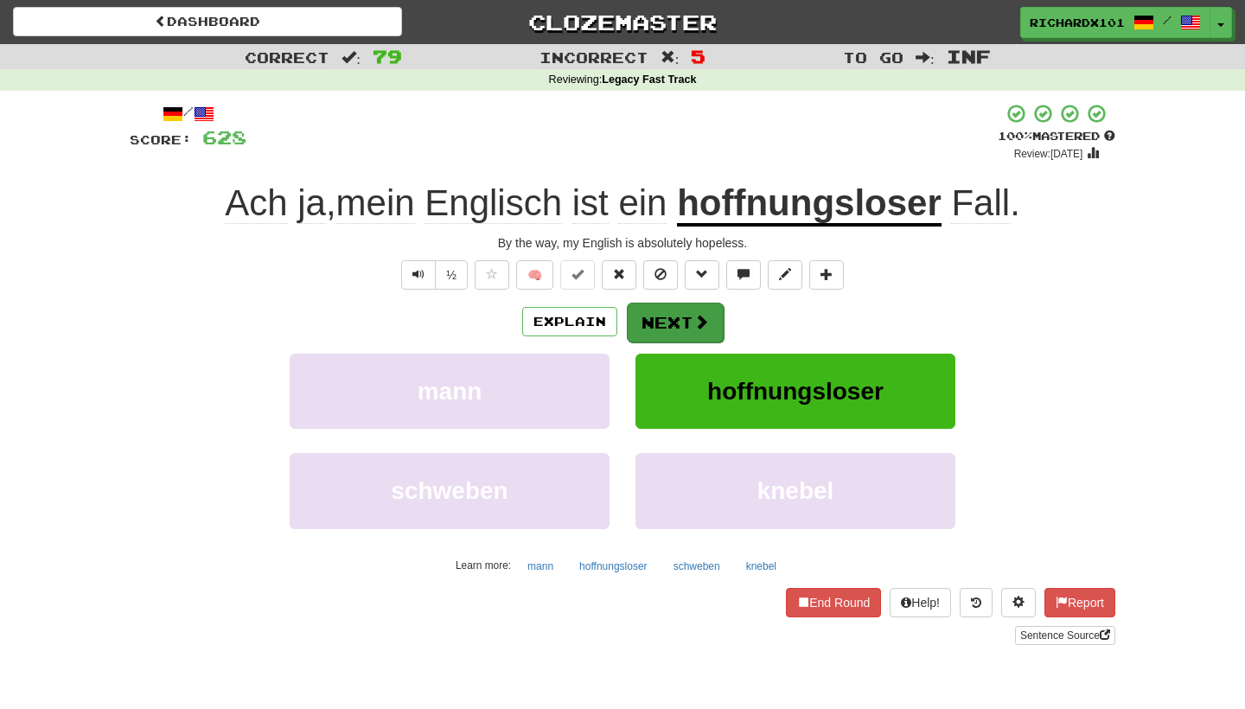
click at [645, 319] on button "Next" at bounding box center [675, 323] width 97 height 40
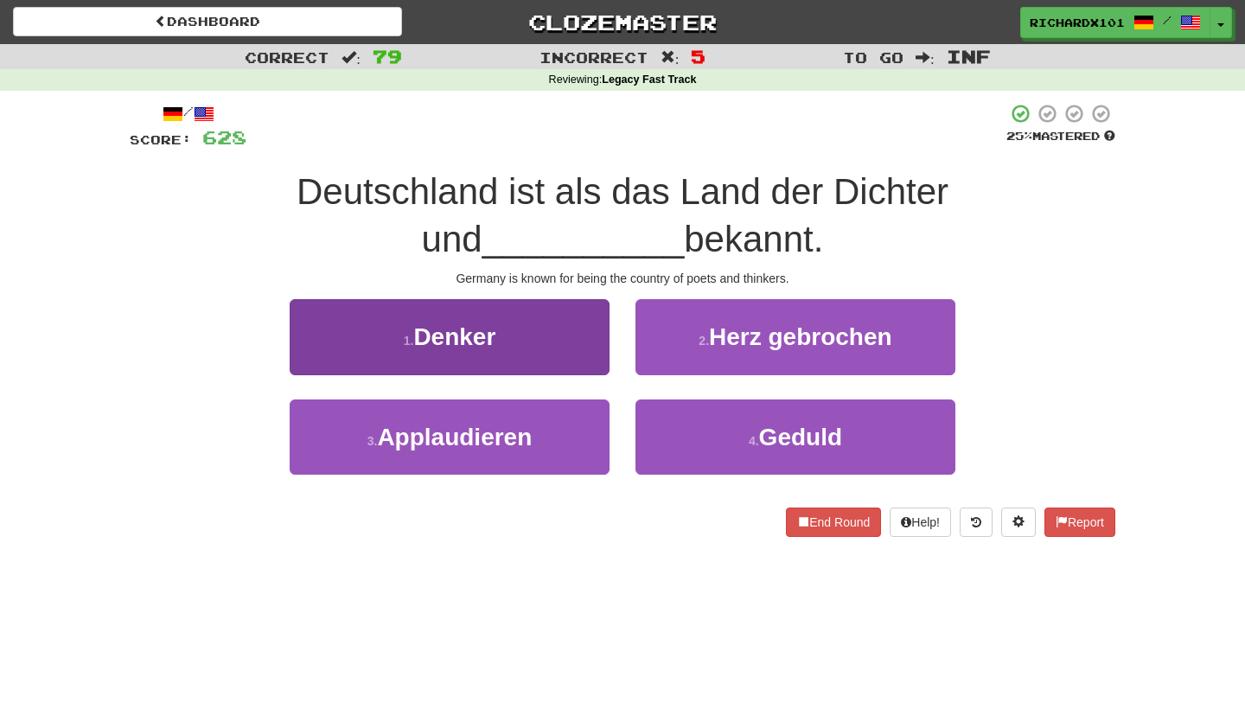
click at [575, 326] on button "1 . Denker" at bounding box center [450, 336] width 320 height 75
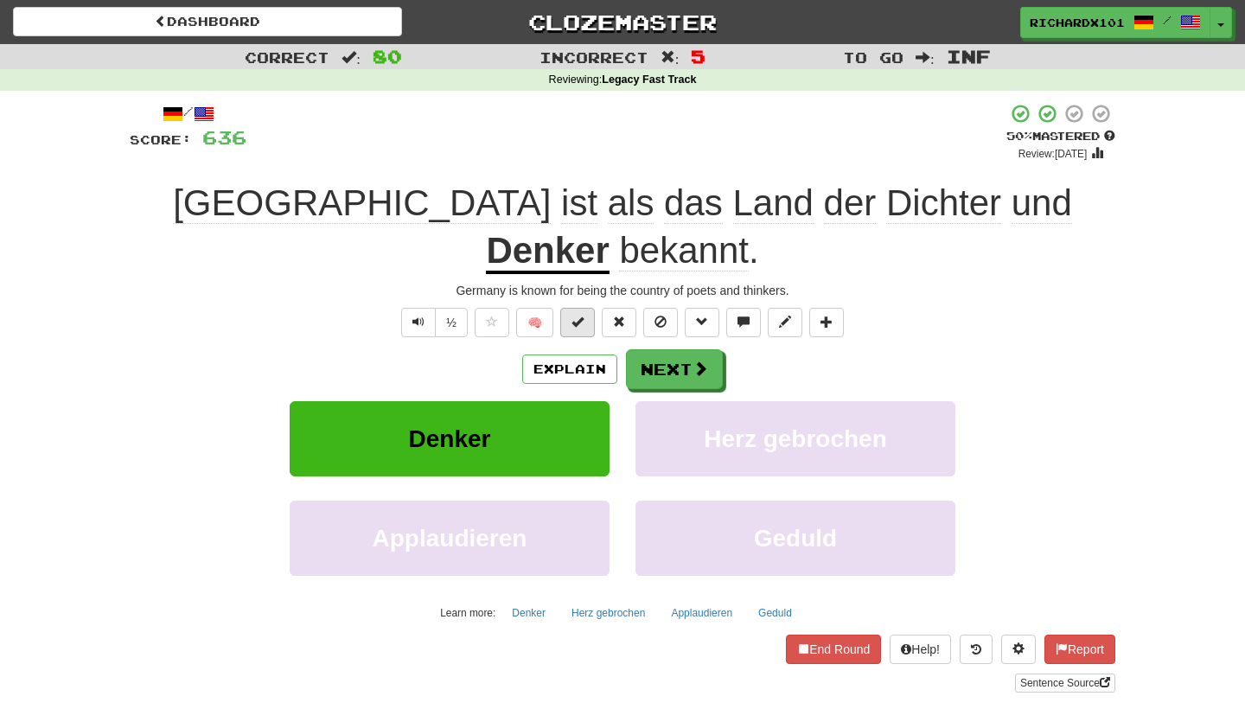
click at [578, 321] on span at bounding box center [577, 322] width 12 height 12
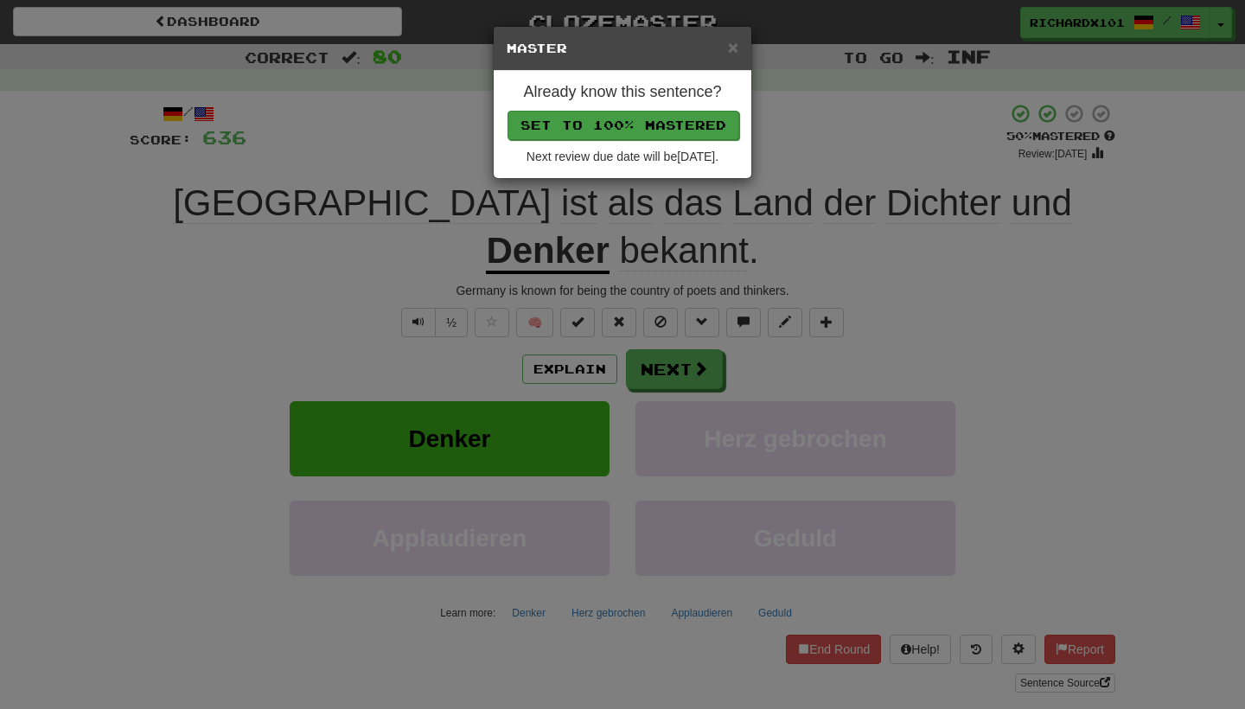
click at [625, 115] on button "Set to 100% Mastered" at bounding box center [624, 125] width 232 height 29
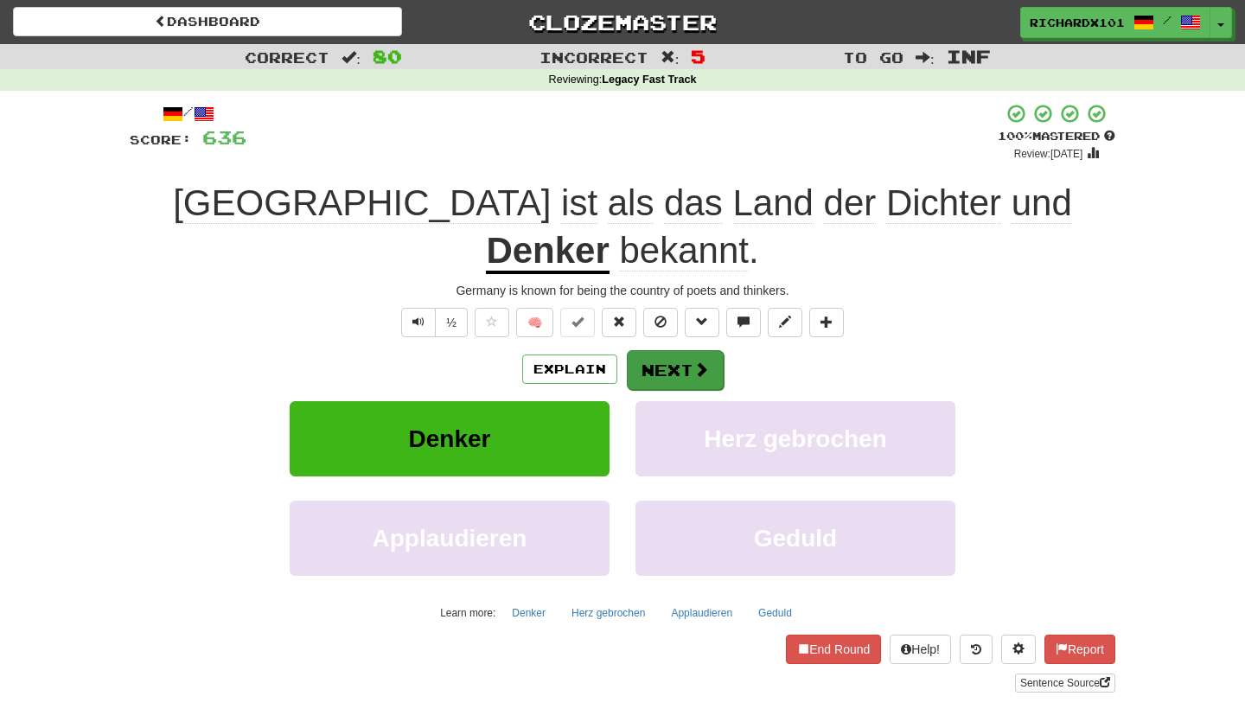
click at [659, 367] on button "Next" at bounding box center [675, 370] width 97 height 40
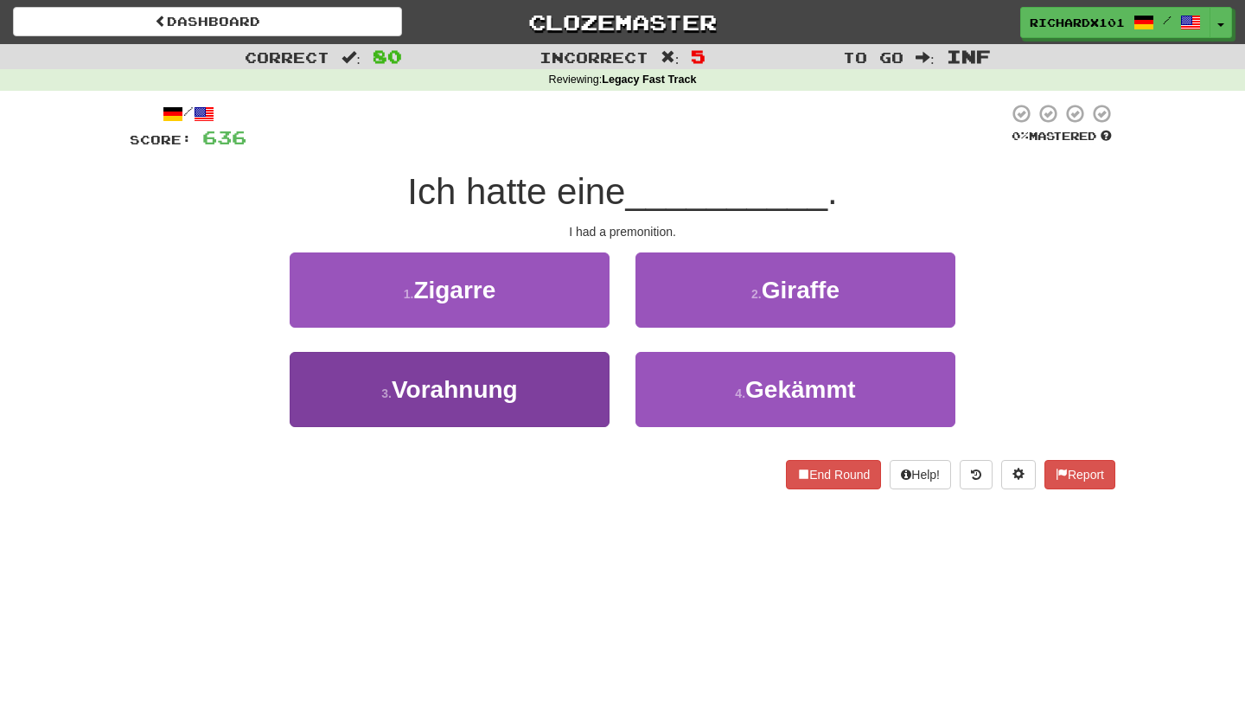
click at [550, 376] on button "3 . Vorahnung" at bounding box center [450, 389] width 320 height 75
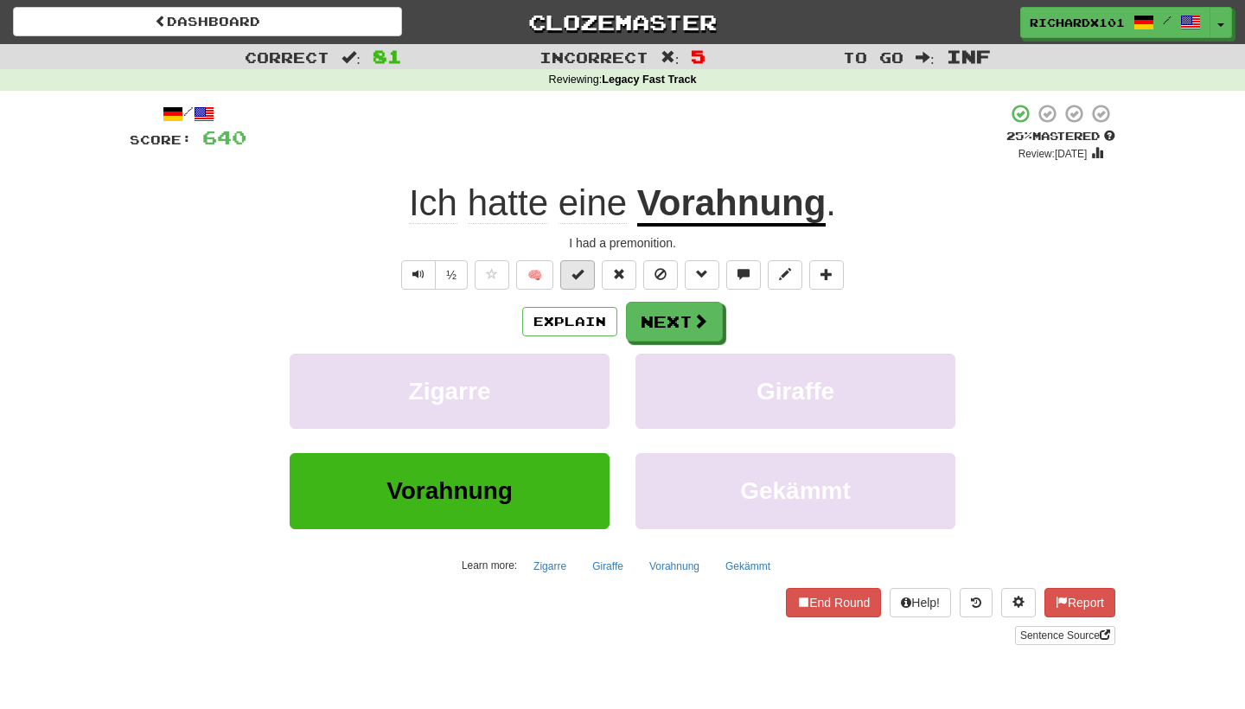
click at [580, 282] on button at bounding box center [577, 274] width 35 height 29
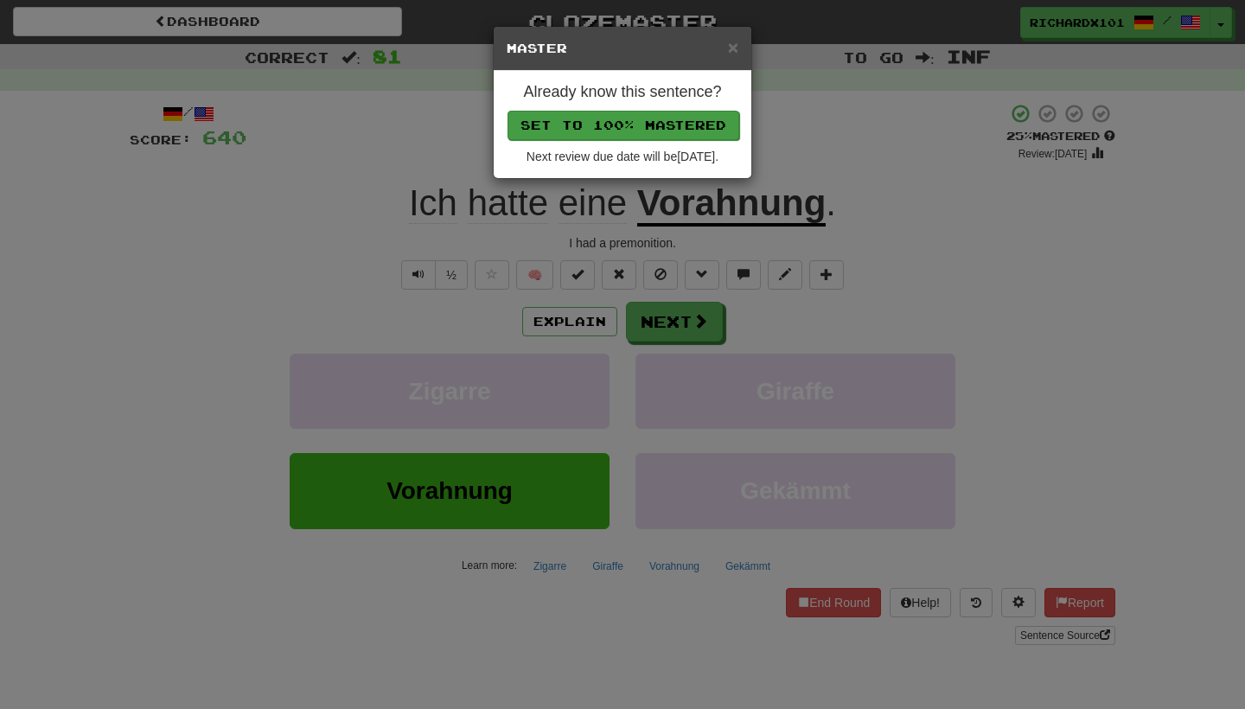
click at [648, 122] on button "Set to 100% Mastered" at bounding box center [624, 125] width 232 height 29
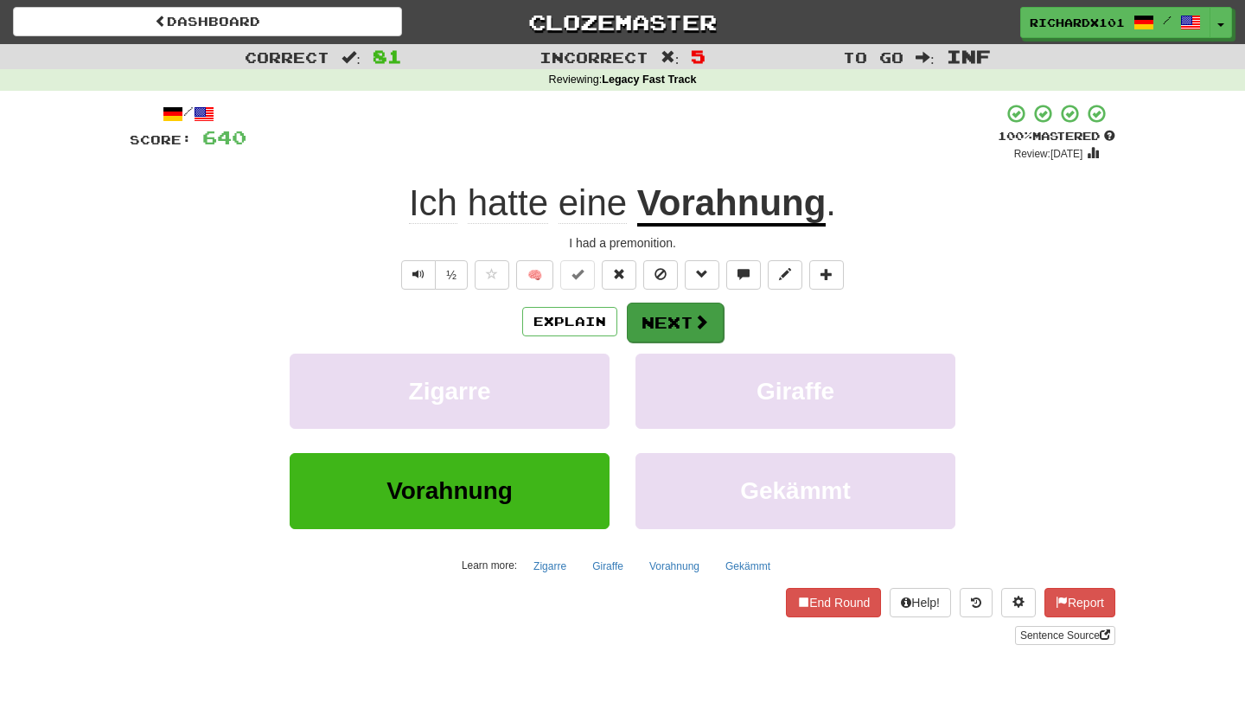
click at [658, 324] on button "Next" at bounding box center [675, 323] width 97 height 40
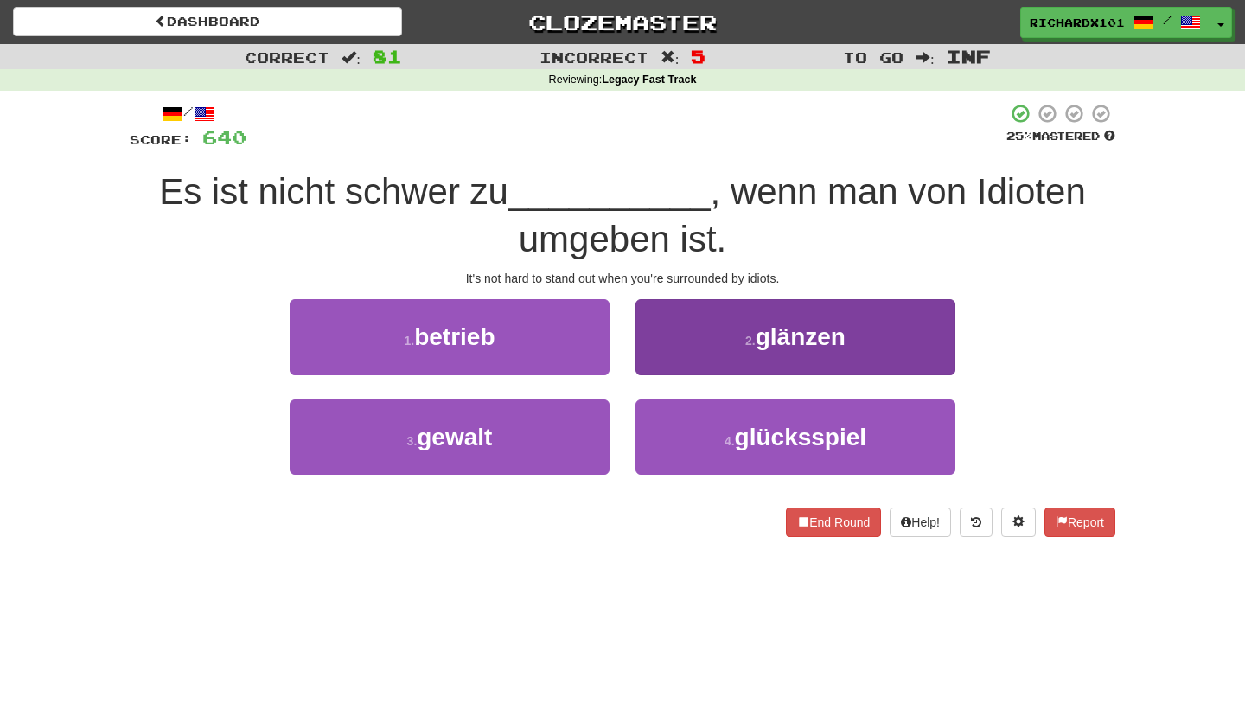
click at [667, 329] on button "2 . glänzen" at bounding box center [795, 336] width 320 height 75
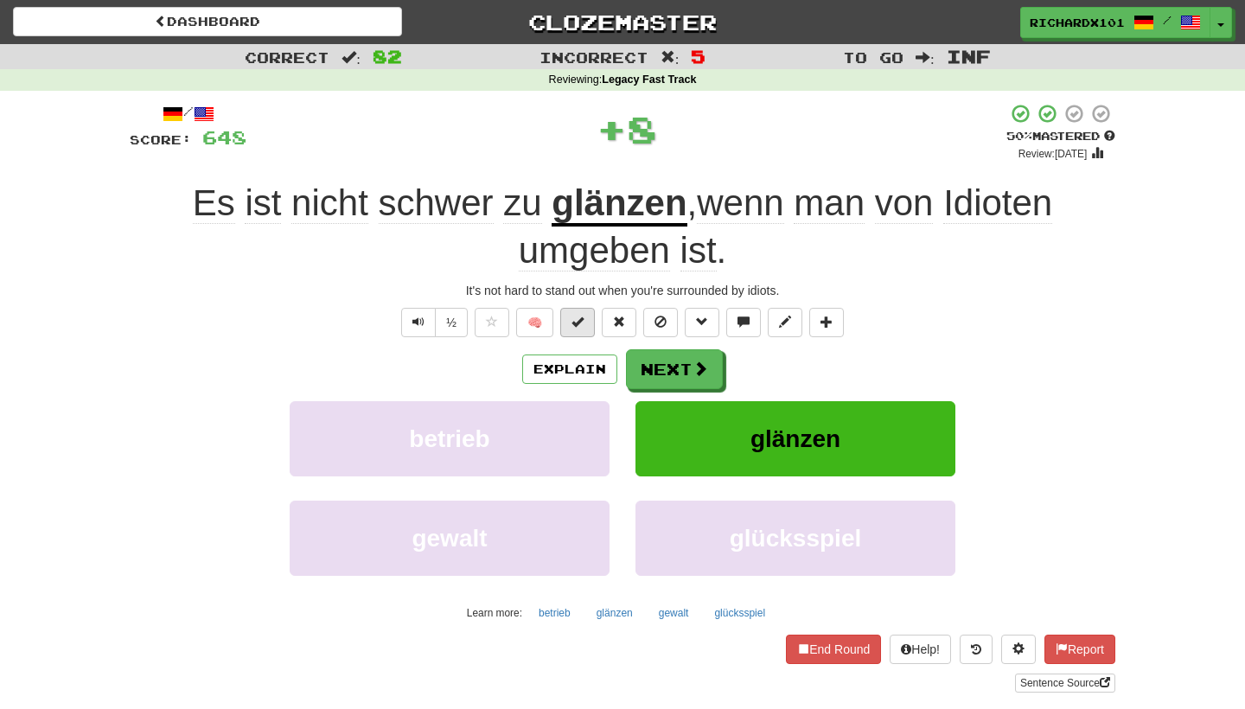
click at [578, 322] on span at bounding box center [577, 322] width 12 height 12
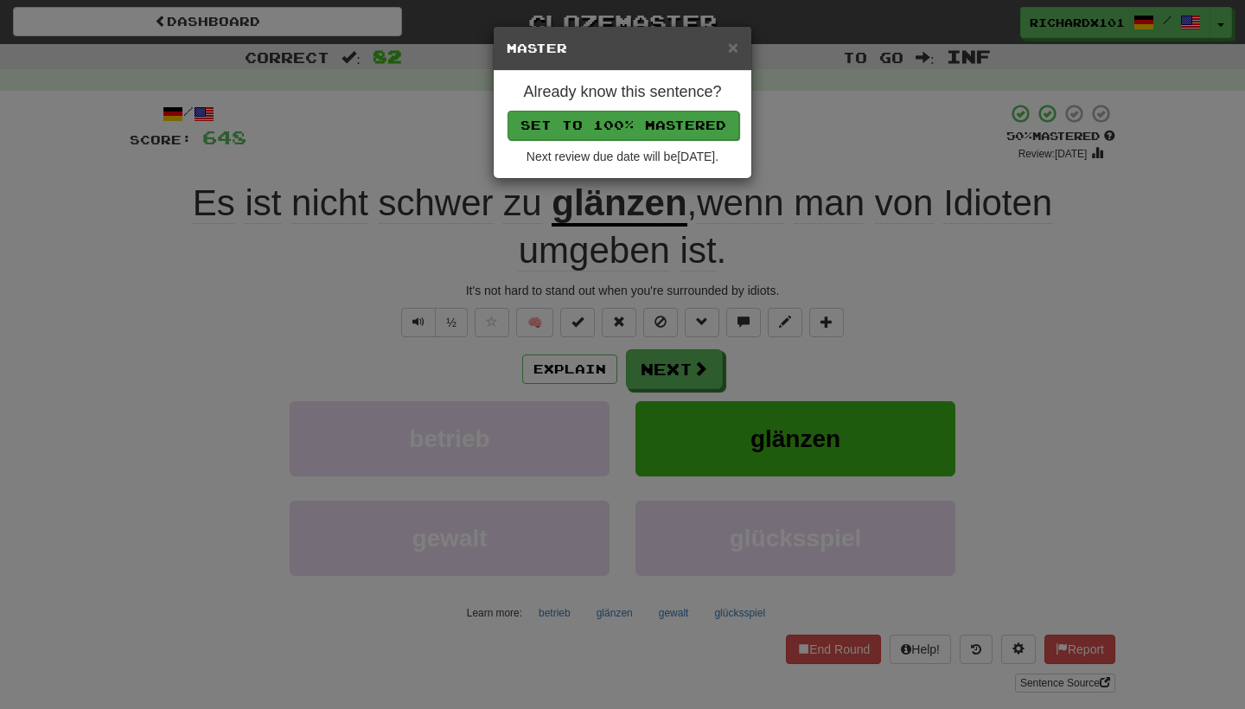
click at [644, 123] on button "Set to 100% Mastered" at bounding box center [624, 125] width 232 height 29
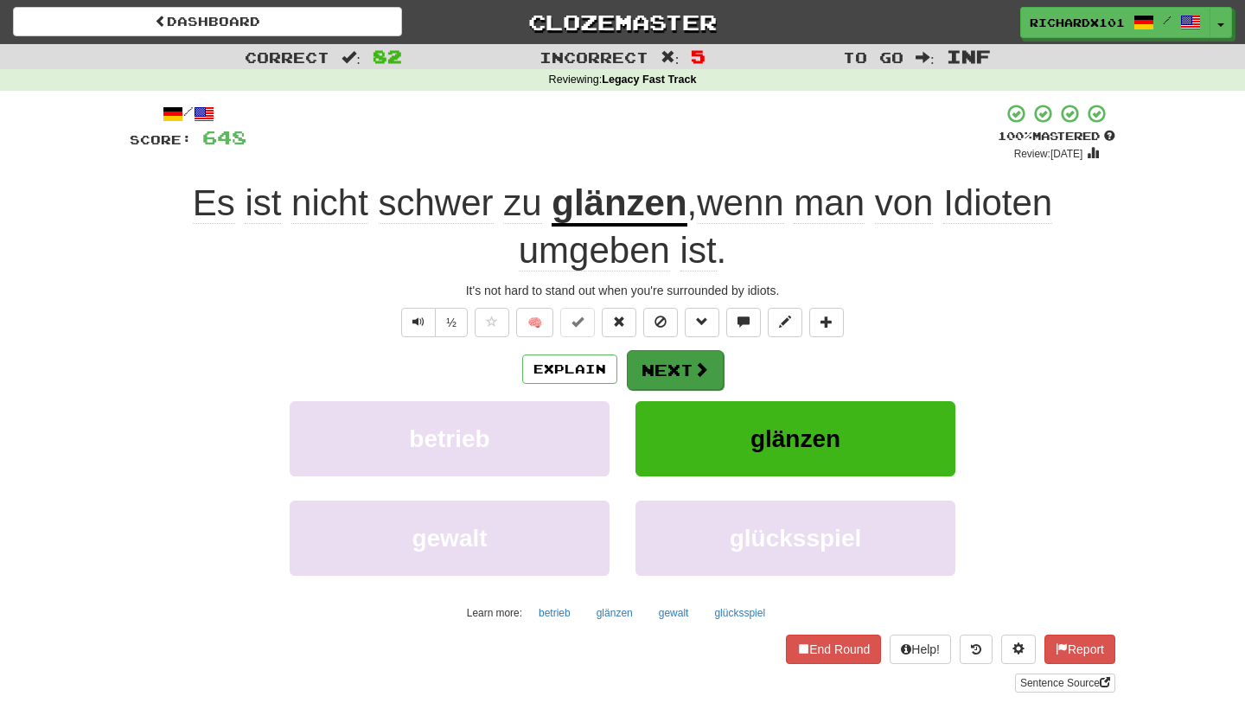
click at [671, 367] on button "Next" at bounding box center [675, 370] width 97 height 40
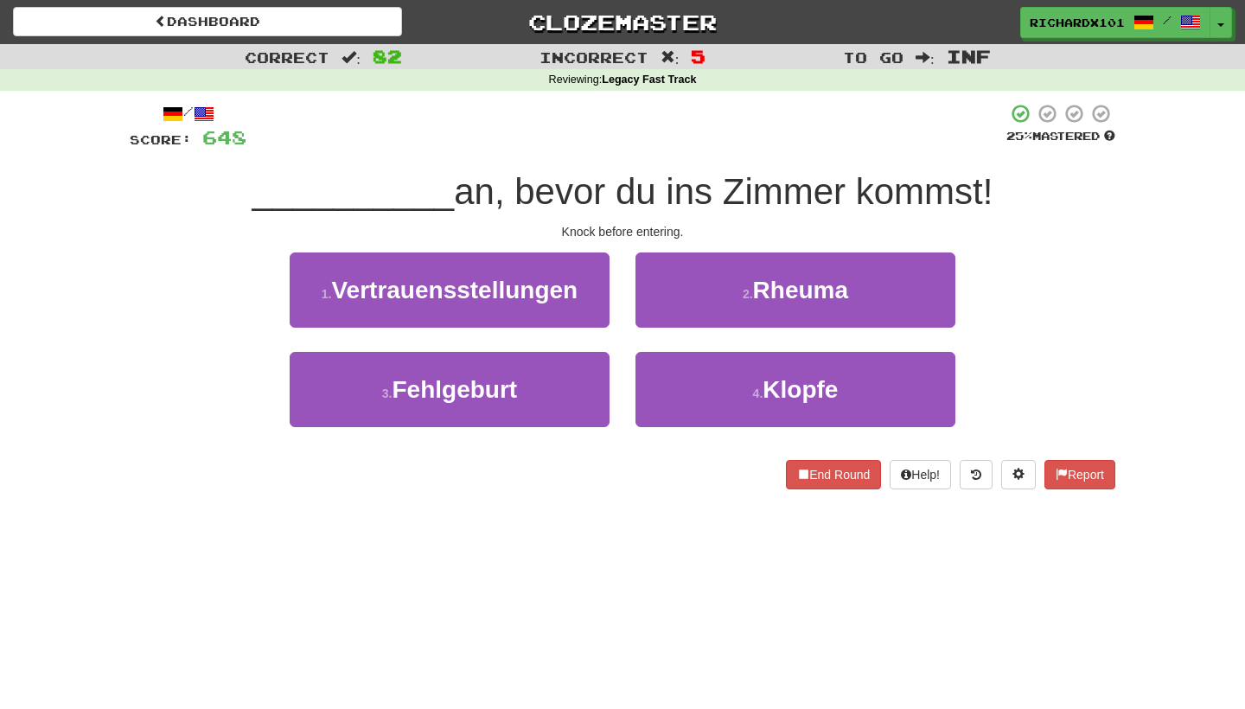
click at [671, 367] on button "4 . Klopfe" at bounding box center [795, 389] width 320 height 75
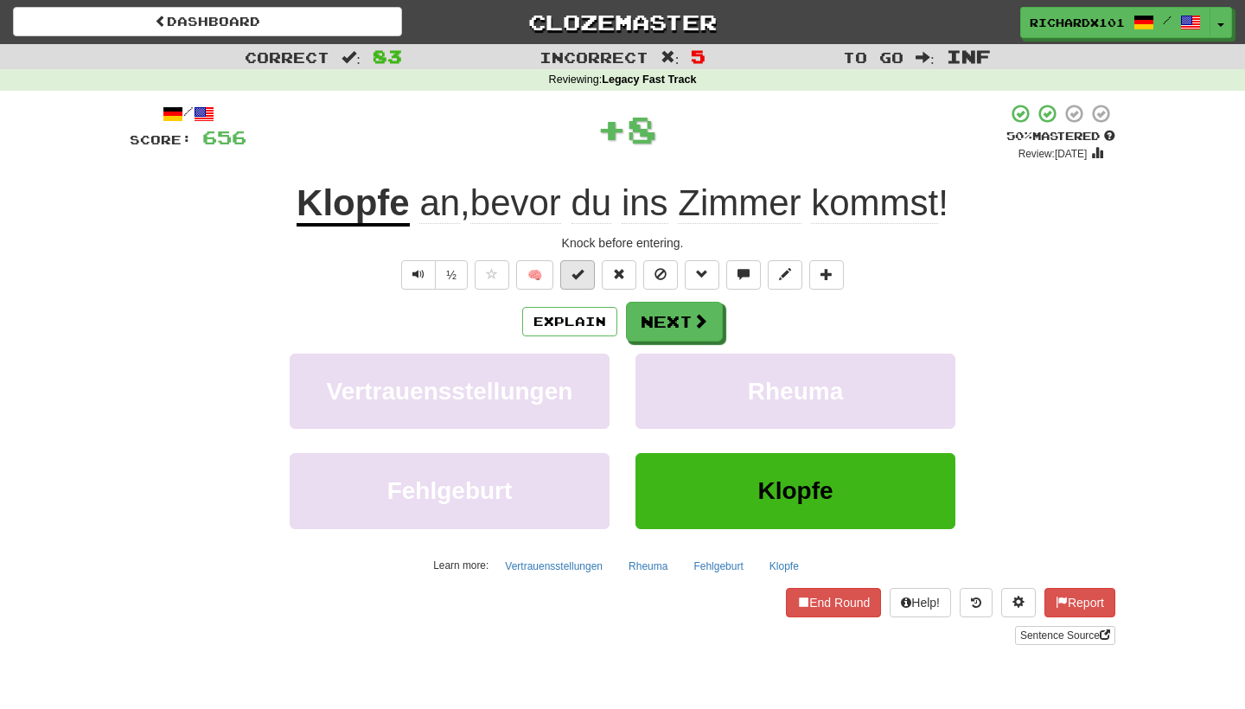
click at [585, 280] on button at bounding box center [577, 274] width 35 height 29
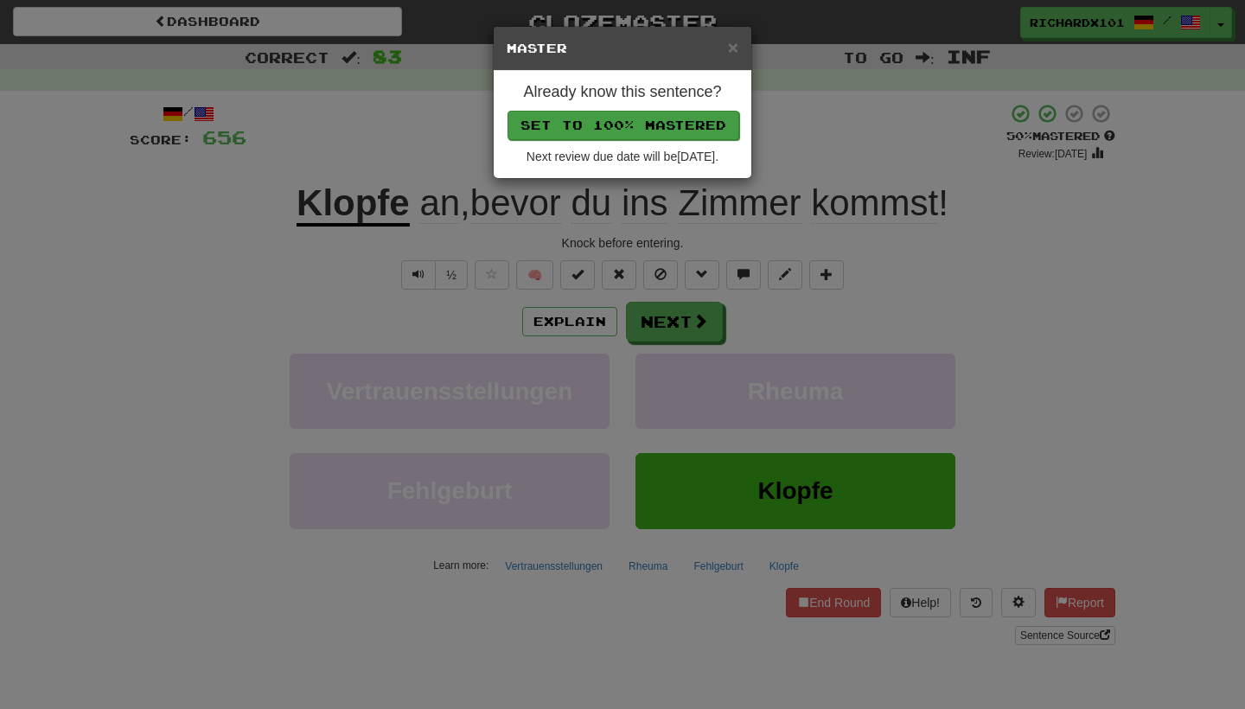
click at [635, 136] on button "Set to 100% Mastered" at bounding box center [624, 125] width 232 height 29
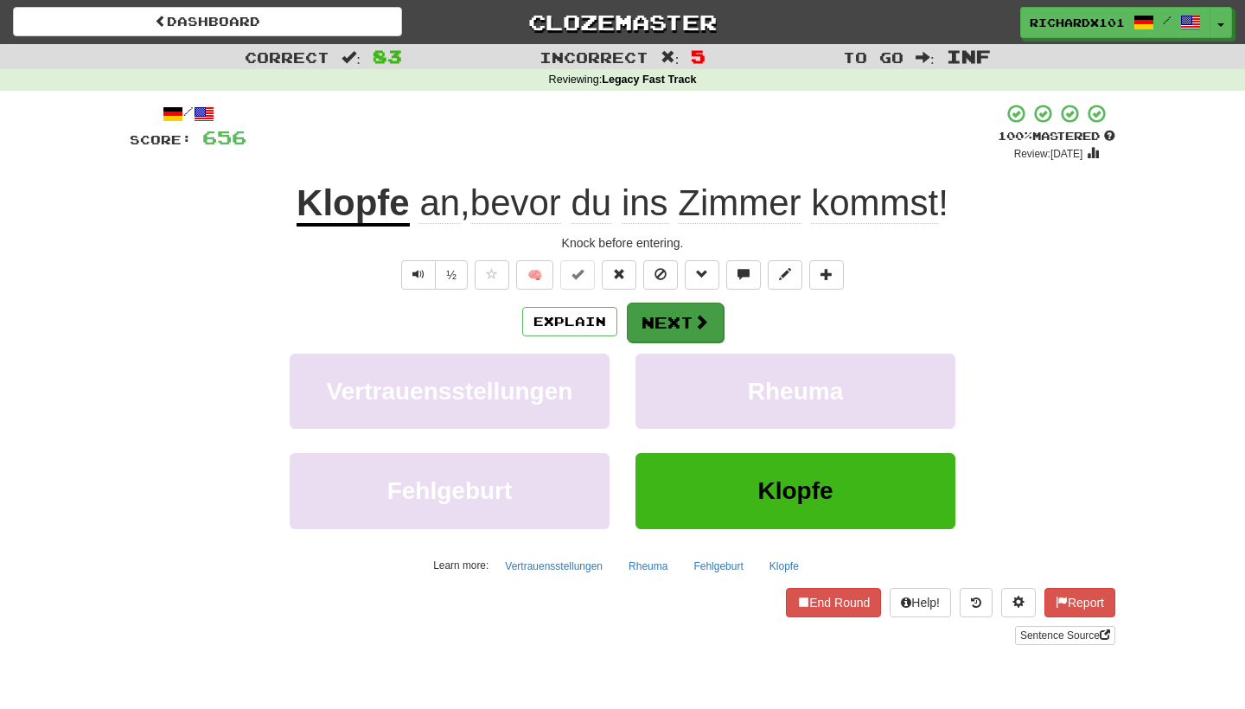
click at [682, 309] on button "Next" at bounding box center [675, 323] width 97 height 40
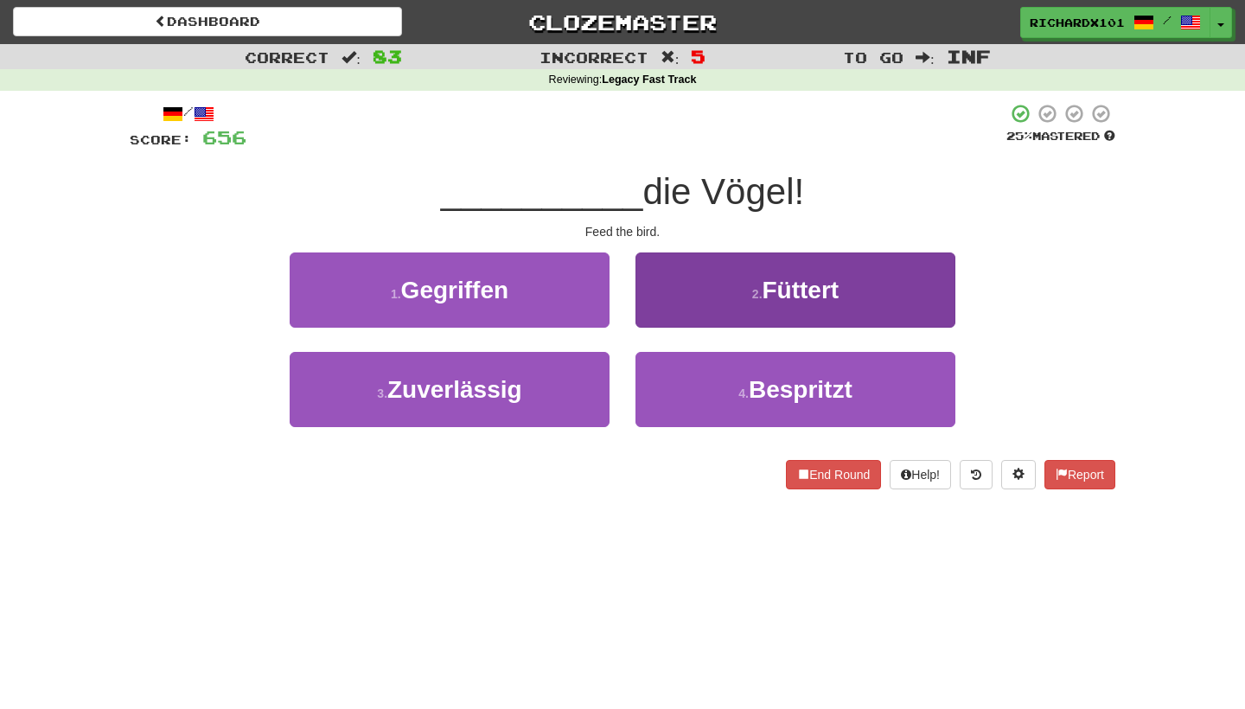
click at [682, 309] on button "2 . Füttert" at bounding box center [795, 289] width 320 height 75
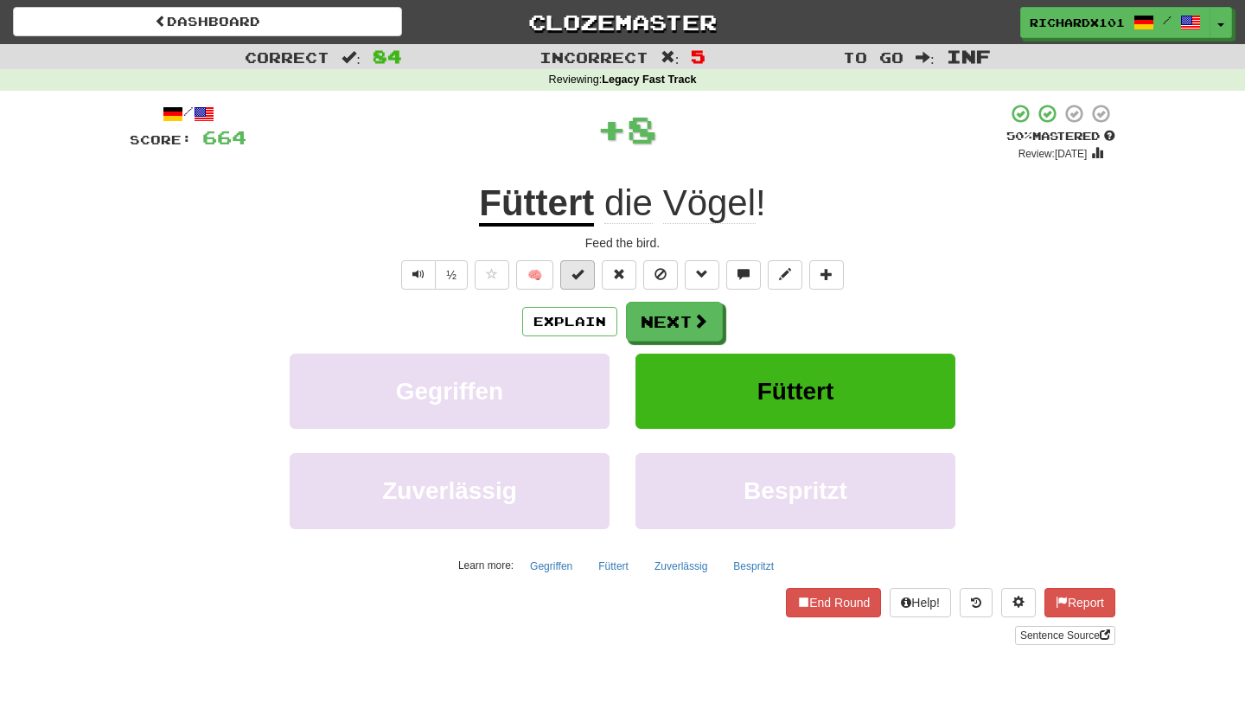
click at [578, 278] on span at bounding box center [577, 274] width 12 height 12
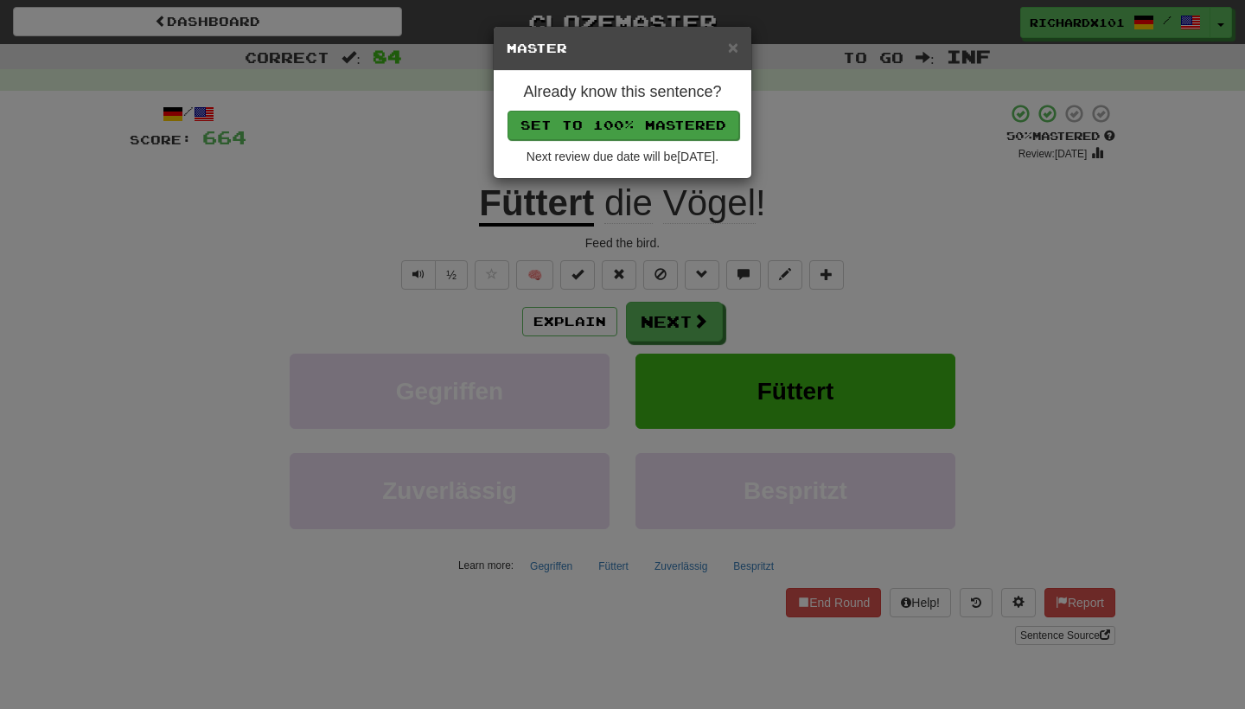
click at [634, 123] on button "Set to 100% Mastered" at bounding box center [624, 125] width 232 height 29
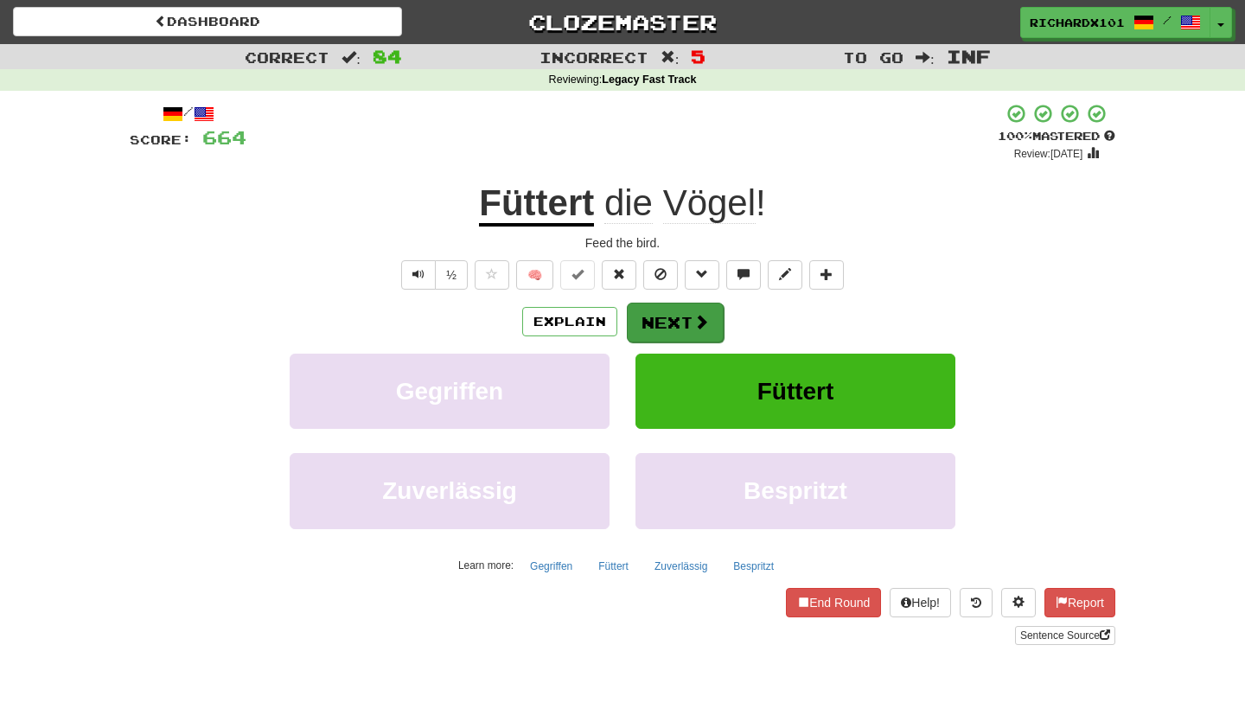
click at [670, 314] on button "Next" at bounding box center [675, 323] width 97 height 40
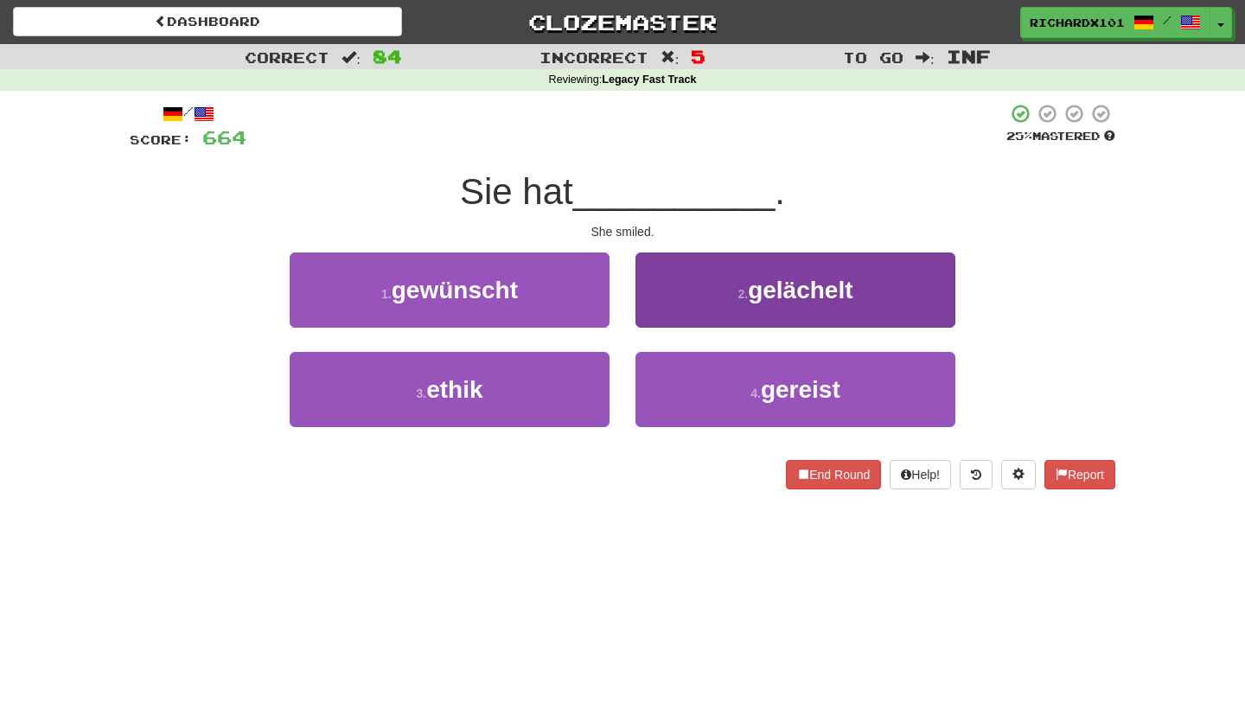
click at [686, 297] on button "2 . gelächelt" at bounding box center [795, 289] width 320 height 75
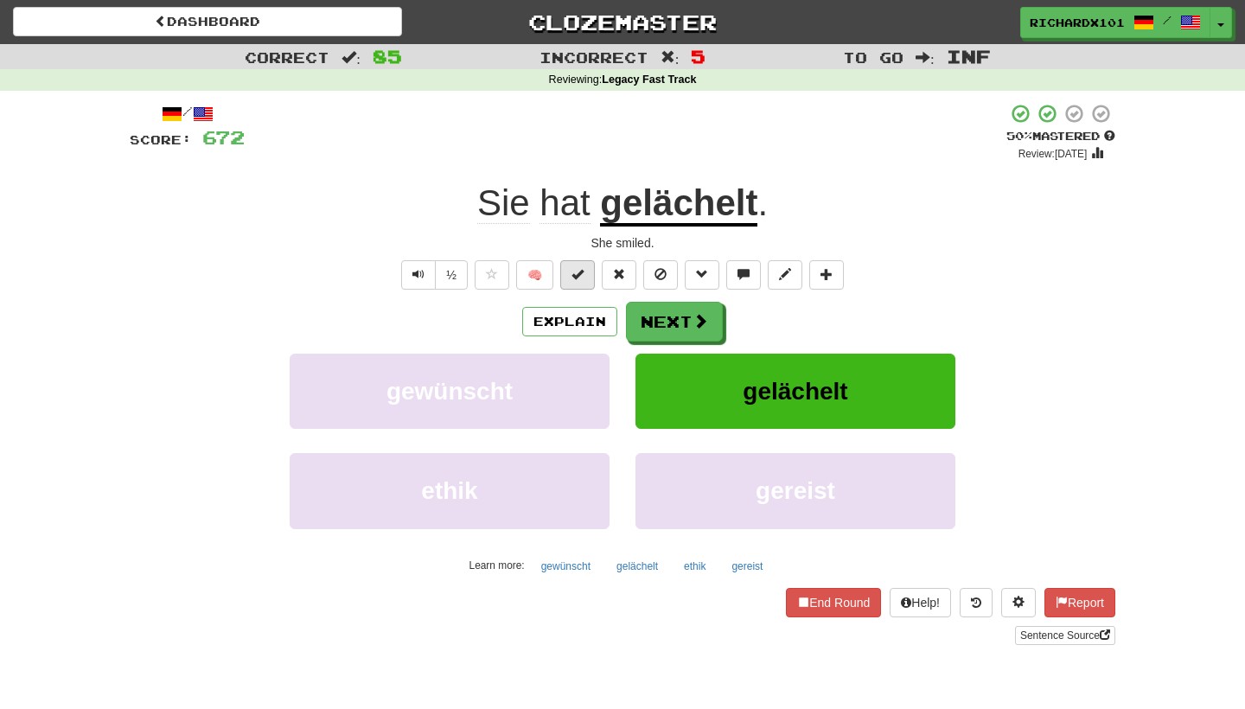
click at [586, 274] on button at bounding box center [577, 274] width 35 height 29
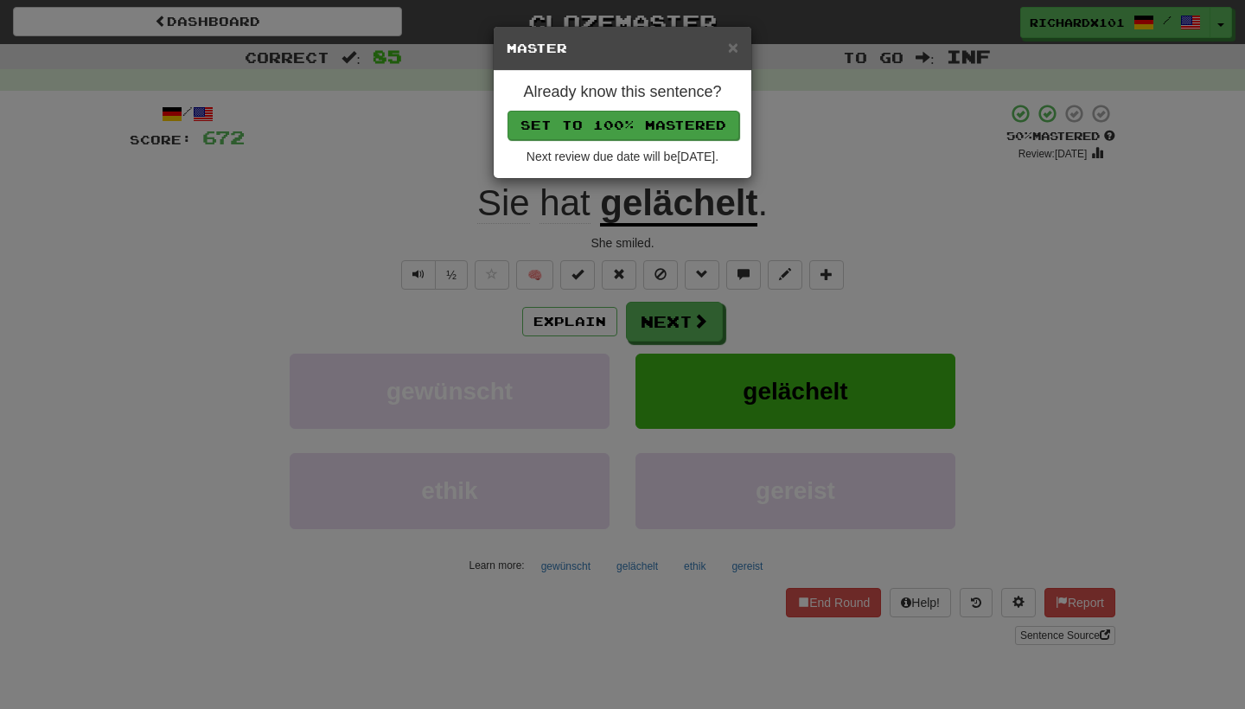
click at [645, 126] on button "Set to 100% Mastered" at bounding box center [624, 125] width 232 height 29
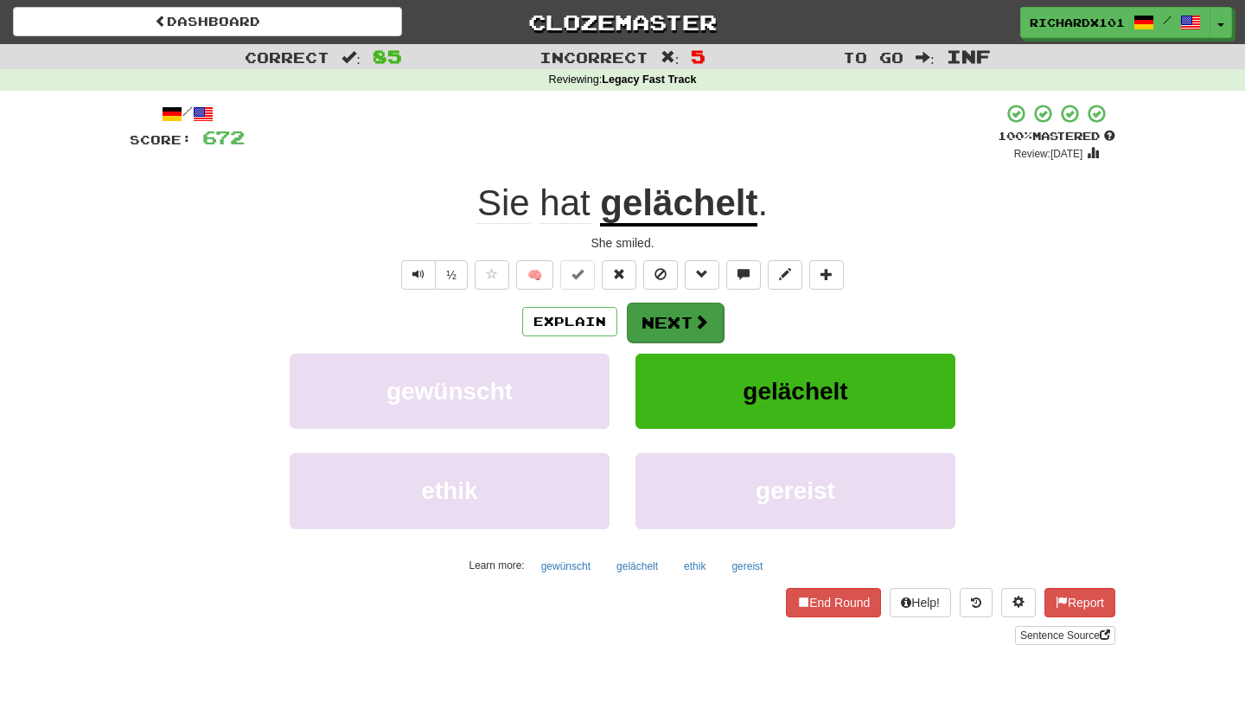
click at [647, 316] on button "Next" at bounding box center [675, 323] width 97 height 40
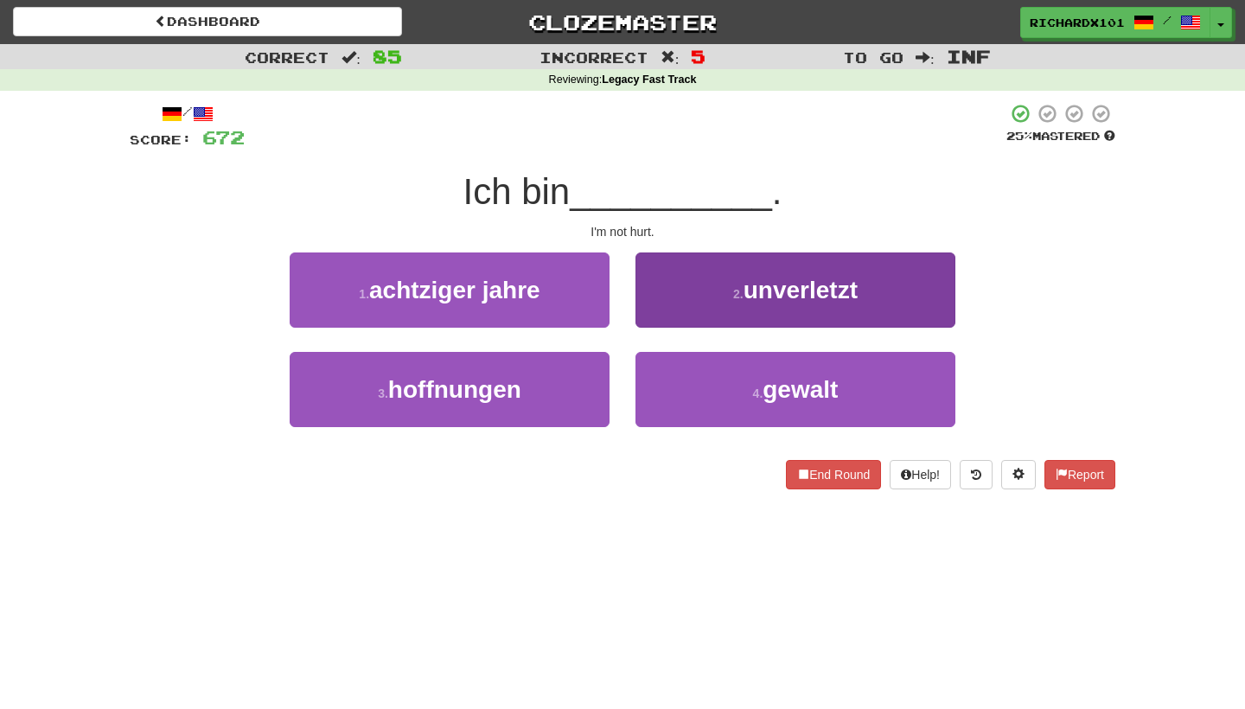
click at [684, 295] on button "2 . unverletzt" at bounding box center [795, 289] width 320 height 75
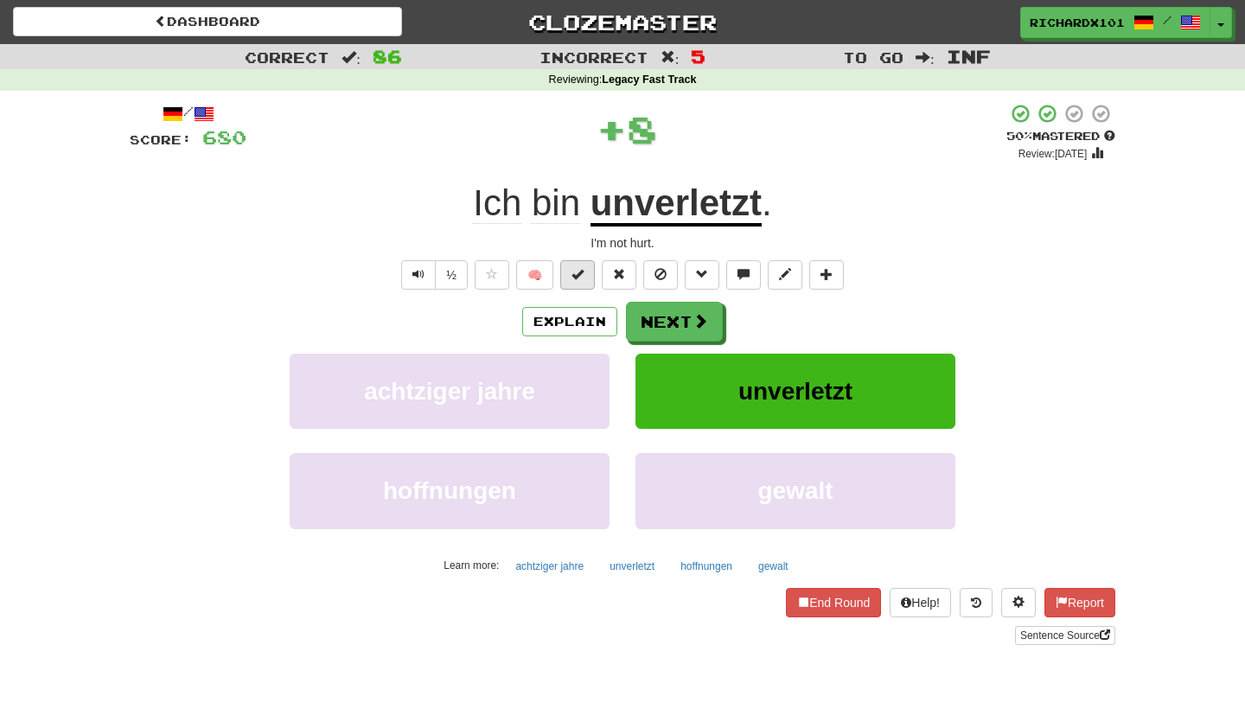
click at [585, 280] on button at bounding box center [577, 274] width 35 height 29
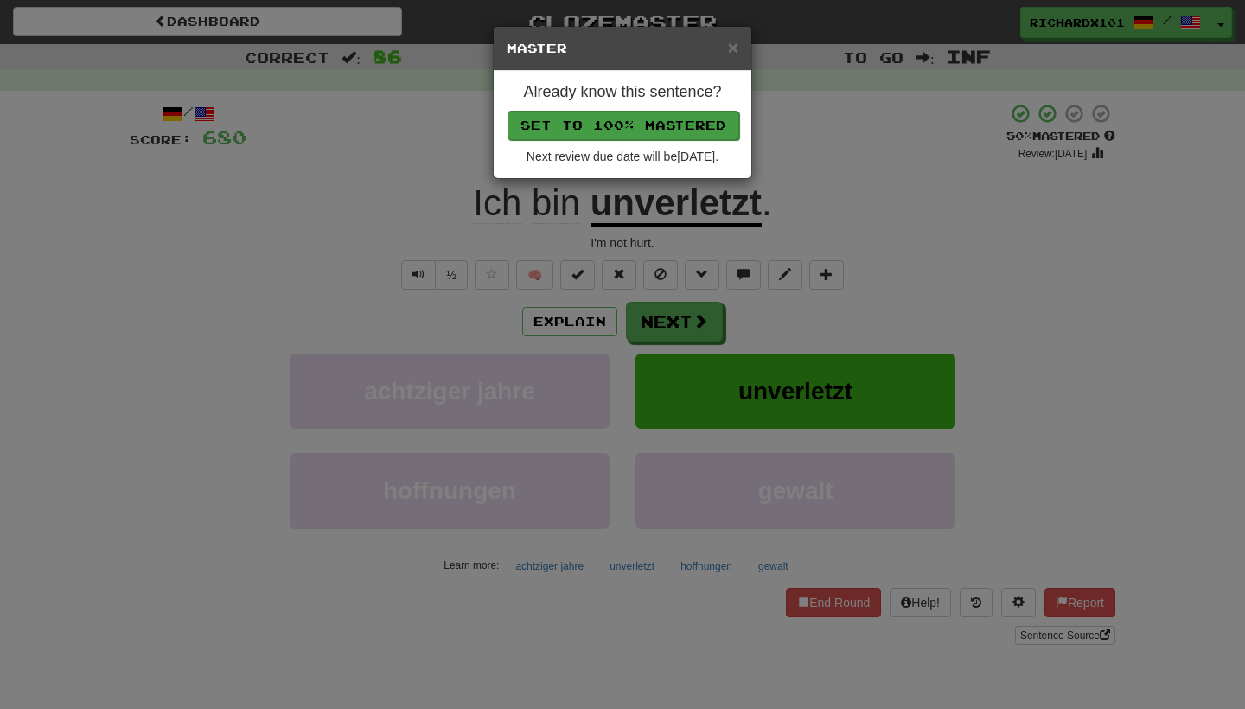
click at [652, 120] on button "Set to 100% Mastered" at bounding box center [624, 125] width 232 height 29
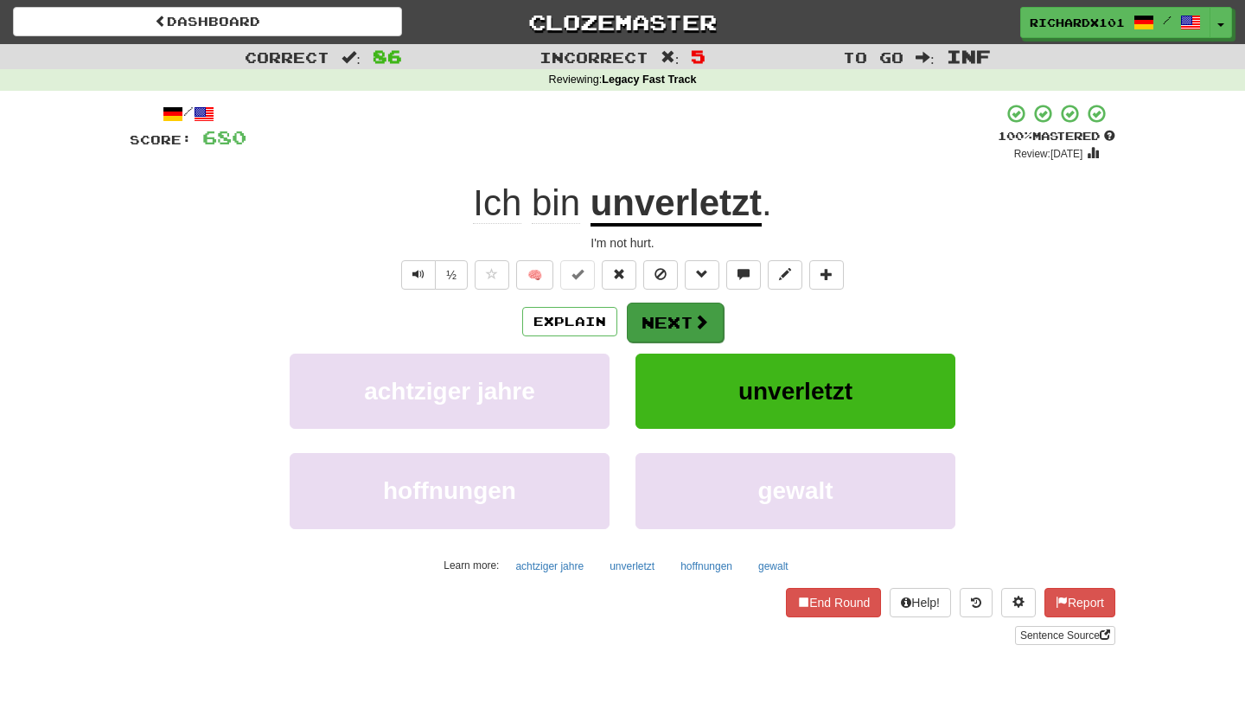
click at [671, 310] on button "Next" at bounding box center [675, 323] width 97 height 40
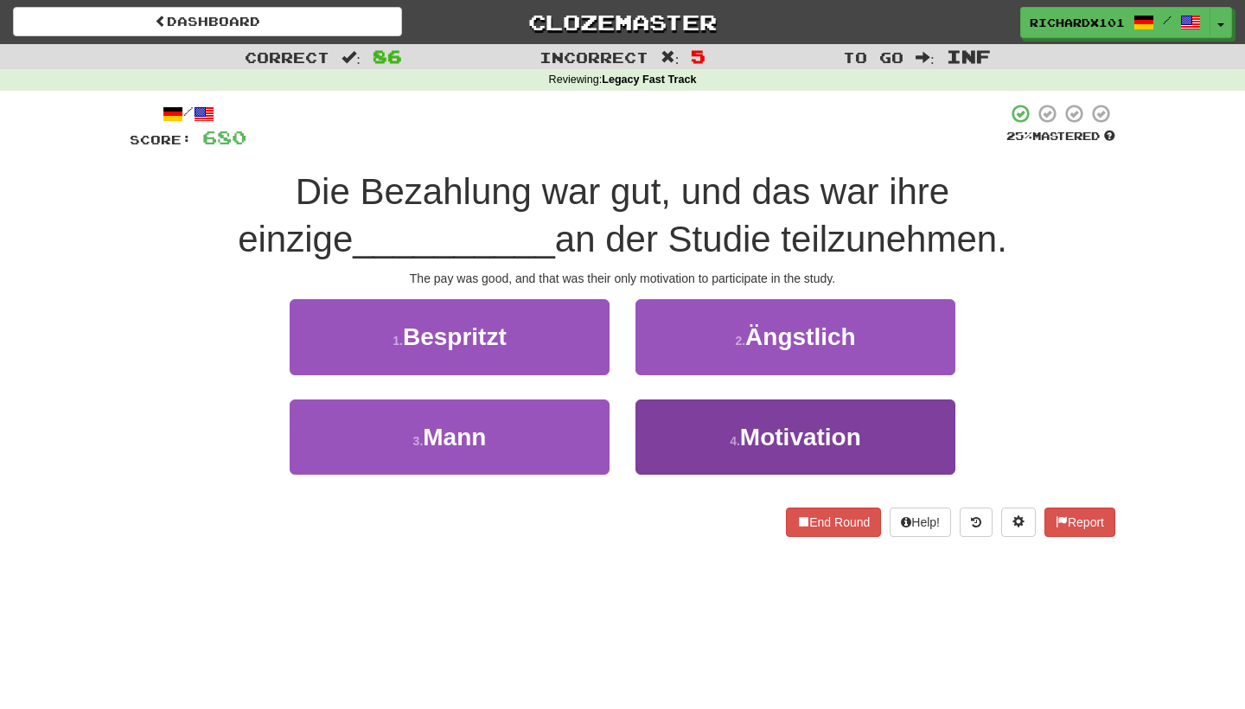
click at [692, 421] on button "4 . Motivation" at bounding box center [795, 436] width 320 height 75
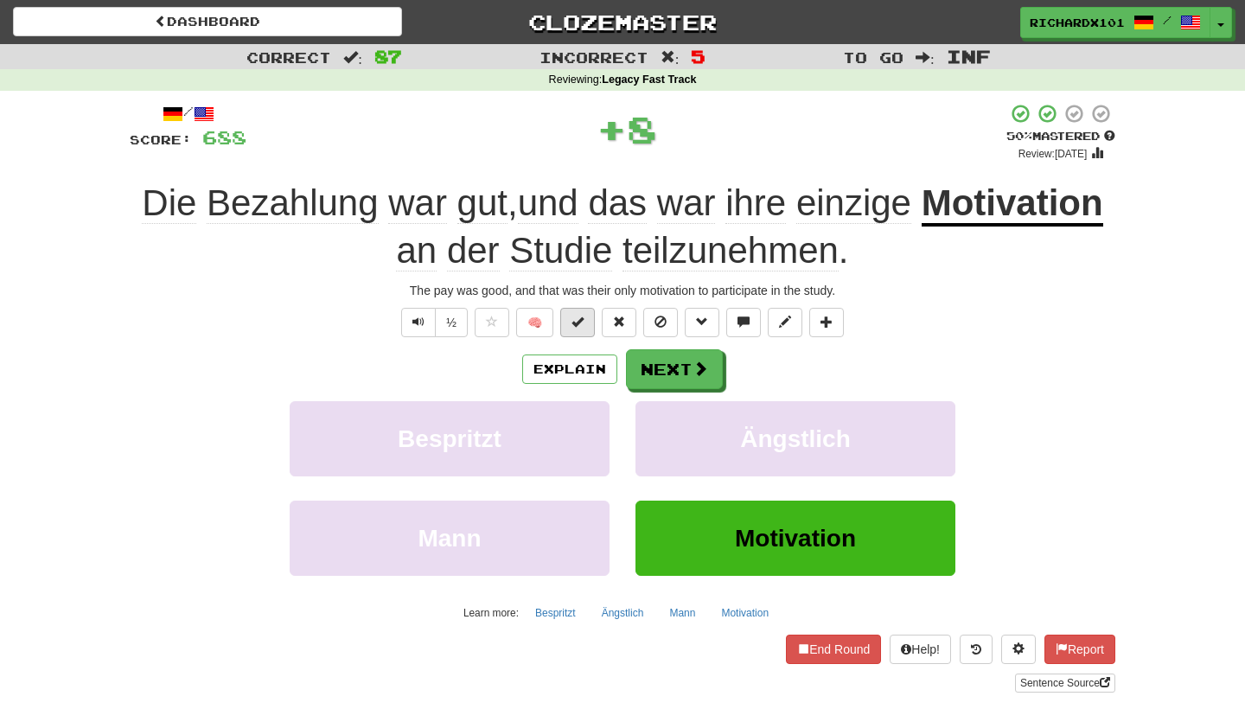
click at [578, 325] on span at bounding box center [577, 322] width 12 height 12
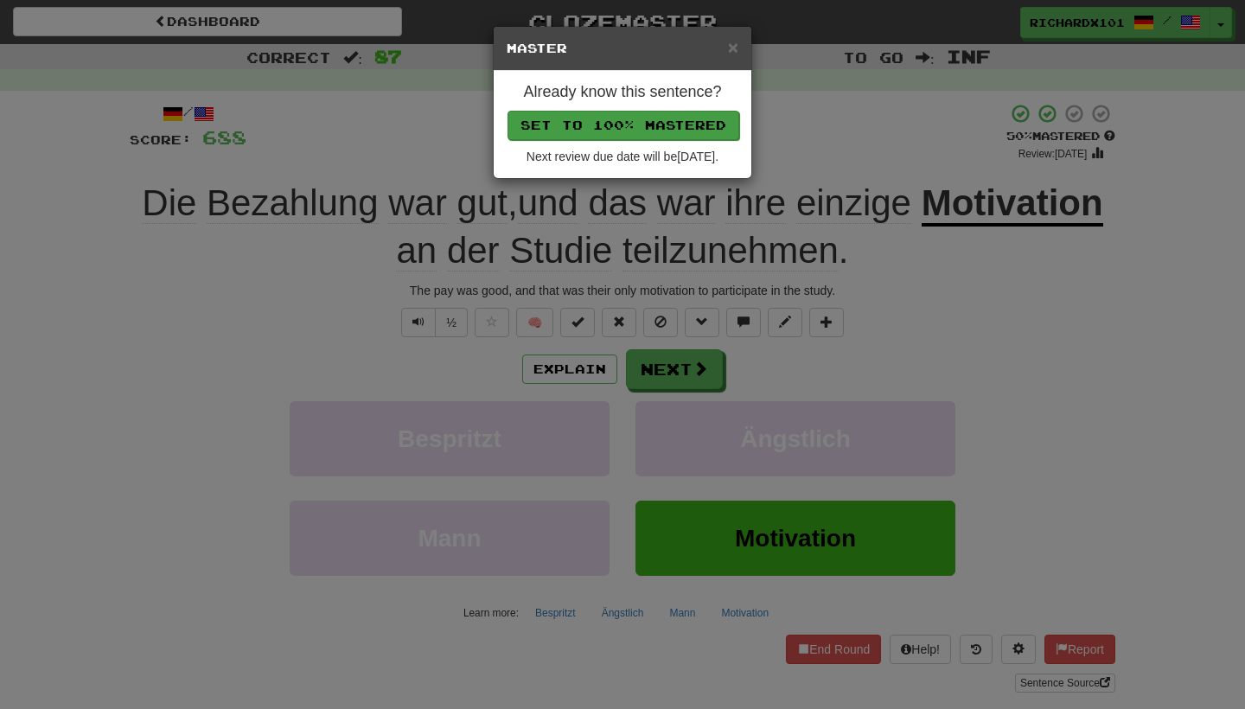
click at [648, 119] on button "Set to 100% Mastered" at bounding box center [624, 125] width 232 height 29
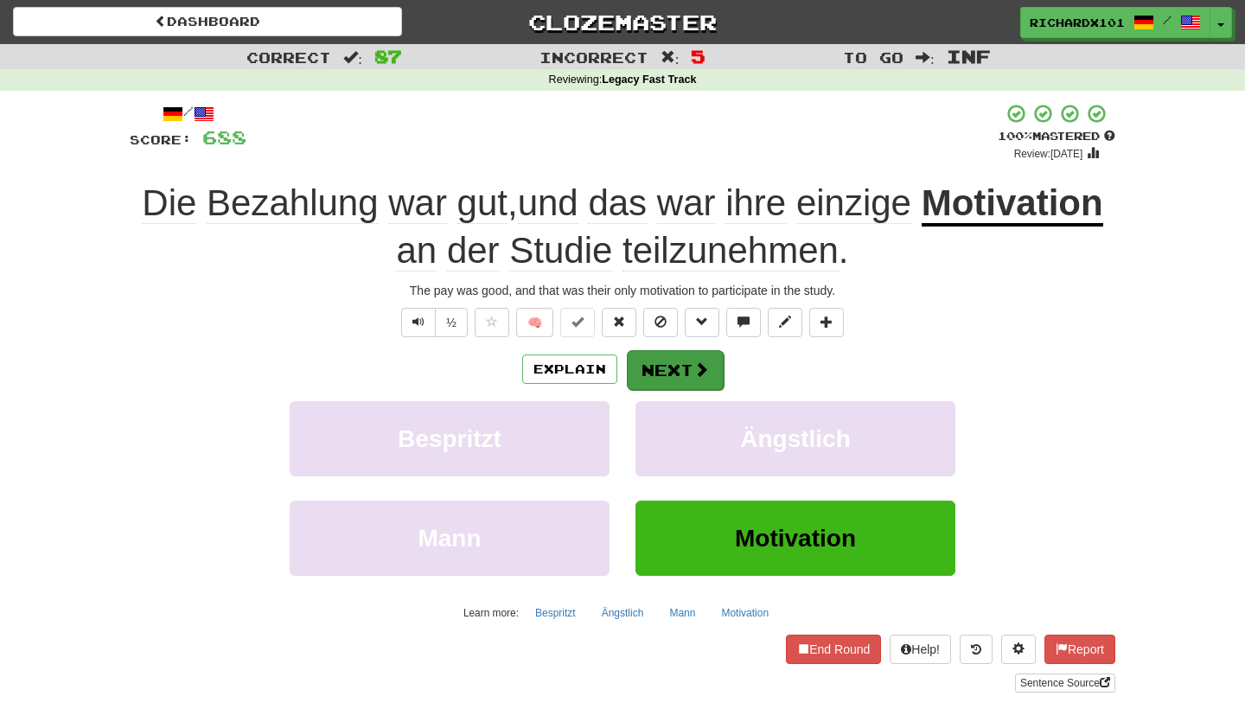
click at [674, 368] on button "Next" at bounding box center [675, 370] width 97 height 40
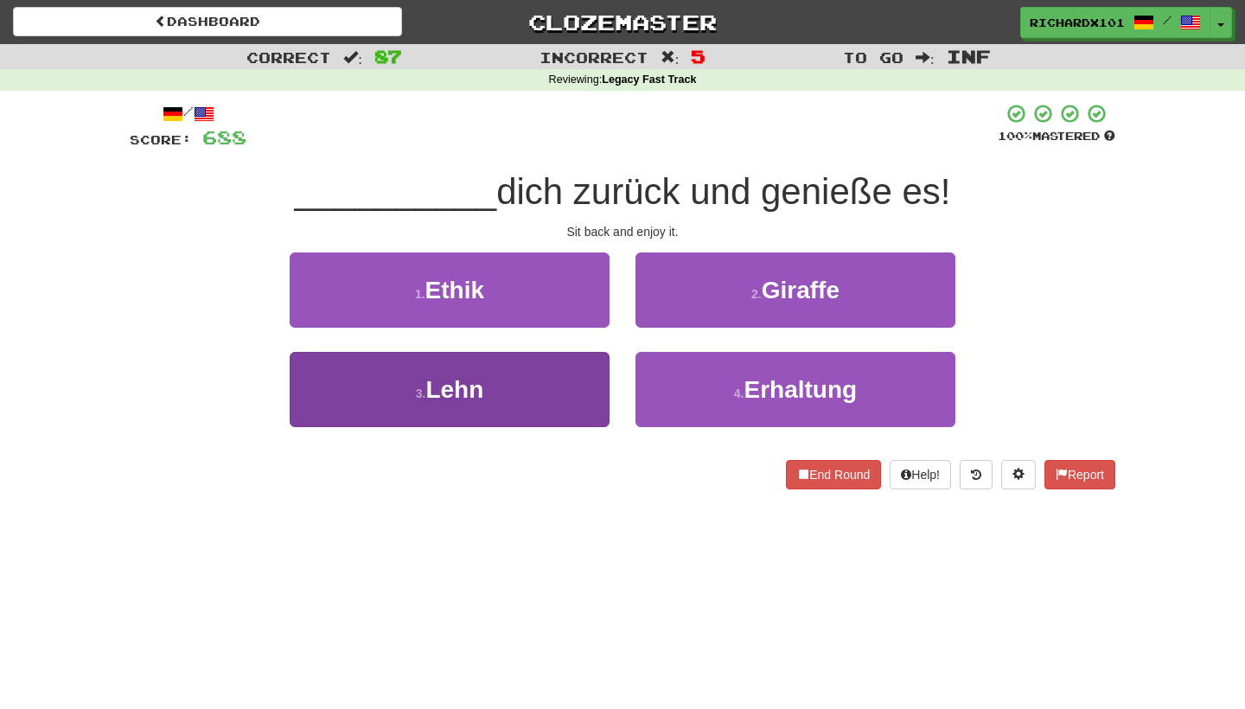
click at [568, 391] on button "3 . Lehn" at bounding box center [450, 389] width 320 height 75
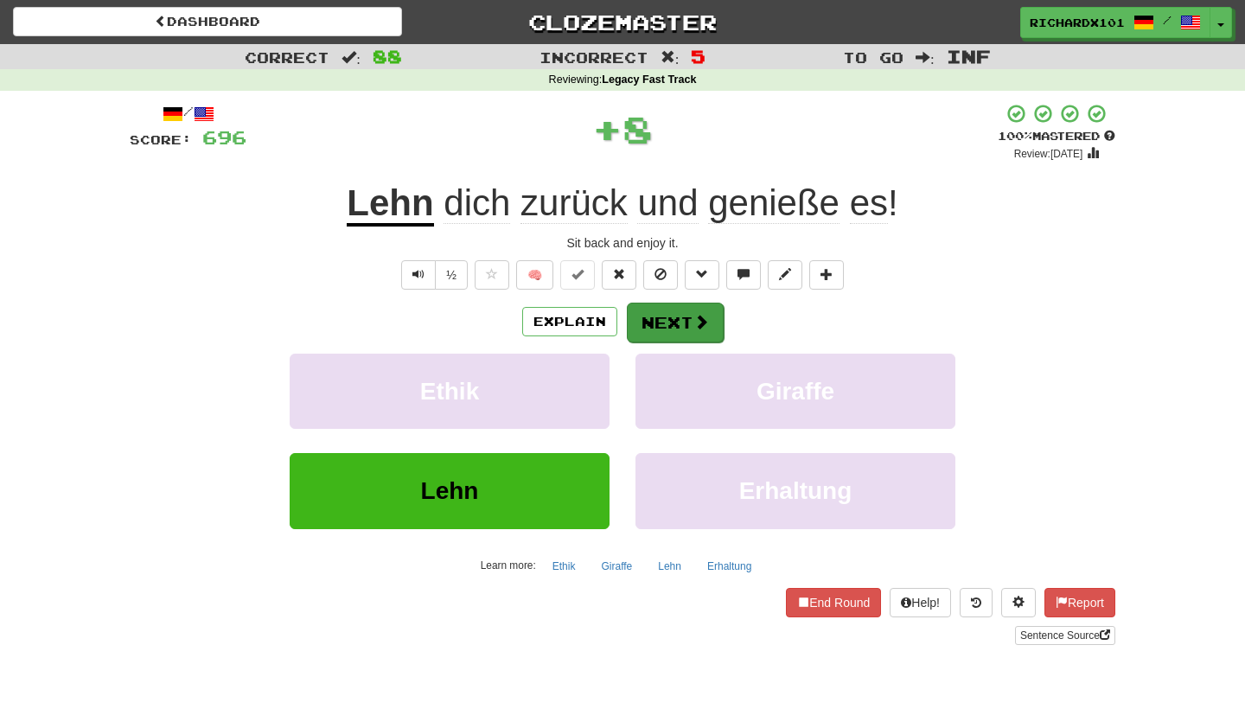
click at [659, 314] on button "Next" at bounding box center [675, 323] width 97 height 40
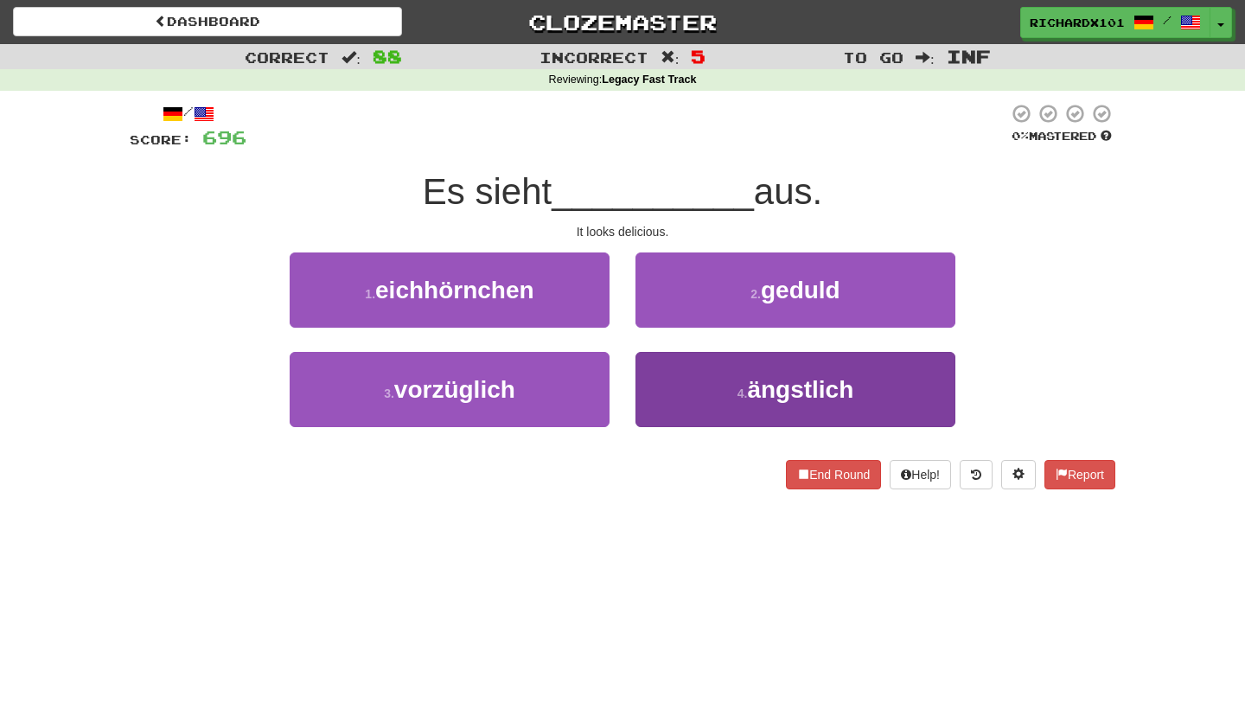
click at [658, 352] on button "4 . ängstlich" at bounding box center [795, 389] width 320 height 75
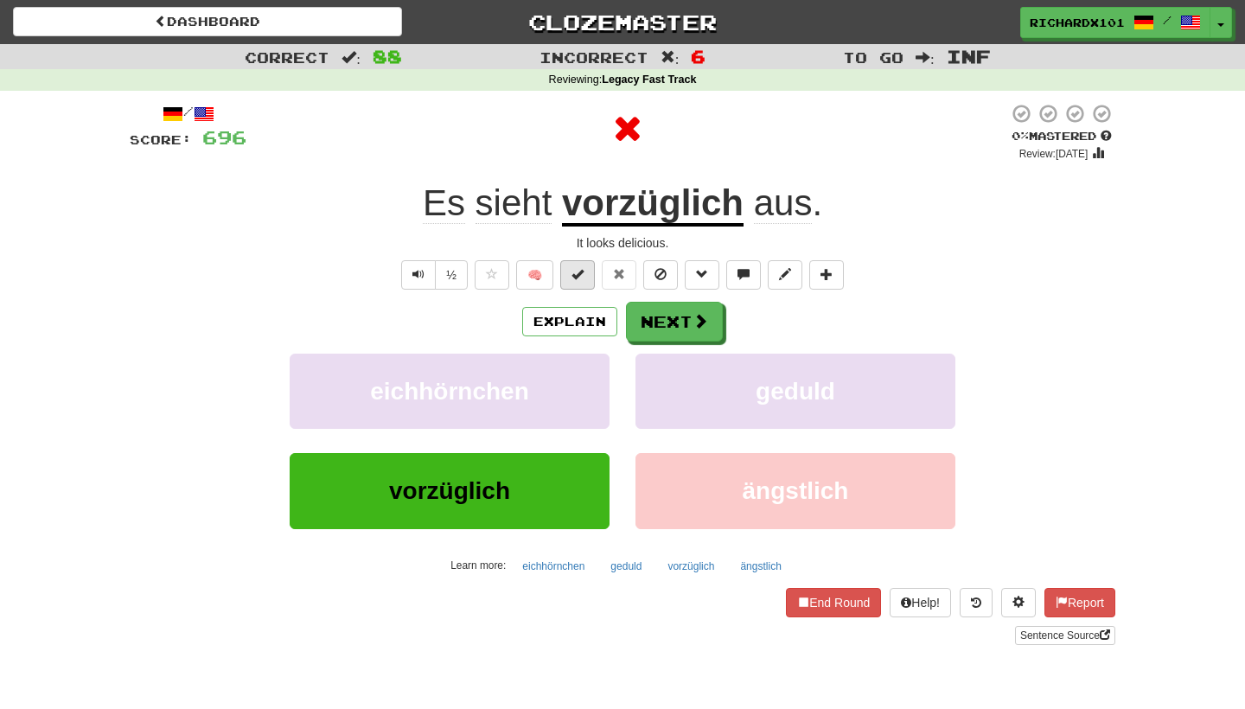
click at [579, 261] on button at bounding box center [577, 274] width 35 height 29
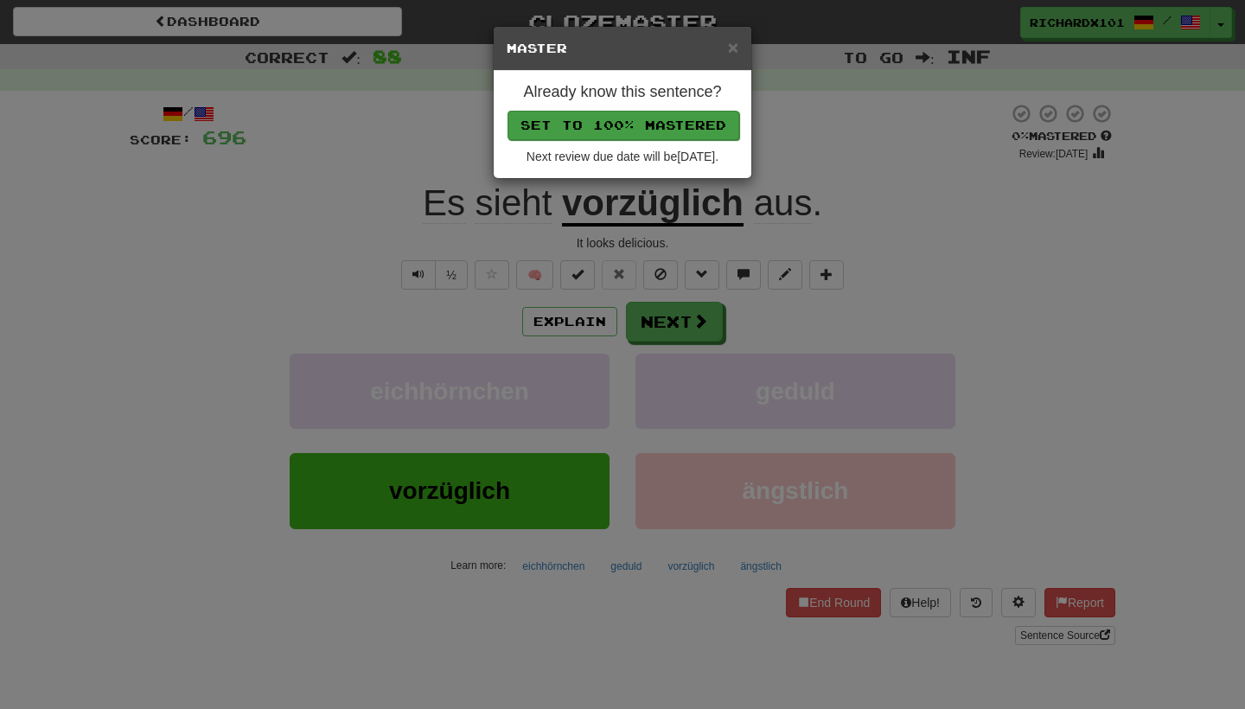
click at [638, 112] on button "Set to 100% Mastered" at bounding box center [624, 125] width 232 height 29
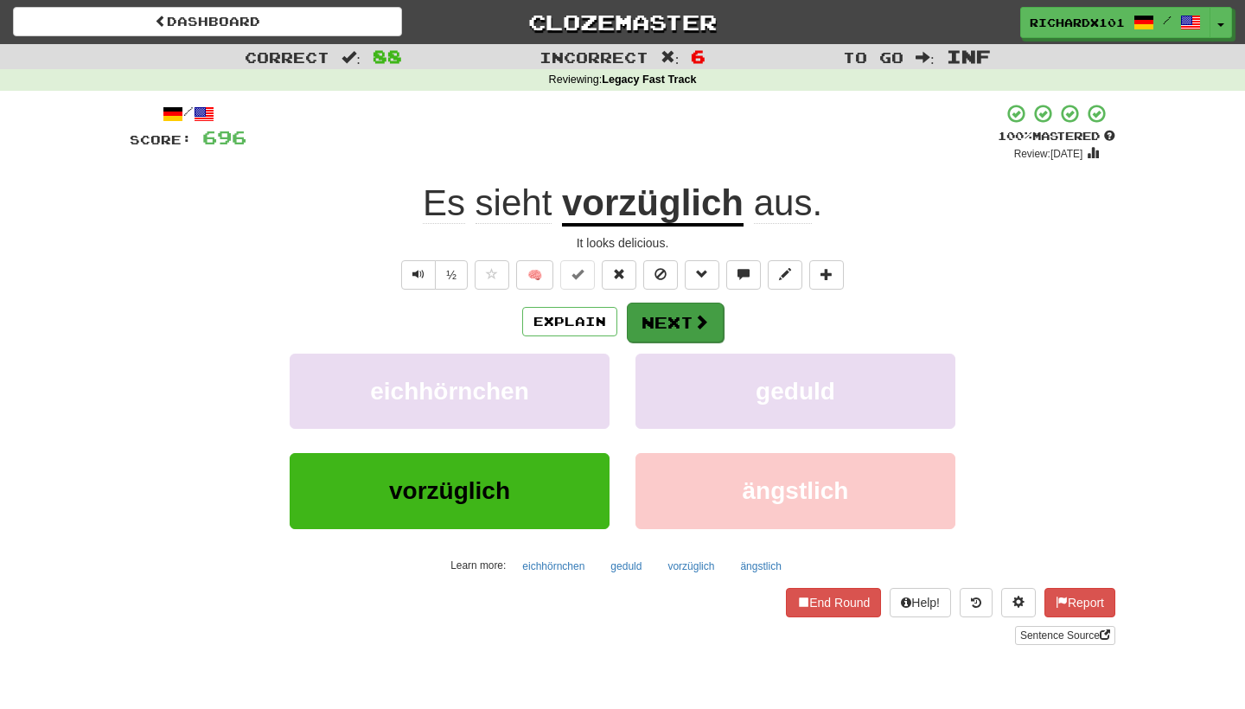
click at [674, 318] on button "Next" at bounding box center [675, 323] width 97 height 40
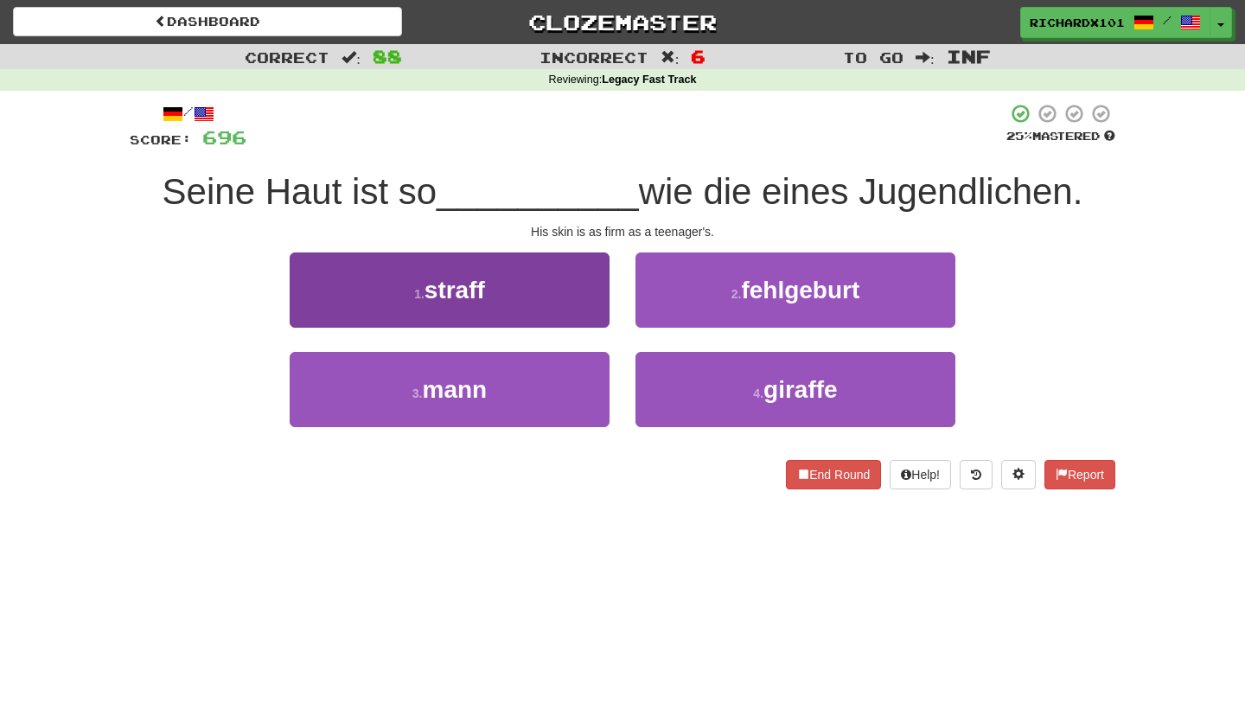
click at [571, 275] on button "1 . straff" at bounding box center [450, 289] width 320 height 75
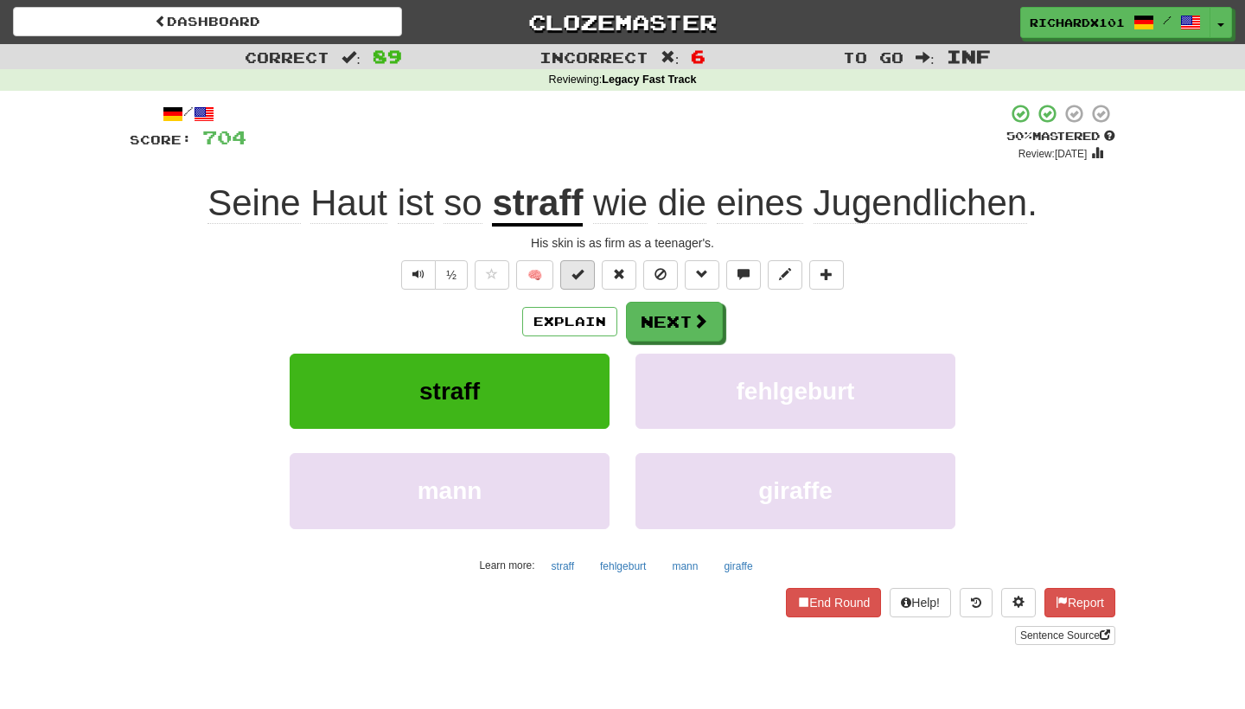
click at [580, 275] on span at bounding box center [577, 274] width 12 height 12
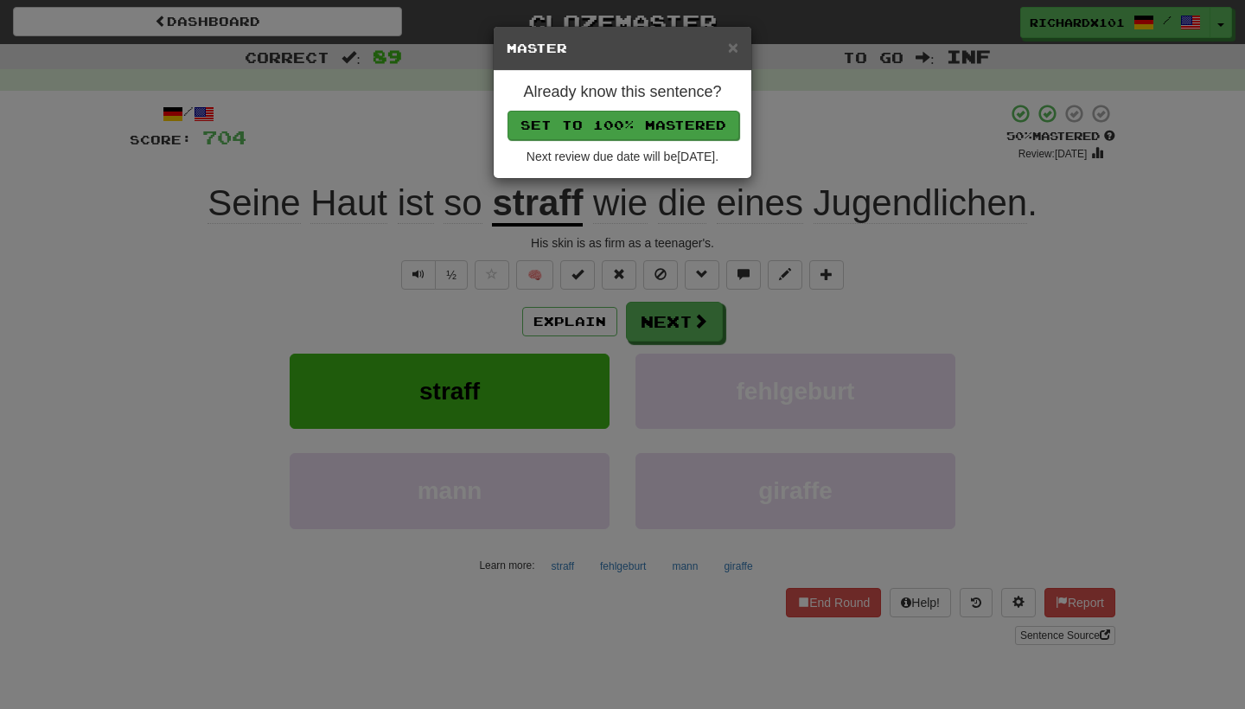
click at [642, 123] on button "Set to 100% Mastered" at bounding box center [624, 125] width 232 height 29
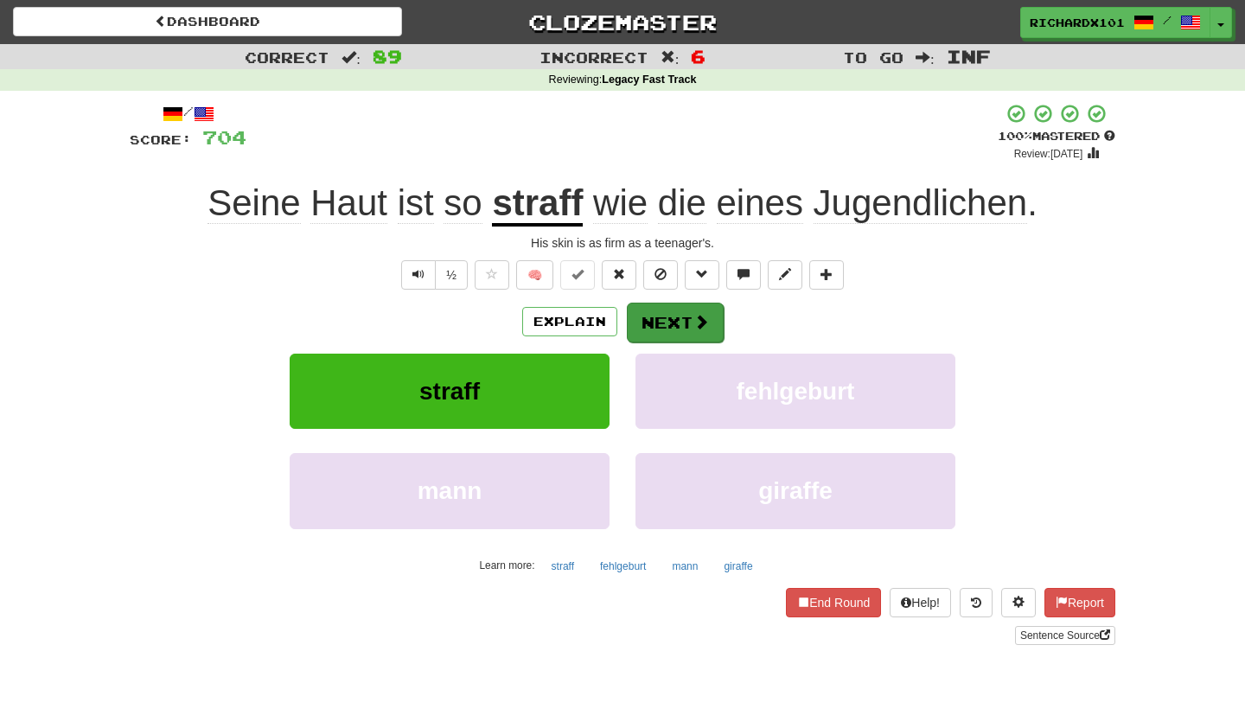
click at [665, 316] on button "Next" at bounding box center [675, 323] width 97 height 40
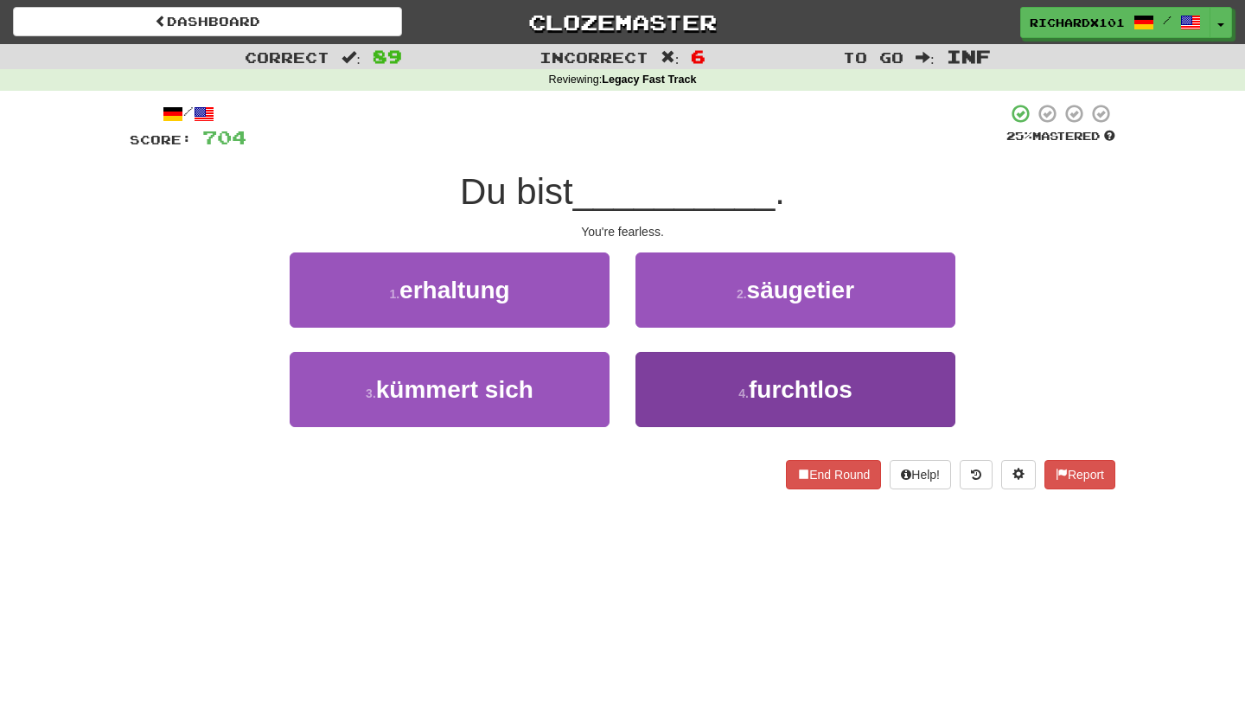
click at [685, 391] on button "4 . furchtlos" at bounding box center [795, 389] width 320 height 75
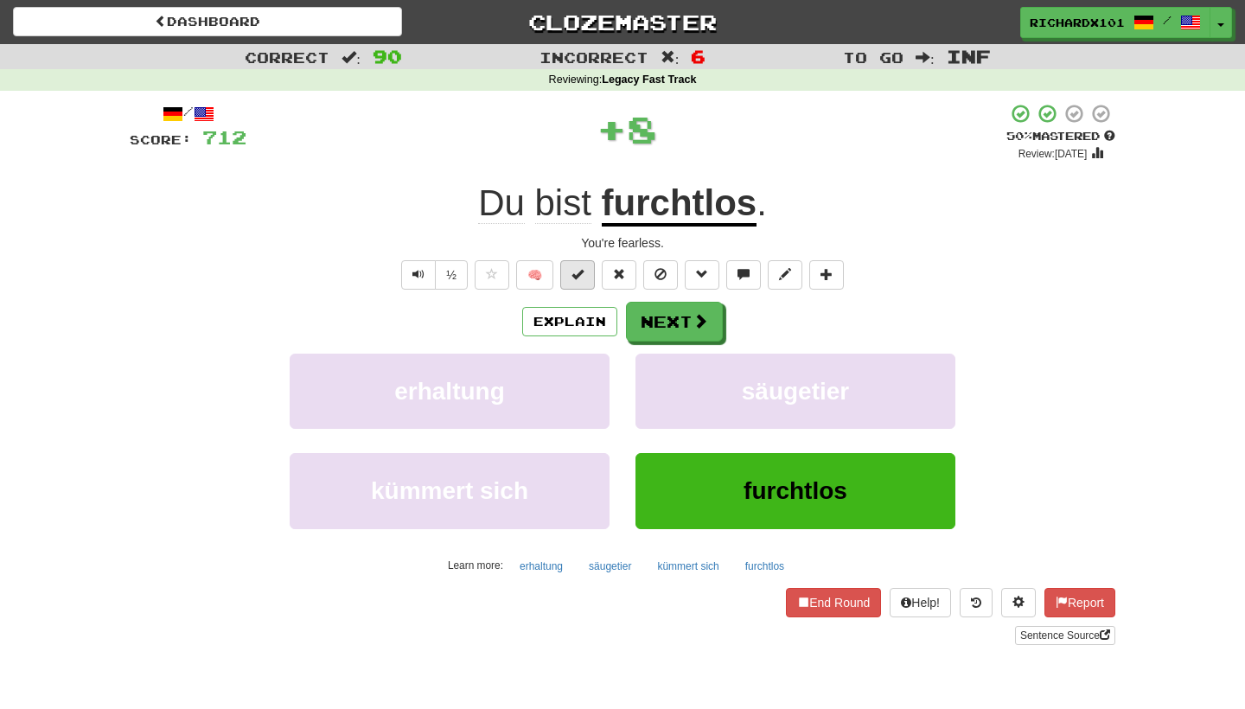
click at [591, 281] on button at bounding box center [577, 274] width 35 height 29
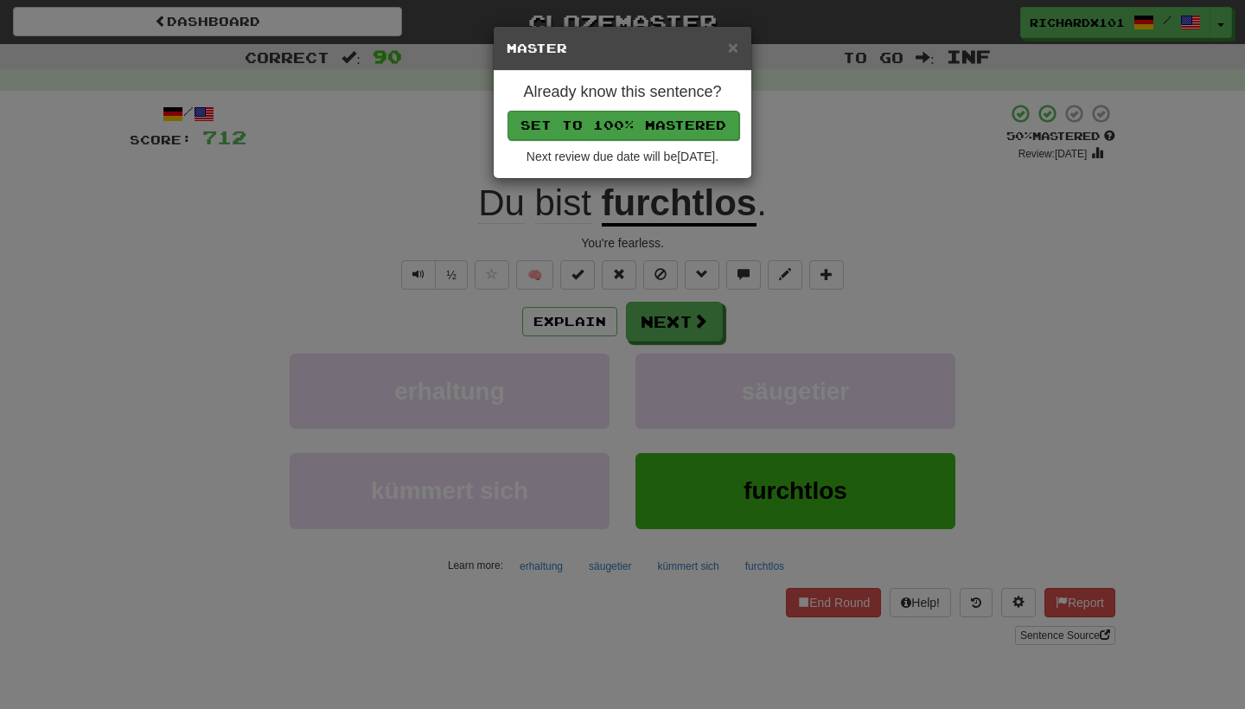
click at [659, 120] on button "Set to 100% Mastered" at bounding box center [624, 125] width 232 height 29
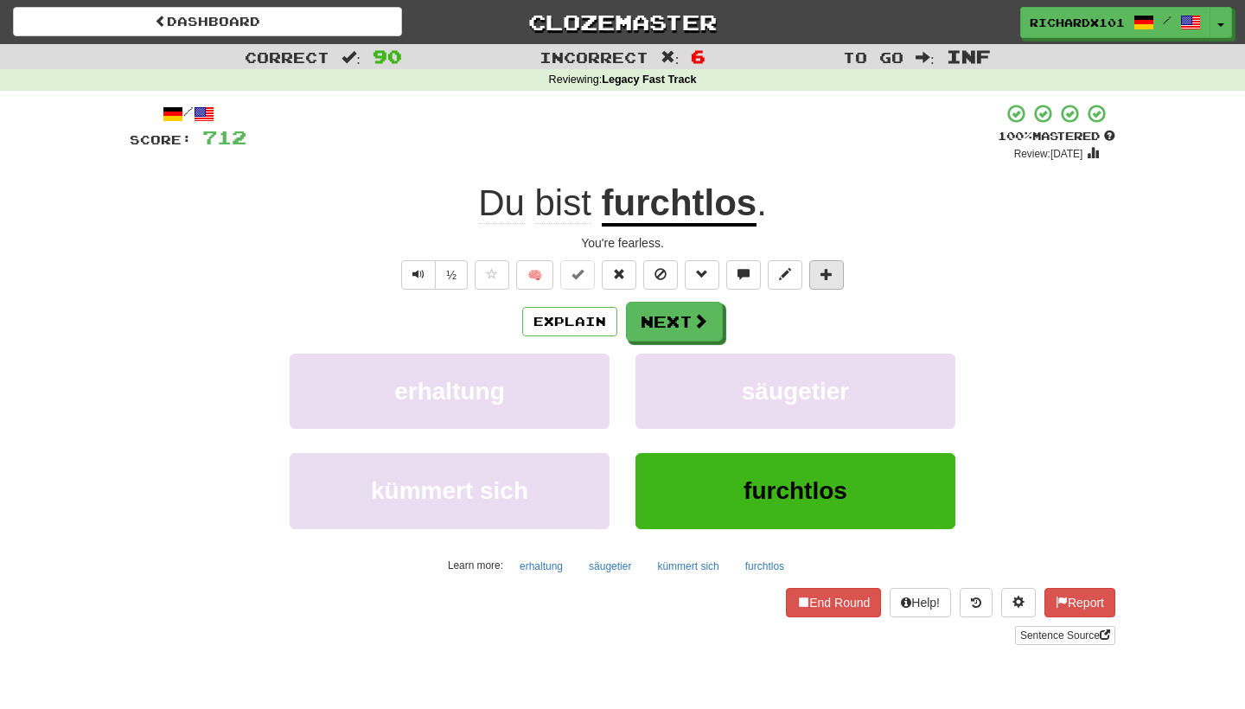
click at [825, 271] on span at bounding box center [827, 274] width 12 height 12
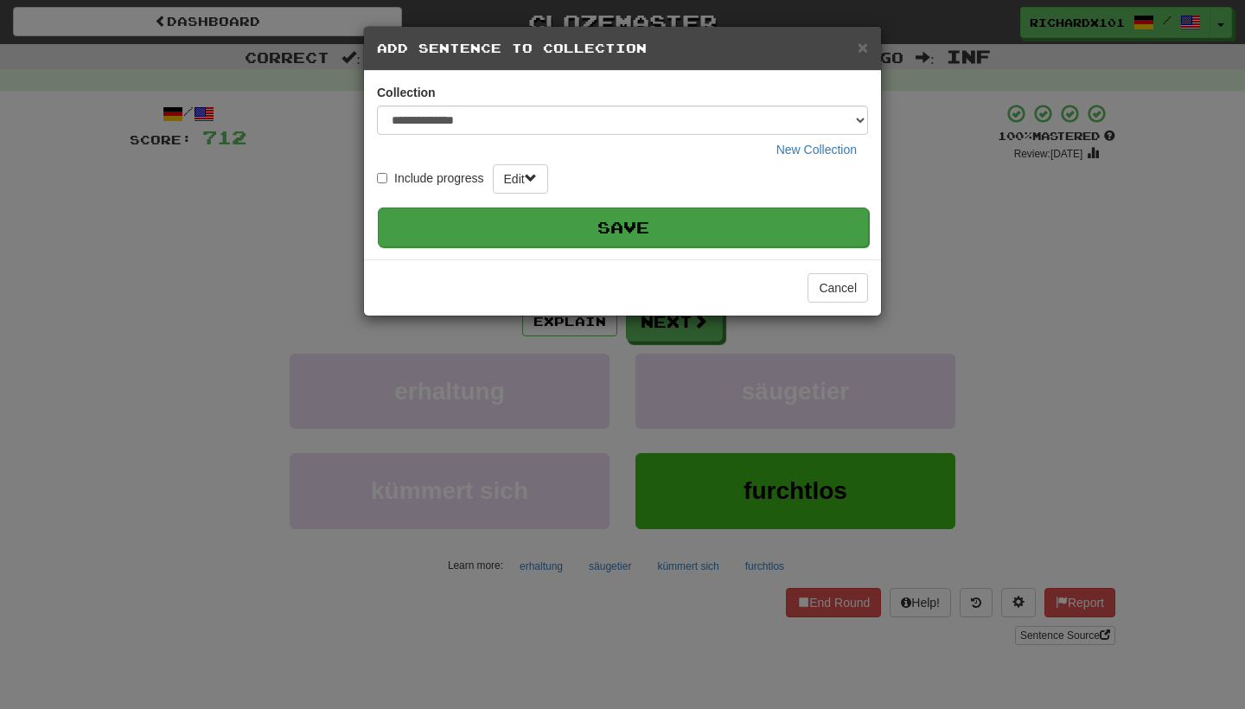
click at [773, 228] on button "Save" at bounding box center [623, 228] width 491 height 40
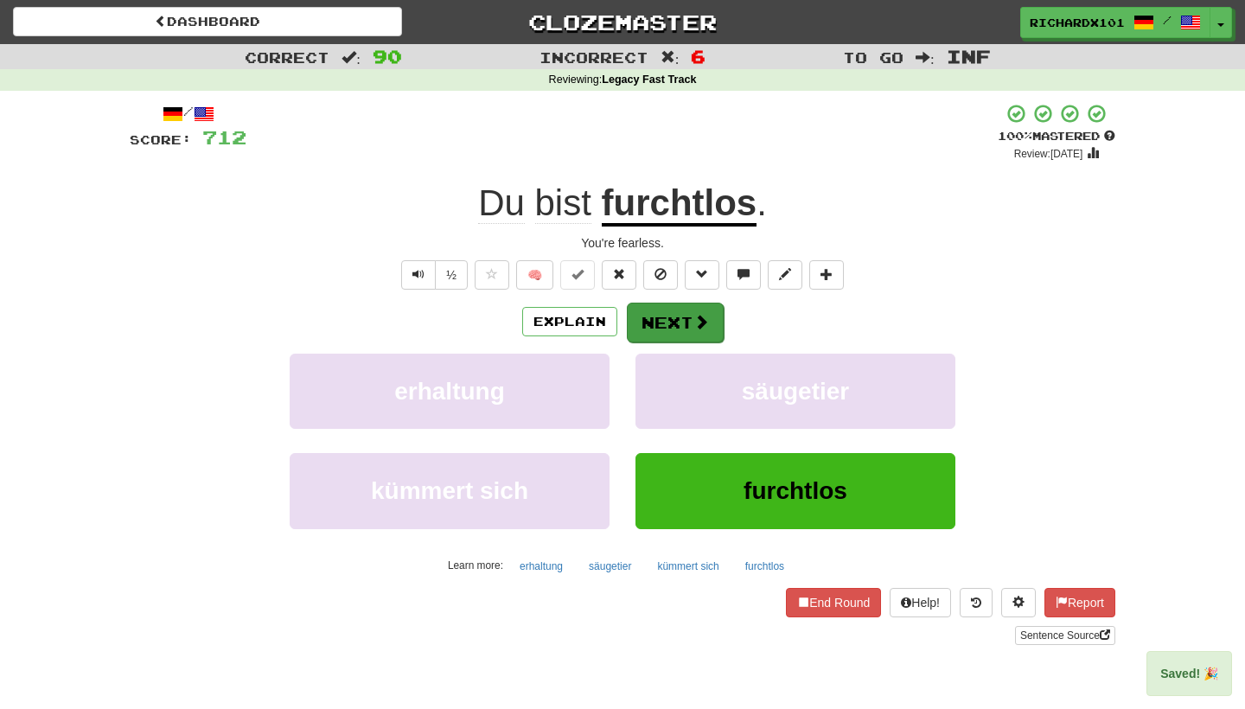
click at [712, 316] on button "Next" at bounding box center [675, 323] width 97 height 40
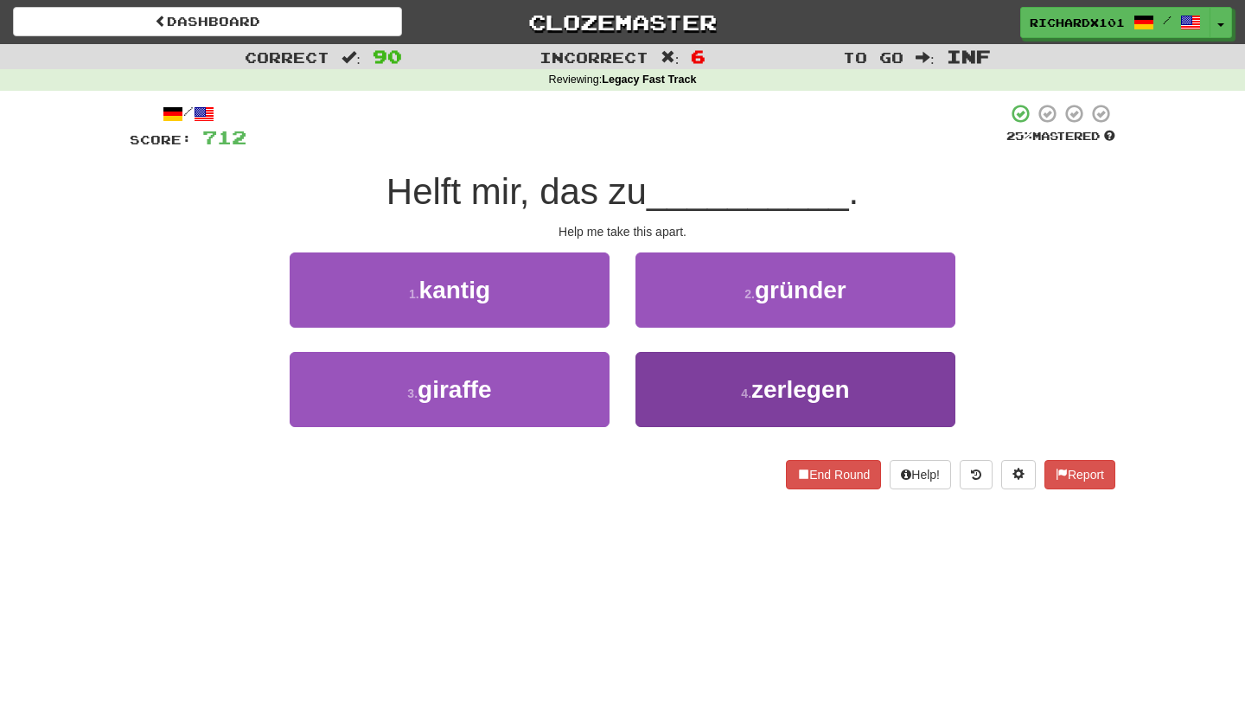
click at [729, 393] on button "4 . zerlegen" at bounding box center [795, 389] width 320 height 75
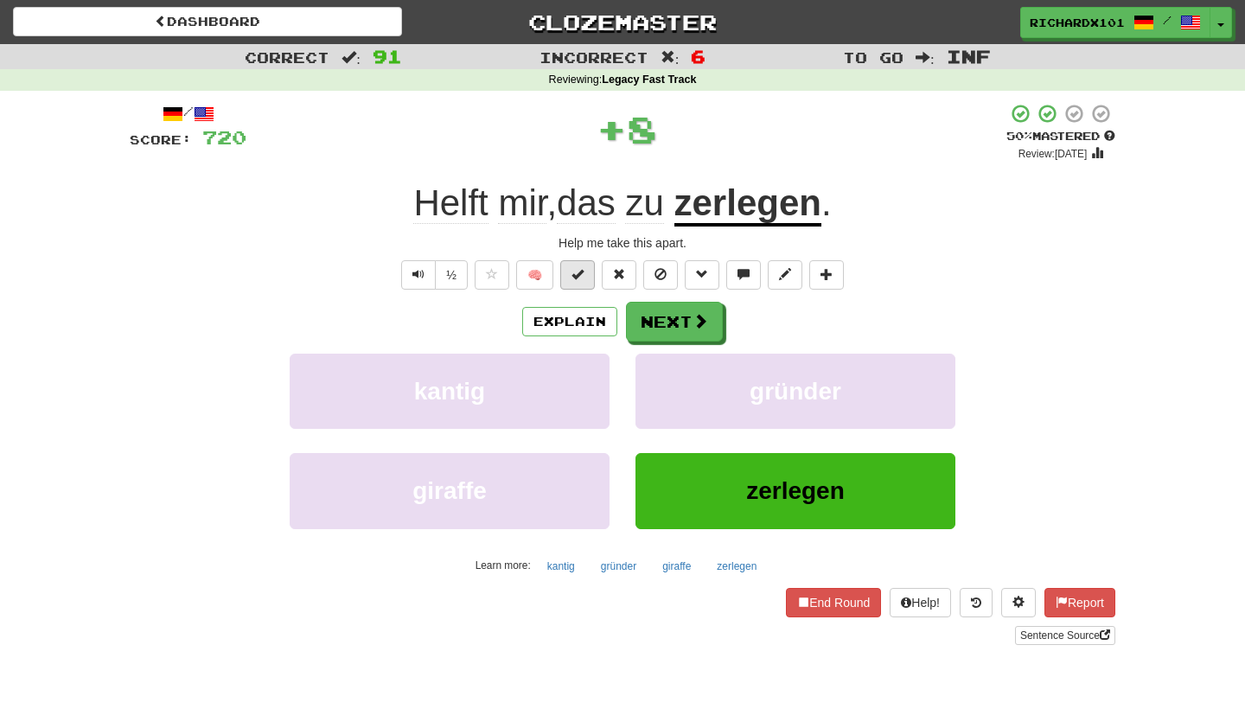
click at [578, 273] on span at bounding box center [577, 274] width 12 height 12
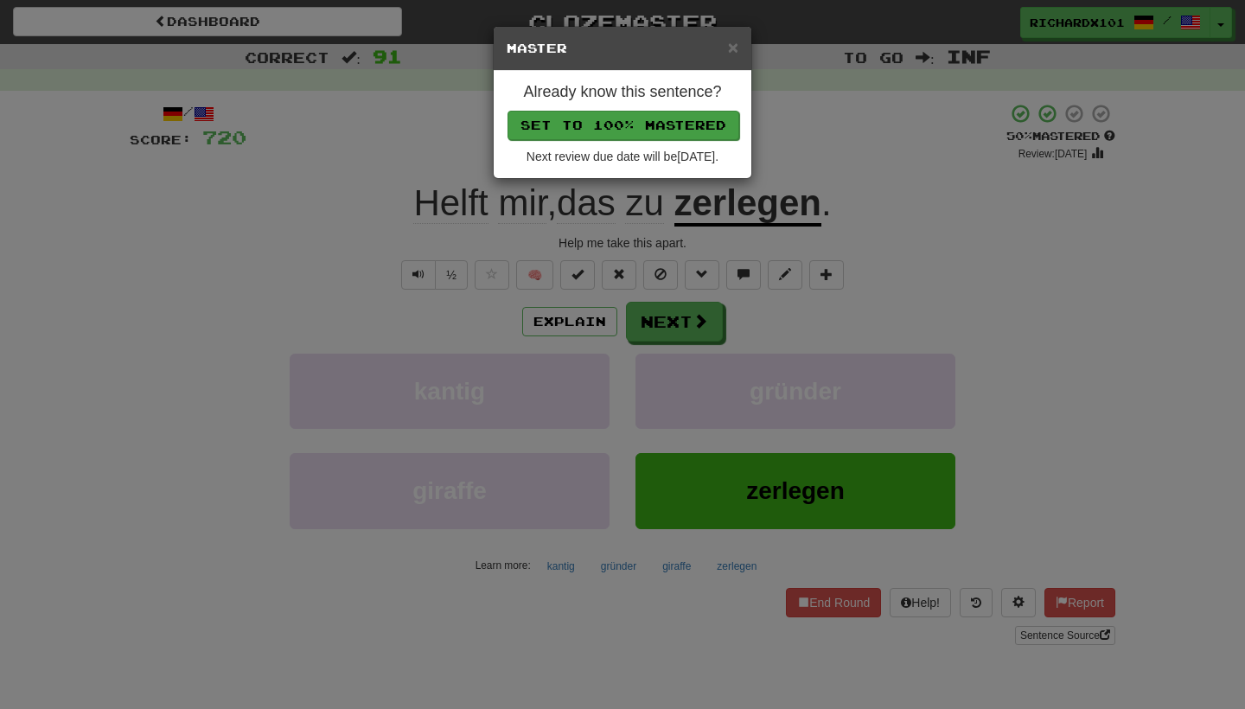
click at [632, 131] on button "Set to 100% Mastered" at bounding box center [624, 125] width 232 height 29
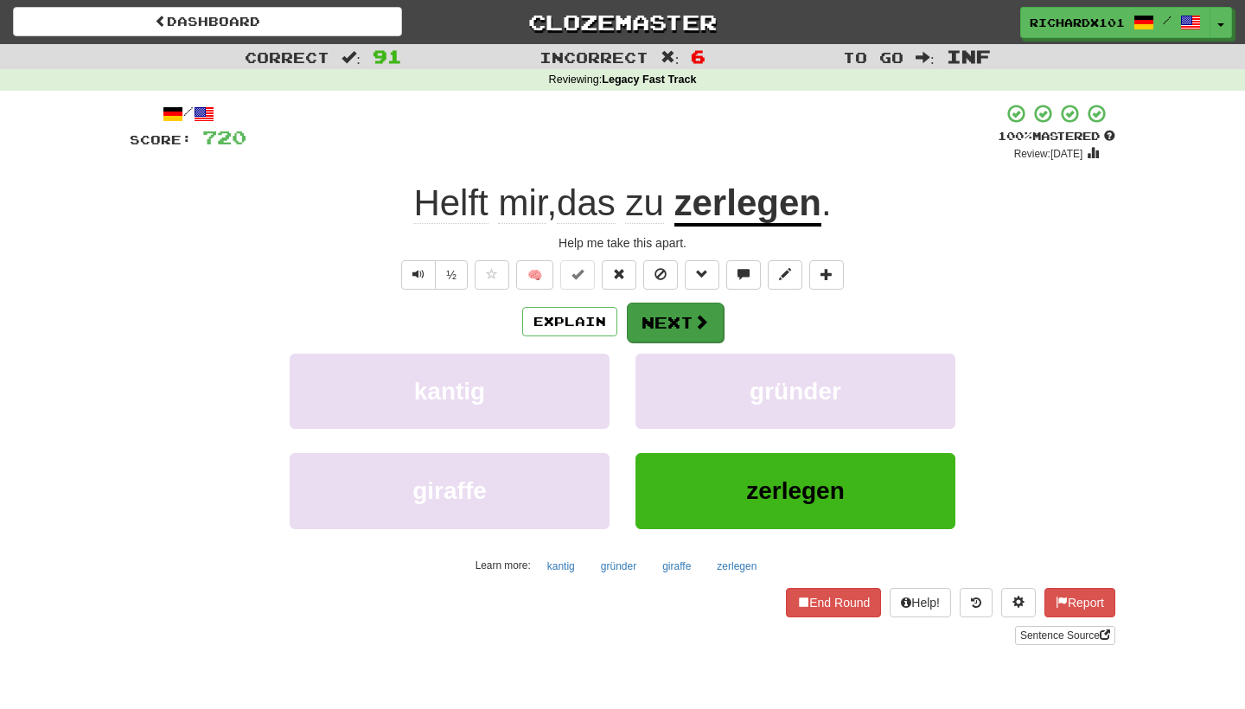
click at [647, 310] on button "Next" at bounding box center [675, 323] width 97 height 40
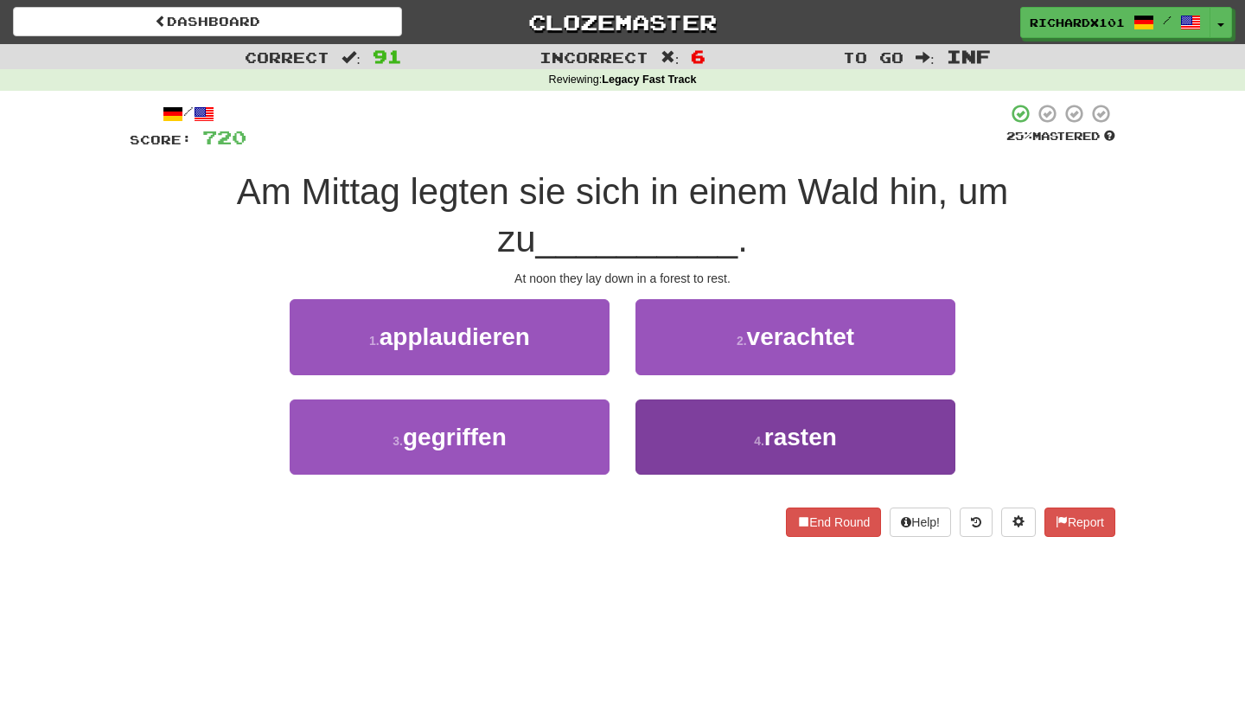
drag, startPoint x: 674, startPoint y: 336, endPoint x: 667, endPoint y: 468, distance: 131.6
click at [667, 468] on div "1 . applaudieren 2 . verachtet 3 . gegriffen 4 . rasten" at bounding box center [623, 399] width 1012 height 200
click at [676, 440] on button "4 . rasten" at bounding box center [795, 436] width 320 height 75
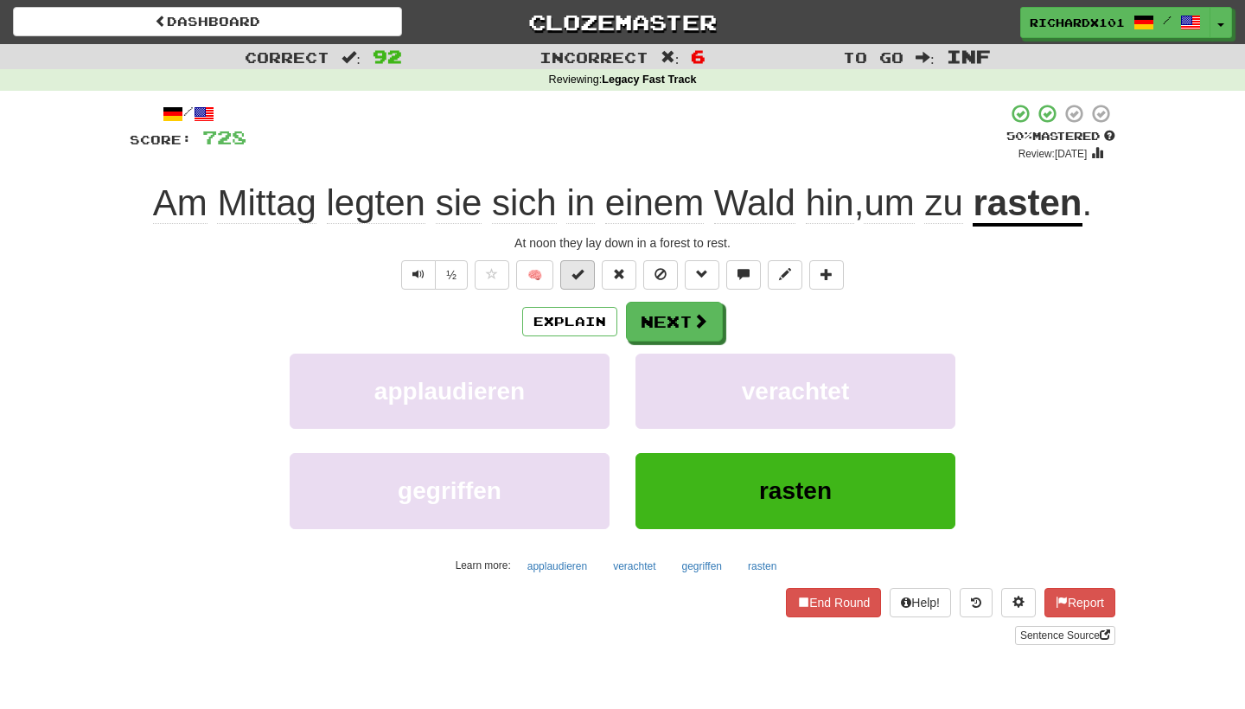
click at [578, 274] on span at bounding box center [577, 274] width 12 height 12
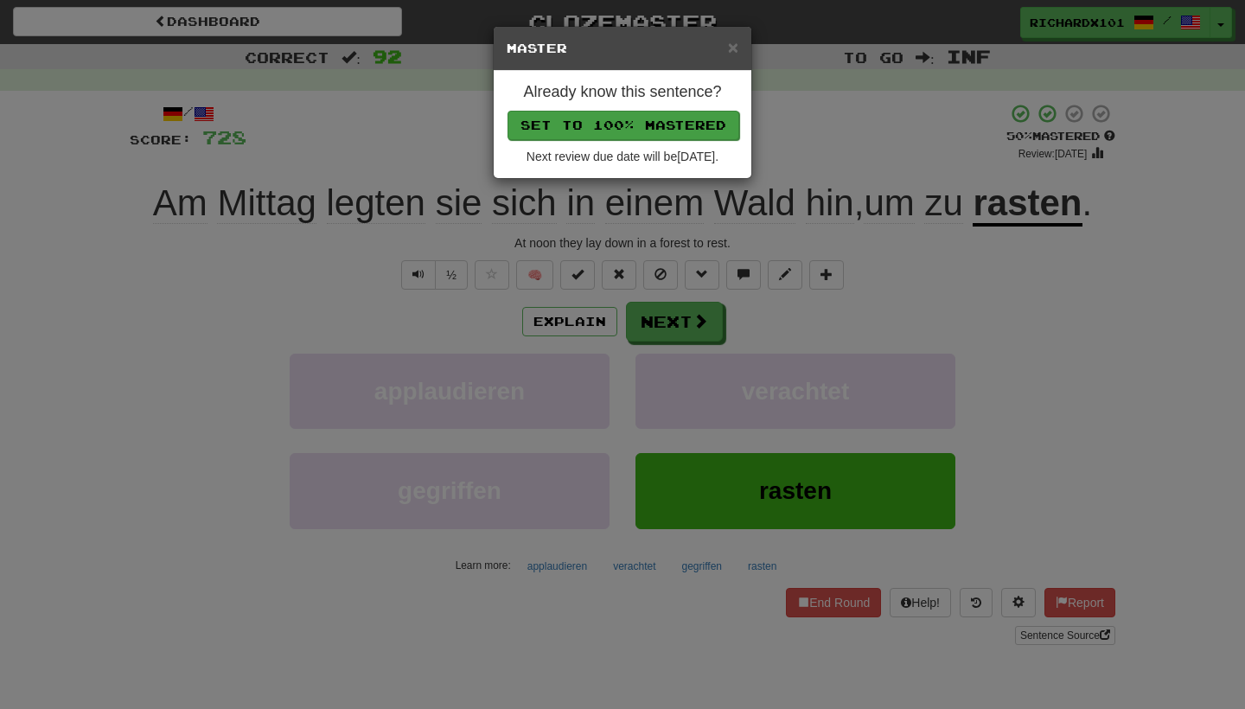
click at [629, 126] on button "Set to 100% Mastered" at bounding box center [624, 125] width 232 height 29
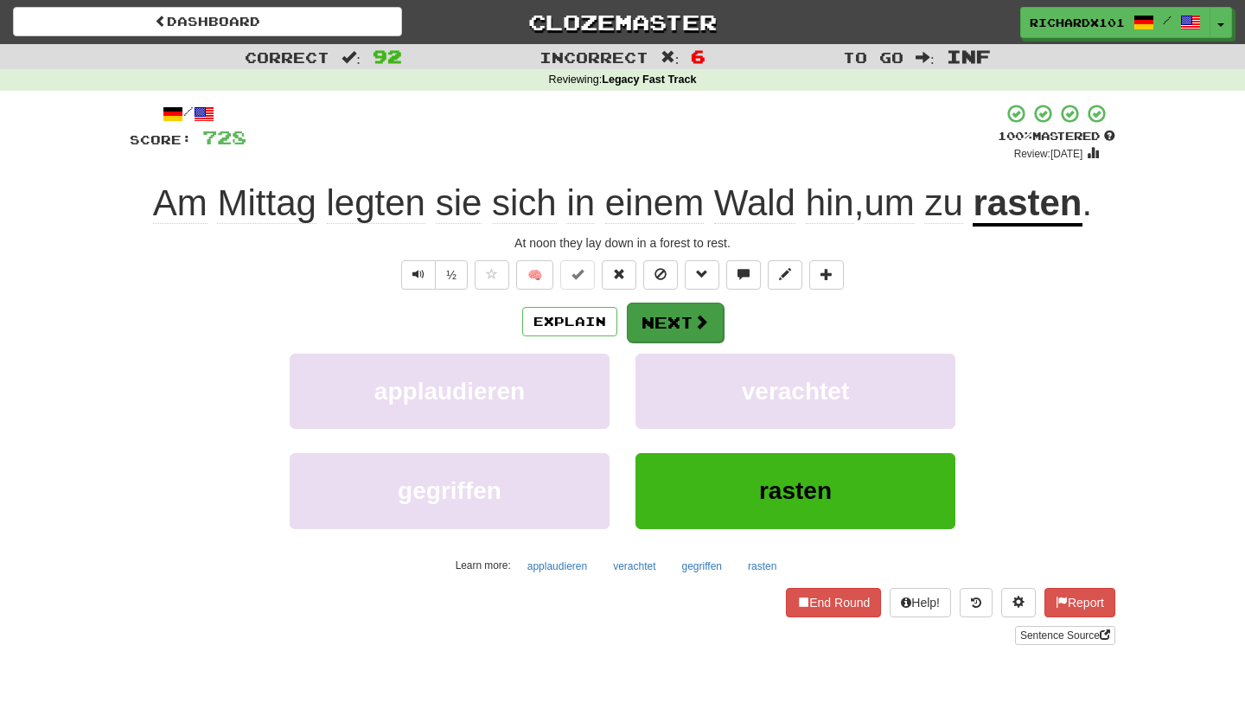
click at [656, 310] on button "Next" at bounding box center [675, 323] width 97 height 40
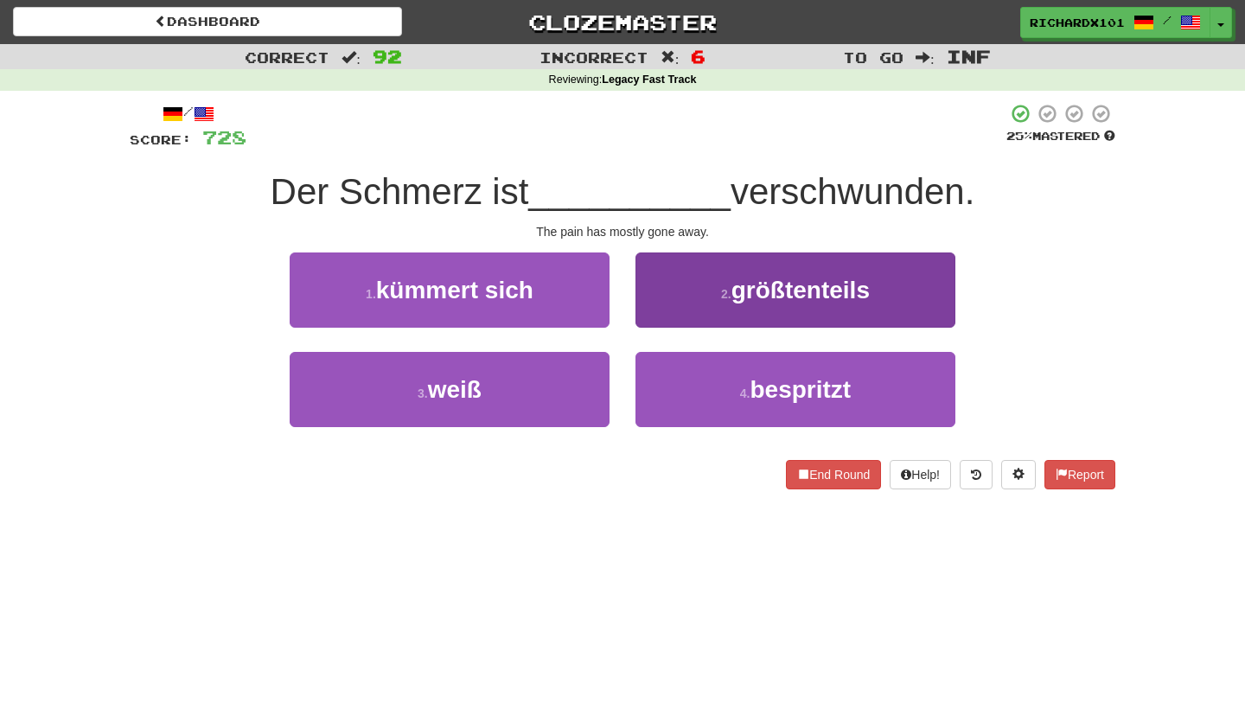
click at [681, 295] on button "2 . größtenteils" at bounding box center [795, 289] width 320 height 75
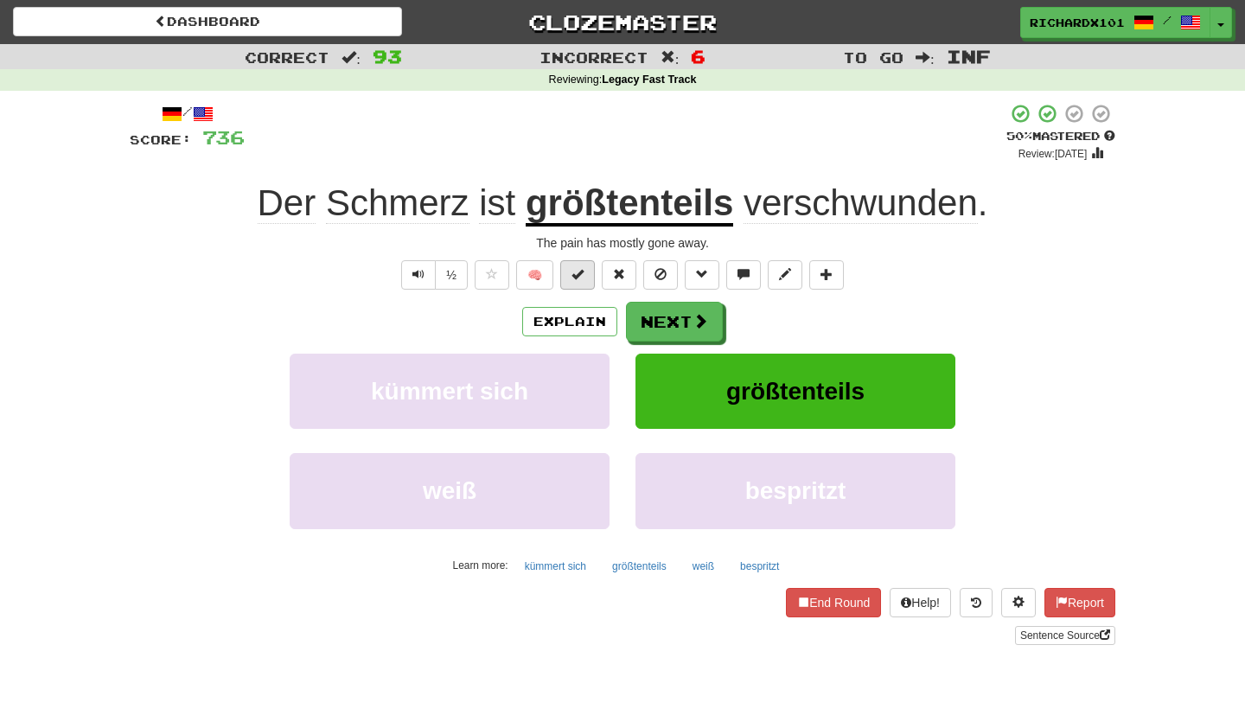
click at [583, 284] on button at bounding box center [577, 274] width 35 height 29
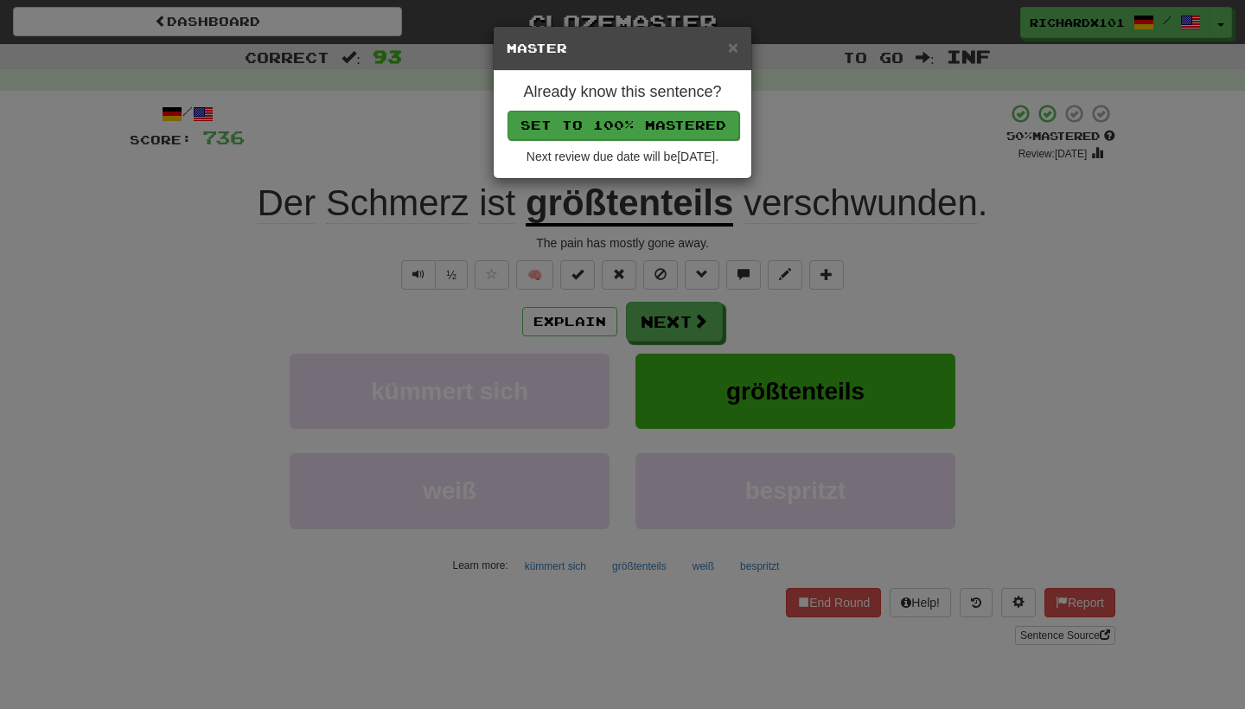
click at [633, 121] on button "Set to 100% Mastered" at bounding box center [624, 125] width 232 height 29
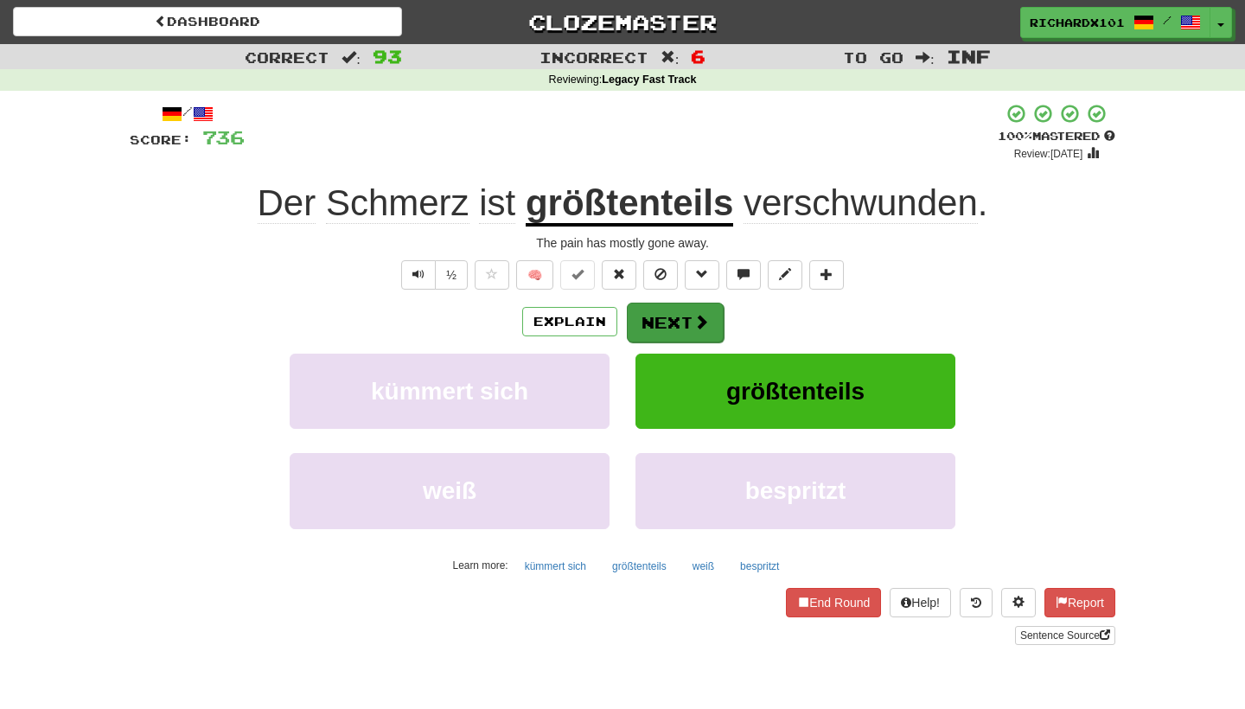
click at [660, 311] on button "Next" at bounding box center [675, 323] width 97 height 40
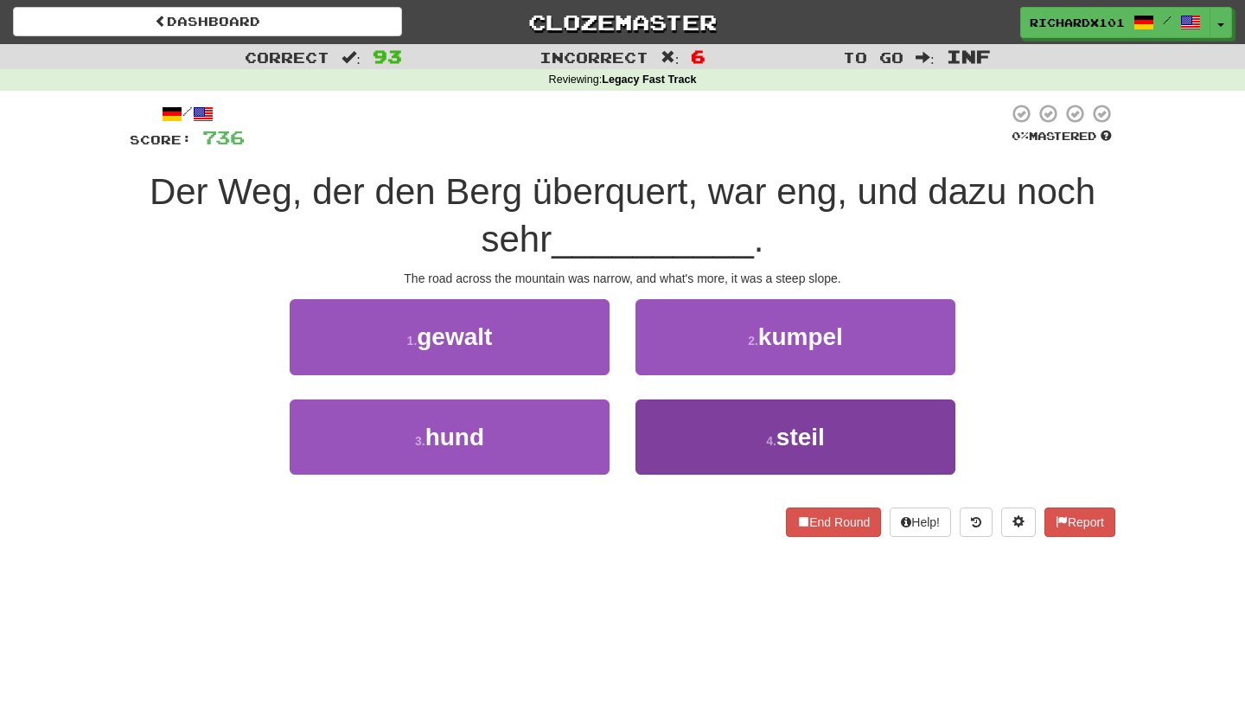
click at [706, 445] on button "4 . steil" at bounding box center [795, 436] width 320 height 75
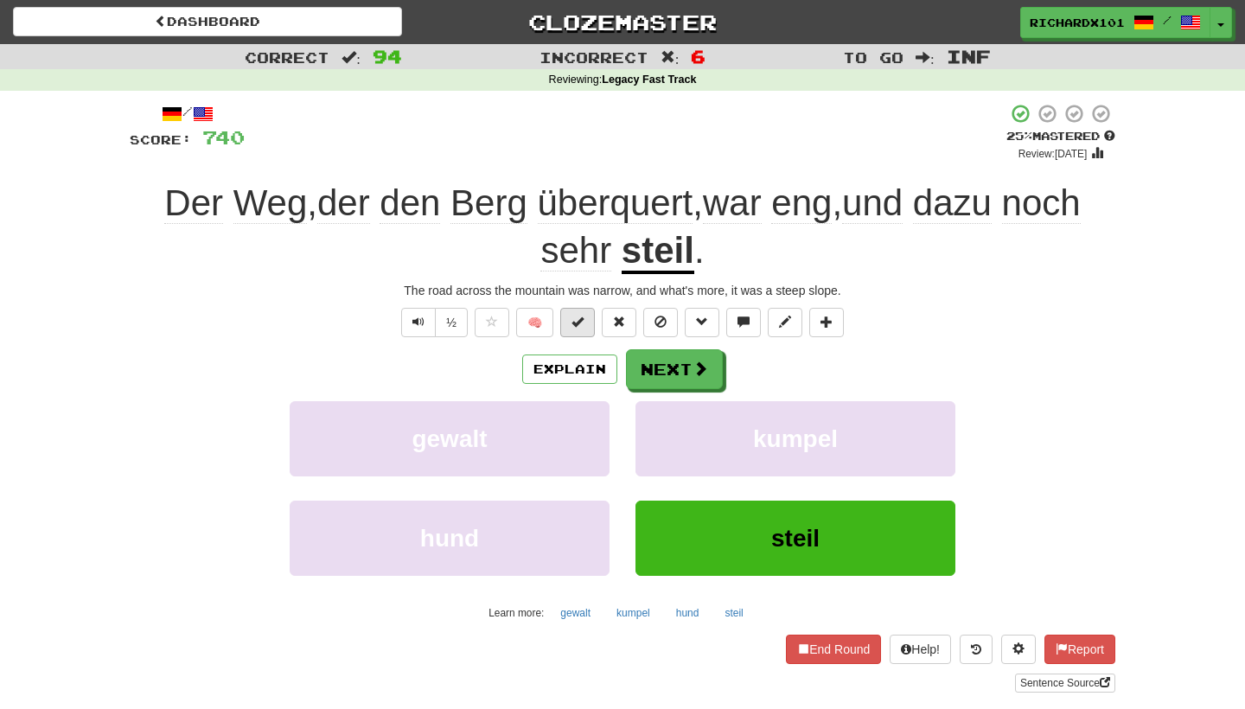
click at [576, 322] on span at bounding box center [577, 322] width 12 height 12
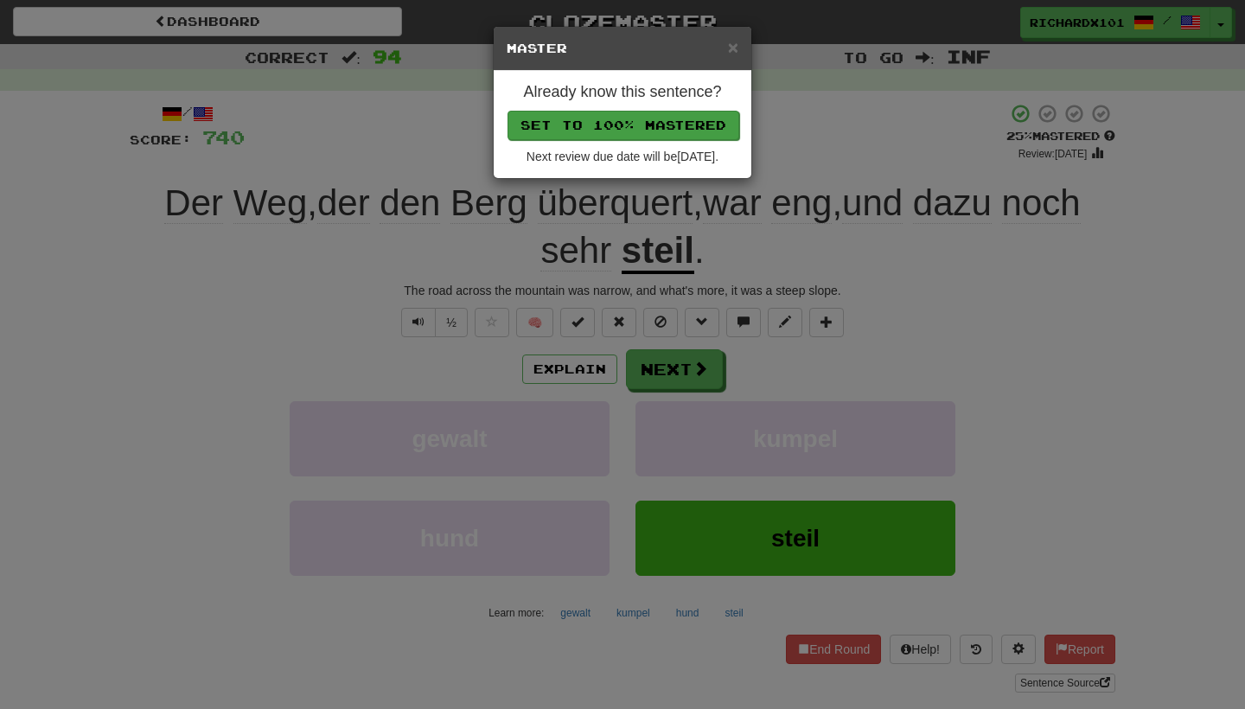
click at [655, 124] on button "Set to 100% Mastered" at bounding box center [624, 125] width 232 height 29
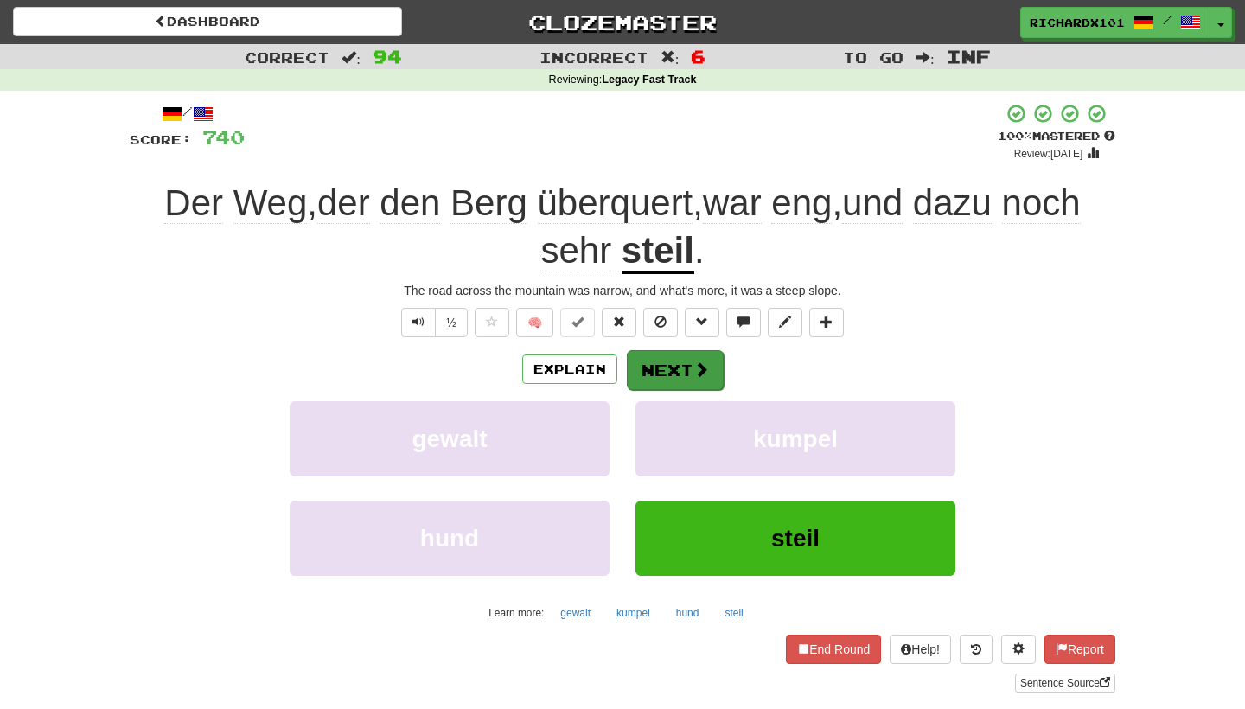
click at [681, 362] on button "Next" at bounding box center [675, 370] width 97 height 40
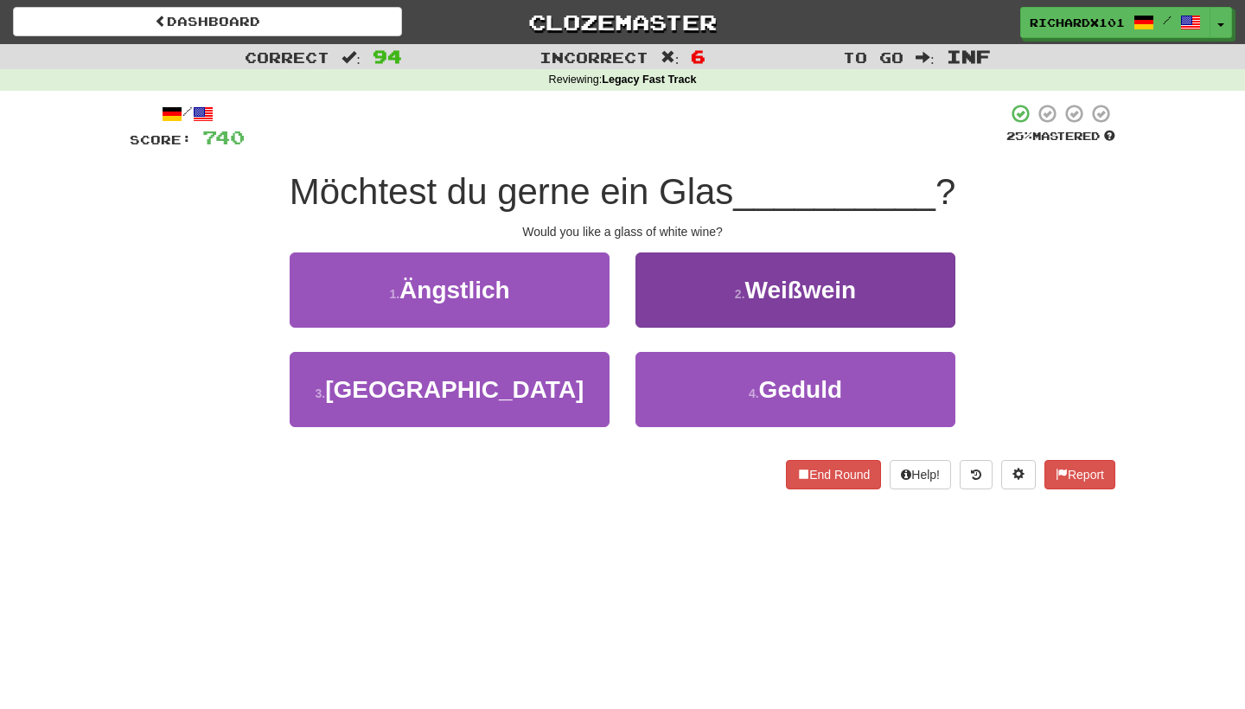
click at [714, 291] on button "2 . Weißwein" at bounding box center [795, 289] width 320 height 75
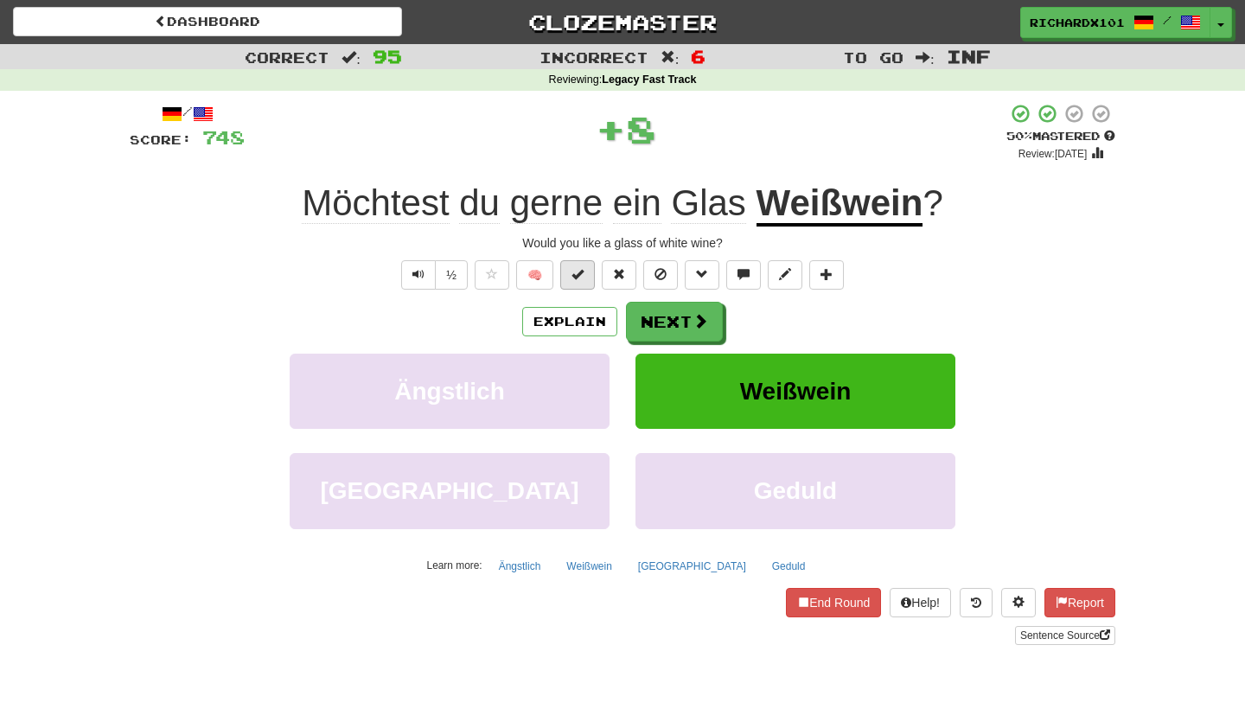
click at [582, 268] on span at bounding box center [577, 274] width 12 height 12
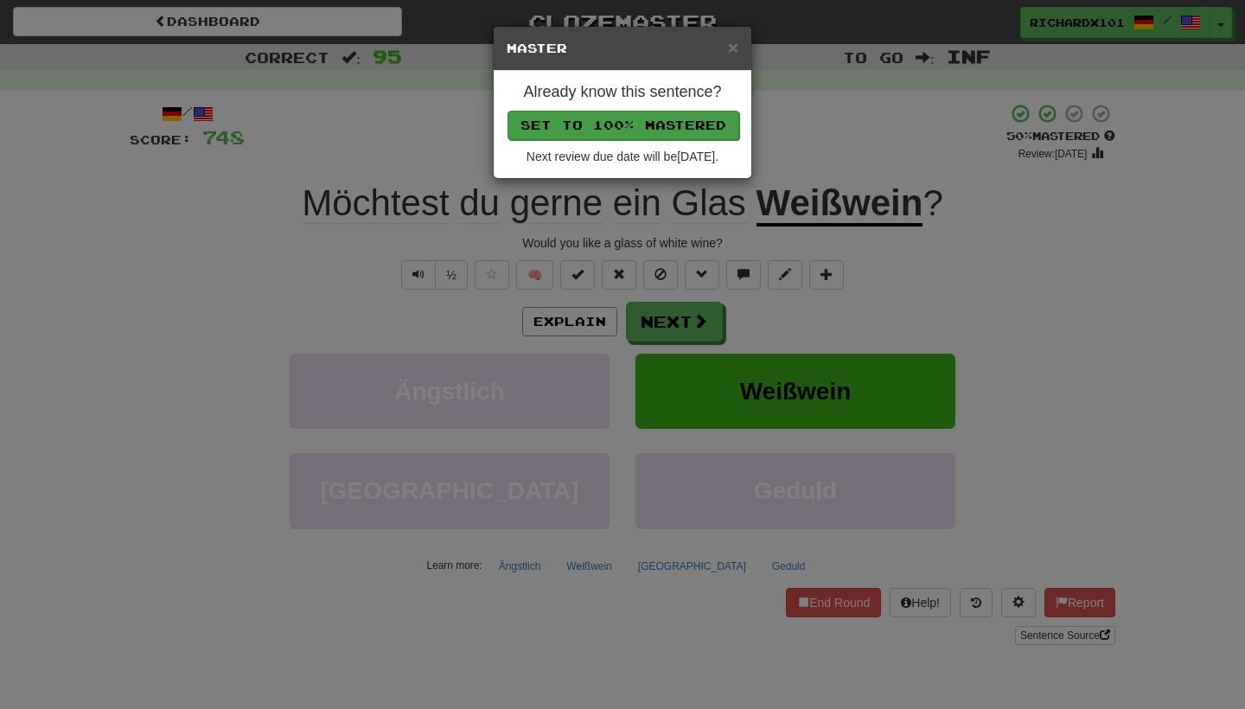
click at [644, 128] on button "Set to 100% Mastered" at bounding box center [624, 125] width 232 height 29
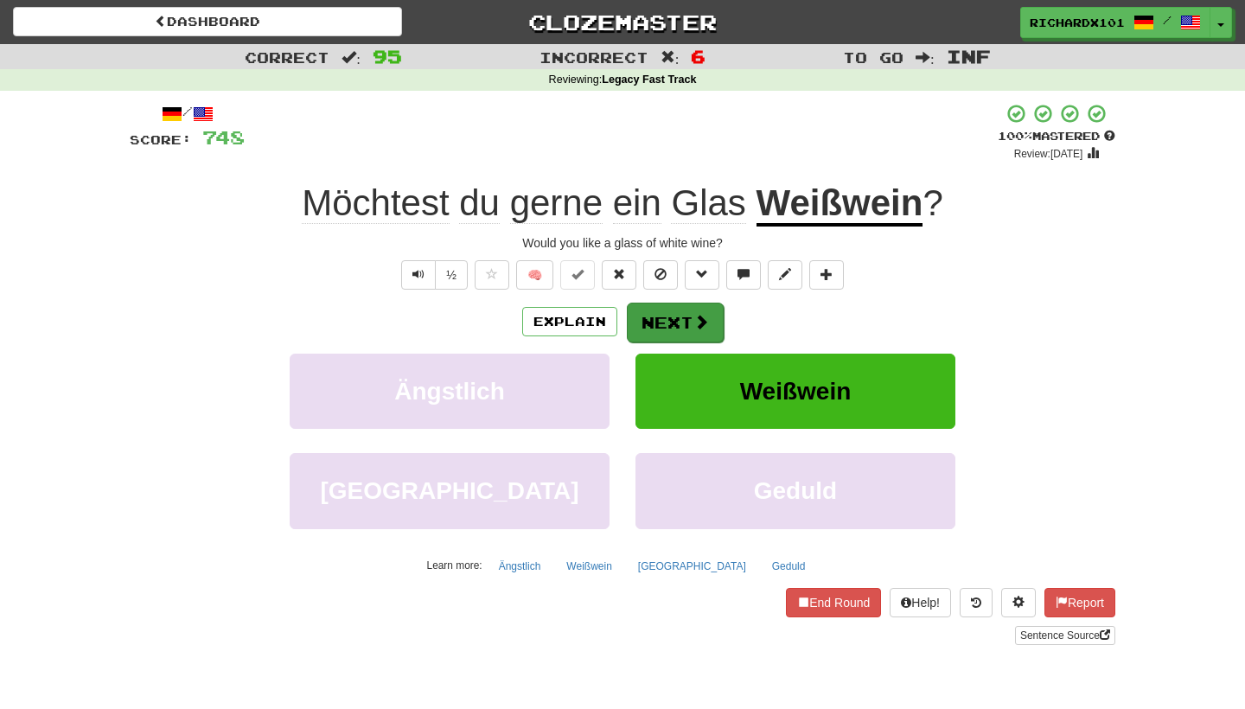
click at [669, 312] on button "Next" at bounding box center [675, 323] width 97 height 40
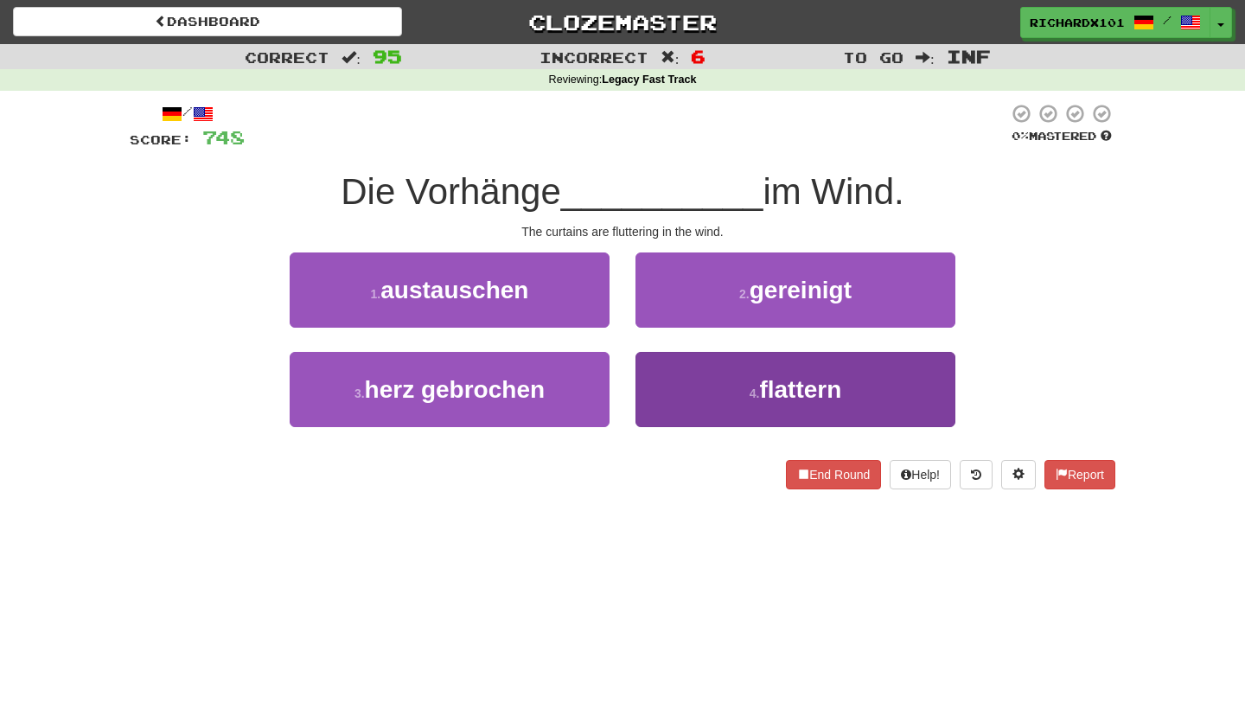
click at [691, 401] on button "4 . flattern" at bounding box center [795, 389] width 320 height 75
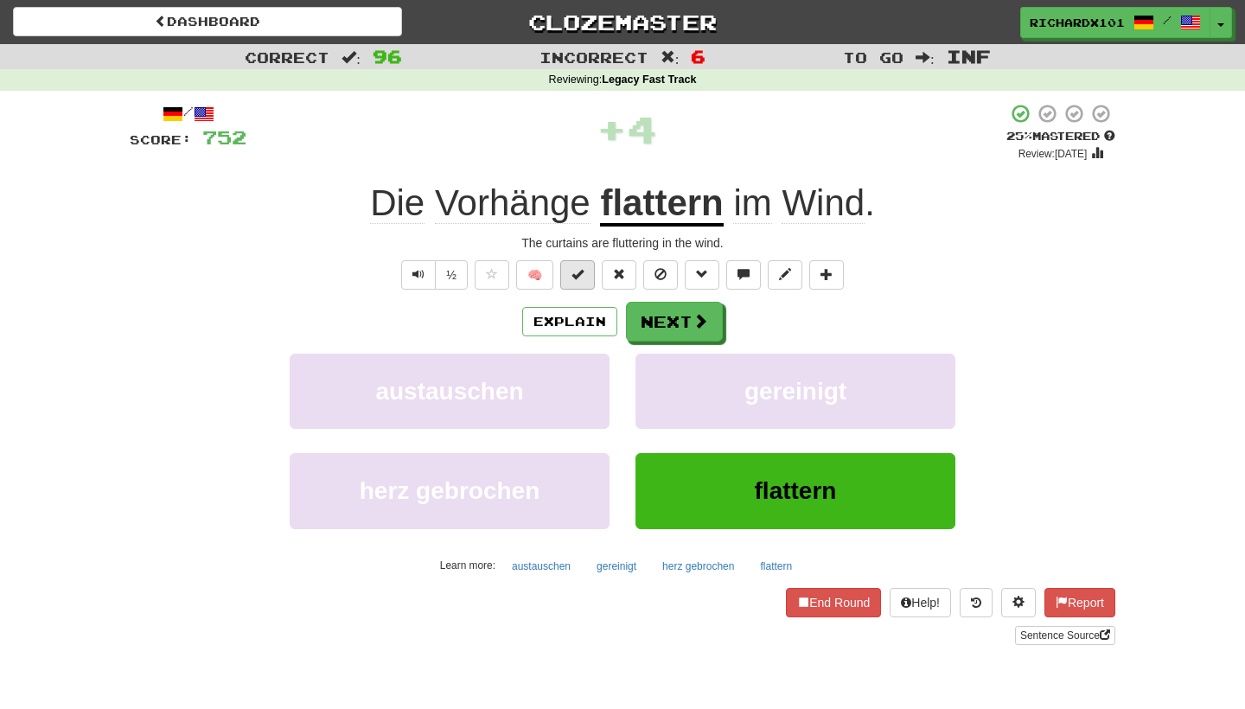
click at [584, 280] on button at bounding box center [577, 274] width 35 height 29
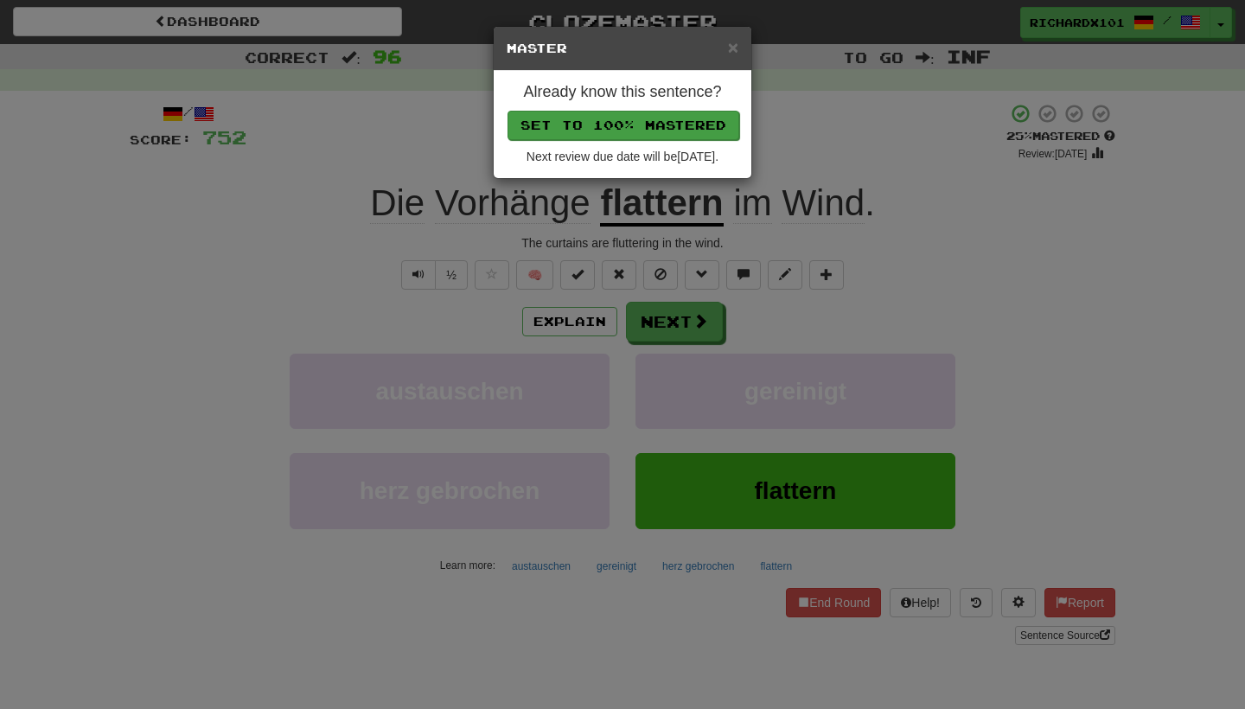
click at [640, 116] on button "Set to 100% Mastered" at bounding box center [624, 125] width 232 height 29
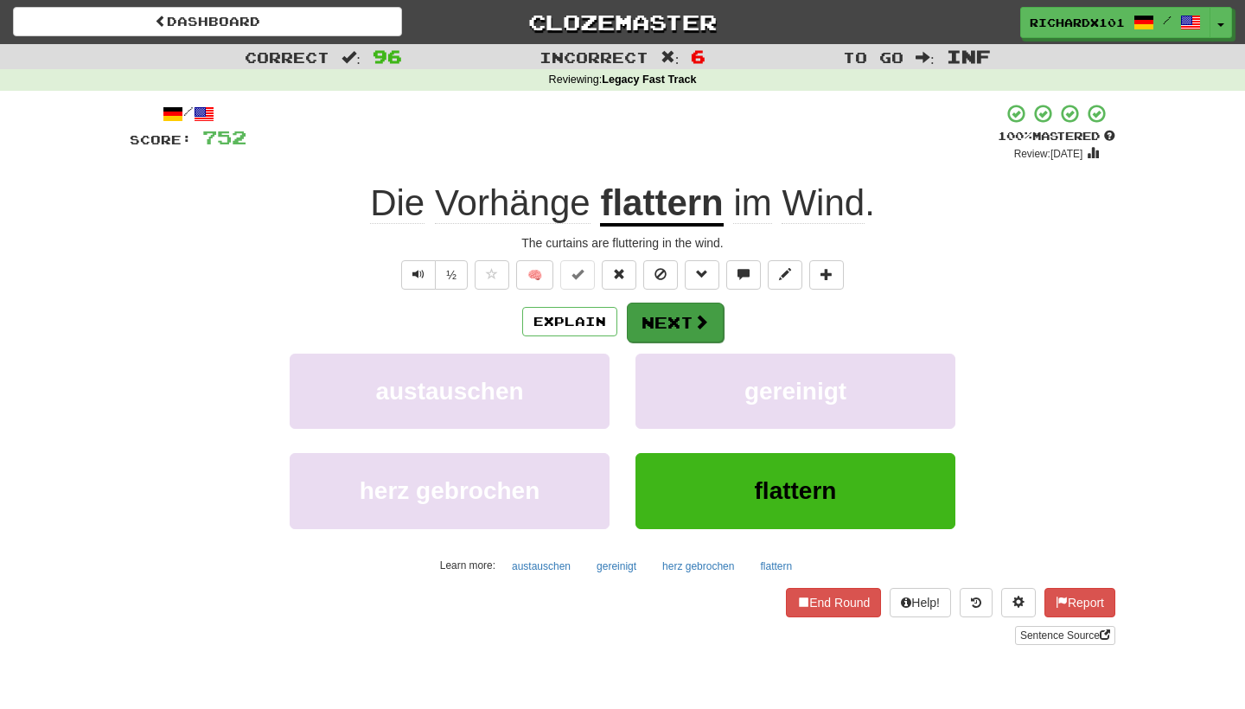
click at [668, 303] on button "Next" at bounding box center [675, 323] width 97 height 40
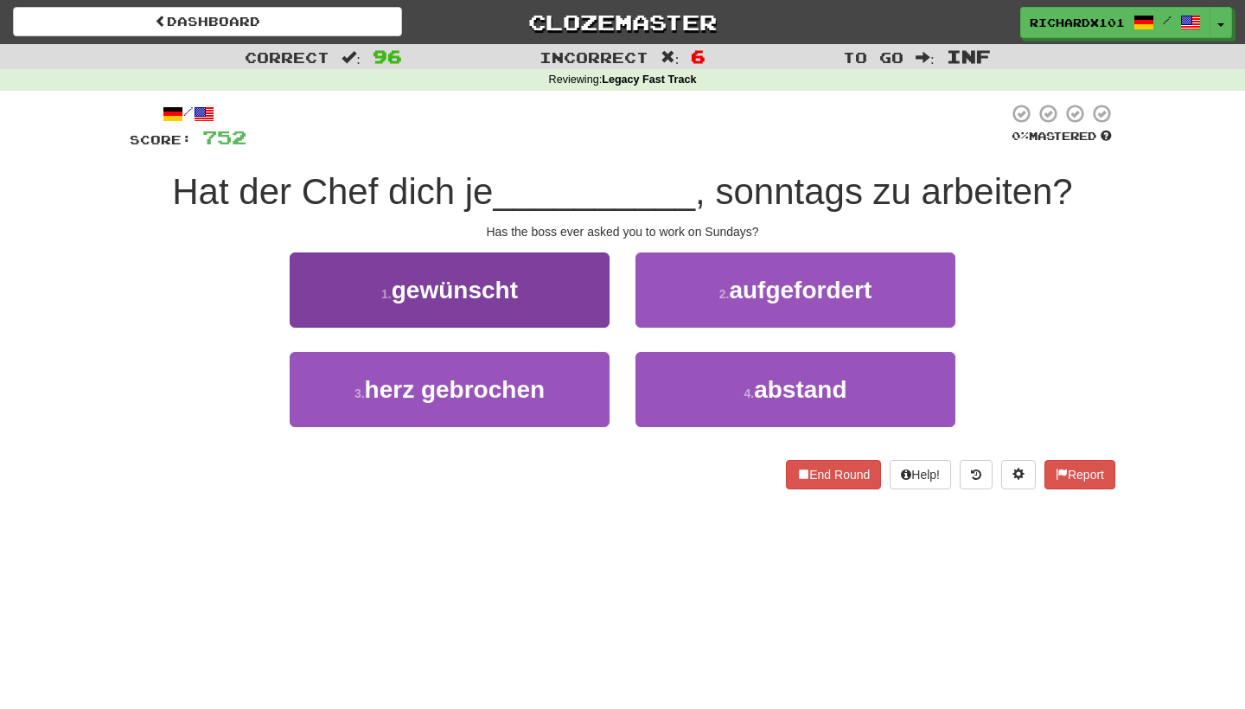
click at [585, 280] on button "1 . gewünscht" at bounding box center [450, 289] width 320 height 75
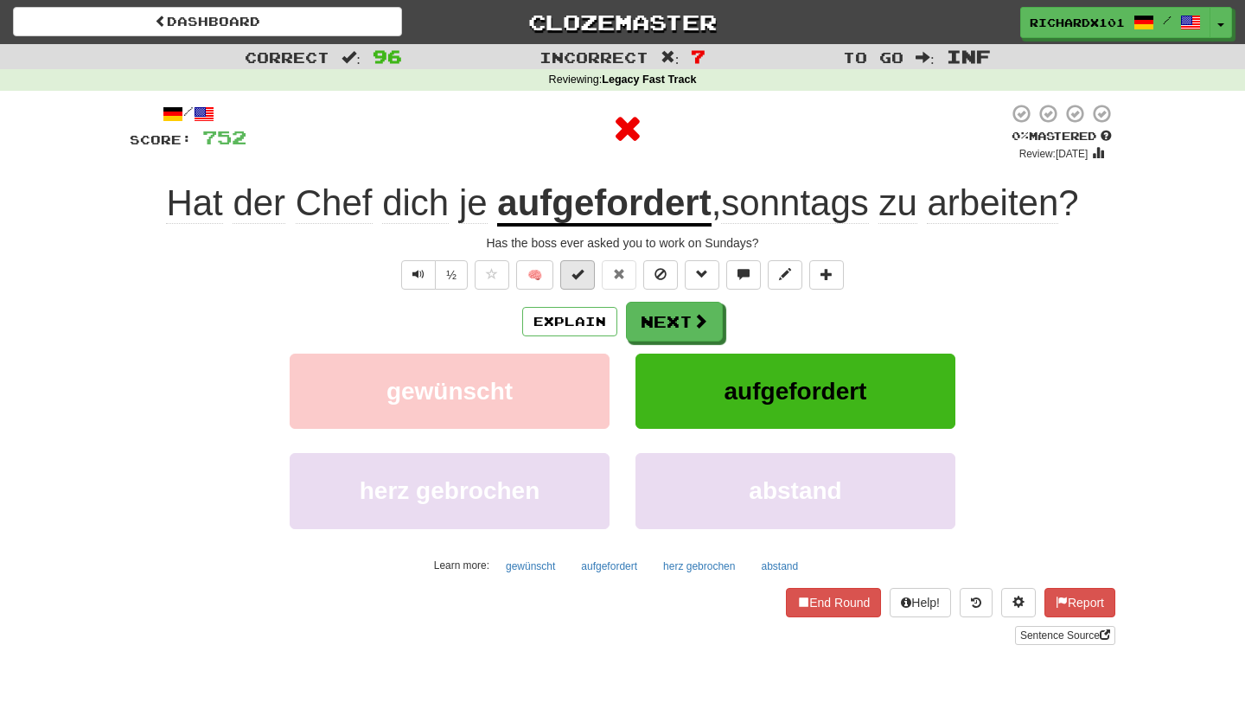
click at [589, 274] on button at bounding box center [577, 274] width 35 height 29
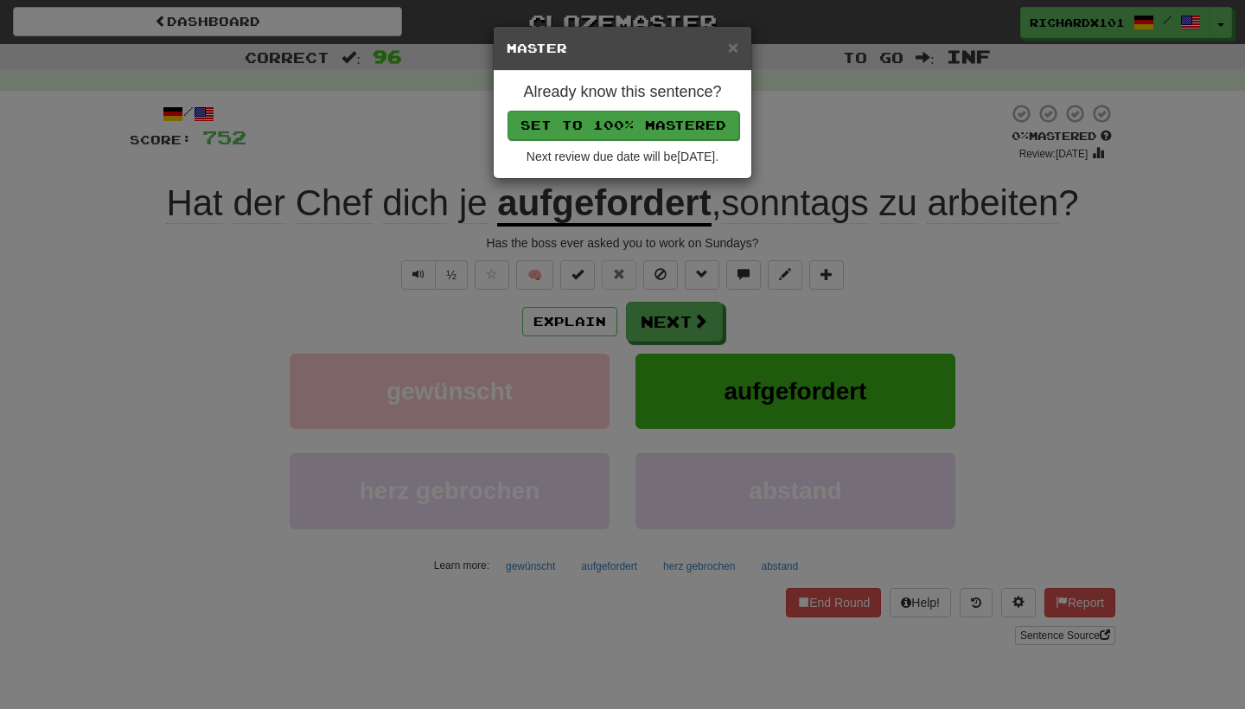
click at [630, 120] on button "Set to 100% Mastered" at bounding box center [624, 125] width 232 height 29
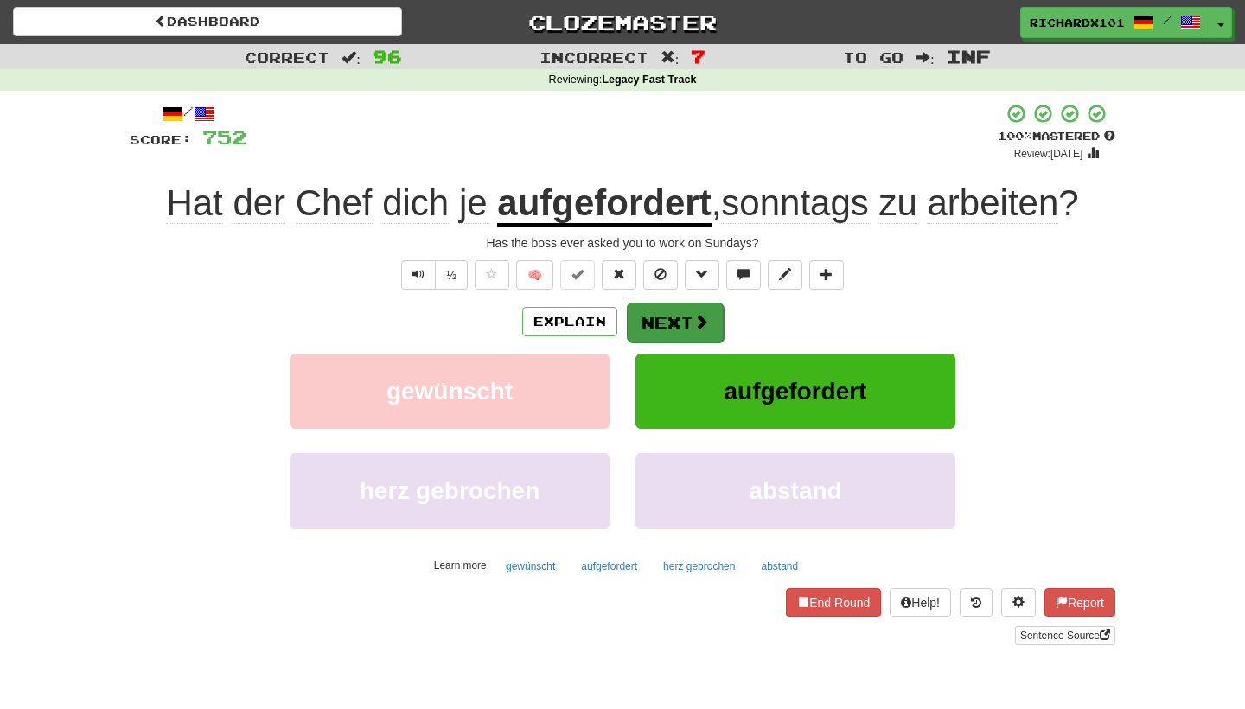
click at [648, 320] on button "Next" at bounding box center [675, 323] width 97 height 40
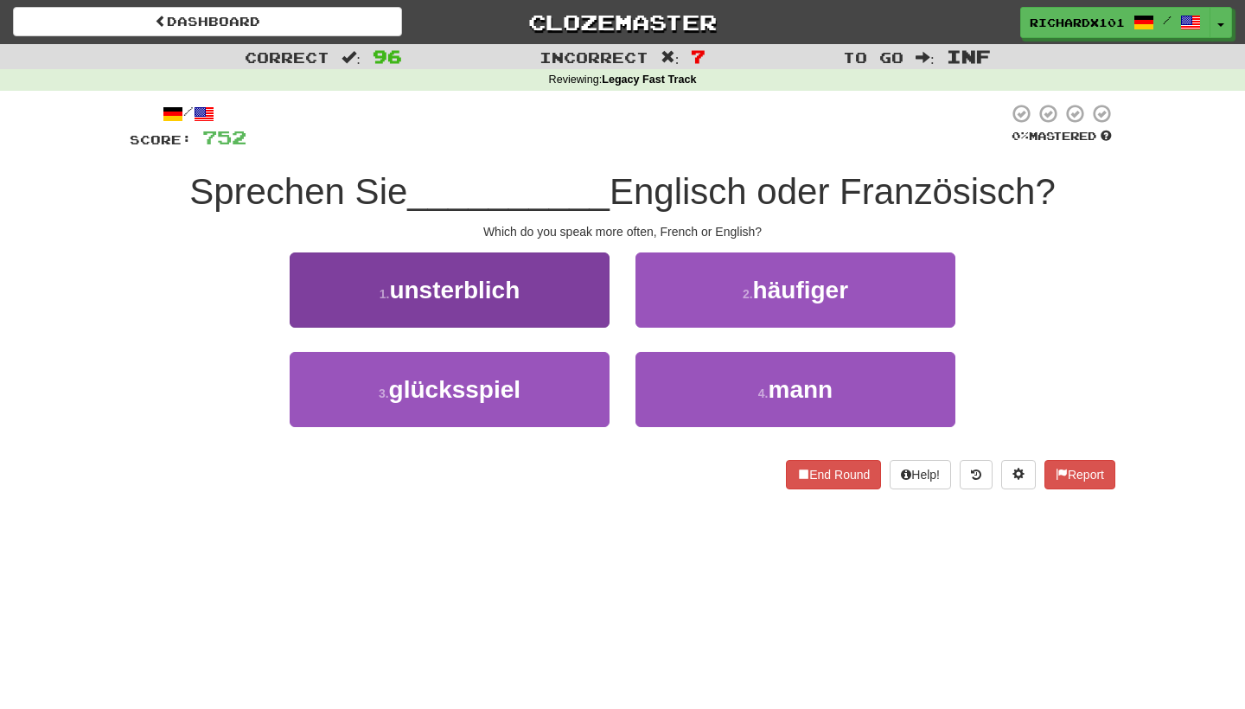
click at [555, 273] on button "1 . unsterblich" at bounding box center [450, 289] width 320 height 75
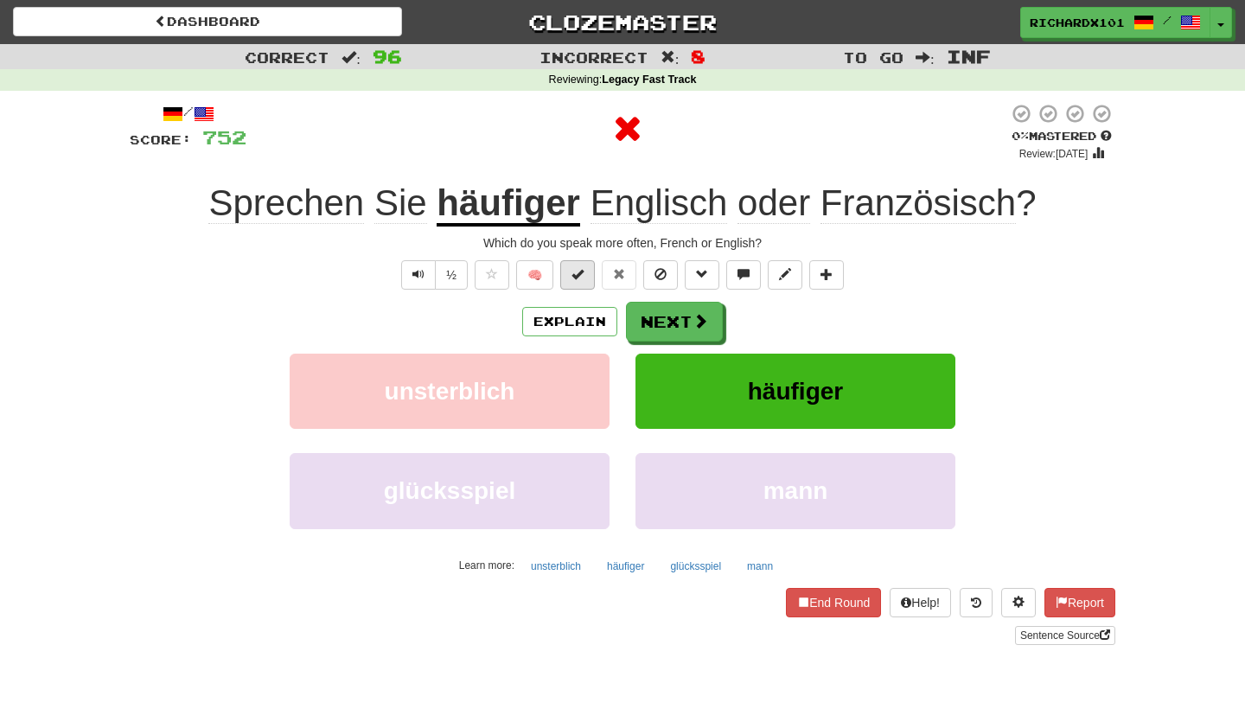
click at [580, 277] on span at bounding box center [577, 274] width 12 height 12
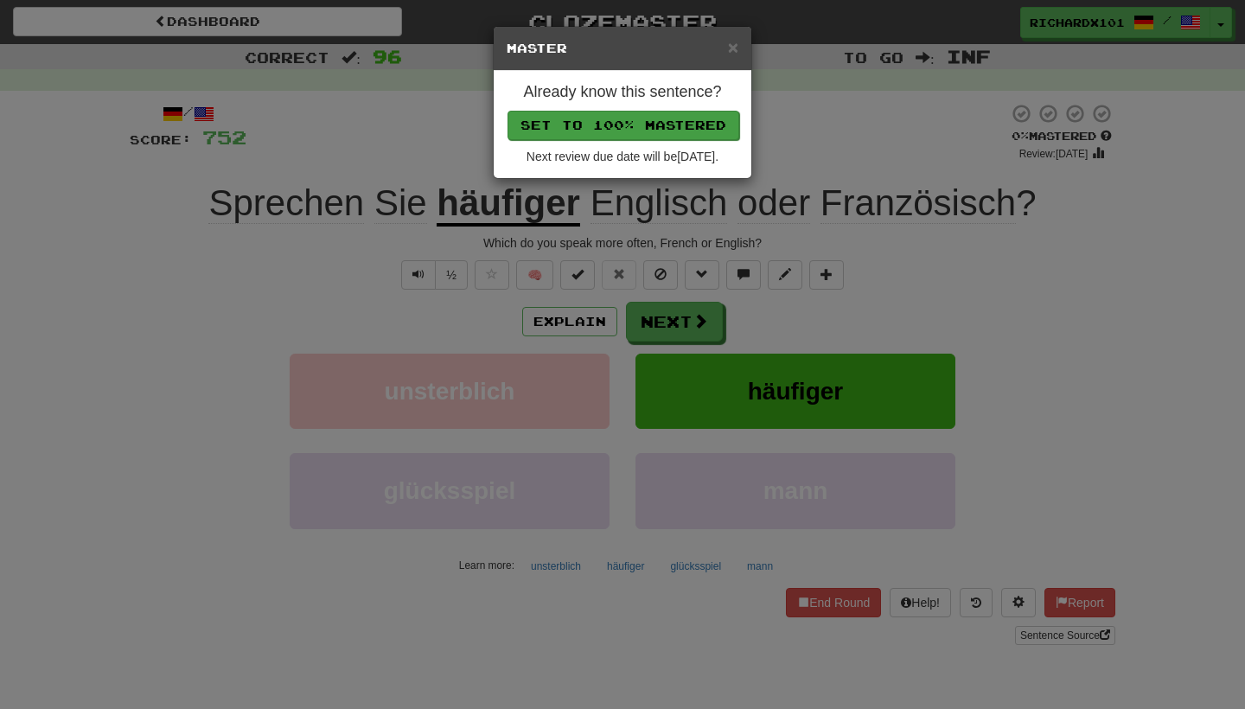
click at [618, 125] on button "Set to 100% Mastered" at bounding box center [624, 125] width 232 height 29
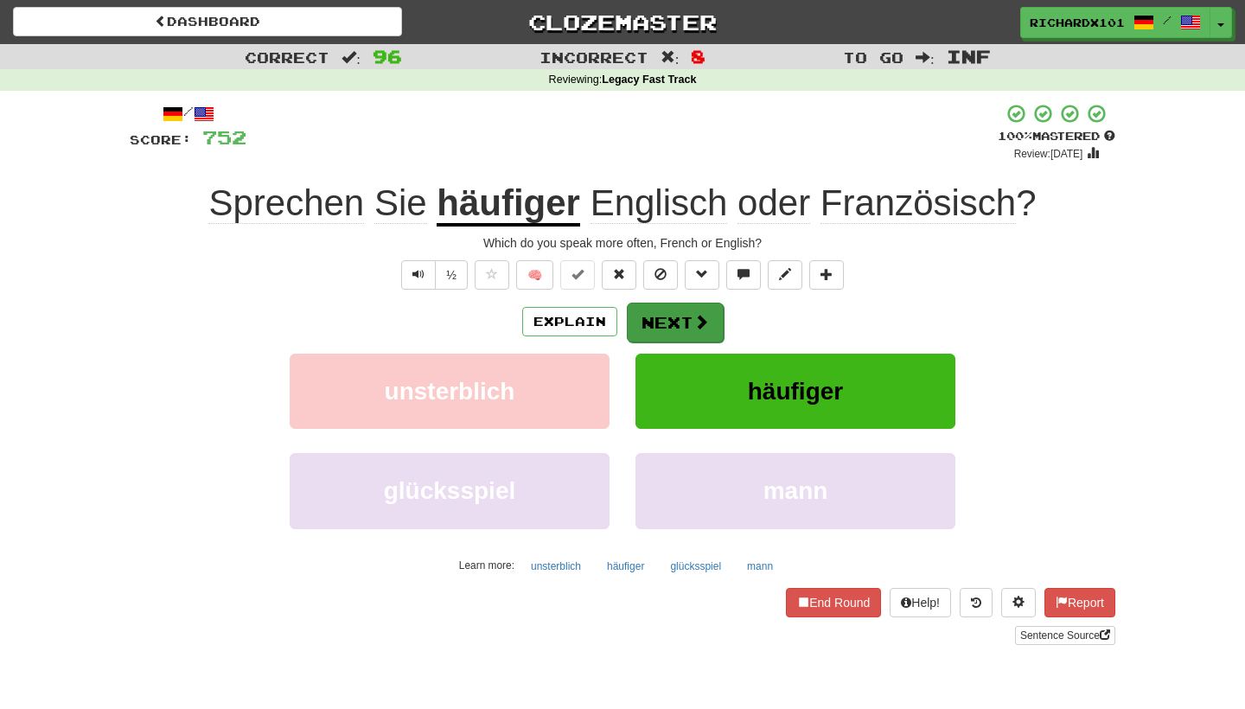
click at [663, 313] on button "Next" at bounding box center [675, 323] width 97 height 40
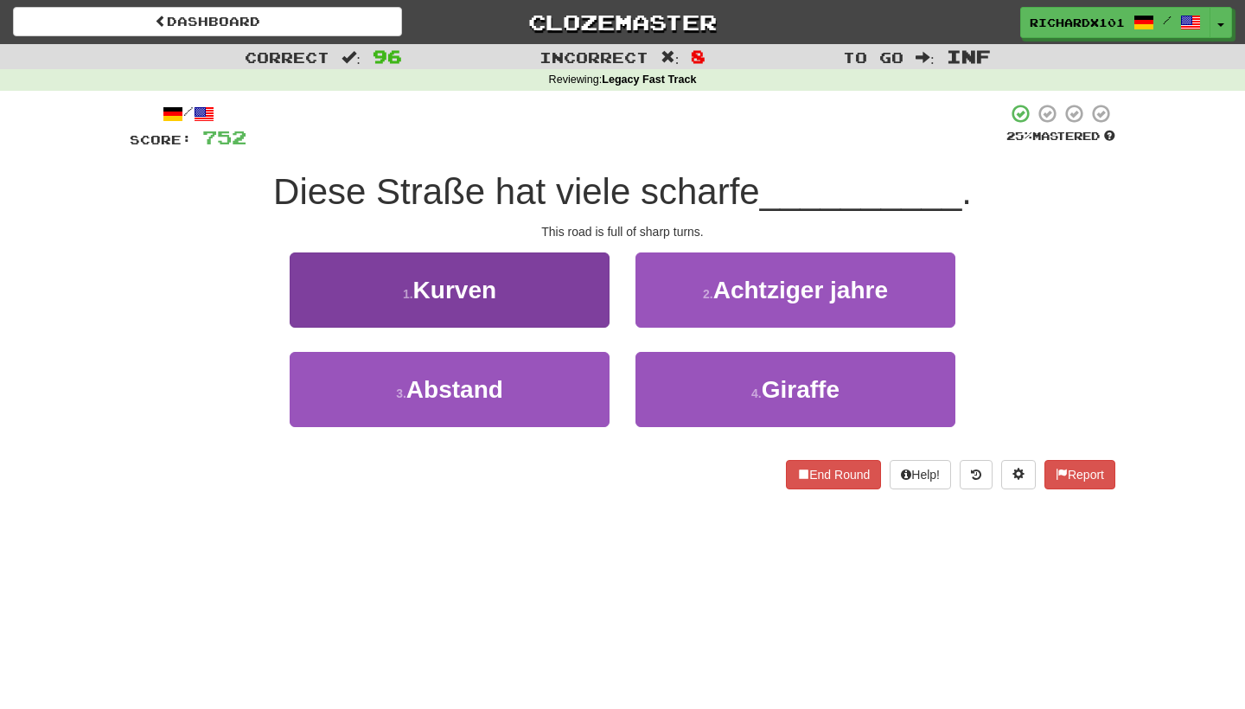
click at [552, 290] on button "1 . Kurven" at bounding box center [450, 289] width 320 height 75
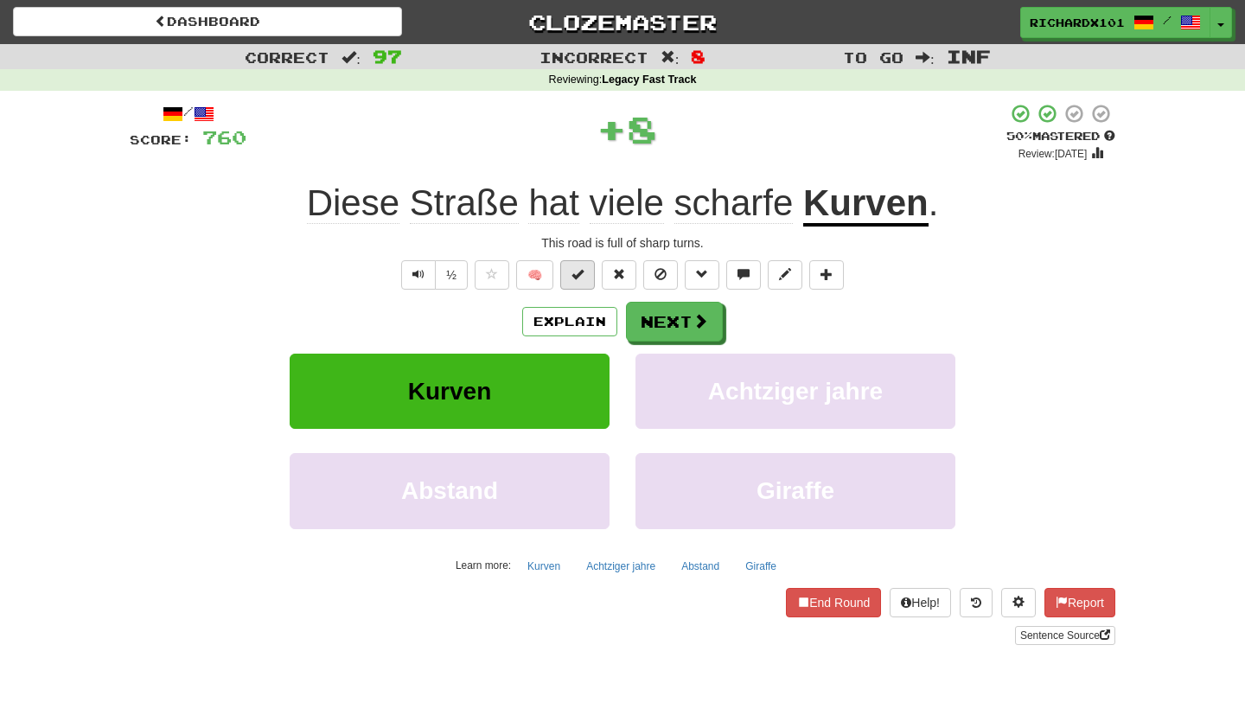
click at [572, 276] on span at bounding box center [577, 274] width 12 height 12
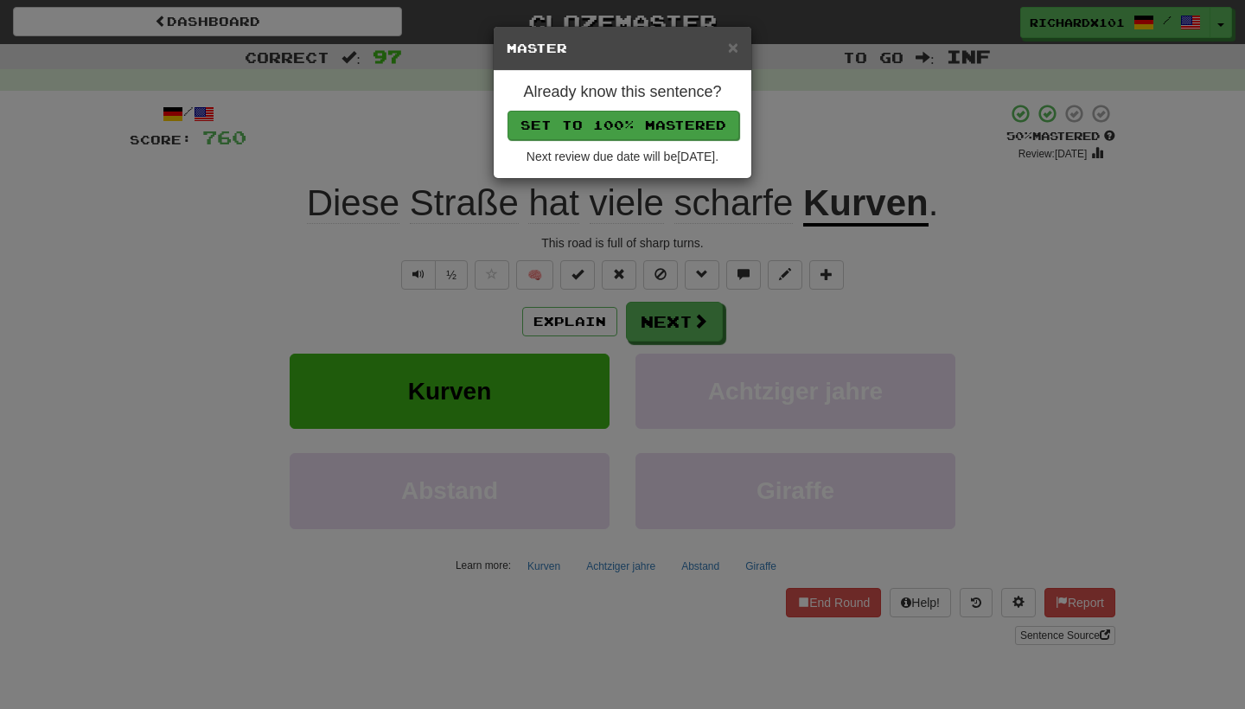
click at [629, 120] on button "Set to 100% Mastered" at bounding box center [624, 125] width 232 height 29
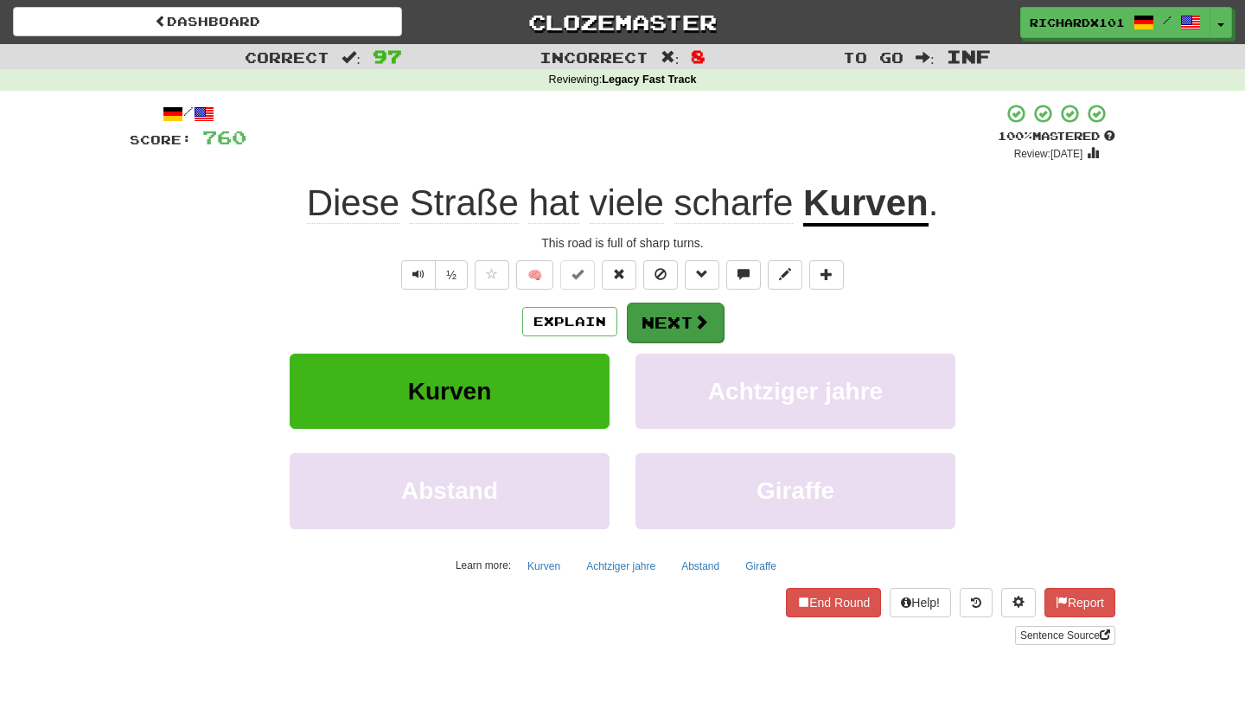
click at [682, 322] on button "Next" at bounding box center [675, 323] width 97 height 40
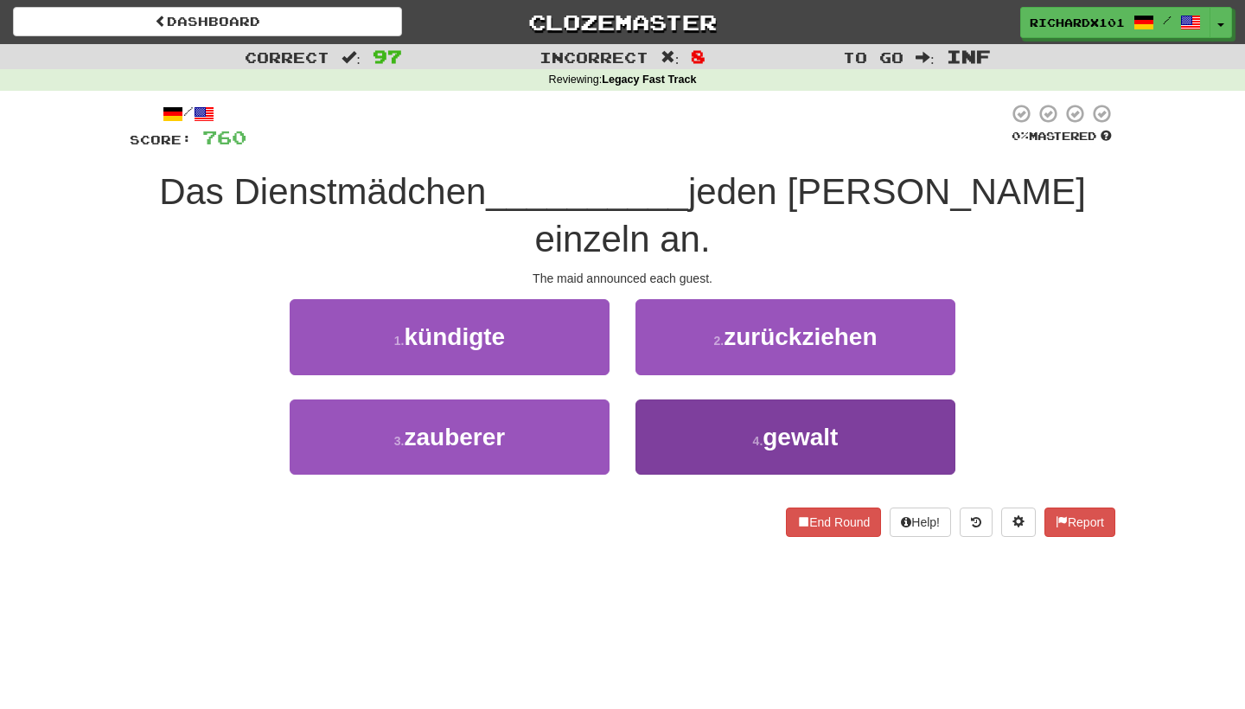
click at [680, 399] on button "4 . gewalt" at bounding box center [795, 436] width 320 height 75
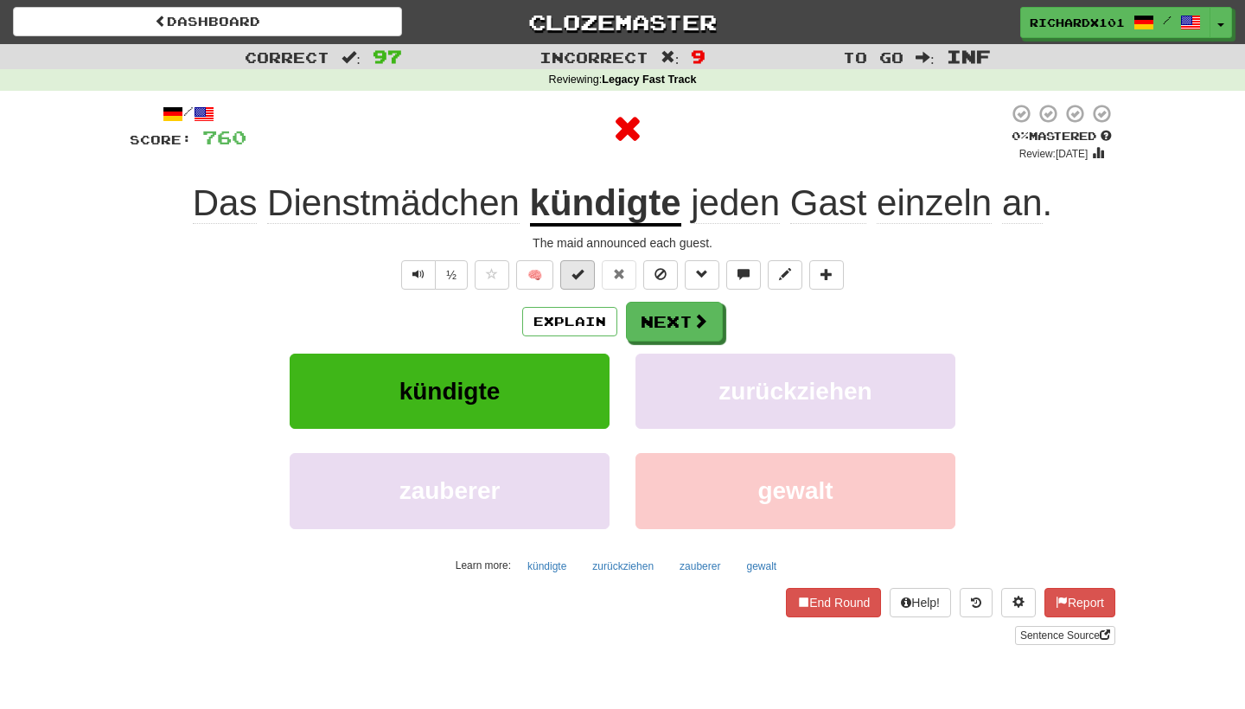
click at [583, 278] on span at bounding box center [577, 274] width 12 height 12
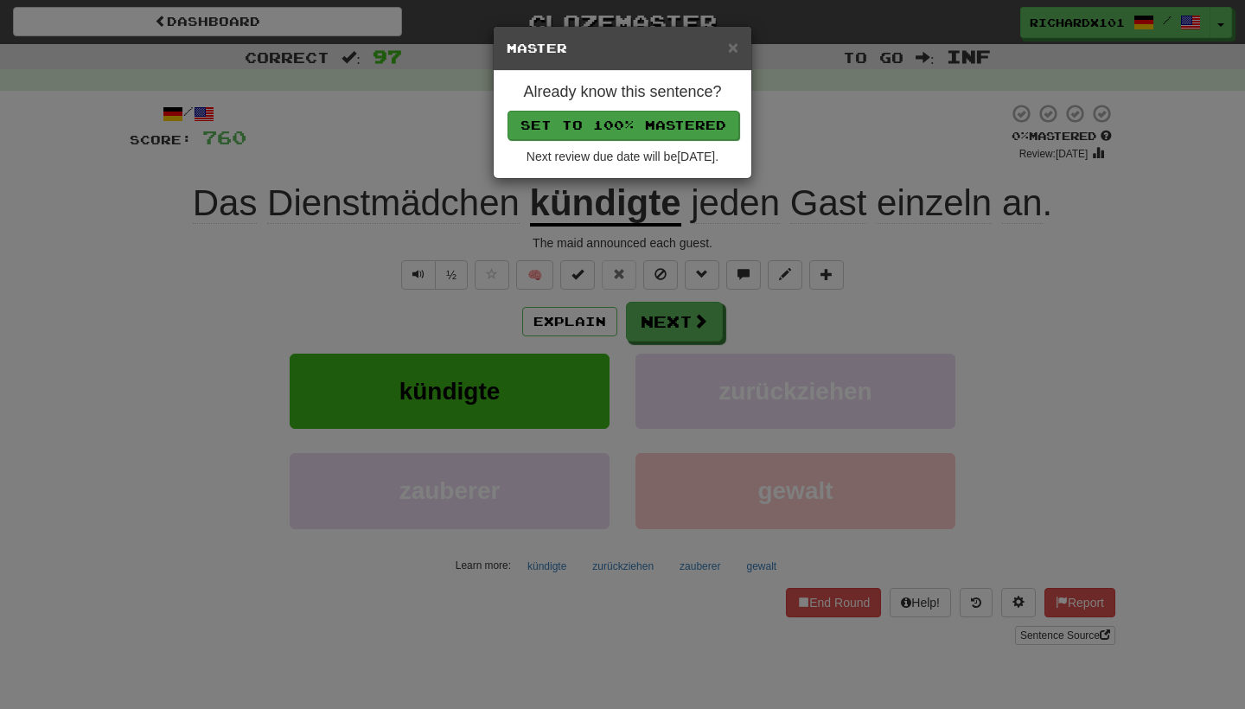
click at [647, 125] on button "Set to 100% Mastered" at bounding box center [624, 125] width 232 height 29
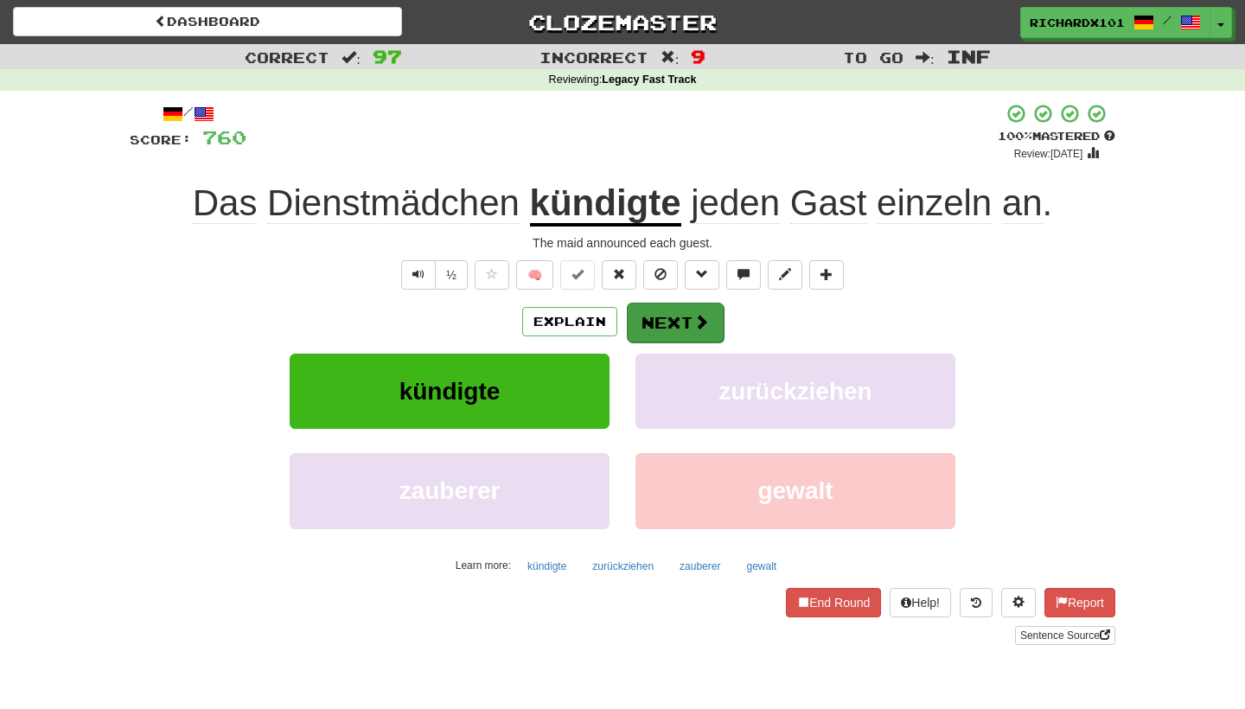
click at [667, 310] on button "Next" at bounding box center [675, 323] width 97 height 40
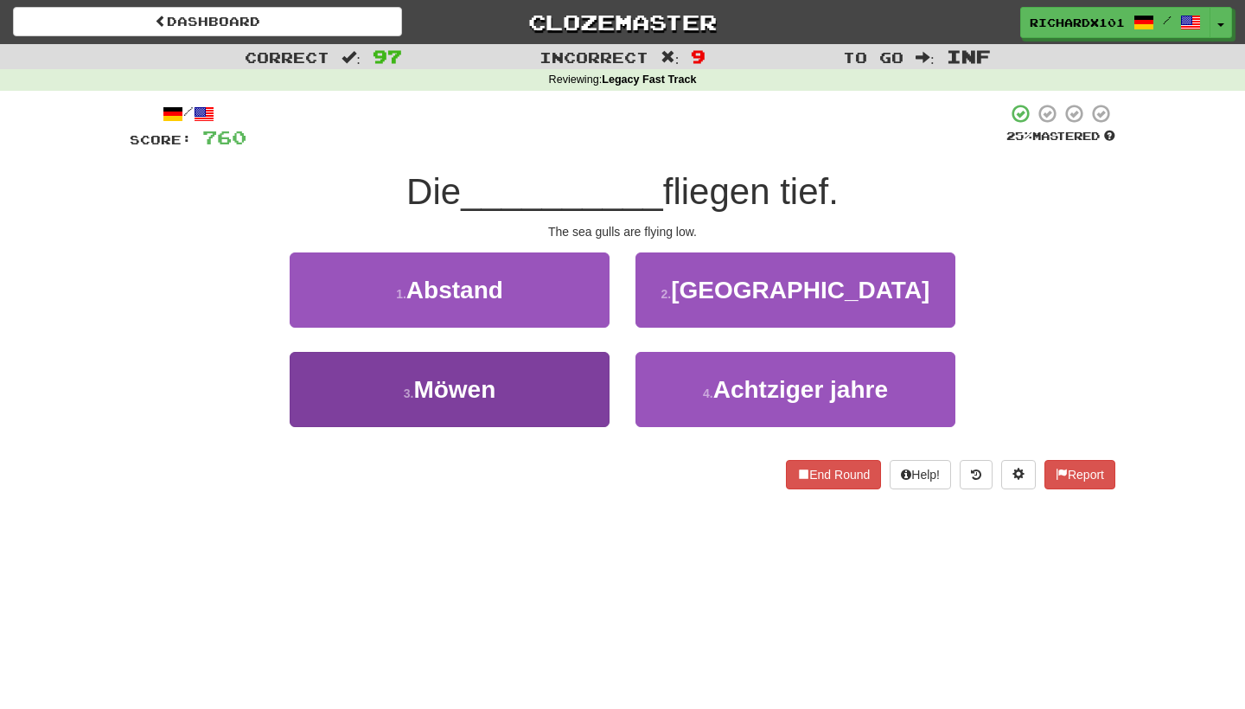
click at [586, 375] on button "3 . Möwen" at bounding box center [450, 389] width 320 height 75
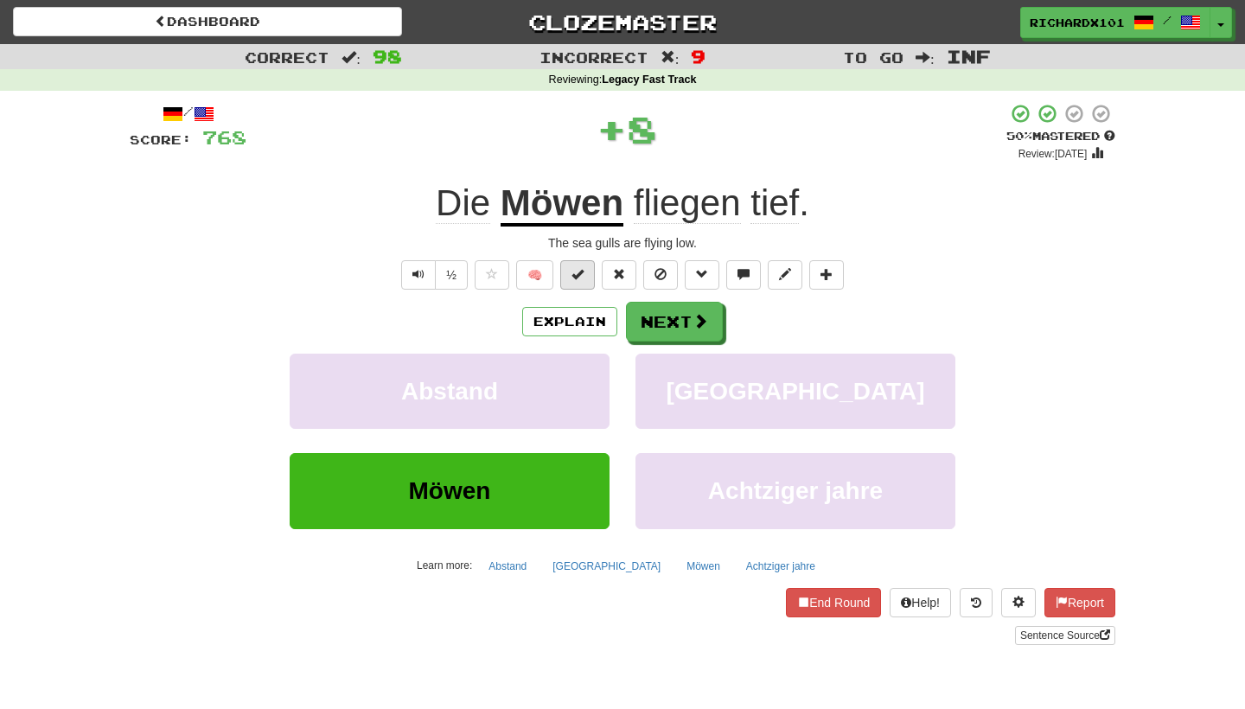
click at [577, 273] on span at bounding box center [577, 274] width 12 height 12
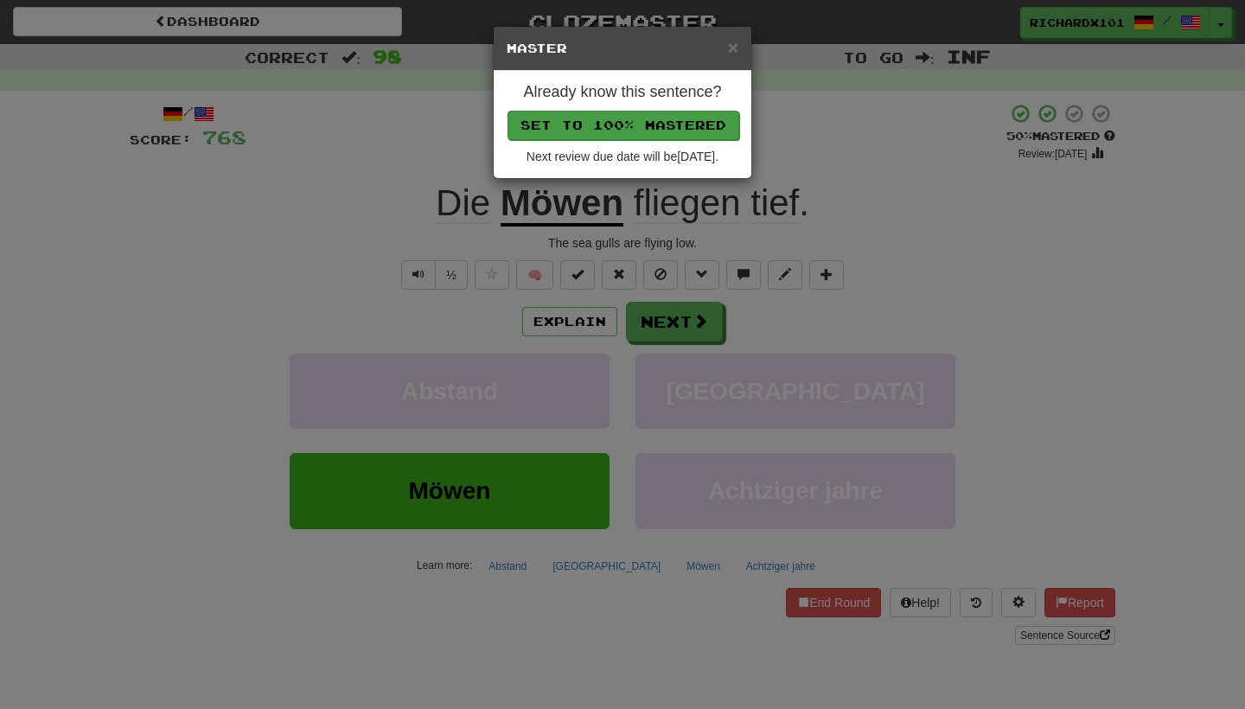
click at [636, 118] on button "Set to 100% Mastered" at bounding box center [624, 125] width 232 height 29
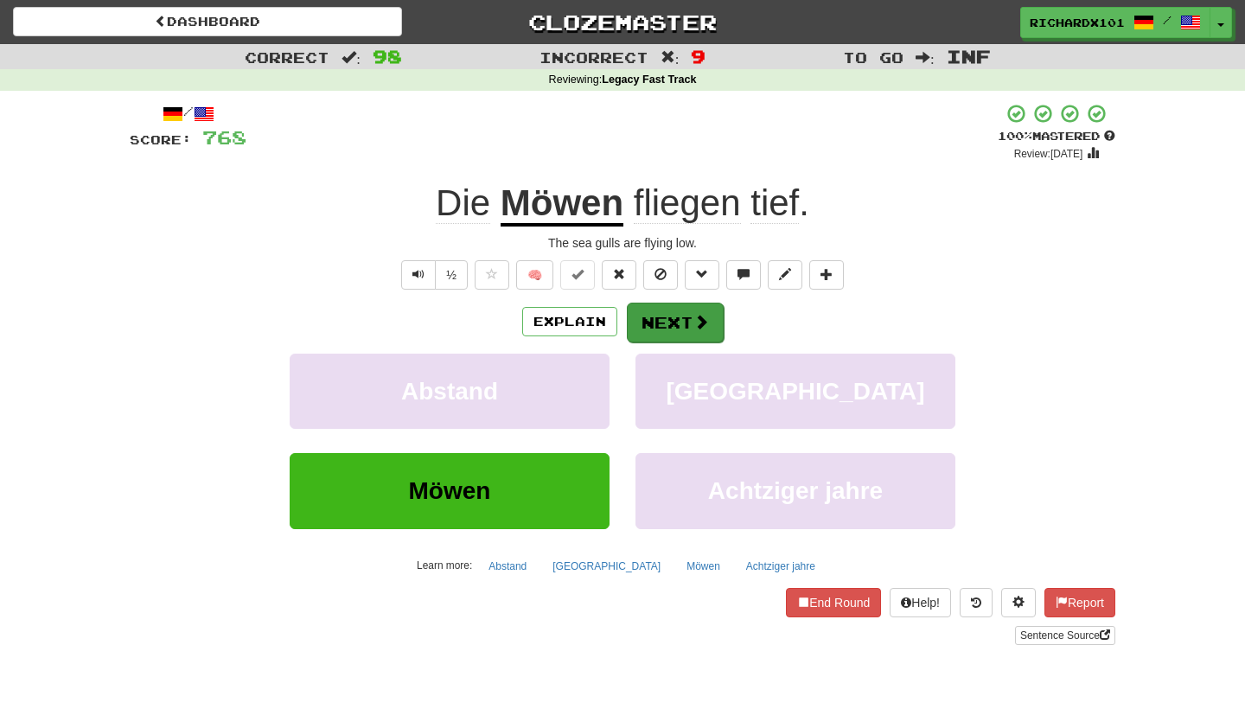
click at [659, 322] on button "Next" at bounding box center [675, 323] width 97 height 40
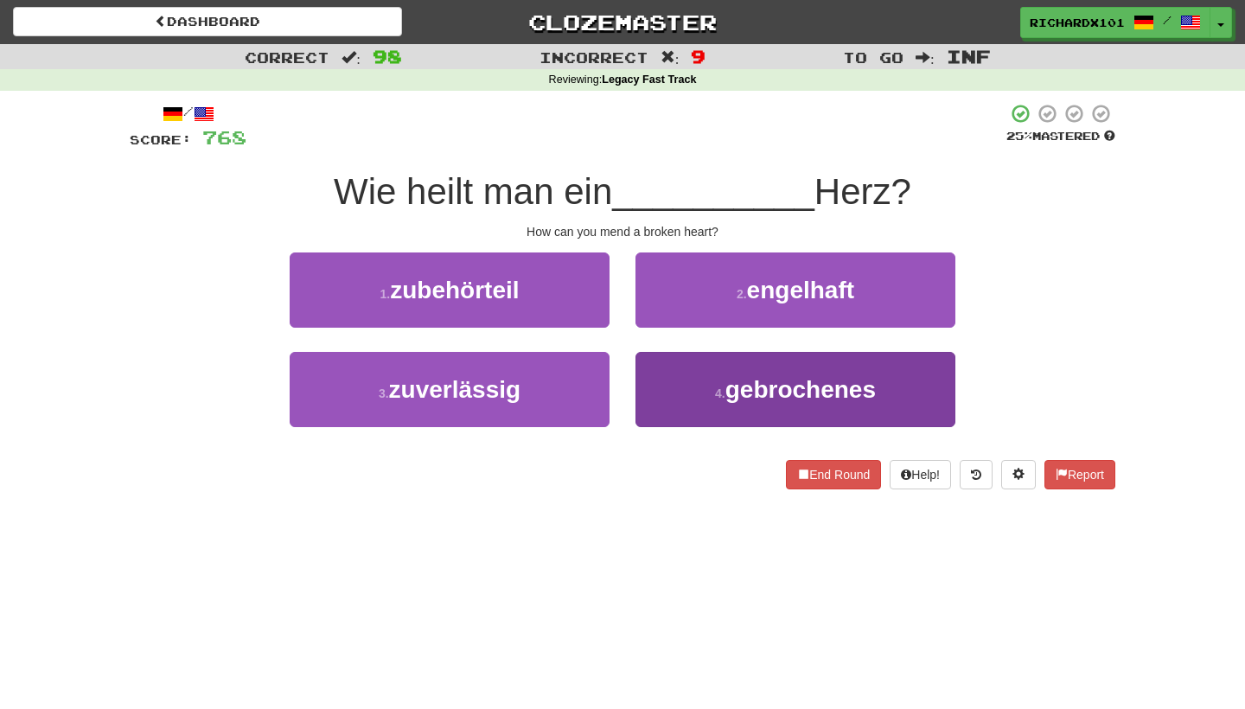
click at [684, 386] on button "4 . gebrochenes" at bounding box center [795, 389] width 320 height 75
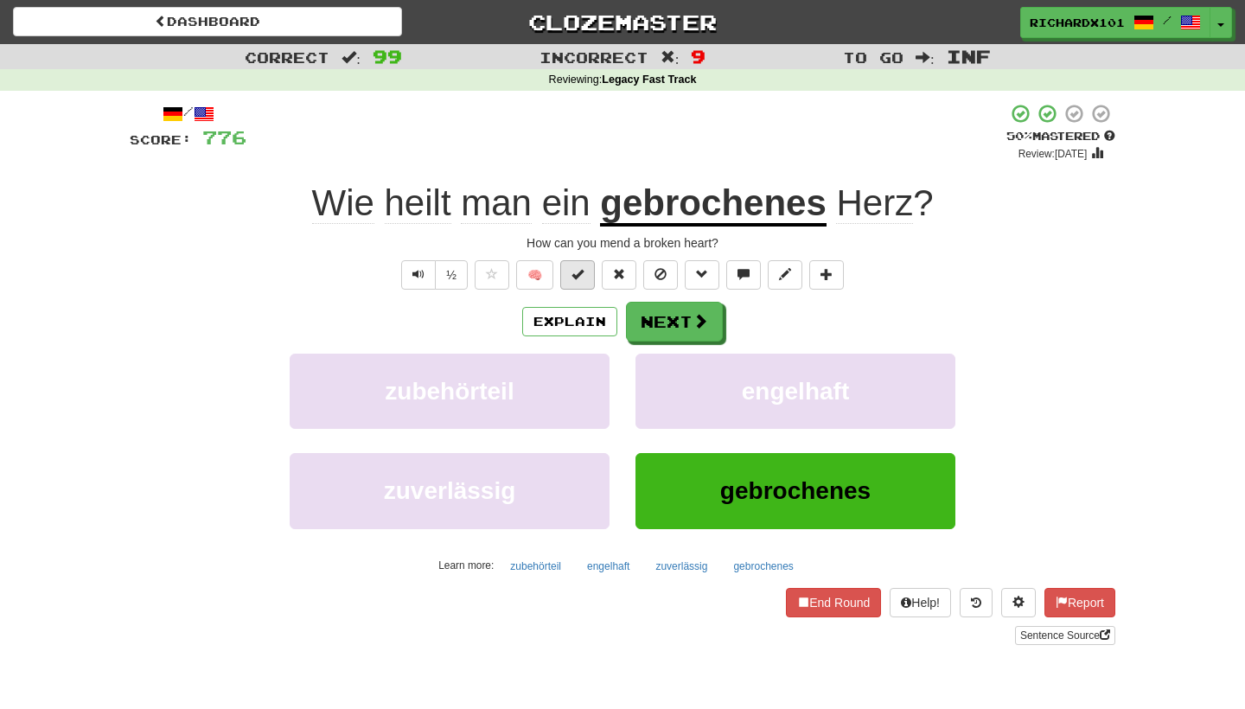
click at [577, 274] on span at bounding box center [577, 274] width 12 height 12
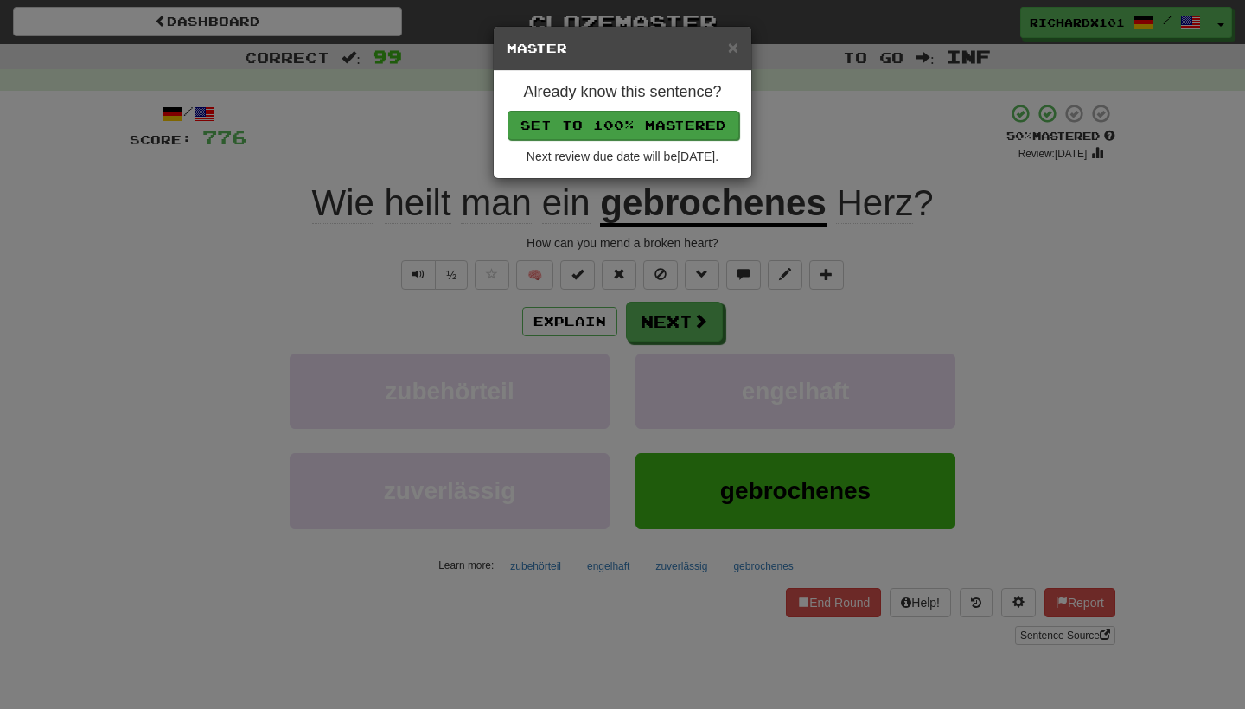
click at [621, 128] on button "Set to 100% Mastered" at bounding box center [624, 125] width 232 height 29
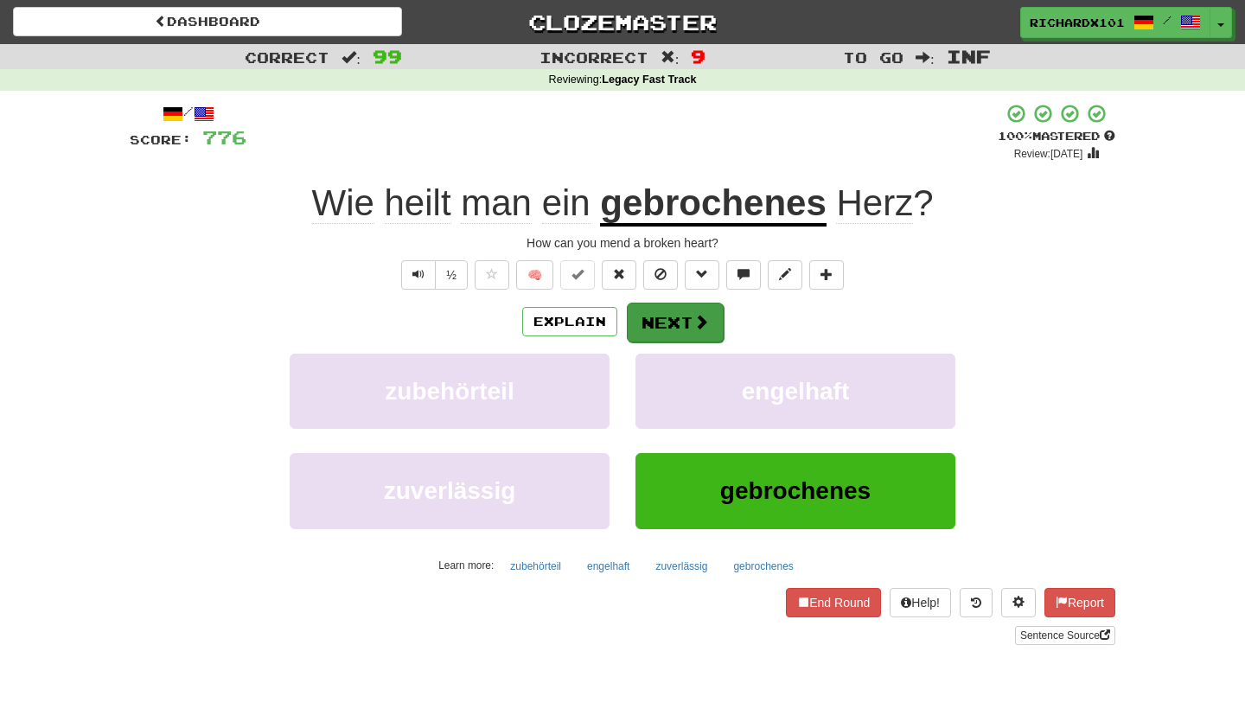
click at [652, 309] on button "Next" at bounding box center [675, 323] width 97 height 40
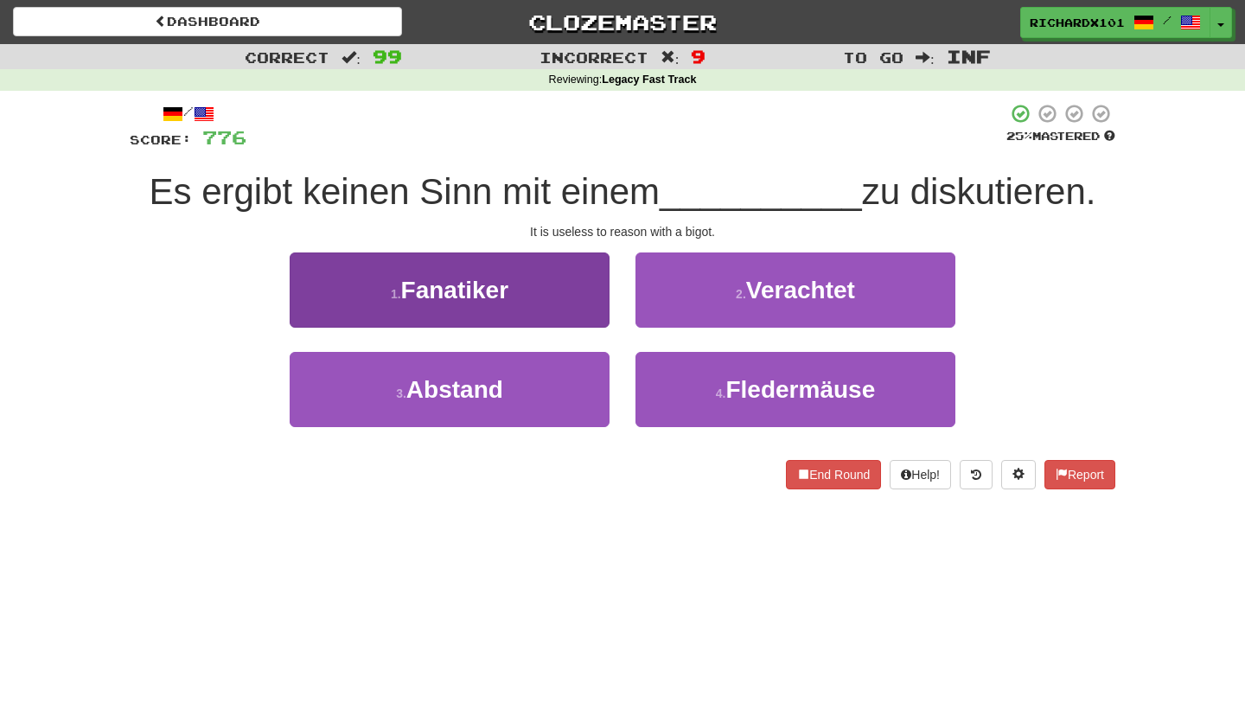
click at [537, 267] on button "1 . Fanatiker" at bounding box center [450, 289] width 320 height 75
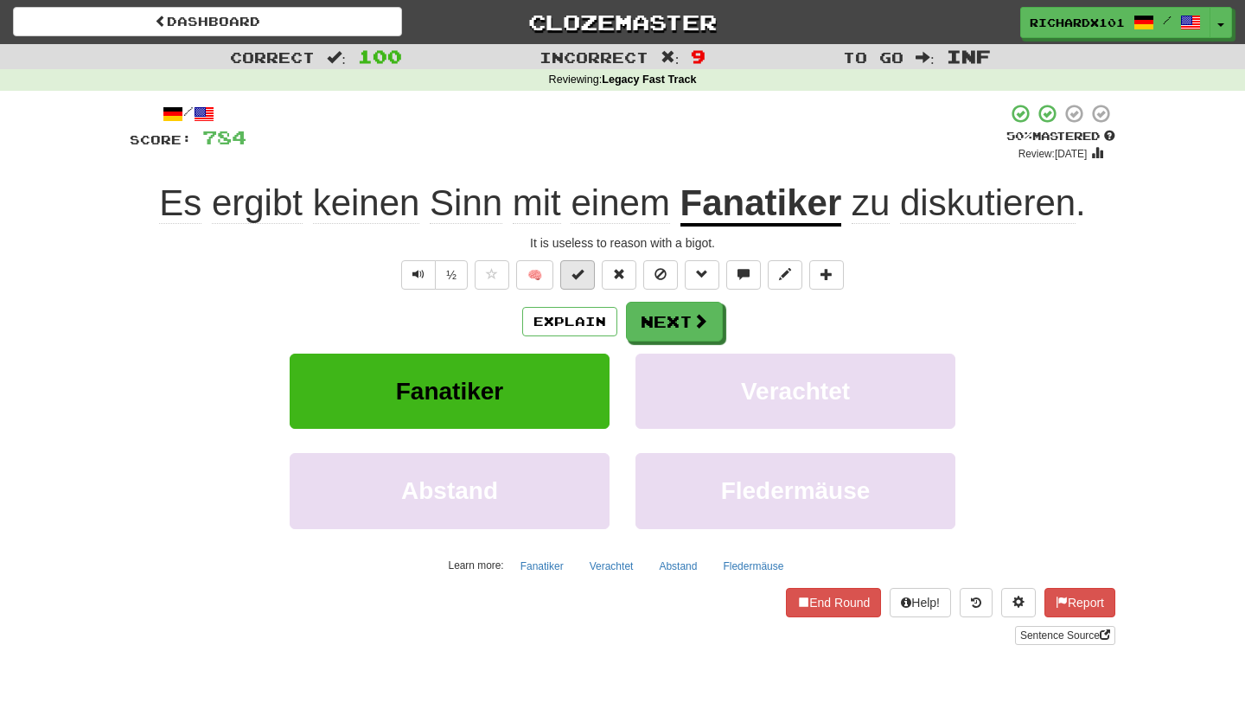
click at [571, 271] on button at bounding box center [577, 274] width 35 height 29
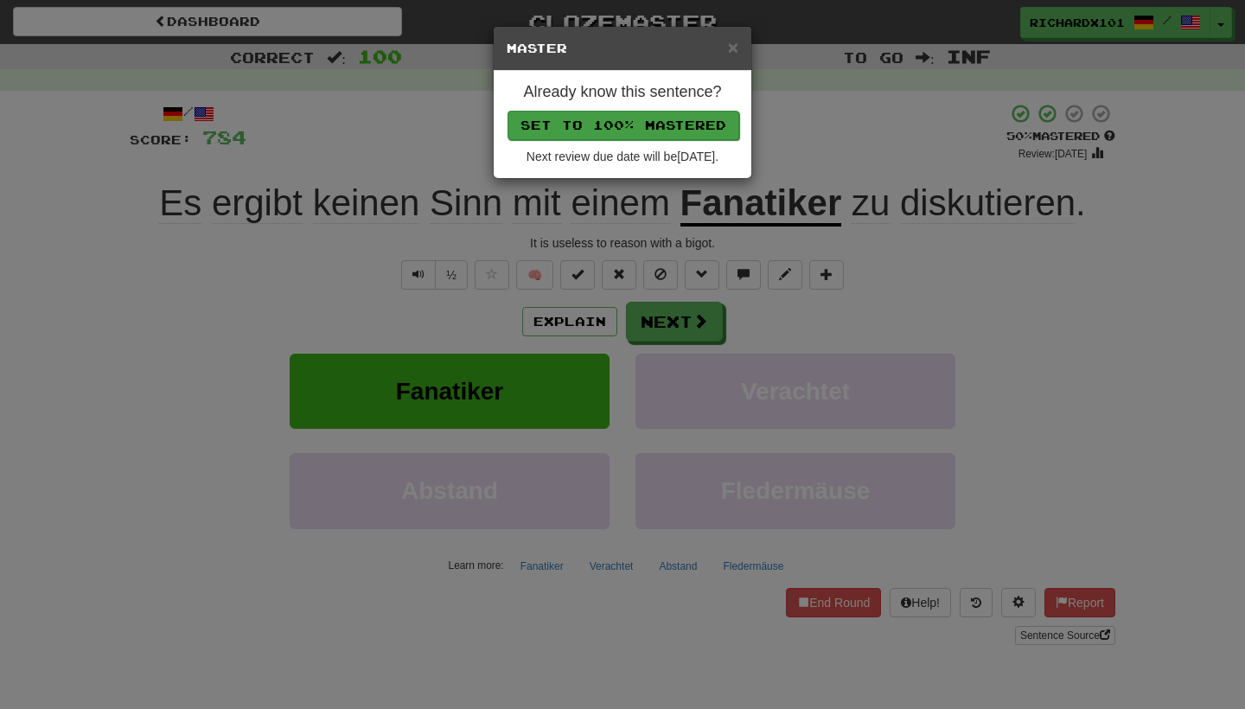
click at [631, 124] on button "Set to 100% Mastered" at bounding box center [624, 125] width 232 height 29
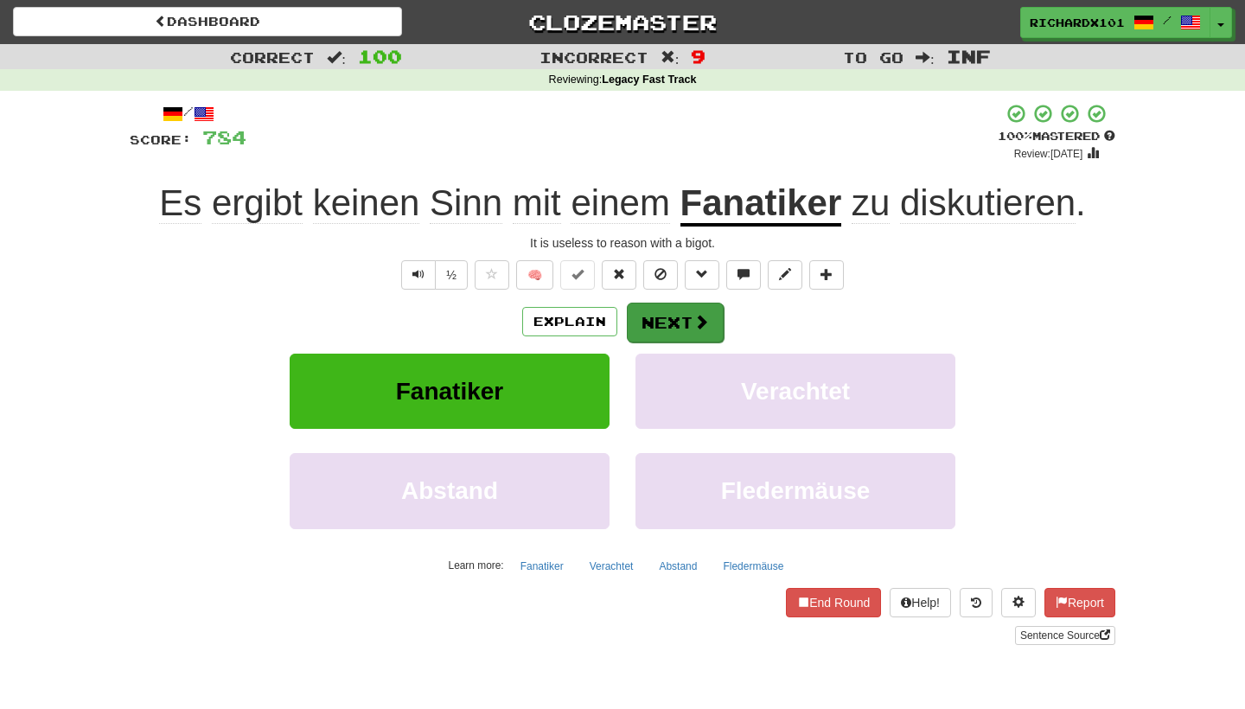
click at [671, 314] on button "Next" at bounding box center [675, 323] width 97 height 40
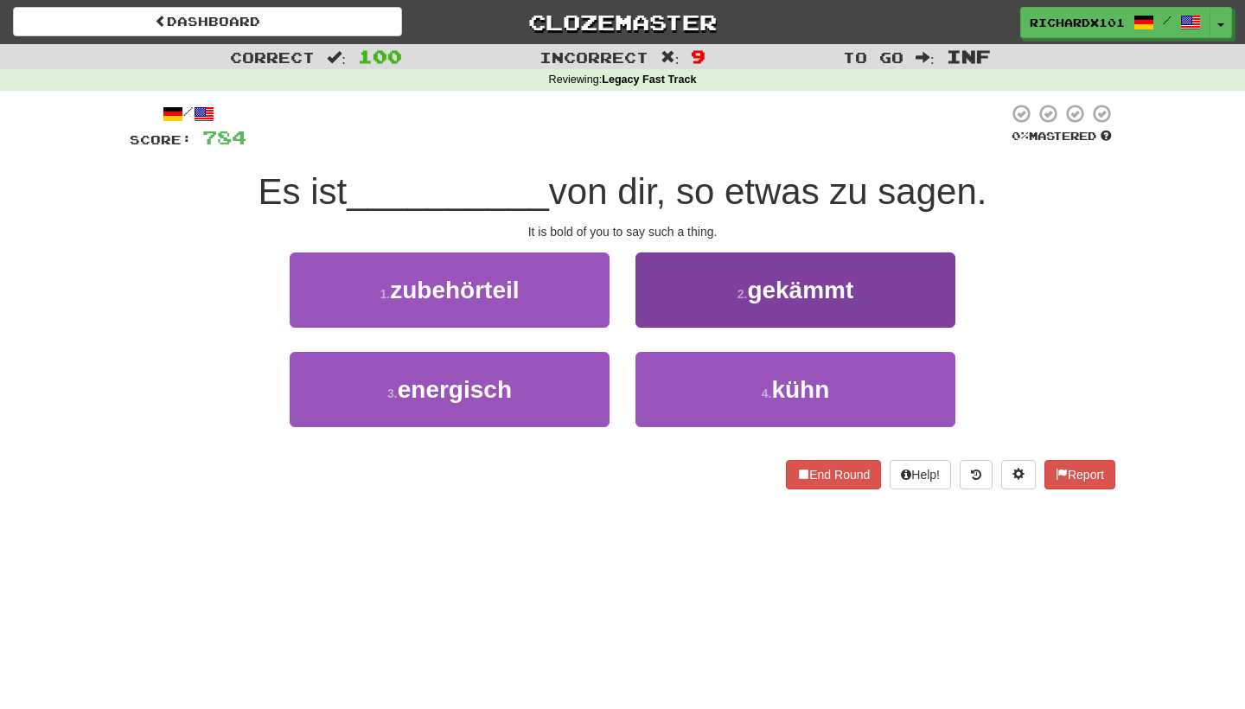
click at [720, 268] on button "2 . gekämmt" at bounding box center [795, 289] width 320 height 75
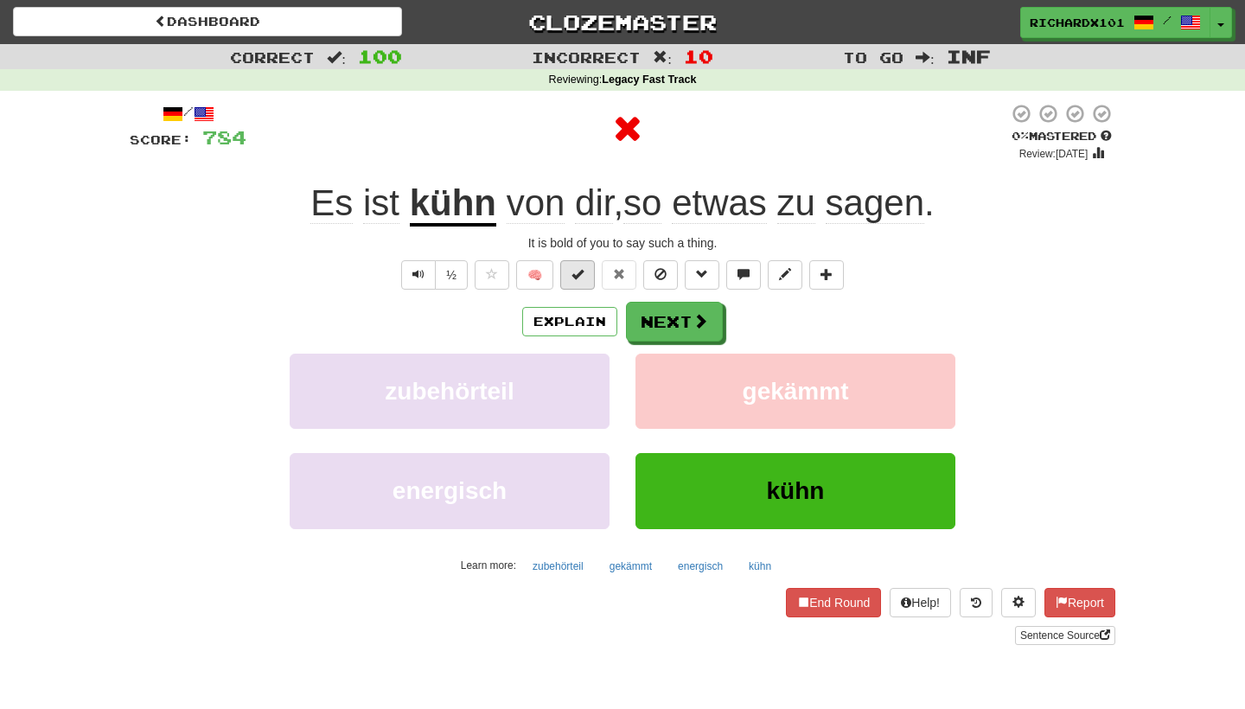
click at [591, 276] on button at bounding box center [577, 274] width 35 height 29
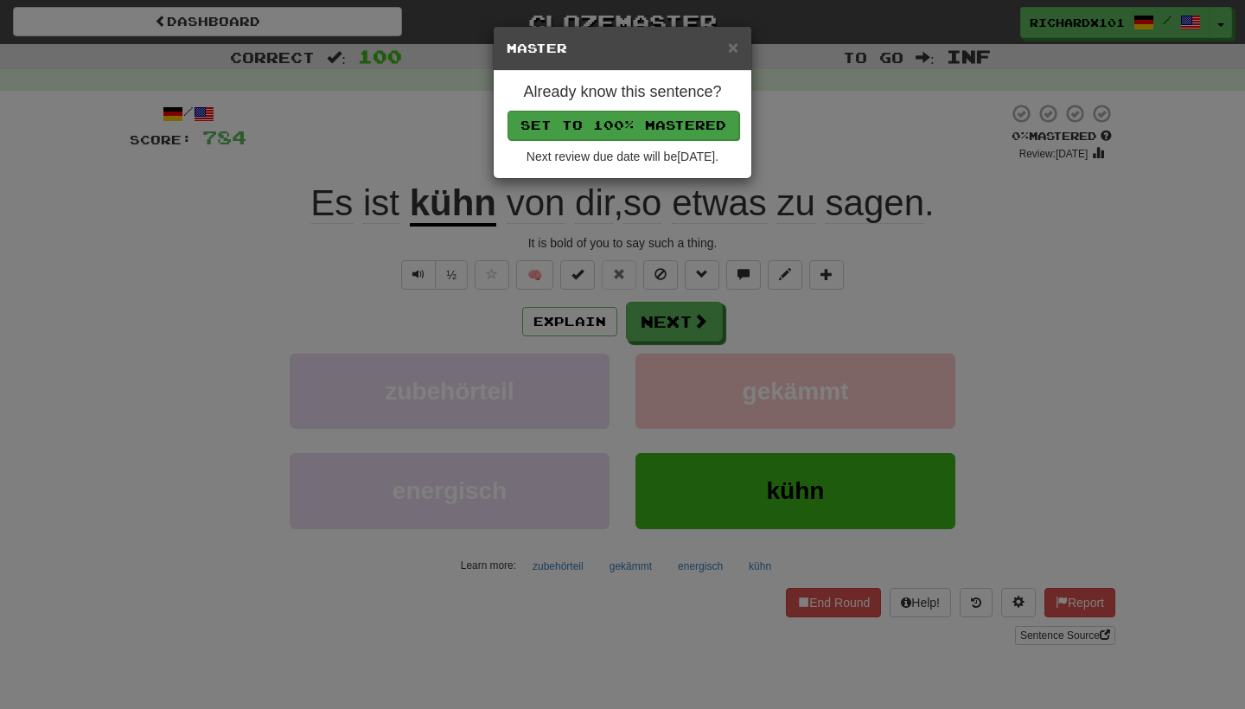
click at [639, 125] on button "Set to 100% Mastered" at bounding box center [624, 125] width 232 height 29
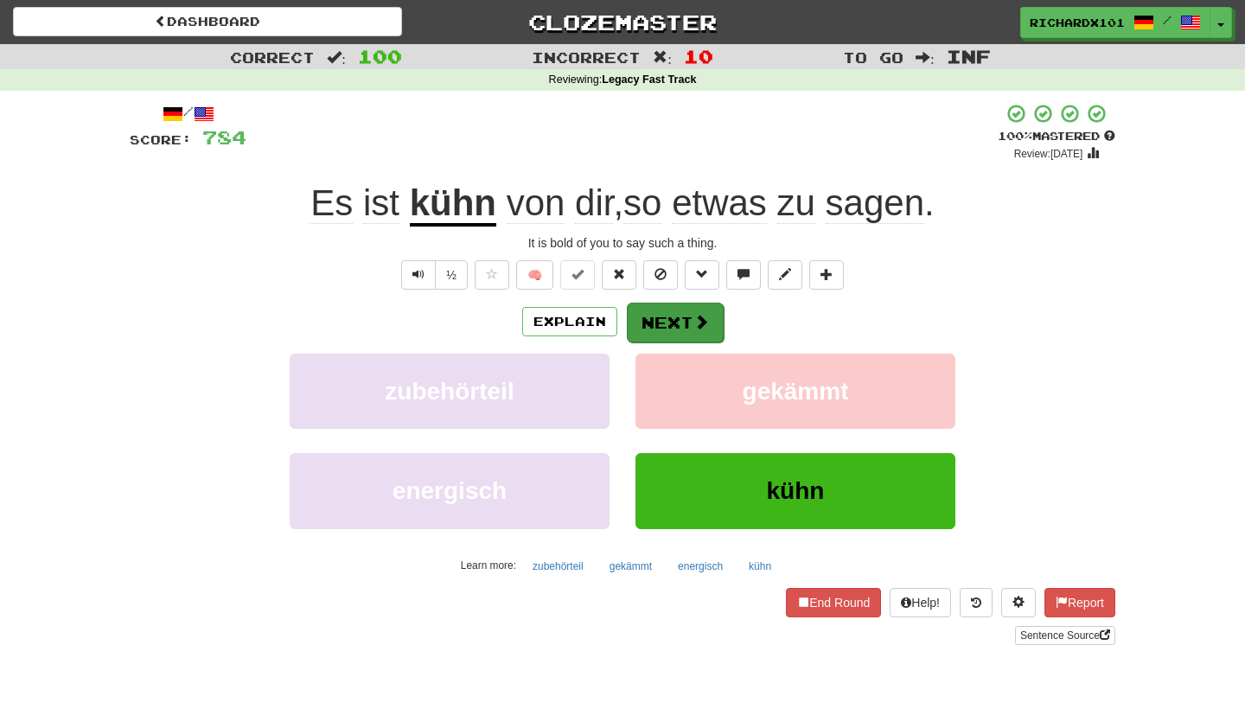
click at [664, 318] on button "Next" at bounding box center [675, 323] width 97 height 40
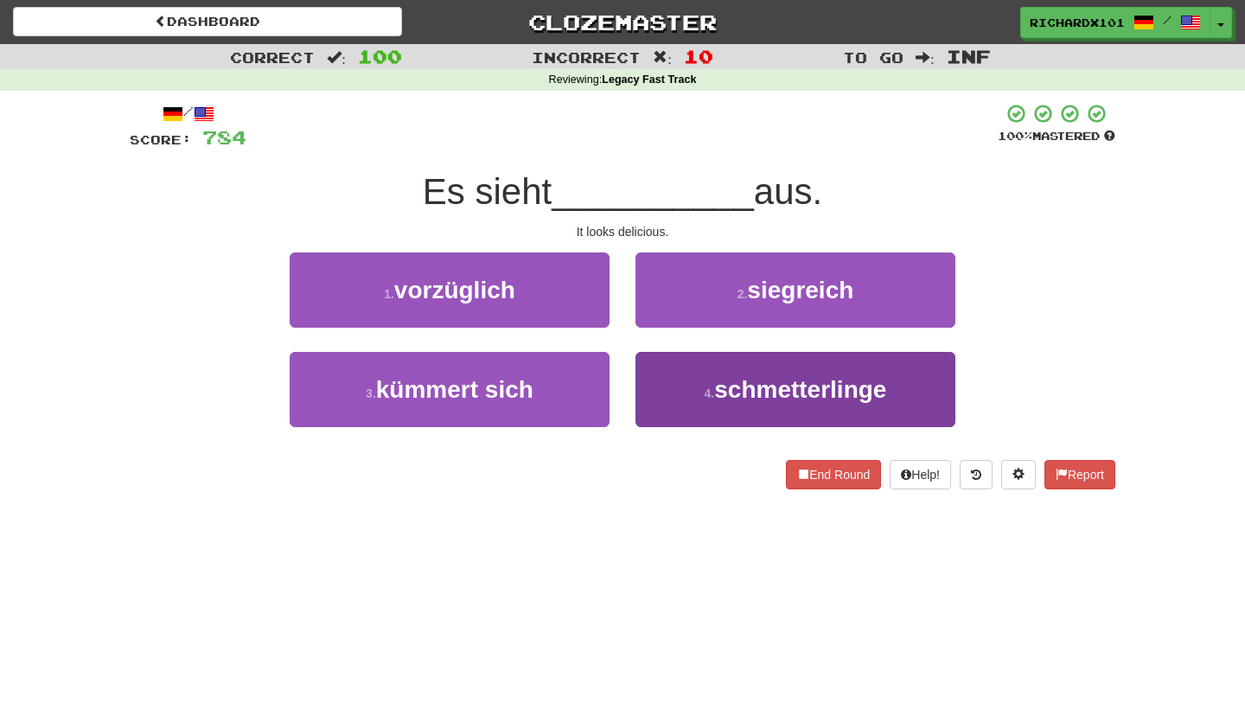
click at [699, 381] on button "4 . schmetterlinge" at bounding box center [795, 389] width 320 height 75
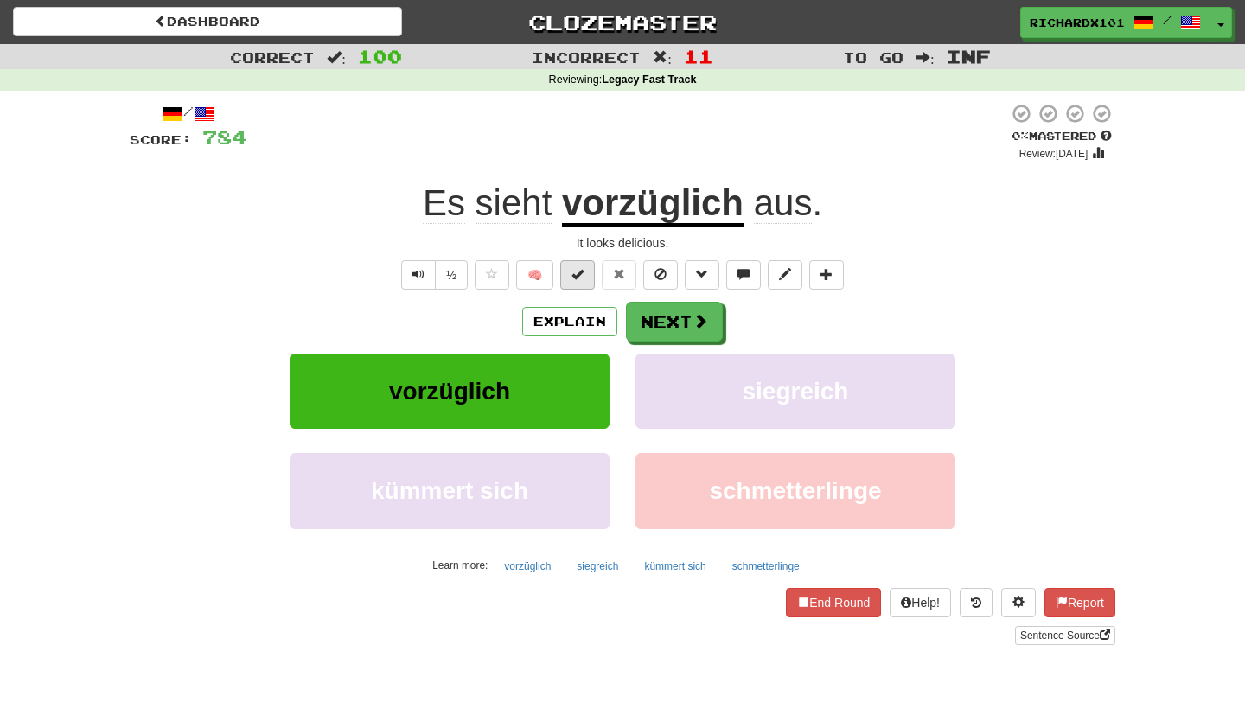
click at [588, 281] on button at bounding box center [577, 274] width 35 height 29
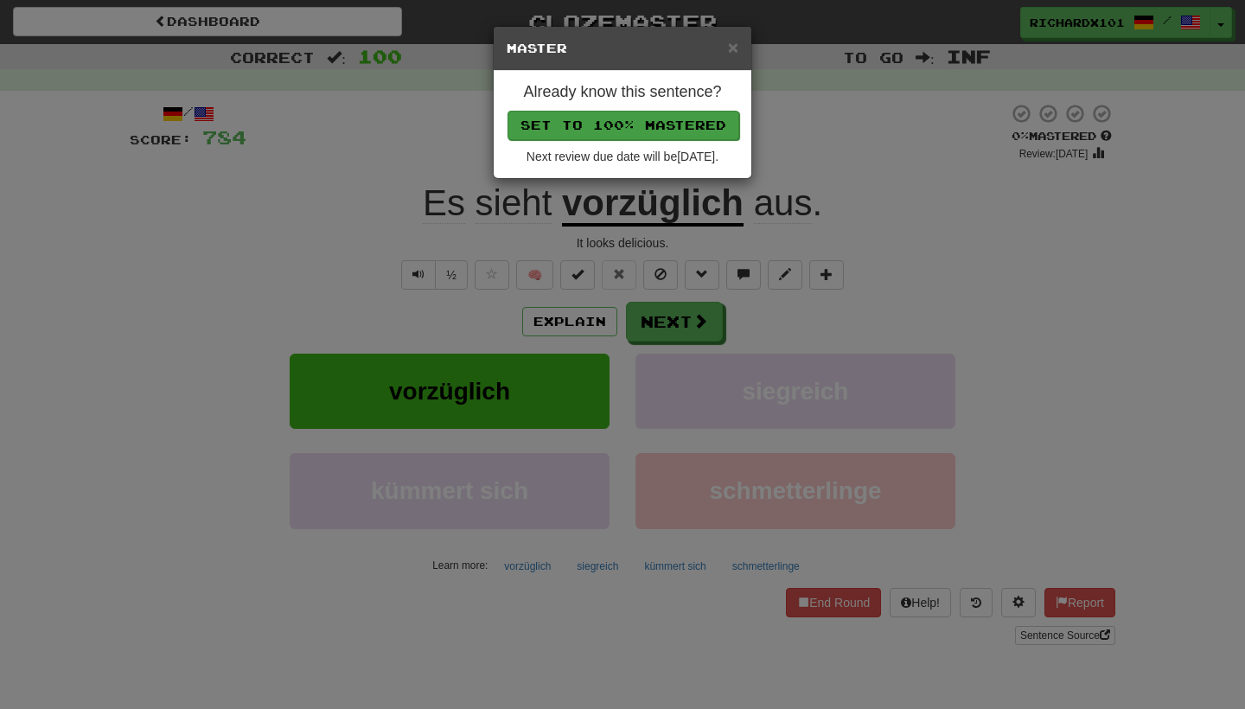
click at [651, 120] on button "Set to 100% Mastered" at bounding box center [624, 125] width 232 height 29
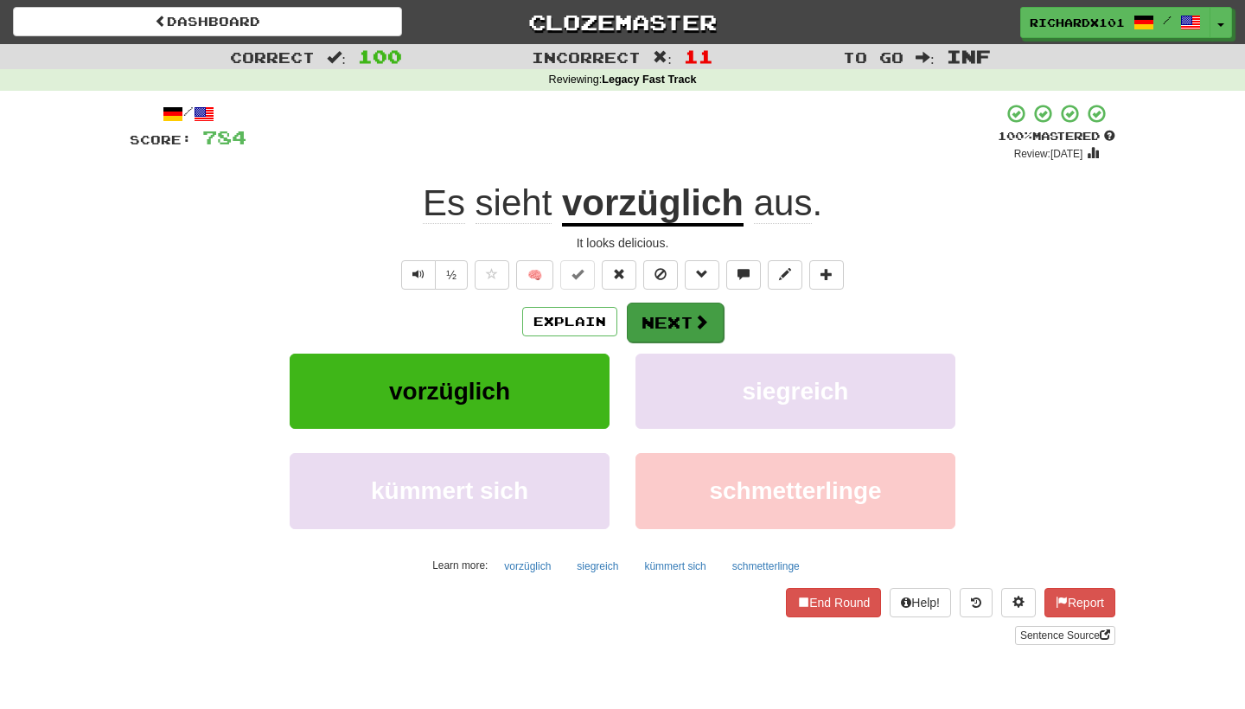
click at [672, 319] on button "Next" at bounding box center [675, 323] width 97 height 40
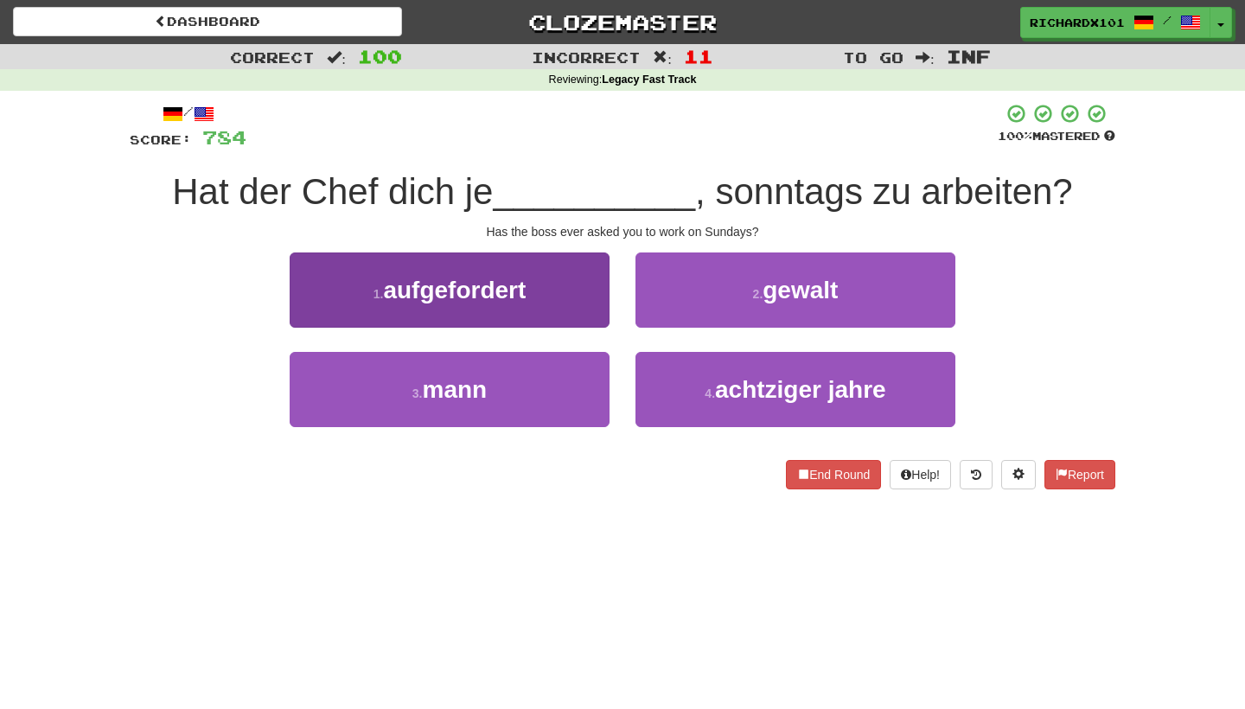
click at [556, 275] on button "1 . aufgefordert" at bounding box center [450, 289] width 320 height 75
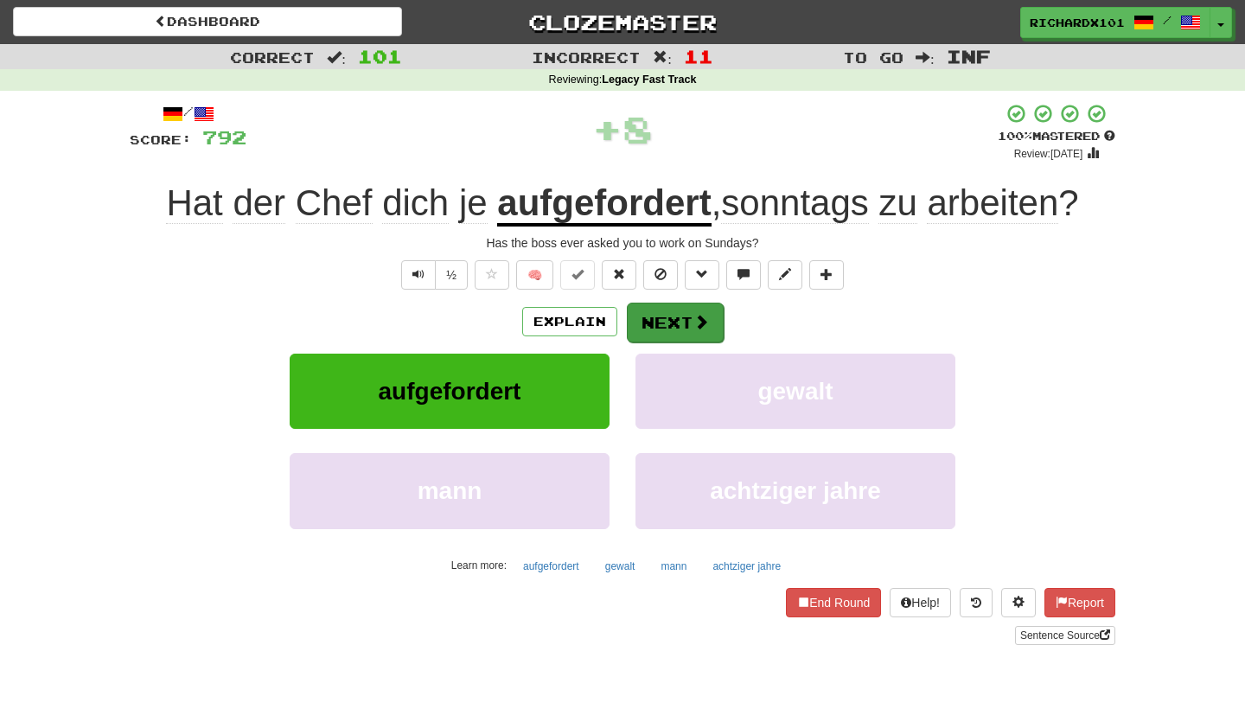
click at [658, 328] on button "Next" at bounding box center [675, 323] width 97 height 40
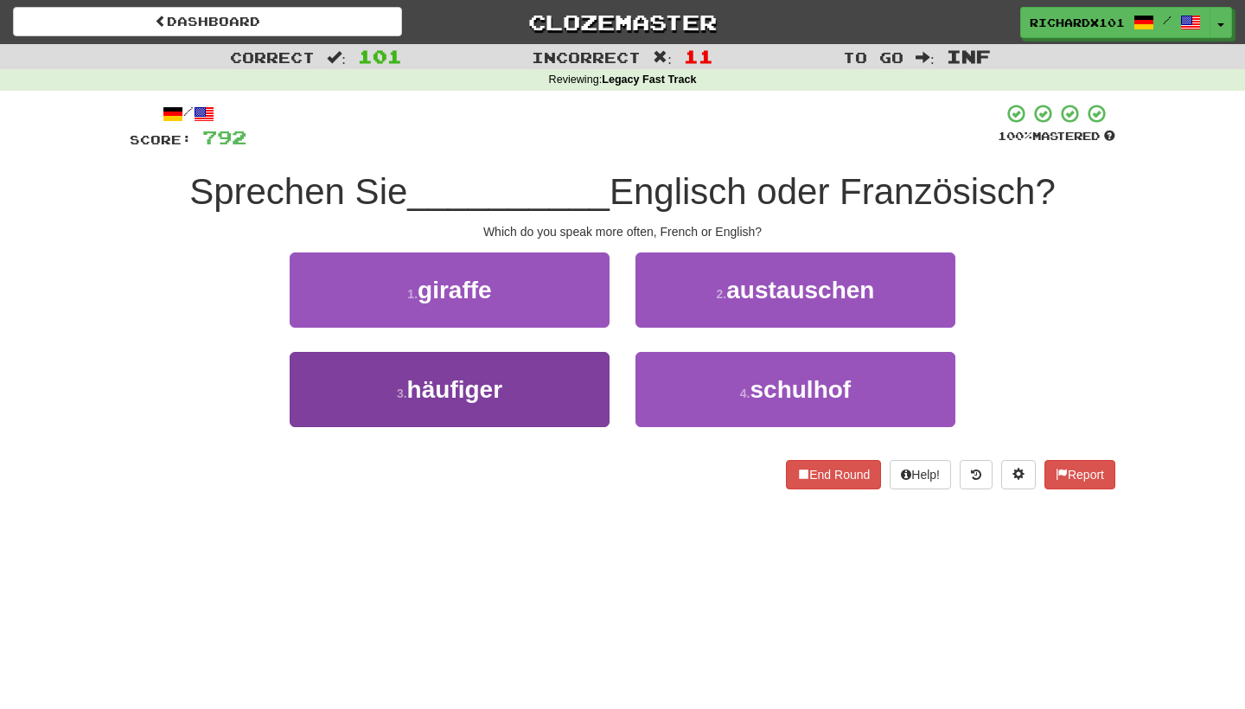
click at [581, 374] on button "3 . häufiger" at bounding box center [450, 389] width 320 height 75
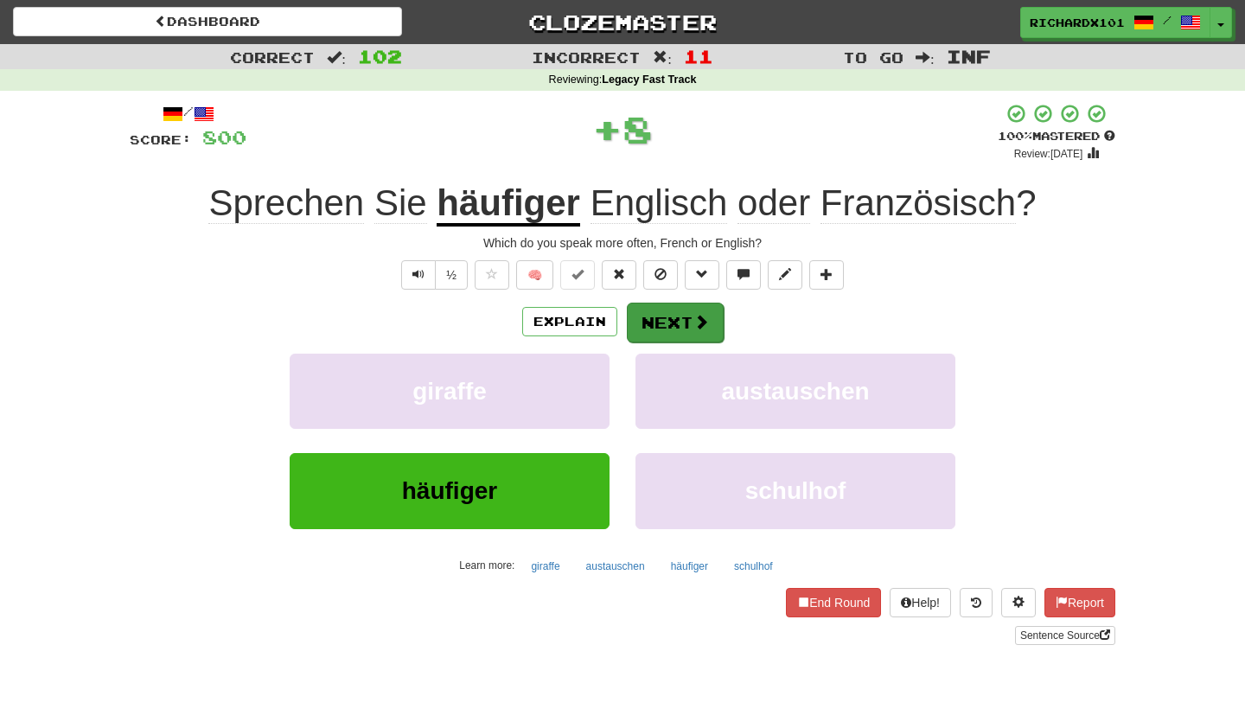
click at [647, 316] on button "Next" at bounding box center [675, 323] width 97 height 40
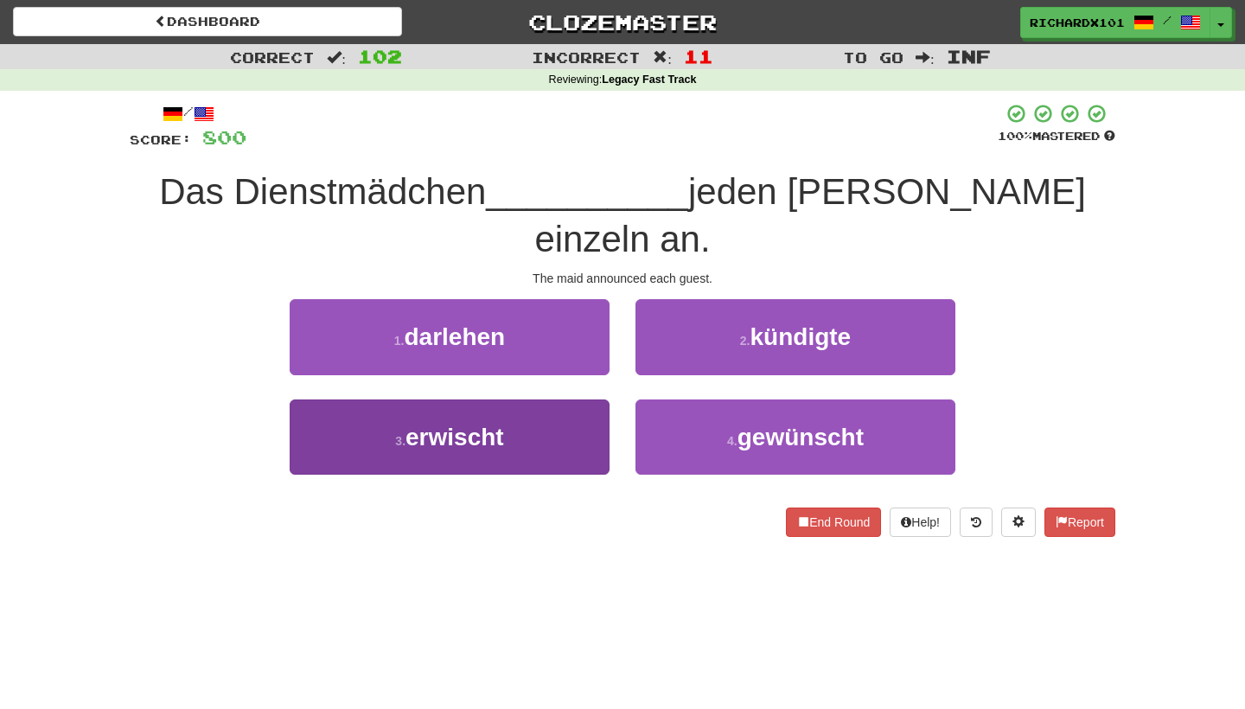
click at [589, 399] on button "3 . erwischt" at bounding box center [450, 436] width 320 height 75
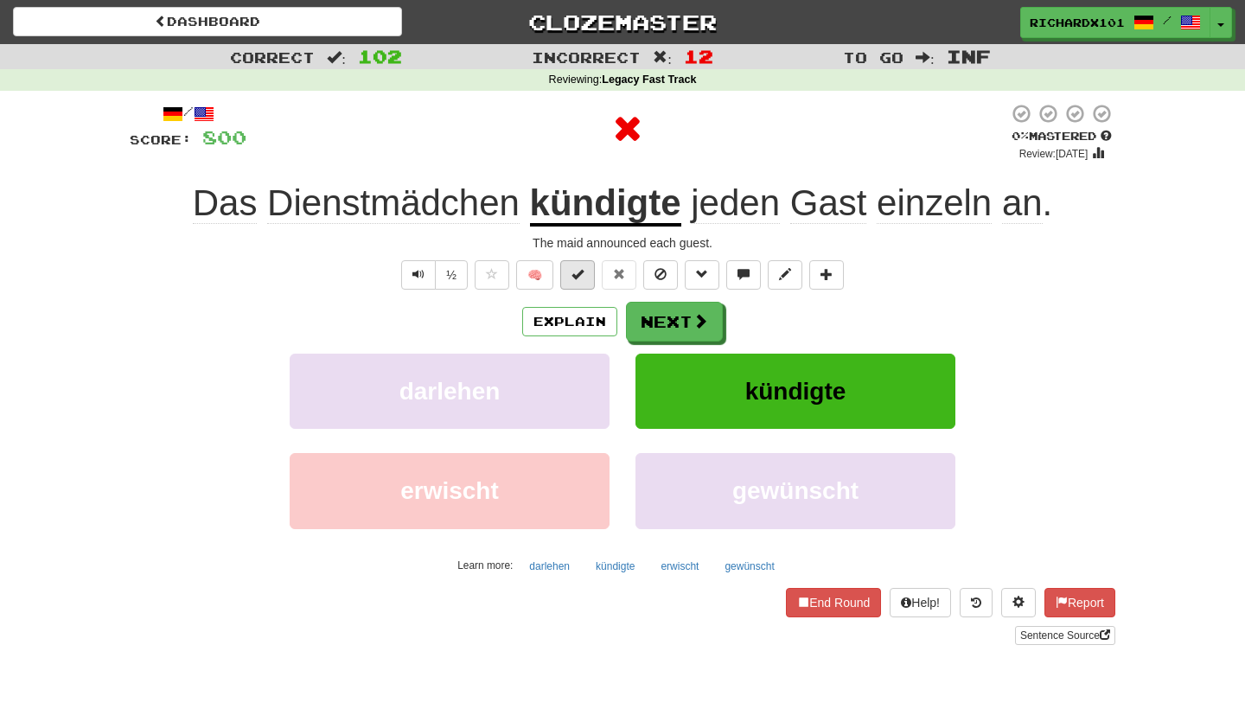
click at [586, 270] on button at bounding box center [577, 274] width 35 height 29
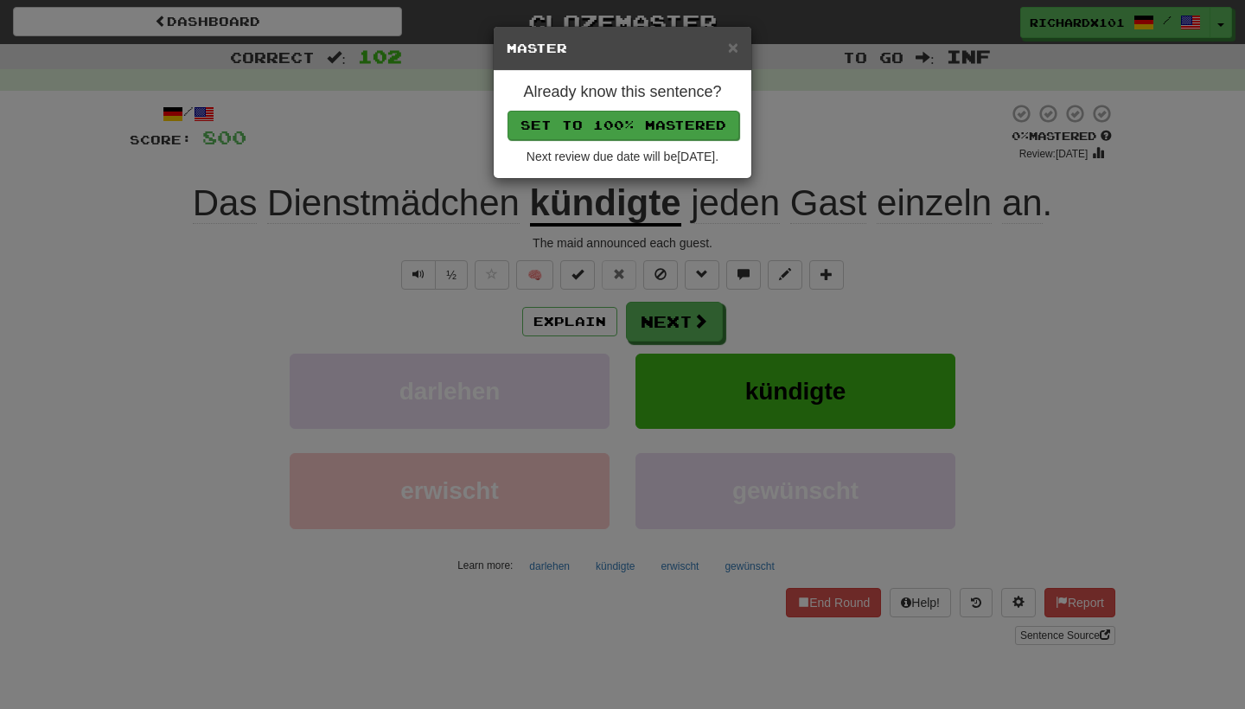
click at [642, 116] on button "Set to 100% Mastered" at bounding box center [624, 125] width 232 height 29
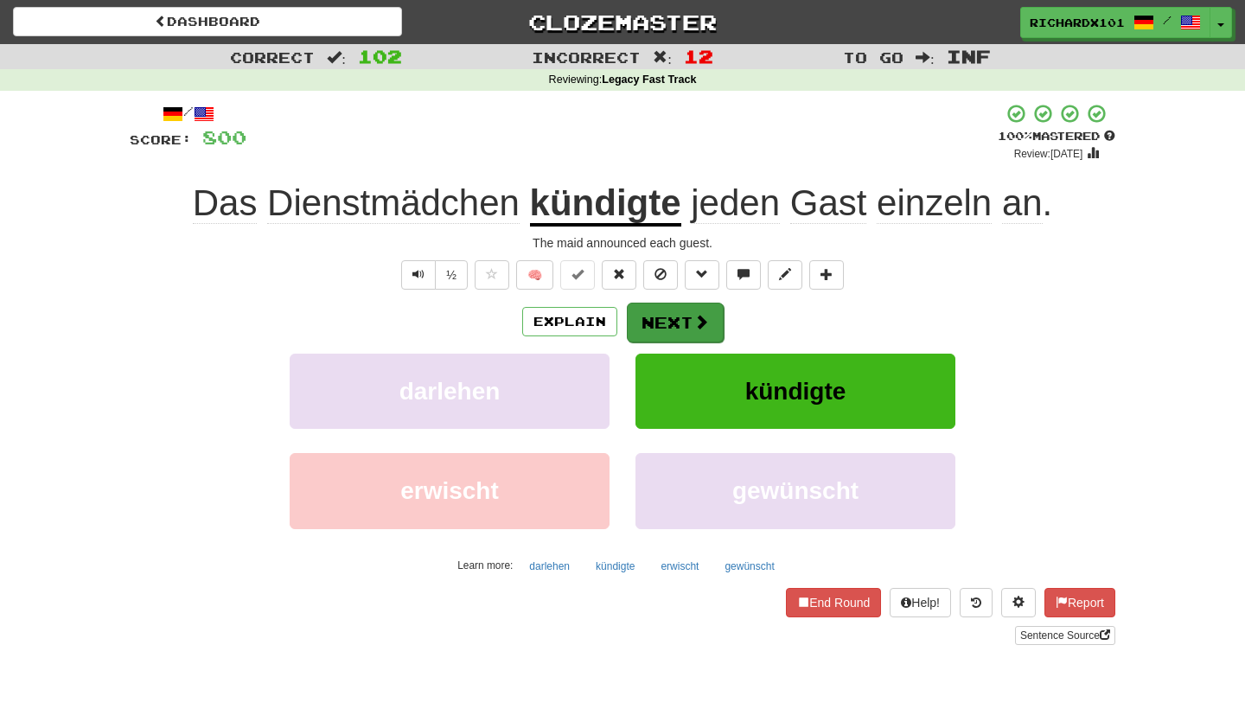
click at [668, 315] on button "Next" at bounding box center [675, 323] width 97 height 40
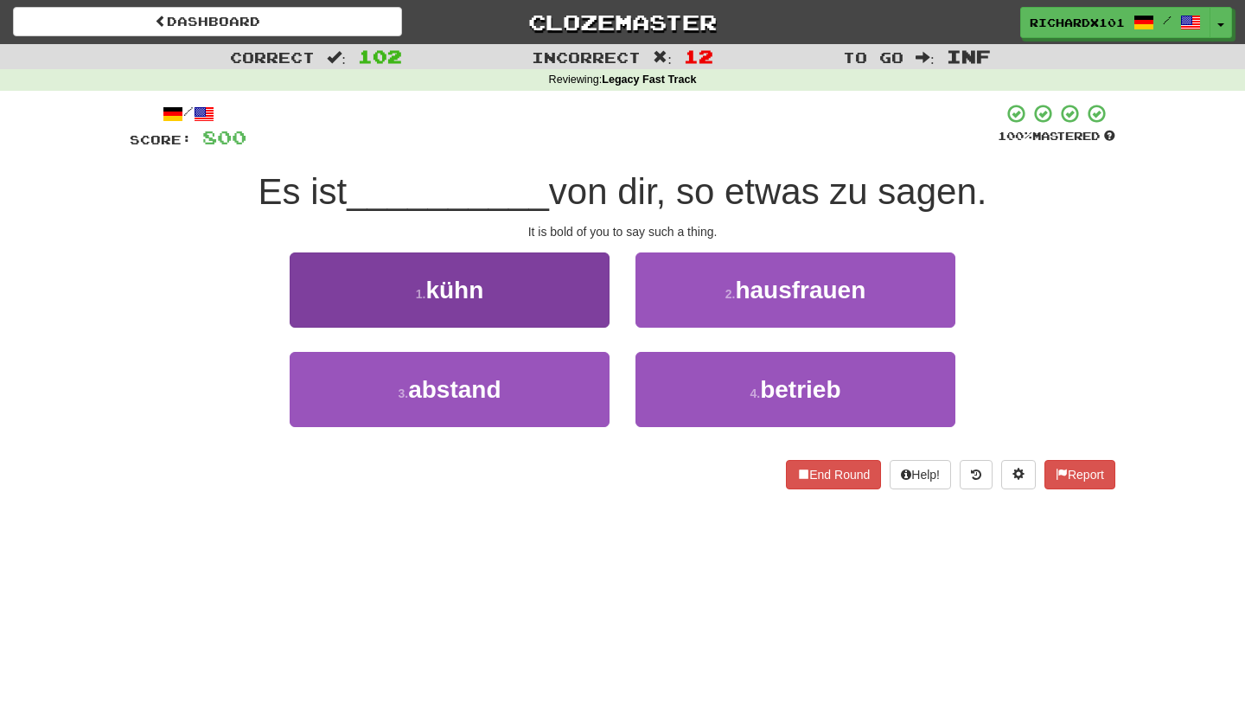
click at [565, 288] on button "1 . kühn" at bounding box center [450, 289] width 320 height 75
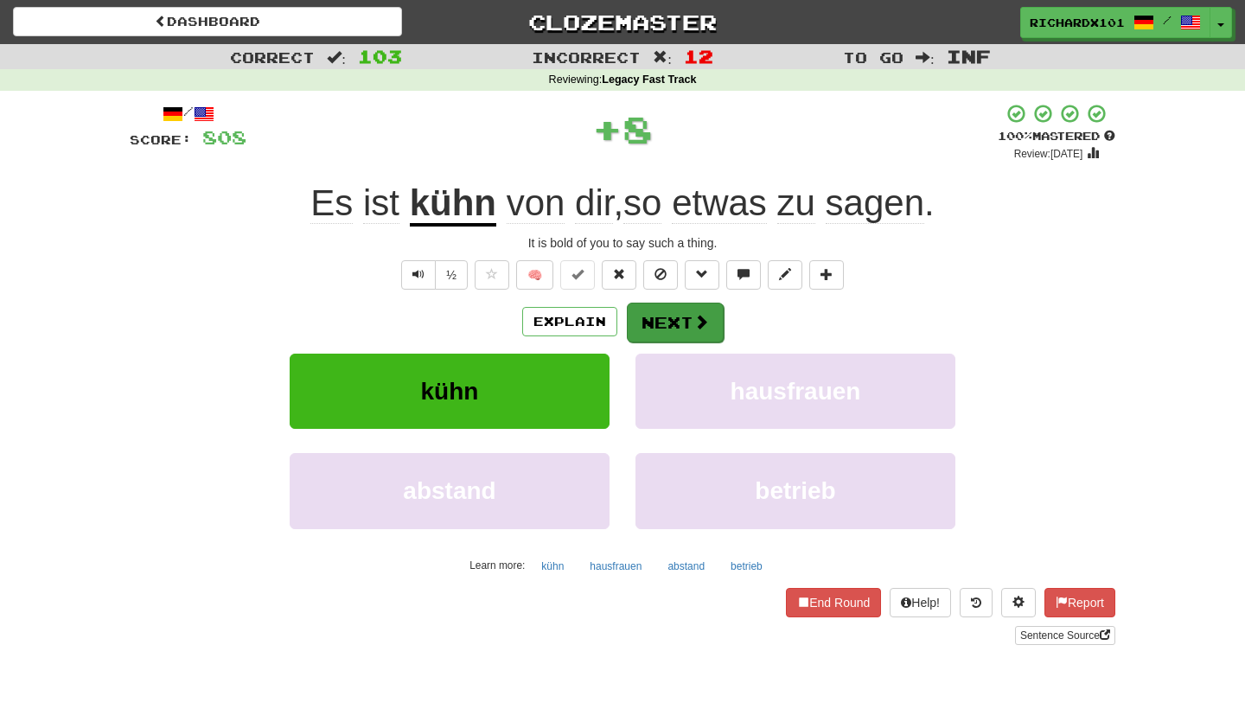
click at [663, 320] on button "Next" at bounding box center [675, 323] width 97 height 40
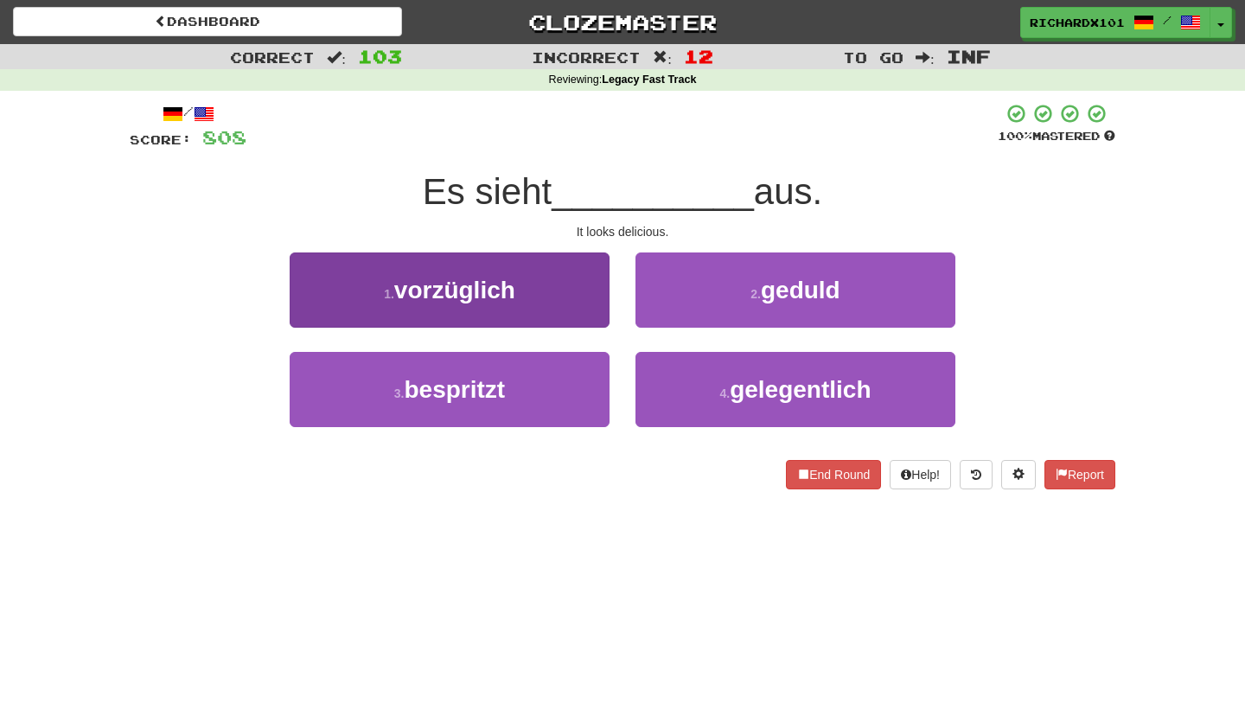
click at [567, 282] on button "1 . vorzüglich" at bounding box center [450, 289] width 320 height 75
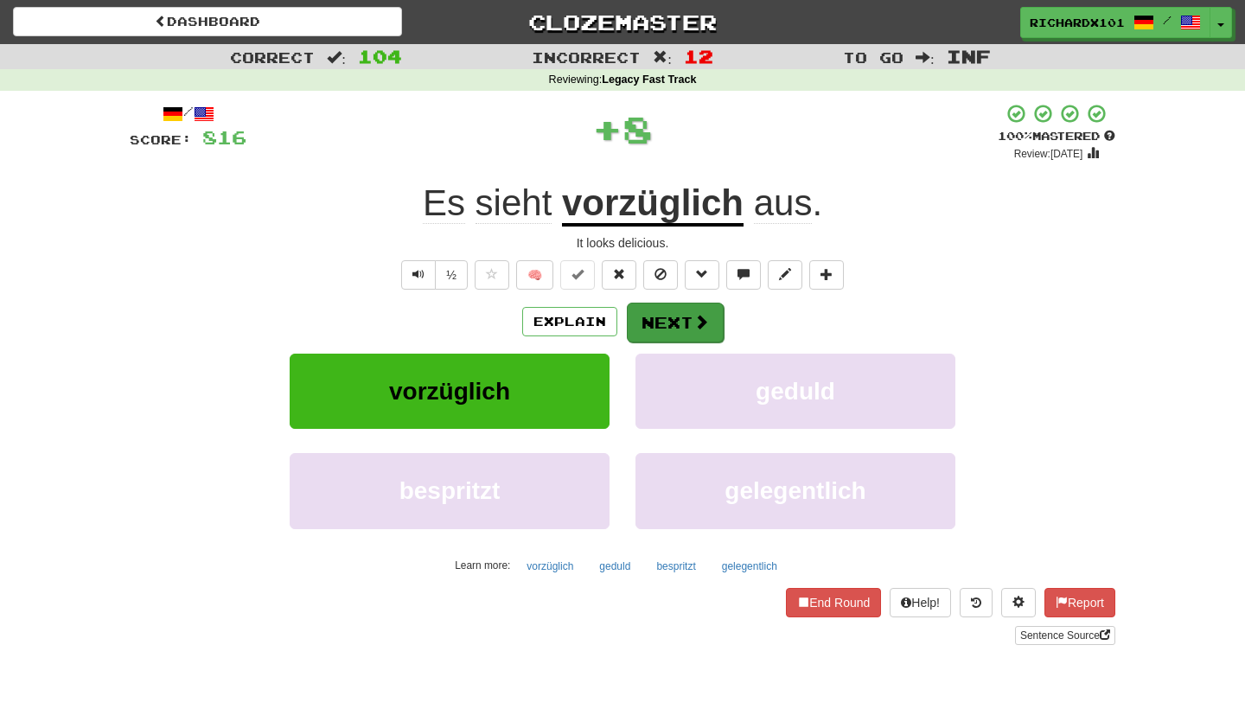
click at [652, 316] on button "Next" at bounding box center [675, 323] width 97 height 40
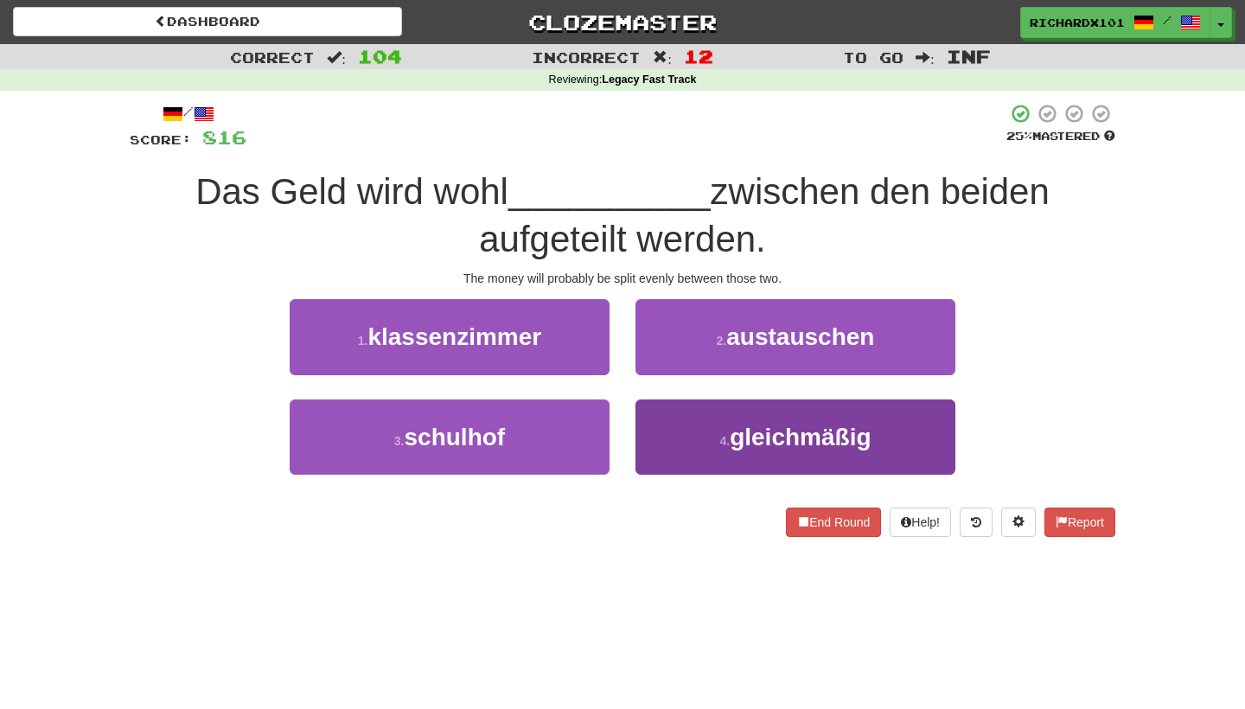
click at [696, 423] on button "4 . gleichmäßig" at bounding box center [795, 436] width 320 height 75
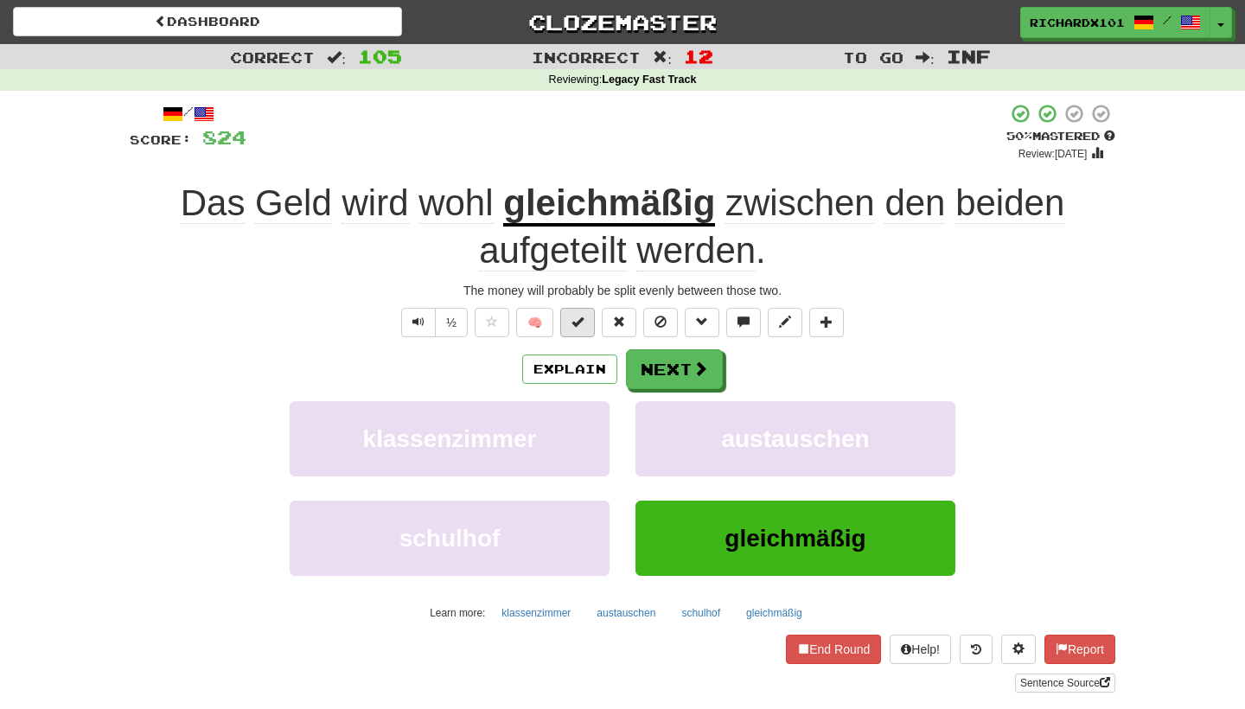
click at [580, 316] on span at bounding box center [577, 322] width 12 height 12
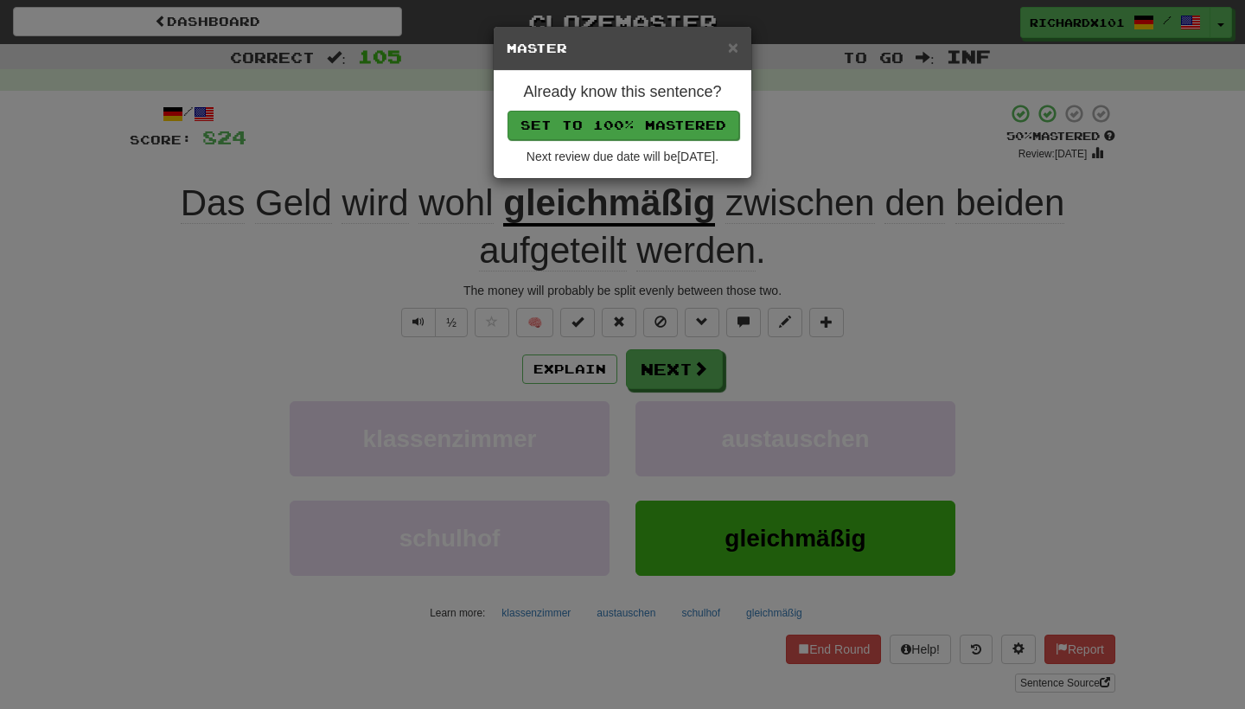
click at [637, 129] on button "Set to 100% Mastered" at bounding box center [624, 125] width 232 height 29
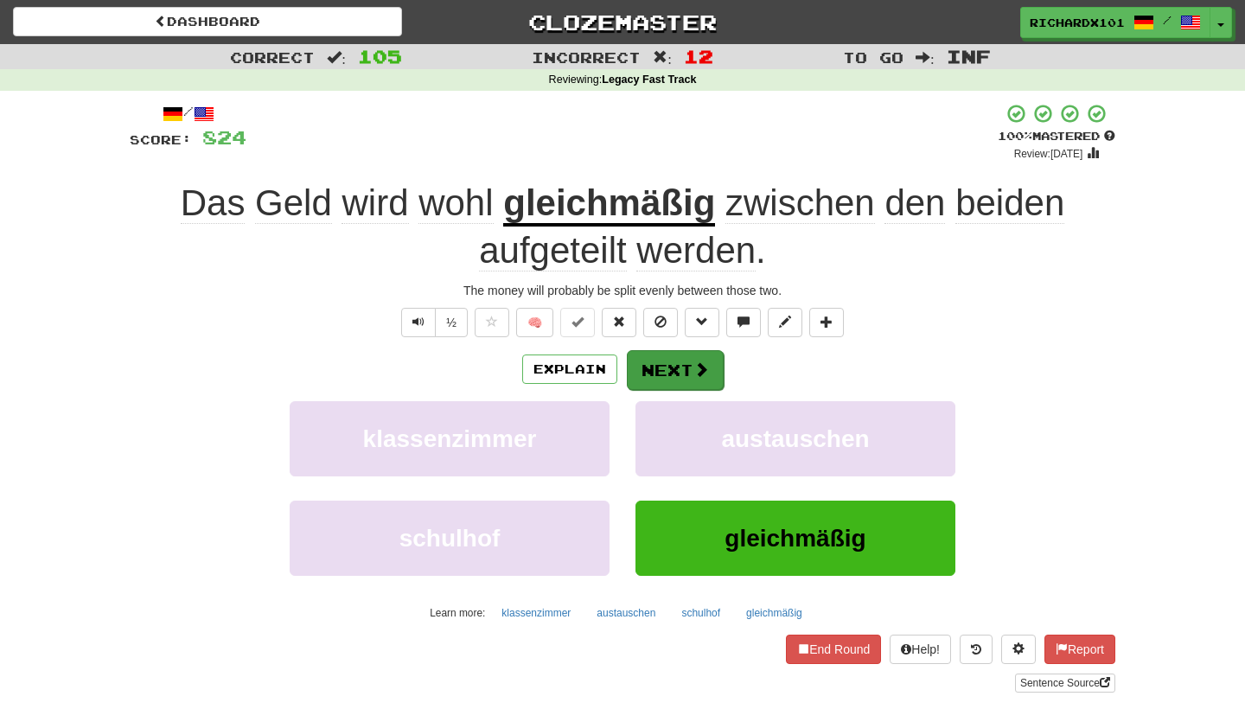
click at [661, 365] on button "Next" at bounding box center [675, 370] width 97 height 40
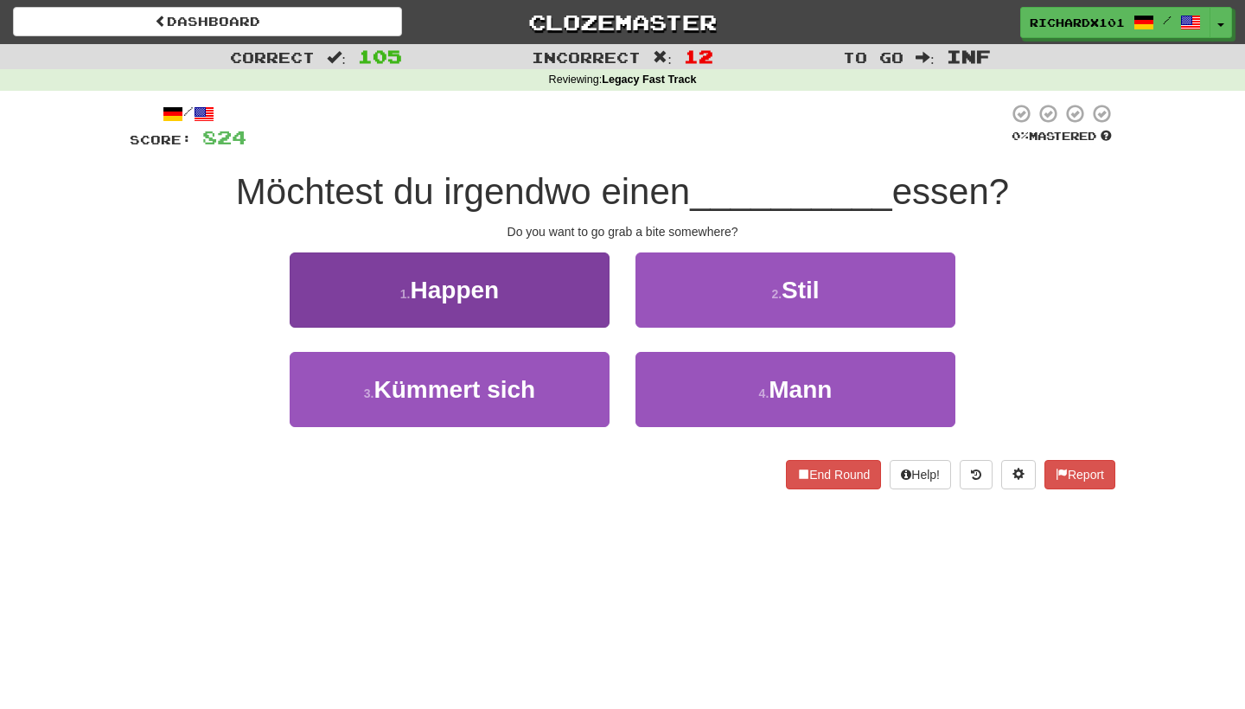
click at [569, 309] on button "1 . Happen" at bounding box center [450, 289] width 320 height 75
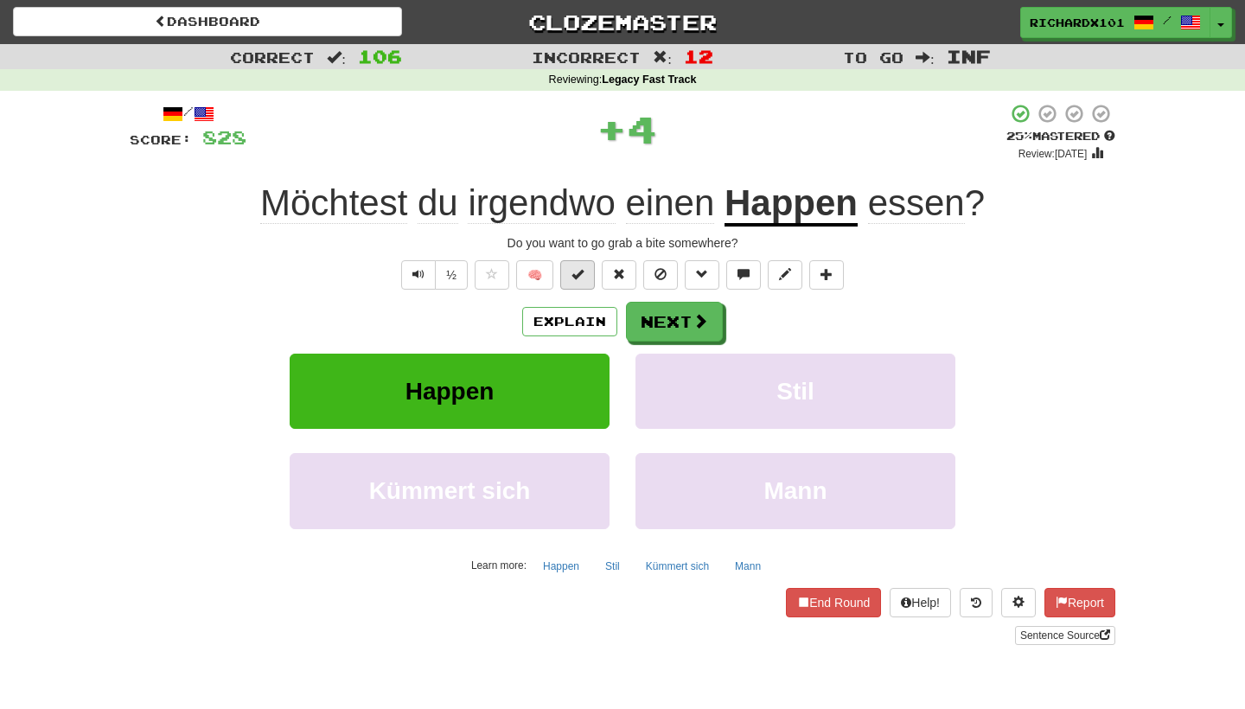
click at [576, 260] on button at bounding box center [577, 274] width 35 height 29
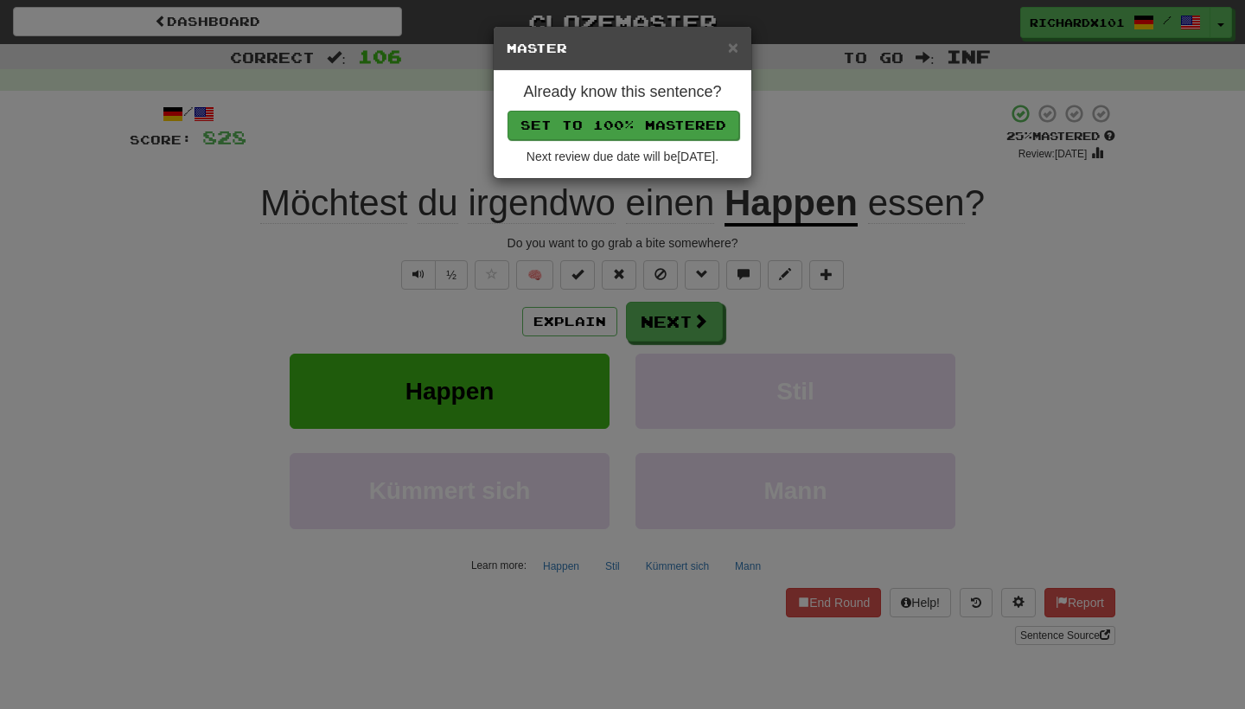
click at [626, 125] on button "Set to 100% Mastered" at bounding box center [624, 125] width 232 height 29
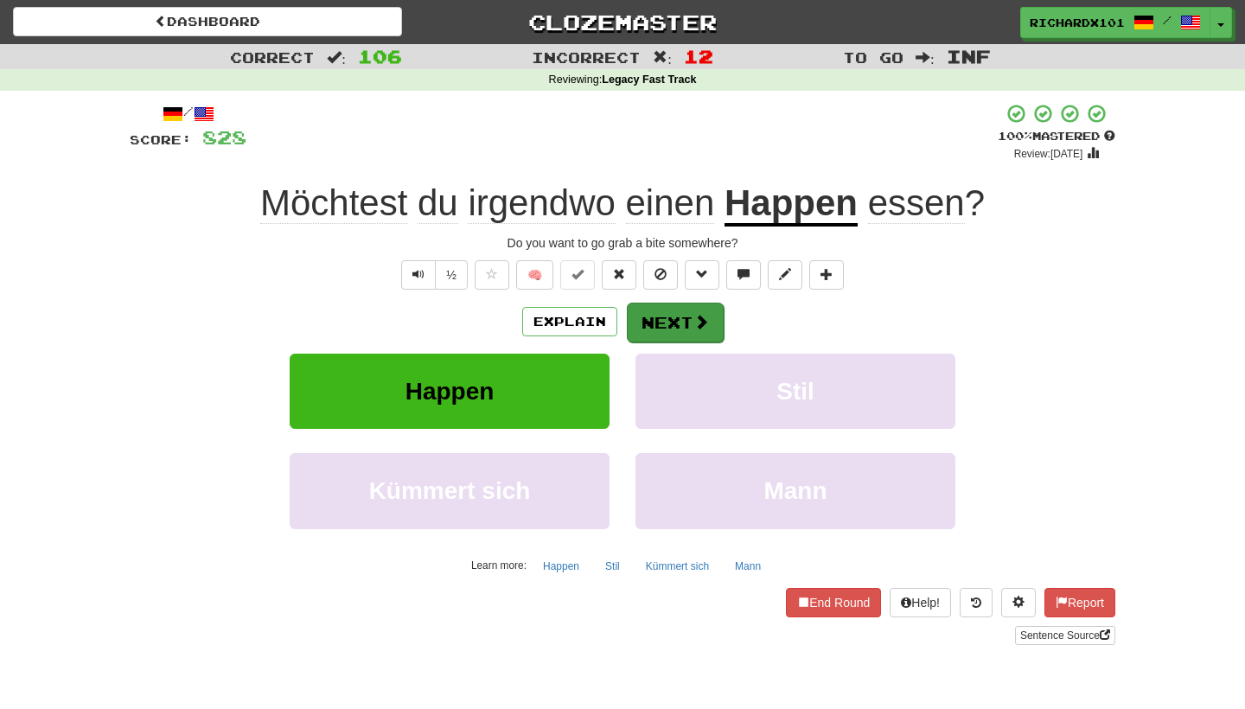
click at [661, 312] on button "Next" at bounding box center [675, 323] width 97 height 40
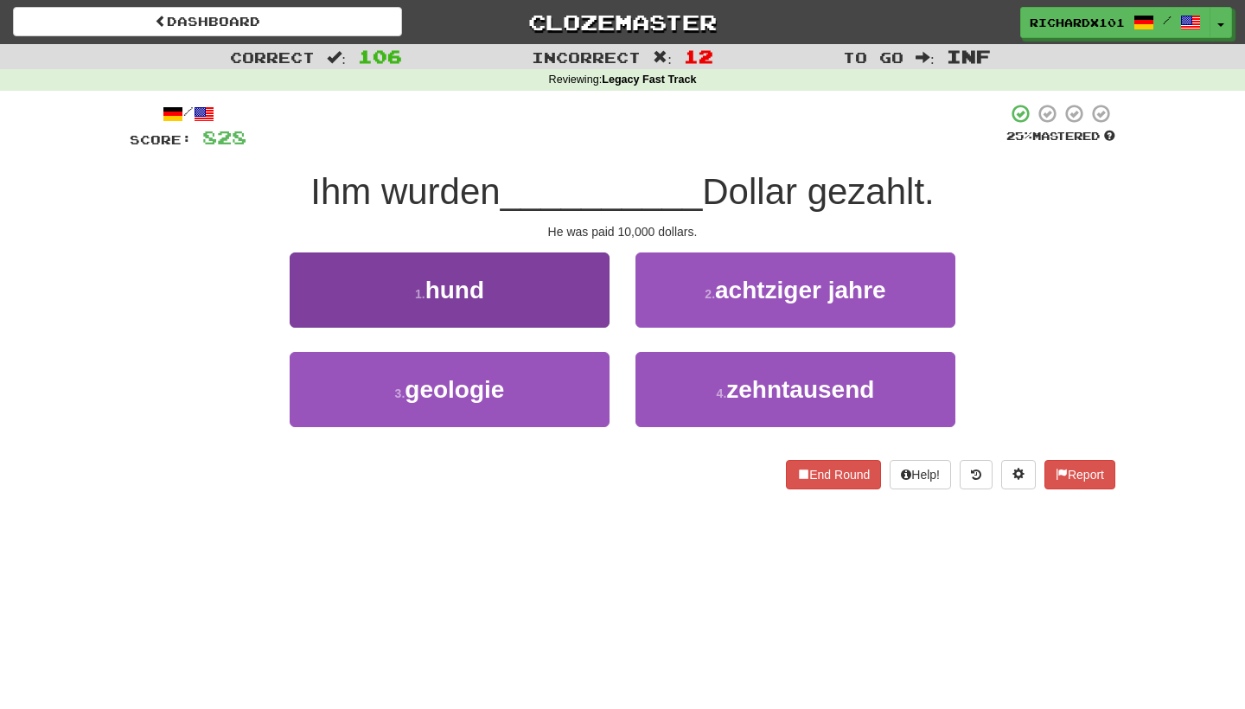
click at [583, 289] on button "1 . hund" at bounding box center [450, 289] width 320 height 75
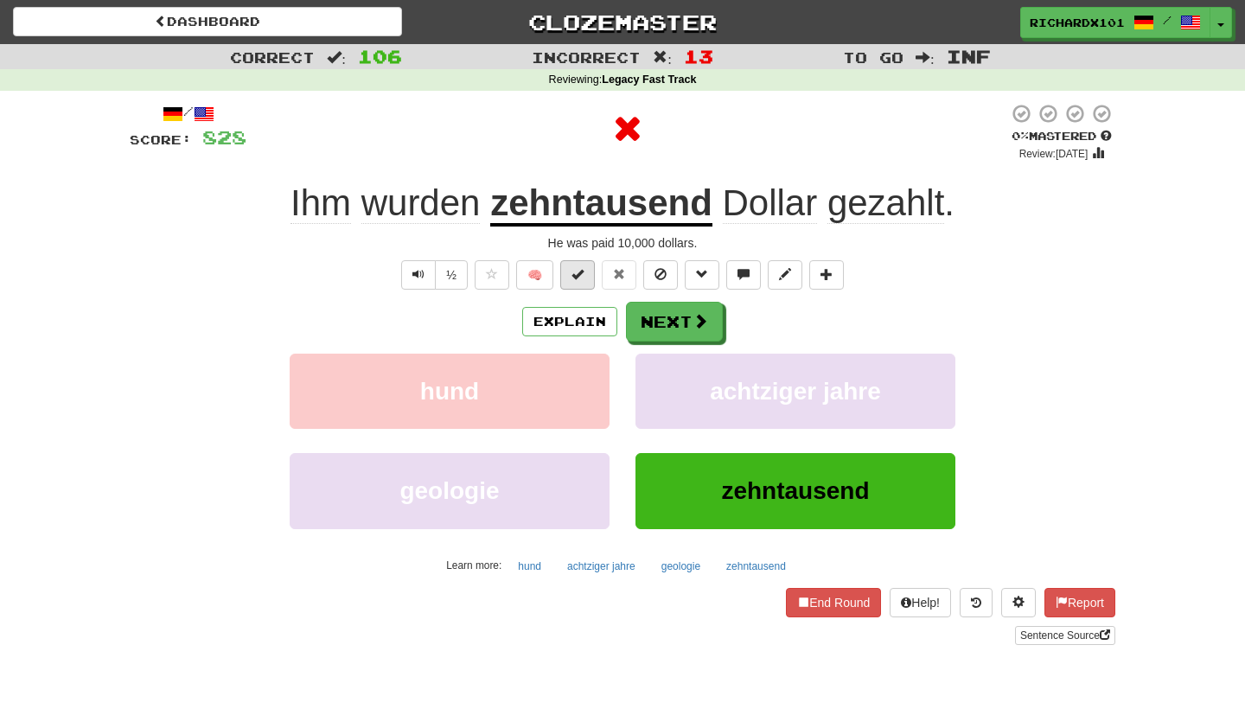
click at [582, 277] on span at bounding box center [577, 274] width 12 height 12
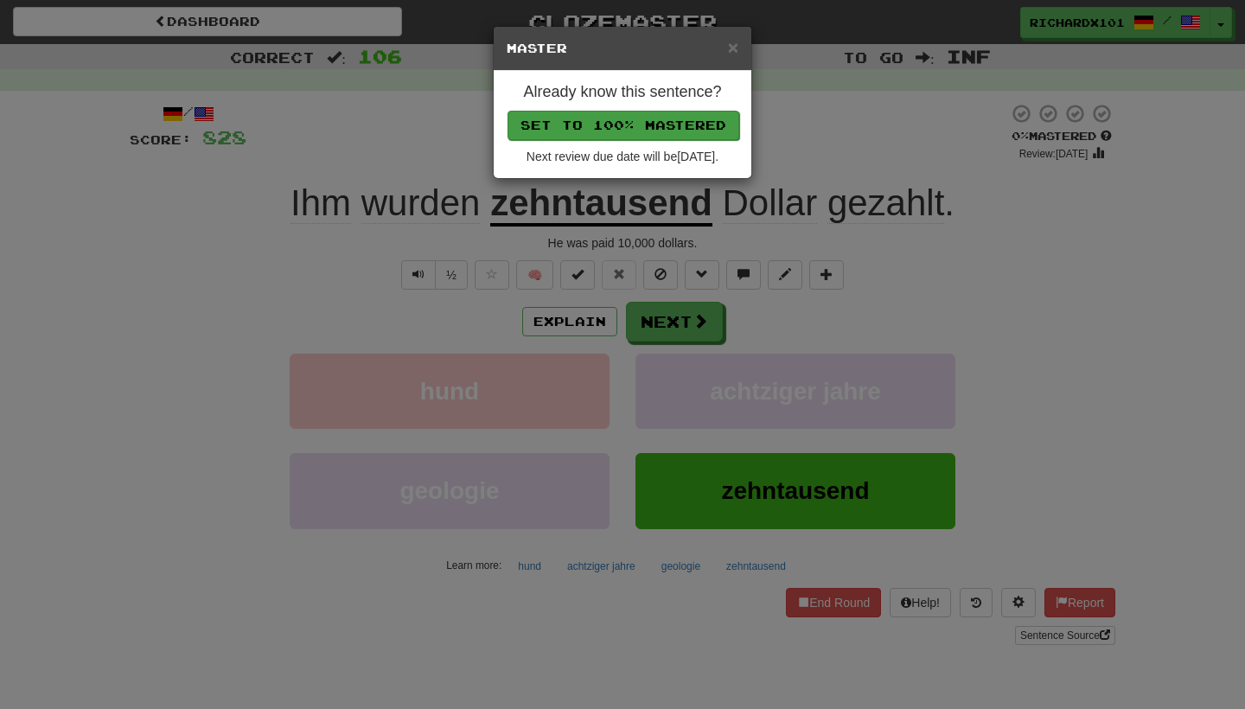
click at [651, 125] on button "Set to 100% Mastered" at bounding box center [624, 125] width 232 height 29
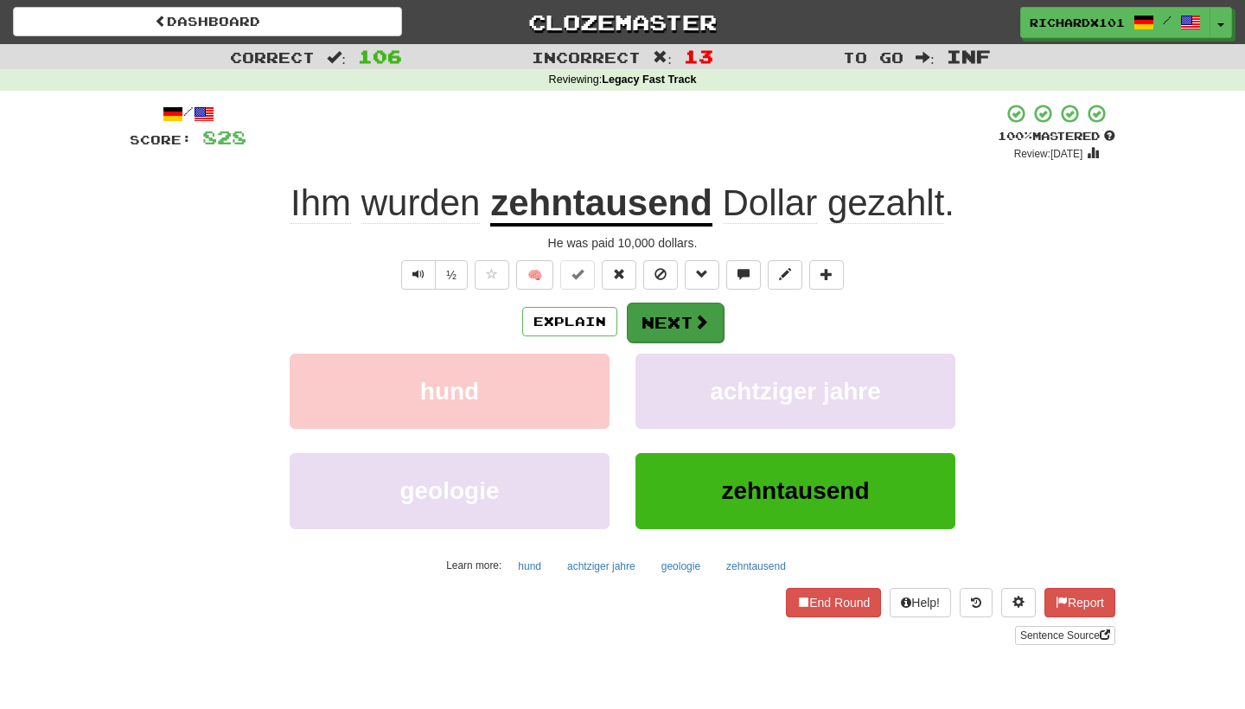
click at [676, 319] on button "Next" at bounding box center [675, 323] width 97 height 40
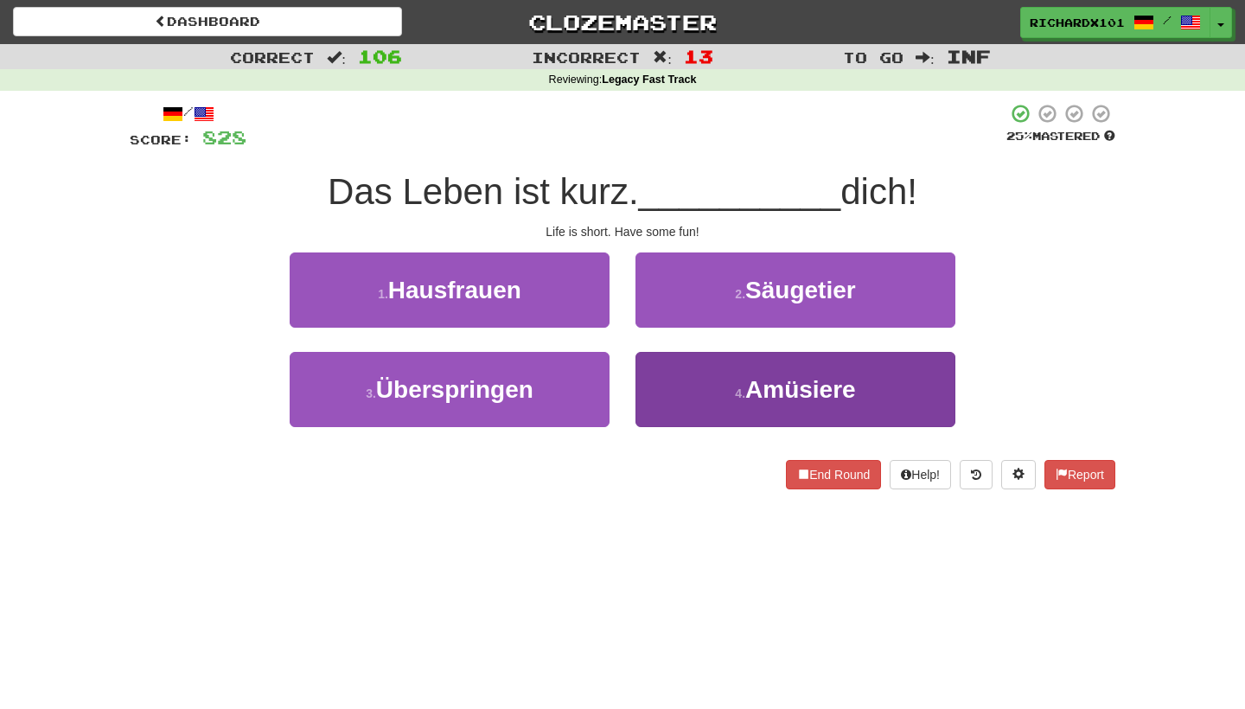
click at [702, 391] on button "4 . Amüsiere" at bounding box center [795, 389] width 320 height 75
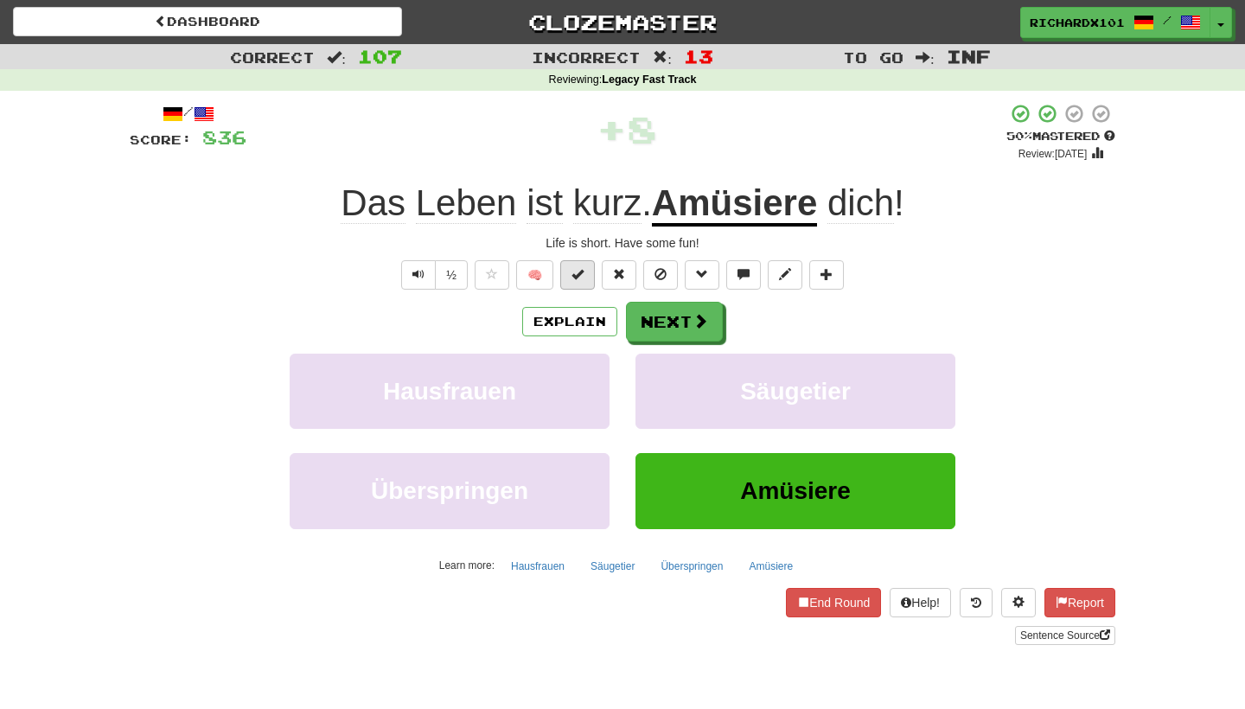
click at [580, 268] on span at bounding box center [577, 274] width 12 height 12
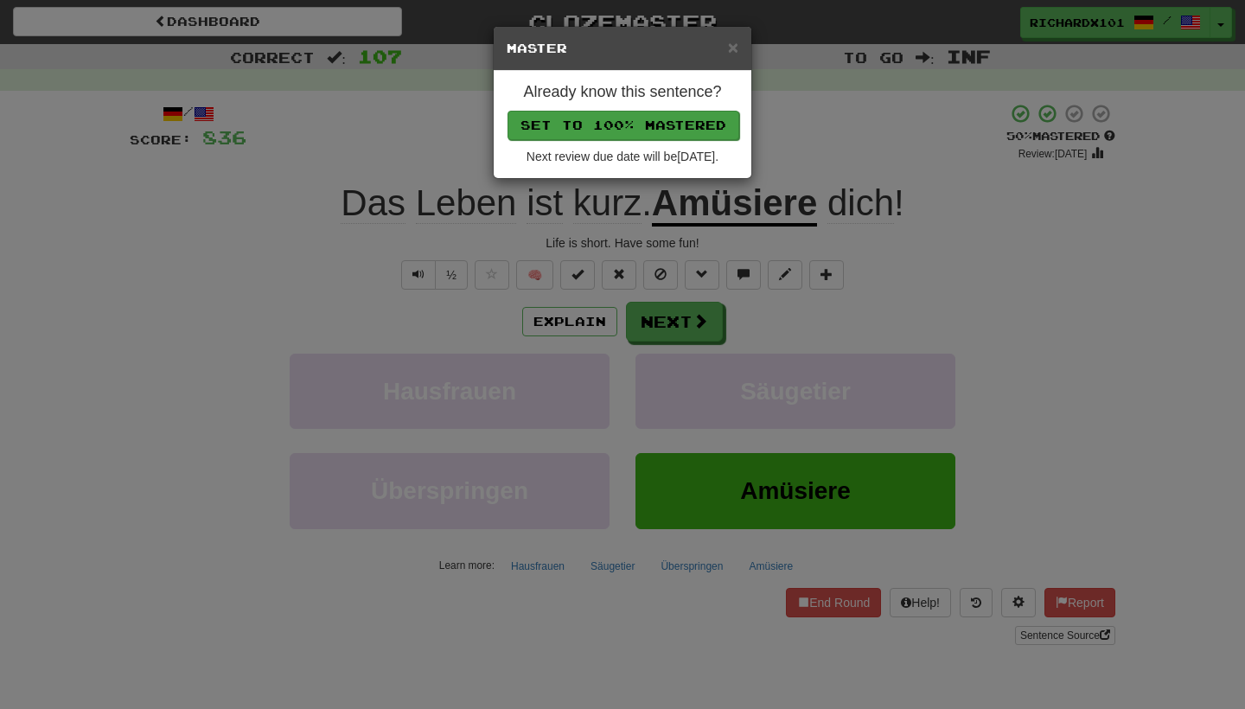
click at [624, 113] on button "Set to 100% Mastered" at bounding box center [624, 125] width 232 height 29
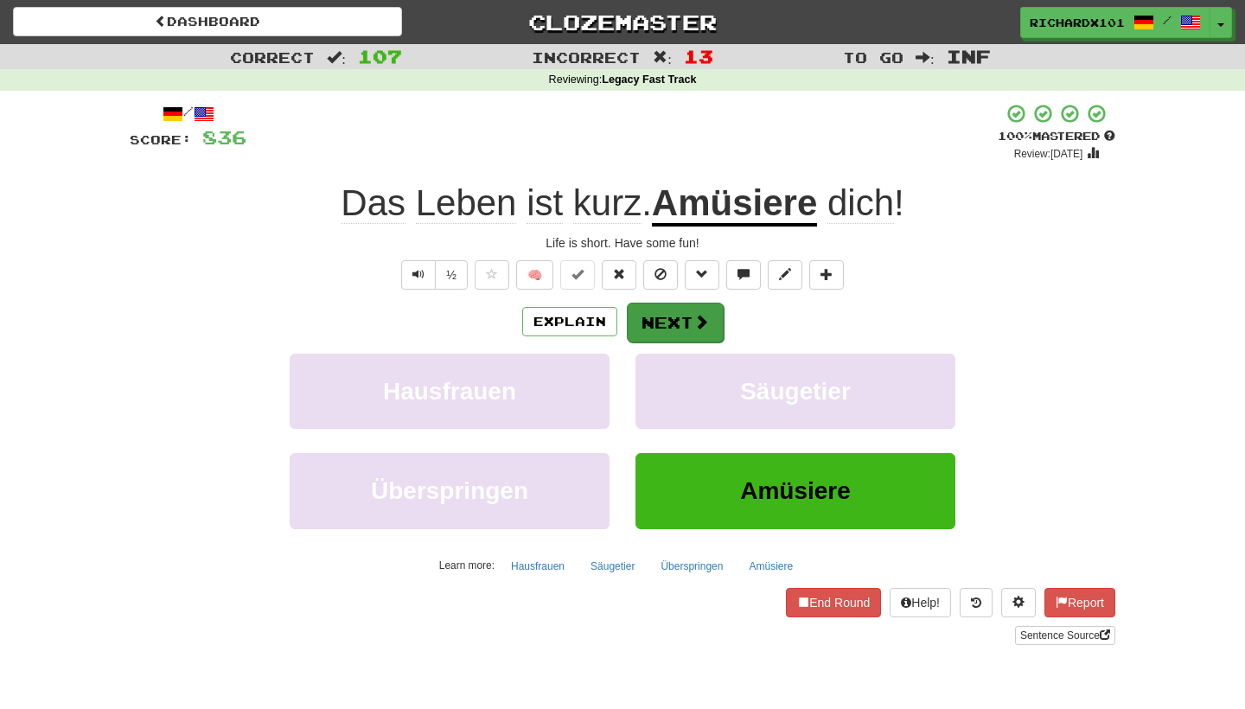
click at [666, 322] on button "Next" at bounding box center [675, 323] width 97 height 40
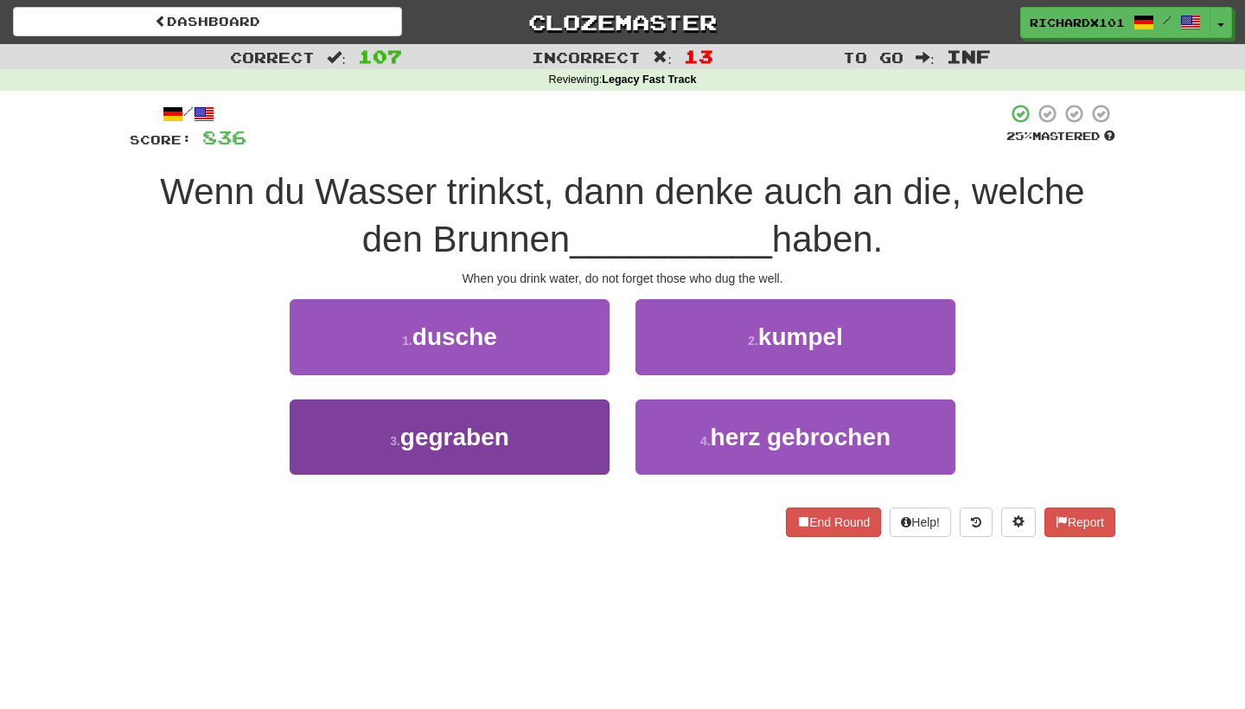
click at [578, 436] on button "3 . gegraben" at bounding box center [450, 436] width 320 height 75
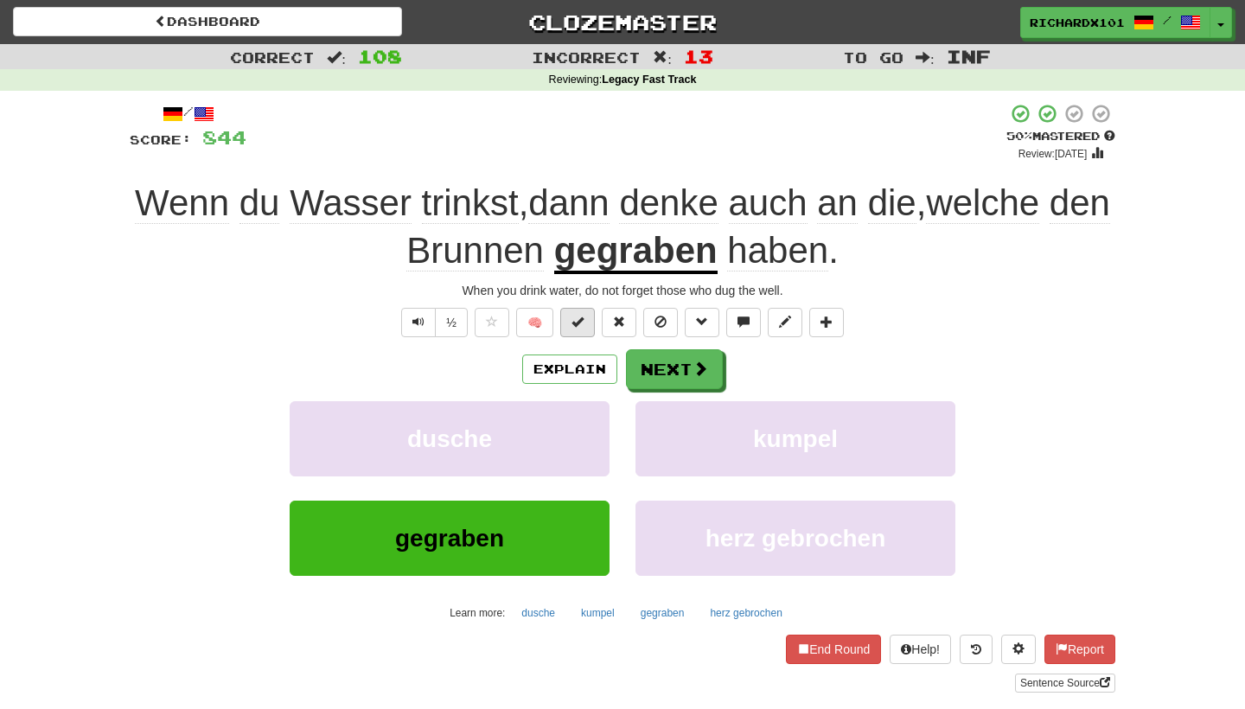
click at [578, 317] on span at bounding box center [577, 322] width 12 height 12
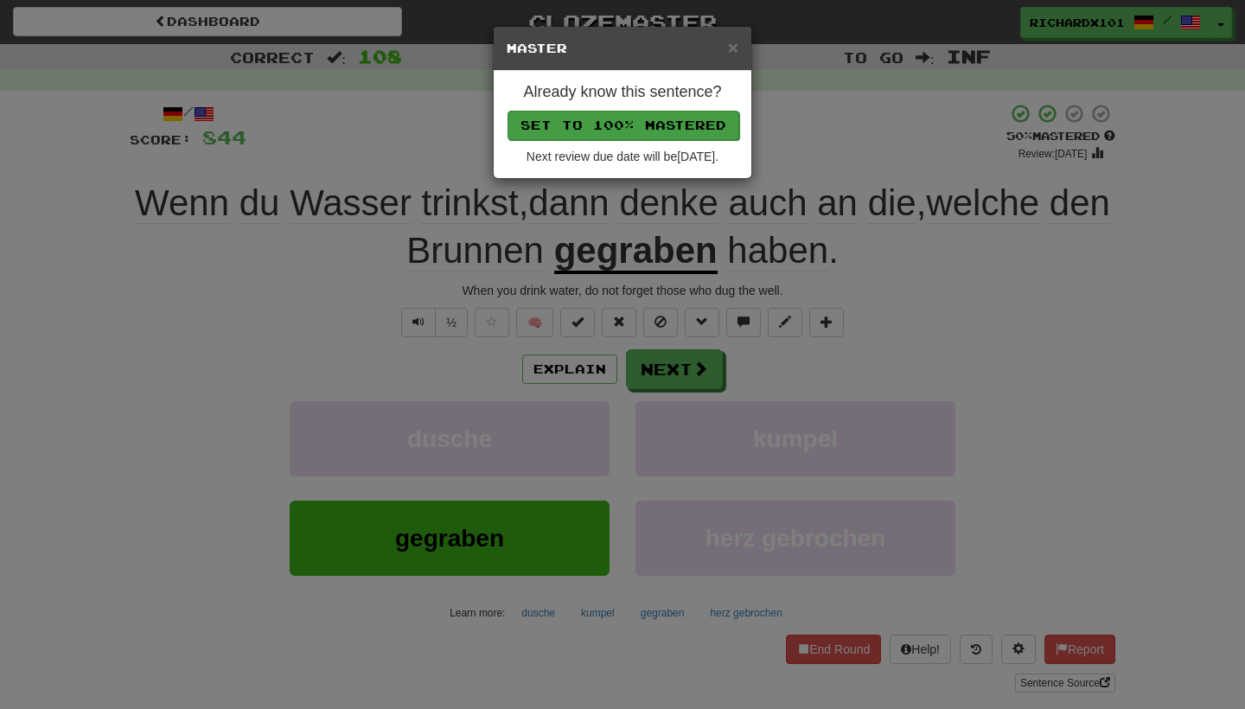
click at [643, 123] on button "Set to 100% Mastered" at bounding box center [624, 125] width 232 height 29
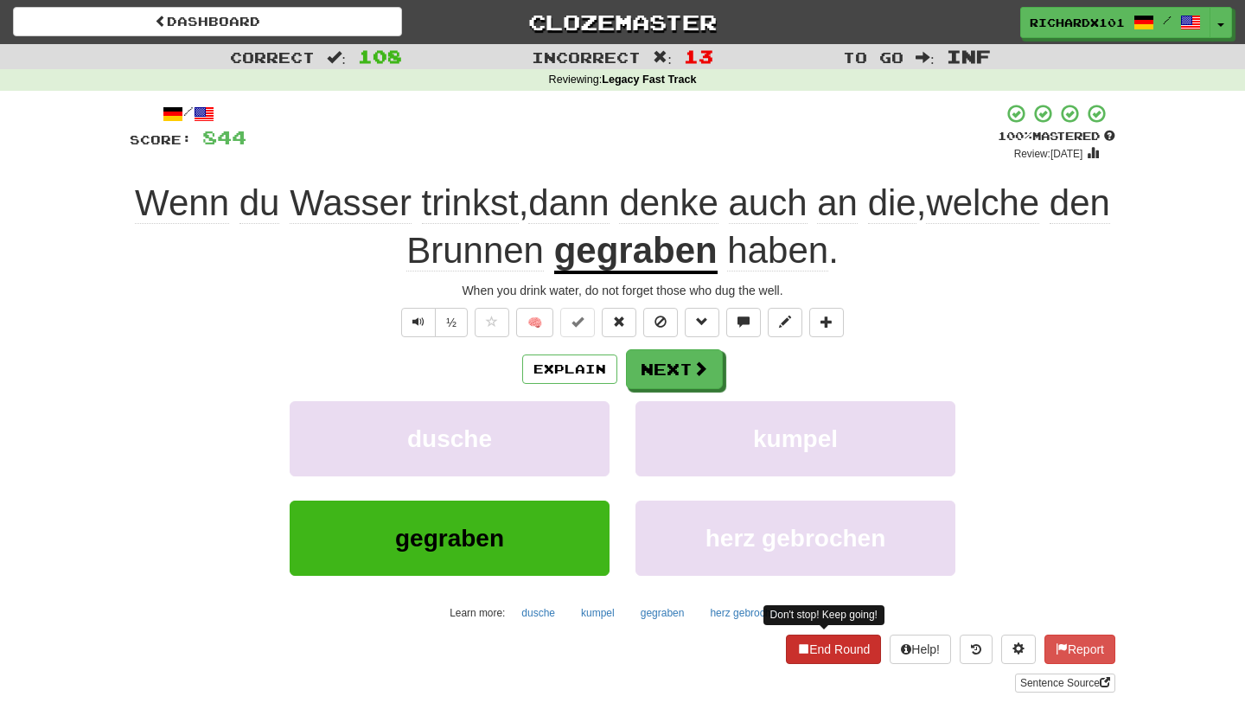
click at [821, 639] on button "End Round" at bounding box center [833, 649] width 95 height 29
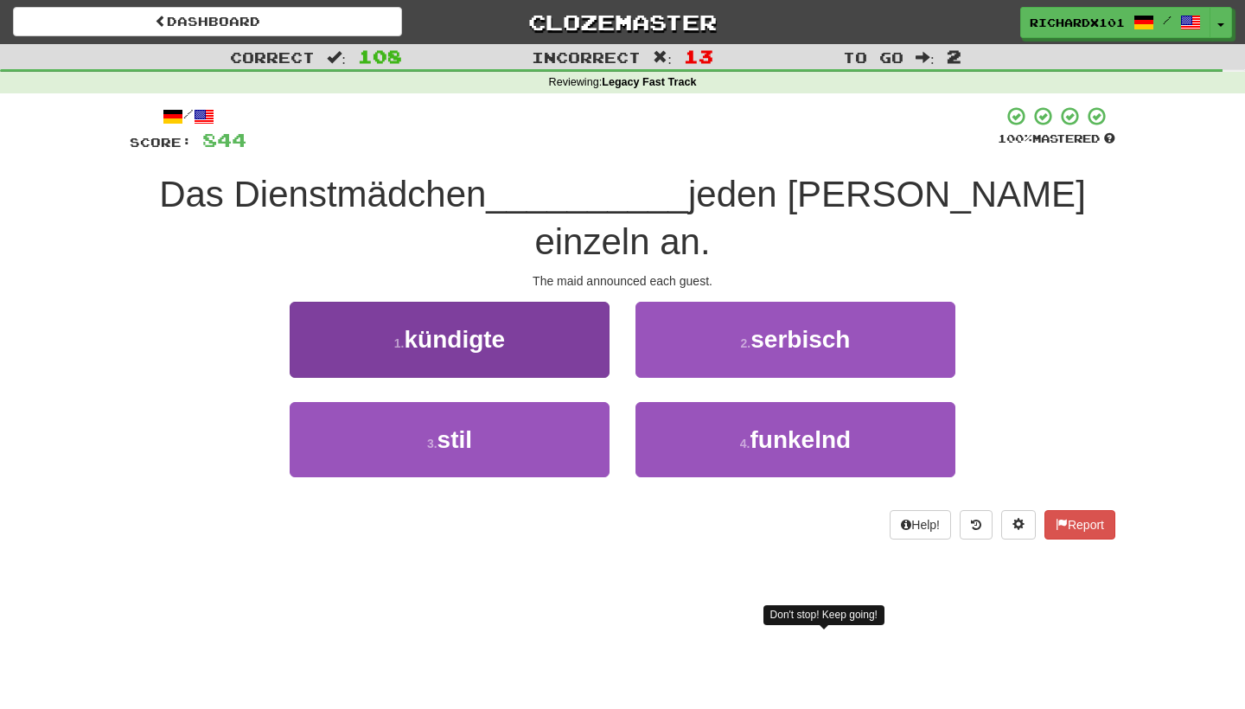
click at [562, 302] on button "1 . kündigte" at bounding box center [450, 339] width 320 height 75
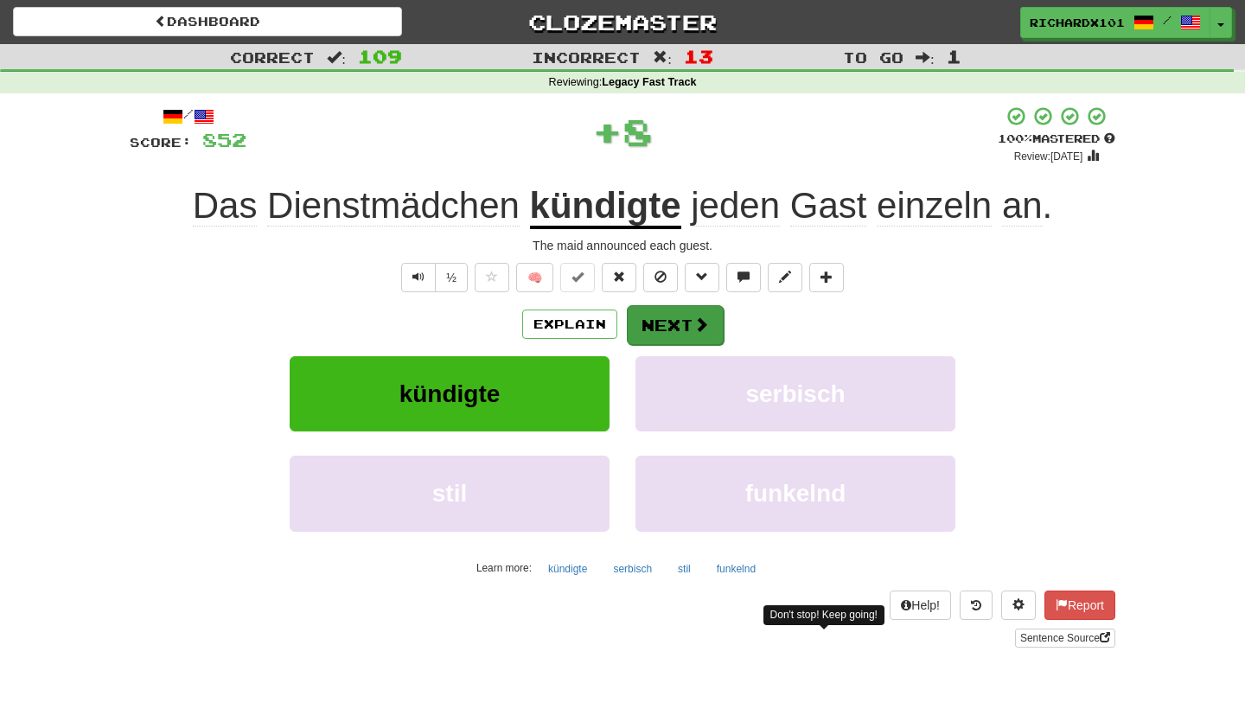
click at [644, 316] on button "Next" at bounding box center [675, 325] width 97 height 40
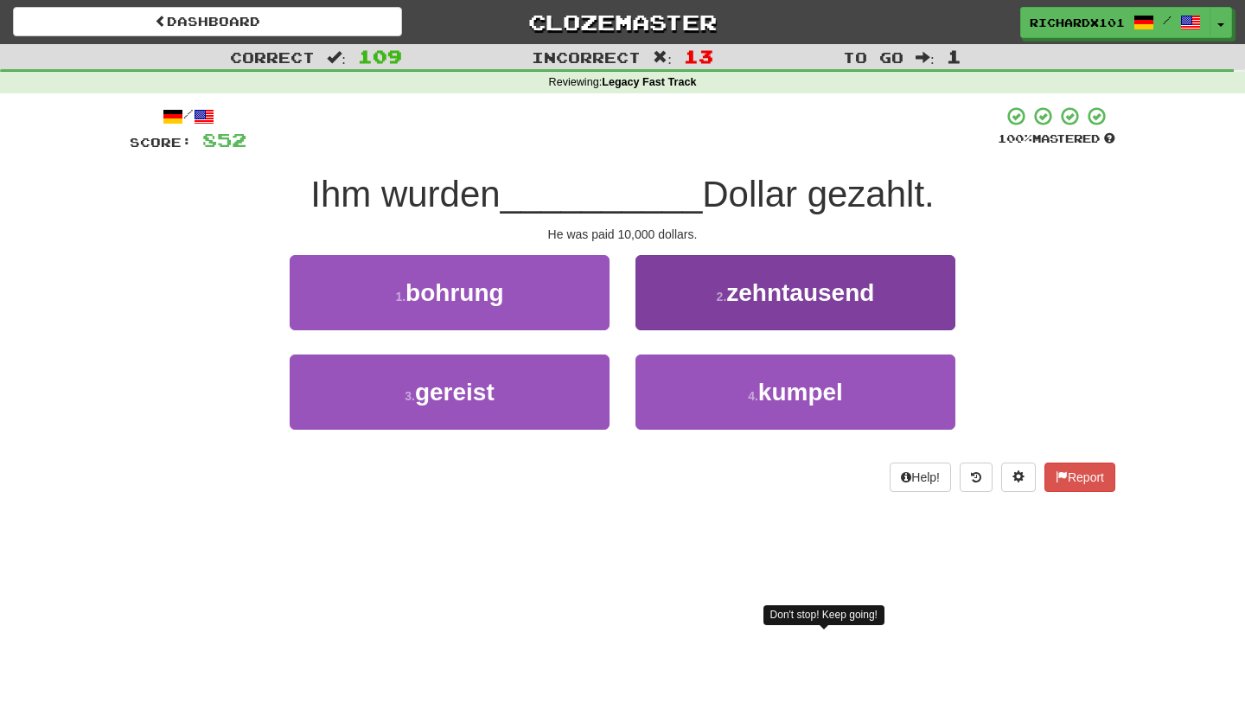
click at [685, 300] on button "2 . zehntausend" at bounding box center [795, 292] width 320 height 75
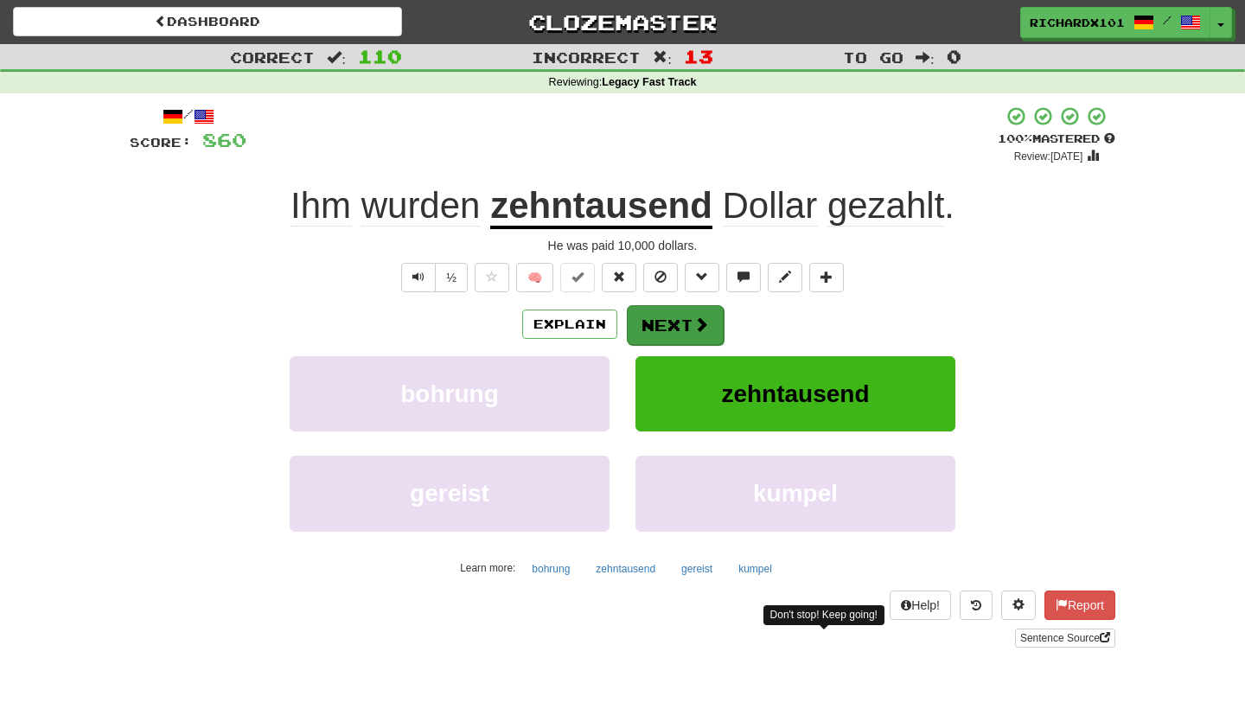
click at [680, 329] on button "Next" at bounding box center [675, 325] width 97 height 40
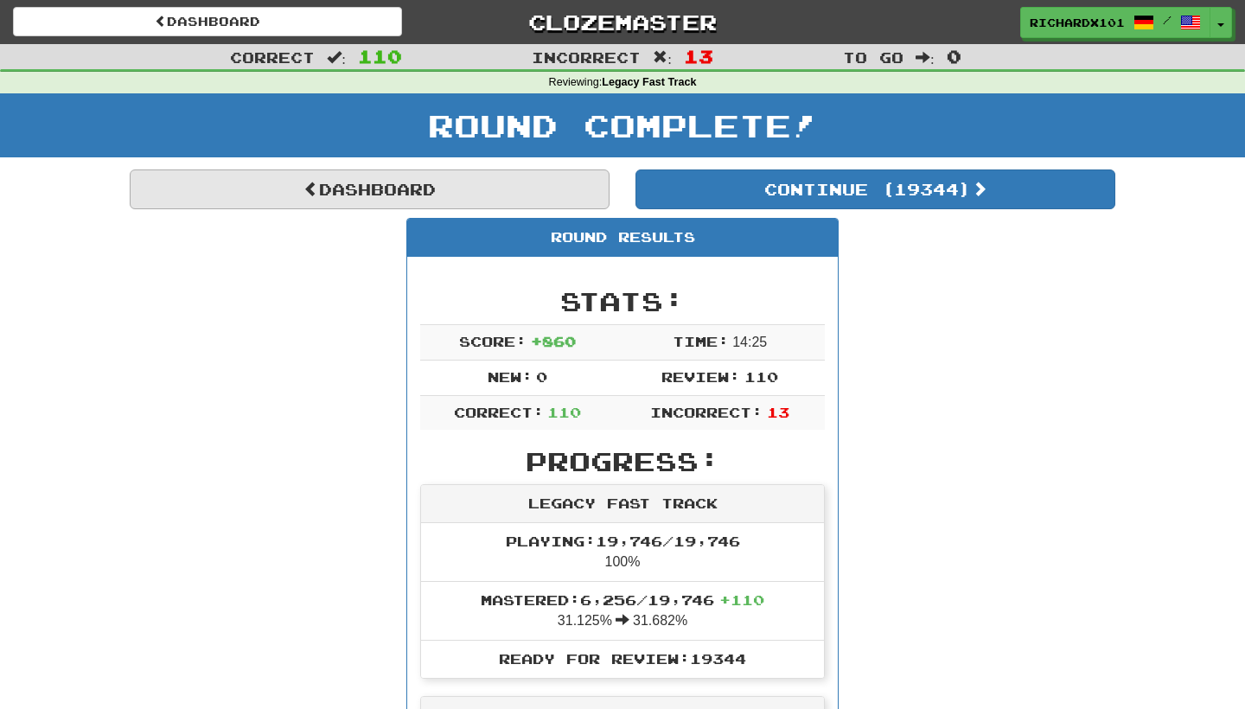
click at [592, 181] on link "Dashboard" at bounding box center [370, 189] width 480 height 40
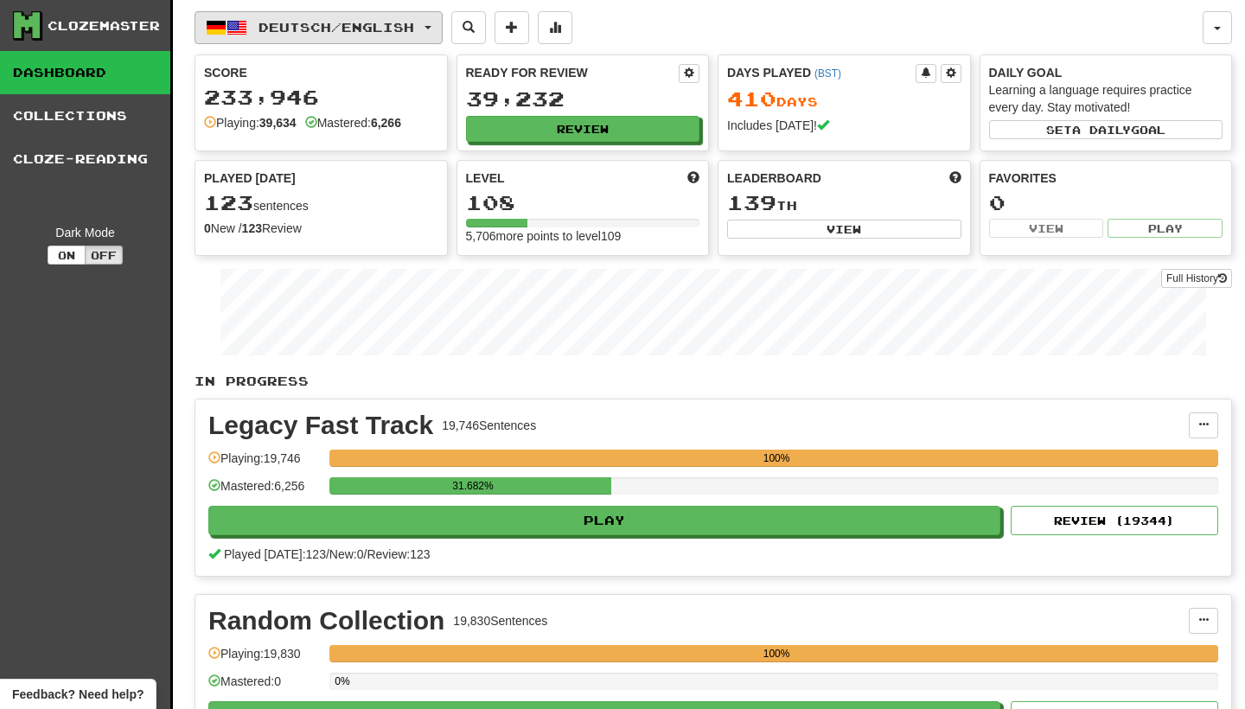
click at [431, 28] on span "button" at bounding box center [428, 27] width 7 height 3
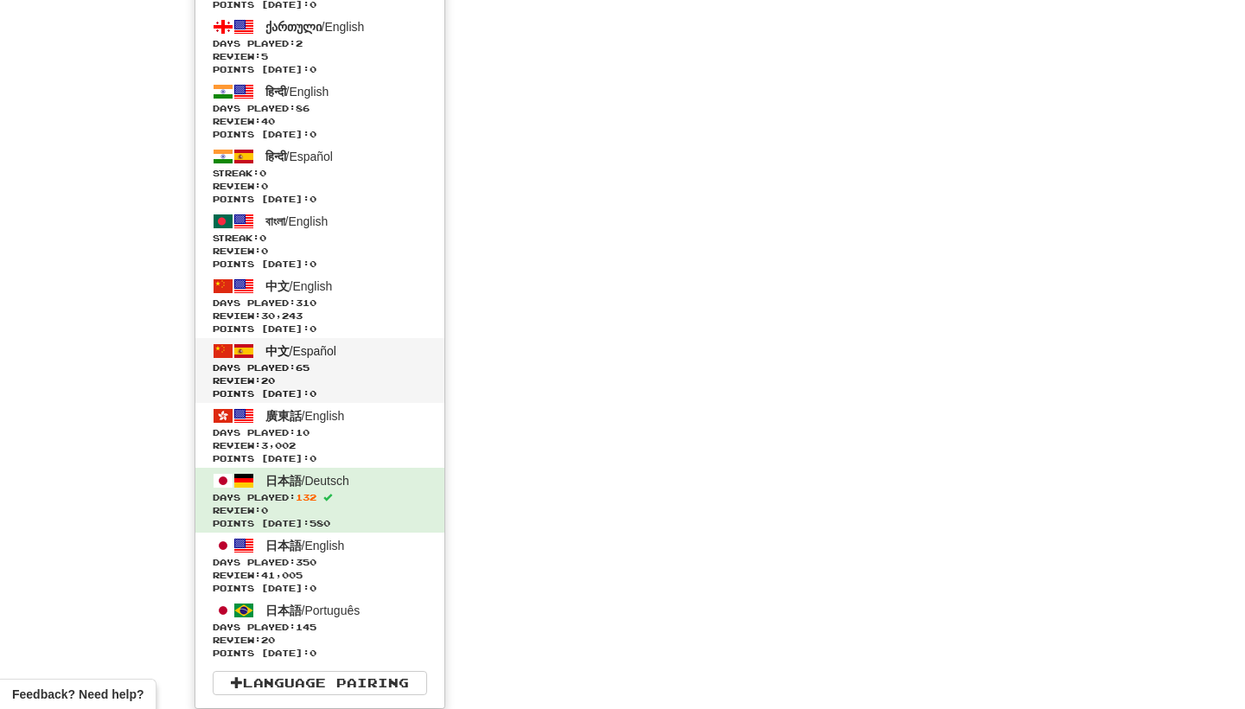
scroll to position [4641, 0]
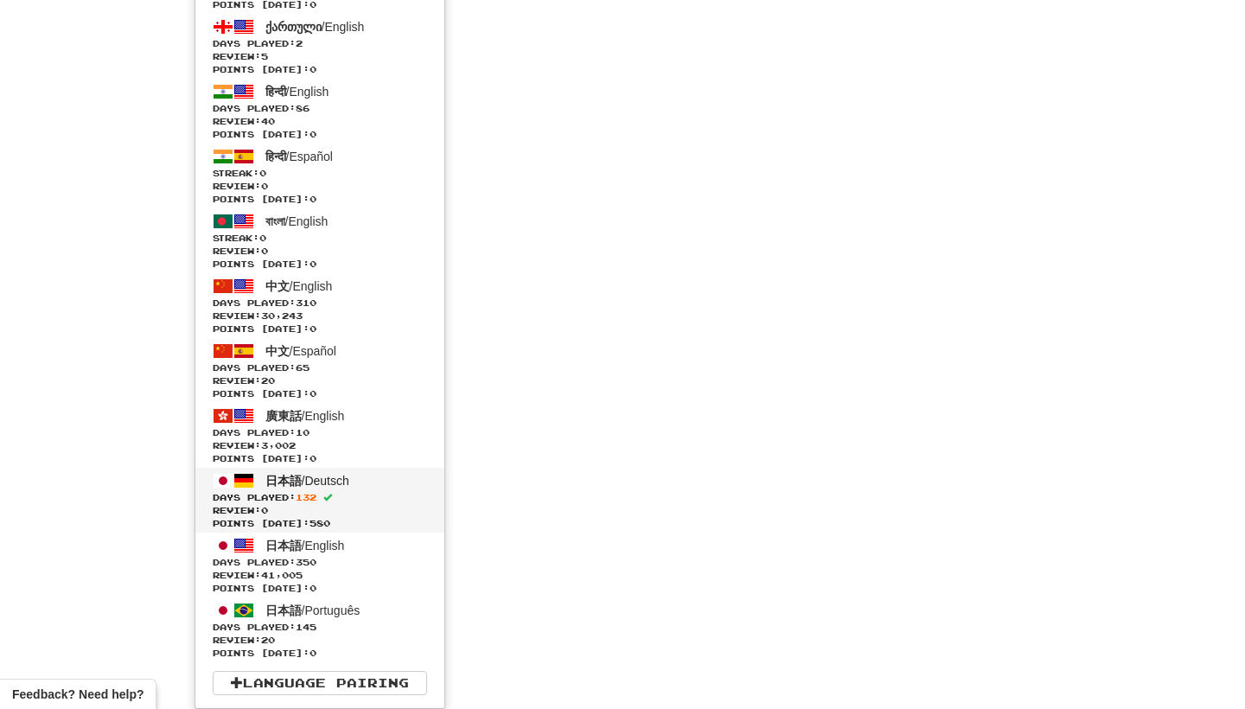
click at [362, 496] on span "Days Played: 132" at bounding box center [320, 497] width 214 height 13
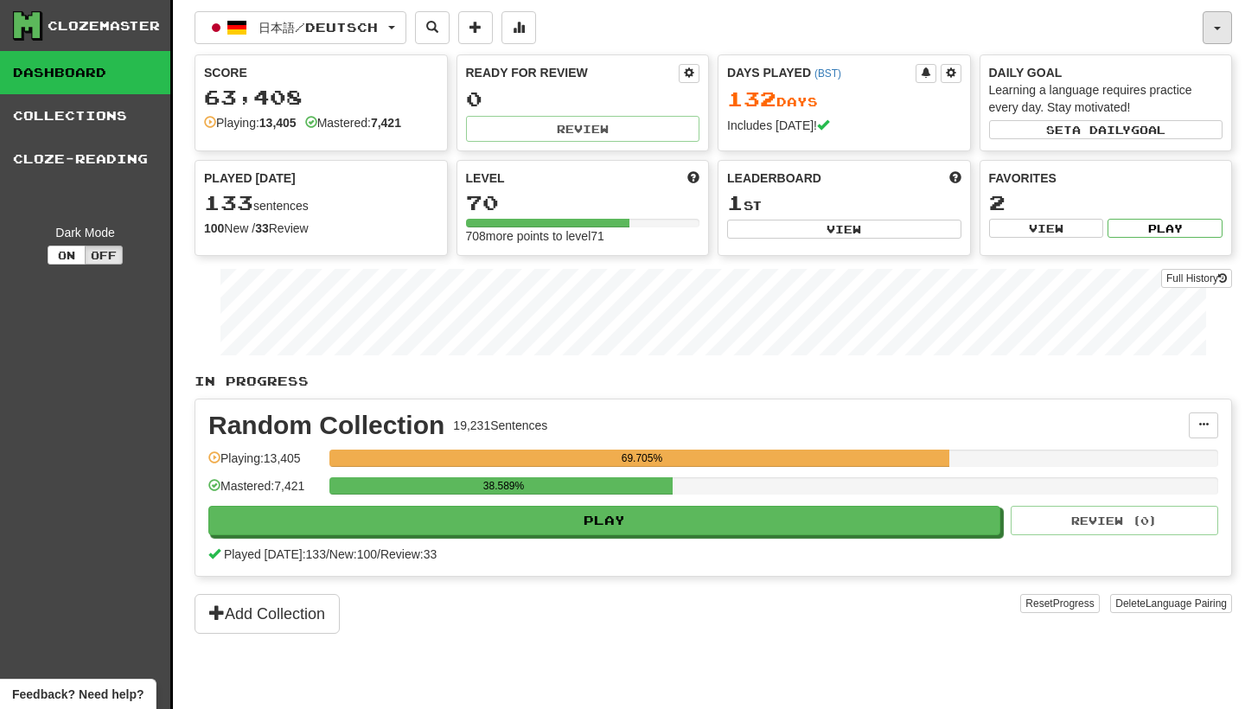
click at [1223, 16] on button "button" at bounding box center [1217, 27] width 29 height 33
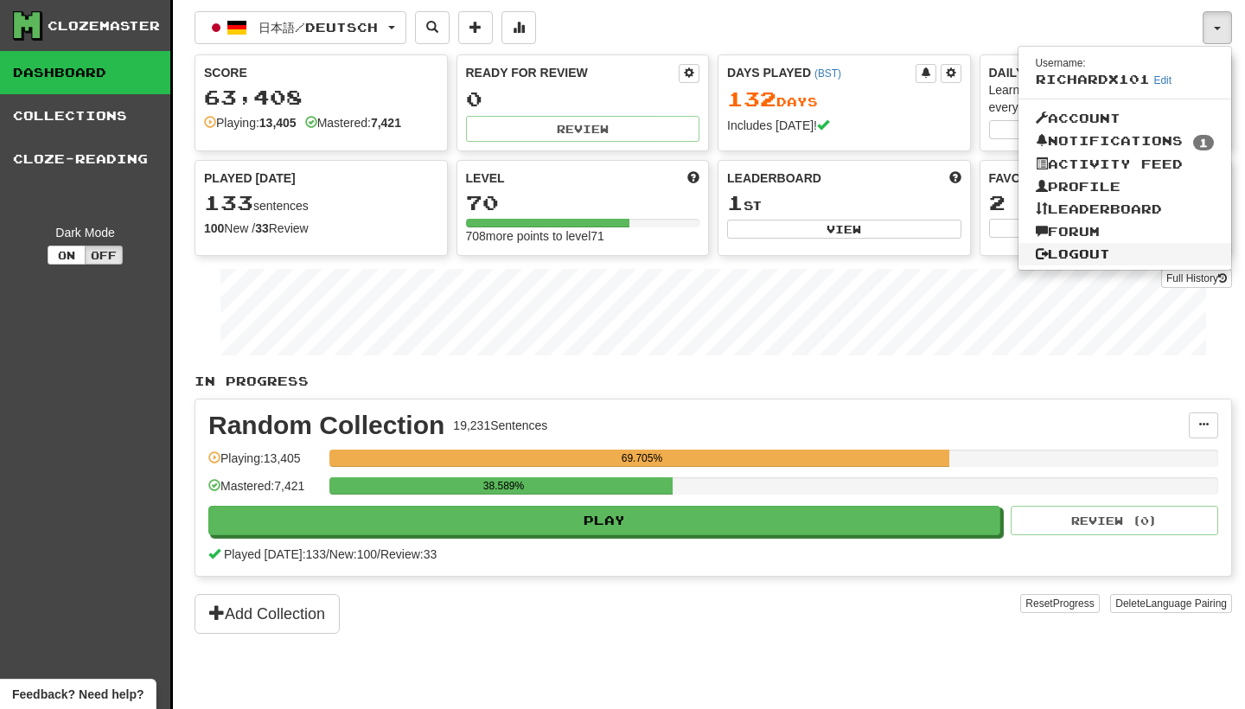
click at [1146, 249] on link "Logout" at bounding box center [1125, 254] width 214 height 22
